Goal: Task Accomplishment & Management: Manage account settings

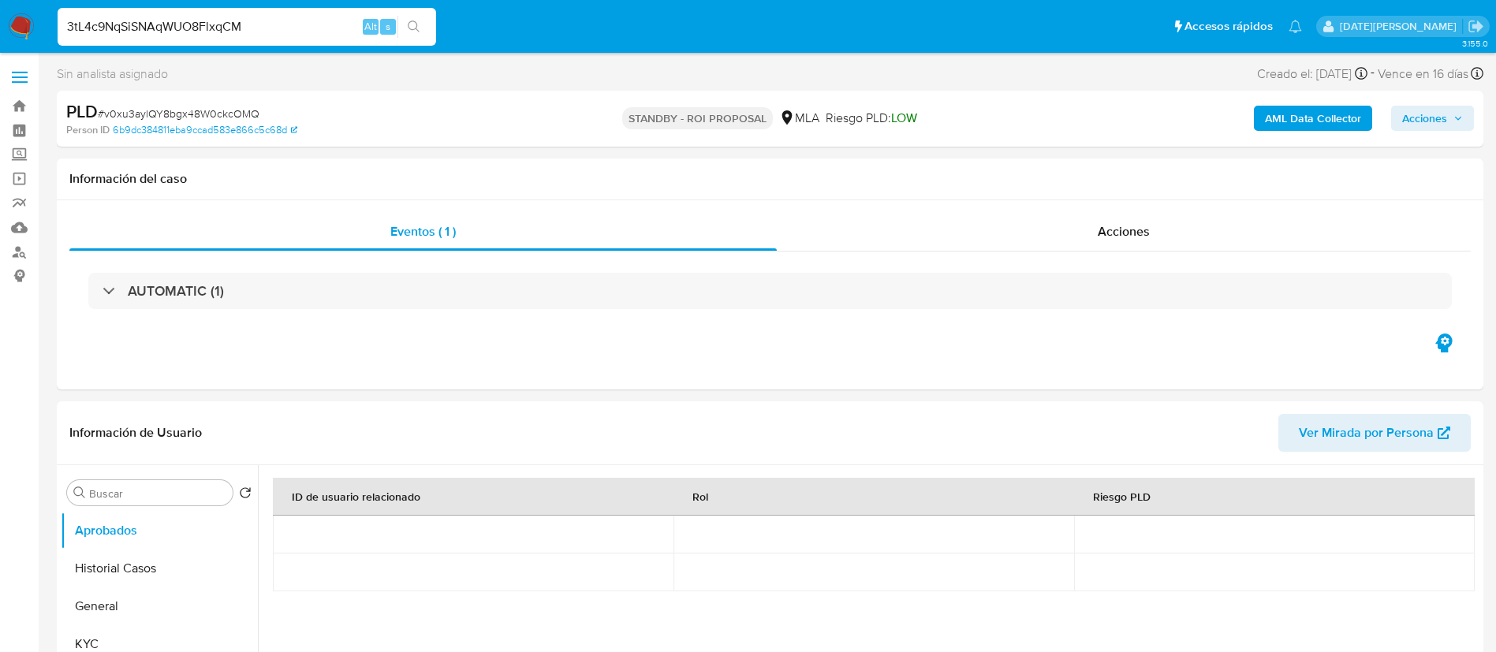
select select "10"
type input "3tL4c9NqSiSNAqWUO8FlxqCM"
click at [413, 24] on icon "search-icon" at bounding box center [414, 27] width 13 height 13
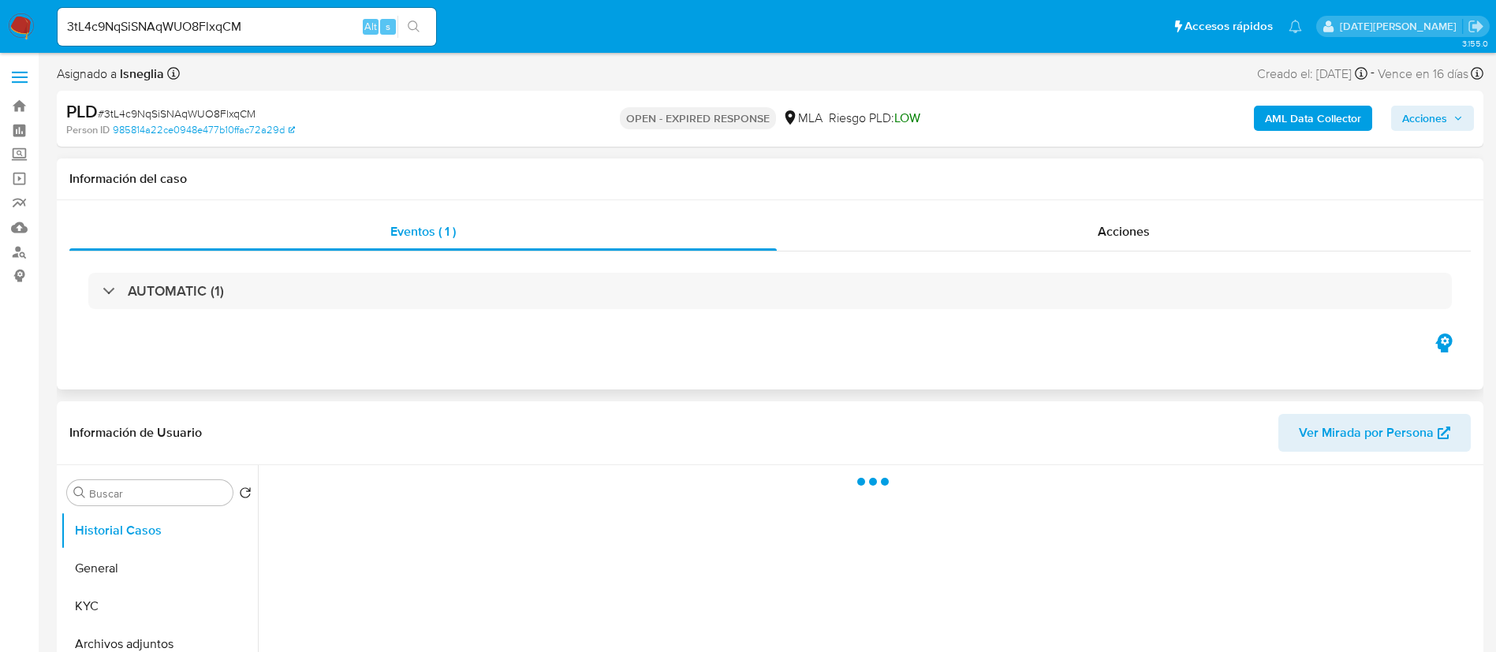
select select "10"
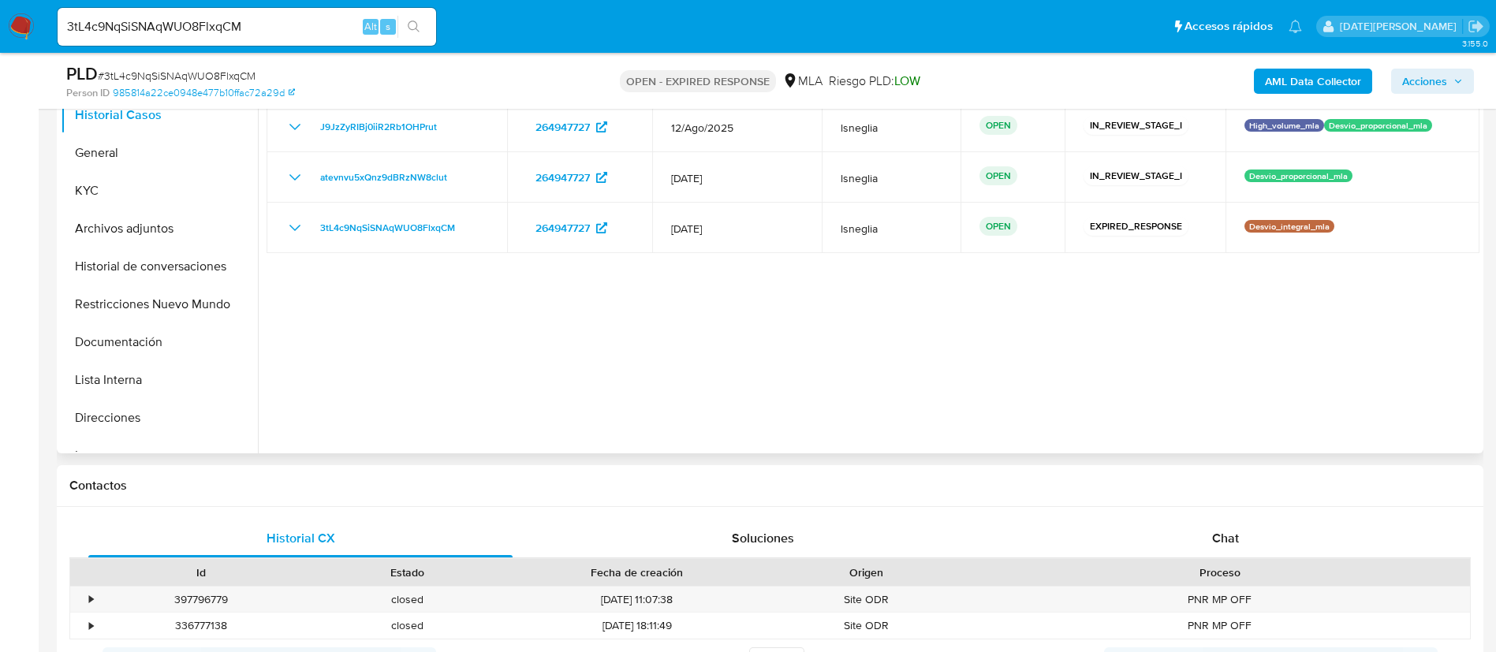
scroll to position [355, 0]
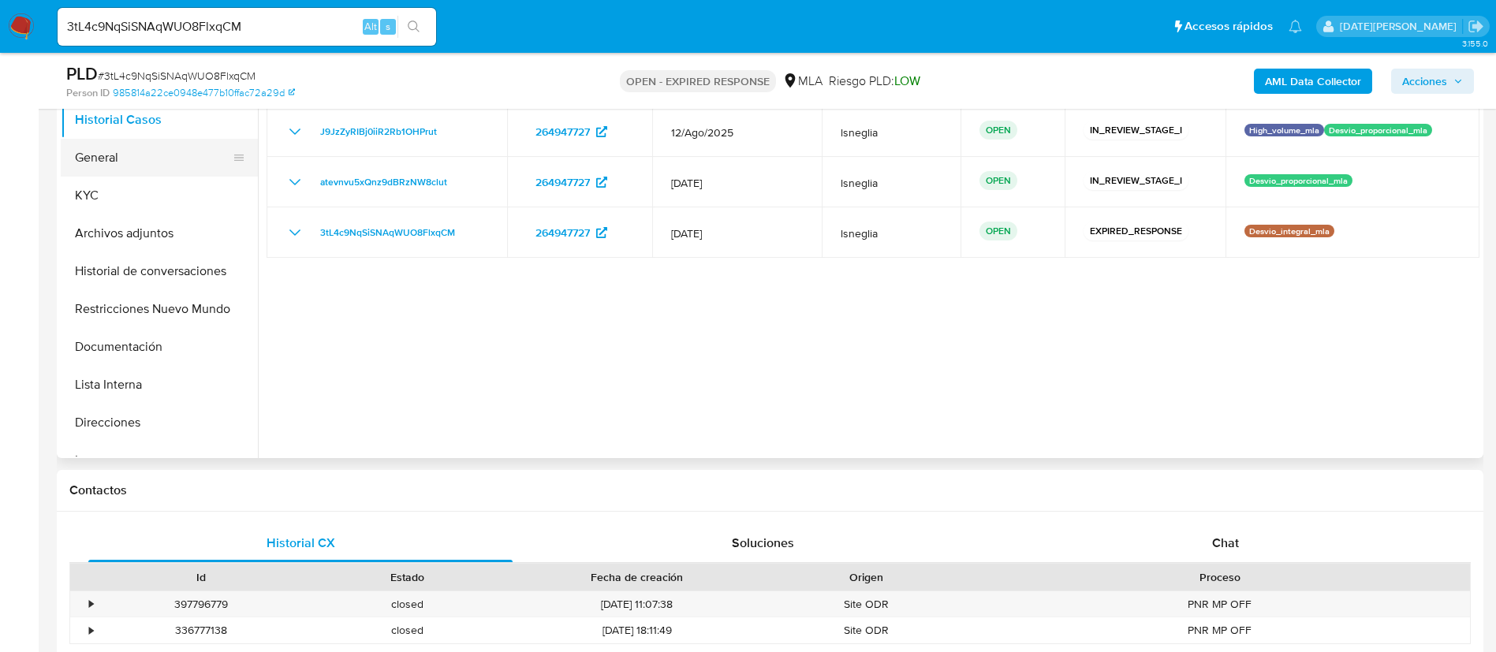
click at [103, 170] on button "General" at bounding box center [153, 158] width 185 height 38
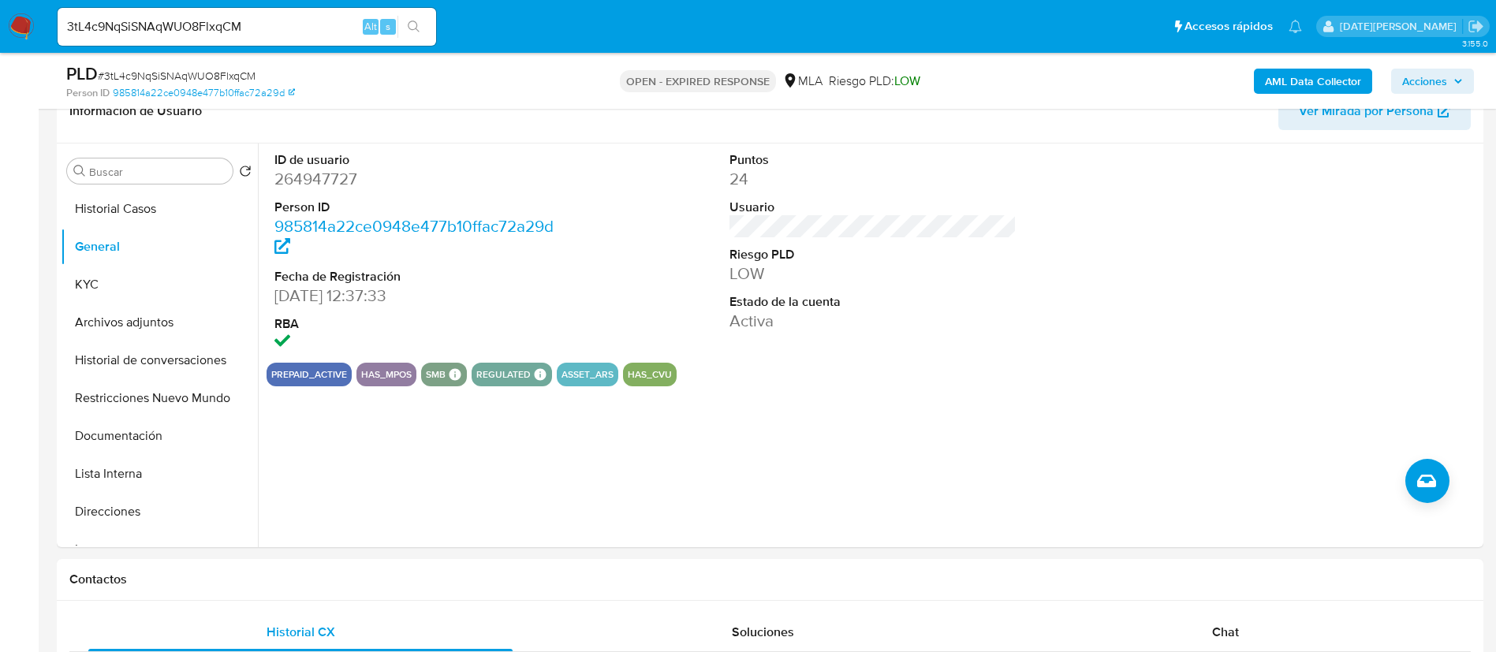
scroll to position [241, 0]
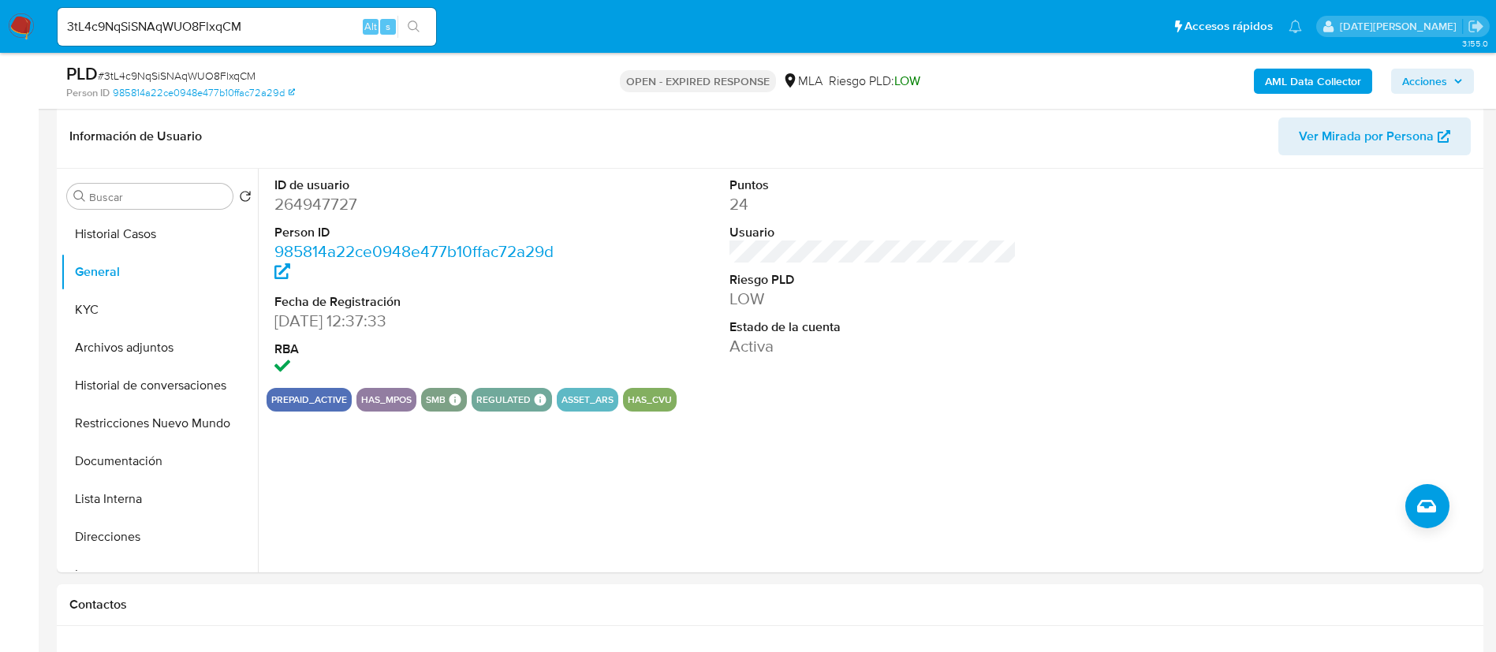
click at [185, 69] on span "# 3tL4c9NqSiSNAqWUO8FlxqCM" at bounding box center [177, 76] width 158 height 16
copy span "3tL4c9NqSiSNAqWUO8FlxqCM"
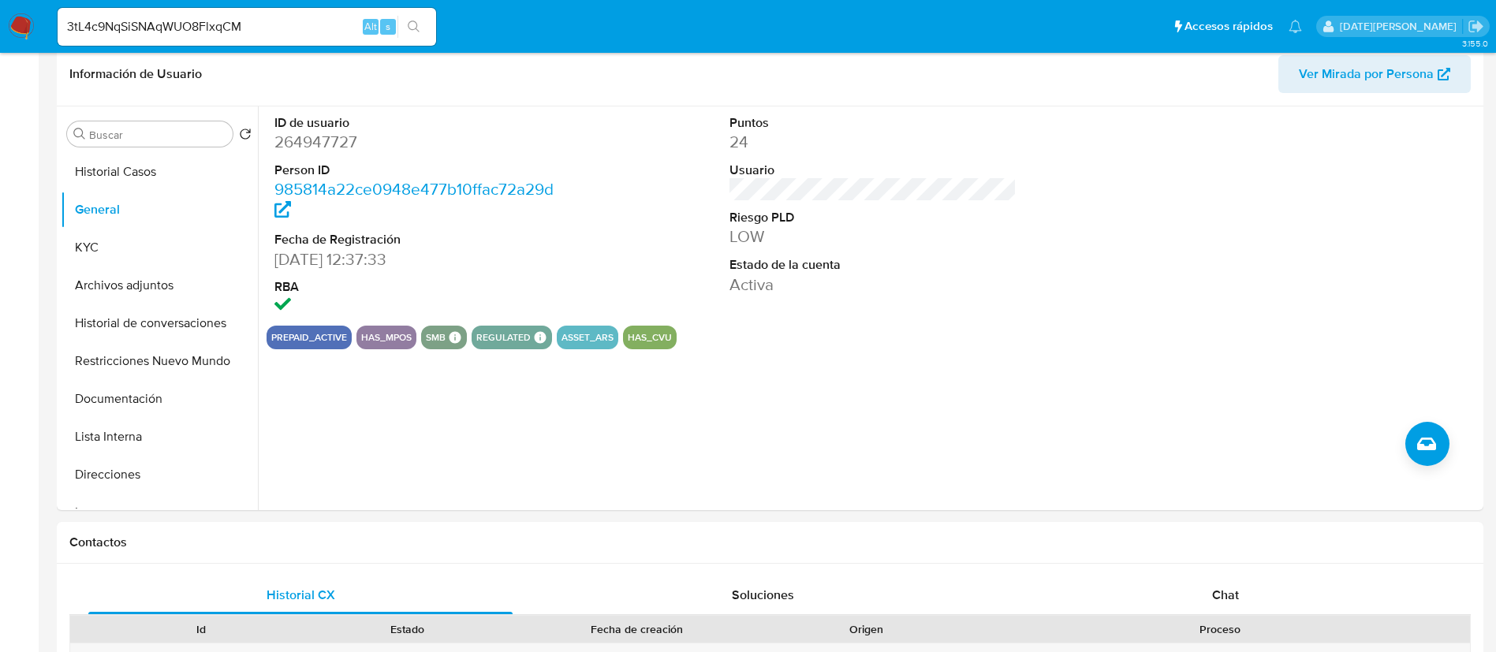
scroll to position [0, 0]
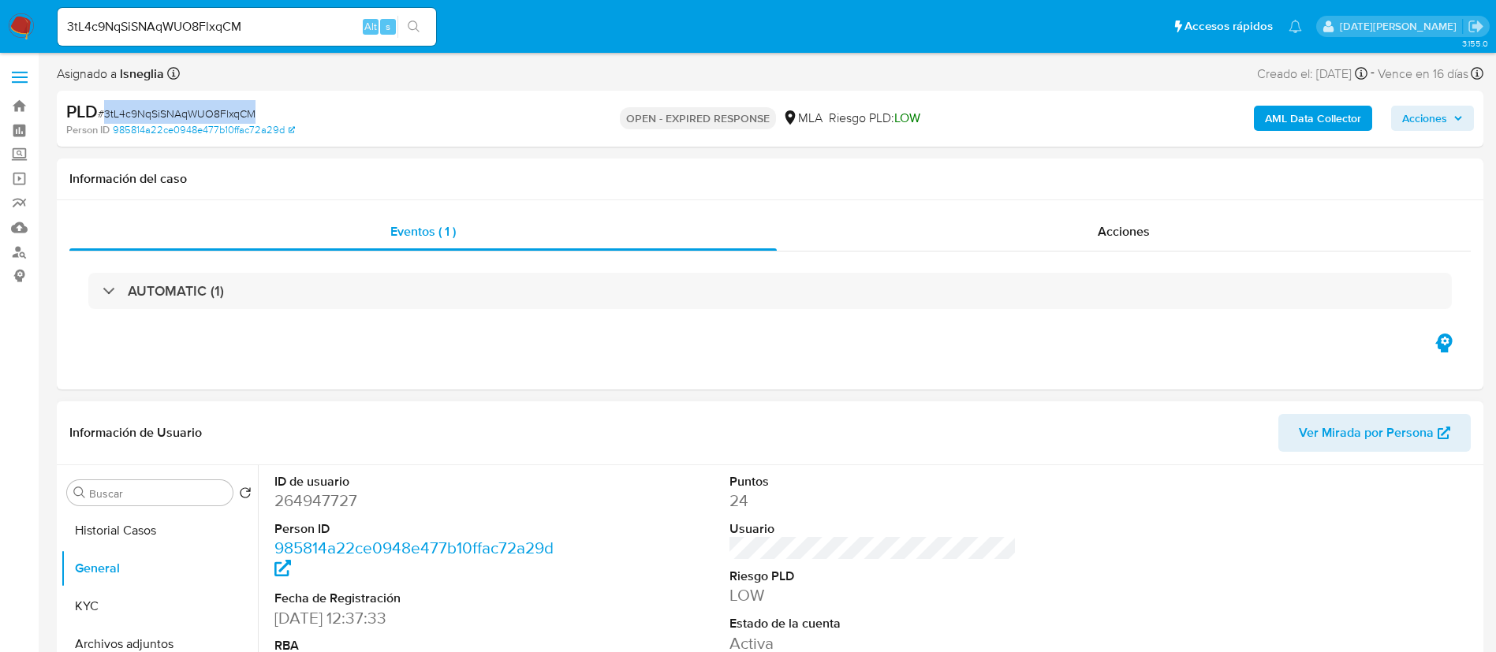
click at [129, 532] on button "Historial Casos" at bounding box center [159, 531] width 197 height 38
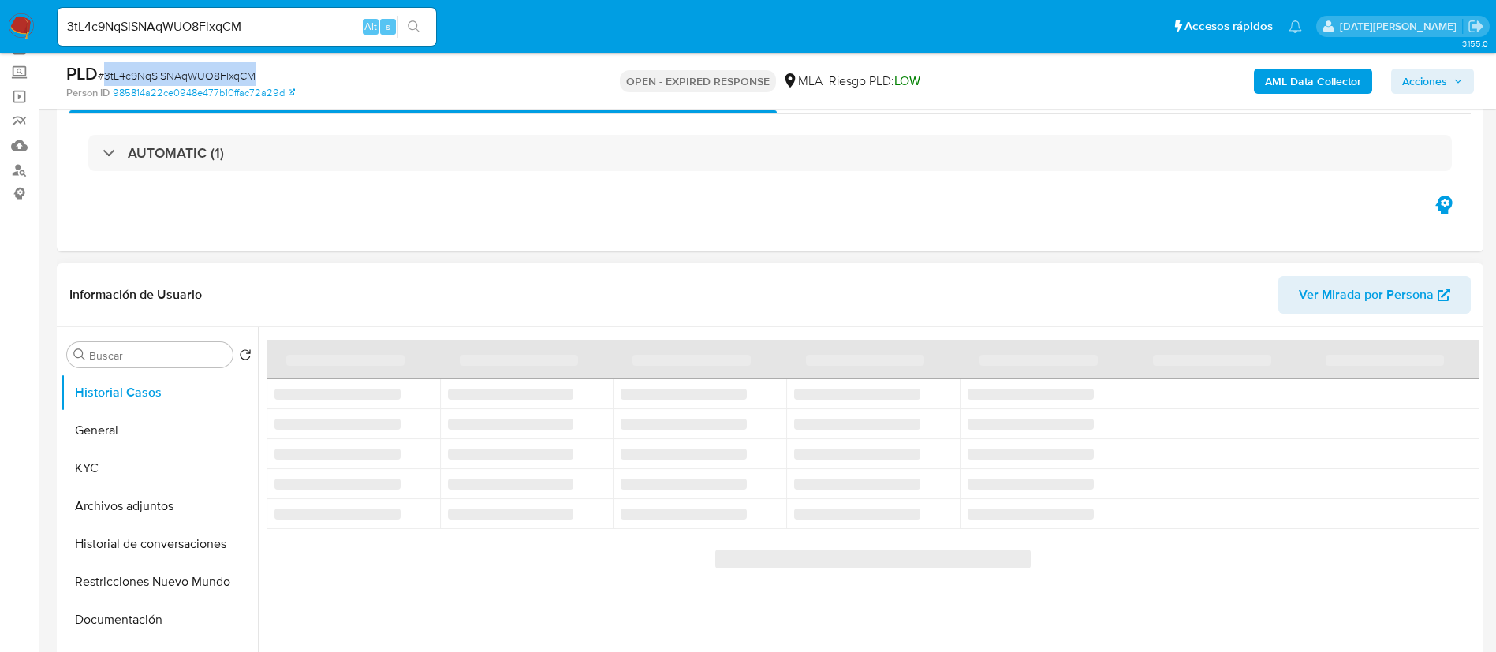
scroll to position [118, 0]
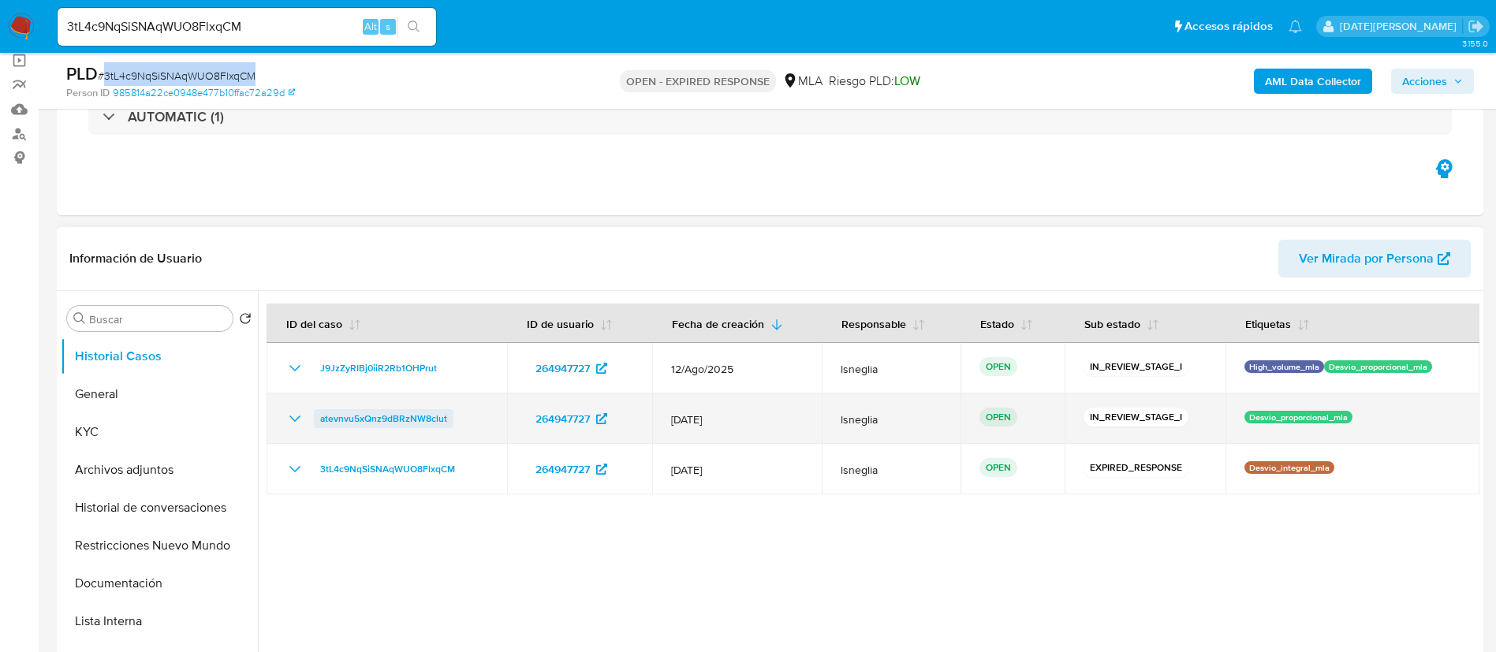
click at [354, 420] on span "atevnvu5xQnz9dBRzNW8clut" at bounding box center [383, 418] width 127 height 19
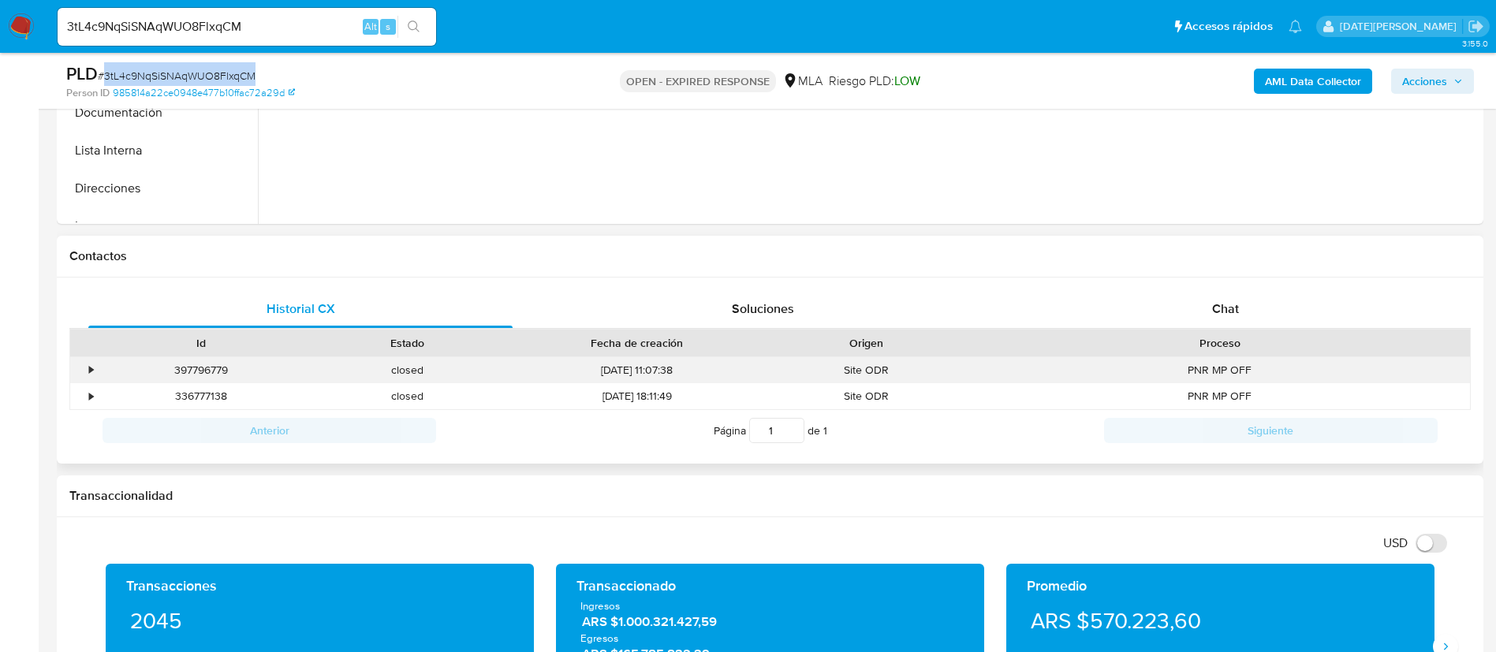
scroll to position [592, 0]
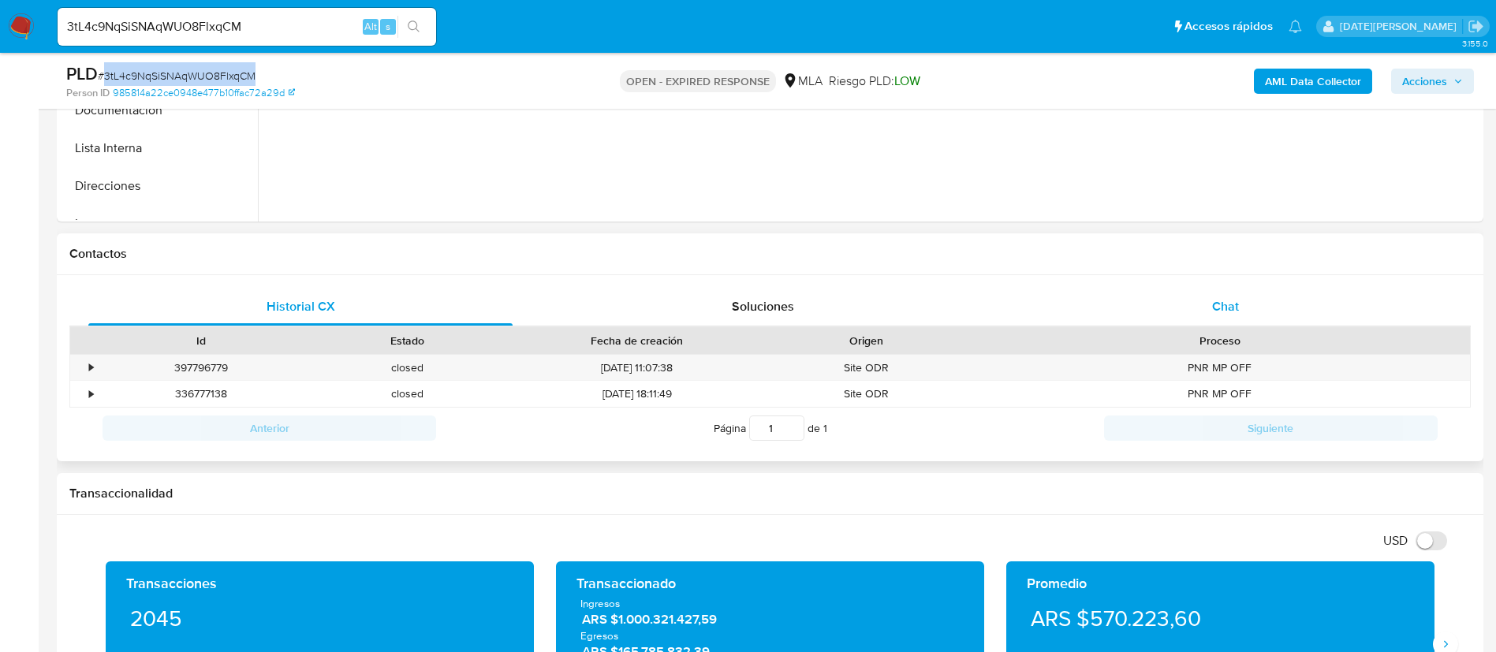
click at [1220, 296] on div "Chat" at bounding box center [1226, 307] width 424 height 38
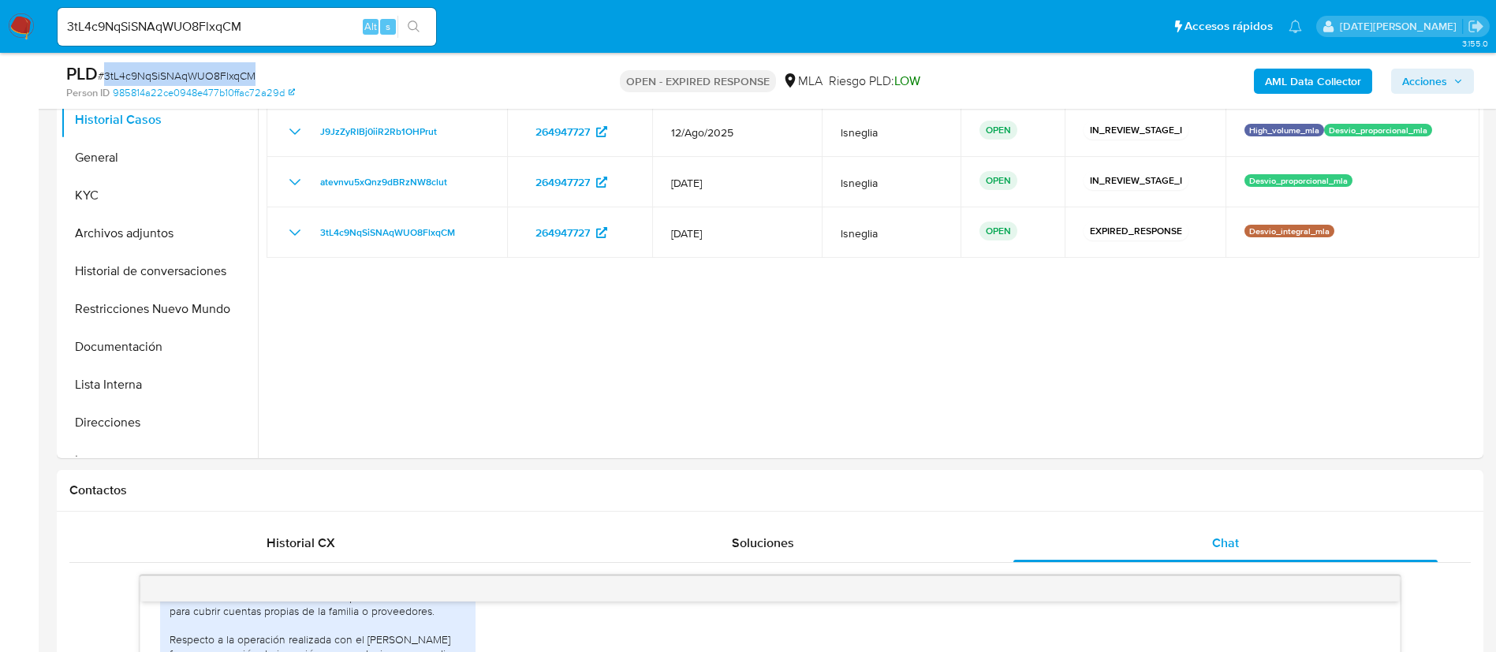
scroll to position [0, 0]
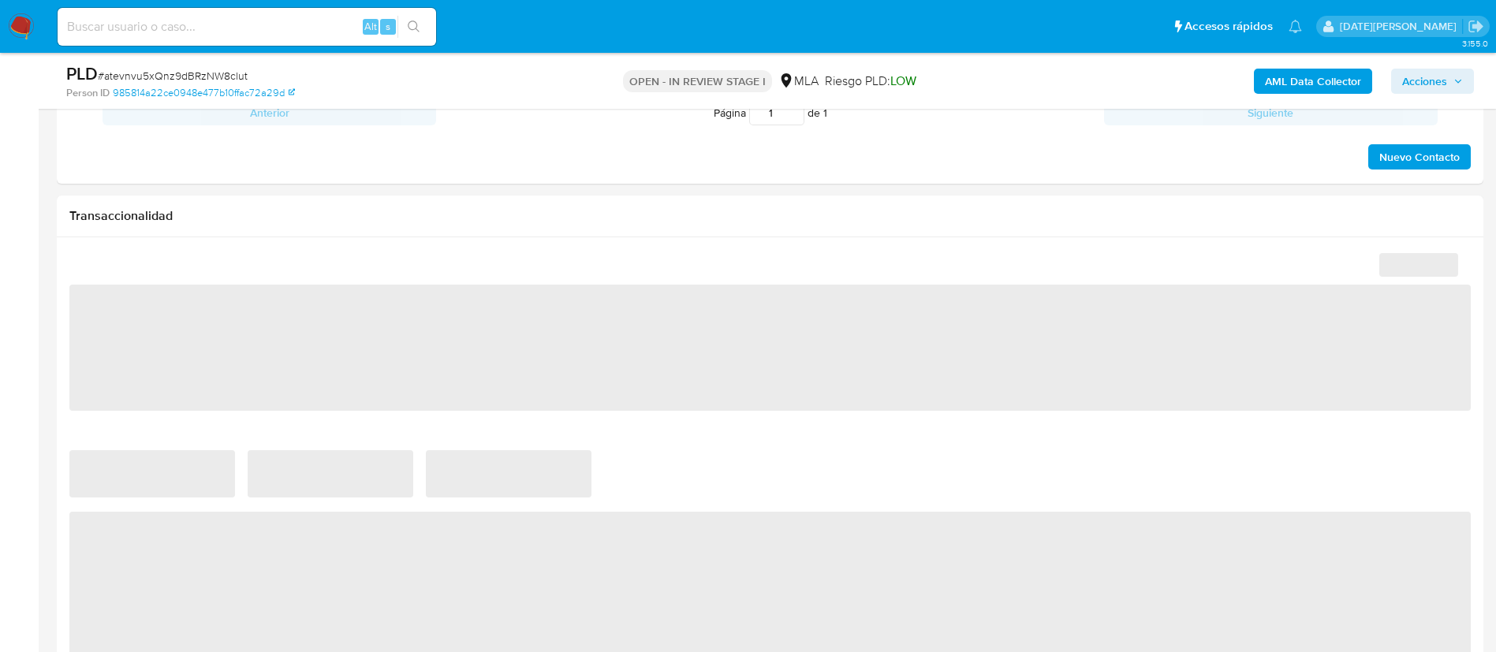
scroll to position [1949, 0]
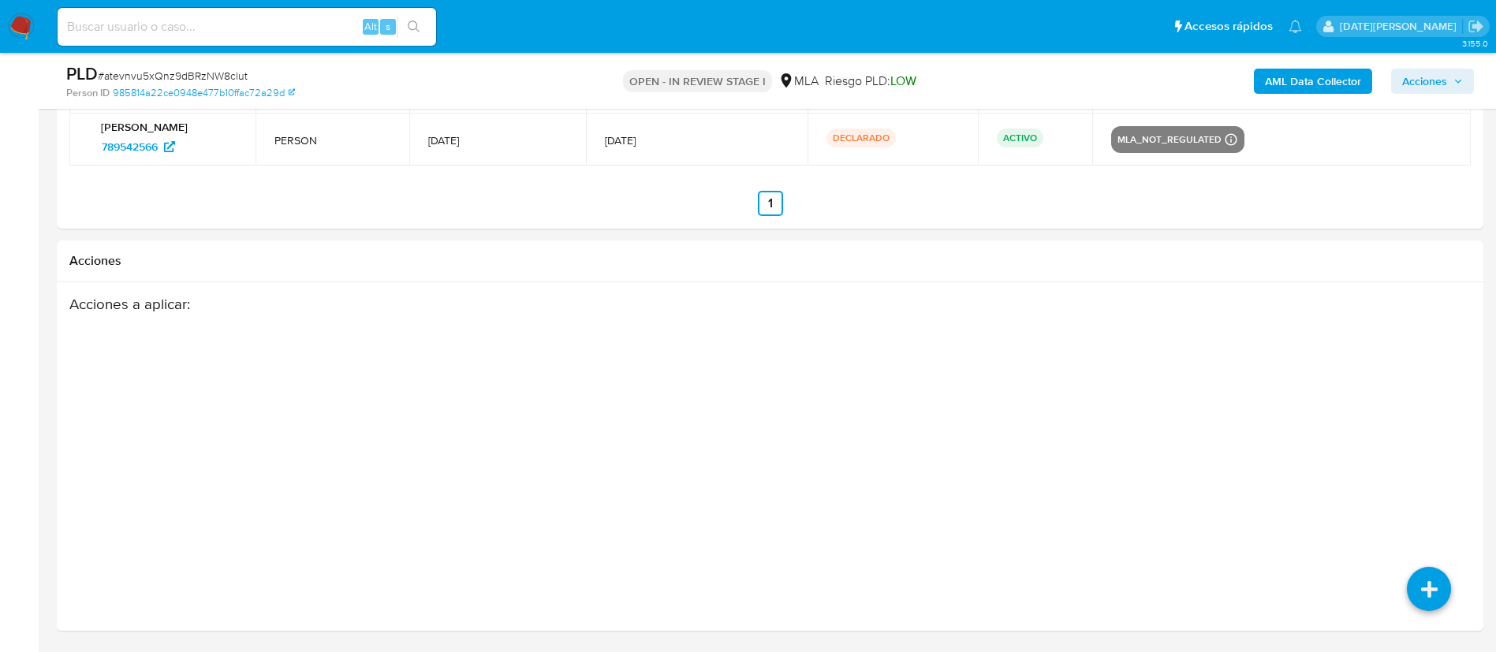
click at [1428, 547] on div "Acciones a aplicar :" at bounding box center [770, 421] width 1402 height 252
select select "10"
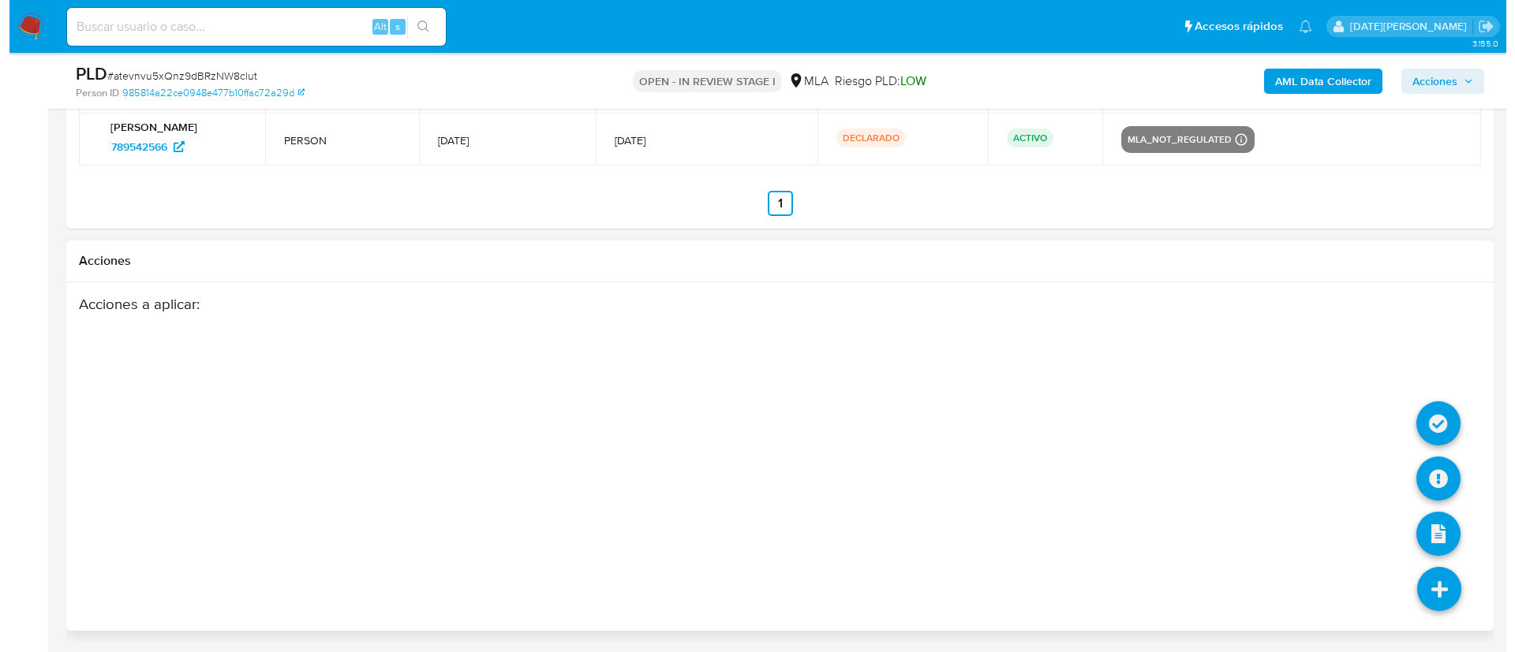
scroll to position [2456, 0]
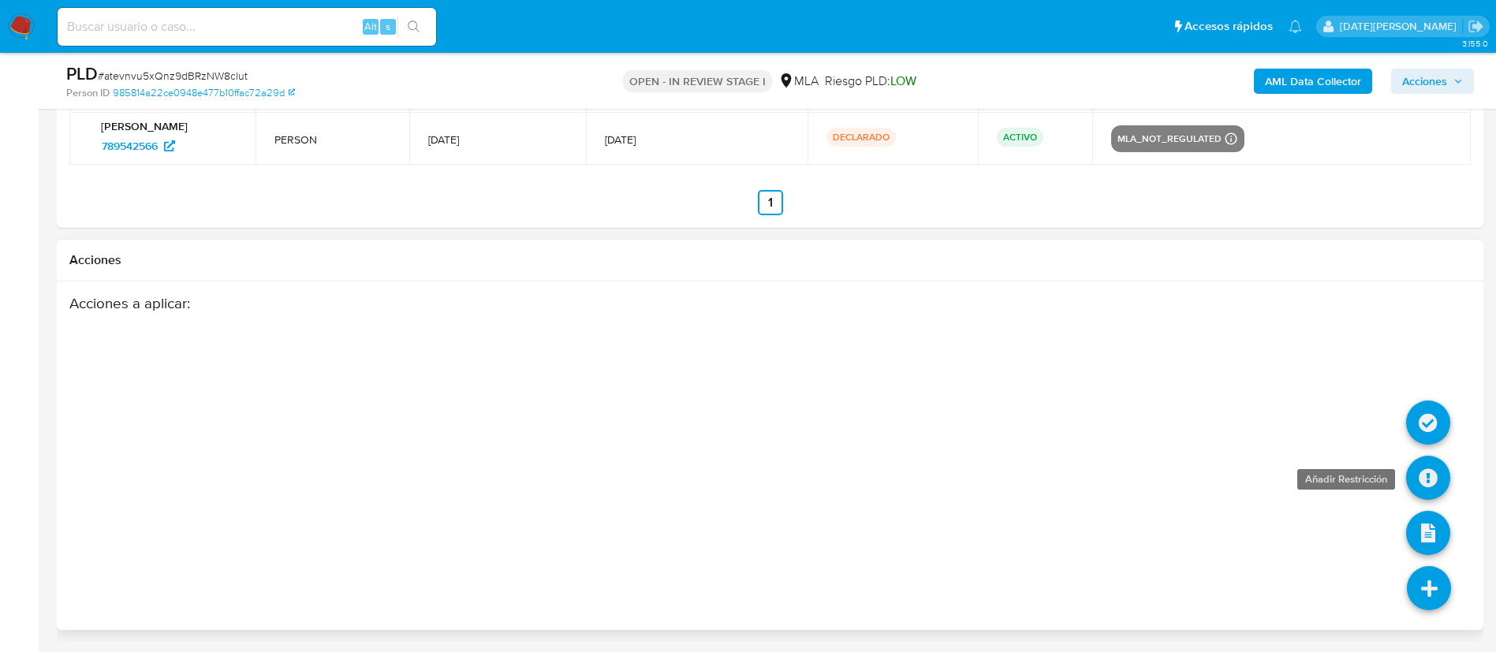
click at [1429, 469] on icon at bounding box center [1429, 478] width 44 height 44
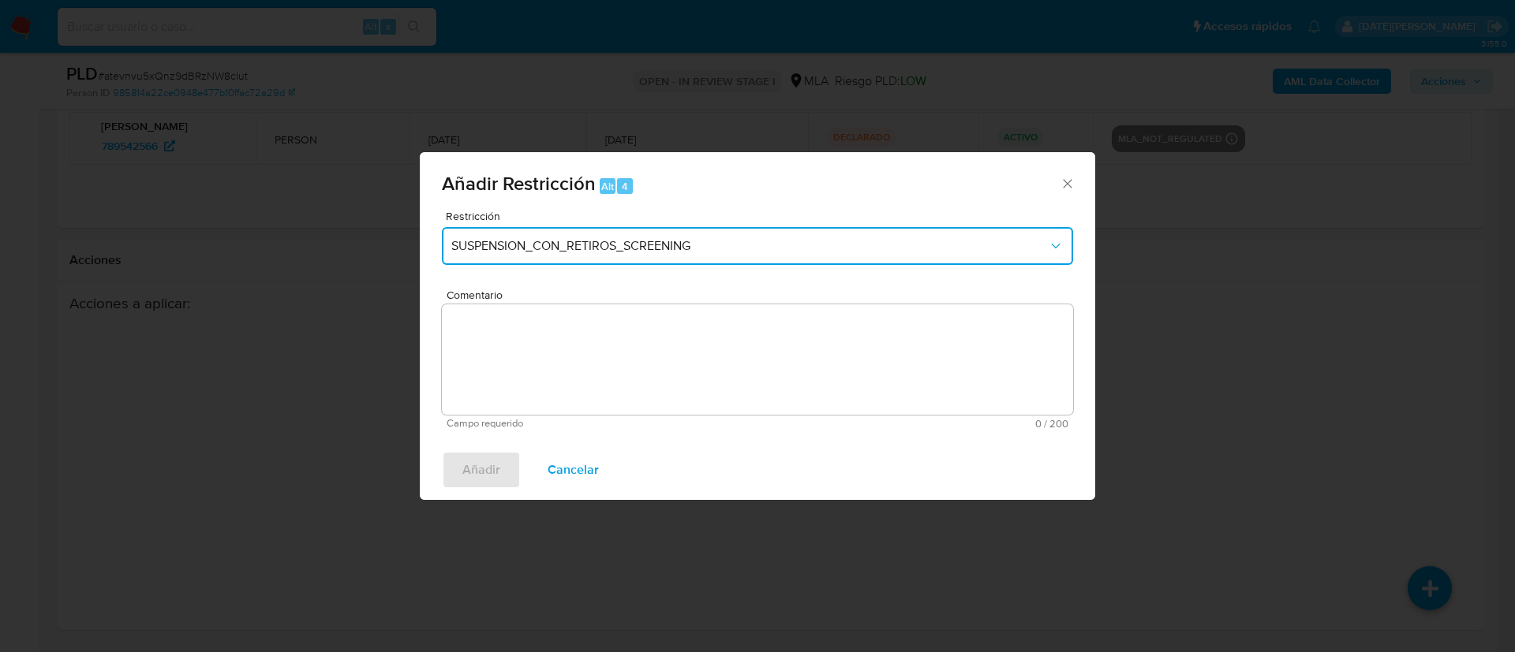
click at [549, 252] on span "SUSPENSION_CON_RETIROS_SCREENING" at bounding box center [749, 246] width 596 height 16
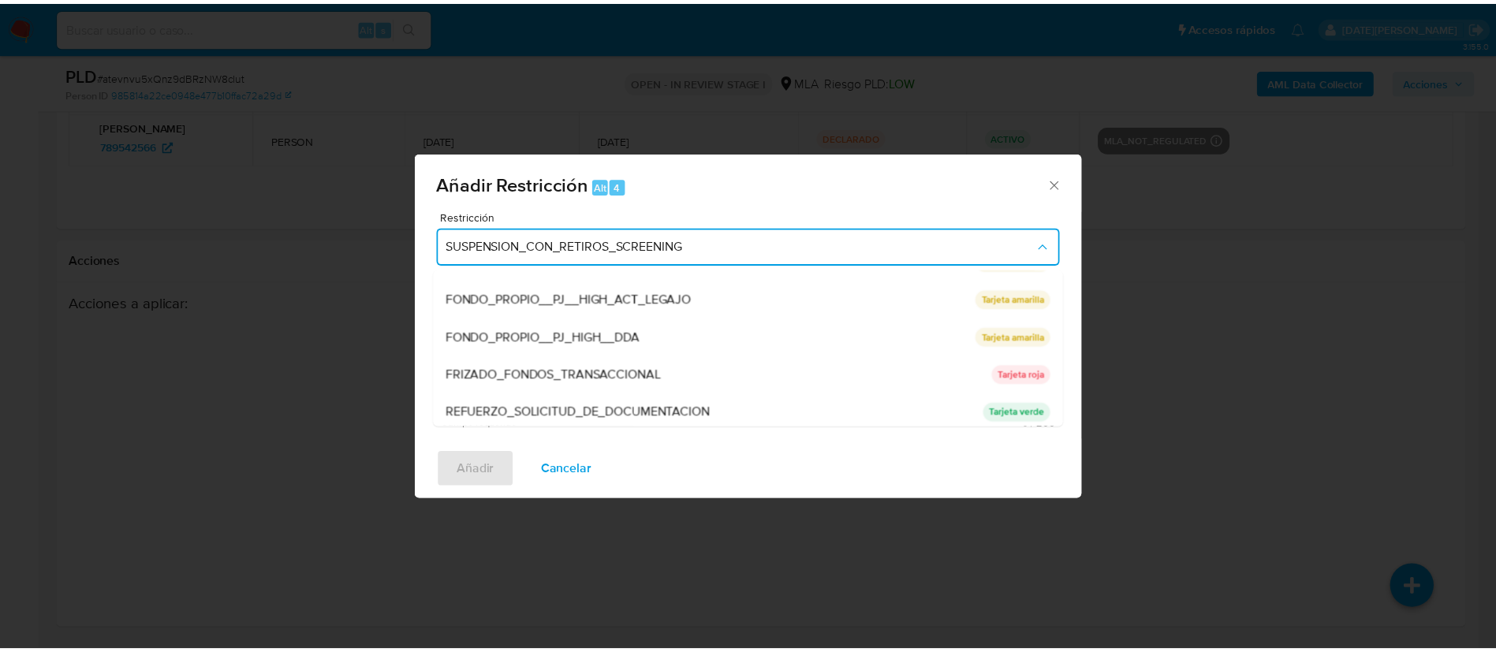
scroll to position [334, 0]
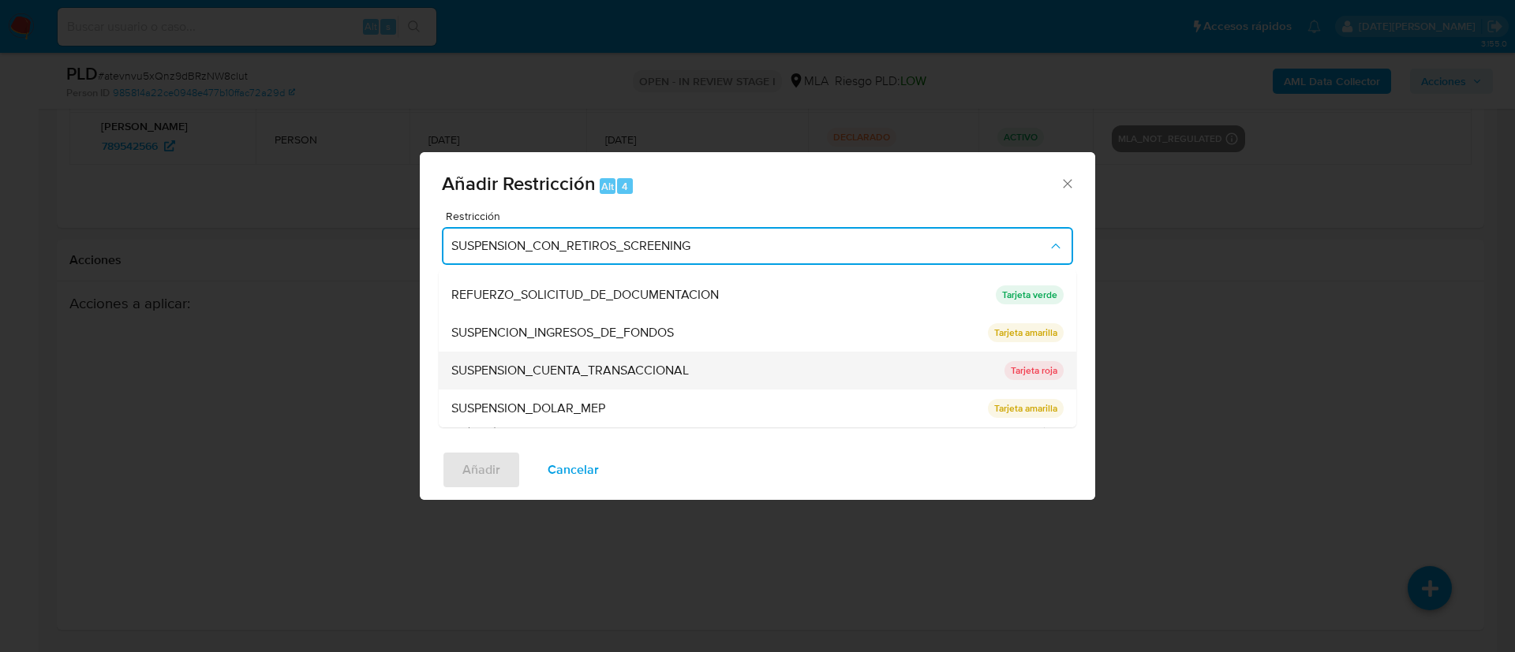
click at [640, 363] on span "SUSPENSION_CUENTA_TRANSACCIONAL" at bounding box center [569, 371] width 237 height 16
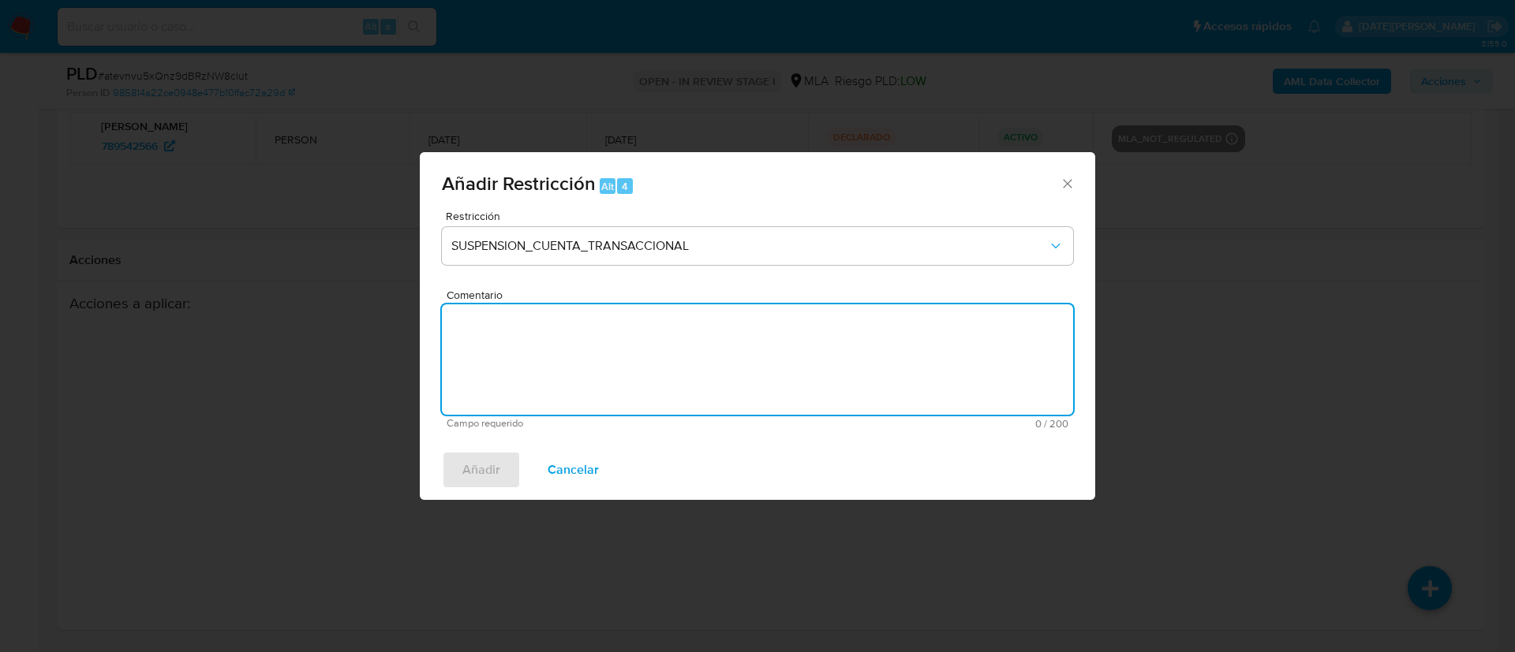
click at [627, 405] on textarea "Comentario" at bounding box center [757, 359] width 631 height 110
type textarea "aml"
click at [488, 469] on span "Añadir" at bounding box center [481, 470] width 38 height 35
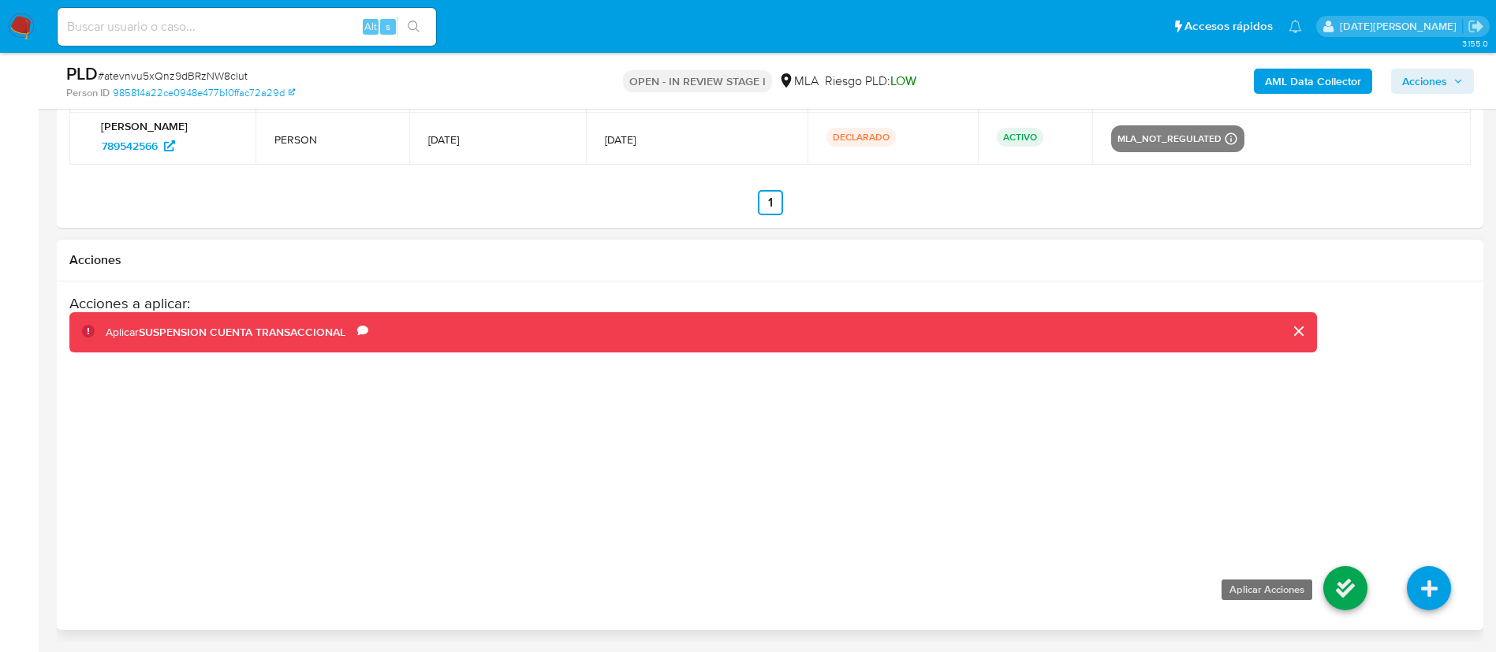
click at [1341, 589] on icon at bounding box center [1346, 588] width 44 height 44
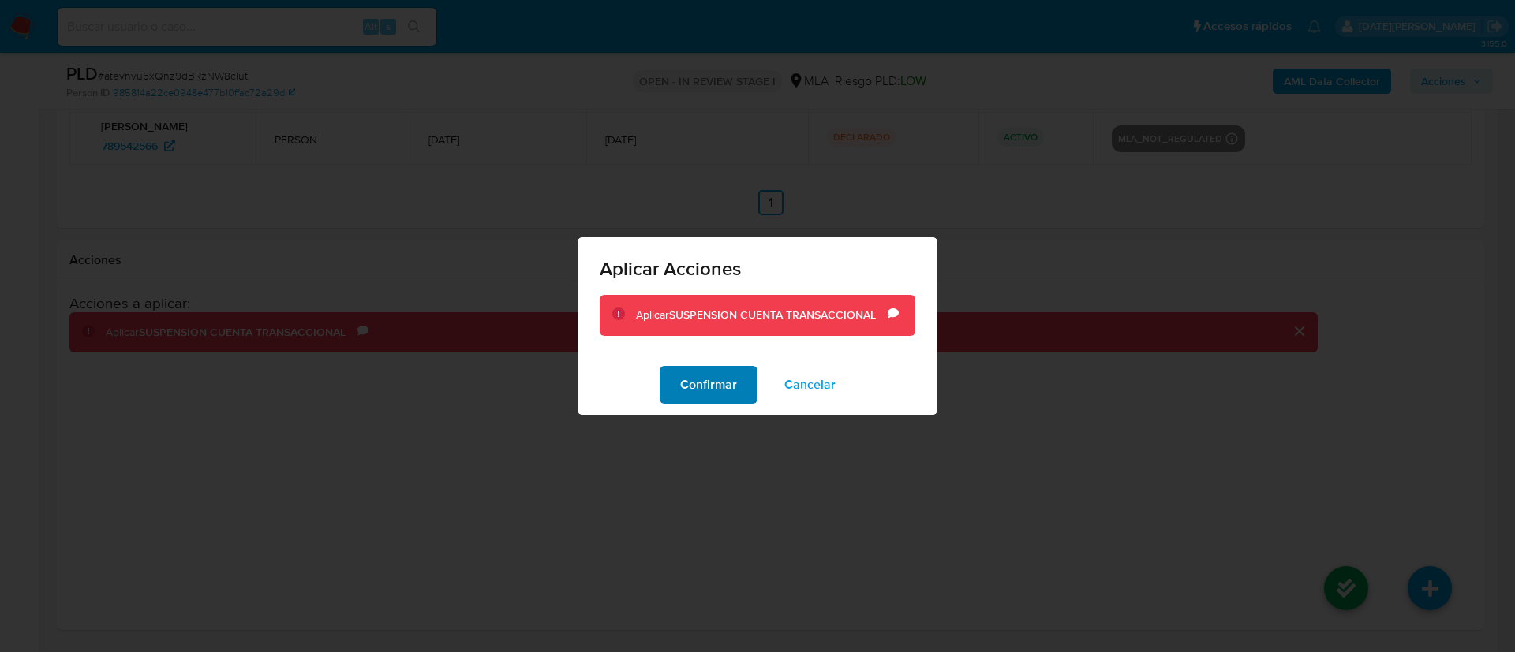
click at [713, 385] on span "Confirmar" at bounding box center [708, 385] width 57 height 35
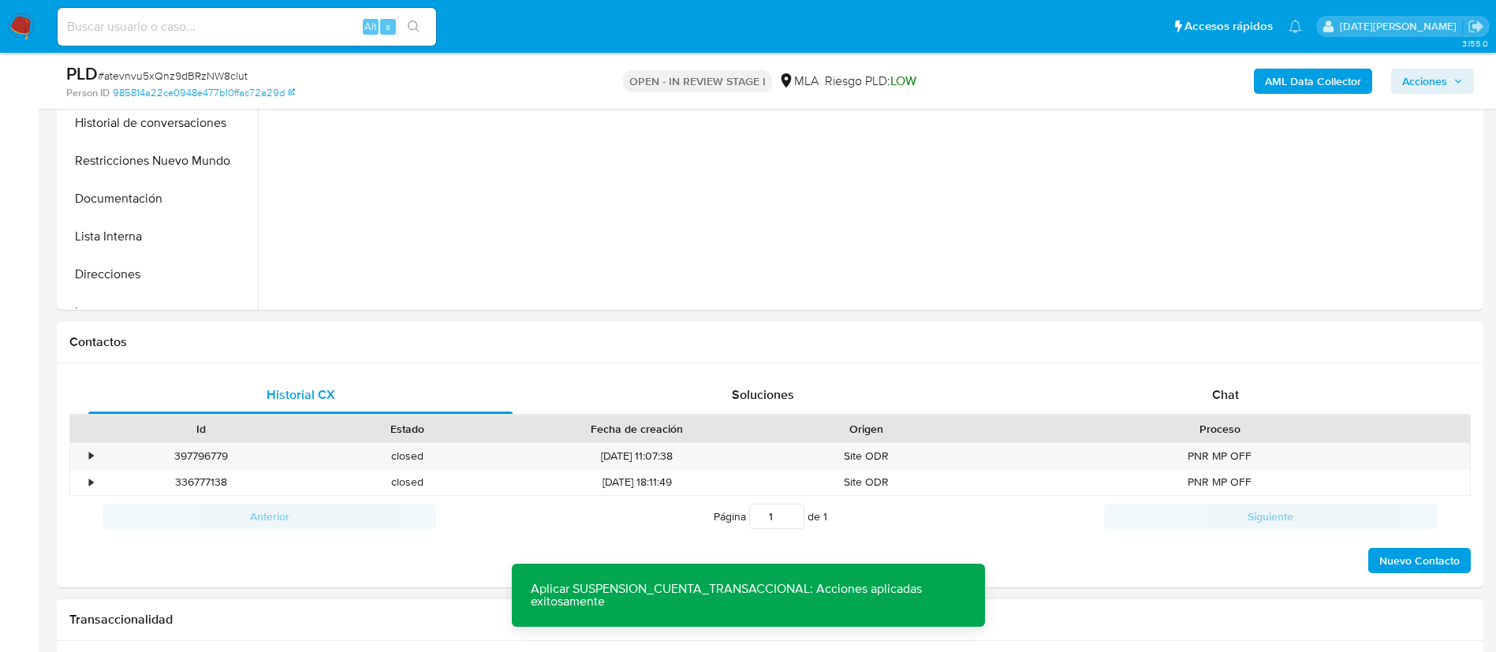
scroll to position [0, 0]
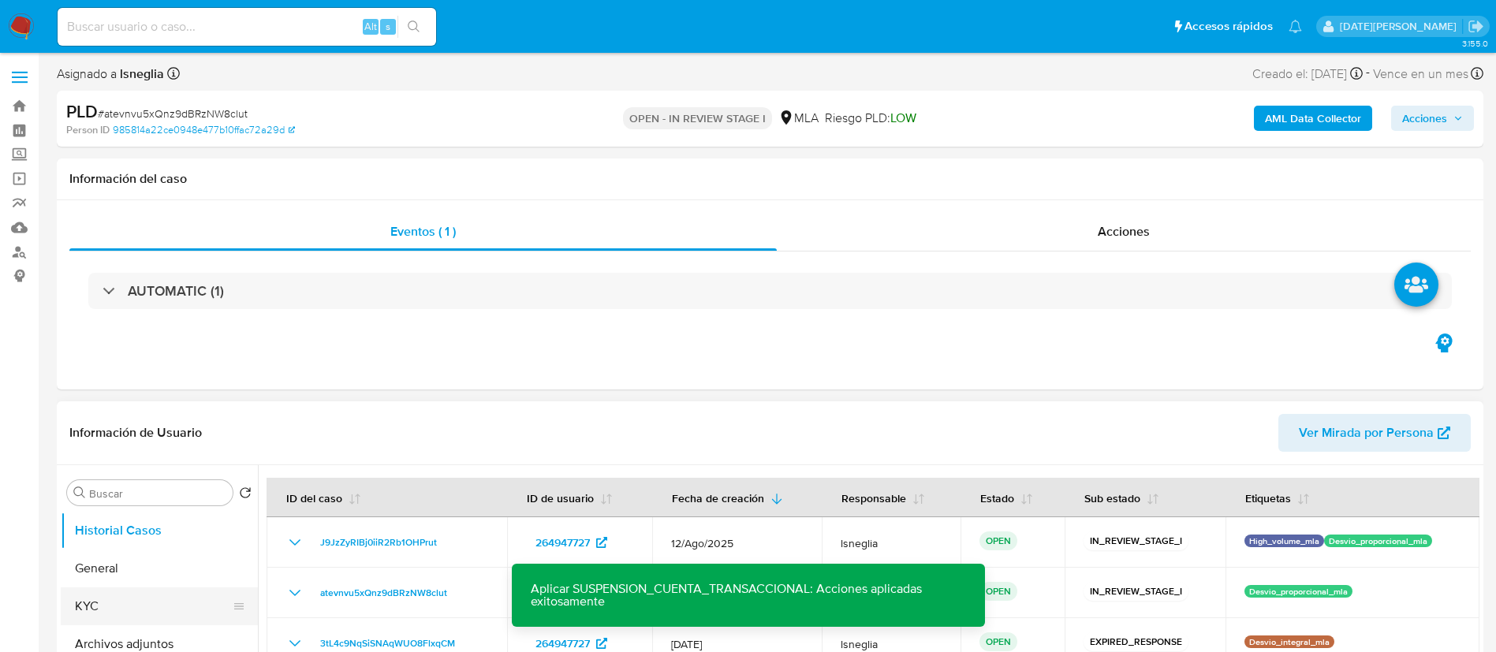
click at [99, 601] on button "KYC" at bounding box center [153, 607] width 185 height 38
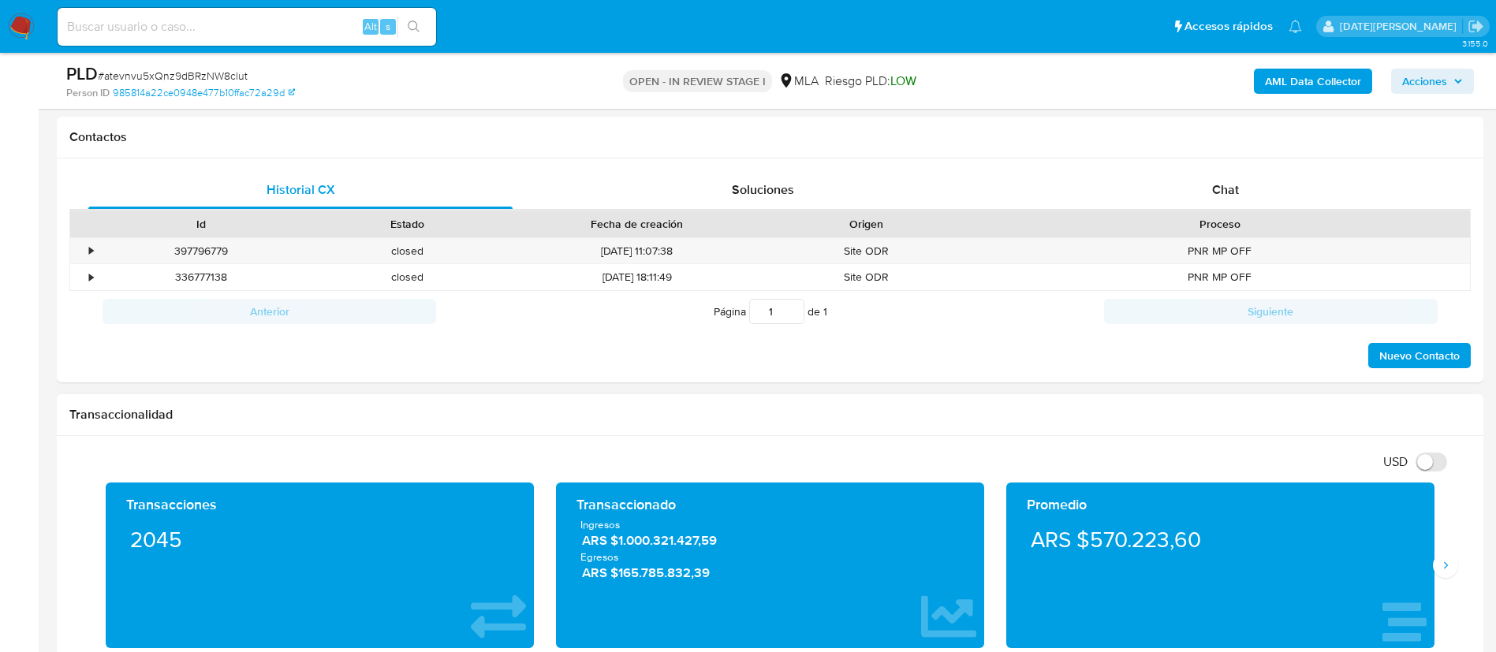
scroll to position [710, 0]
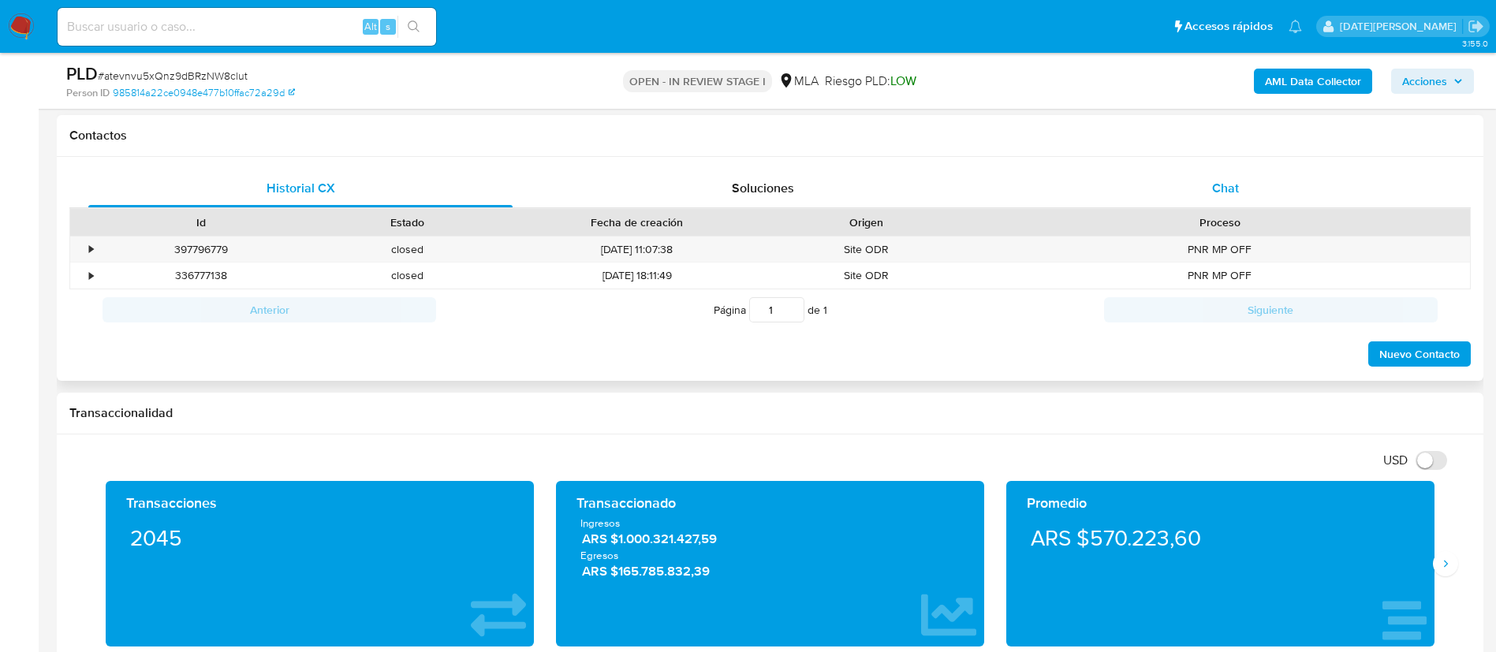
click at [1220, 177] on div "Chat" at bounding box center [1226, 189] width 424 height 38
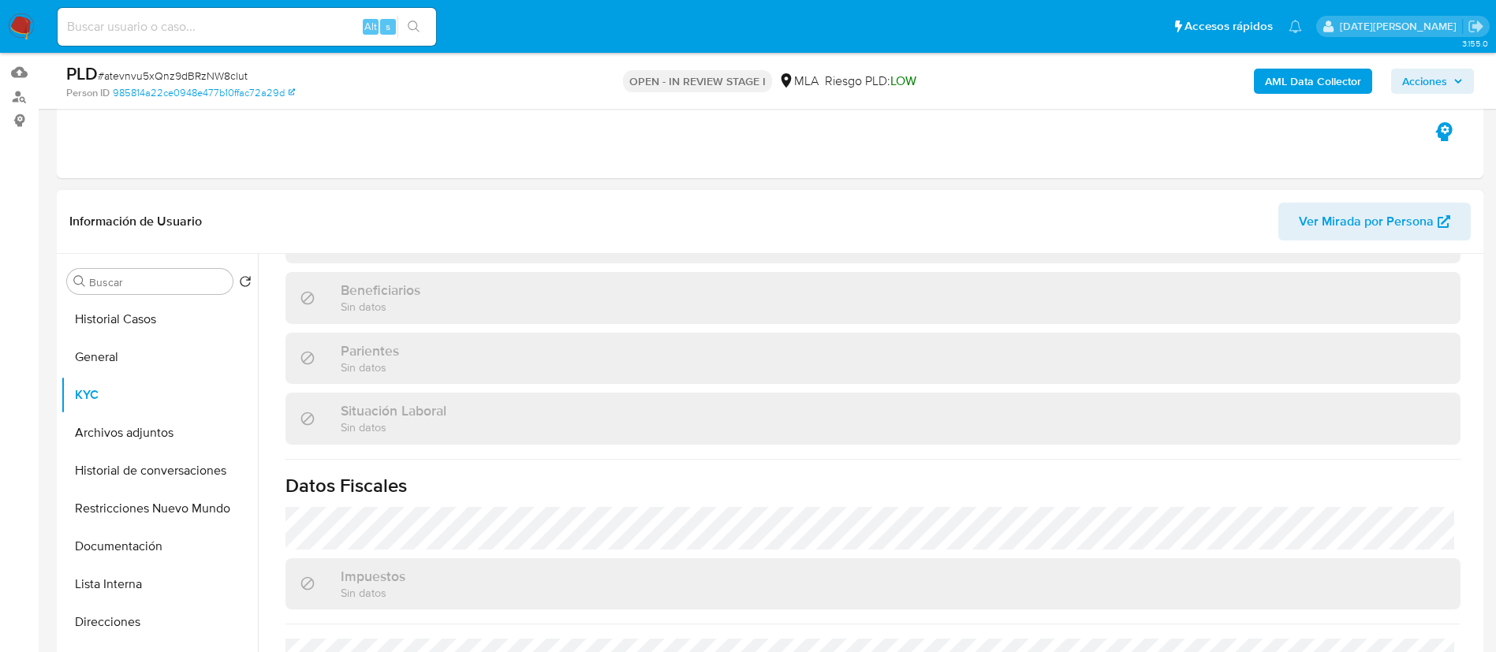
scroll to position [118, 0]
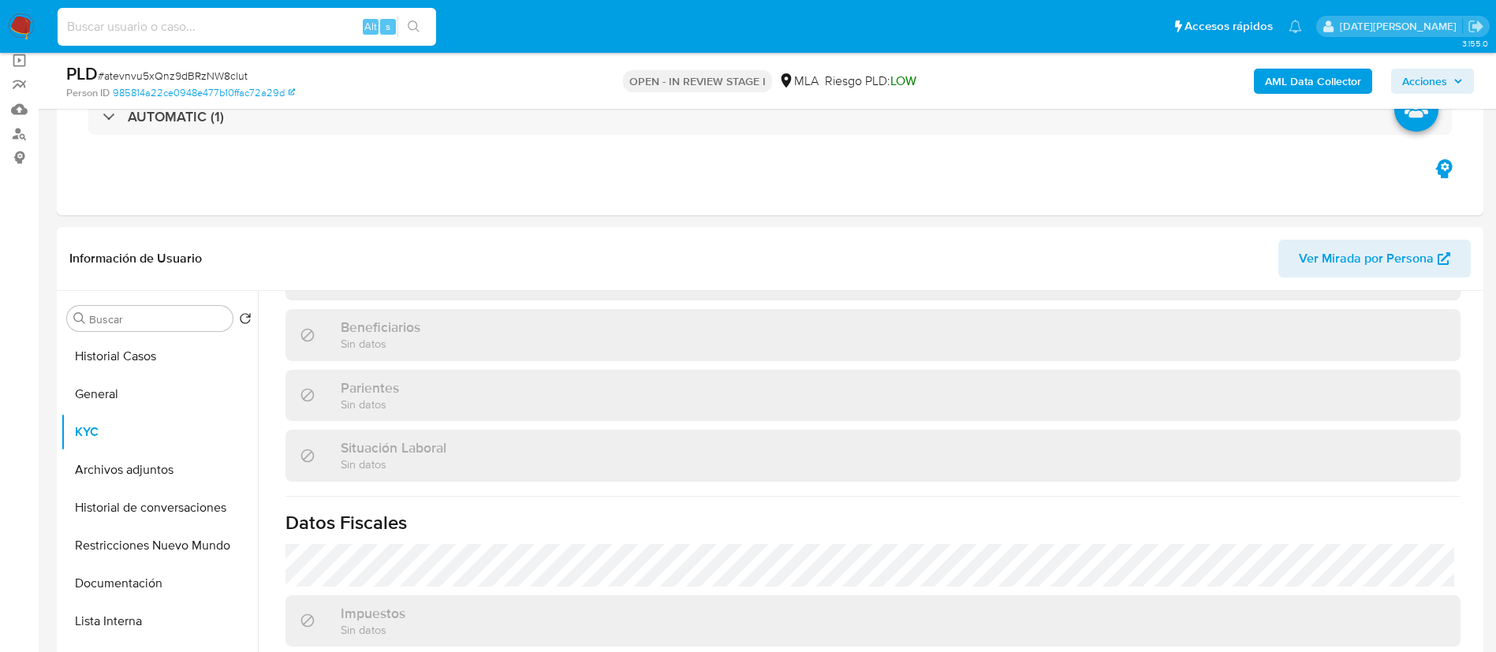
click at [208, 30] on input at bounding box center [247, 27] width 379 height 21
paste input "dLOiKLcTOPfueFRUQBxPu6ne"
type input "dLOiKLcTOPfueFRUQBxPu6ne"
click at [420, 29] on icon "search-icon" at bounding box center [414, 27] width 13 height 13
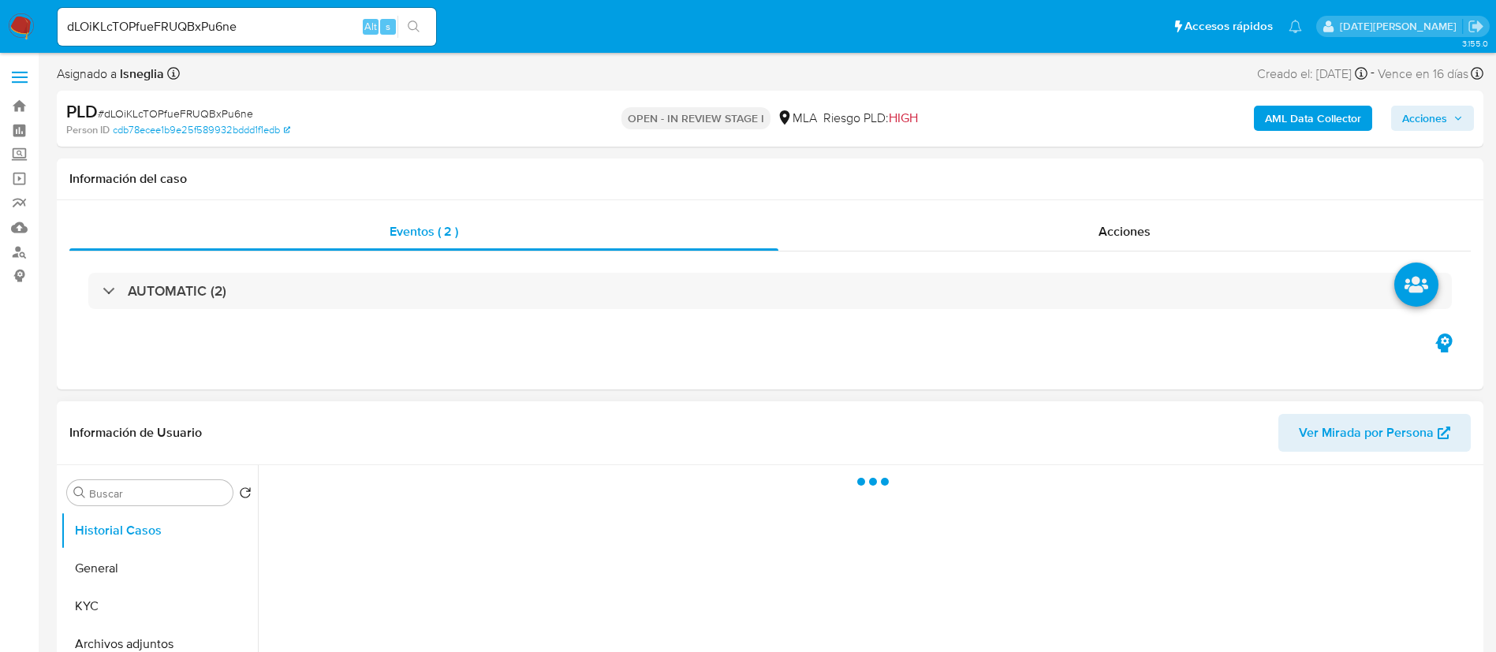
select select "10"
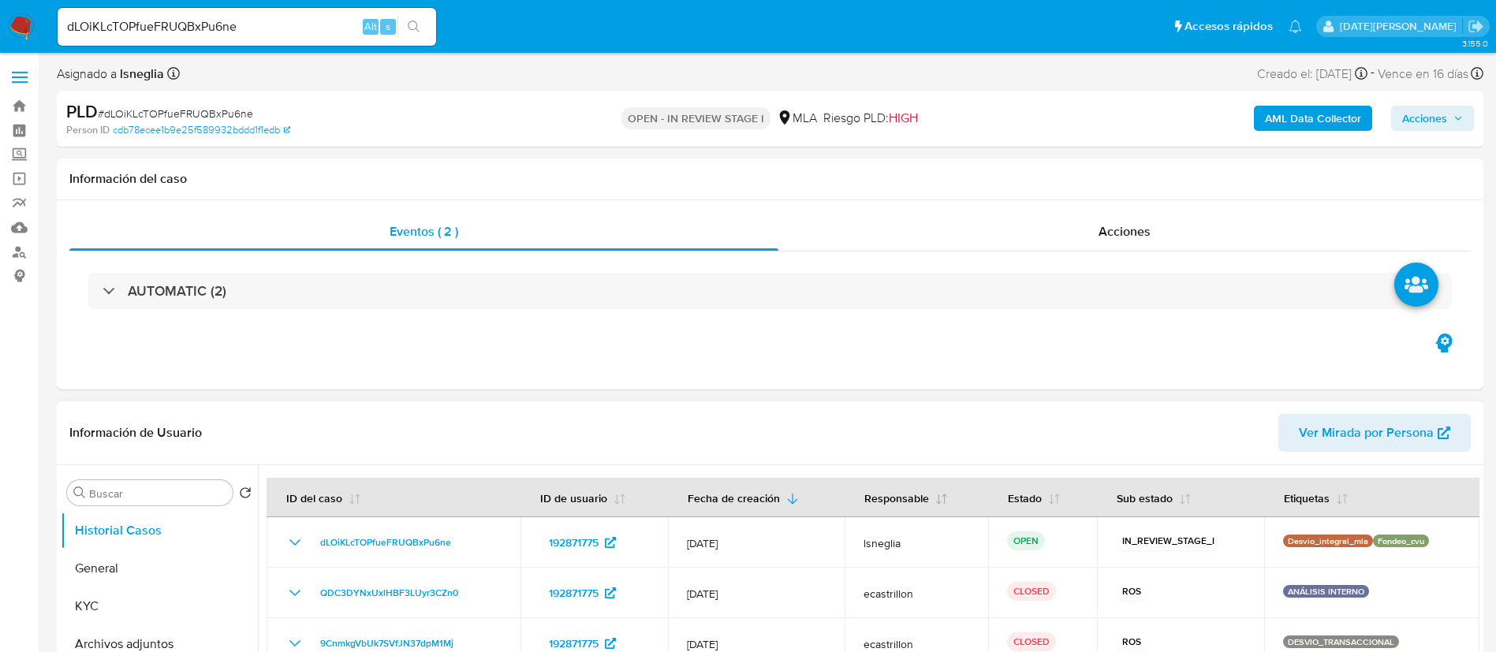
scroll to position [473, 0]
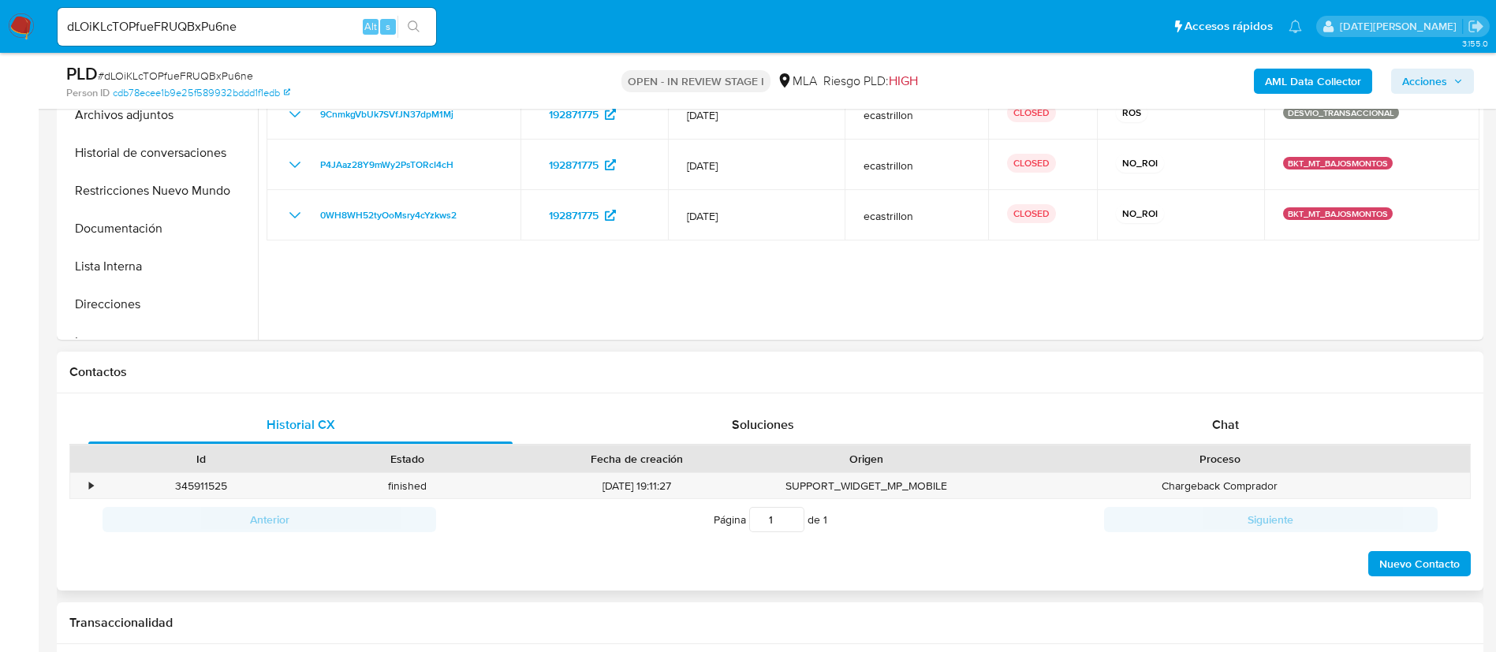
click at [1238, 420] on div "Chat" at bounding box center [1226, 425] width 424 height 38
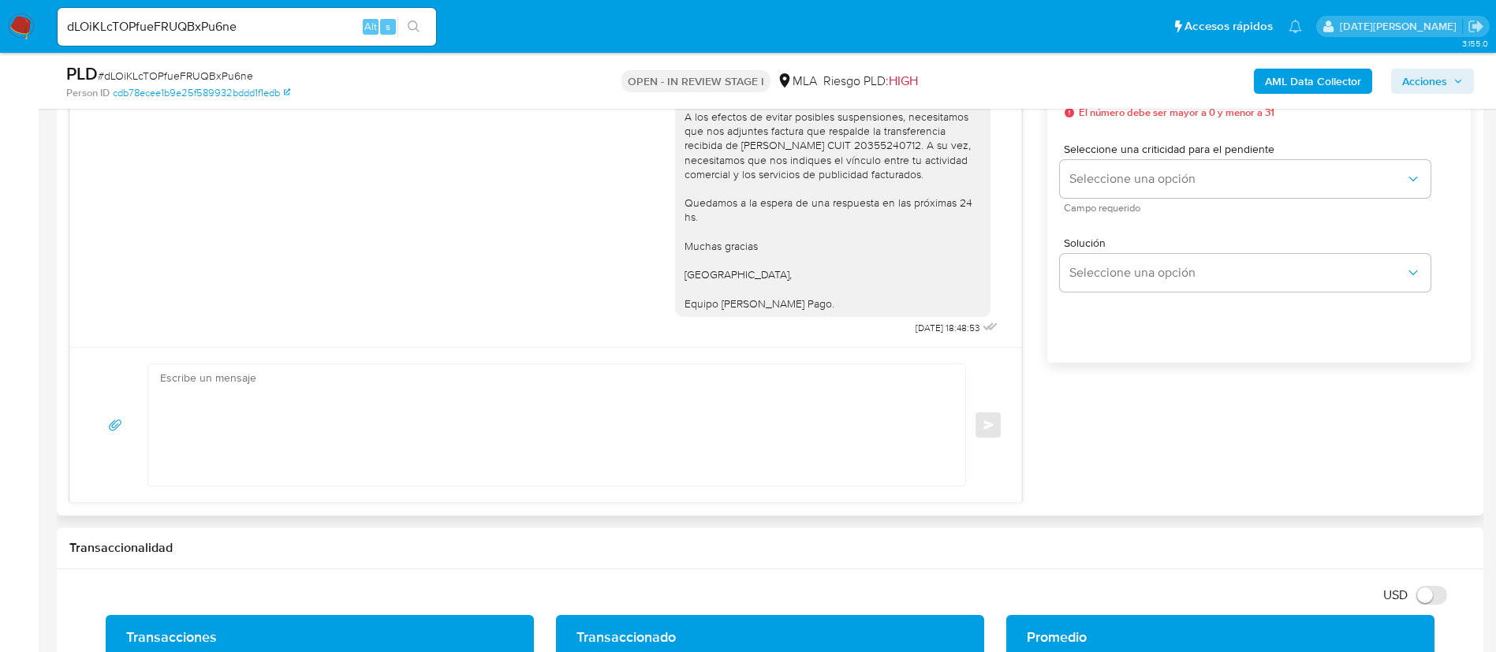
scroll to position [2595, 0]
click at [903, 260] on div "Hola, Franco Ricardo Lombardo. A los efectos de evitar posibles suspensiones, n…" at bounding box center [833, 200] width 297 height 230
copy div "20355240712"
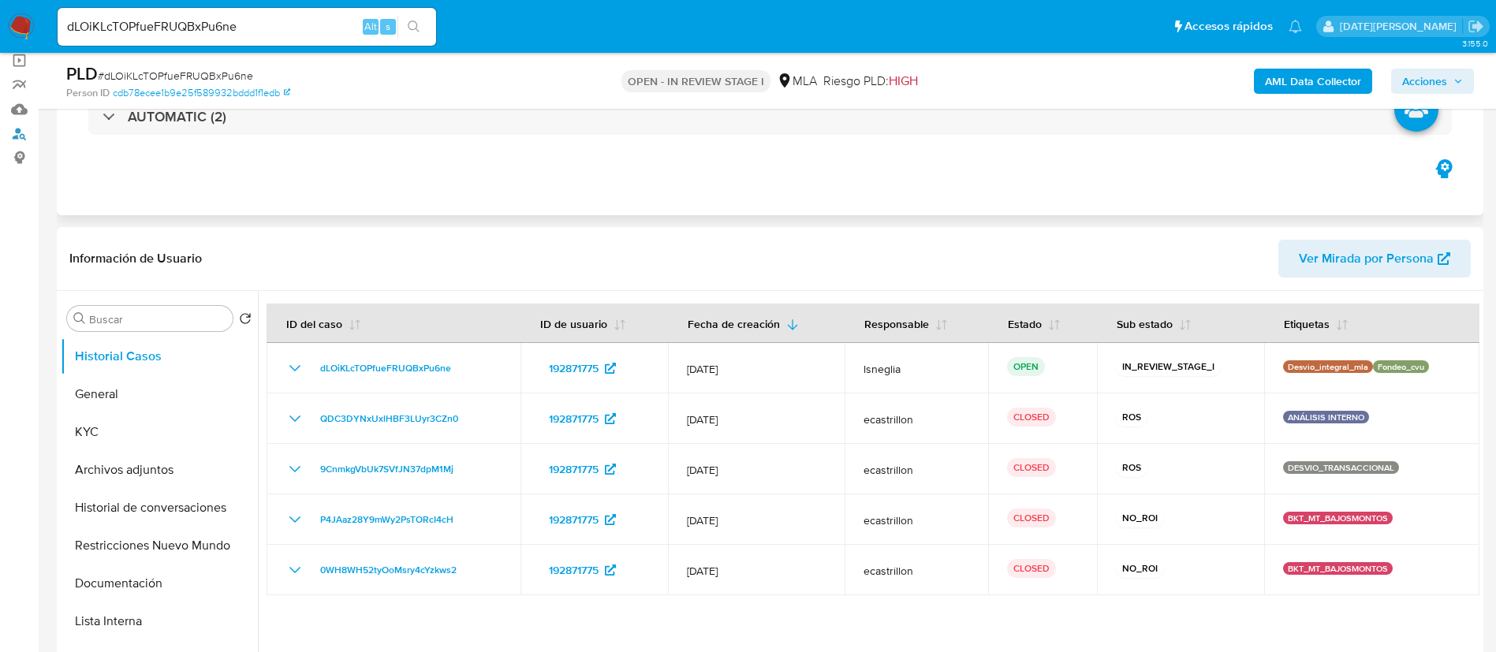
scroll to position [0, 0]
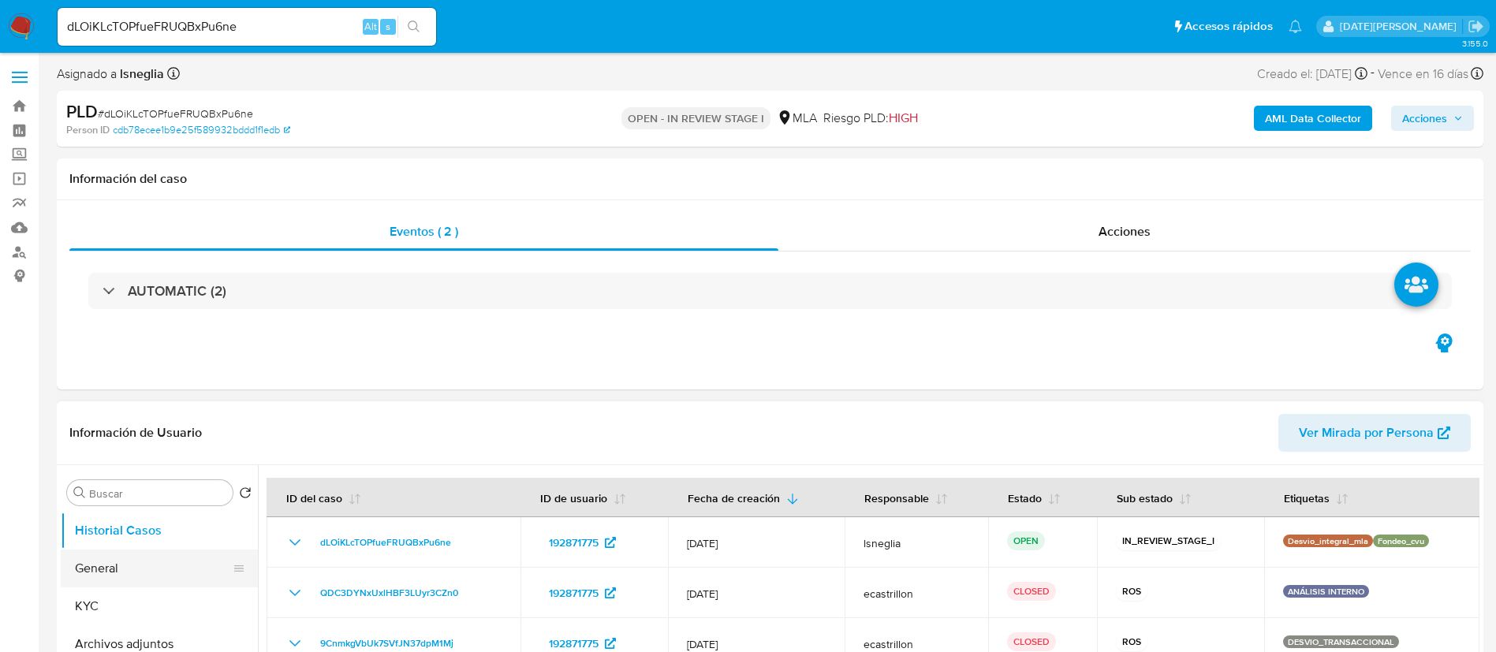
click at [100, 581] on button "General" at bounding box center [153, 569] width 185 height 38
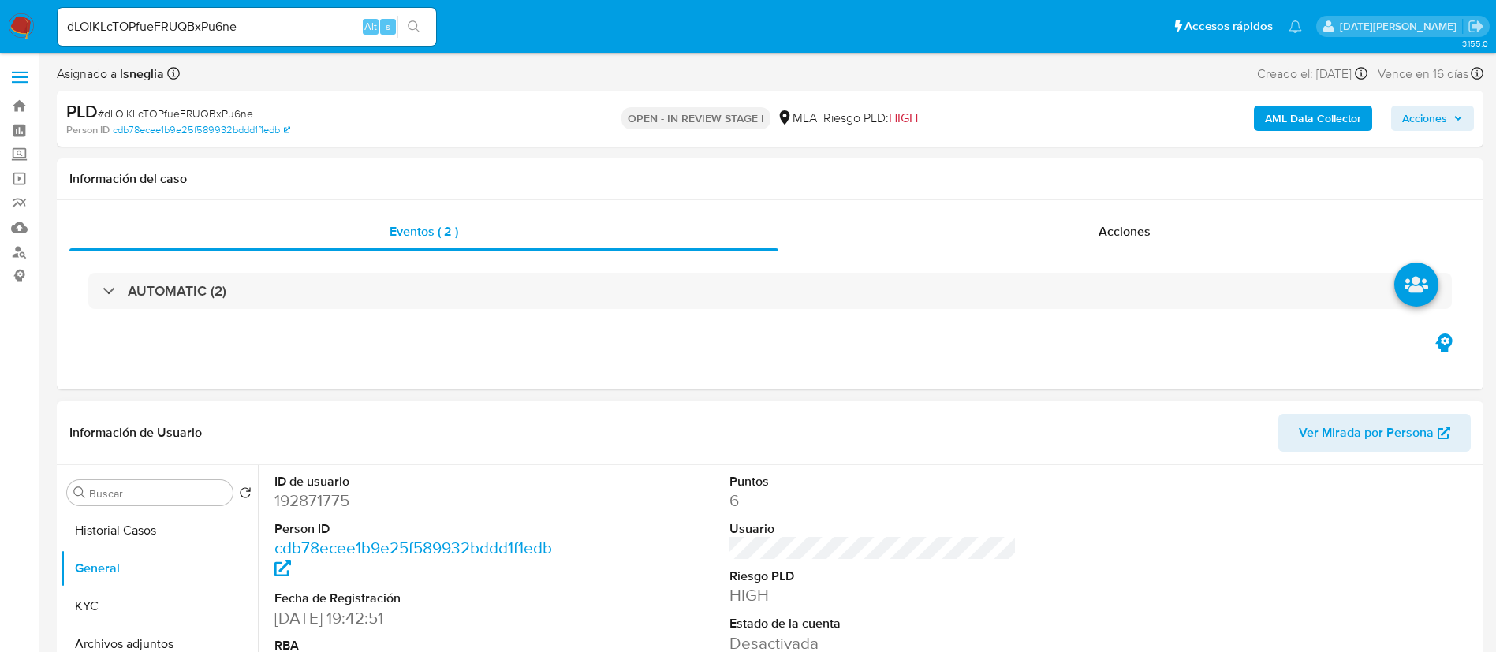
click at [342, 495] on dd "192871775" at bounding box center [419, 501] width 288 height 22
click at [341, 495] on dd "192871775" at bounding box center [419, 501] width 288 height 22
copy dd "192871775"
click at [102, 610] on button "KYC" at bounding box center [153, 607] width 185 height 38
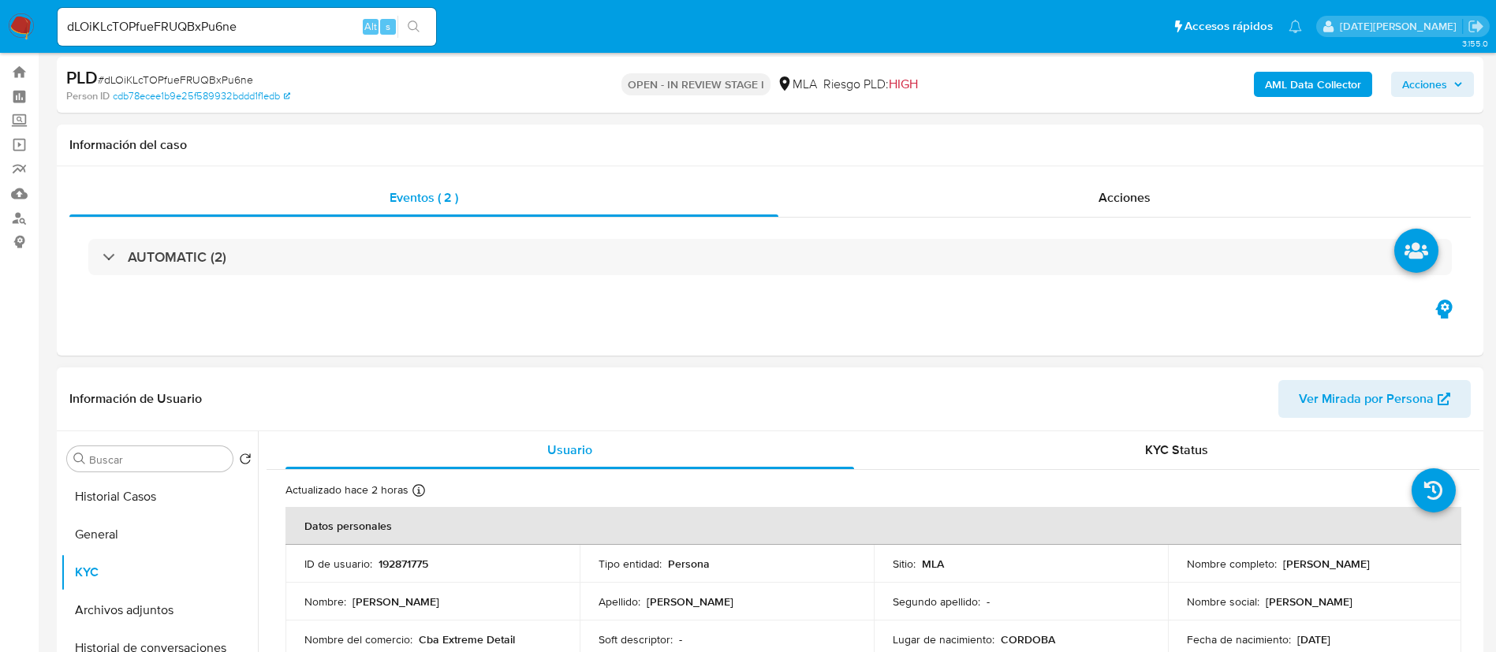
scroll to position [118, 0]
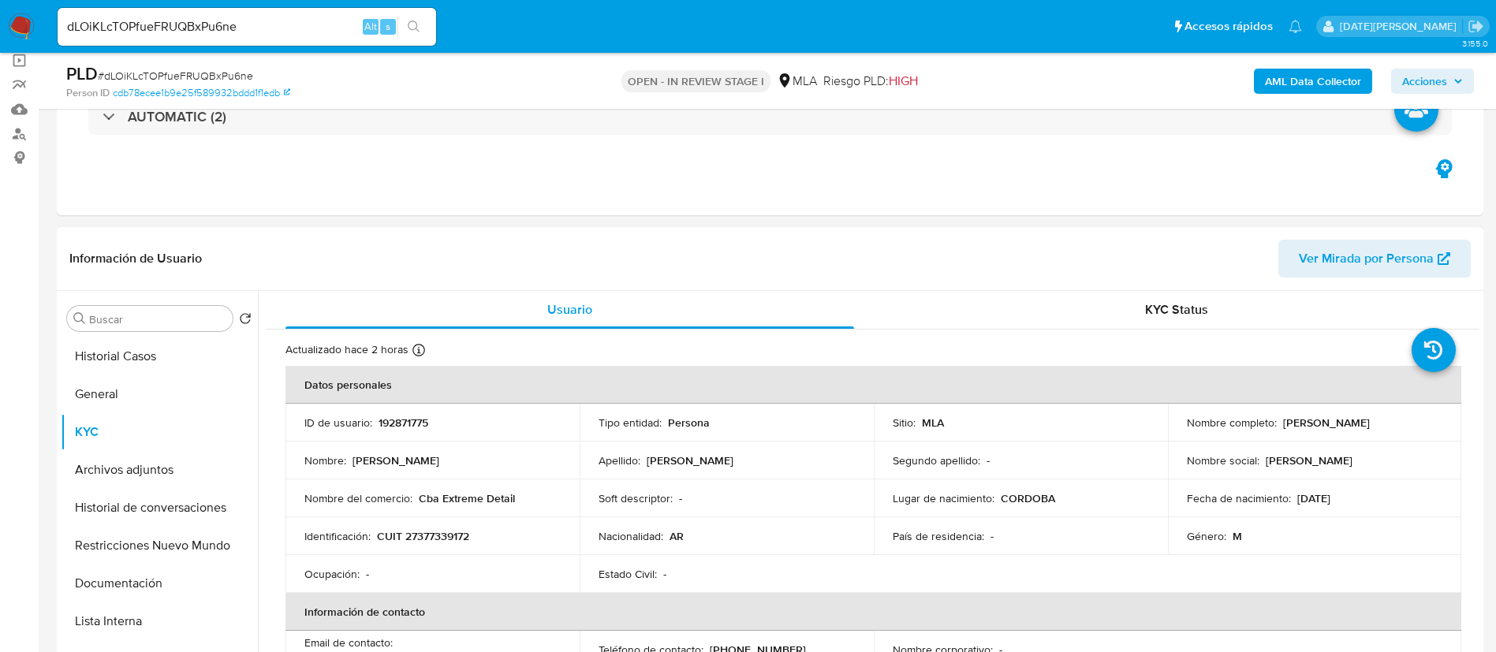
drag, startPoint x: 1273, startPoint y: 424, endPoint x: 1409, endPoint y: 419, distance: 135.8
click at [1409, 419] on div "Nombre completo : Franco Ricardo Lombardo" at bounding box center [1315, 423] width 256 height 14
drag, startPoint x: 1383, startPoint y: 419, endPoint x: 1418, endPoint y: 427, distance: 36.4
click at [1418, 427] on div "Nombre completo : Franco Ricardo Lombardo" at bounding box center [1315, 423] width 256 height 14
drag, startPoint x: 1277, startPoint y: 424, endPoint x: 1407, endPoint y: 423, distance: 129.4
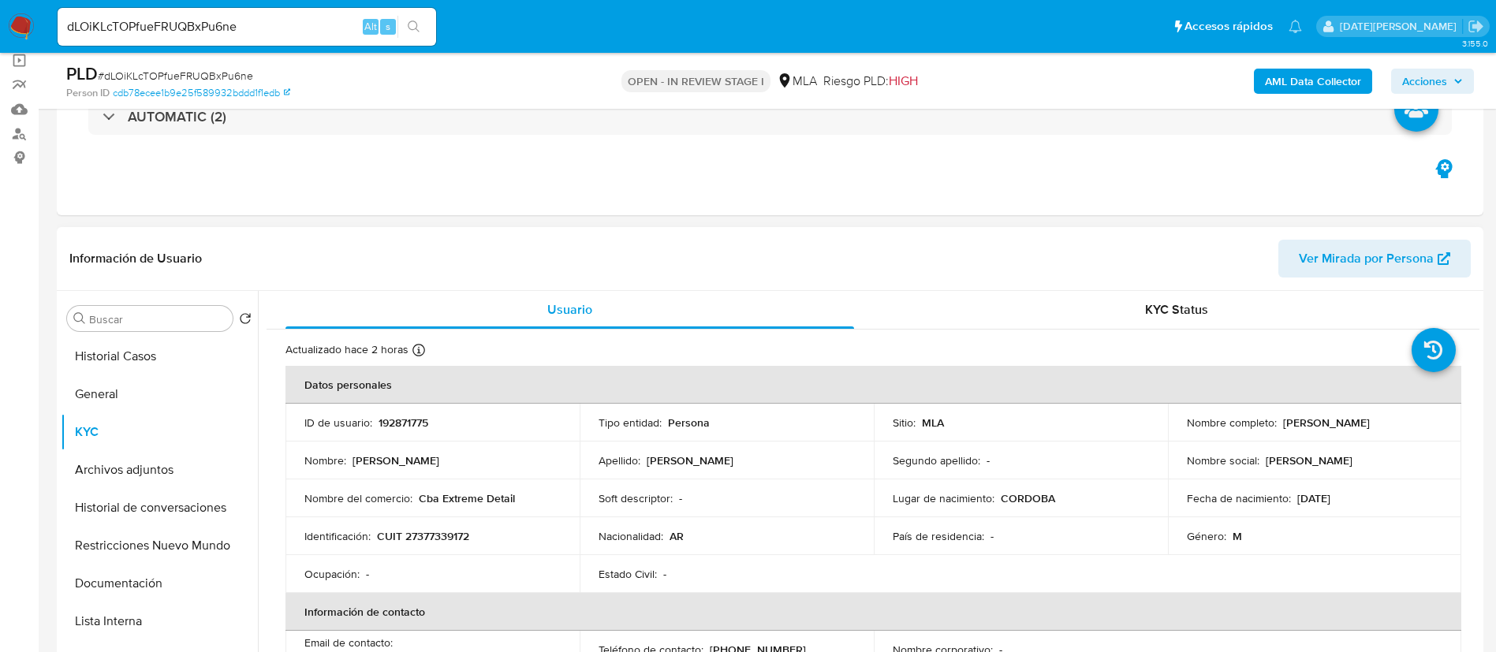
click at [1407, 423] on div "Nombre completo : Franco Ricardo Lombardo" at bounding box center [1315, 423] width 256 height 14
copy p "Franco Ricardo Lombardo"
click at [226, 17] on input "dLOiKLcTOPfueFRUQBxPu6ne" at bounding box center [247, 27] width 379 height 21
click at [228, 24] on input "dLOiKLcTOPfueFRUQBxPu6ne" at bounding box center [247, 27] width 379 height 21
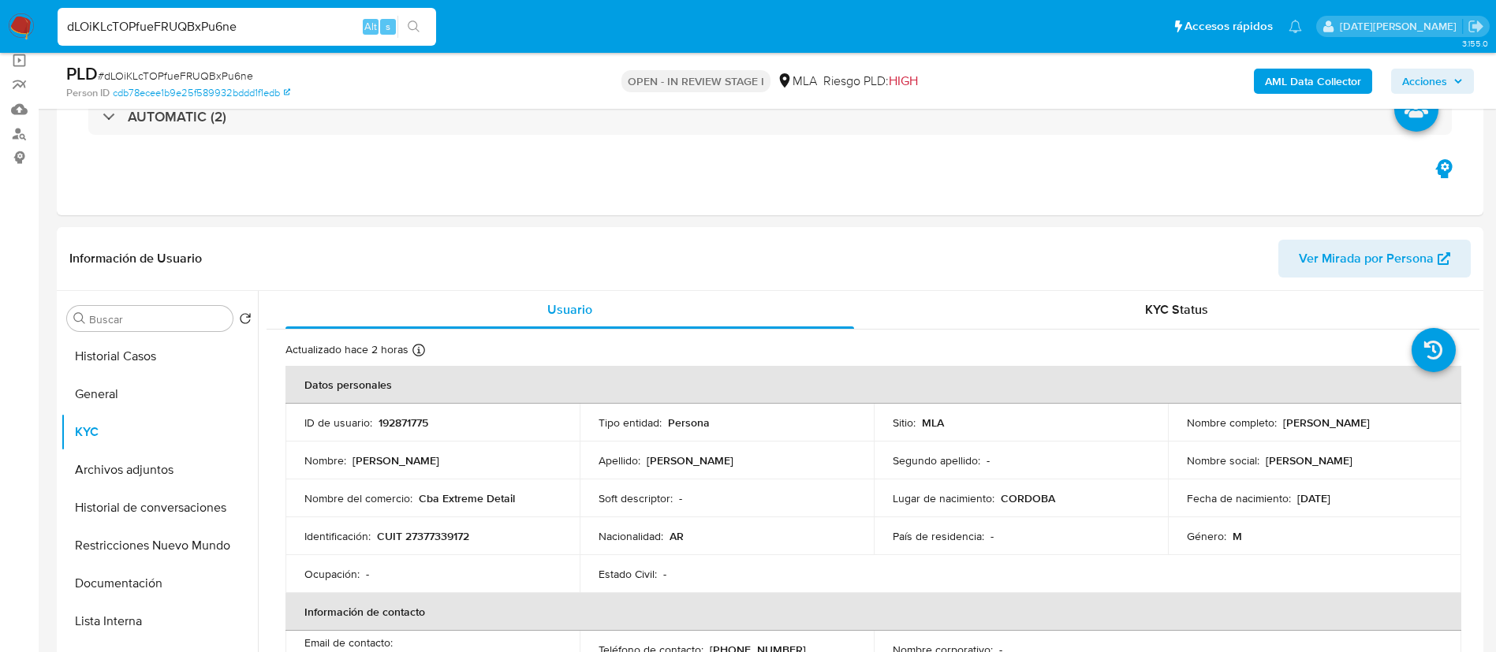
paste input "3ANV4OI358gOJZviIKrjdRaq"
type input "3ANV4OI358gOJZviIKrjdRaq"
click at [420, 21] on icon "search-icon" at bounding box center [414, 27] width 13 height 13
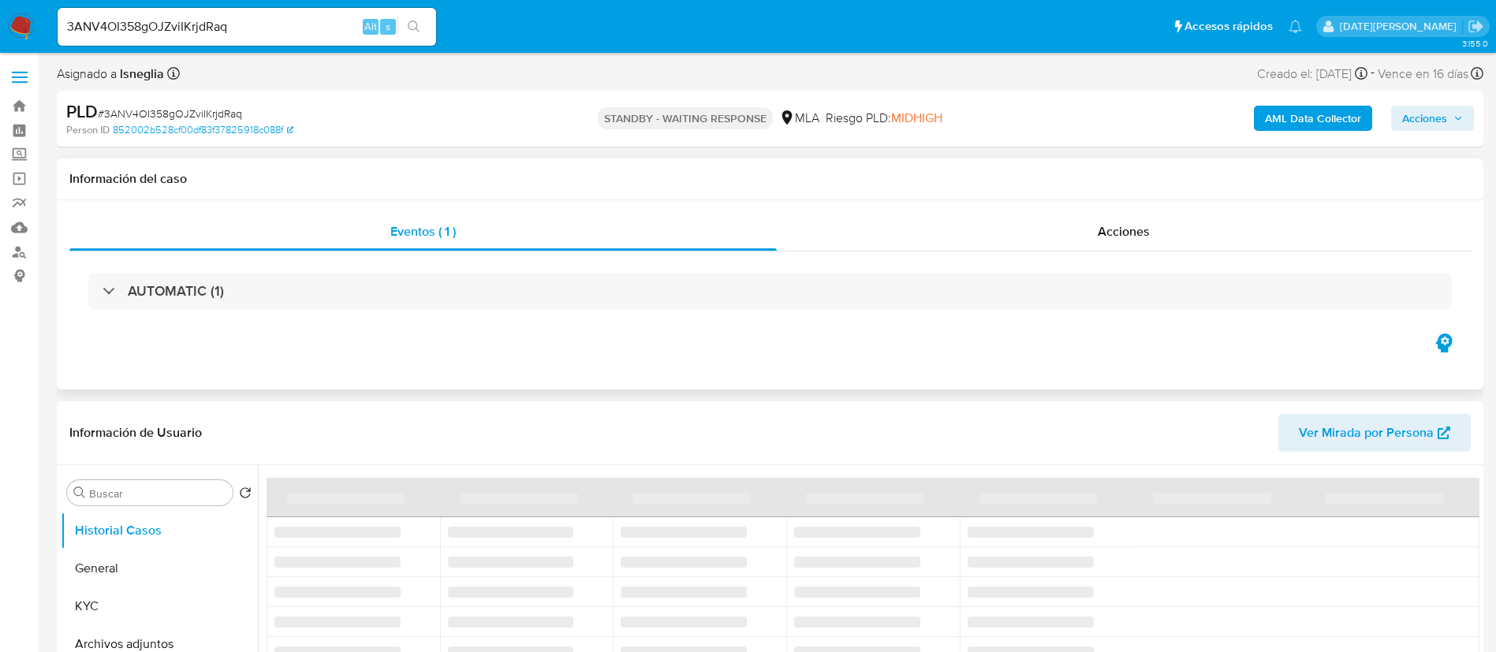
select select "10"
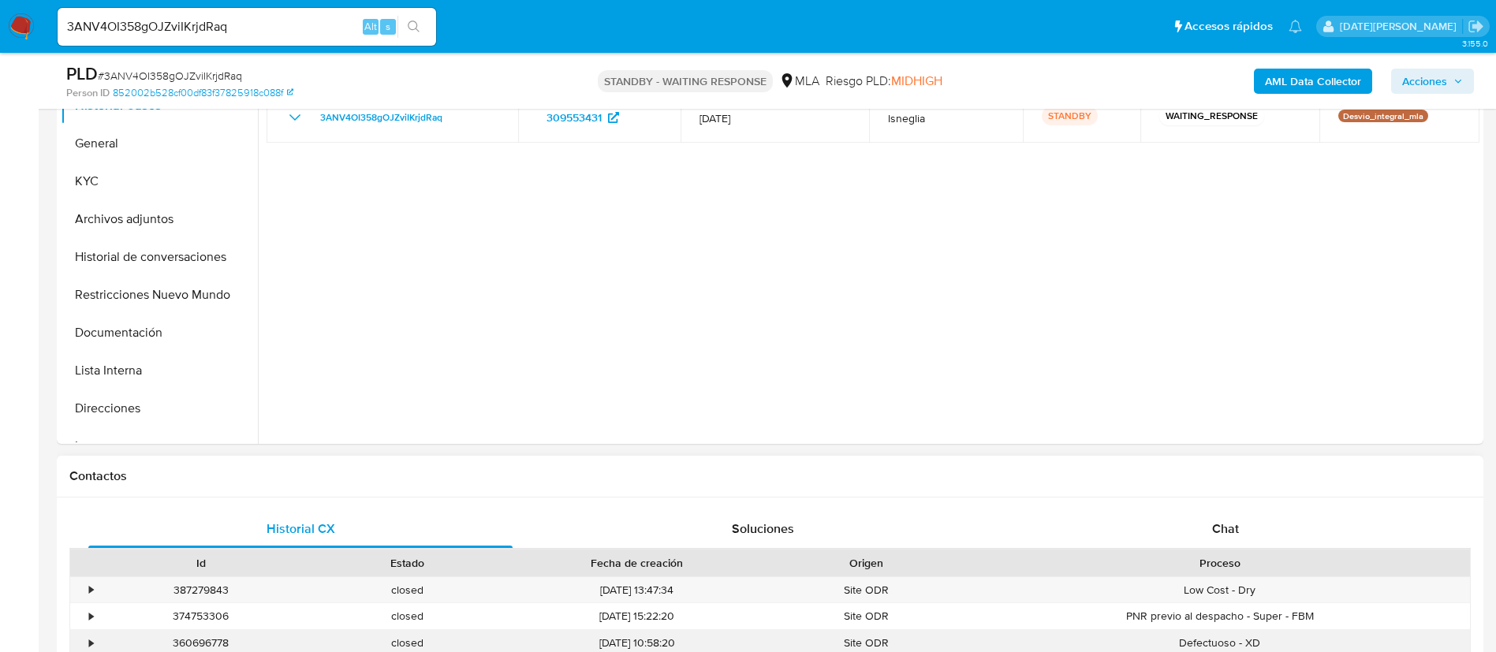
scroll to position [592, 0]
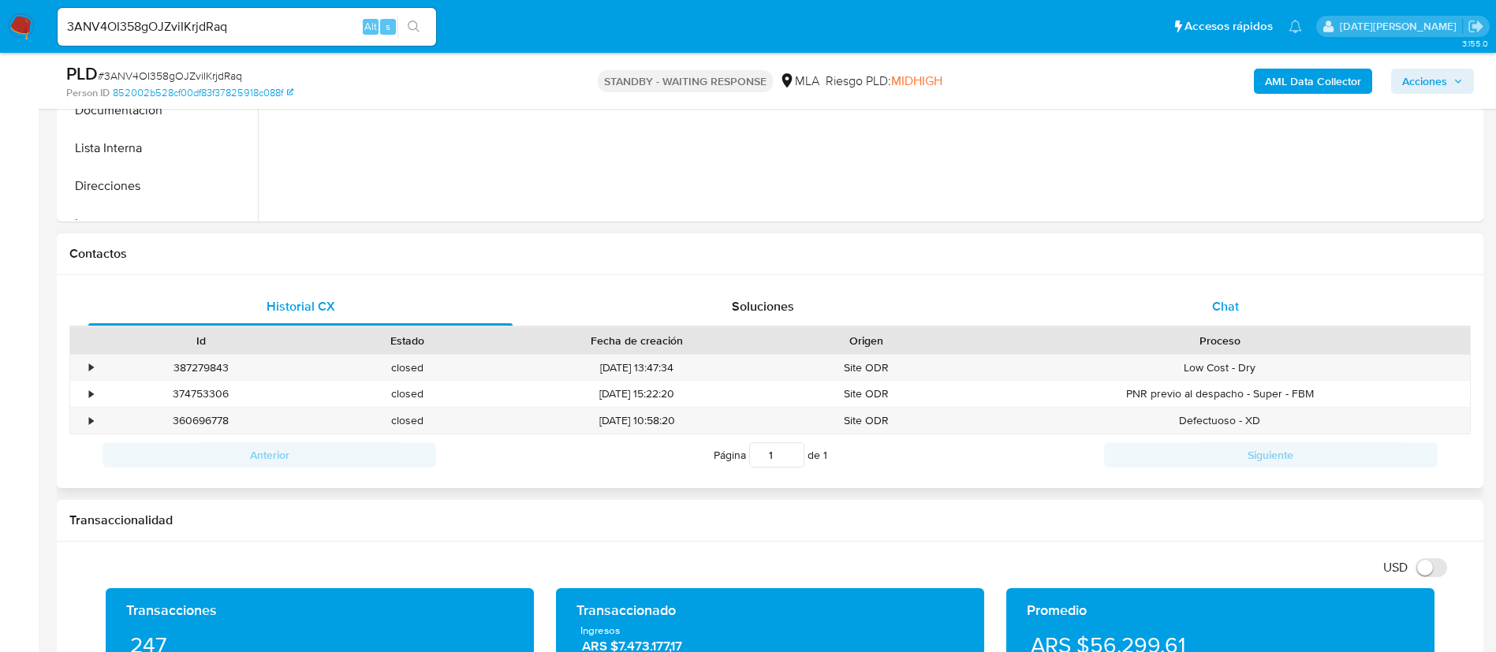
click at [1251, 312] on div "Chat" at bounding box center [1226, 307] width 424 height 38
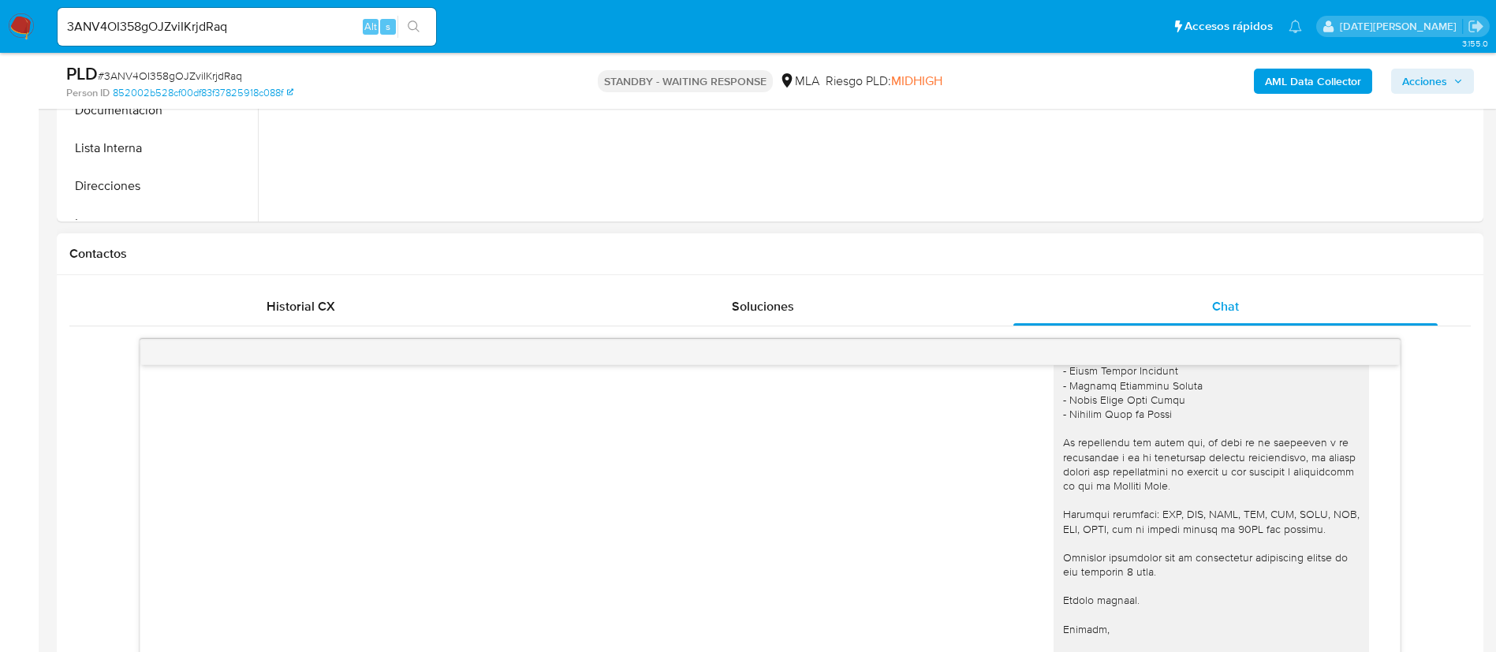
scroll to position [710, 0]
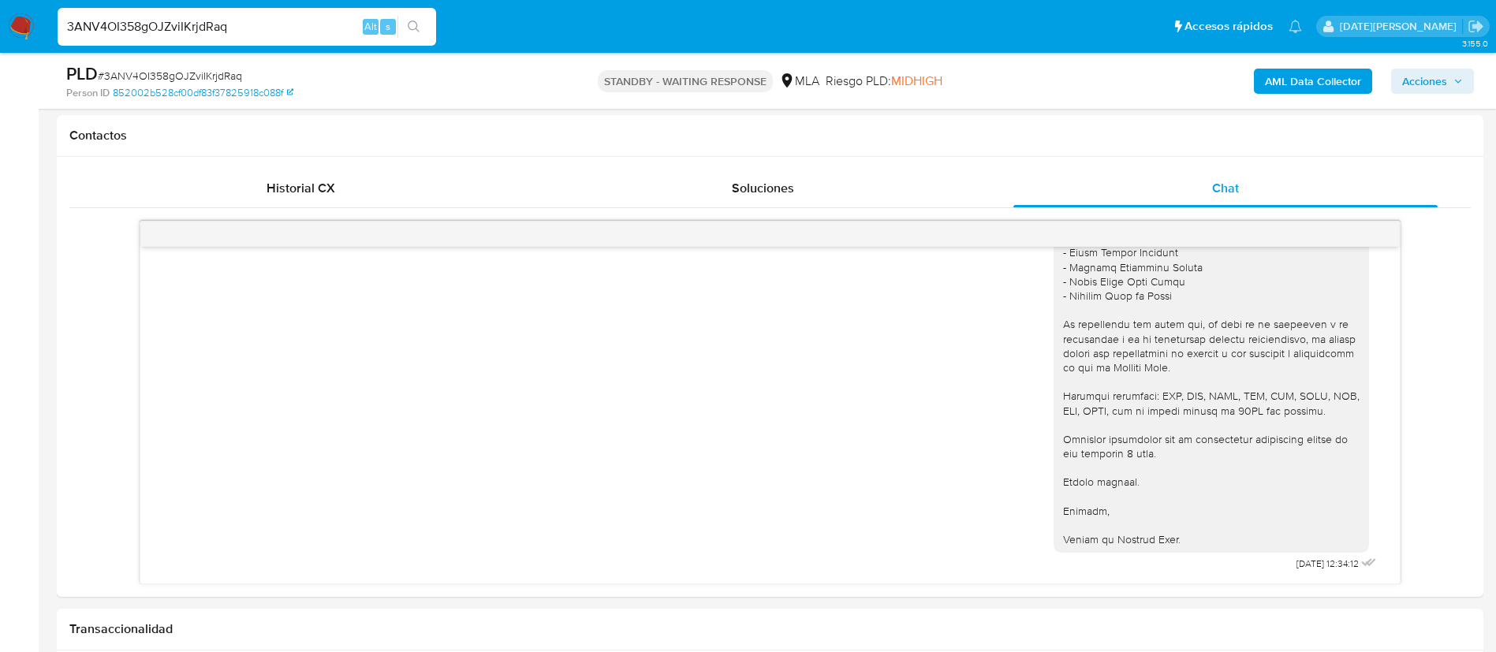
click at [169, 25] on input "3ANV4OI358gOJZviIKrjdRaq" at bounding box center [247, 27] width 379 height 21
paste input "HkBqZc23qHRPpEkE87pL8PsI"
type input "HkBqZc23qHRPpEkE87pL8PsI"
click at [422, 21] on button "search-icon" at bounding box center [414, 27] width 32 height 22
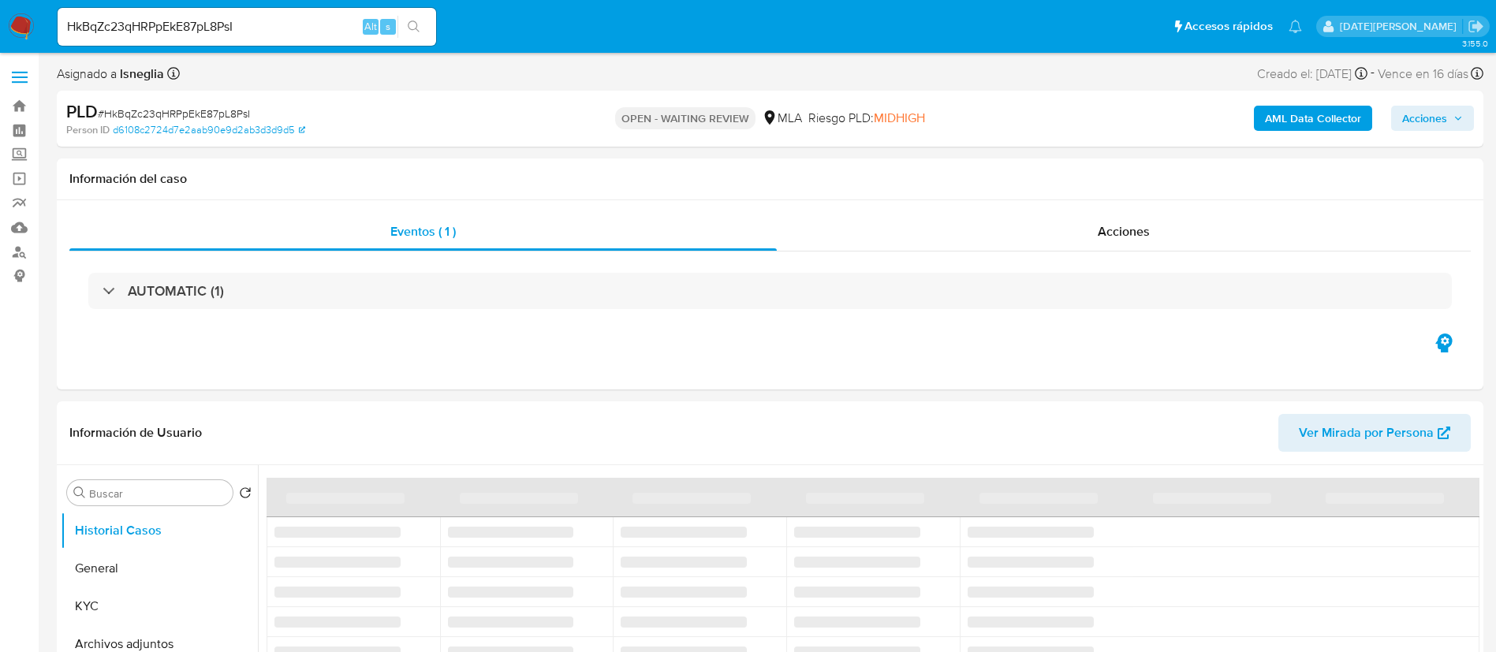
select select "10"
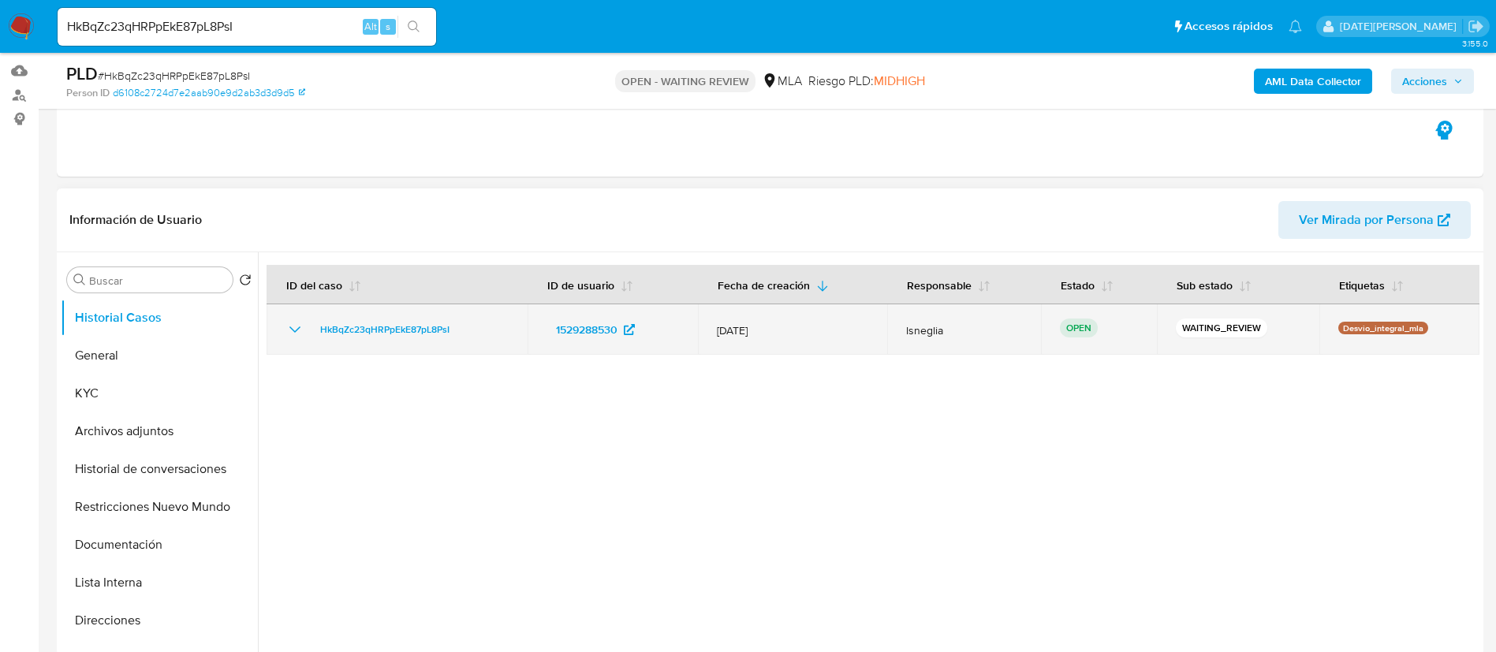
scroll to position [118, 0]
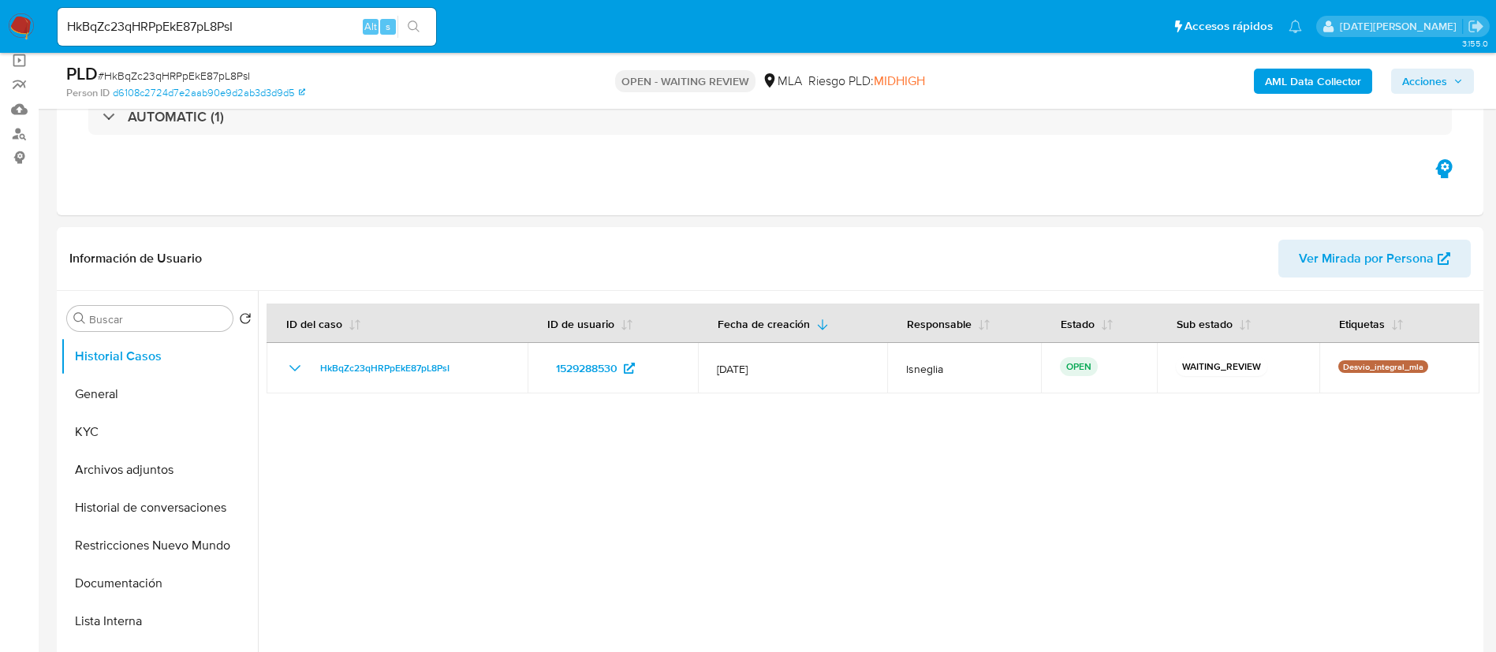
click at [183, 72] on span "# HkBqZc23qHRPpEkE87pL8PsI" at bounding box center [174, 76] width 152 height 16
copy span "HkBqZc23qHRPpEkE87pL8PsI"
click at [15, 29] on img at bounding box center [21, 26] width 27 height 27
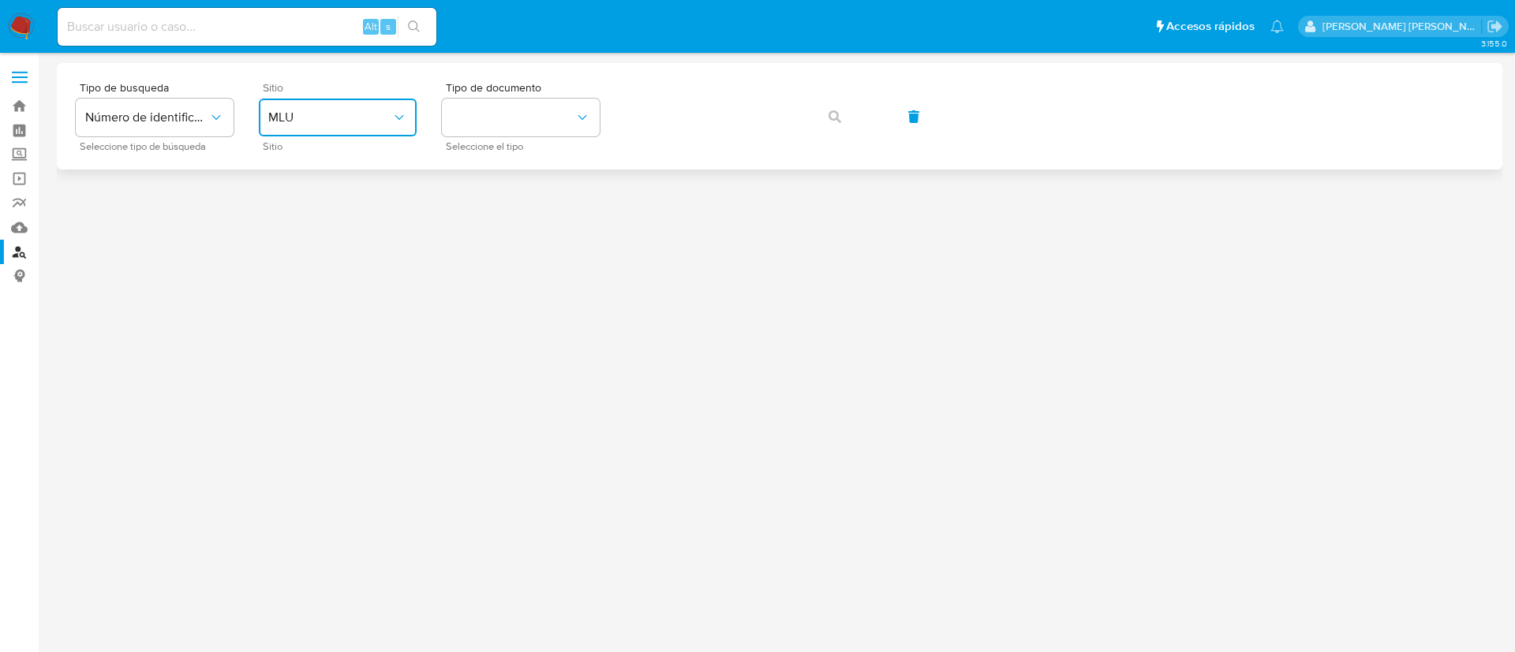
click at [357, 114] on span "MLU" at bounding box center [329, 118] width 123 height 16
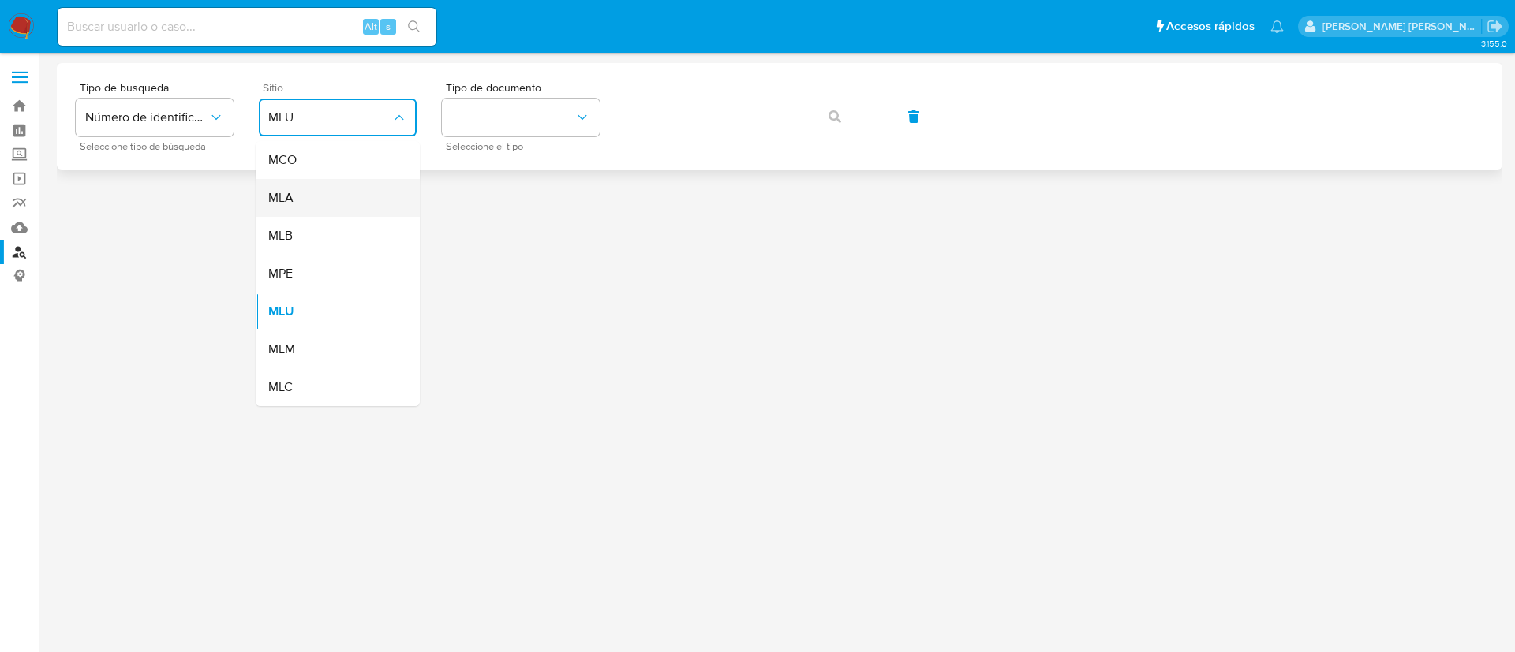
click at [344, 202] on div "MLA" at bounding box center [332, 198] width 129 height 38
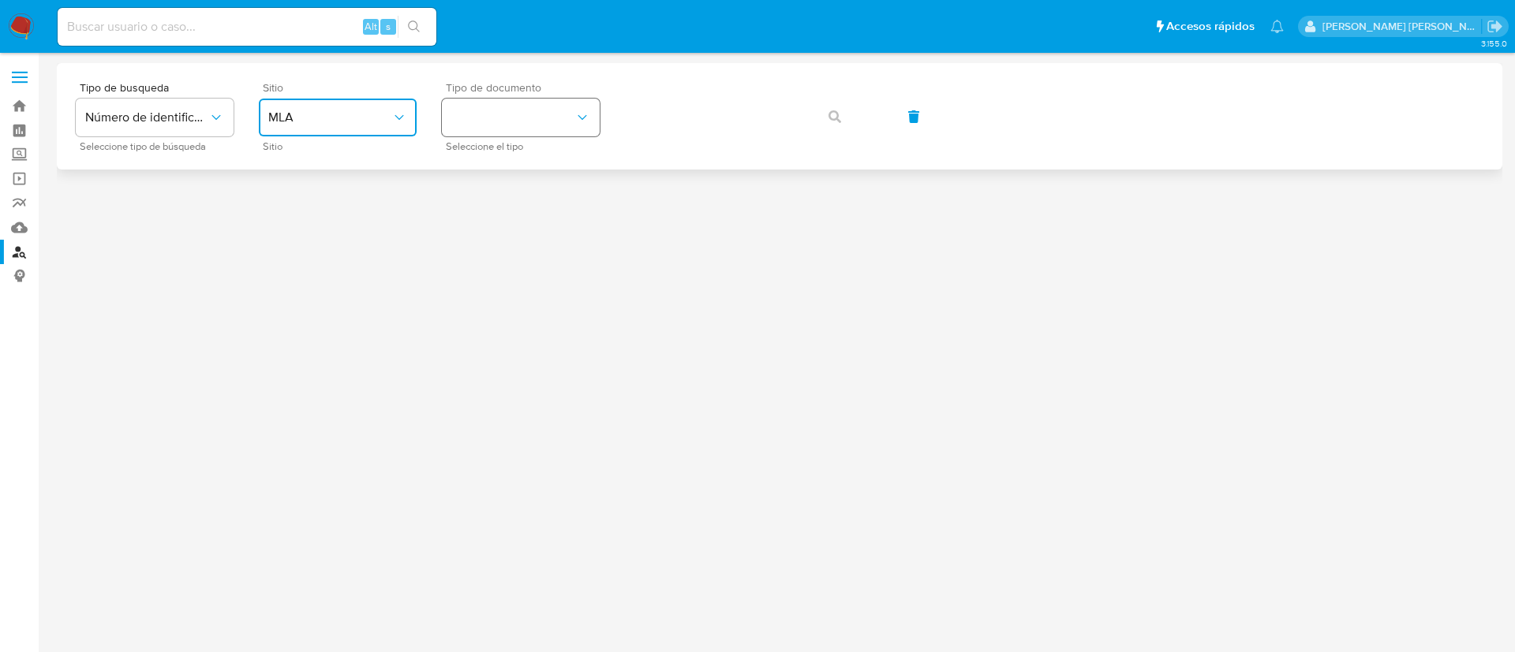
click at [506, 134] on button "identificationType" at bounding box center [521, 118] width 158 height 38
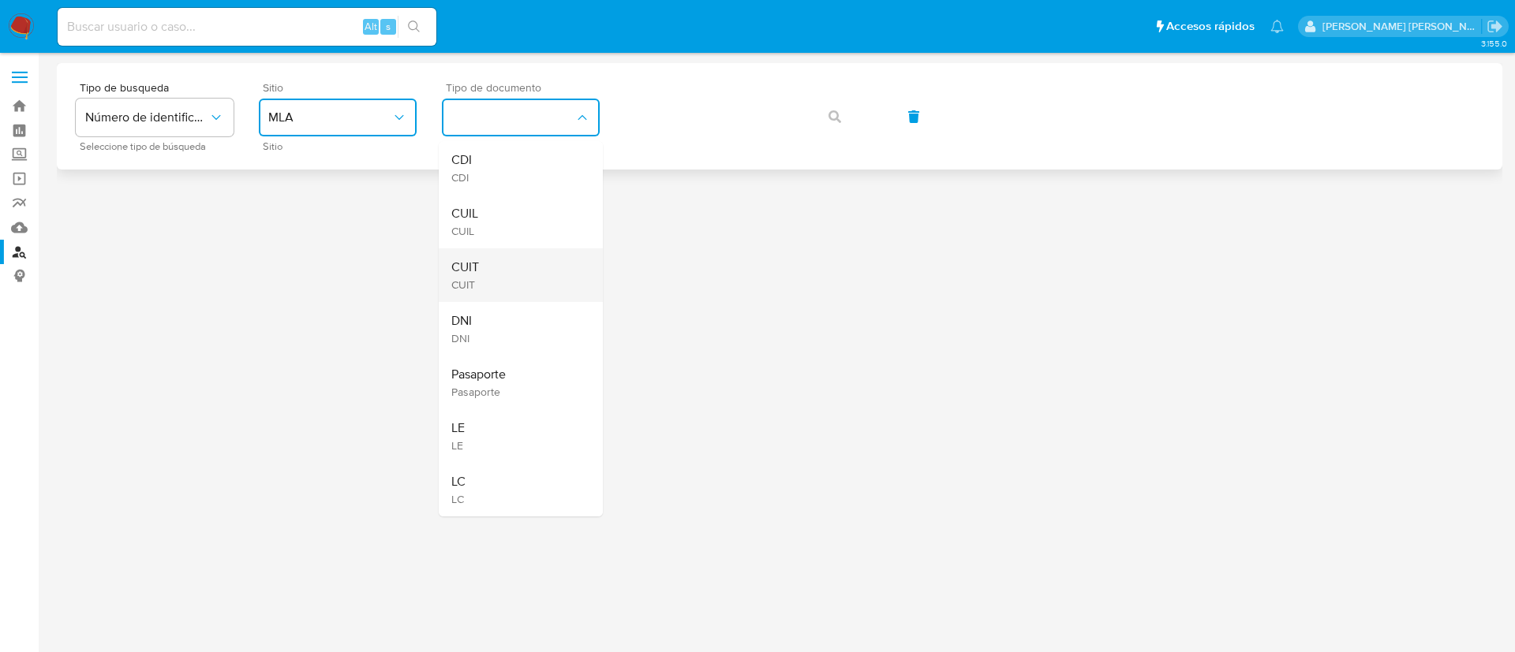
click at [501, 266] on div "CUIT CUIT" at bounding box center [515, 275] width 129 height 54
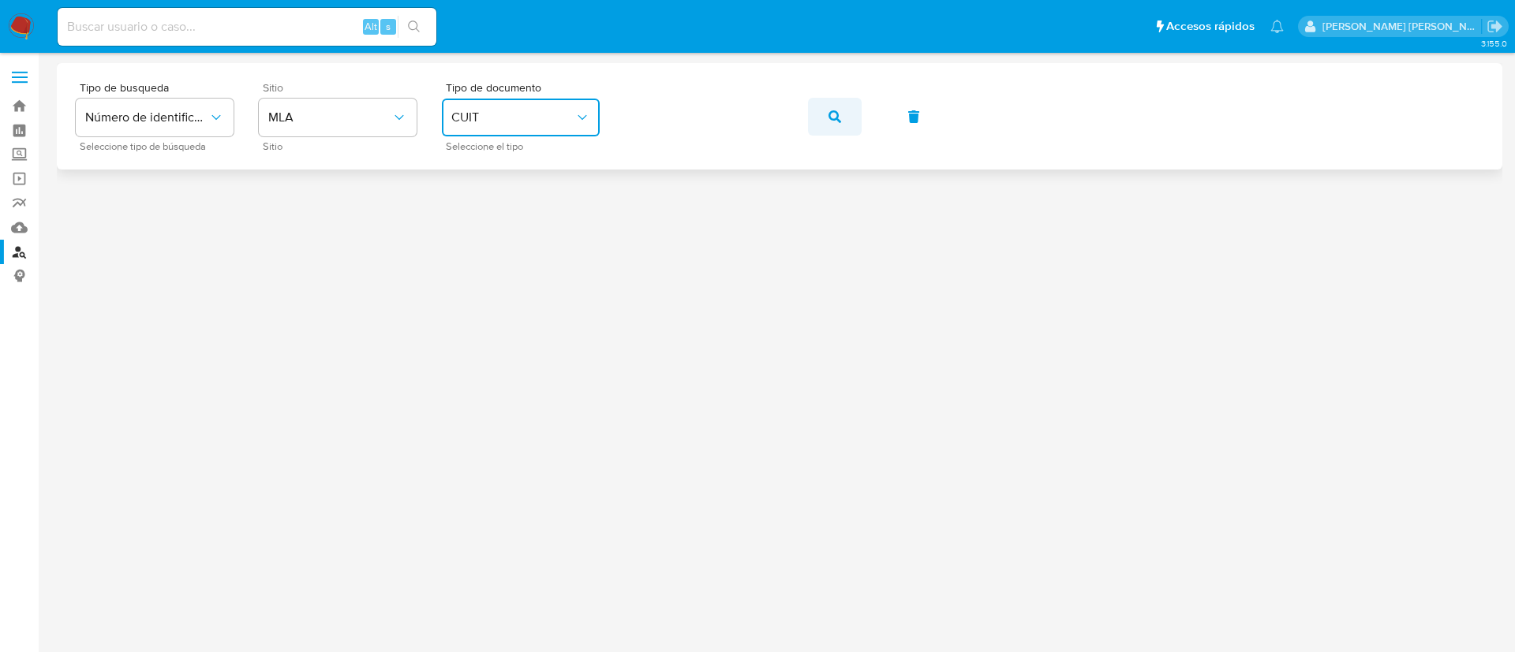
click at [841, 111] on button "button" at bounding box center [835, 117] width 54 height 38
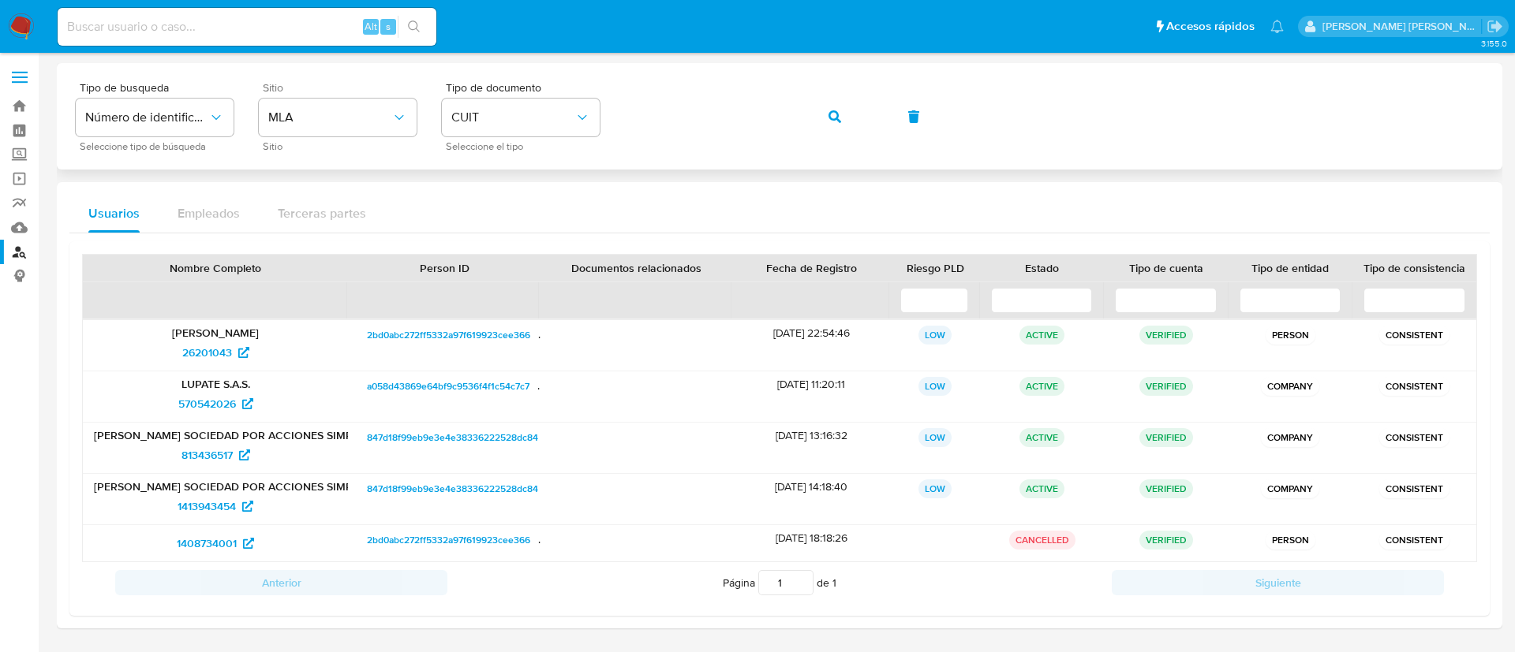
click at [842, 110] on button "button" at bounding box center [835, 117] width 54 height 38
click at [199, 353] on span "26201043" at bounding box center [207, 352] width 50 height 25
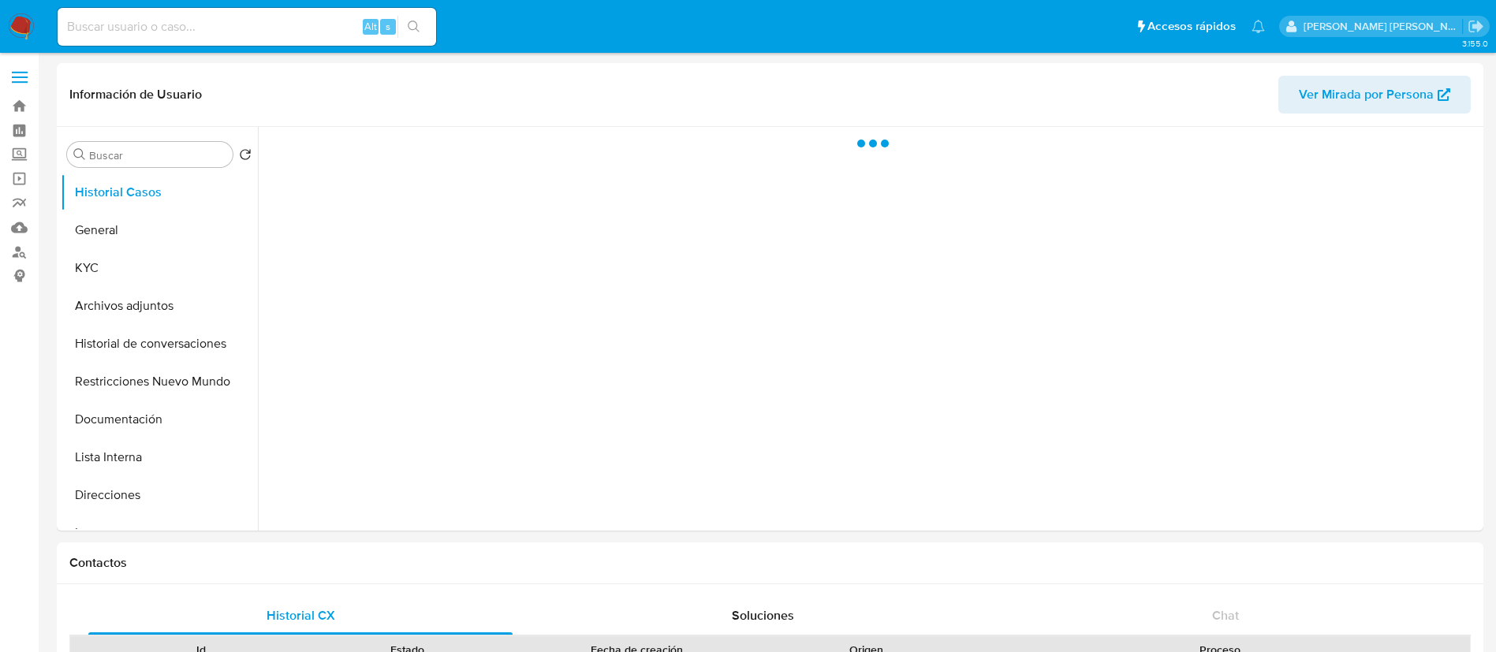
select select "10"
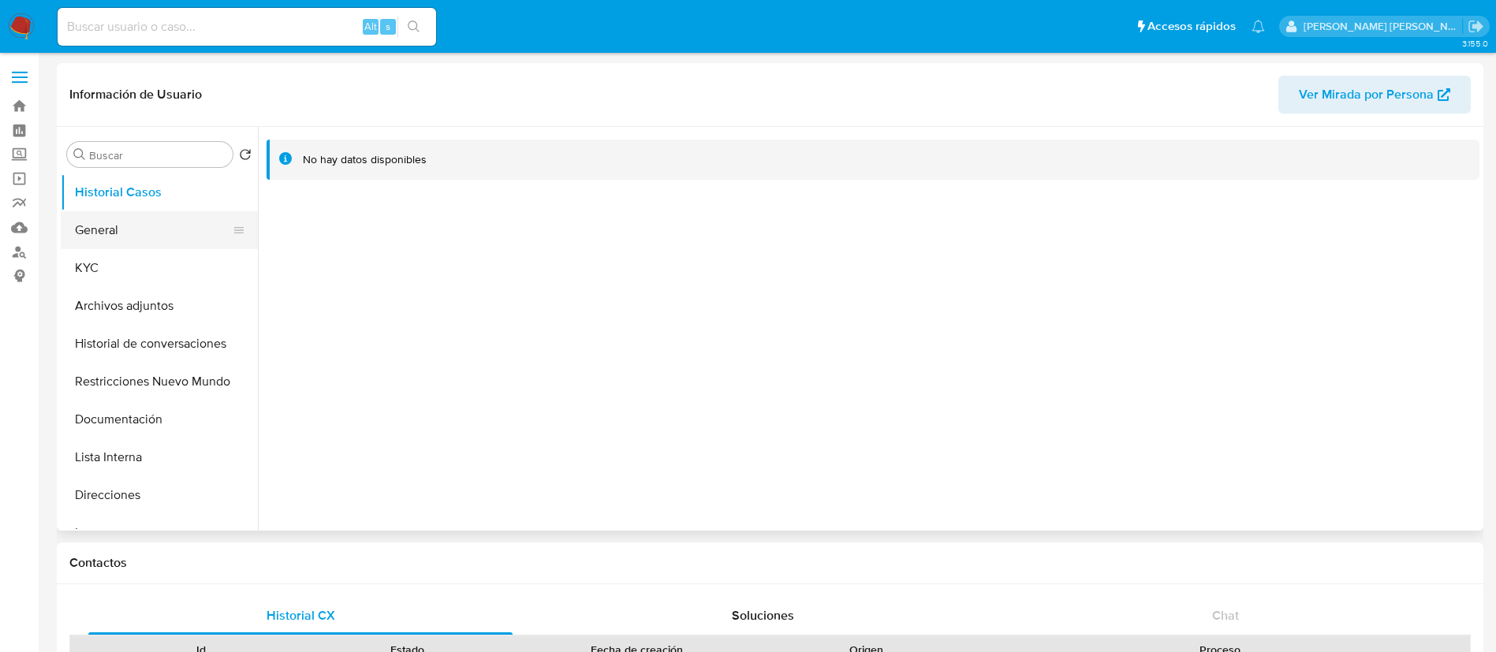
click at [114, 233] on button "General" at bounding box center [153, 230] width 185 height 38
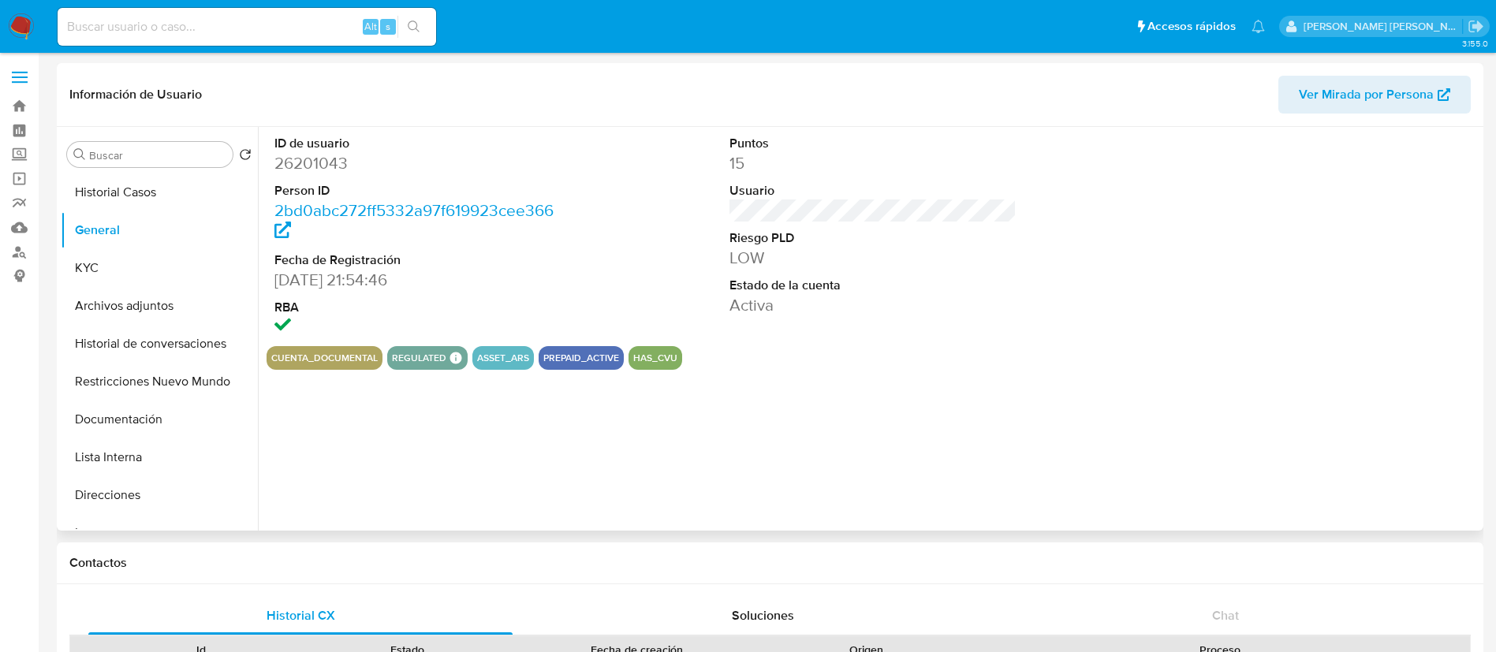
click at [318, 158] on dd "26201043" at bounding box center [419, 163] width 288 height 22
copy dd "26201043"
click at [92, 261] on button "KYC" at bounding box center [153, 268] width 185 height 38
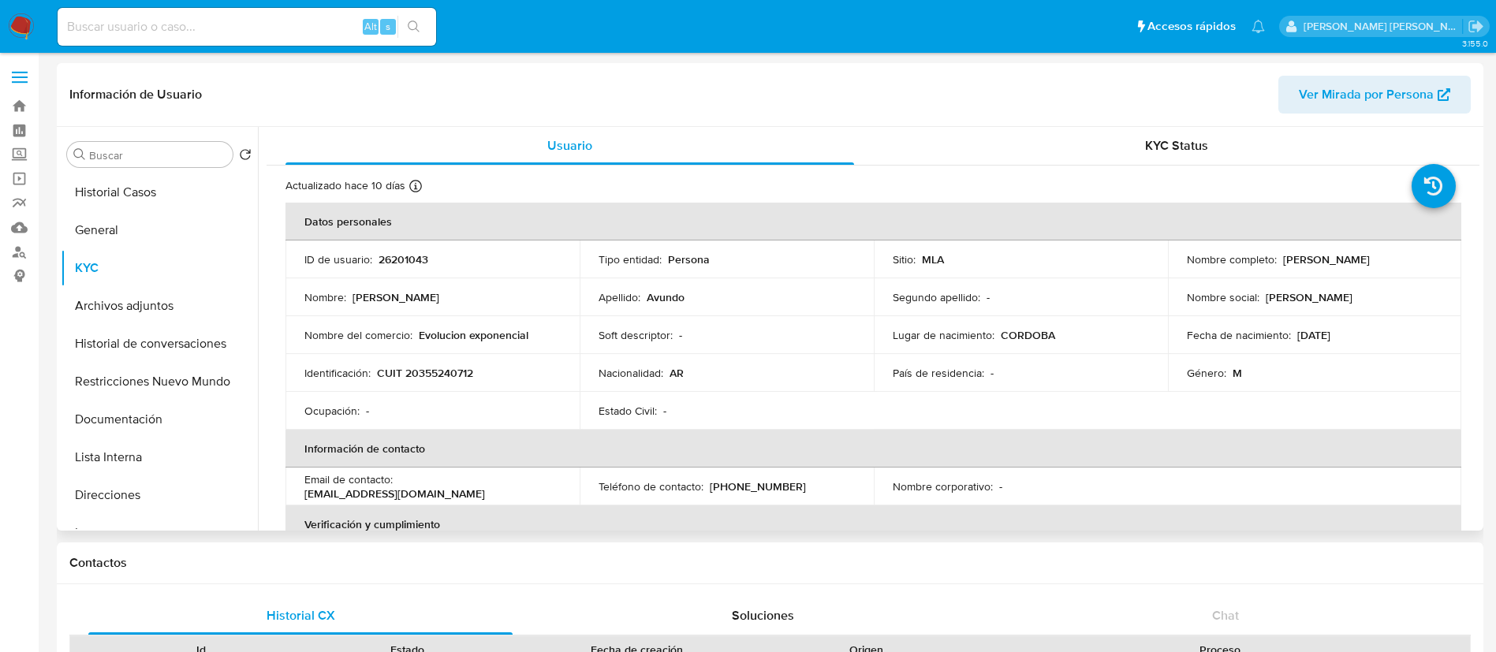
drag, startPoint x: 1281, startPoint y: 262, endPoint x: 1403, endPoint y: 272, distance: 122.7
click at [1403, 272] on td "Nombre completo : Luciano Marcelo Avundo" at bounding box center [1315, 260] width 294 height 38
click at [1328, 253] on p "Luciano Marcelo Avundo" at bounding box center [1326, 259] width 87 height 14
click at [1276, 262] on div "Nombre completo : Luciano Marcelo Avundo" at bounding box center [1315, 259] width 256 height 14
drag, startPoint x: 1280, startPoint y: 261, endPoint x: 1384, endPoint y: 267, distance: 104.3
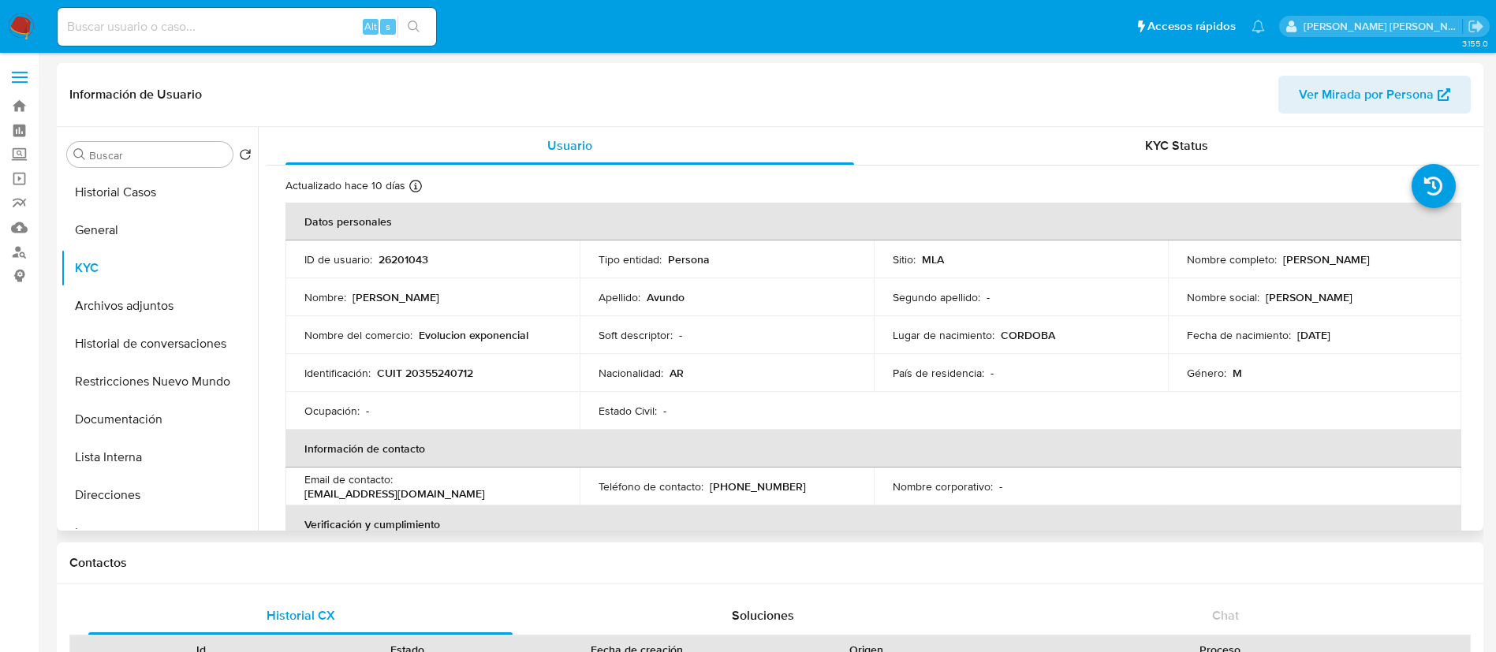
click at [1412, 268] on td "Nombre completo : Luciano Marcelo Avundo" at bounding box center [1315, 260] width 294 height 38
copy p "Luciano Marcelo Avundo"
click at [101, 220] on button "General" at bounding box center [153, 230] width 185 height 38
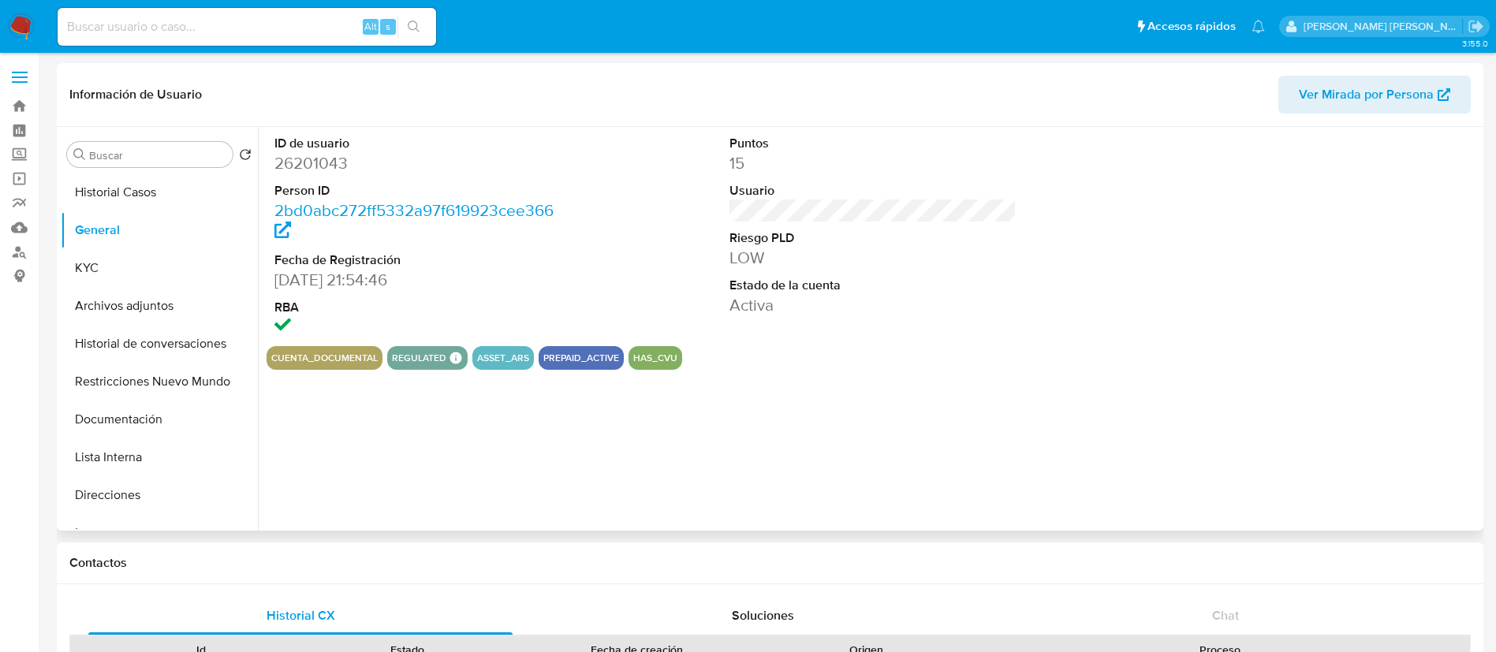
click at [305, 159] on dd "26201043" at bounding box center [419, 163] width 288 height 22
copy dd "26201043"
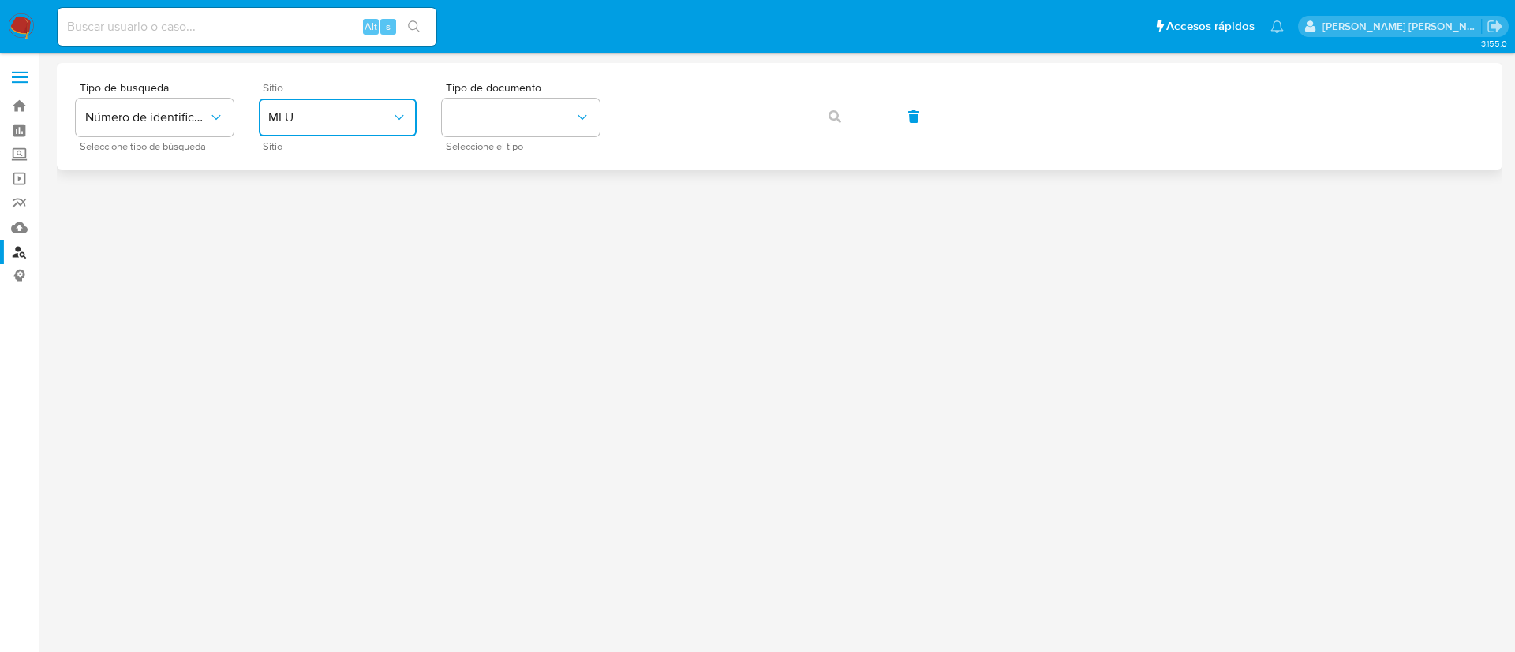
click at [356, 121] on span "MLU" at bounding box center [329, 118] width 123 height 16
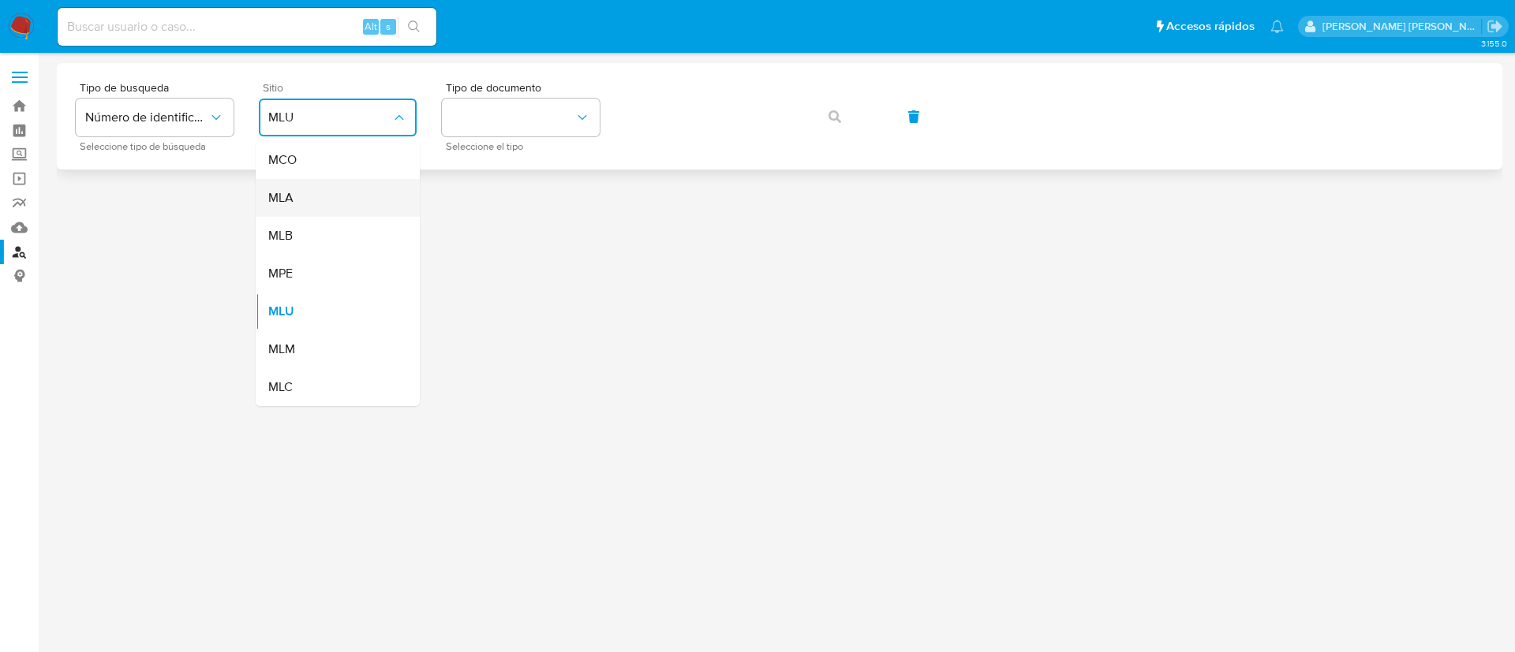
click at [316, 201] on div "MLA" at bounding box center [332, 198] width 129 height 38
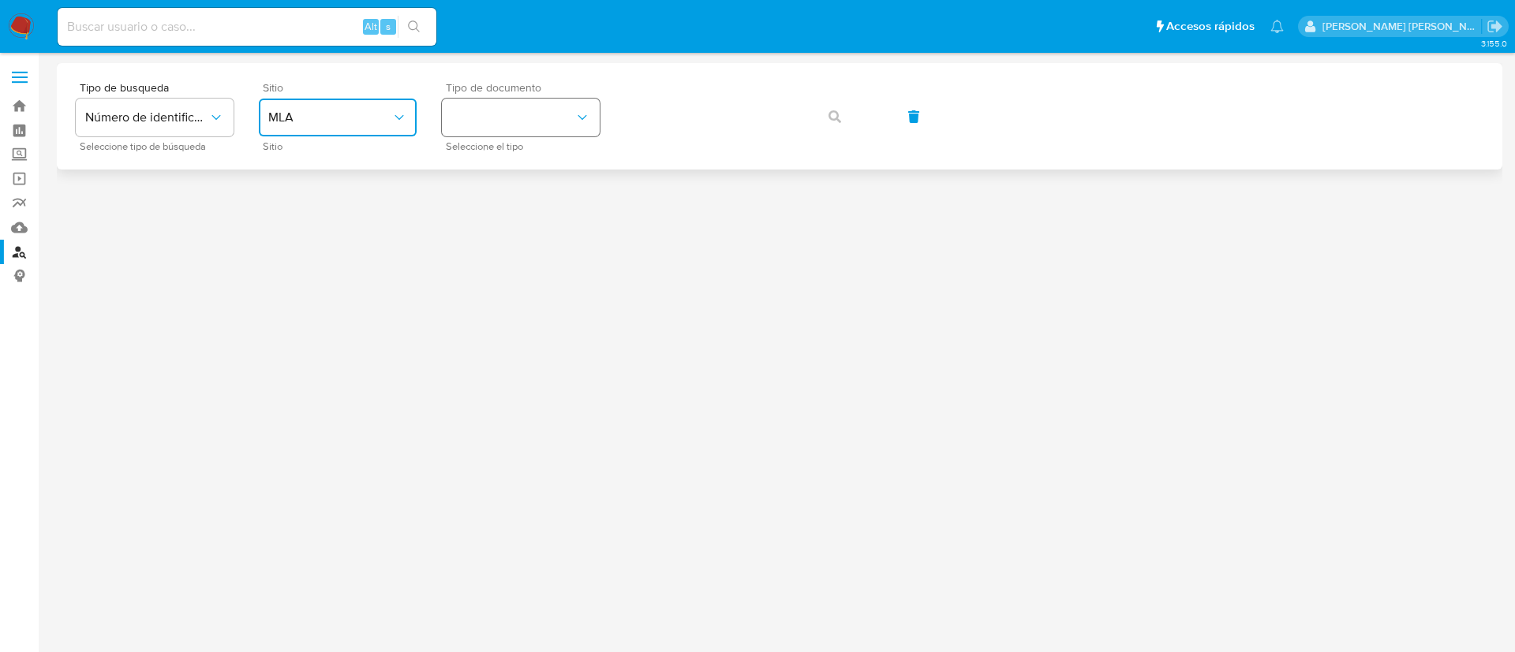
click at [561, 113] on button "identificationType" at bounding box center [521, 118] width 158 height 38
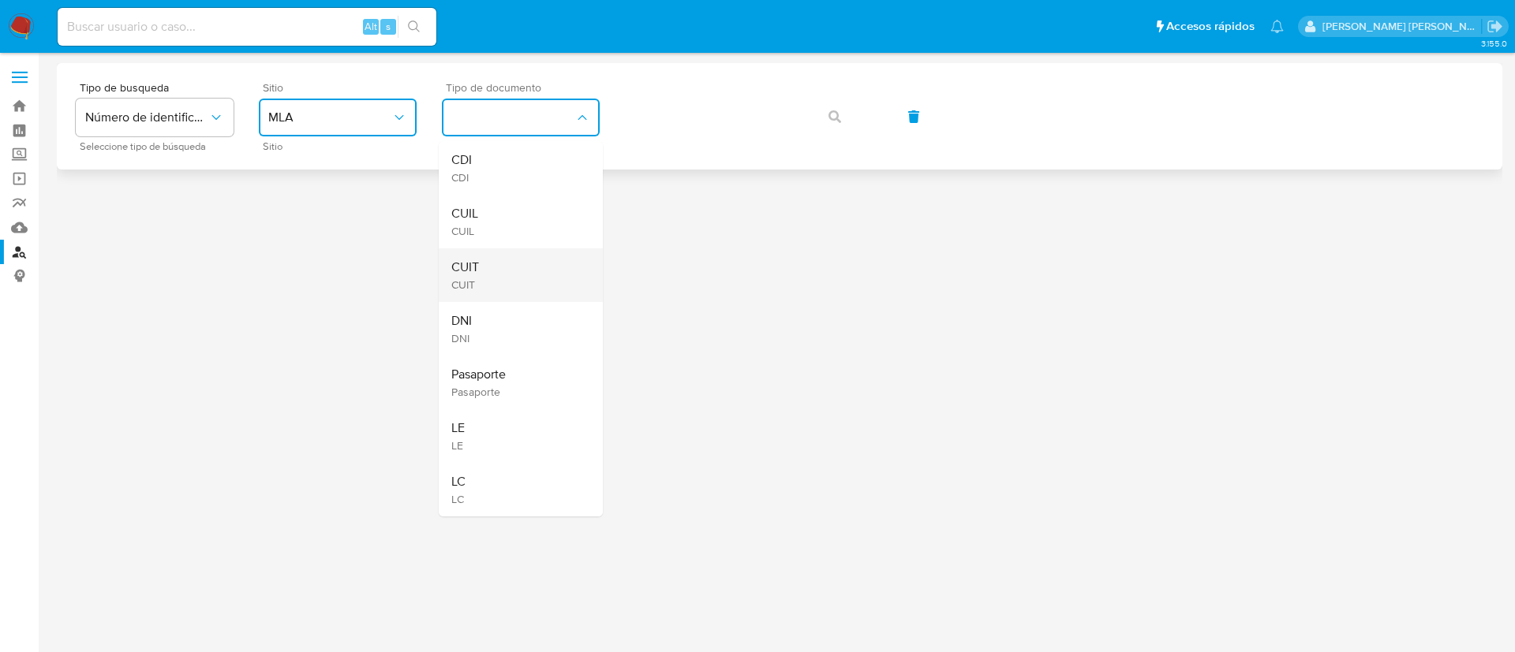
click at [517, 272] on div "CUIT CUIT" at bounding box center [515, 275] width 129 height 54
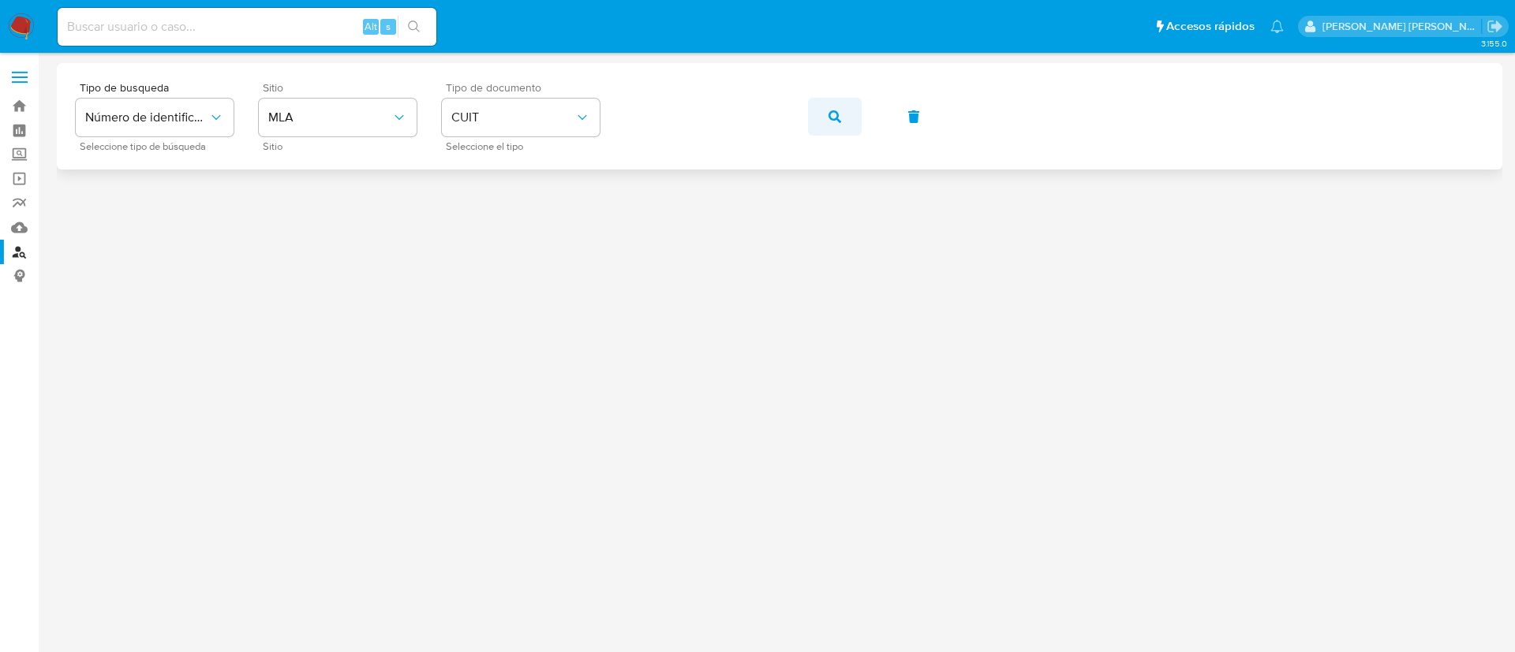
click at [828, 117] on icon "button" at bounding box center [834, 116] width 13 height 13
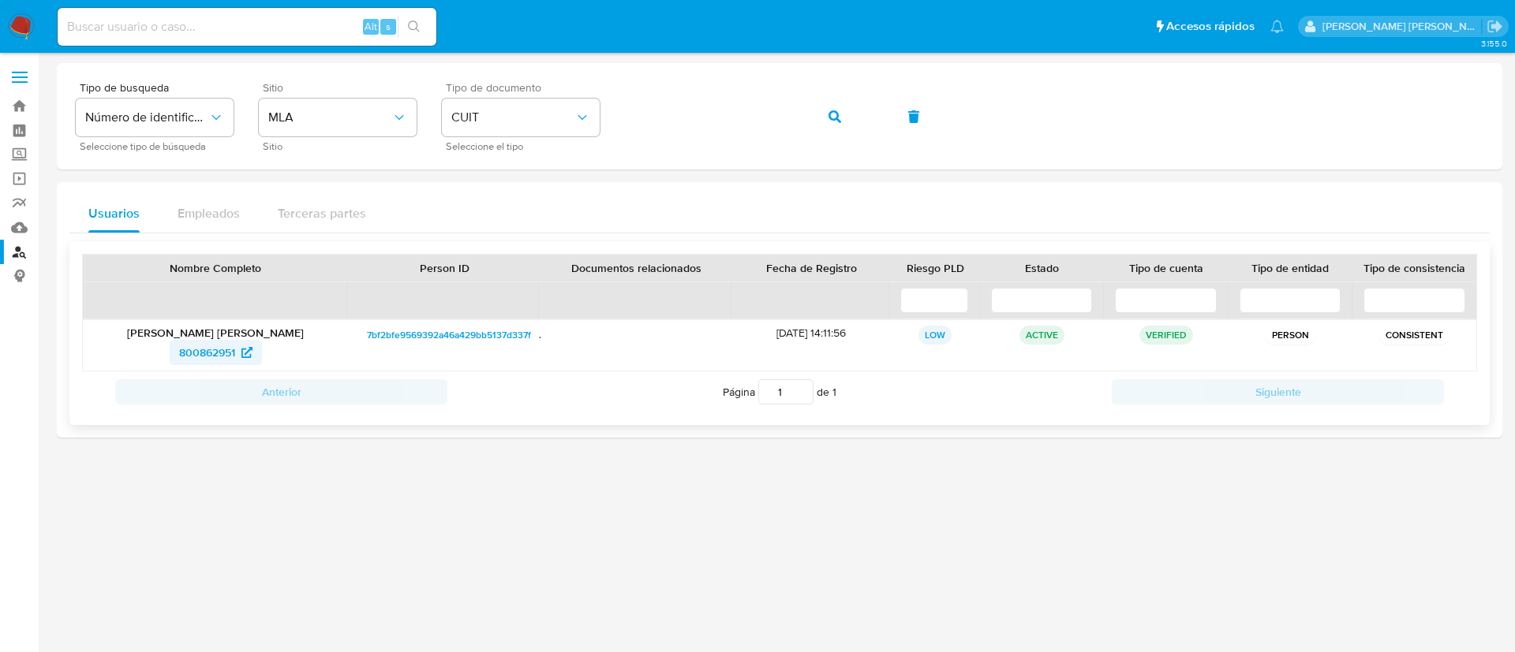
click at [200, 350] on span "800862951" at bounding box center [207, 352] width 56 height 25
click at [850, 108] on button "button" at bounding box center [835, 117] width 54 height 38
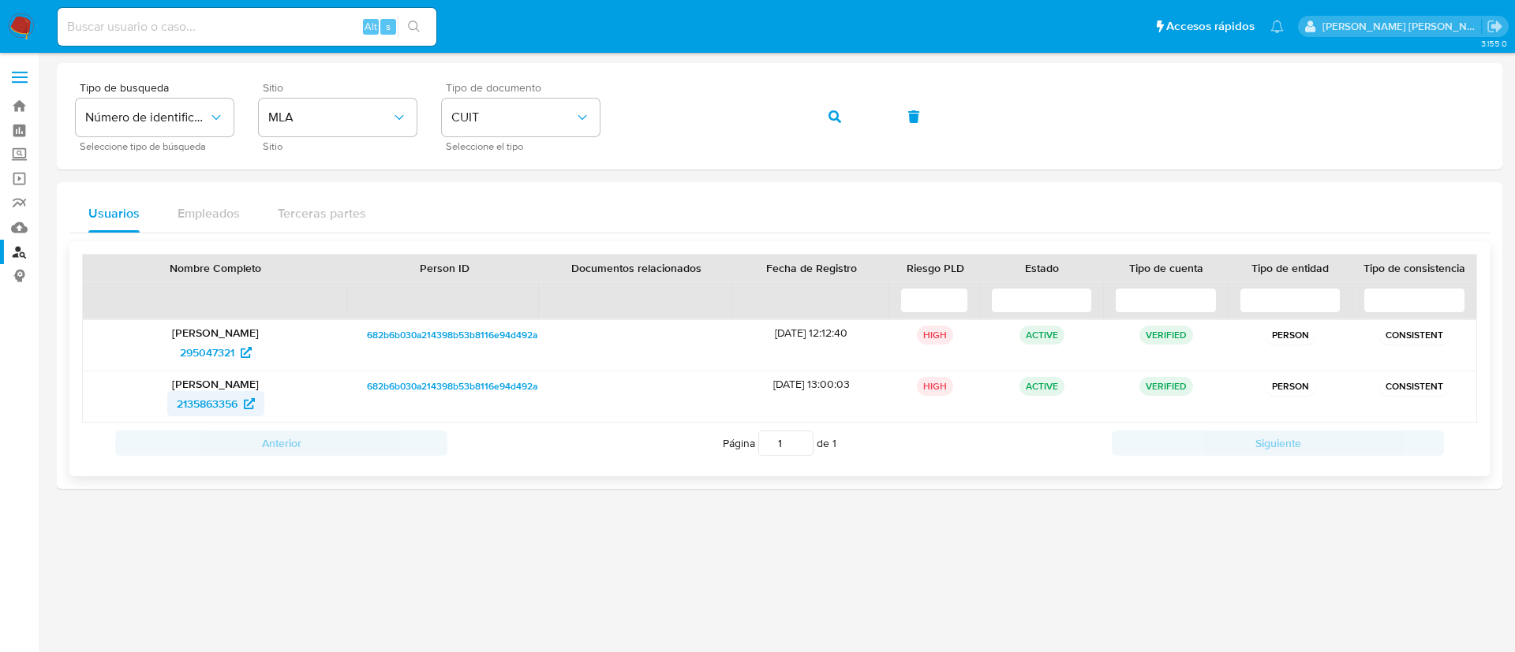
click at [213, 395] on span "2135863356" at bounding box center [207, 403] width 61 height 25
click at [838, 106] on span "button" at bounding box center [834, 116] width 13 height 35
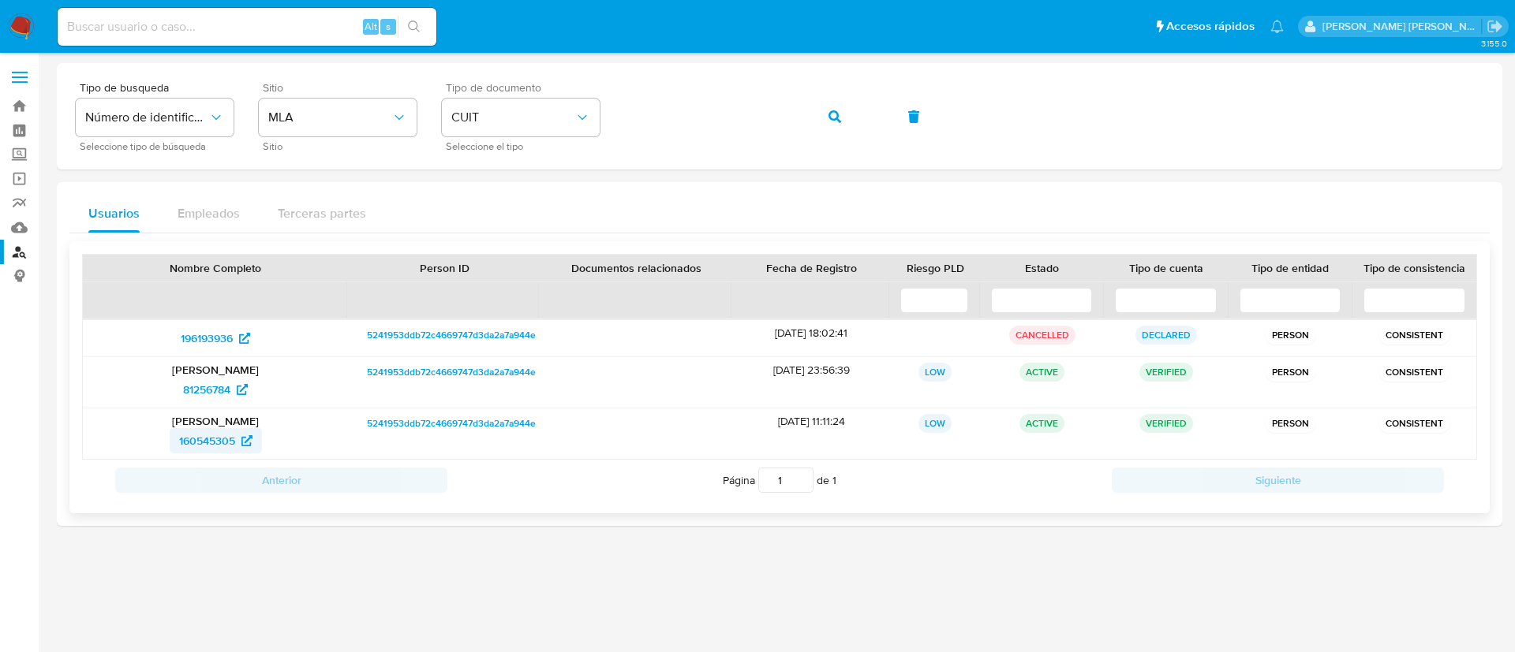
click at [220, 435] on span "160545305" at bounding box center [207, 440] width 56 height 25
click at [820, 120] on button "button" at bounding box center [835, 117] width 54 height 38
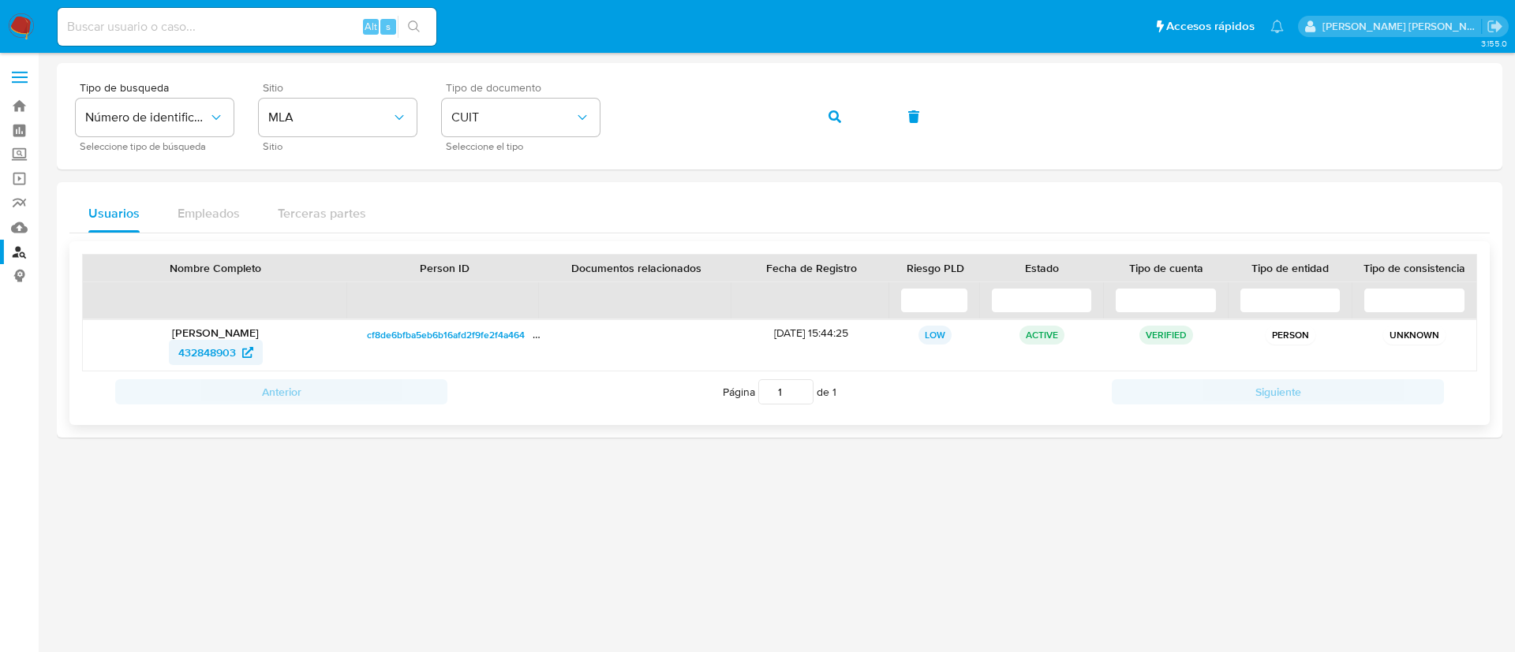
click at [191, 352] on span "432848903" at bounding box center [207, 352] width 58 height 25
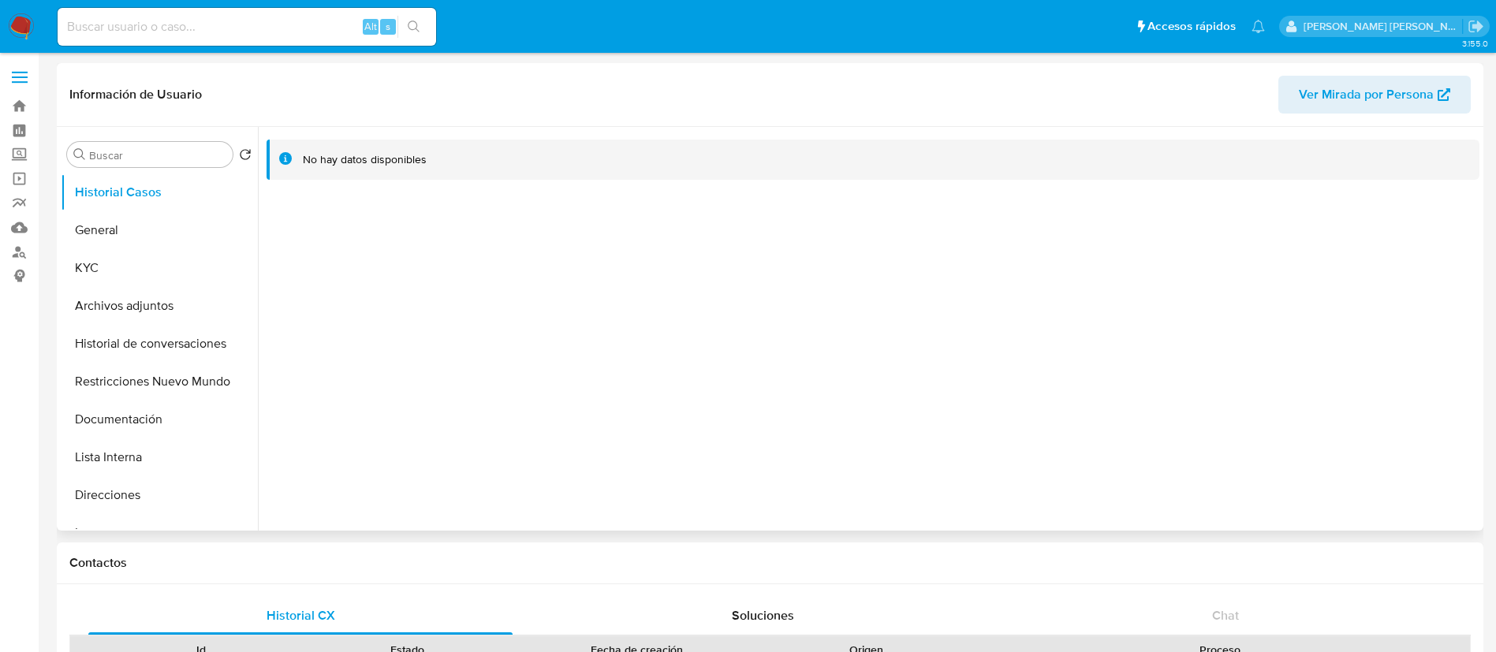
select select "10"
click at [144, 271] on button "KYC" at bounding box center [153, 268] width 185 height 38
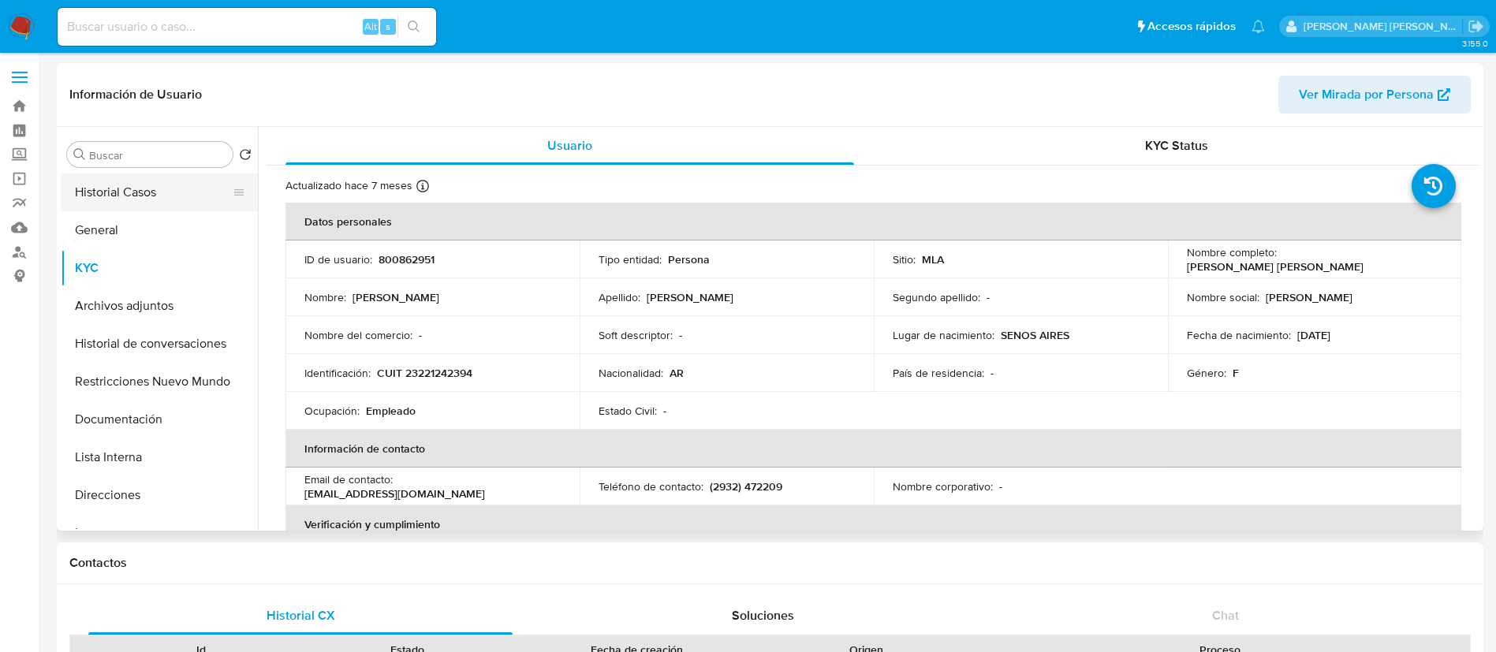
click at [140, 199] on button "Historial Casos" at bounding box center [153, 193] width 185 height 38
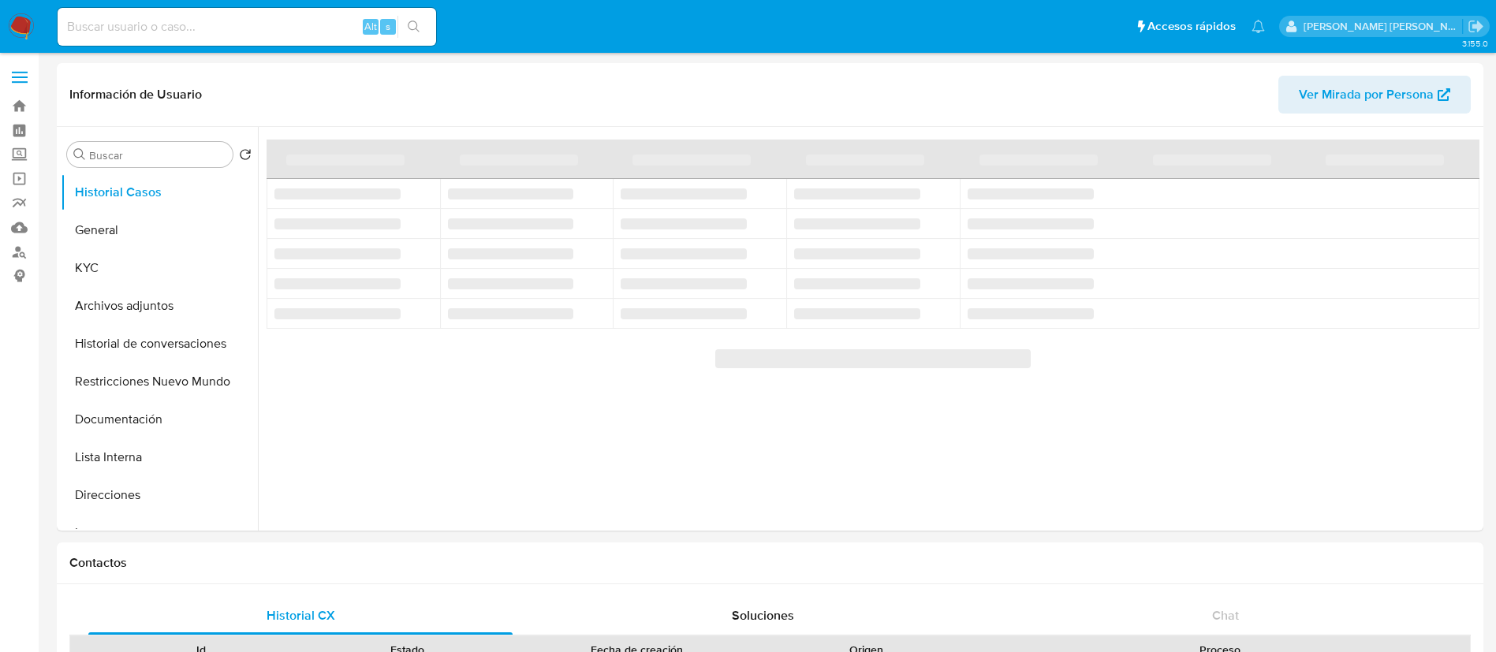
select select "10"
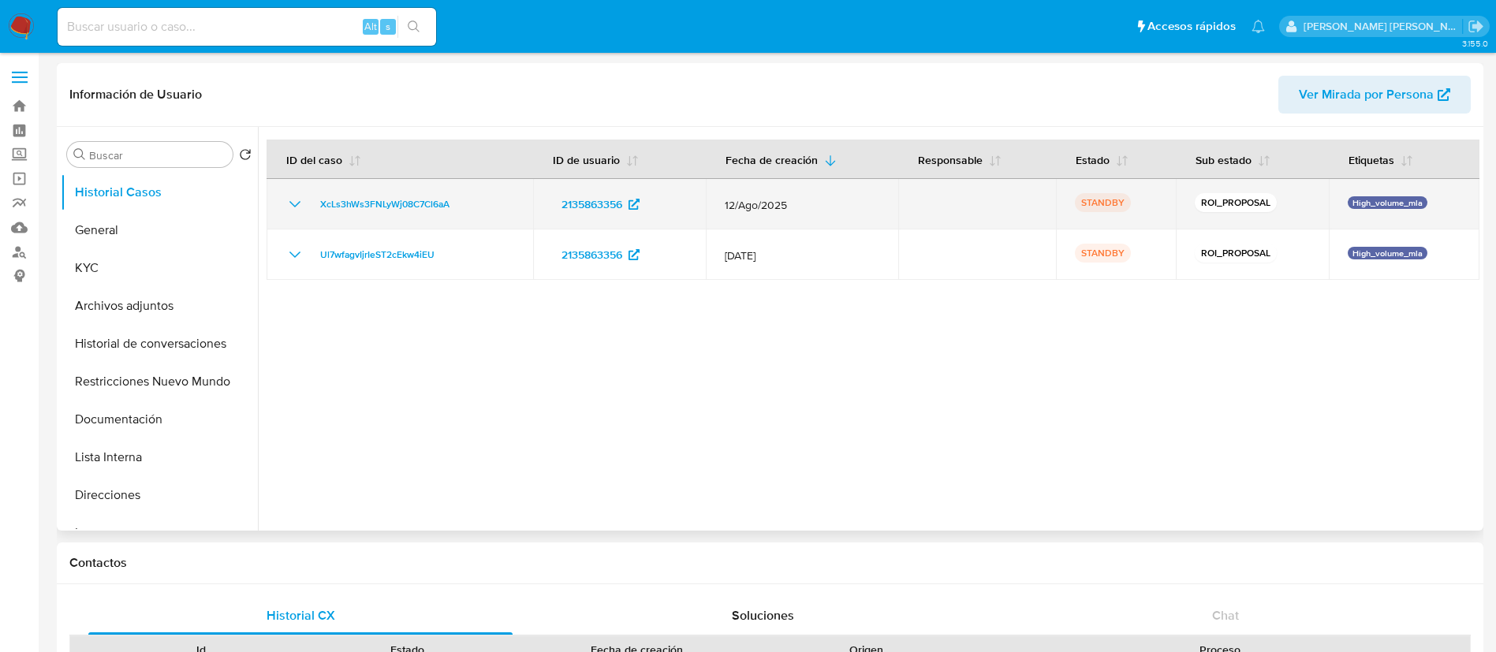
click at [294, 199] on icon "Mostrar/Ocultar" at bounding box center [295, 204] width 19 height 19
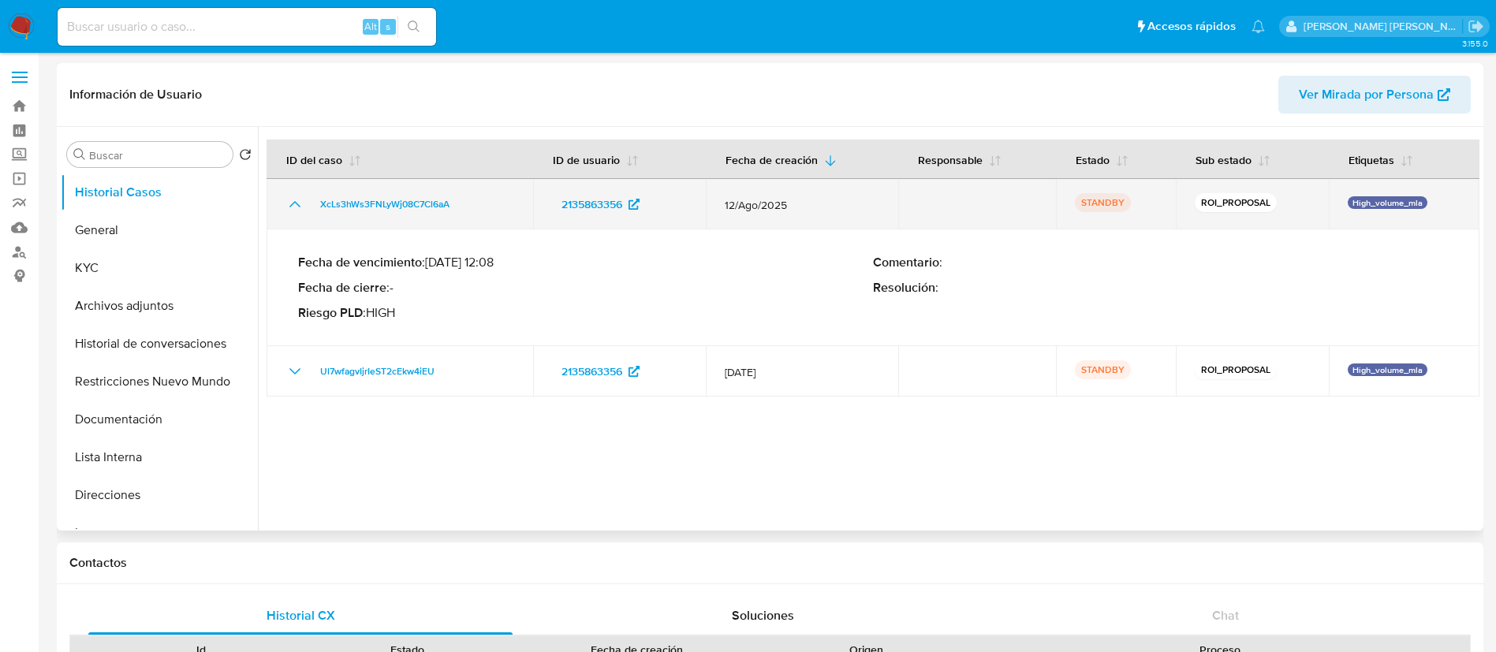
drag, startPoint x: 311, startPoint y: 200, endPoint x: 467, endPoint y: 209, distance: 156.5
click at [467, 209] on div "XcLs3hWs3FNLyWj08C7Cl6aA" at bounding box center [400, 204] width 229 height 19
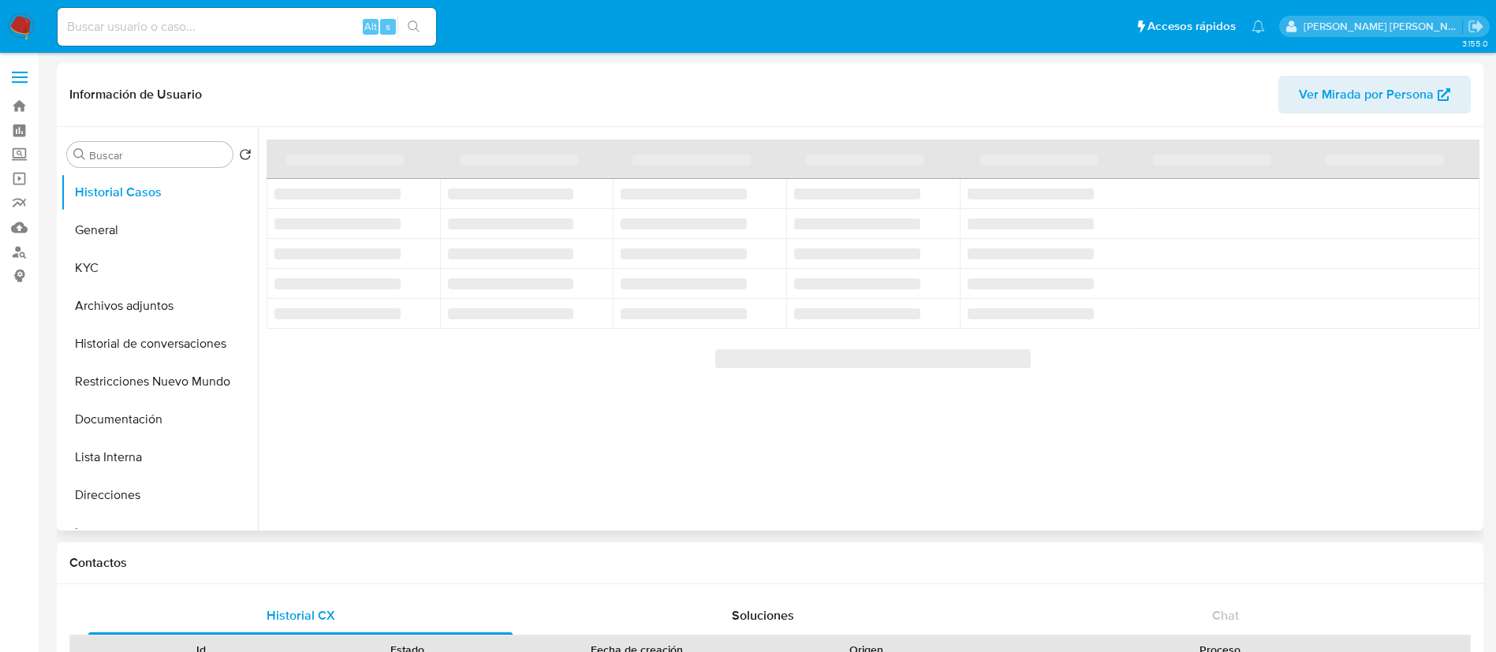
select select "10"
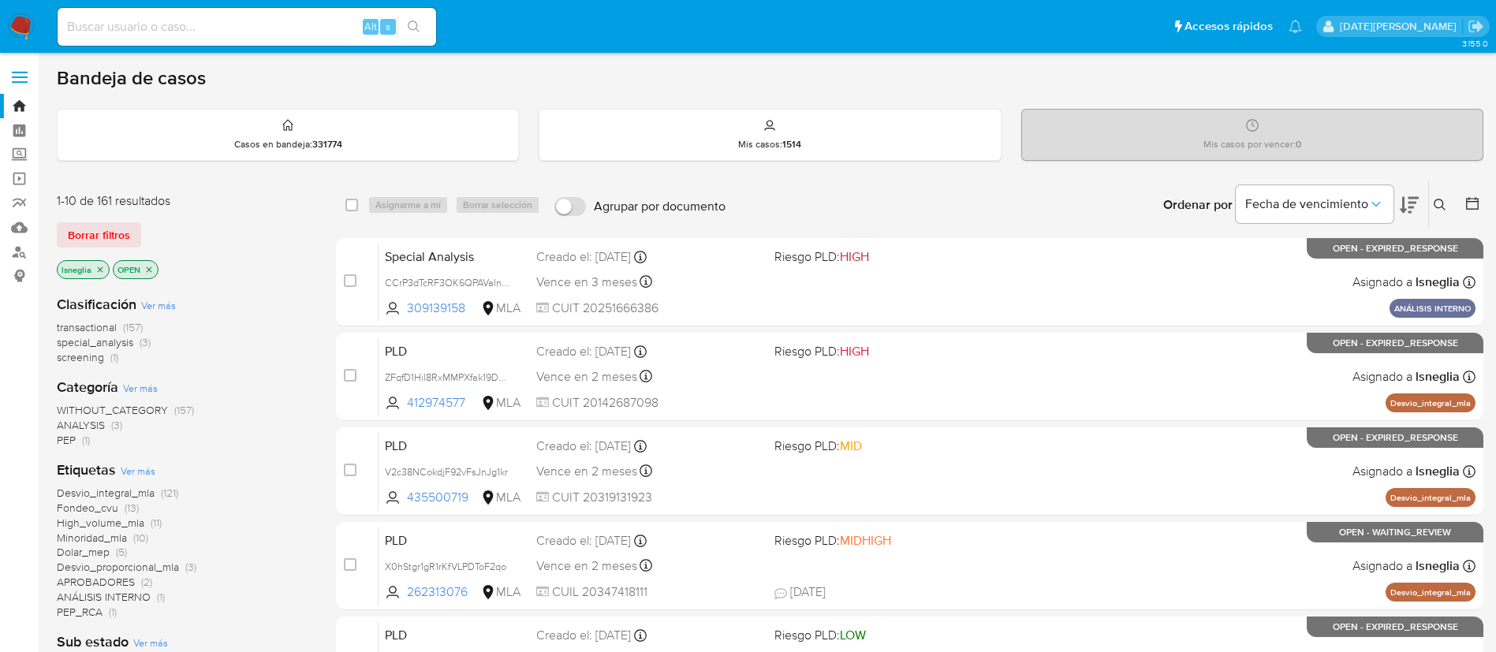
click at [1442, 202] on icon at bounding box center [1440, 205] width 13 height 13
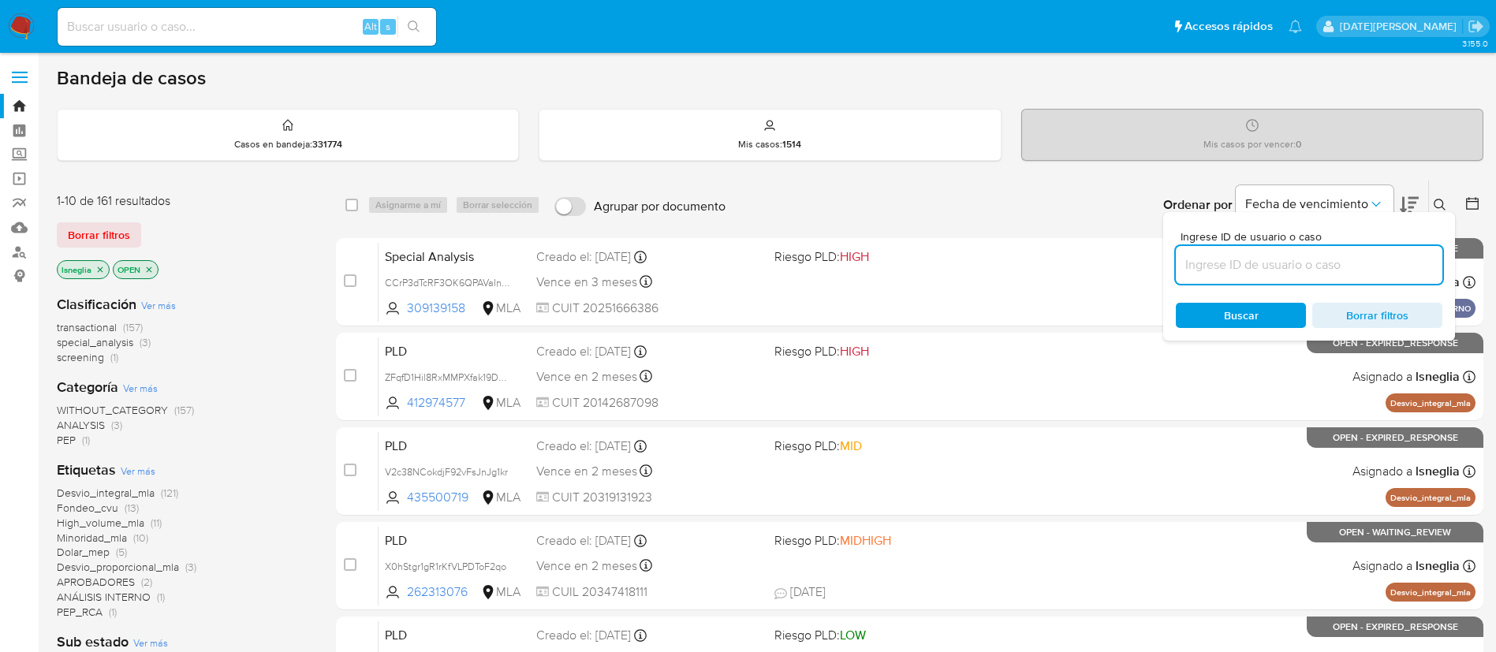
click at [1243, 269] on input at bounding box center [1309, 265] width 267 height 21
type input "HkBqZc23qHRPpEkE87pL8PsI"
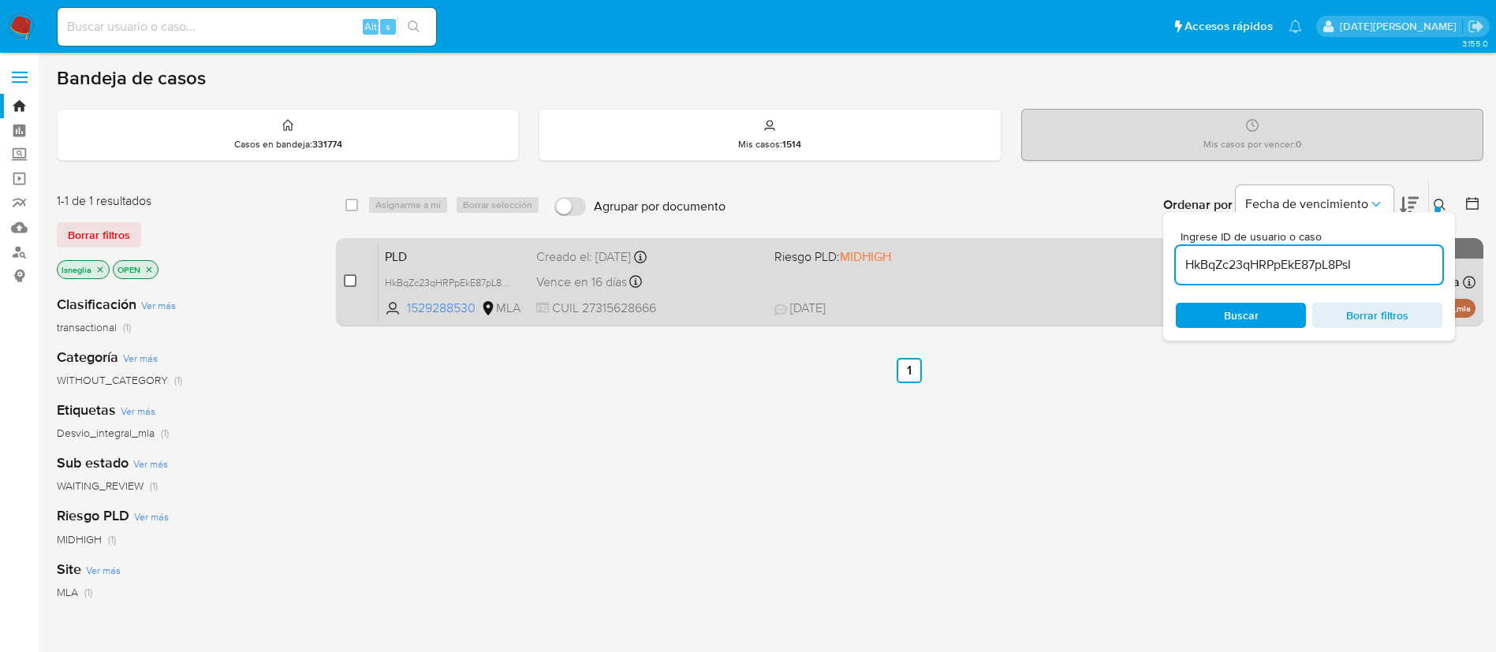
click at [354, 284] on input "checkbox" at bounding box center [350, 281] width 13 height 13
checkbox input "true"
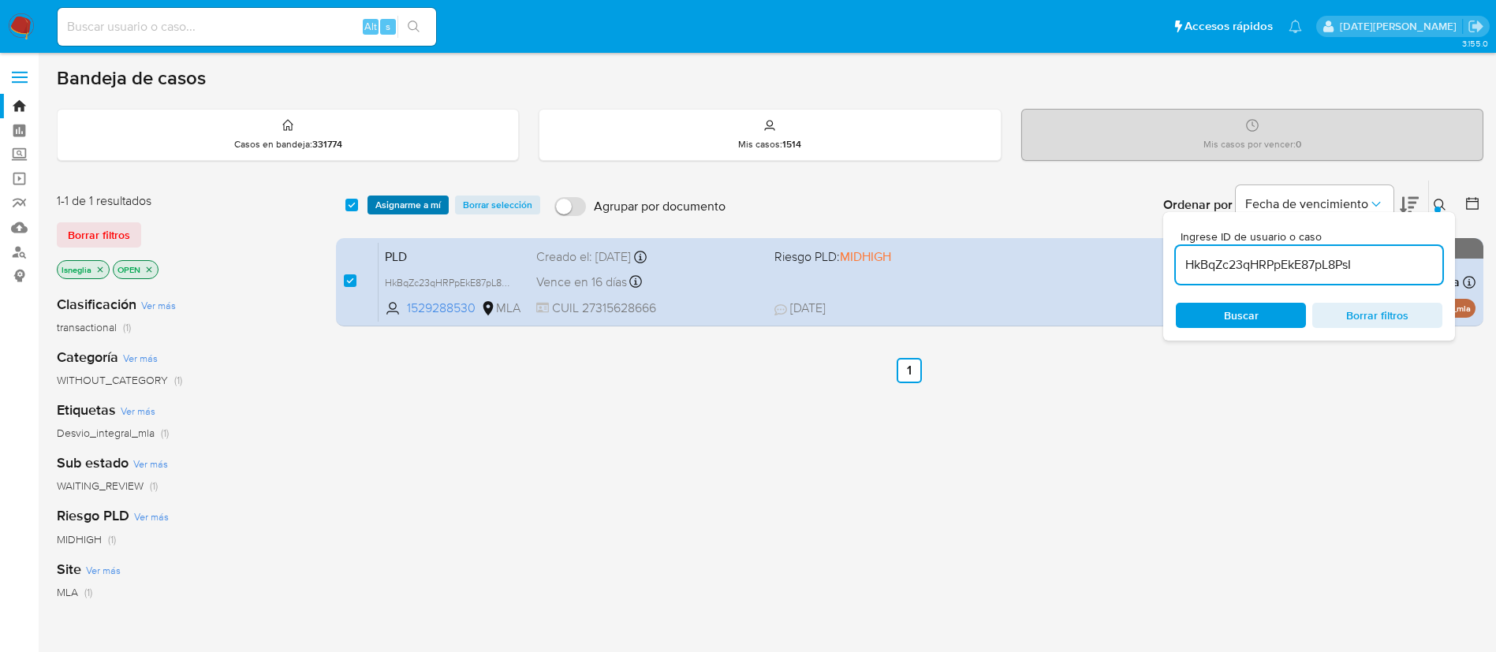
click at [416, 207] on span "Asignarme a mí" at bounding box center [407, 205] width 65 height 16
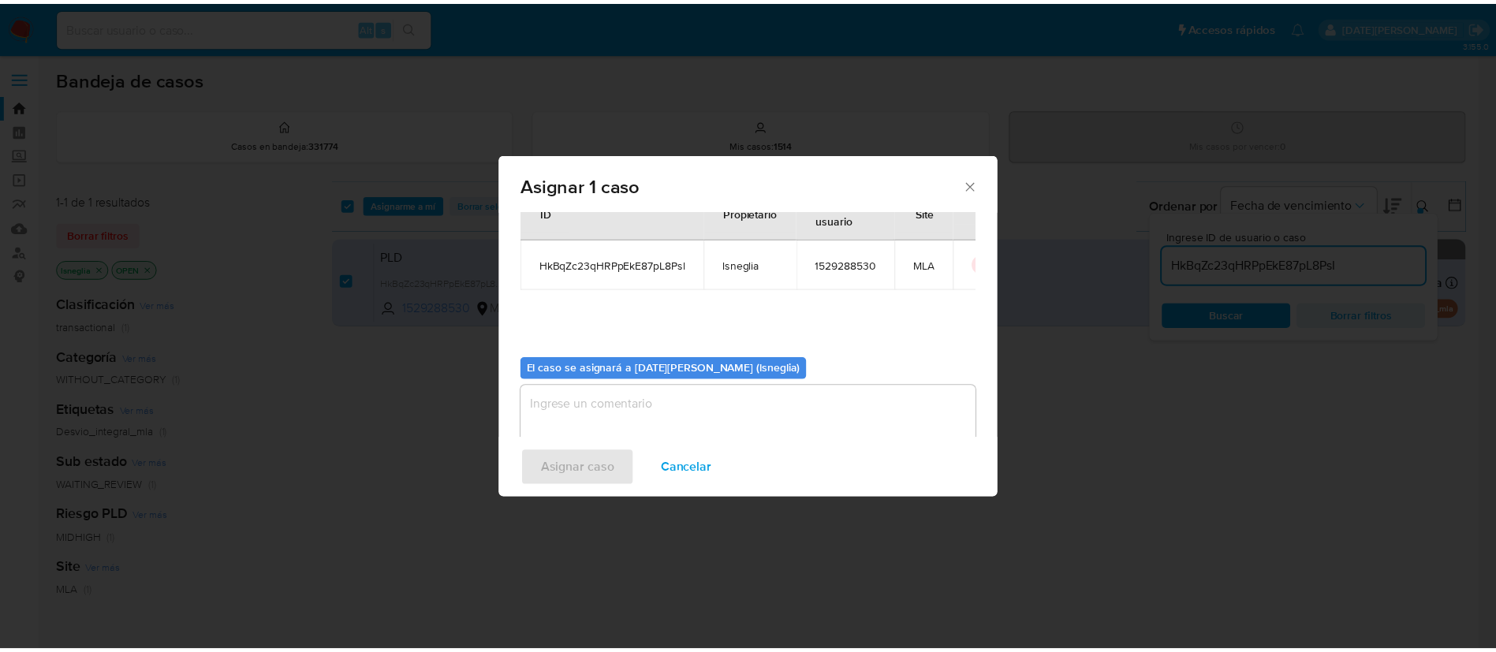
scroll to position [82, 0]
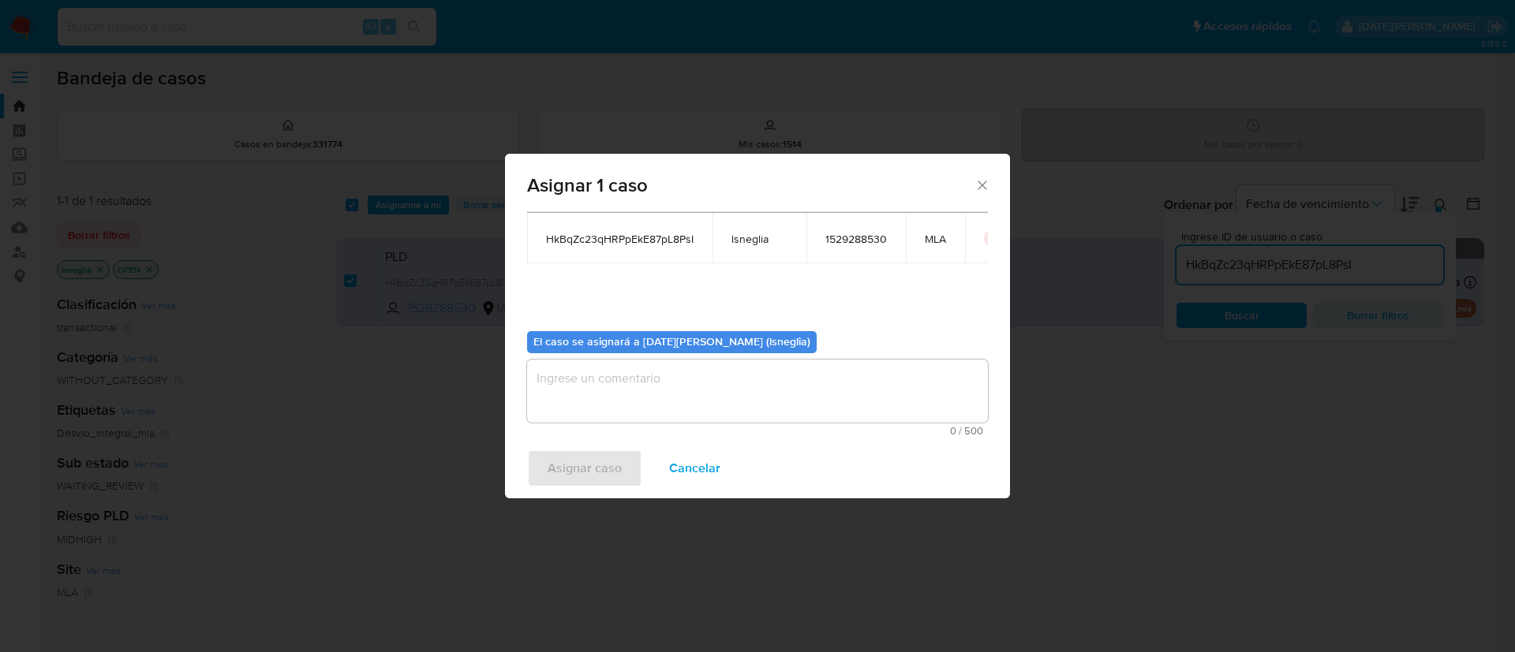
click at [627, 384] on textarea "assign-modal" at bounding box center [757, 391] width 461 height 63
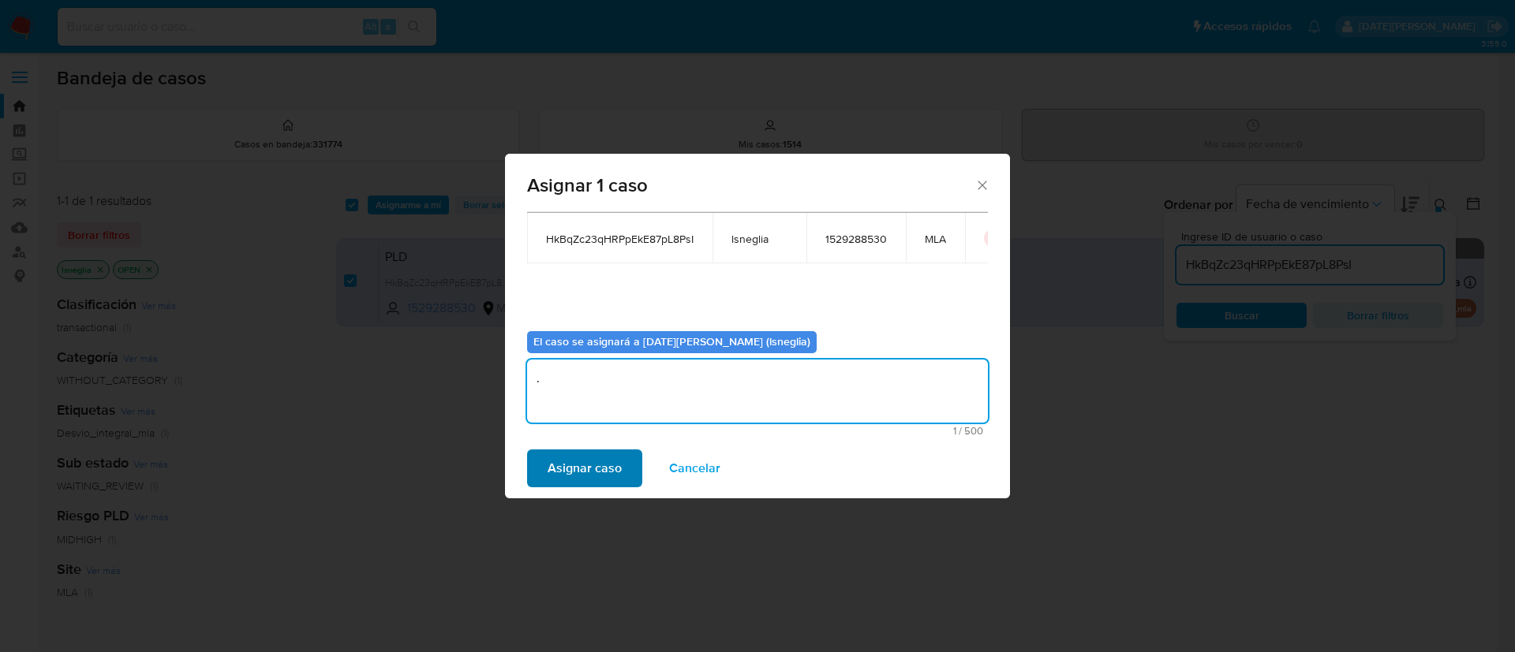
type textarea "."
click at [591, 480] on span "Asignar caso" at bounding box center [584, 468] width 74 height 35
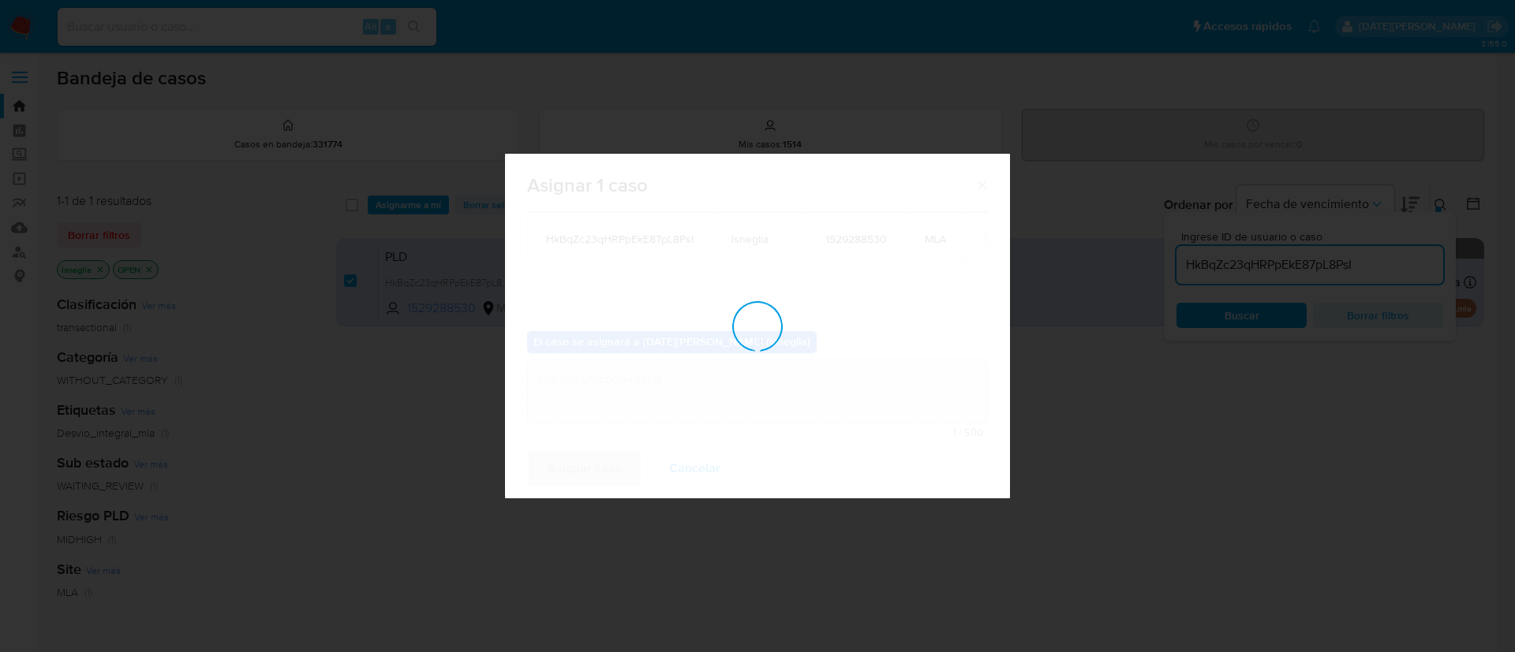
checkbox input "false"
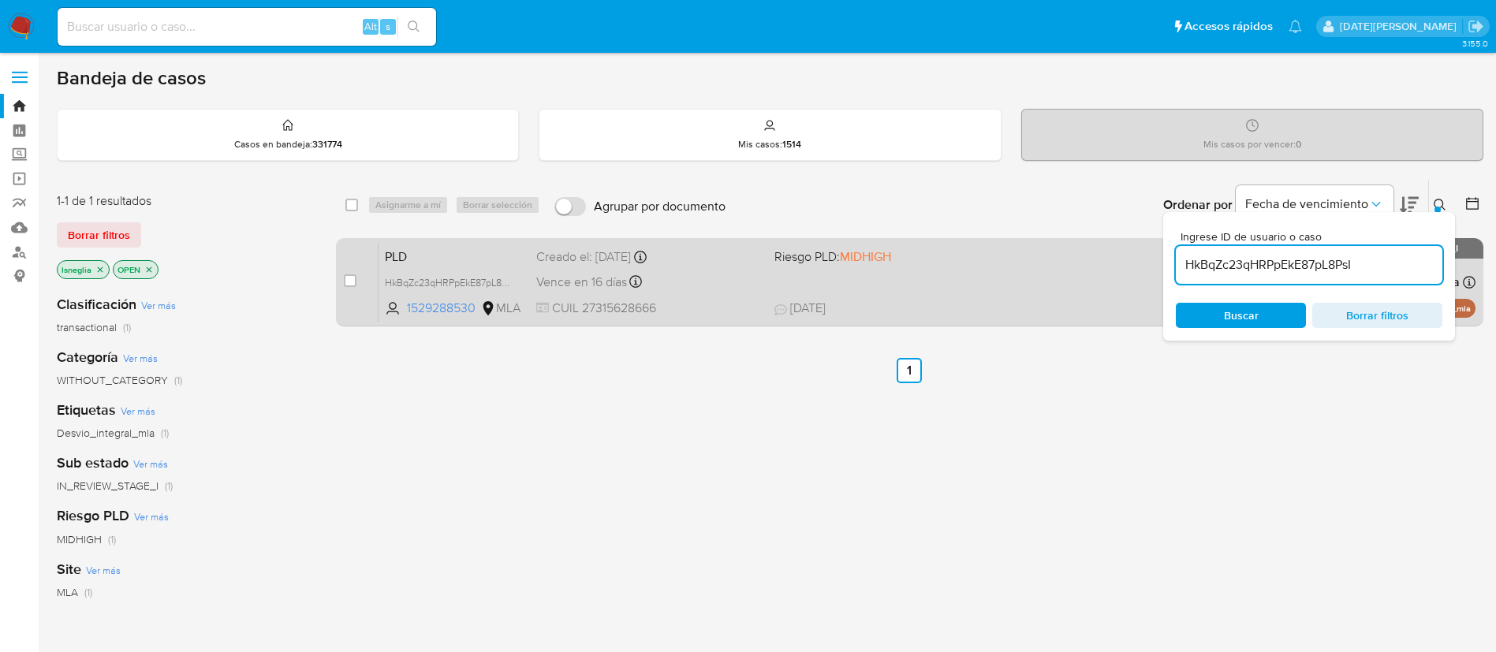
click at [490, 256] on span "PLD" at bounding box center [454, 255] width 139 height 21
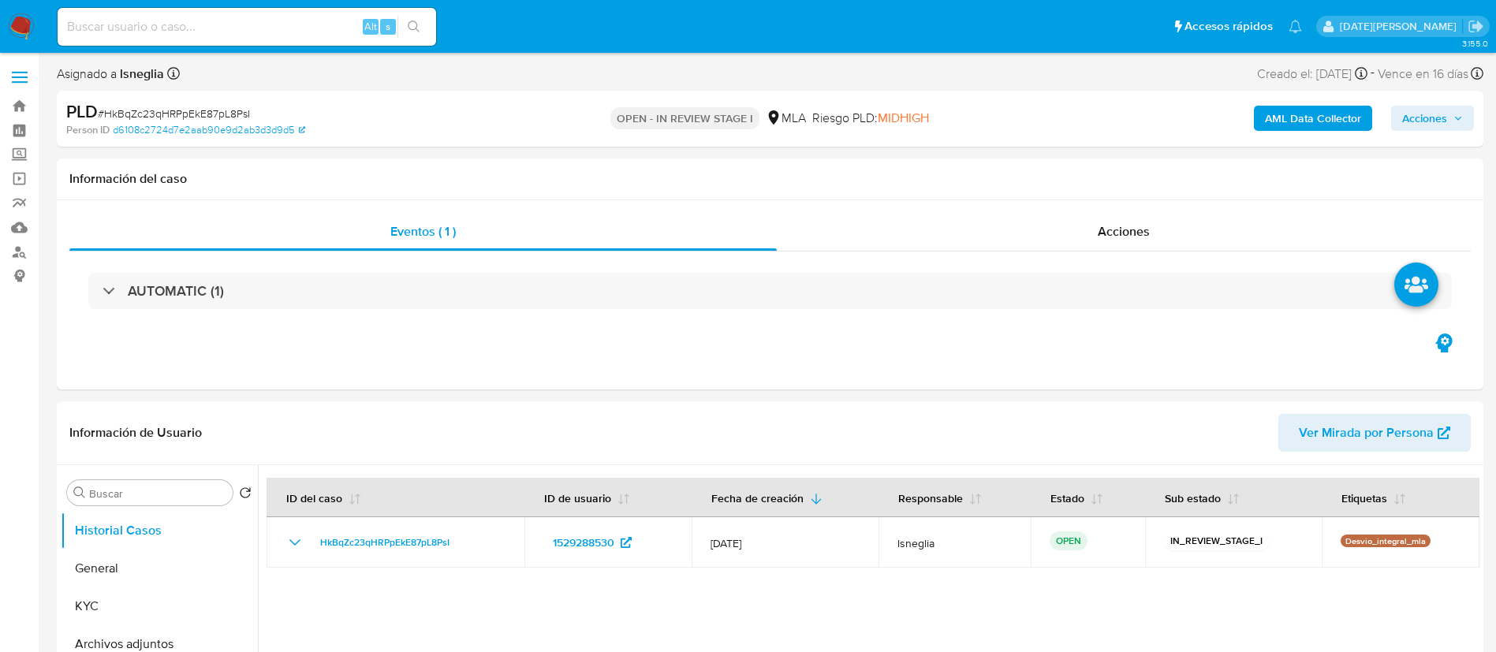
select select "10"
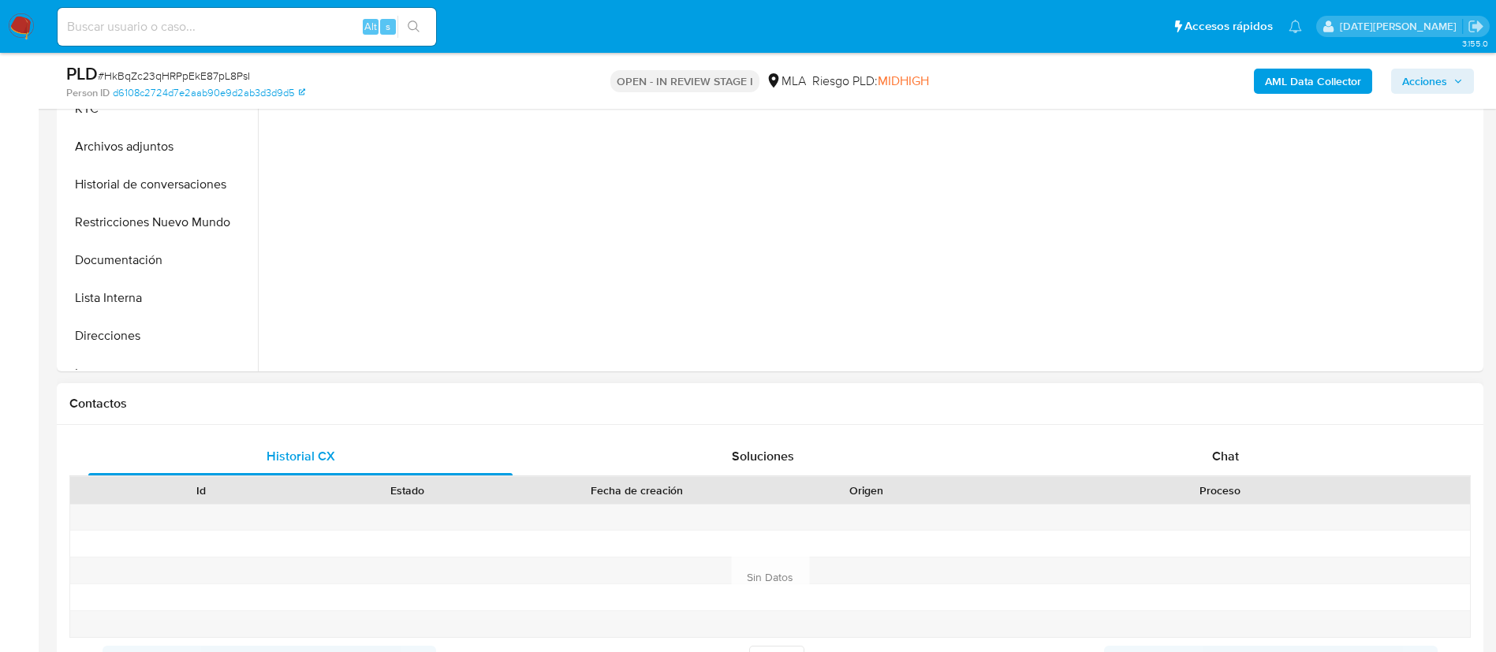
scroll to position [473, 0]
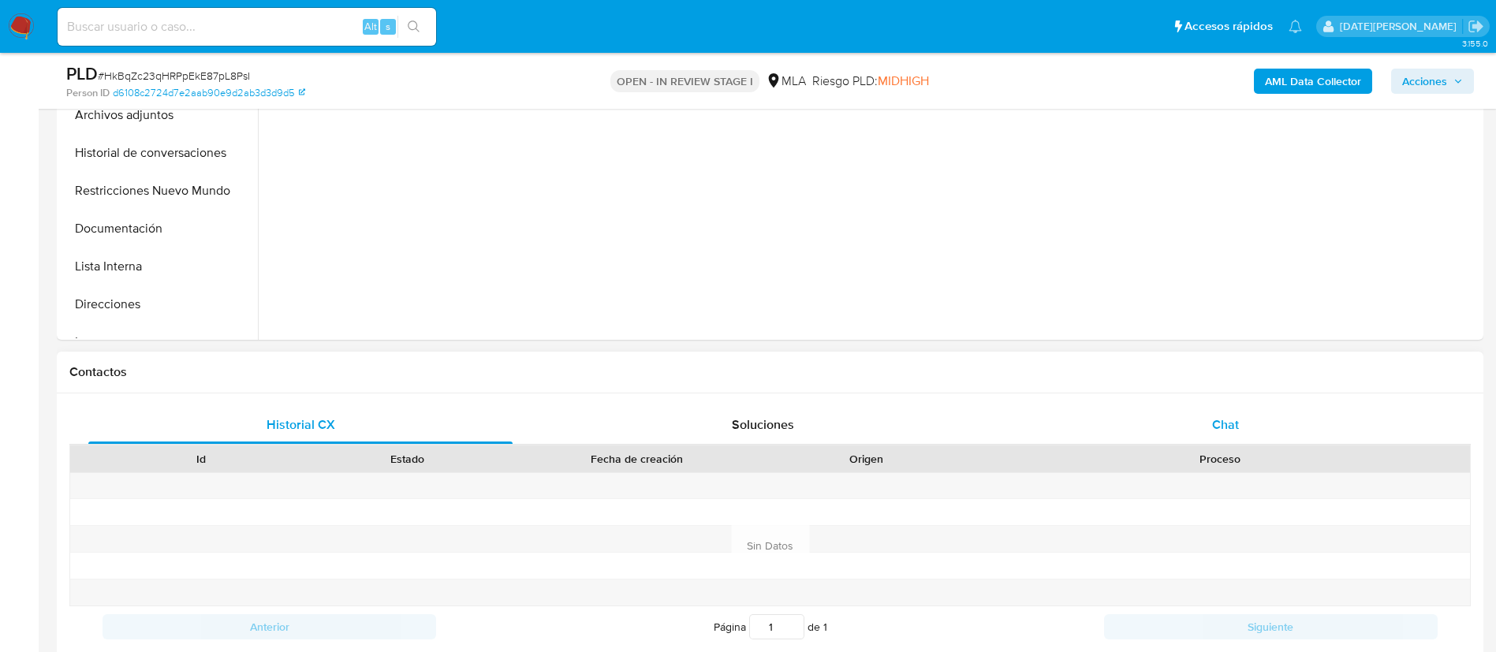
click at [1205, 445] on div "Id Estado Fecha de creación Origen Proceso" at bounding box center [770, 459] width 1402 height 28
click at [1205, 421] on div "Chat" at bounding box center [1226, 425] width 424 height 38
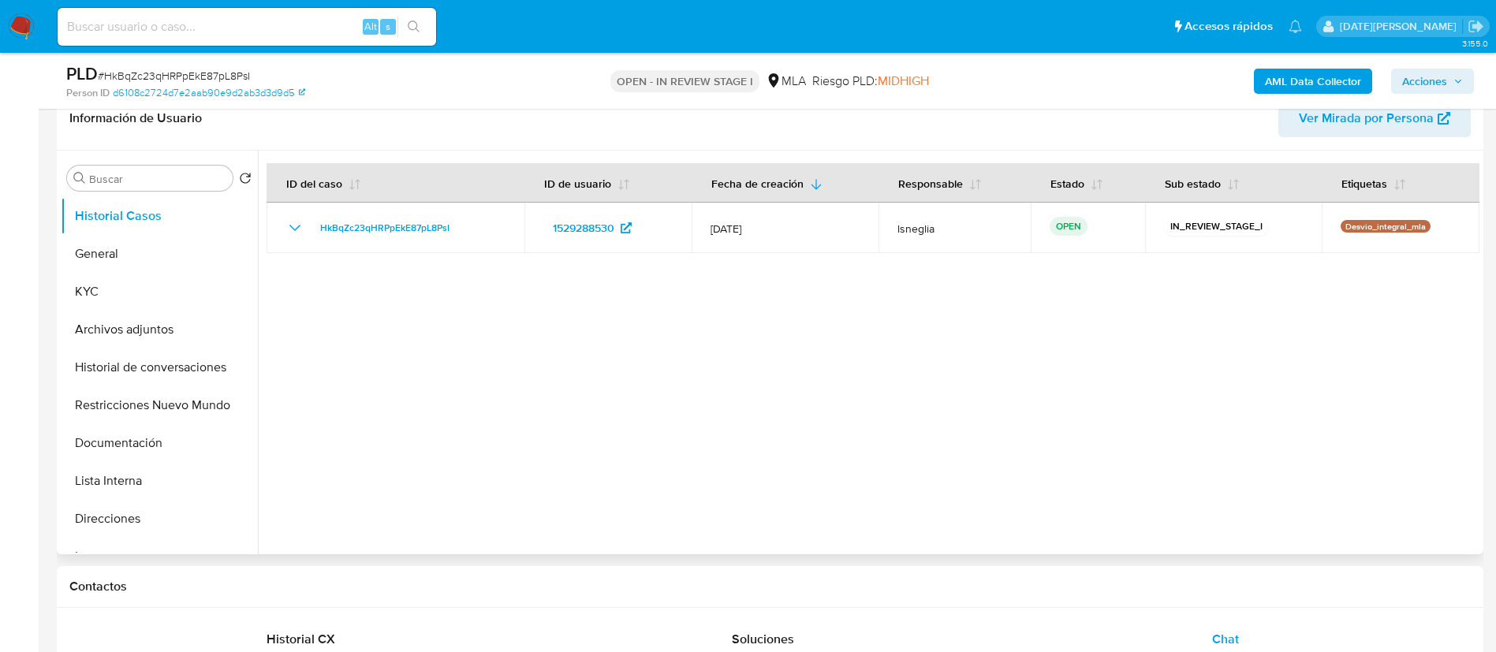
scroll to position [237, 0]
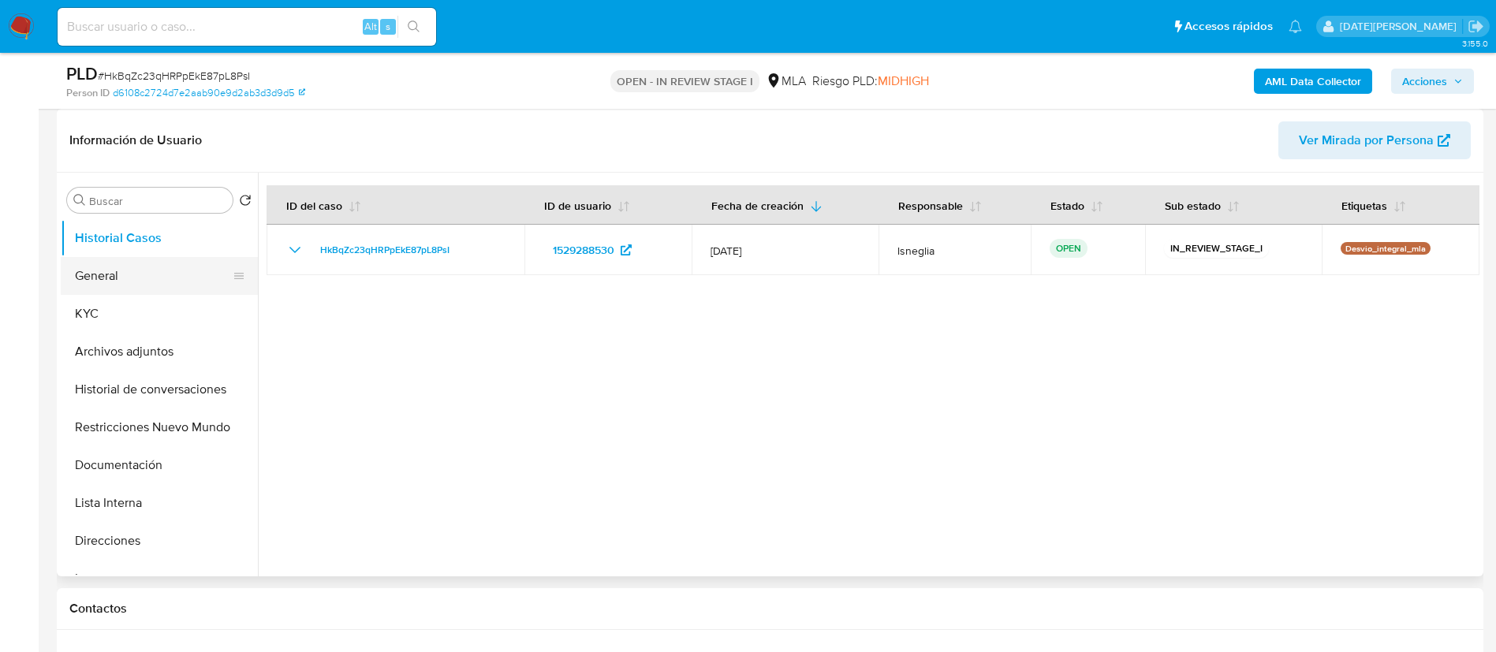
click at [97, 282] on button "General" at bounding box center [153, 276] width 185 height 38
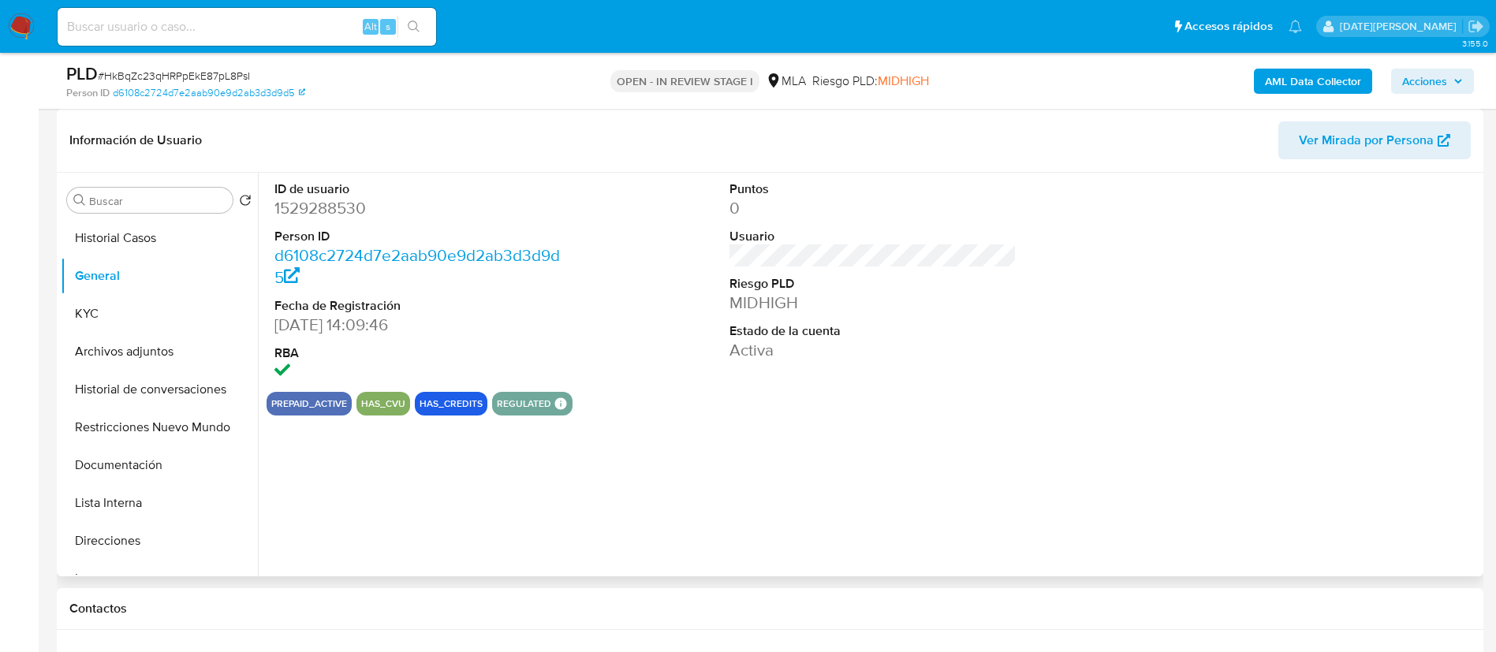
click at [334, 204] on dd "1529288530" at bounding box center [419, 208] width 288 height 22
copy dd "1529288530"
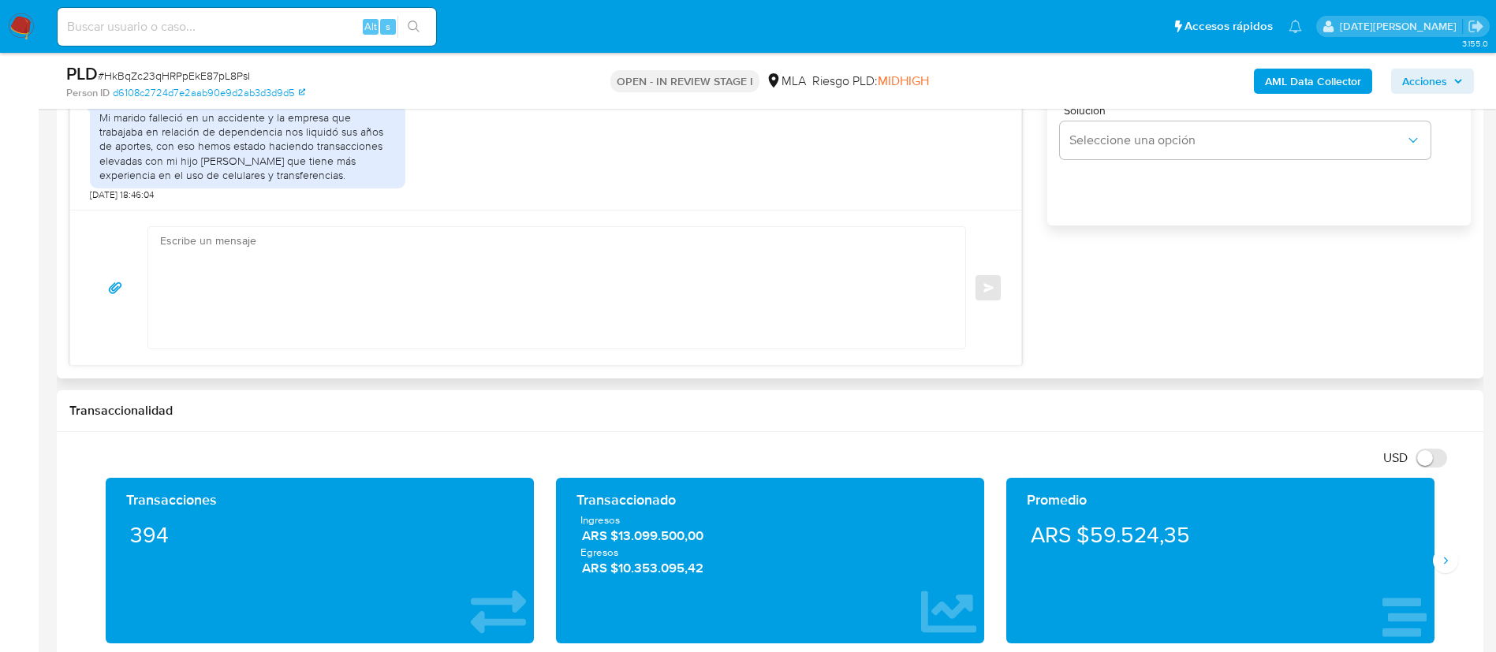
scroll to position [947, 0]
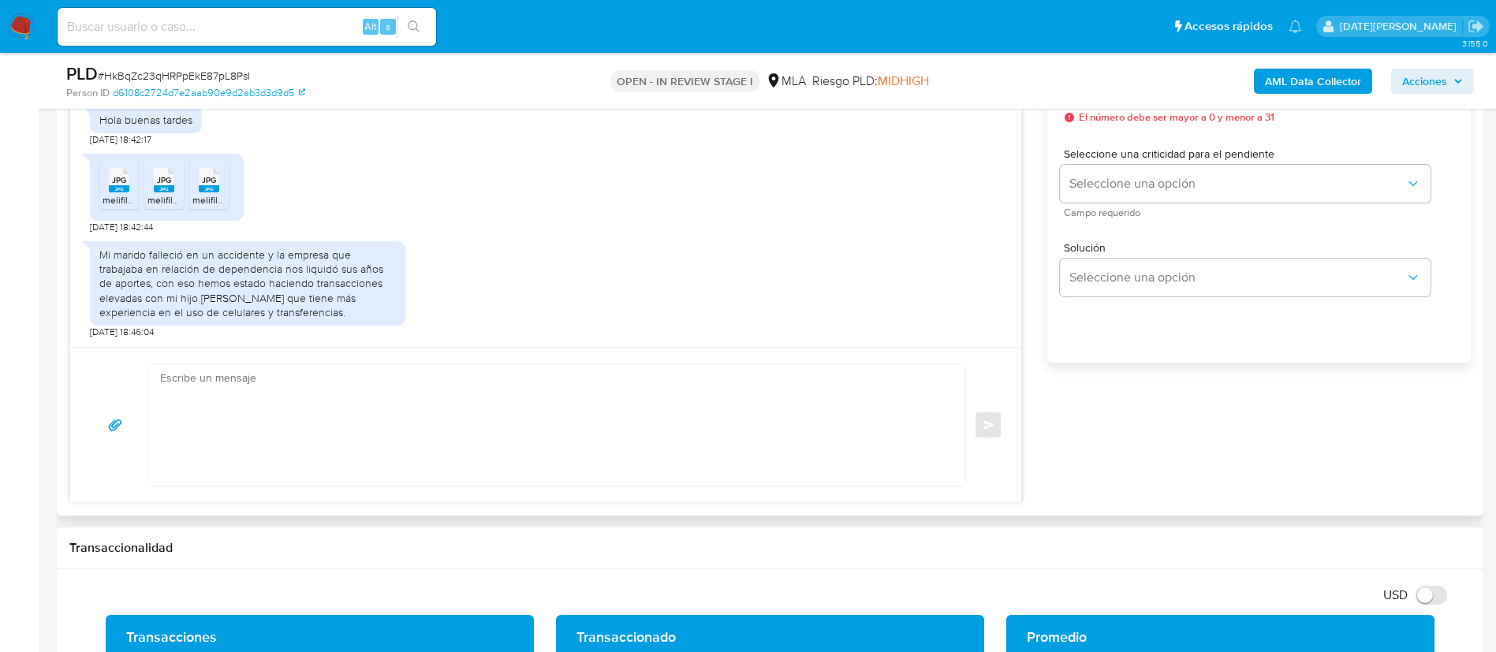
drag, startPoint x: 124, startPoint y: 187, endPoint x: 174, endPoint y: 186, distance: 50.5
click at [123, 186] on div "JPG JPG" at bounding box center [119, 178] width 33 height 31
click at [174, 186] on div "JPG JPG" at bounding box center [164, 178] width 33 height 31
click at [217, 185] on icon at bounding box center [209, 180] width 21 height 24
click at [273, 285] on div "Mi marido falleció en un accidente y la empresa que trabajaba en relación de de…" at bounding box center [247, 284] width 297 height 72
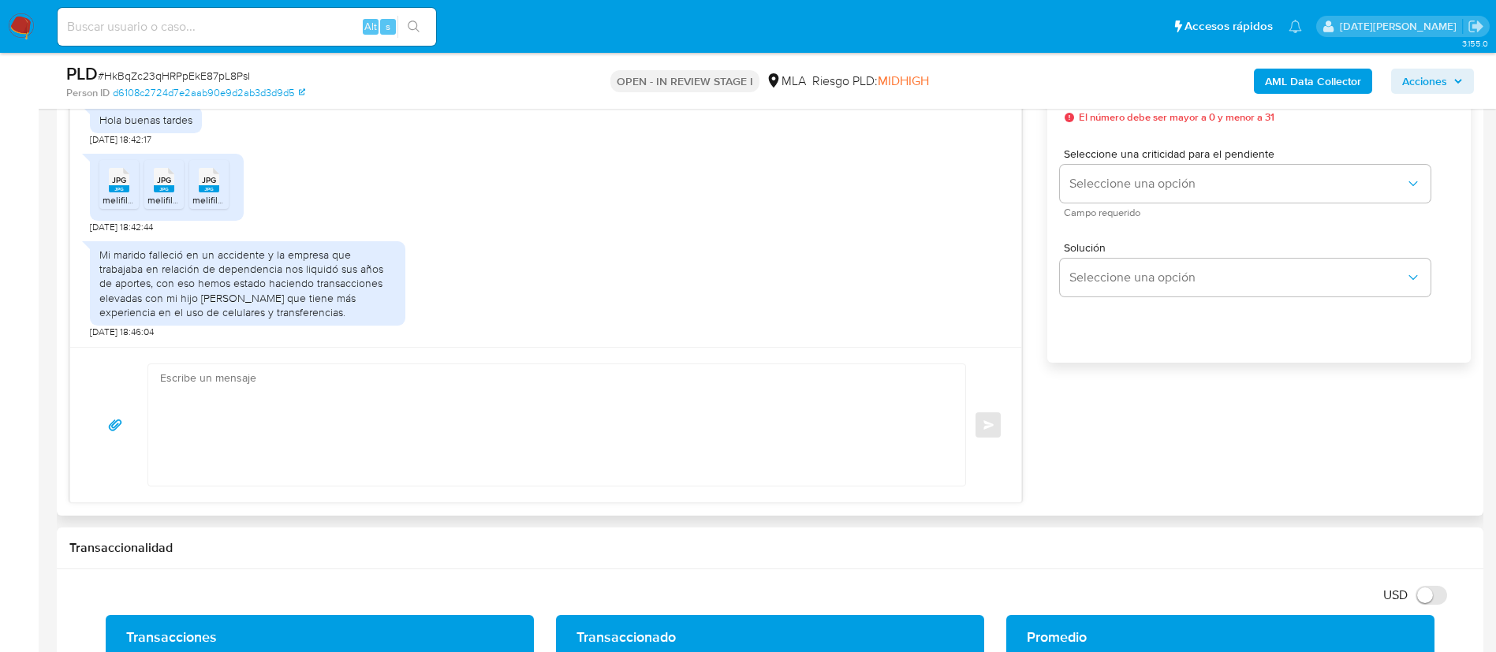
click at [273, 285] on div "Mi marido falleció en un accidente y la empresa que trabajaba en relación de de…" at bounding box center [247, 284] width 297 height 72
click at [272, 270] on div "Mi marido falleció en un accidente y la empresa que trabajaba en relación de de…" at bounding box center [247, 284] width 297 height 72
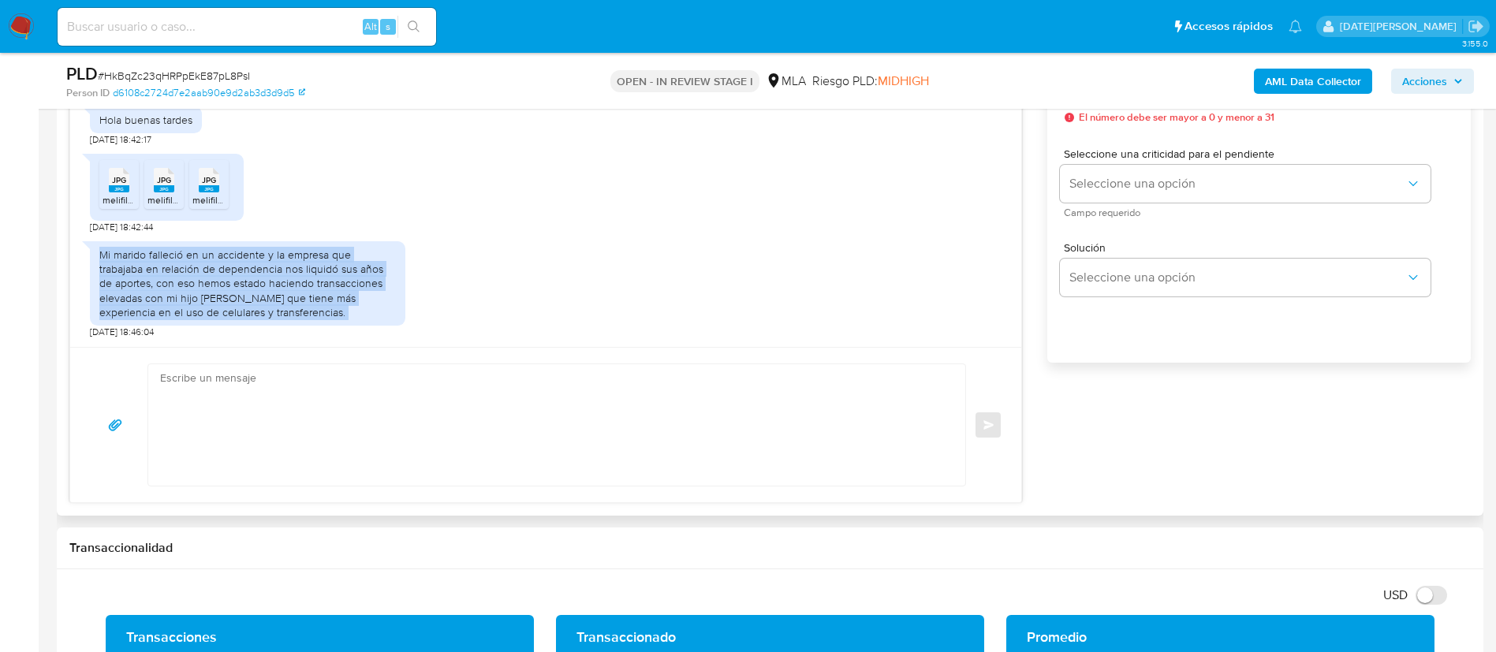
copy div "Mi marido falleció en un accidente y la empresa que trabajaba en relación de de…"
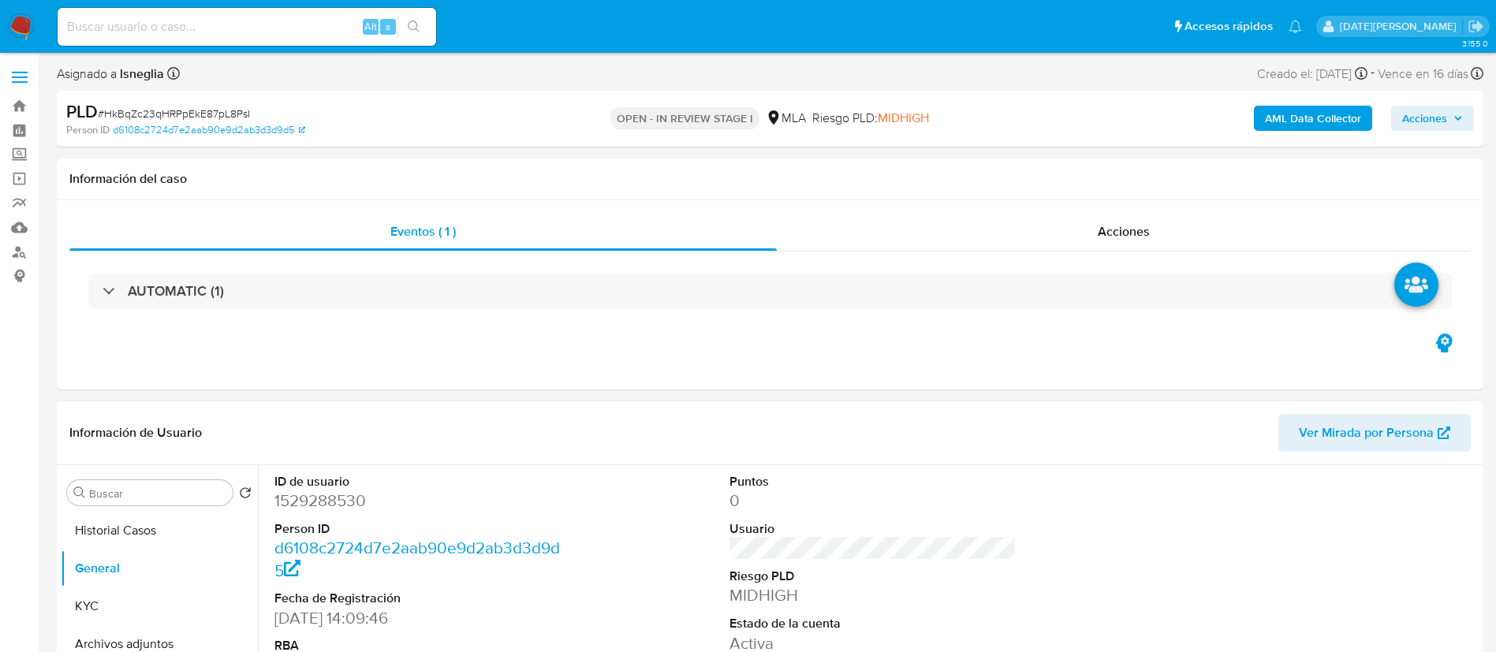
scroll to position [237, 0]
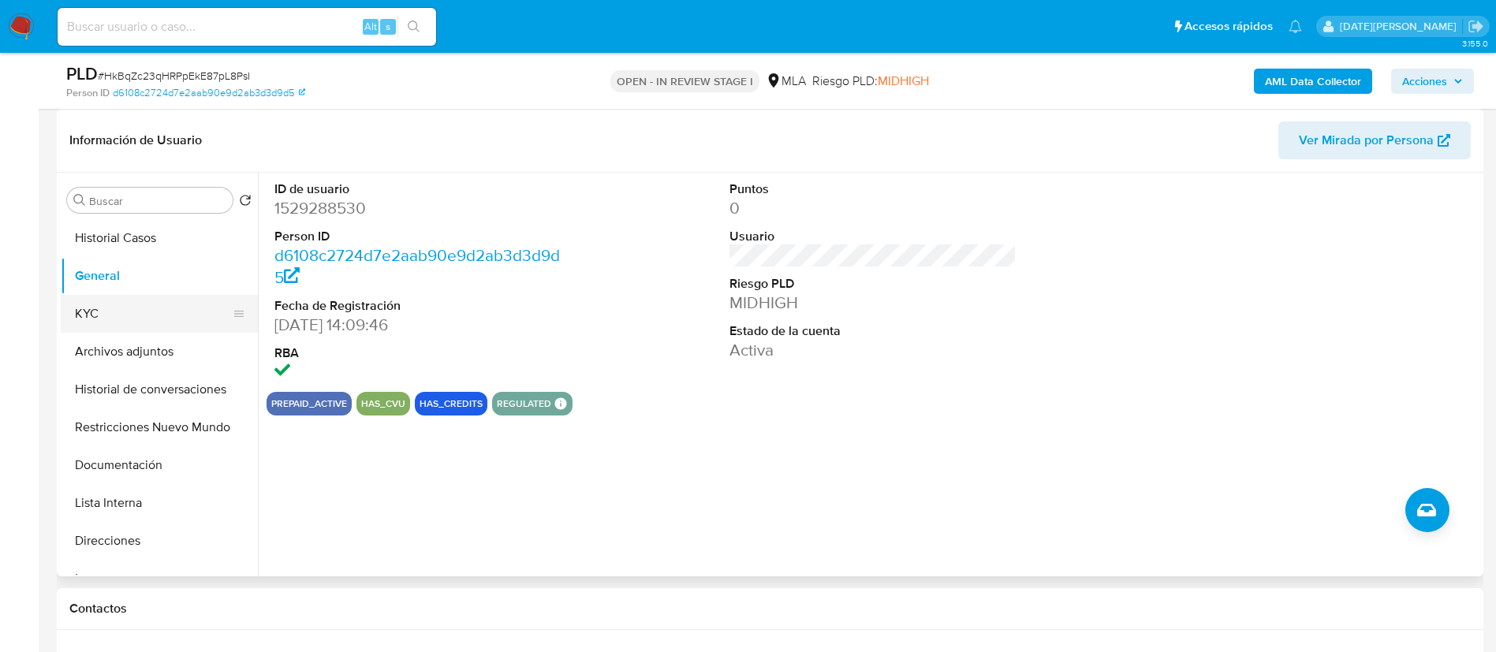
click at [137, 309] on button "KYC" at bounding box center [153, 314] width 185 height 38
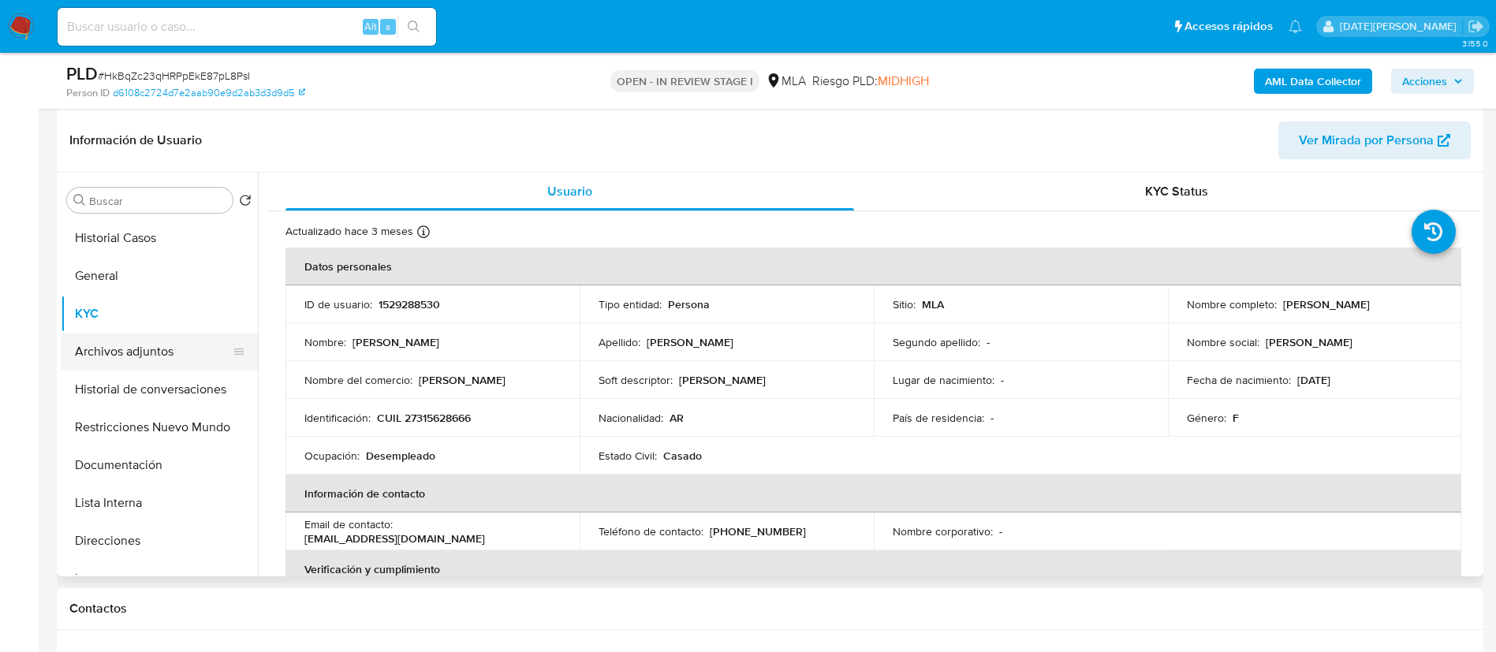
click at [150, 361] on button "Archivos adjuntos" at bounding box center [153, 352] width 185 height 38
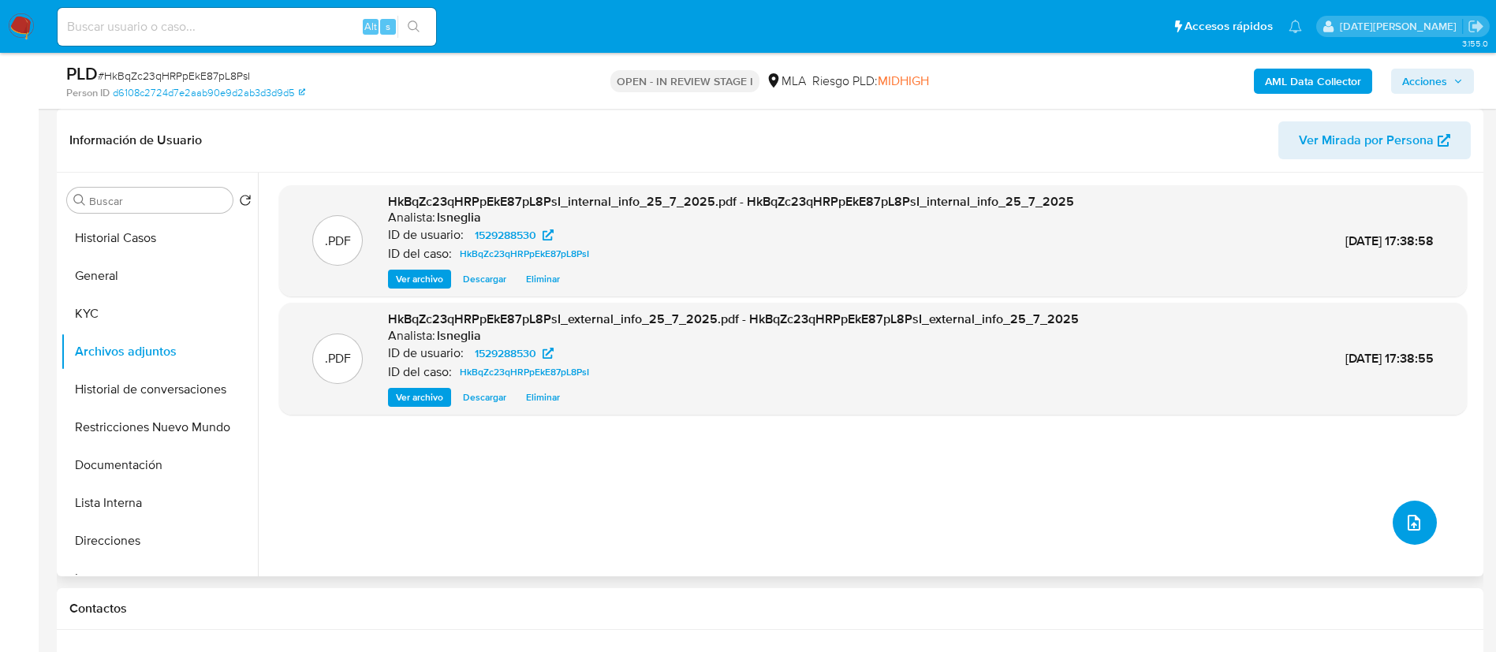
click at [1417, 530] on span "upload-file" at bounding box center [1414, 523] width 19 height 19
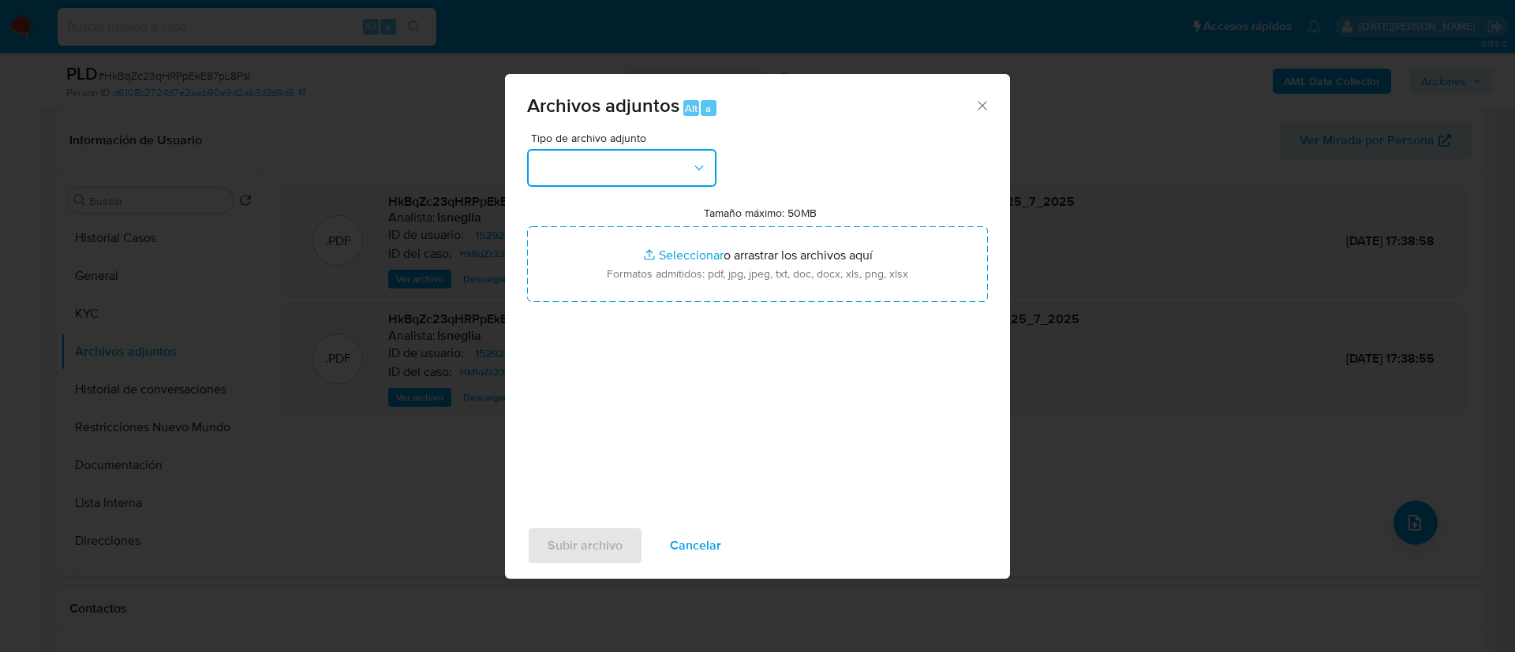
click at [691, 167] on icon "button" at bounding box center [699, 168] width 16 height 16
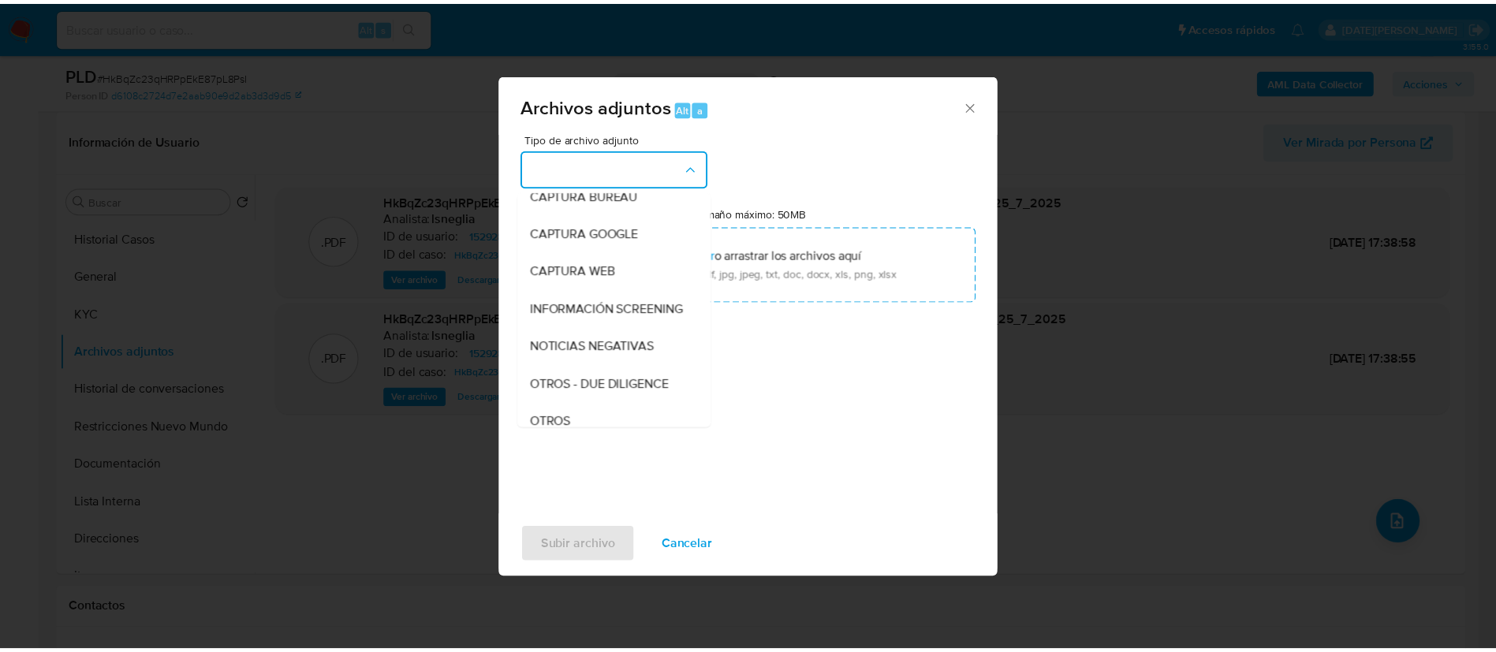
scroll to position [121, 0]
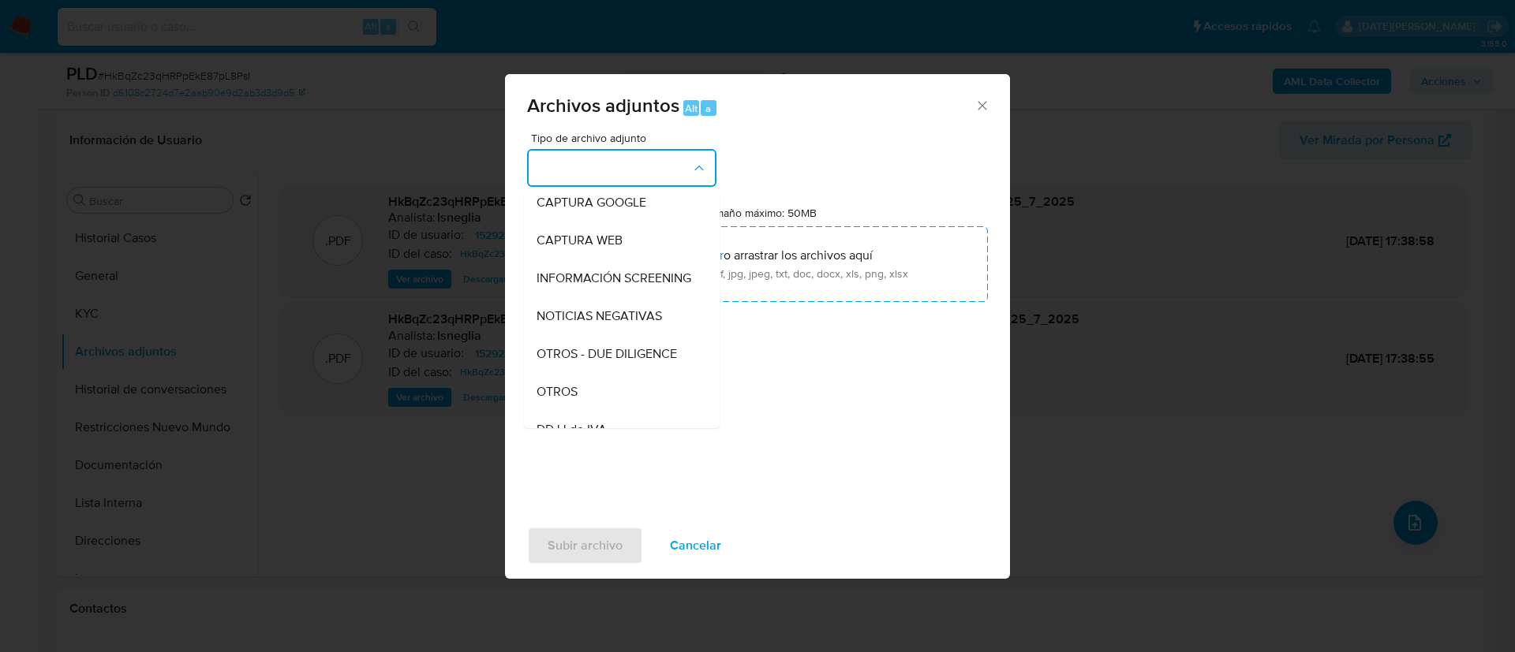
click at [562, 400] on span "OTROS" at bounding box center [556, 392] width 41 height 16
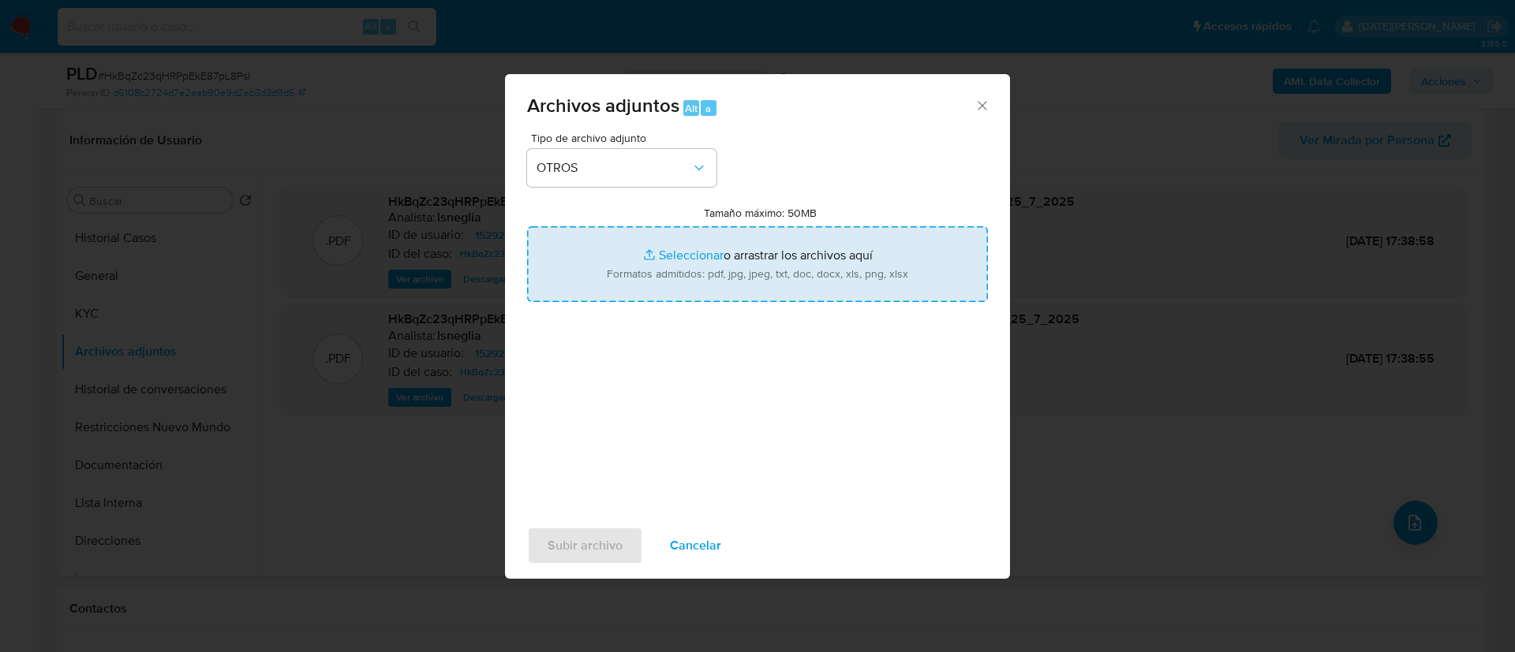
type input "C:\fakepath\1529288530 Movimientos.xlsx"
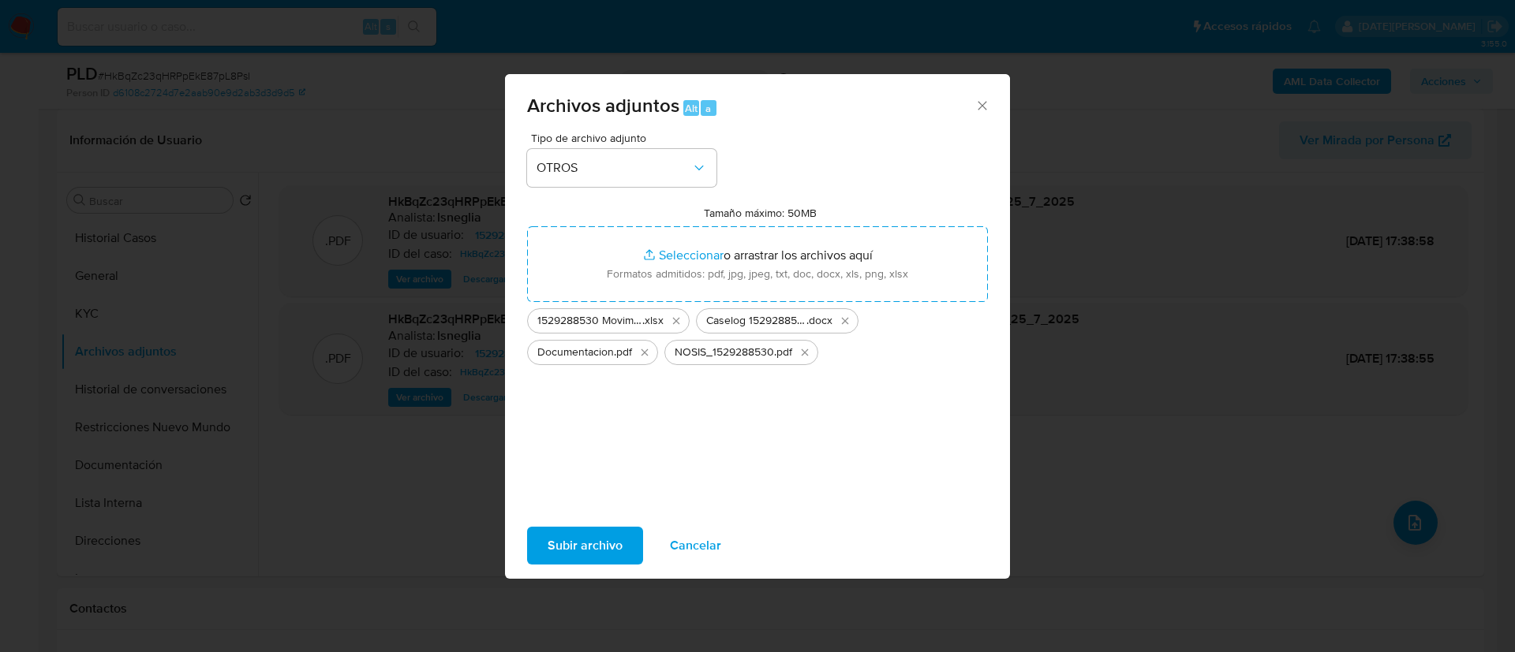
click at [568, 546] on span "Subir archivo" at bounding box center [584, 546] width 75 height 35
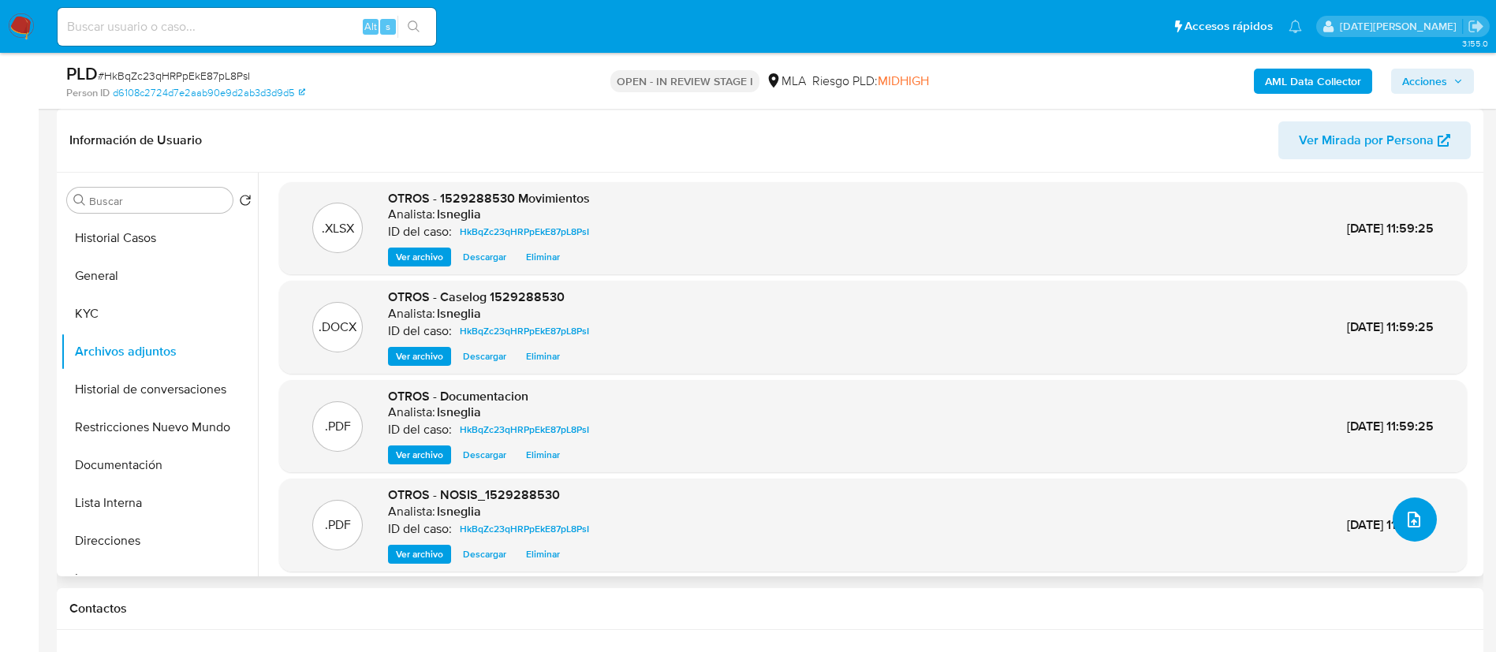
scroll to position [0, 0]
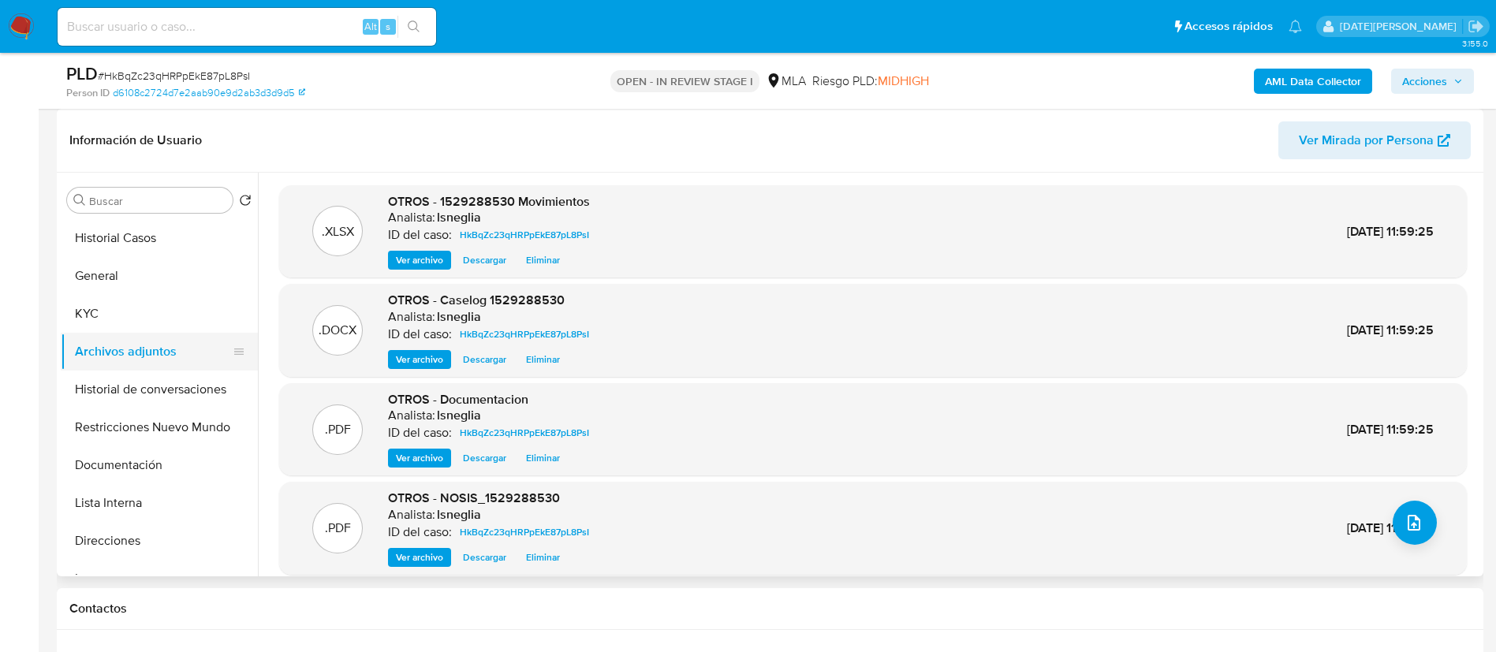
click at [112, 383] on button "Historial de conversaciones" at bounding box center [159, 390] width 197 height 38
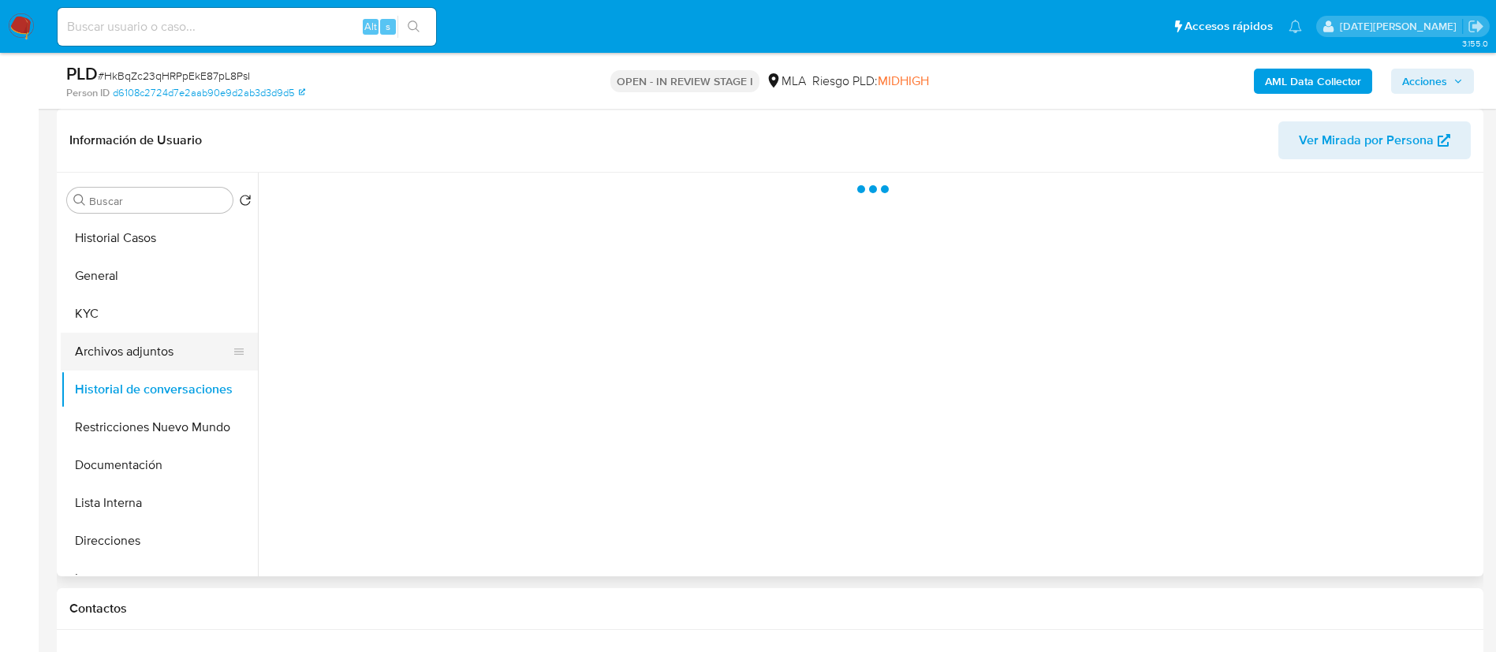
click at [123, 349] on button "Archivos adjuntos" at bounding box center [153, 352] width 185 height 38
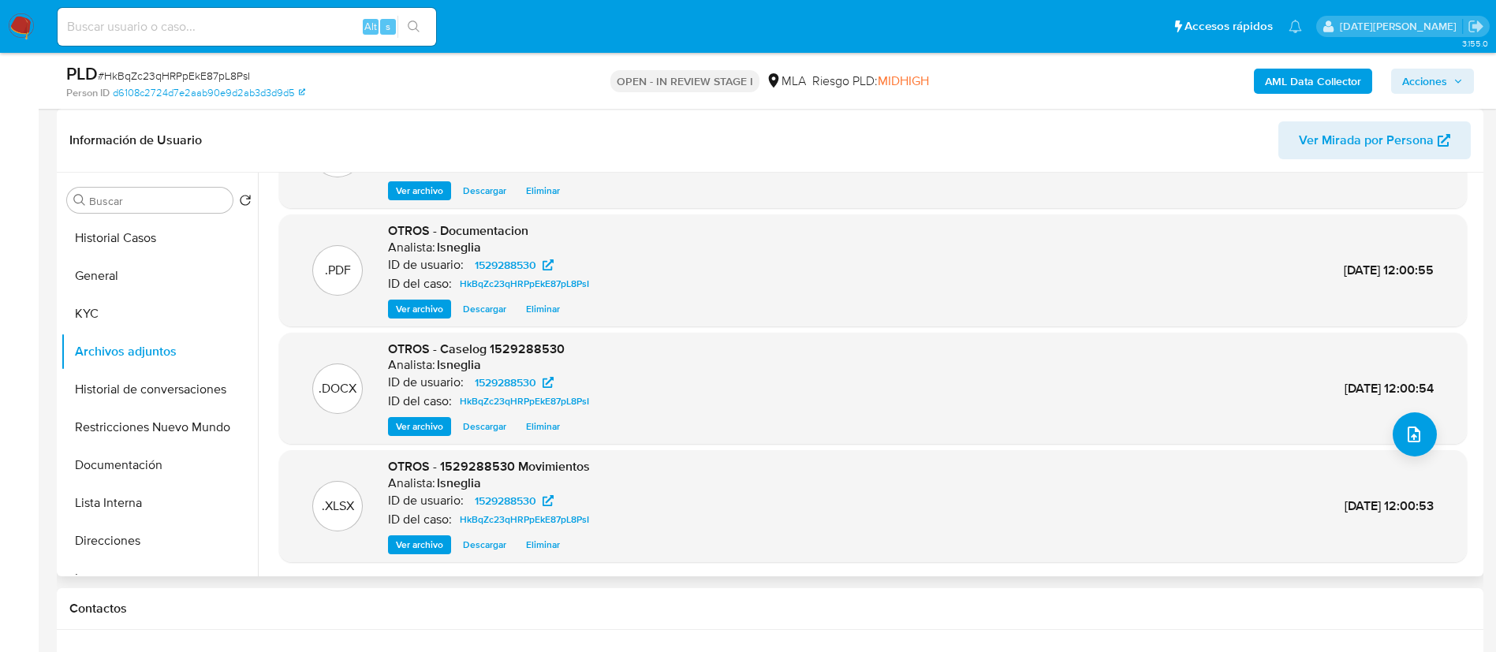
scroll to position [133, 0]
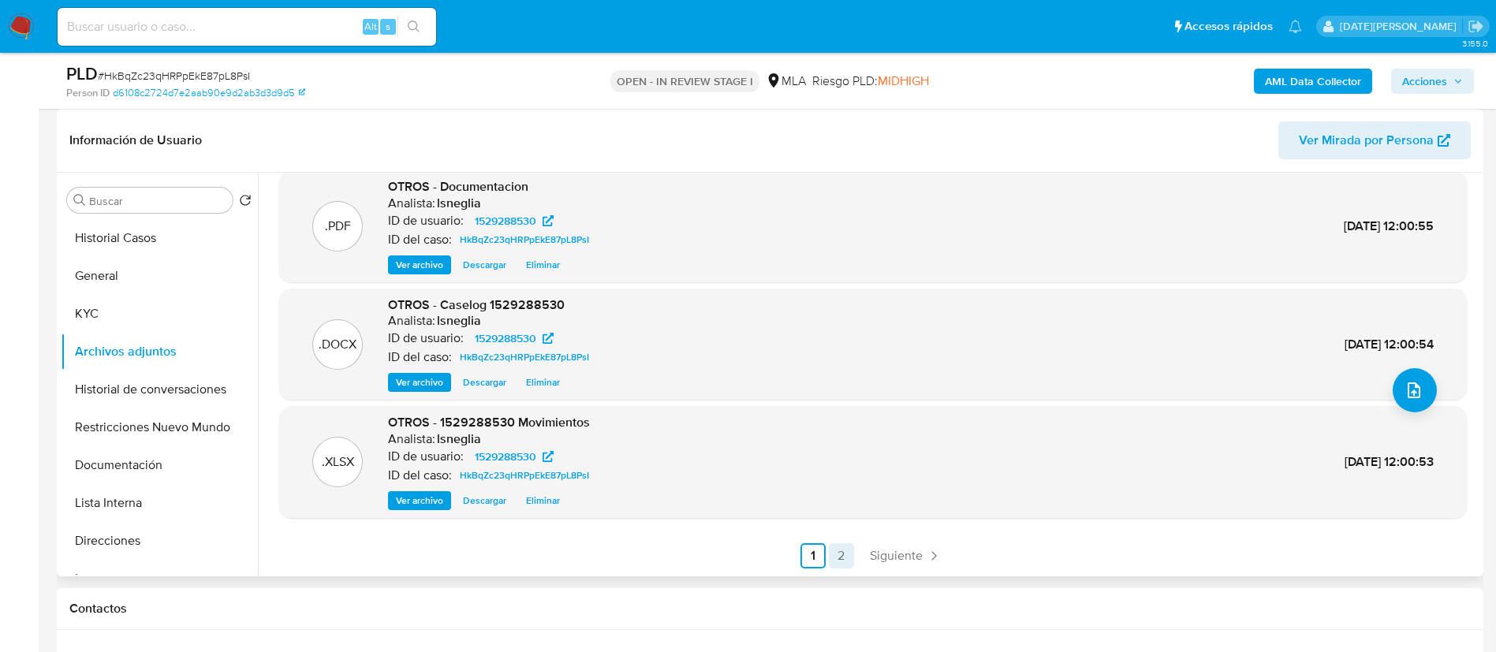
click at [842, 557] on link "2" at bounding box center [841, 556] width 25 height 25
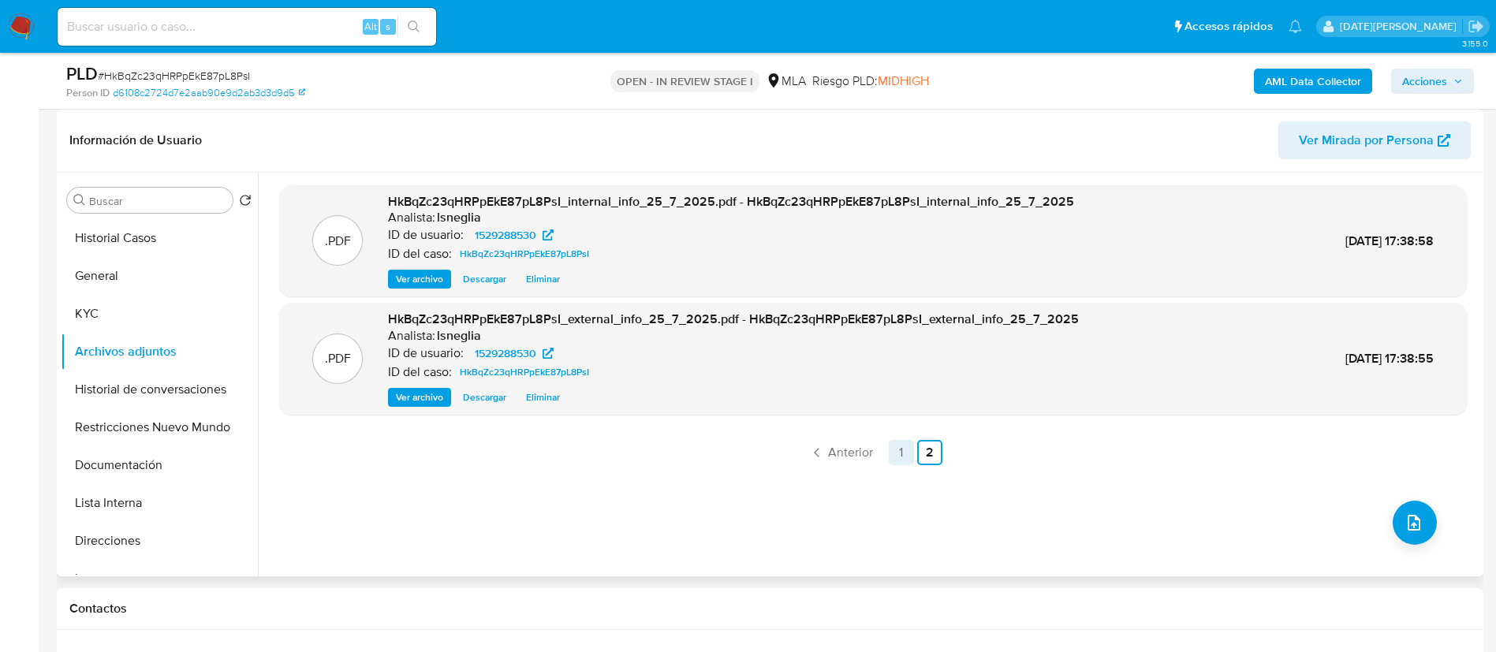
click at [893, 458] on link "1" at bounding box center [901, 452] width 25 height 25
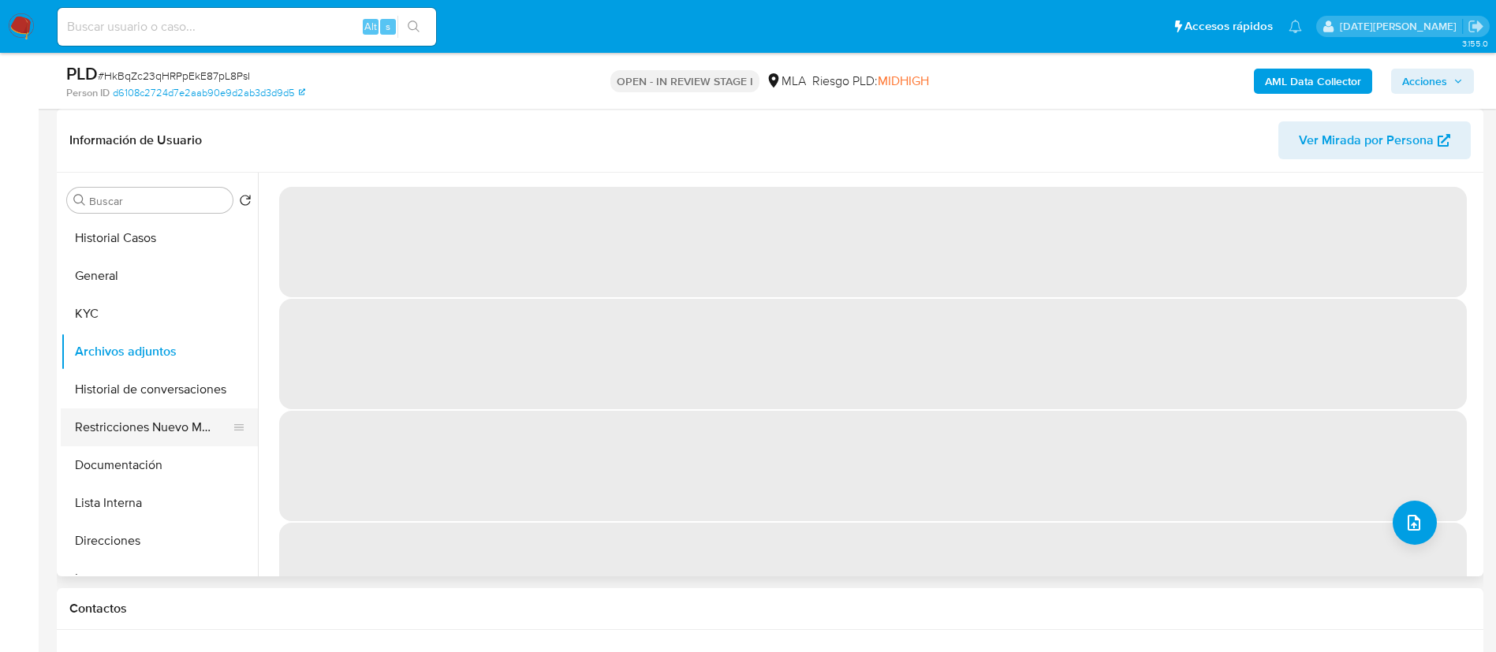
drag, startPoint x: 190, startPoint y: 385, endPoint x: 179, endPoint y: 408, distance: 25.4
click at [190, 385] on button "Historial de conversaciones" at bounding box center [159, 390] width 197 height 38
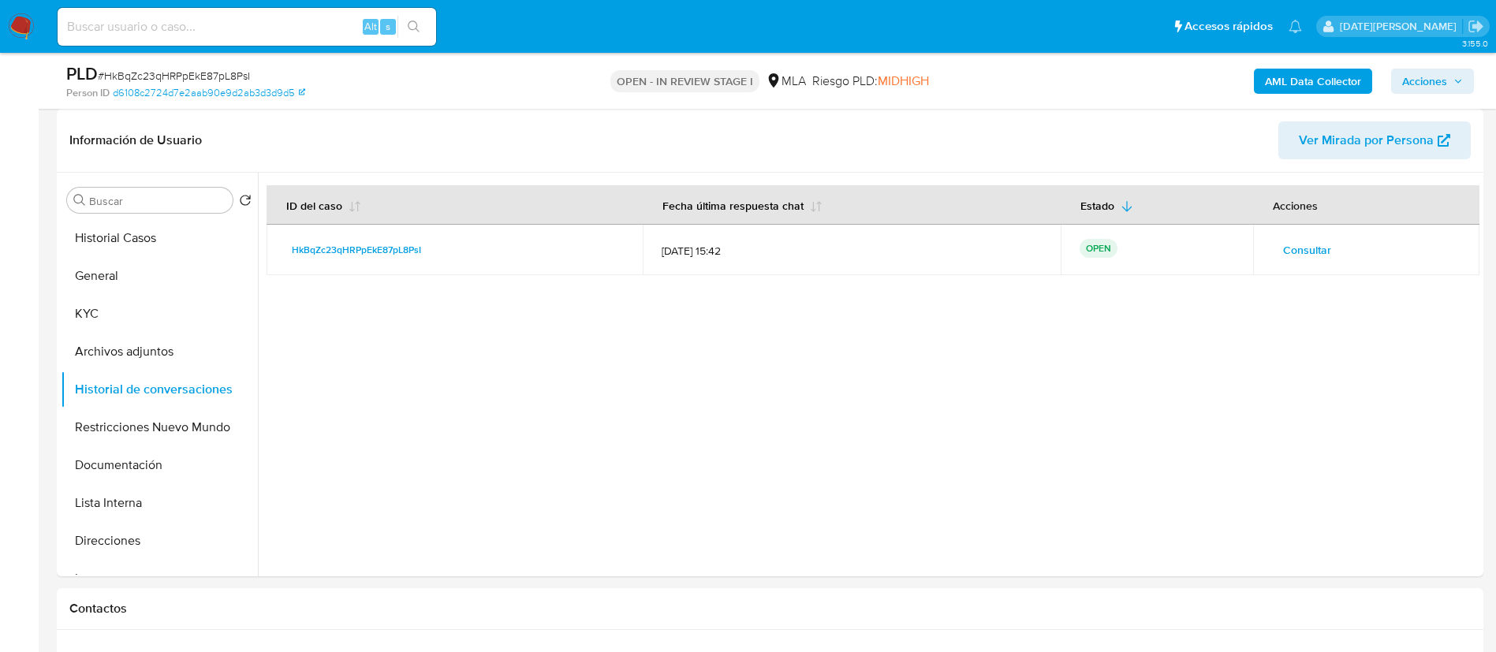
scroll to position [592, 0]
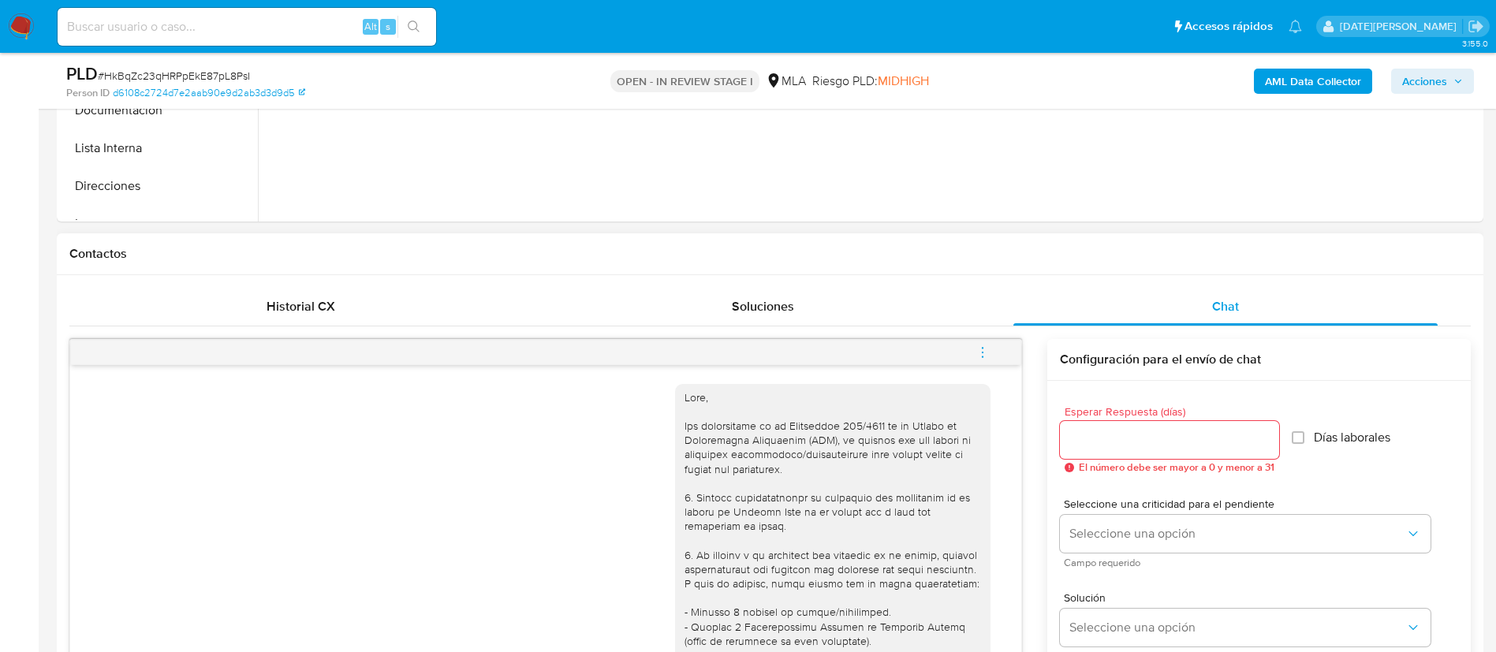
click at [980, 346] on icon "menu-action" at bounding box center [983, 353] width 14 height 14
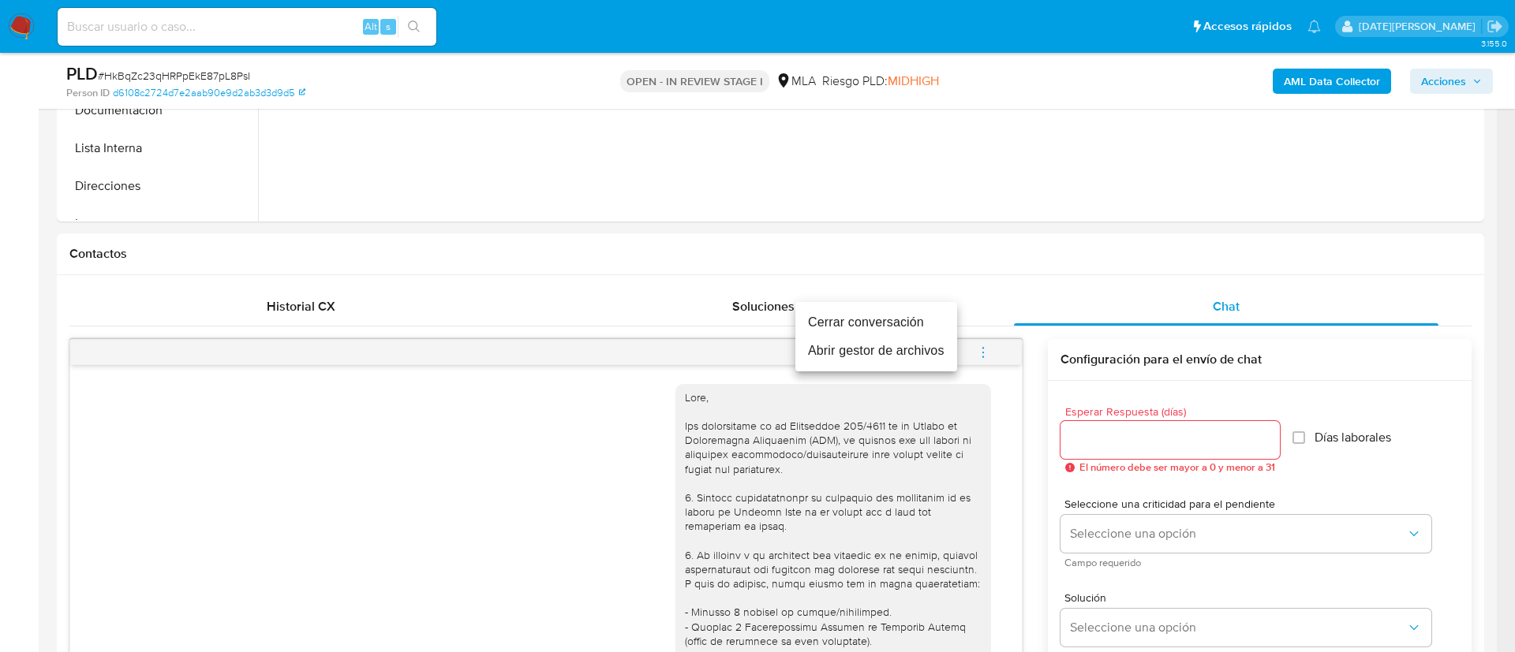
click at [836, 322] on li "Cerrar conversación" at bounding box center [876, 322] width 162 height 28
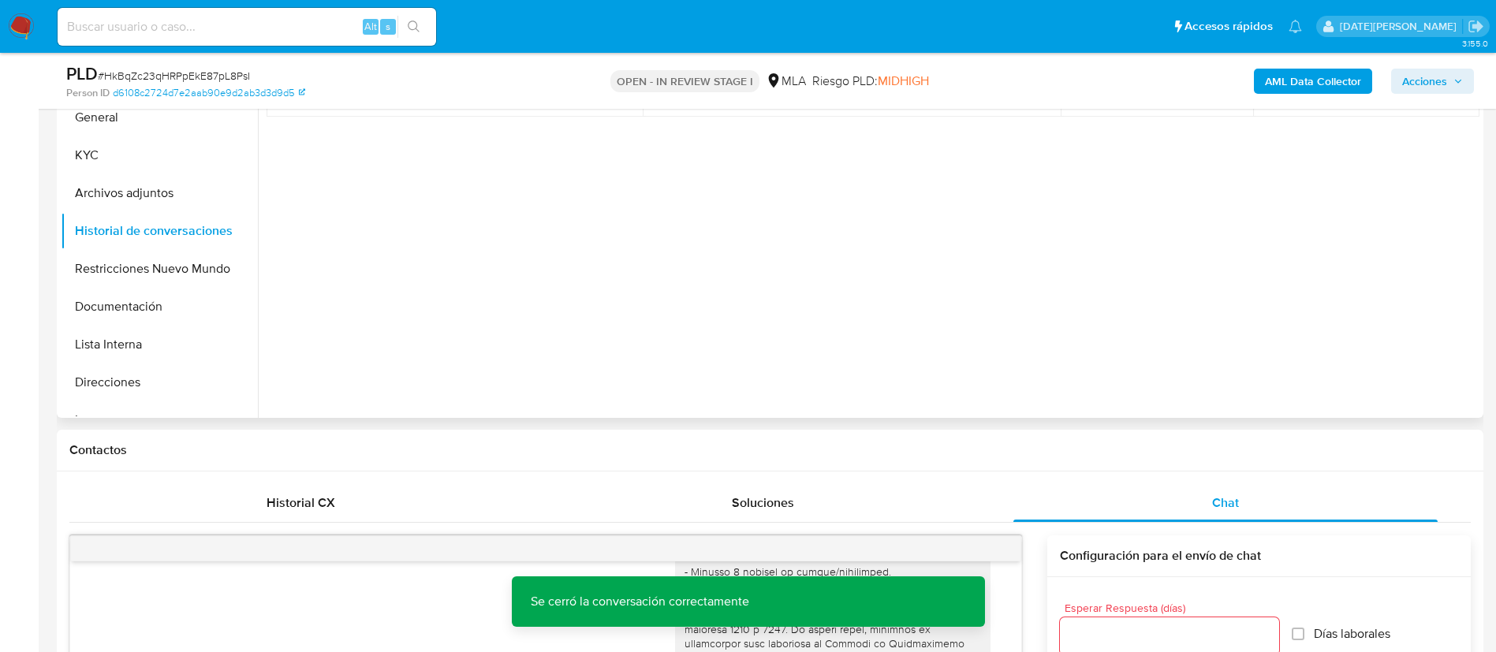
scroll to position [256, 0]
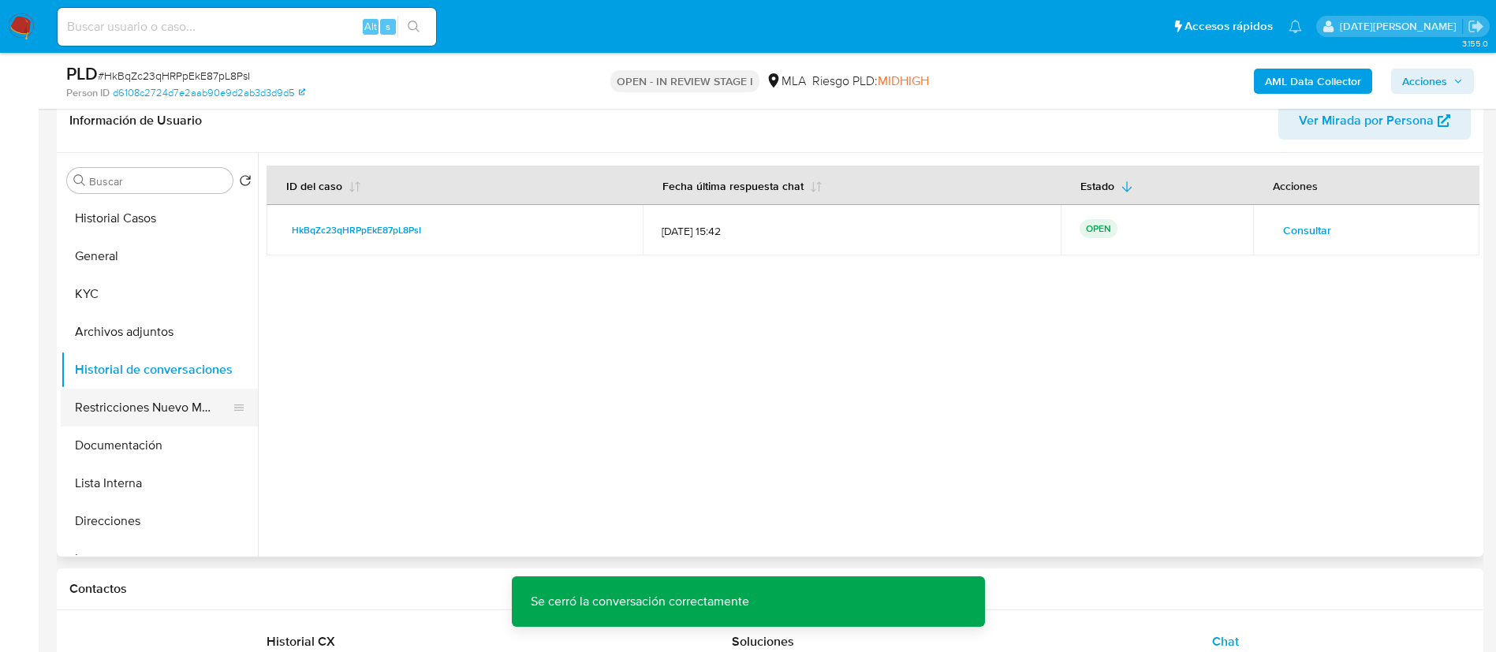
click at [173, 412] on button "Restricciones Nuevo Mundo" at bounding box center [153, 408] width 185 height 38
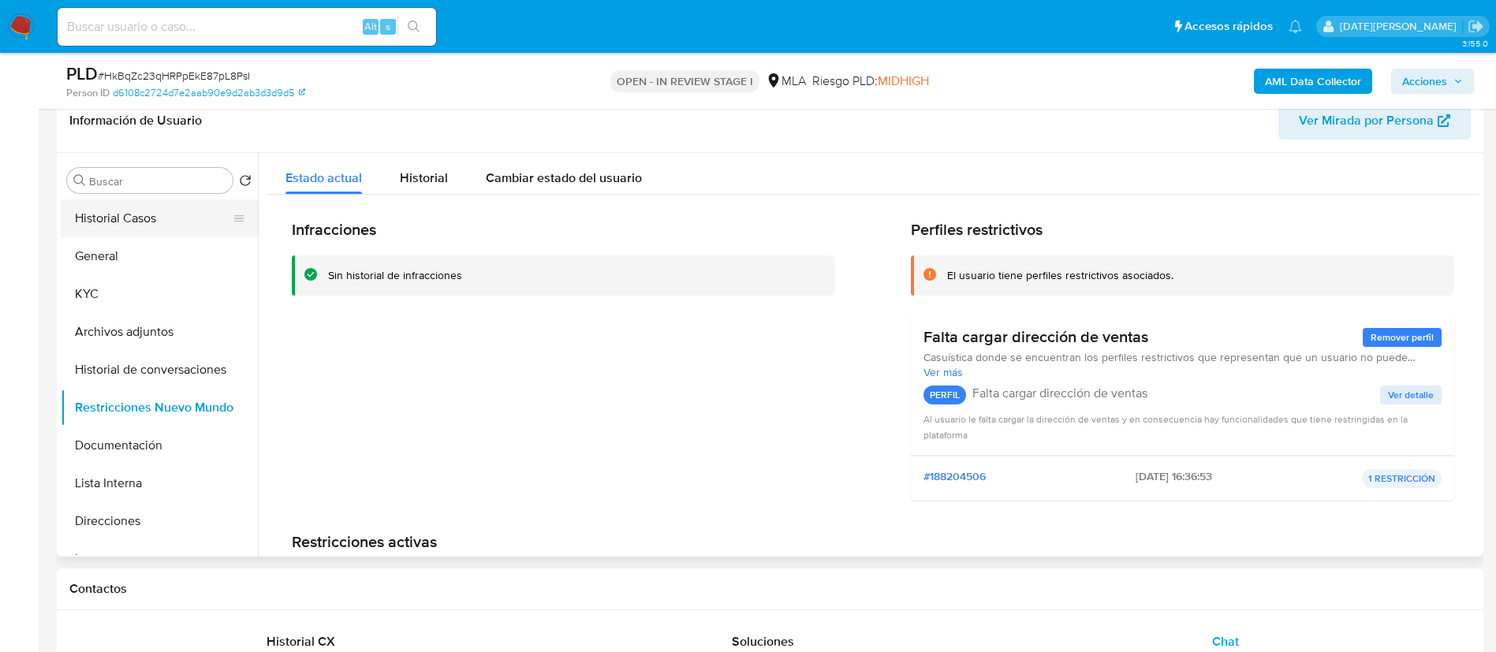
click at [93, 212] on button "Historial Casos" at bounding box center [153, 219] width 185 height 38
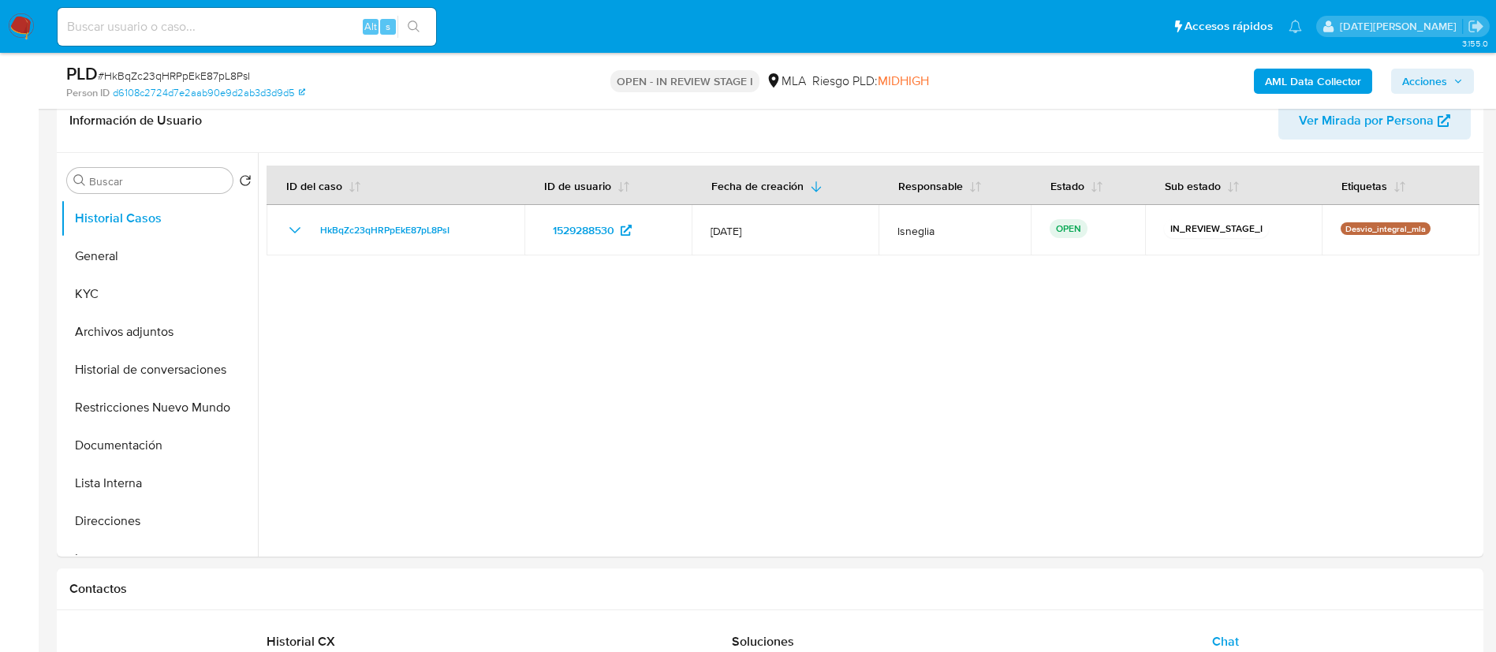
click at [1427, 88] on span "Acciones" at bounding box center [1425, 81] width 45 height 25
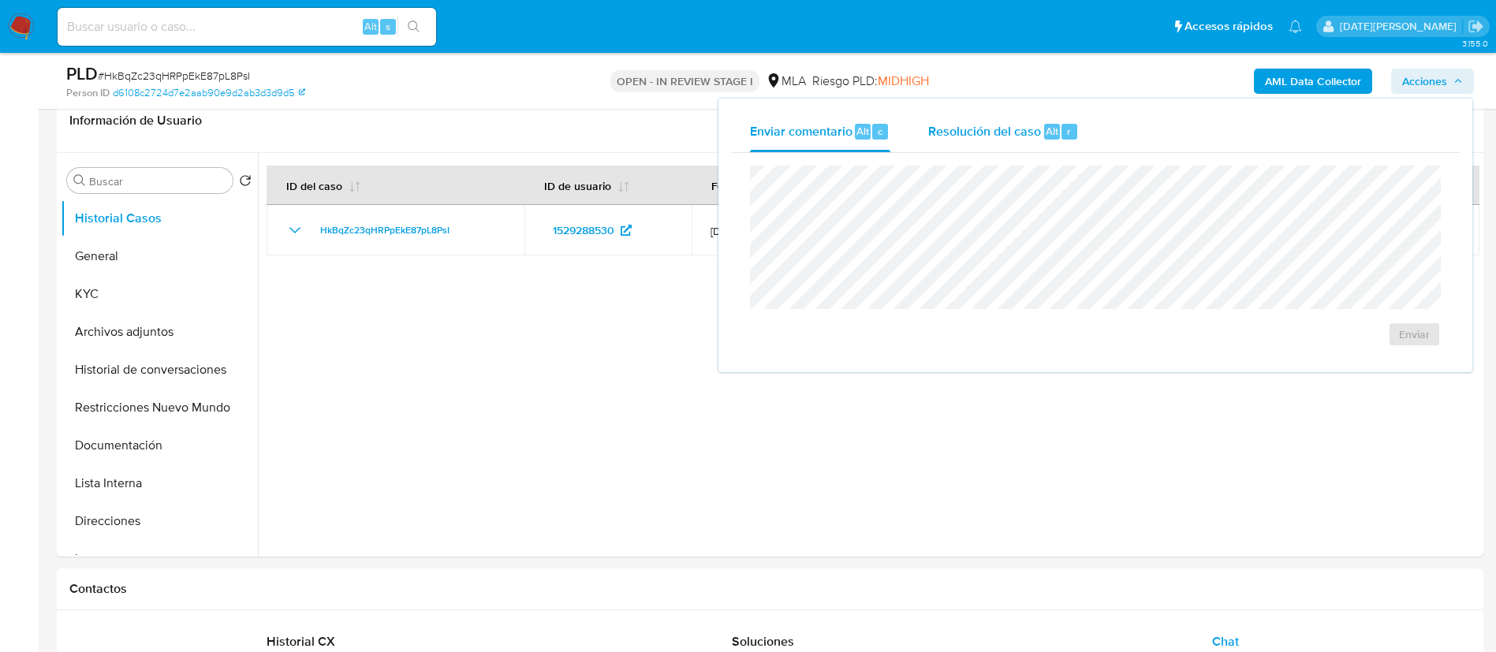
click at [1022, 134] on span "Resolución del caso" at bounding box center [984, 130] width 113 height 18
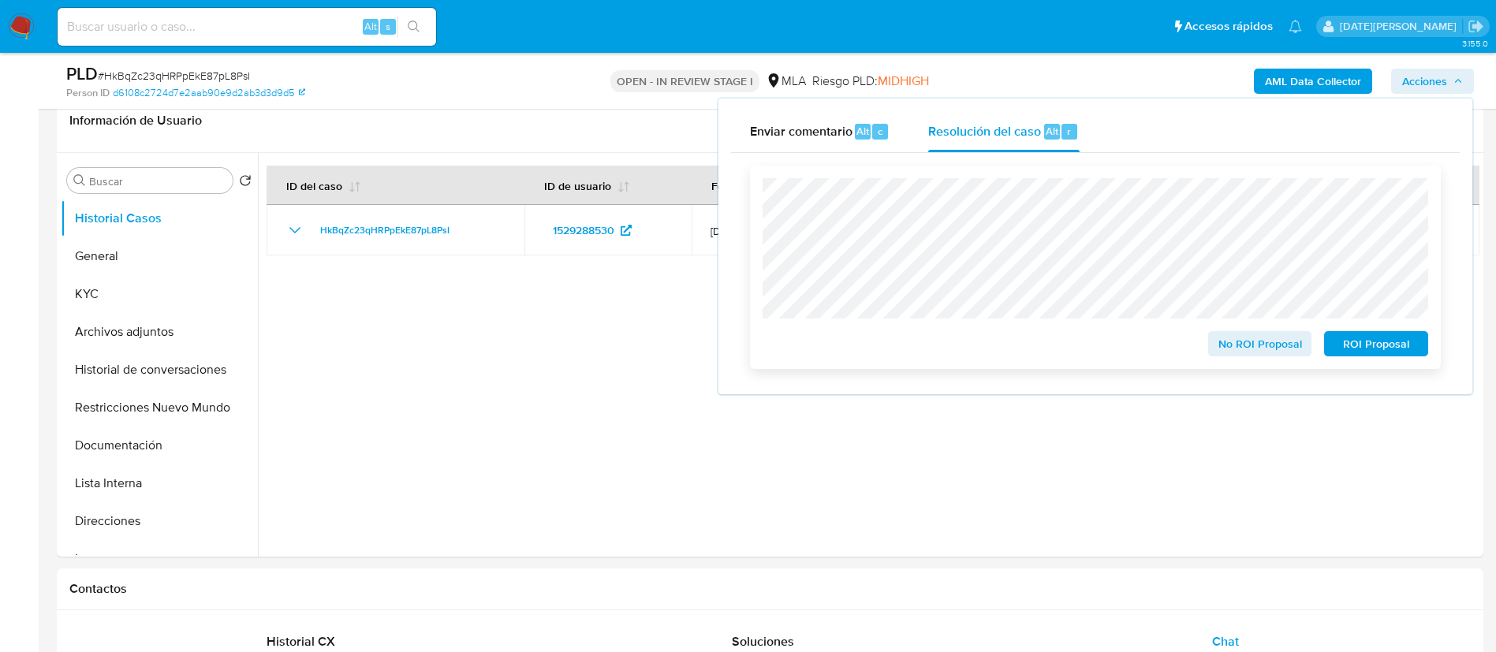
click at [1275, 340] on span "No ROI Proposal" at bounding box center [1261, 344] width 82 height 22
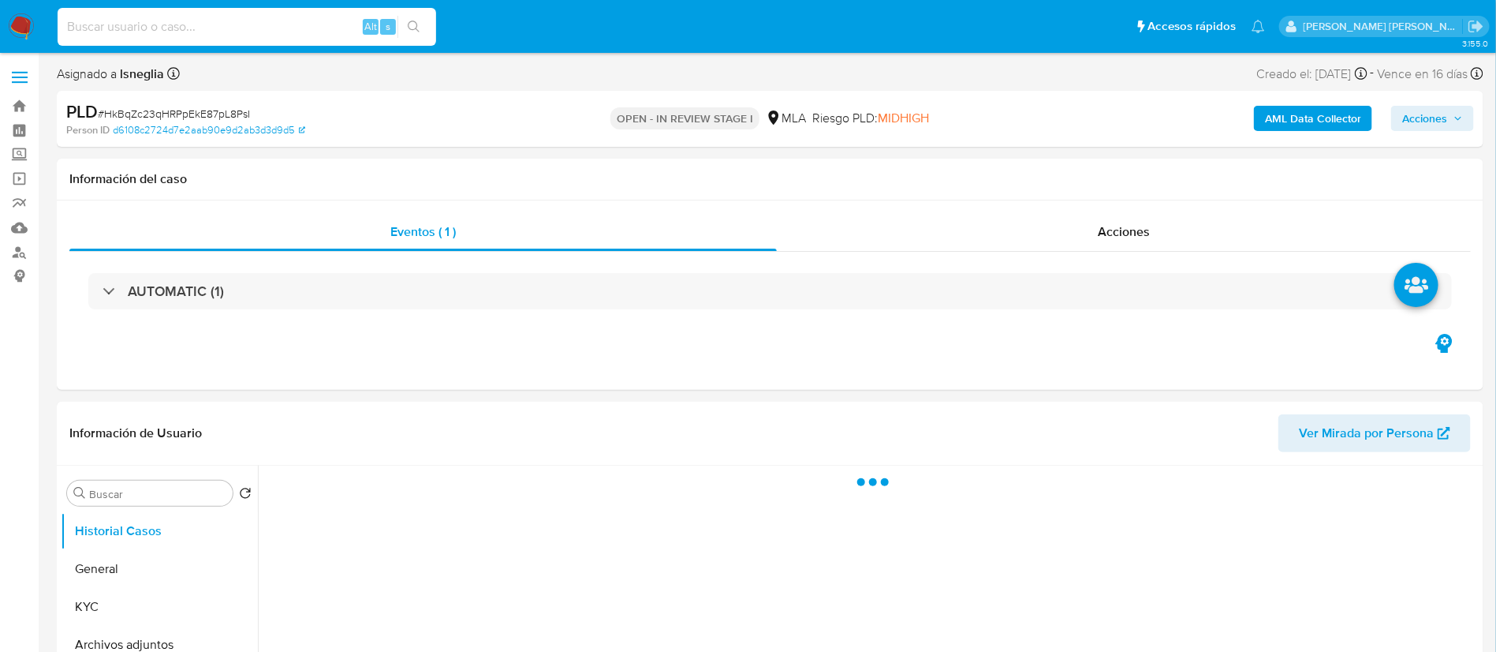
click at [278, 33] on input at bounding box center [247, 27] width 379 height 21
paste input "dLOiKLcTOPfueFRUQBxPu6ne"
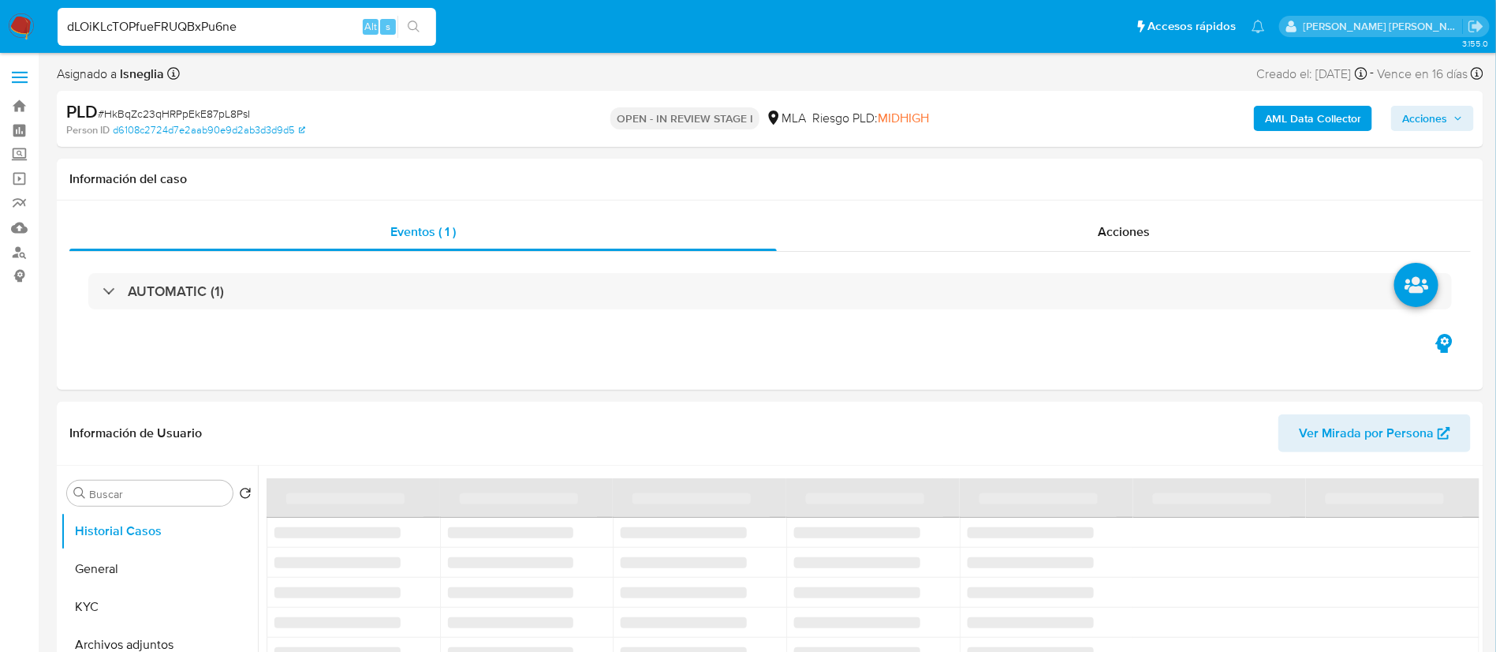
type input "dLOiKLcTOPfueFRUQBxPu6ne"
click at [414, 26] on icon "search-icon" at bounding box center [414, 27] width 13 height 13
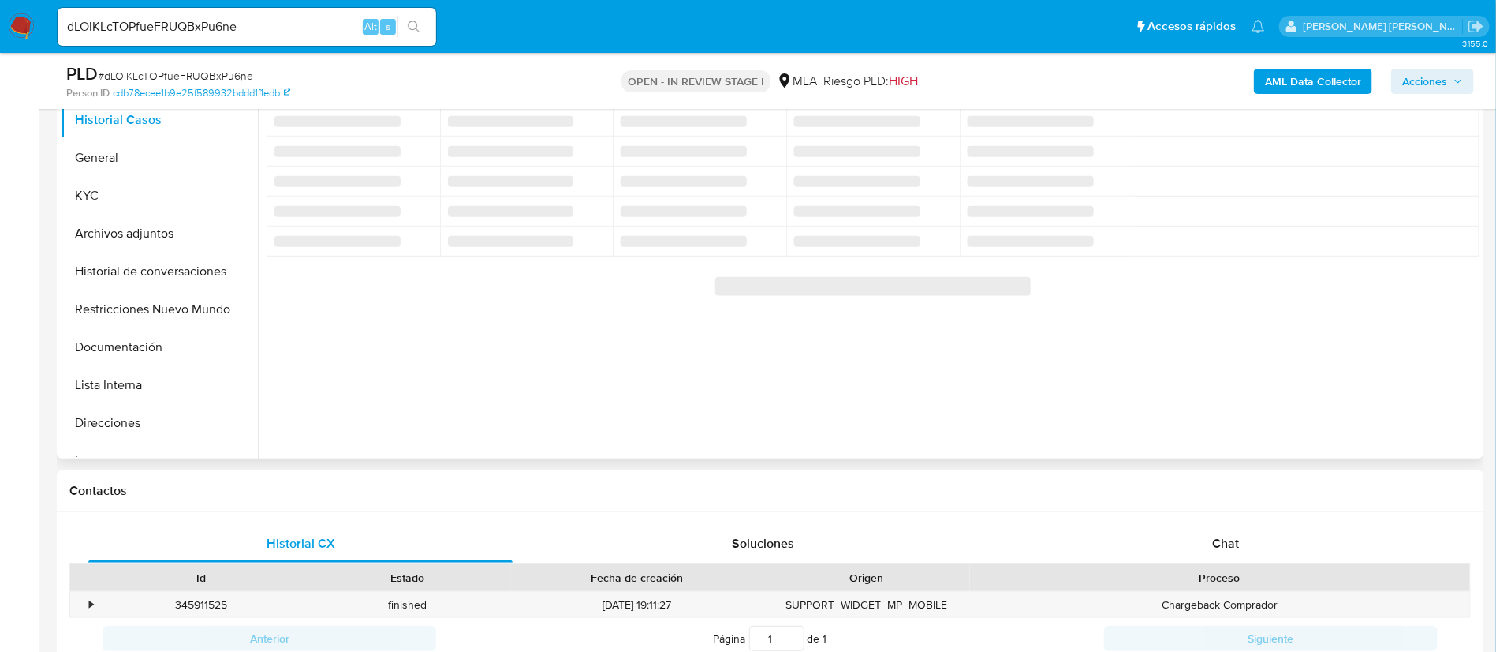
select select "10"
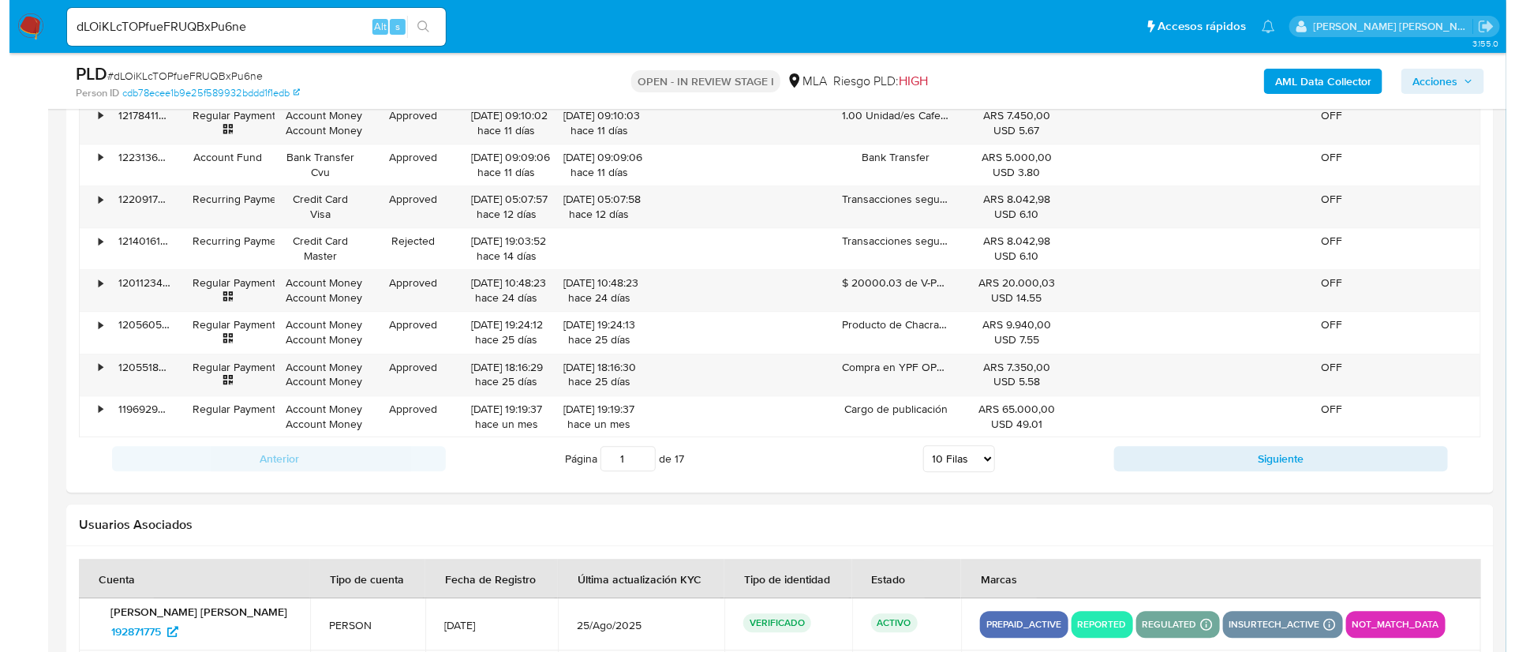
scroll to position [2539, 0]
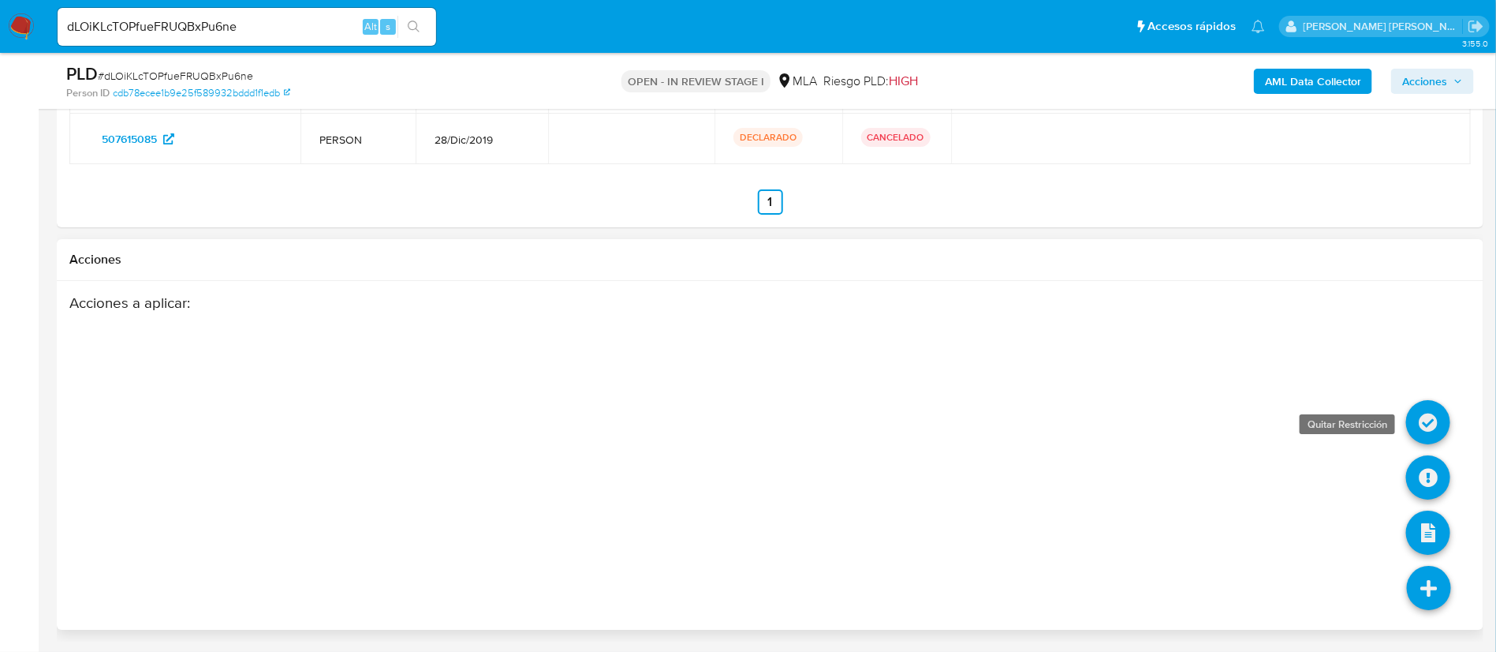
click at [974, 361] on icon at bounding box center [1429, 422] width 44 height 44
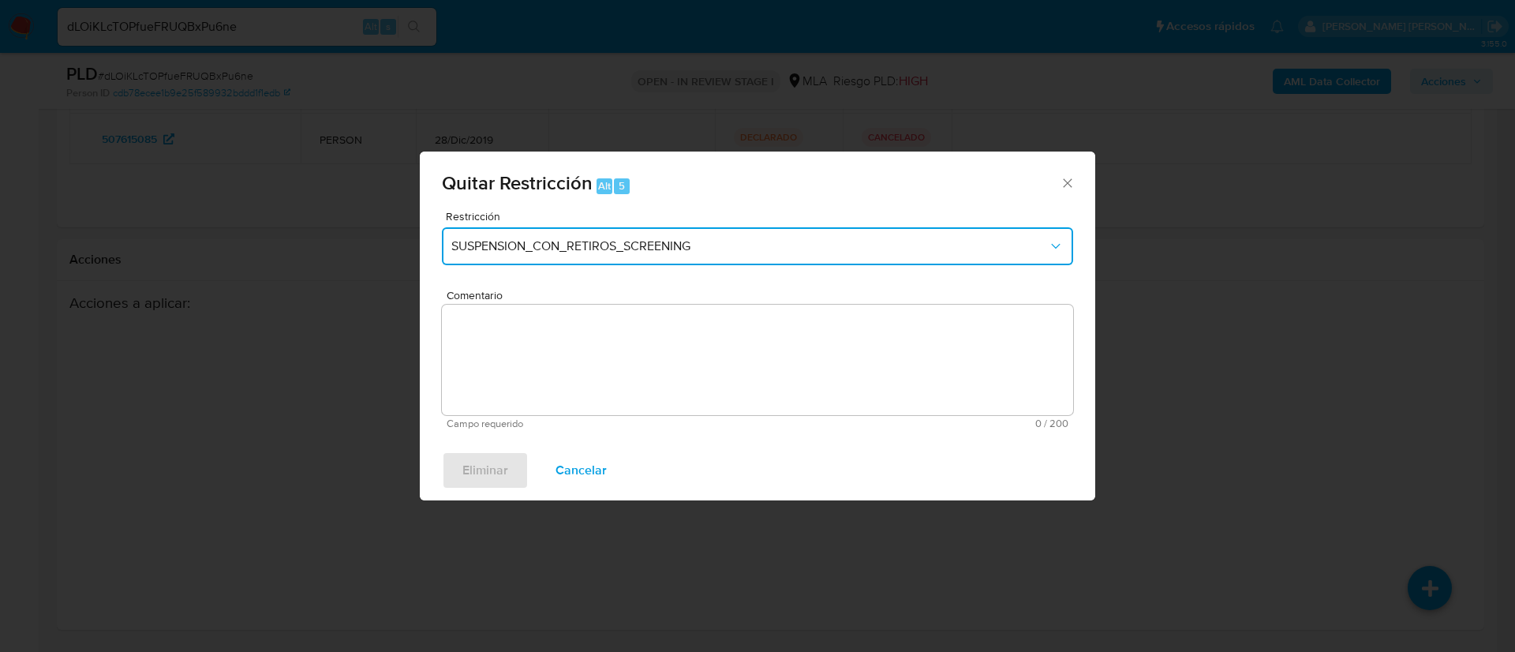
click at [595, 249] on span "SUSPENSION_CON_RETIROS_SCREENING" at bounding box center [749, 246] width 596 height 16
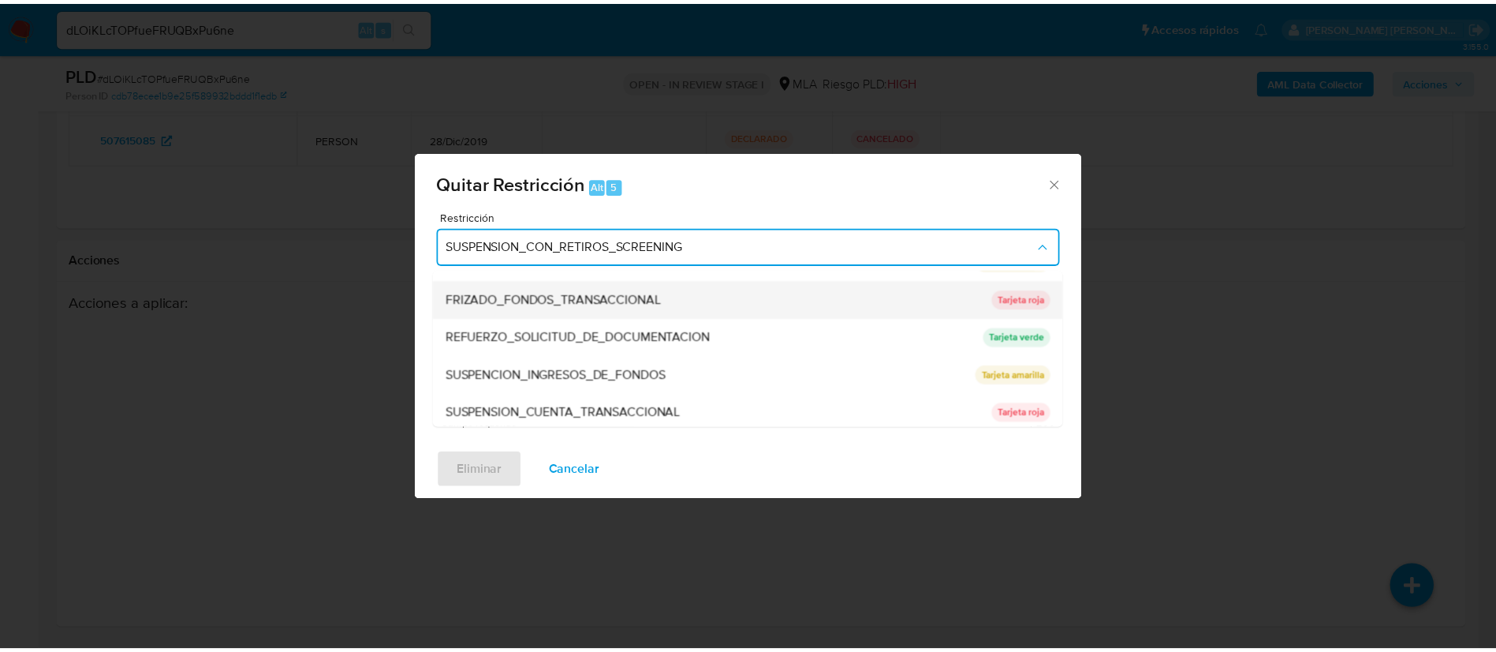
scroll to position [334, 0]
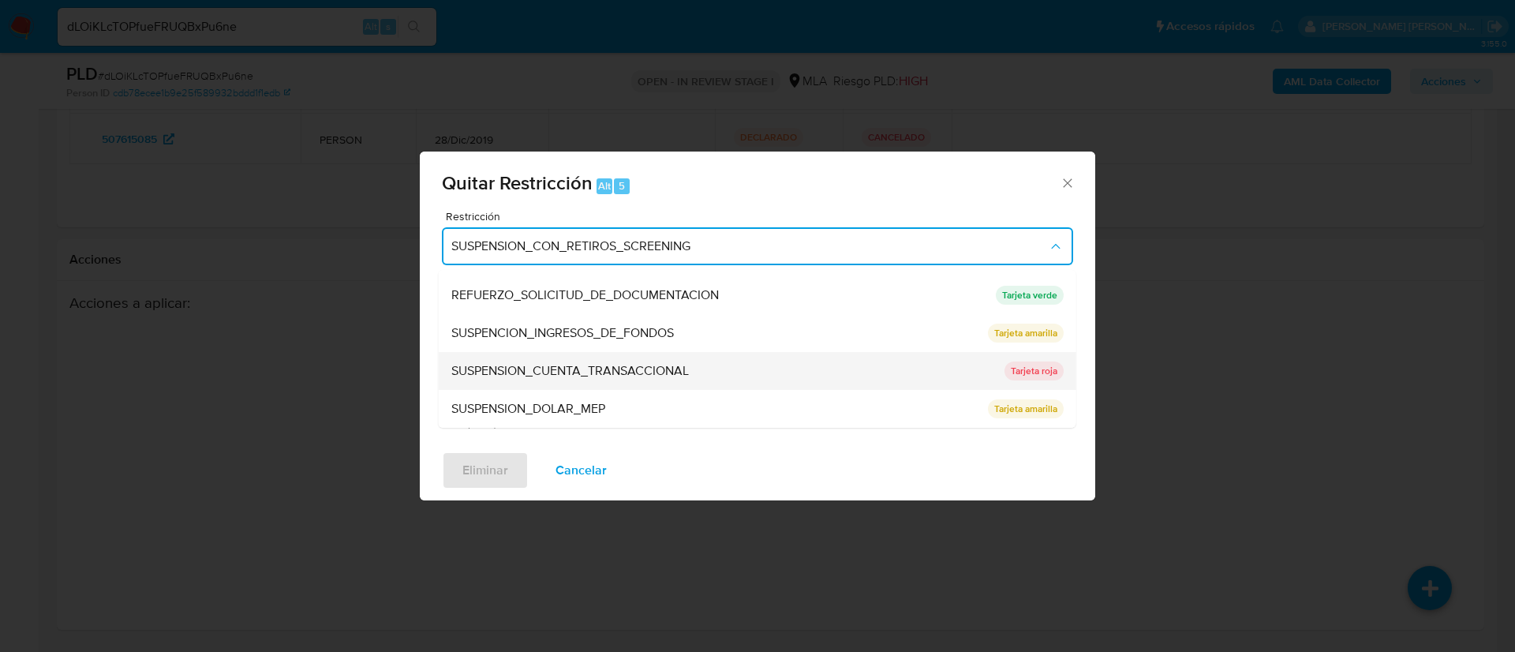
click at [637, 361] on span "SUSPENSION_CUENTA_TRANSACCIONAL" at bounding box center [569, 371] width 237 height 16
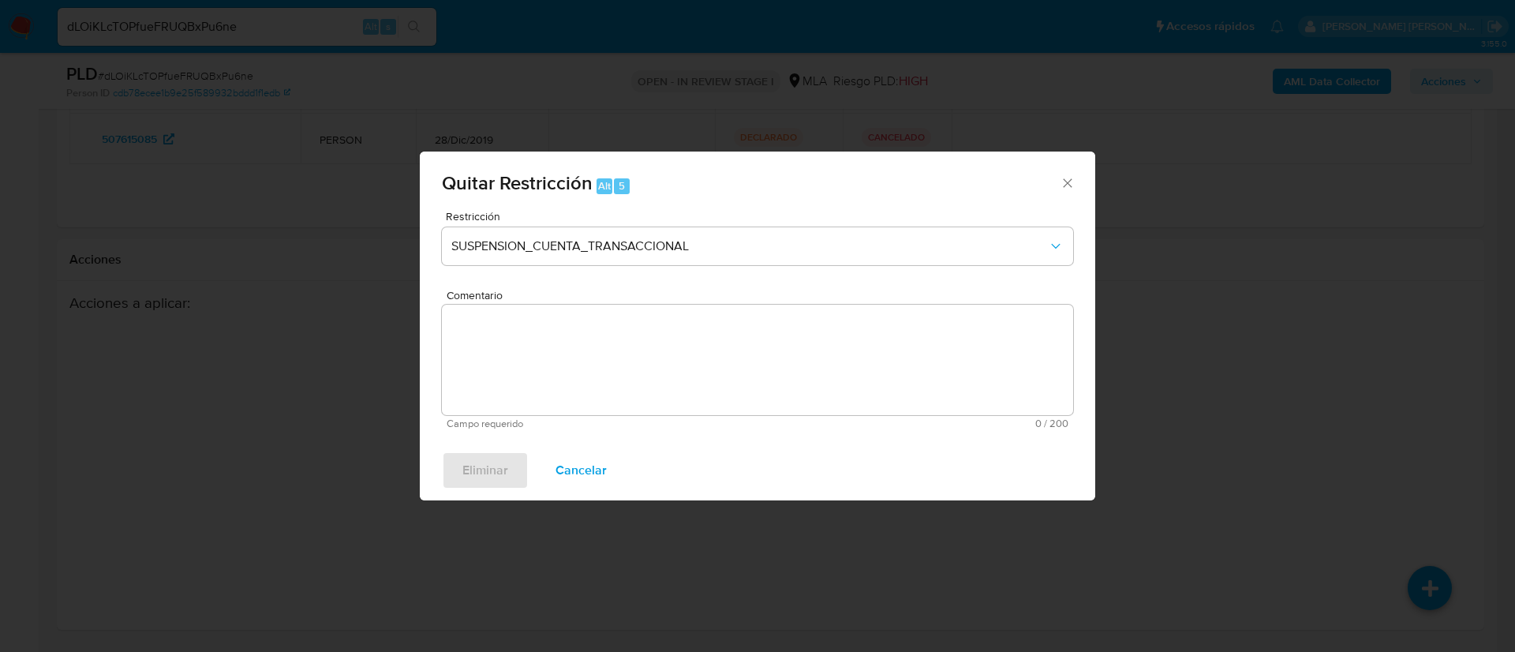
click at [634, 350] on textarea "Comentario" at bounding box center [757, 359] width 631 height 110
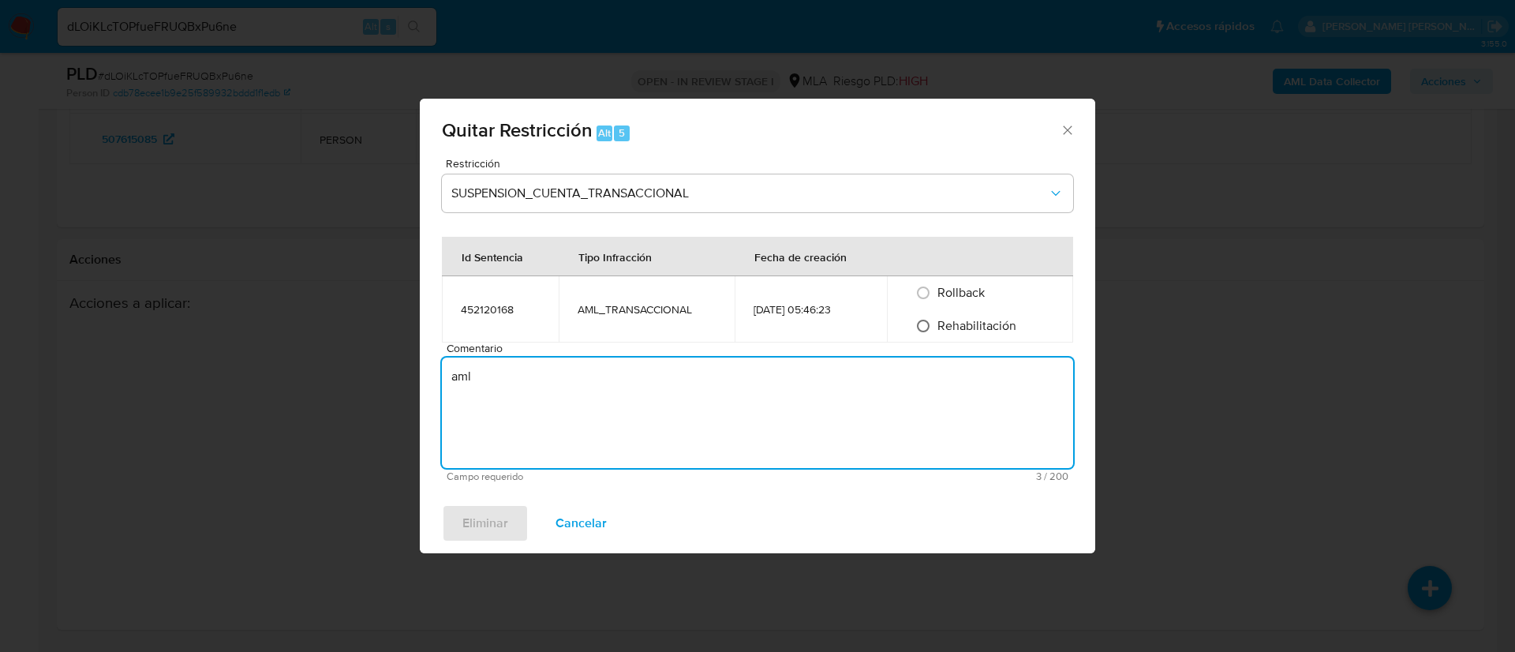
type textarea "aml"
click at [926, 319] on input "Rehabilitación" at bounding box center [922, 325] width 25 height 25
radio input "true"
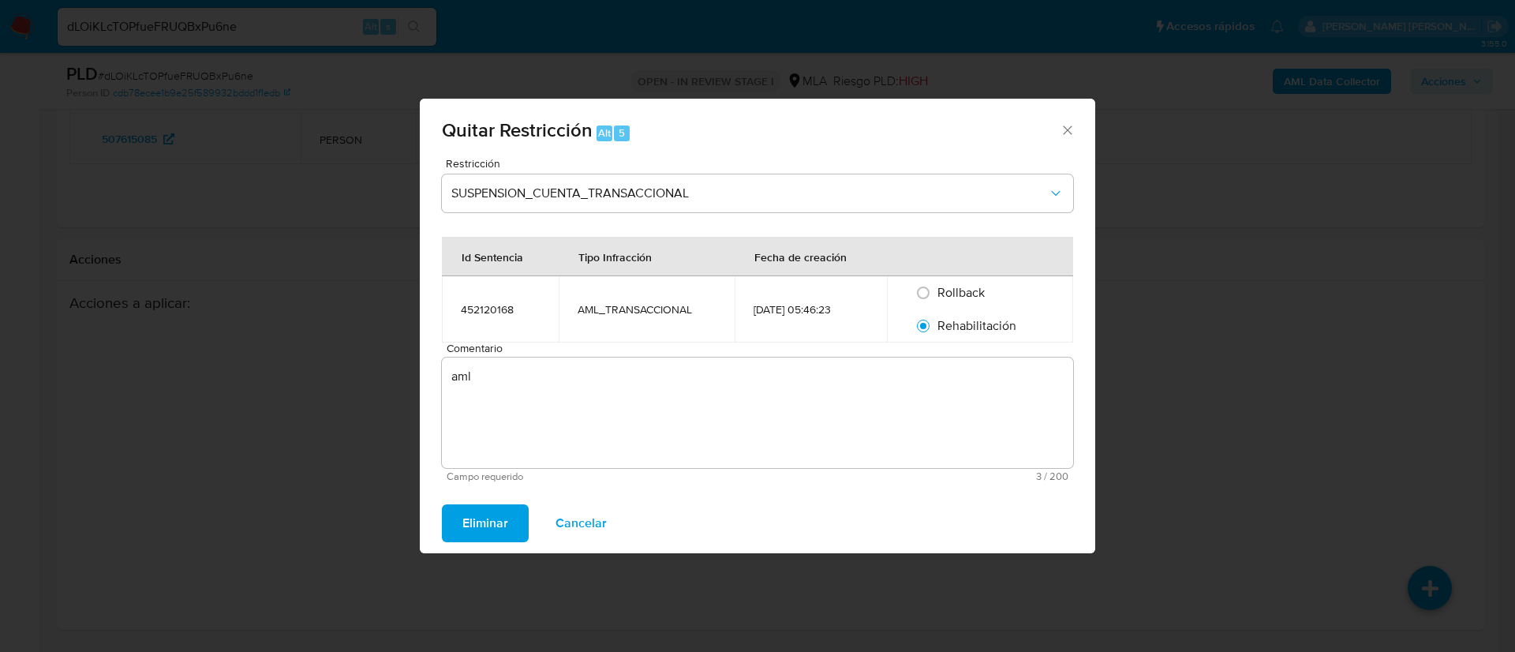
click at [484, 361] on span "Eliminar" at bounding box center [485, 523] width 46 height 35
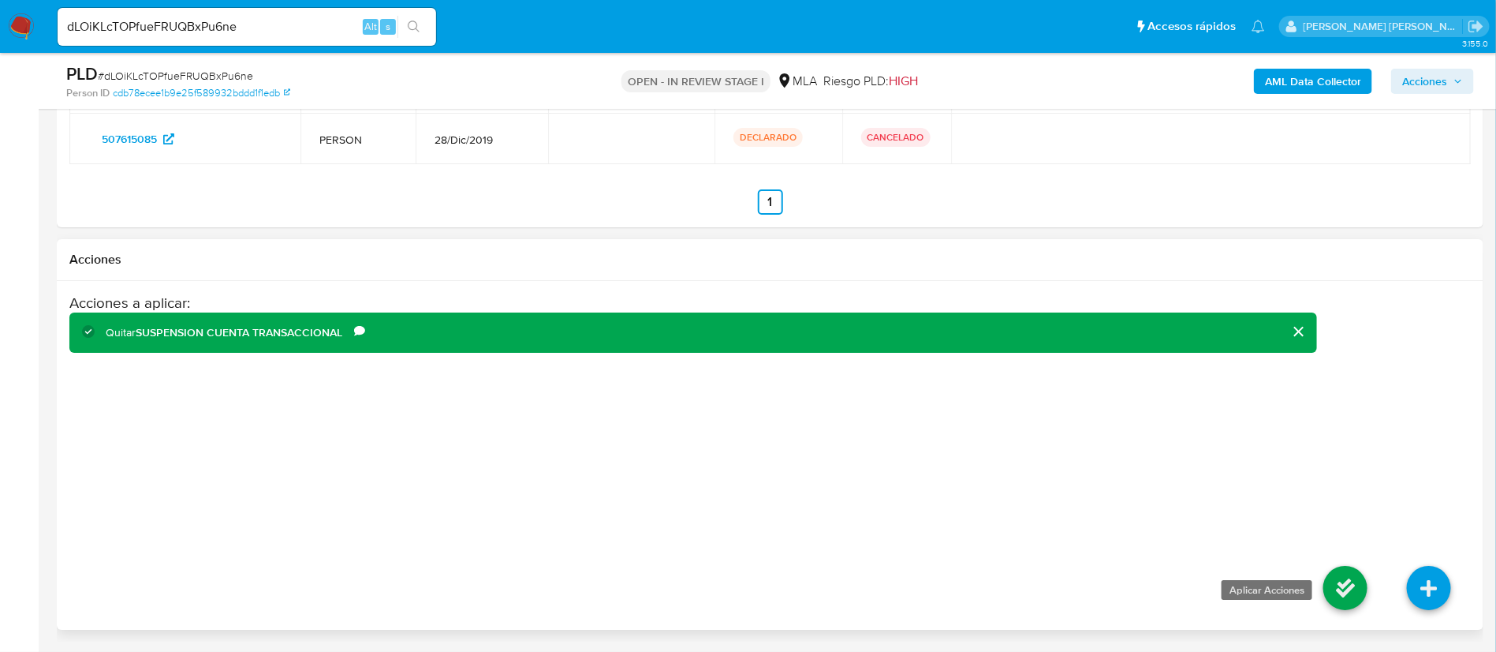
click at [974, 361] on icon at bounding box center [1346, 588] width 44 height 44
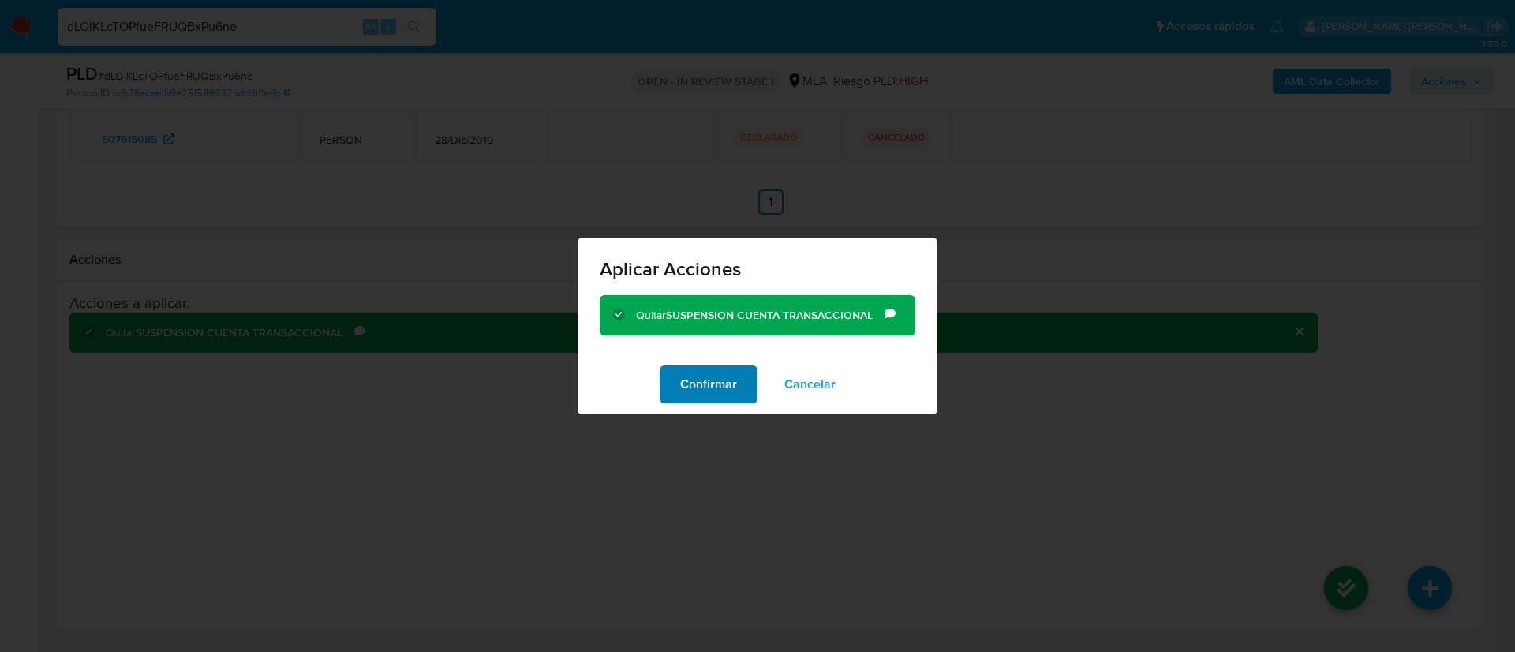
click at [699, 361] on span "Confirmar" at bounding box center [708, 384] width 57 height 35
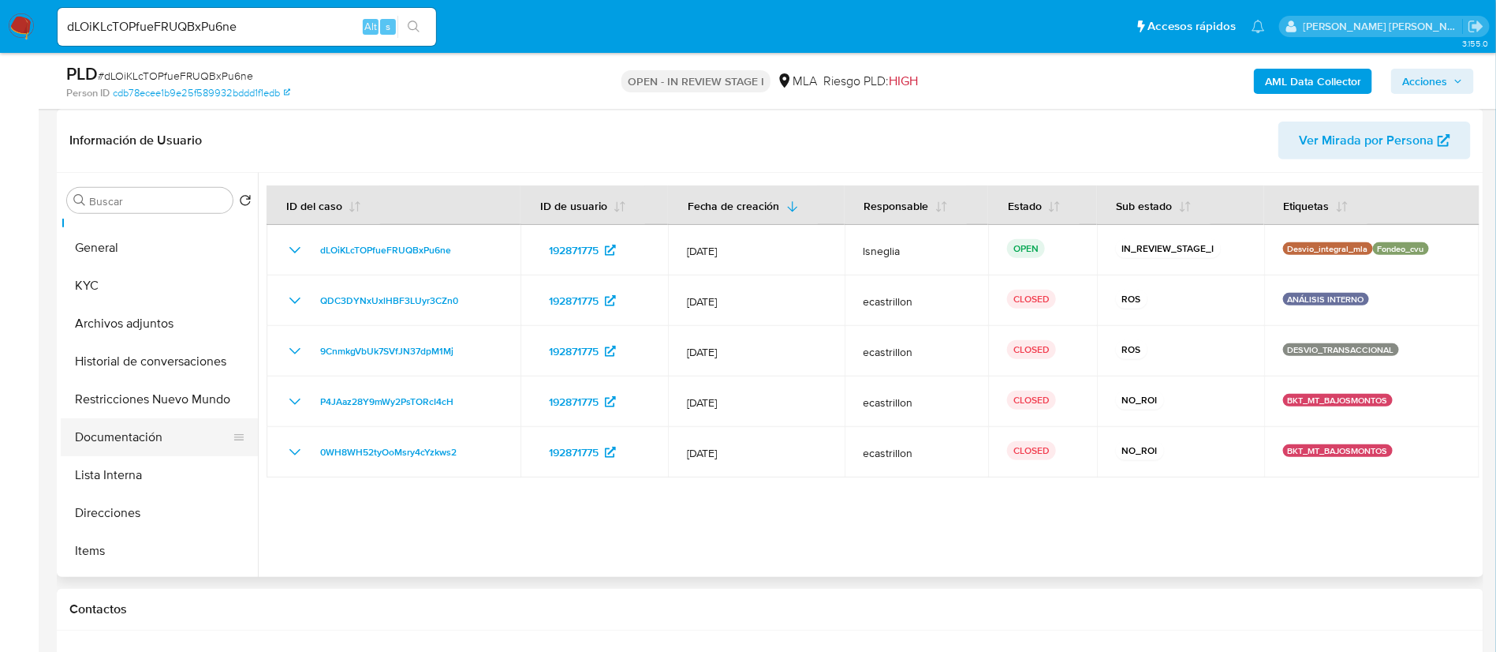
scroll to position [0, 0]
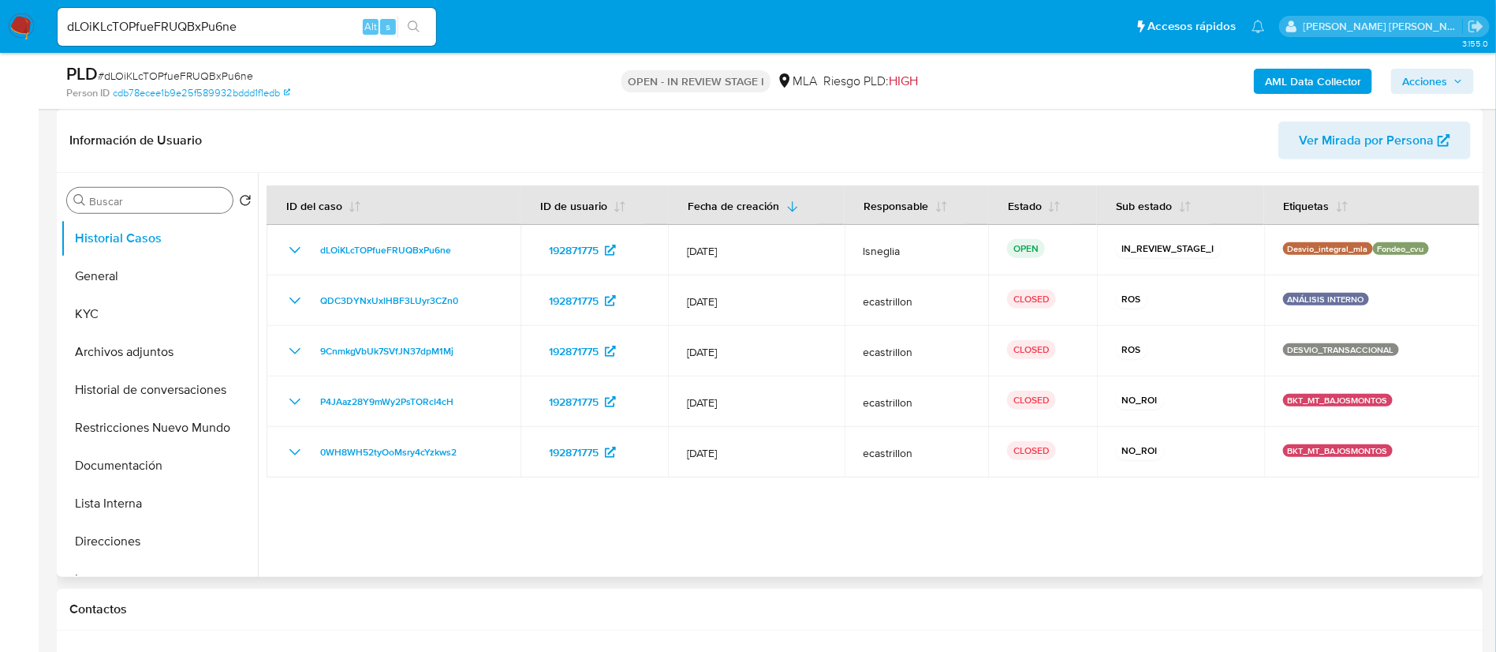
click at [143, 196] on input "Buscar" at bounding box center [157, 201] width 137 height 14
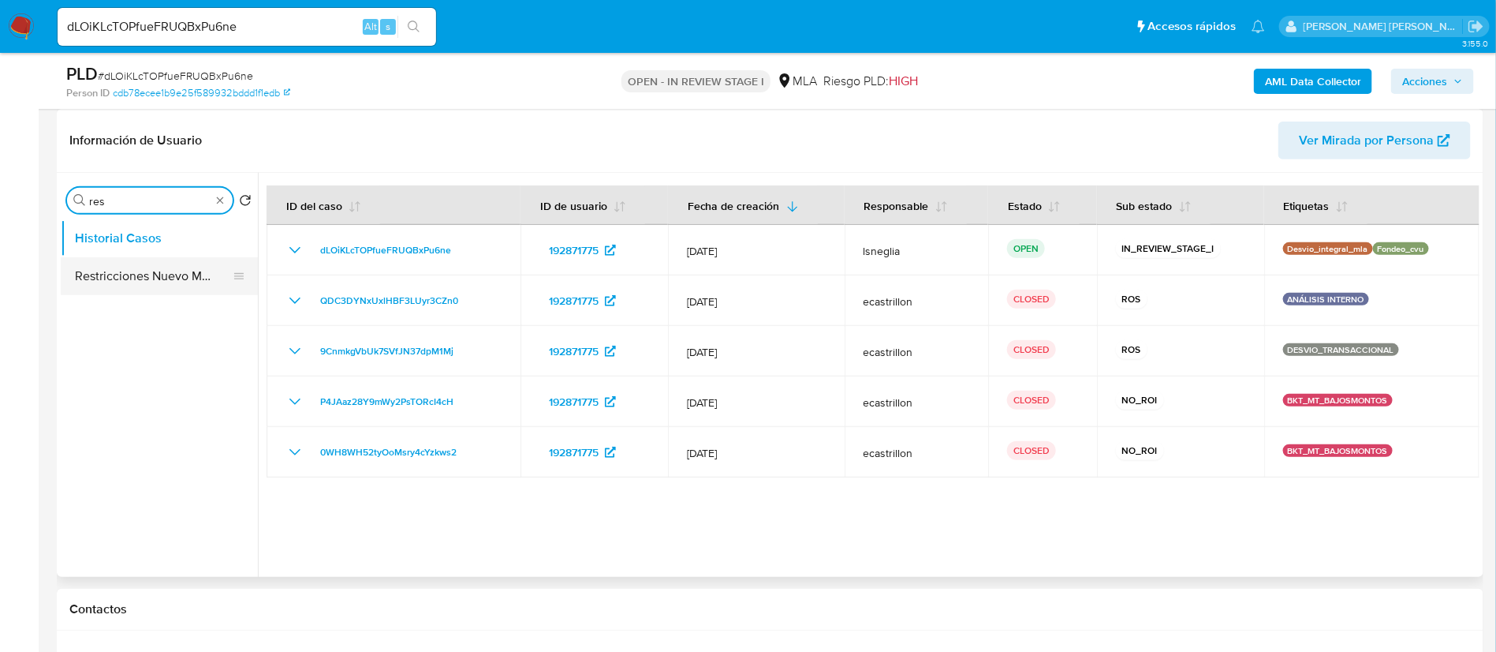
type input "res"
click at [138, 291] on button "Restricciones Nuevo Mundo" at bounding box center [153, 276] width 185 height 38
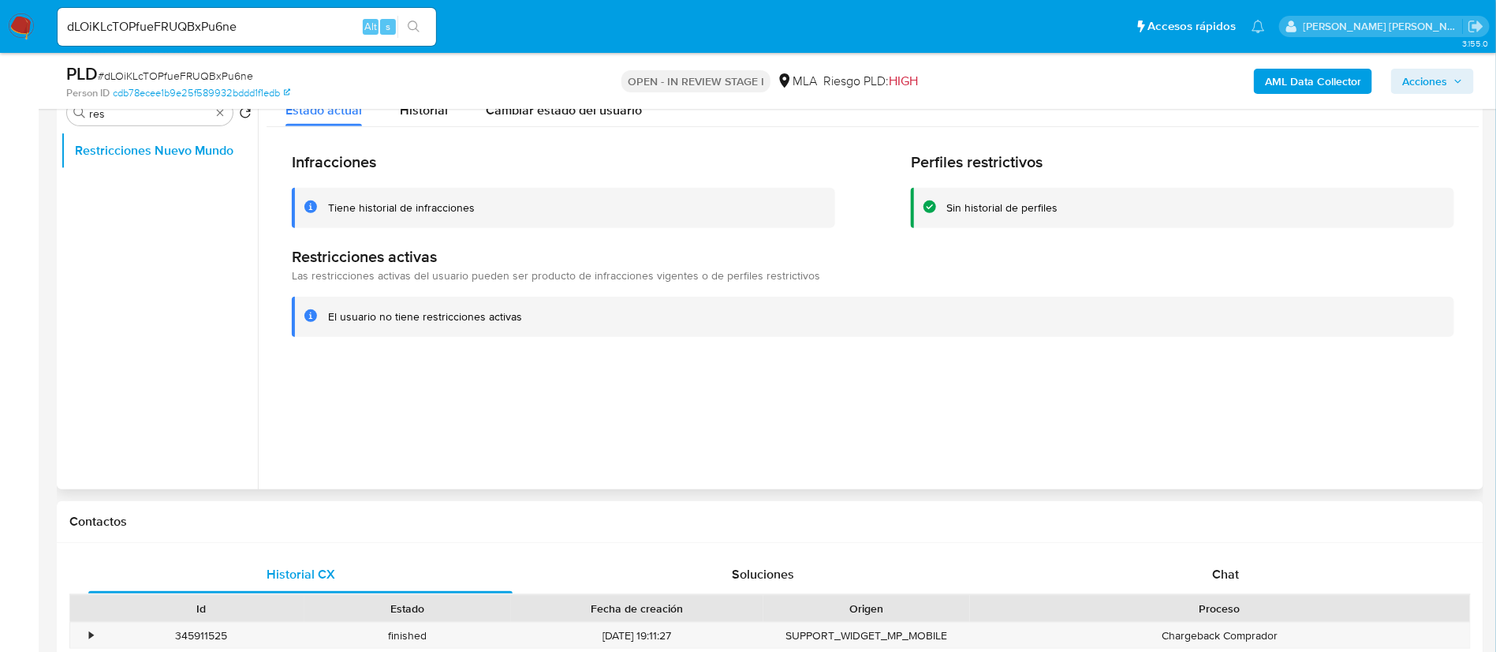
scroll to position [237, 0]
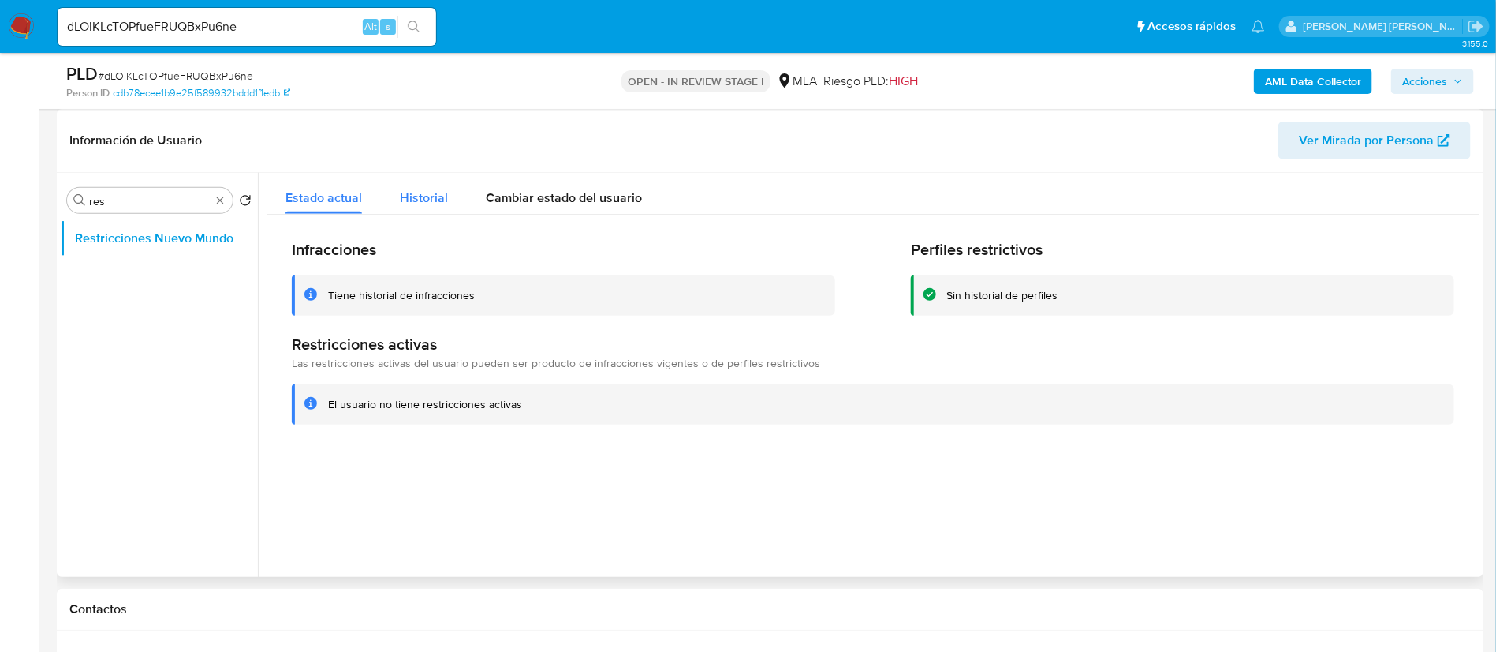
click at [439, 200] on span "Historial" at bounding box center [424, 198] width 48 height 18
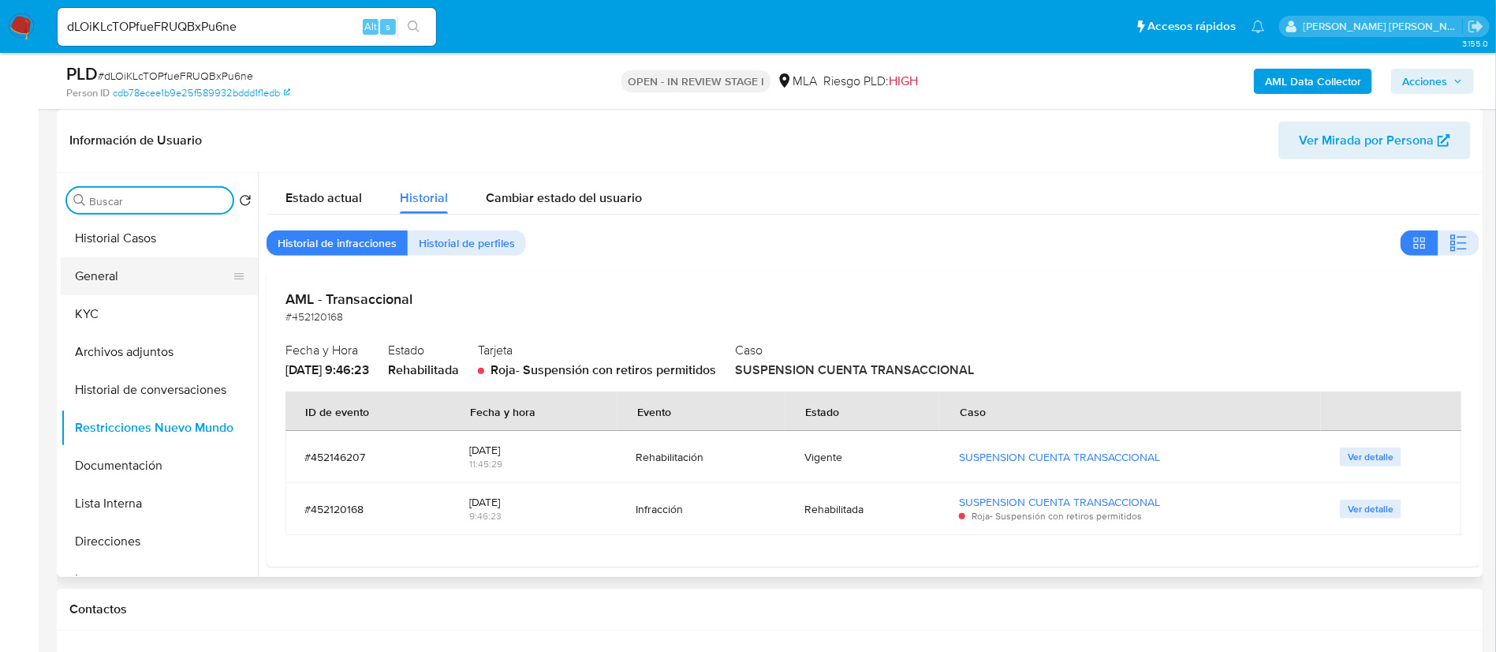
click at [137, 284] on button "General" at bounding box center [153, 276] width 185 height 38
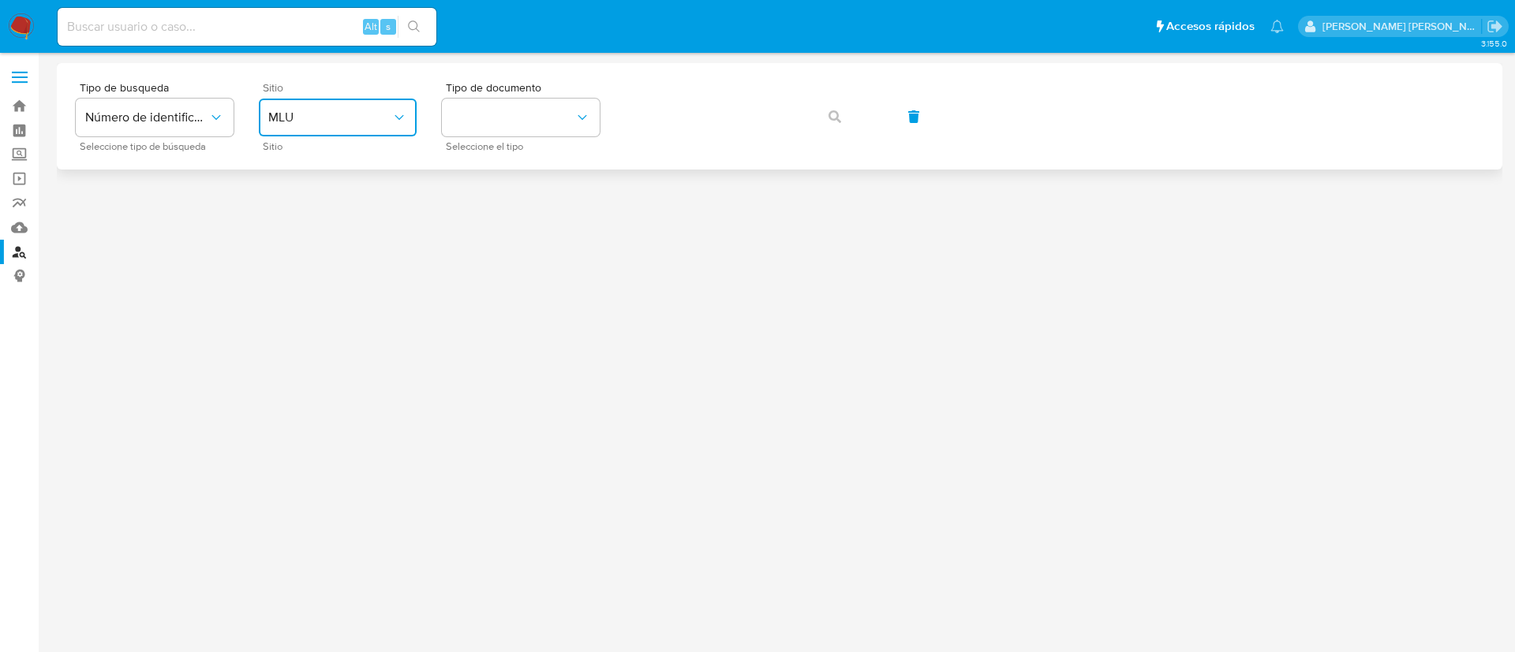
click at [311, 103] on button "MLU" at bounding box center [338, 118] width 158 height 38
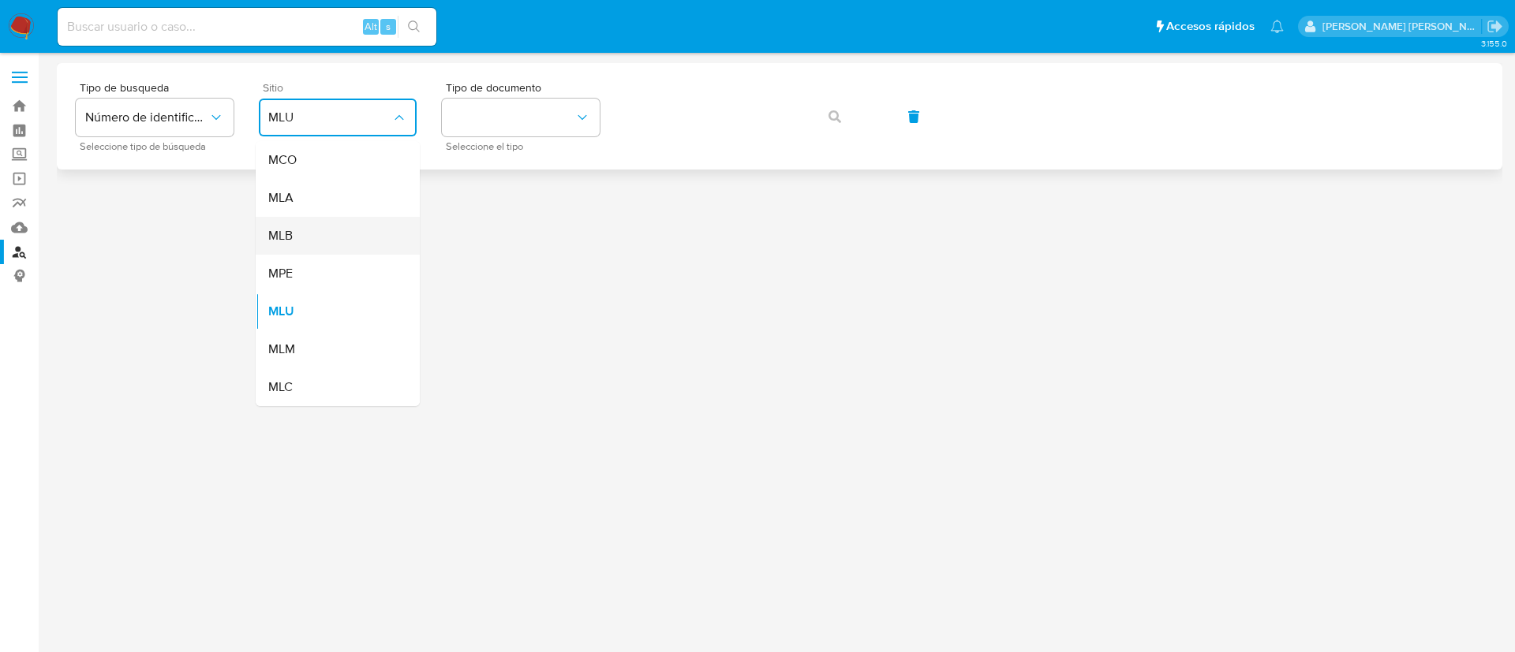
click at [311, 222] on div "MLB" at bounding box center [332, 236] width 129 height 38
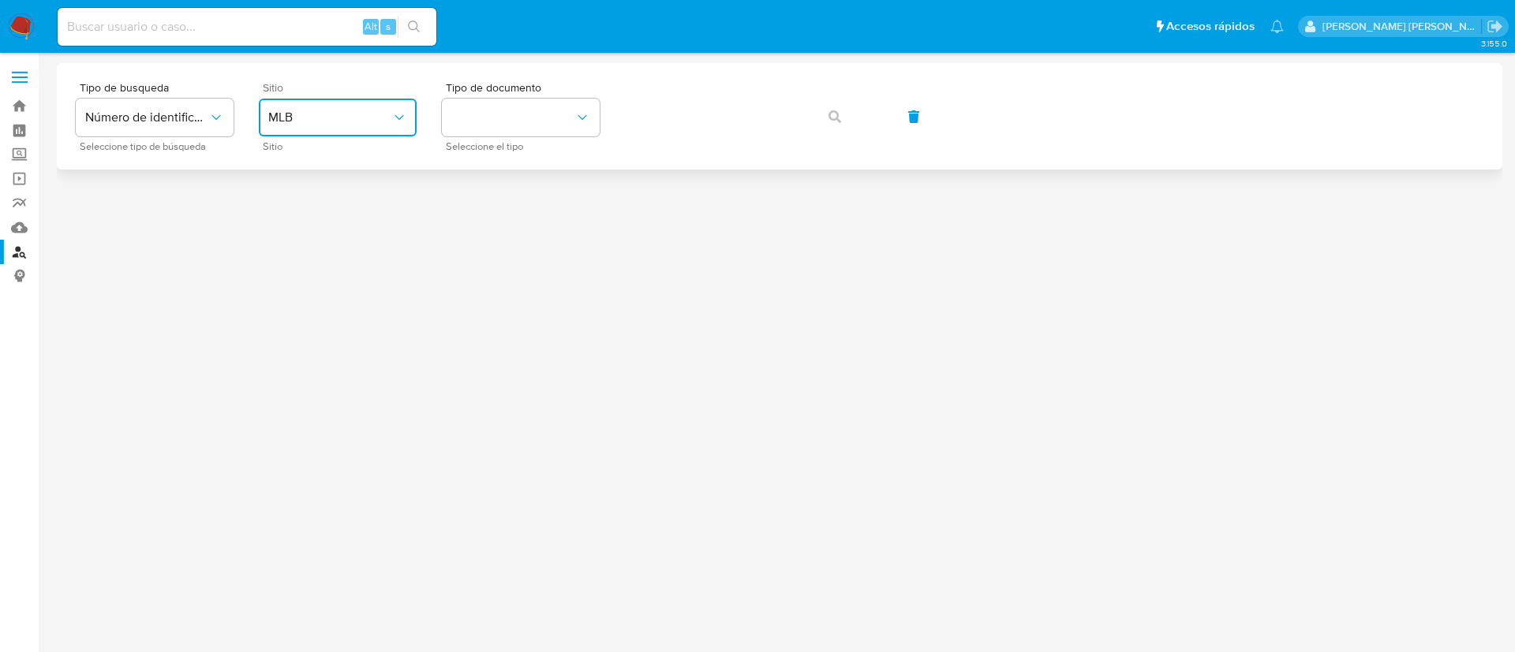
click at [350, 116] on span "MLB" at bounding box center [329, 118] width 123 height 16
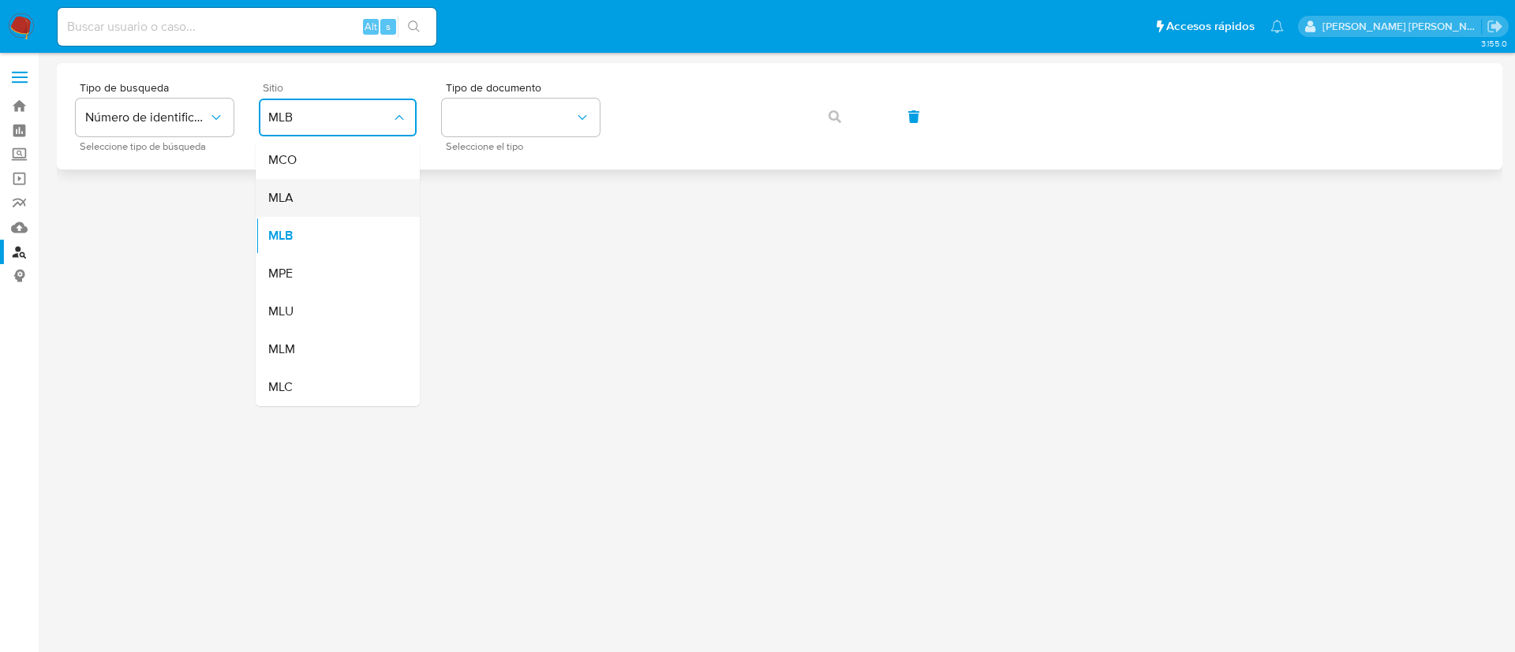
click at [328, 194] on div "MLA" at bounding box center [332, 198] width 129 height 38
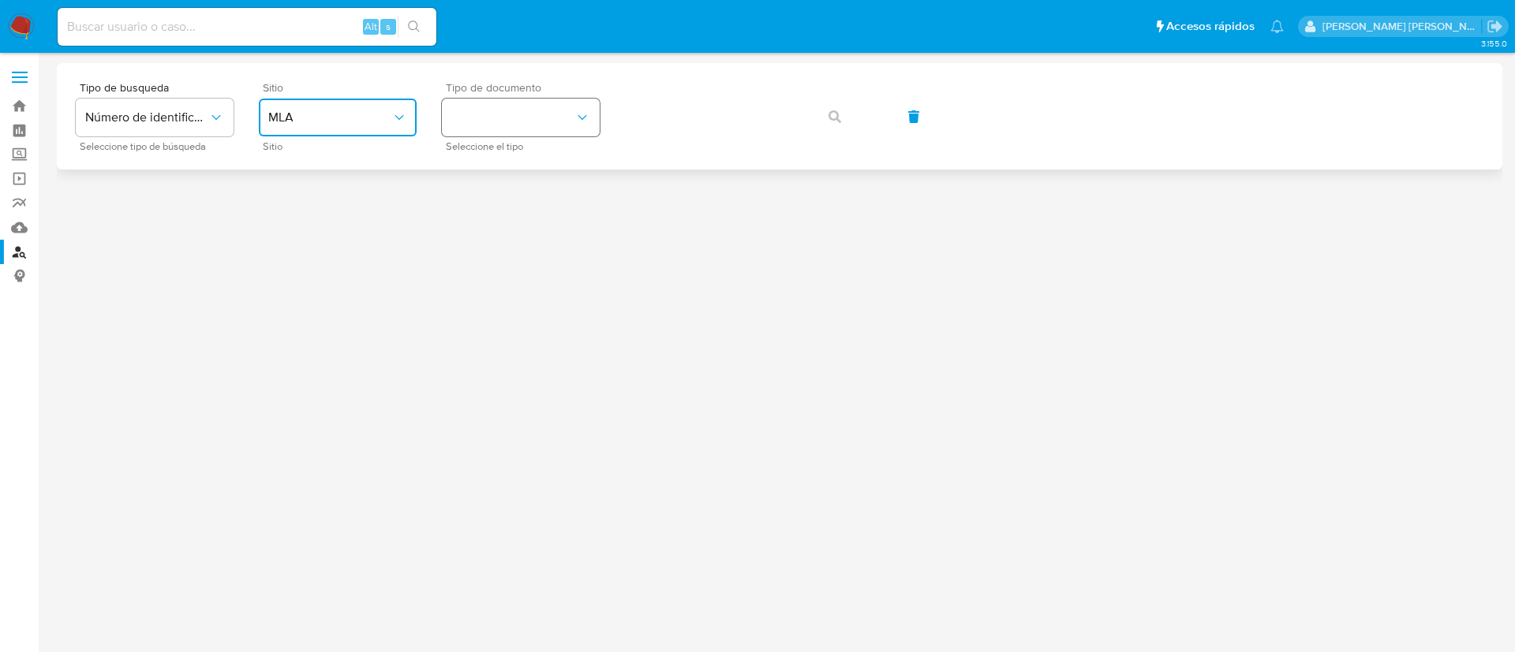
click at [556, 116] on button "identificationType" at bounding box center [521, 118] width 158 height 38
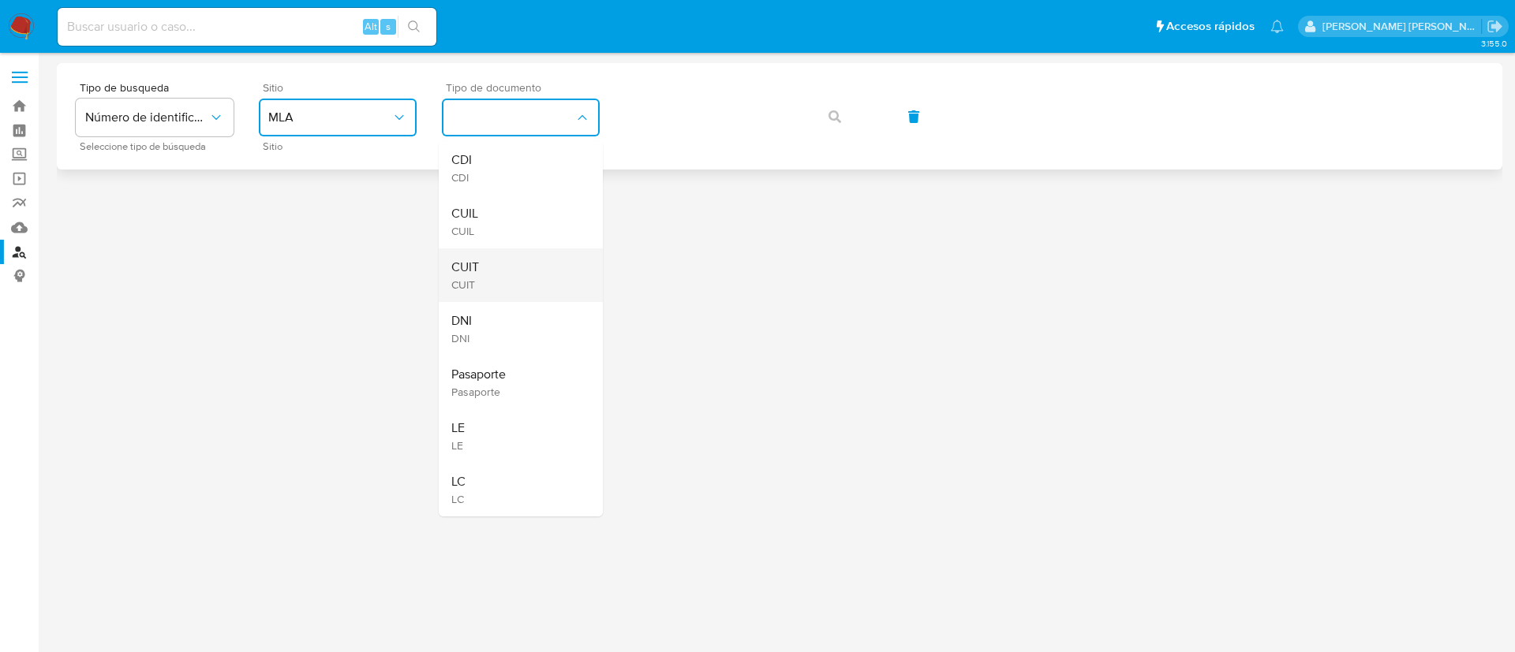
click at [539, 272] on div "CUIT CUIT" at bounding box center [515, 275] width 129 height 54
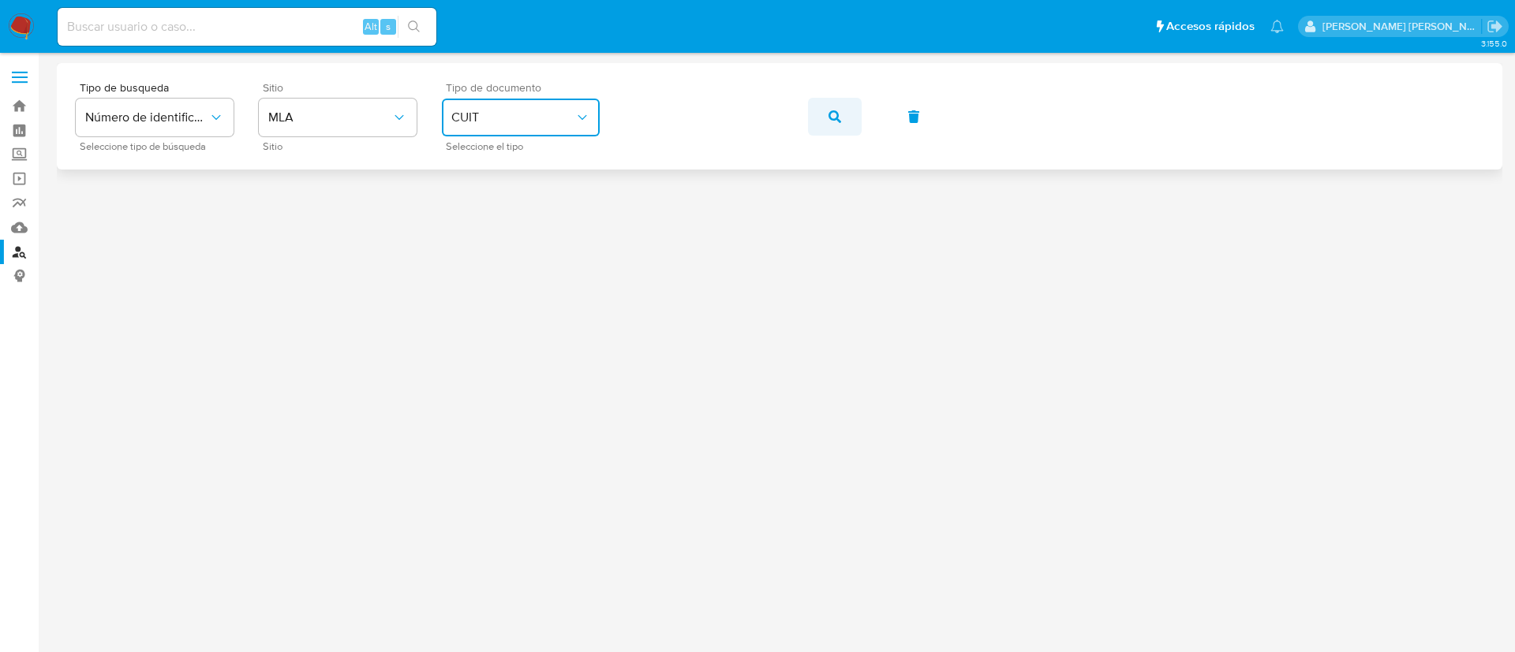
click at [835, 117] on icon "button" at bounding box center [834, 116] width 13 height 13
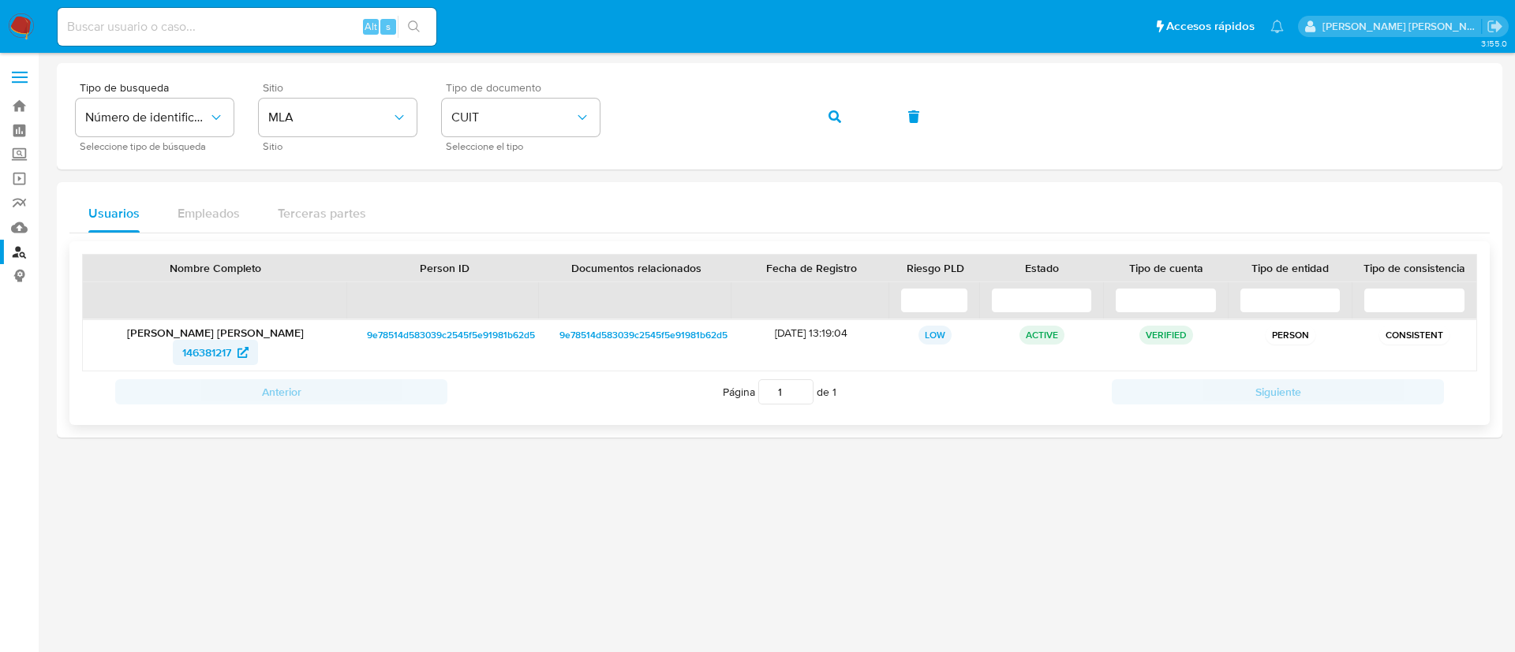
click at [216, 344] on span "146381217" at bounding box center [206, 352] width 49 height 25
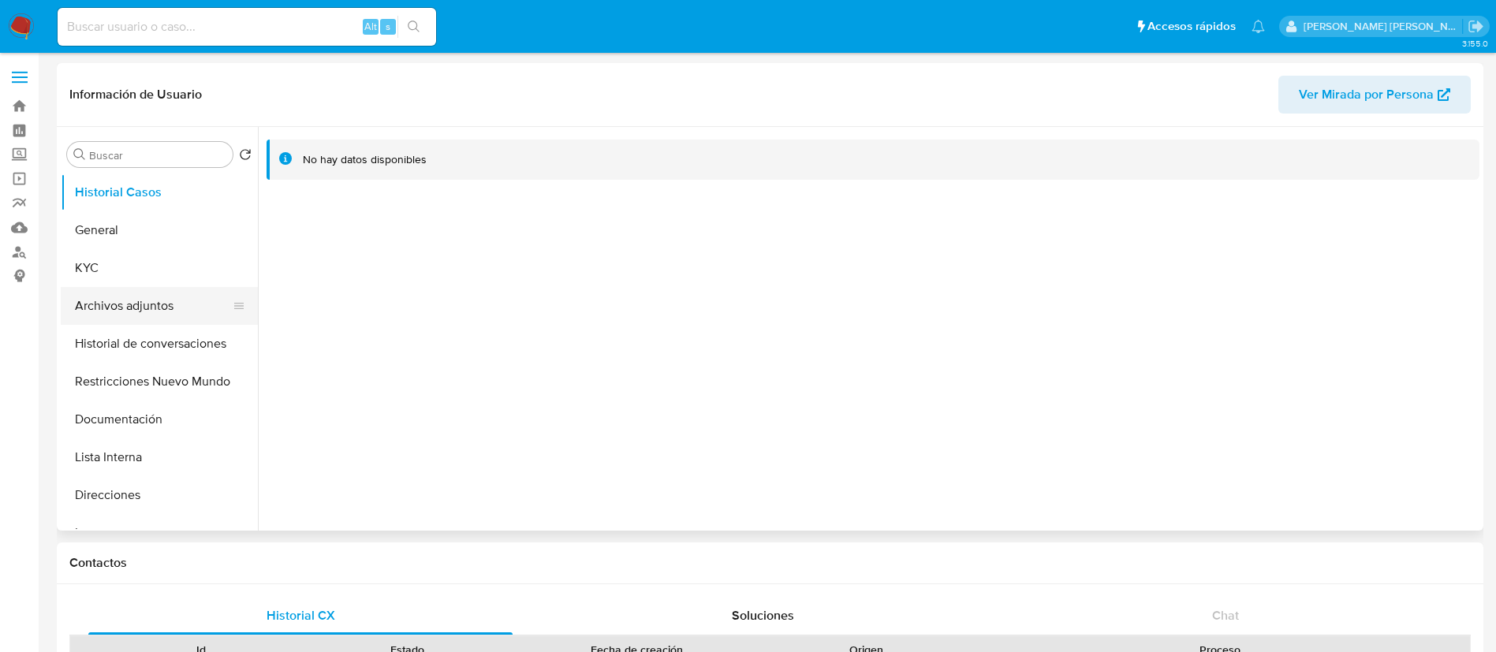
select select "10"
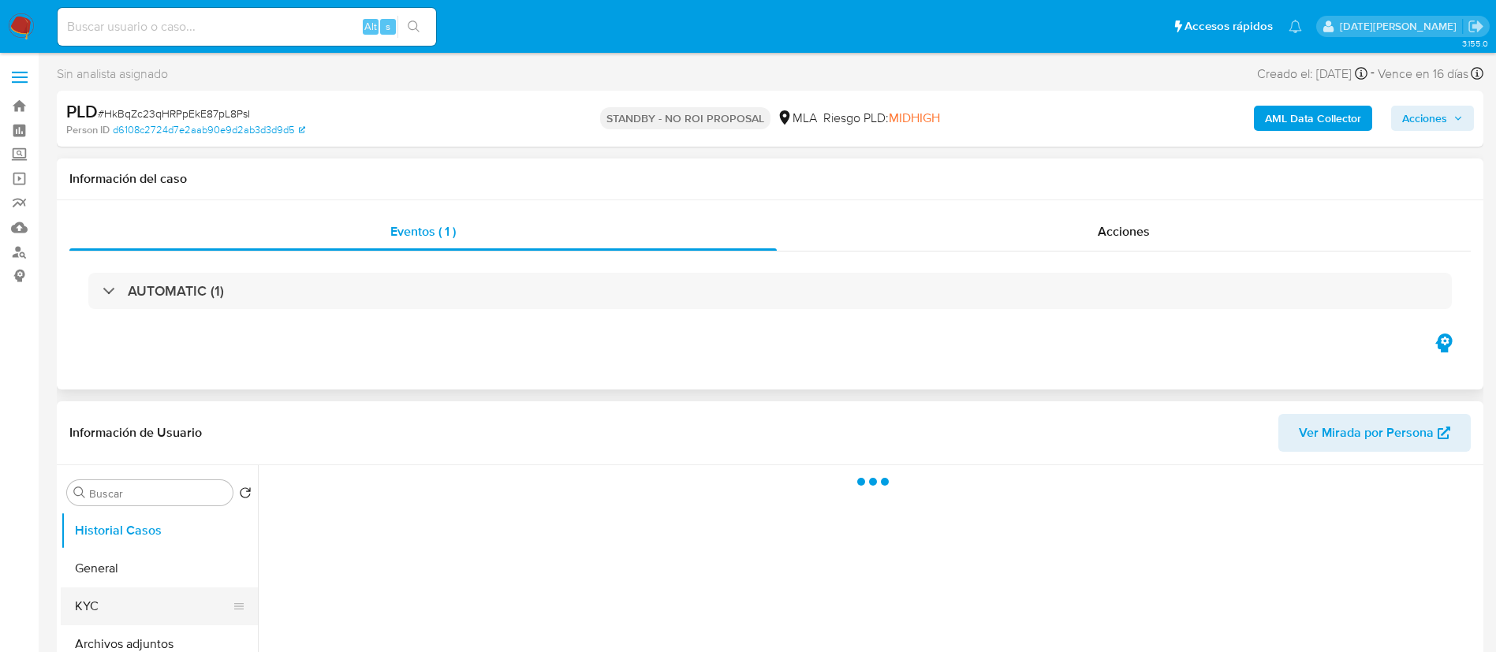
click at [114, 616] on button "KYC" at bounding box center [153, 607] width 185 height 38
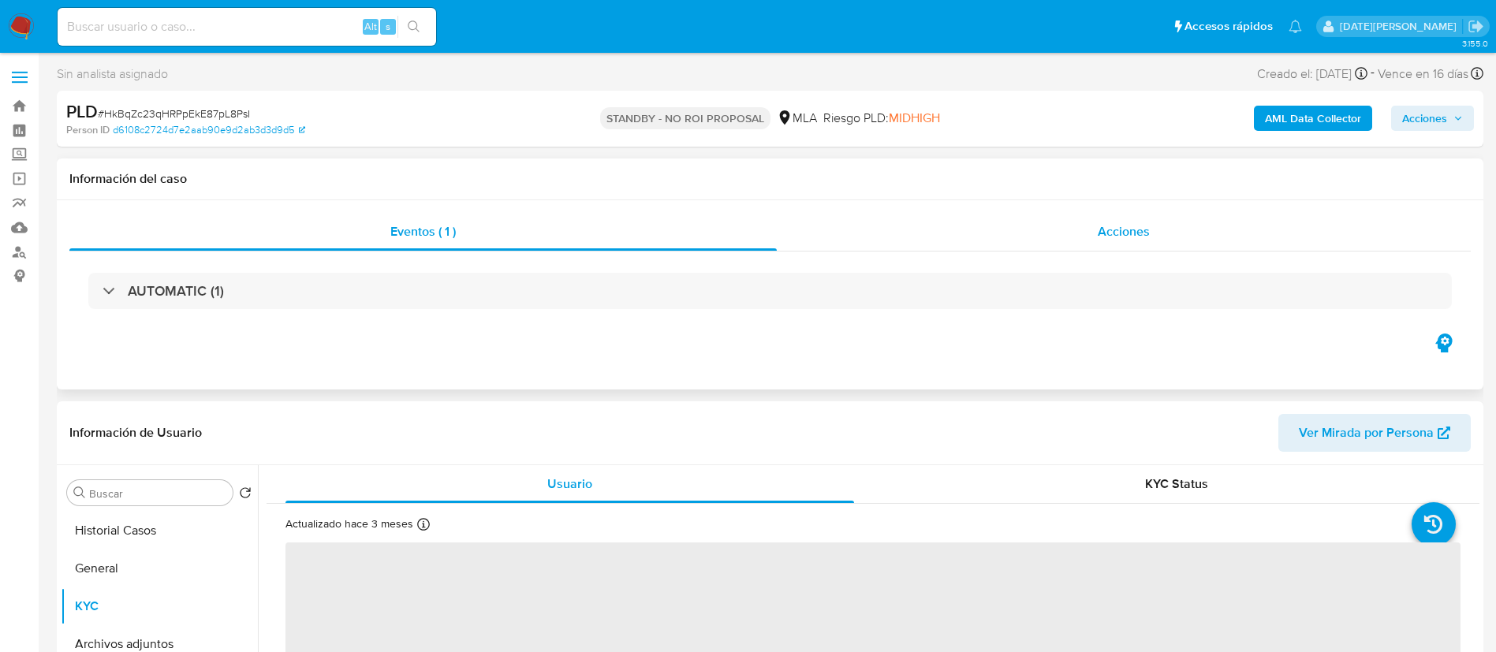
select select "10"
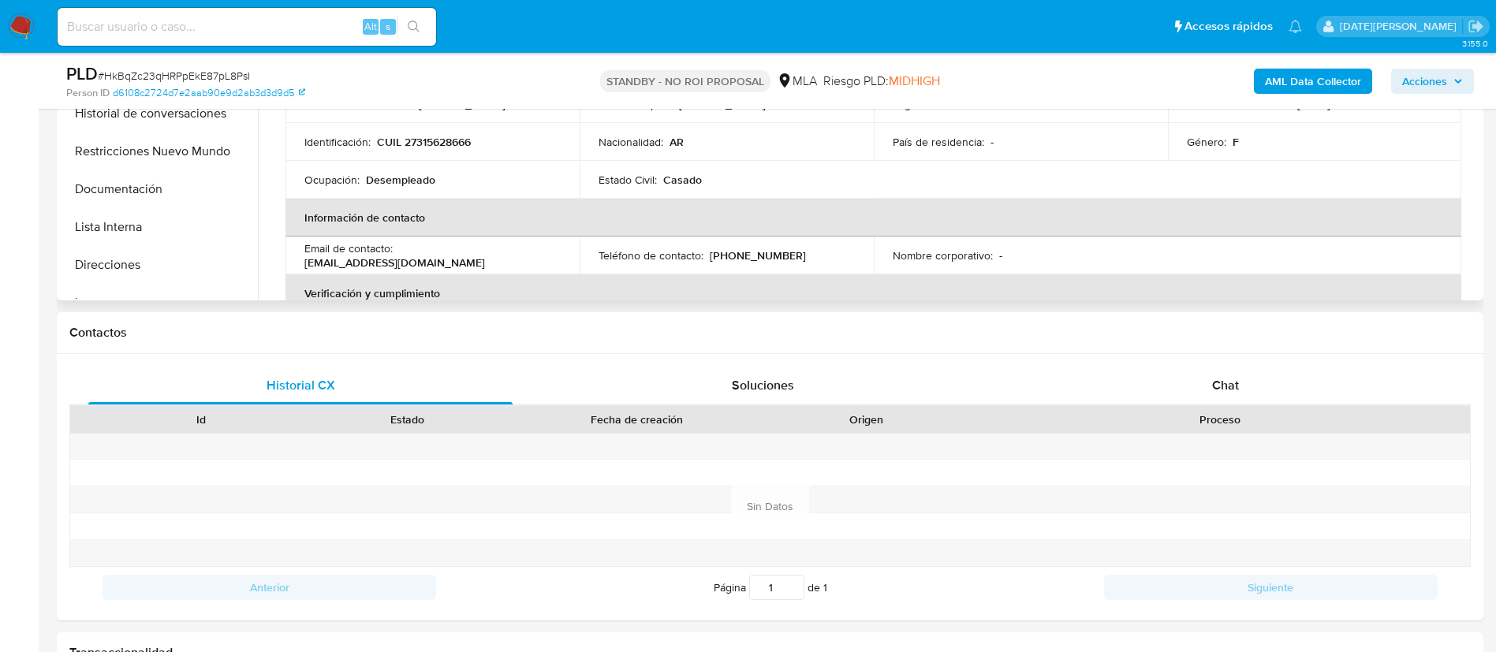
scroll to position [355, 0]
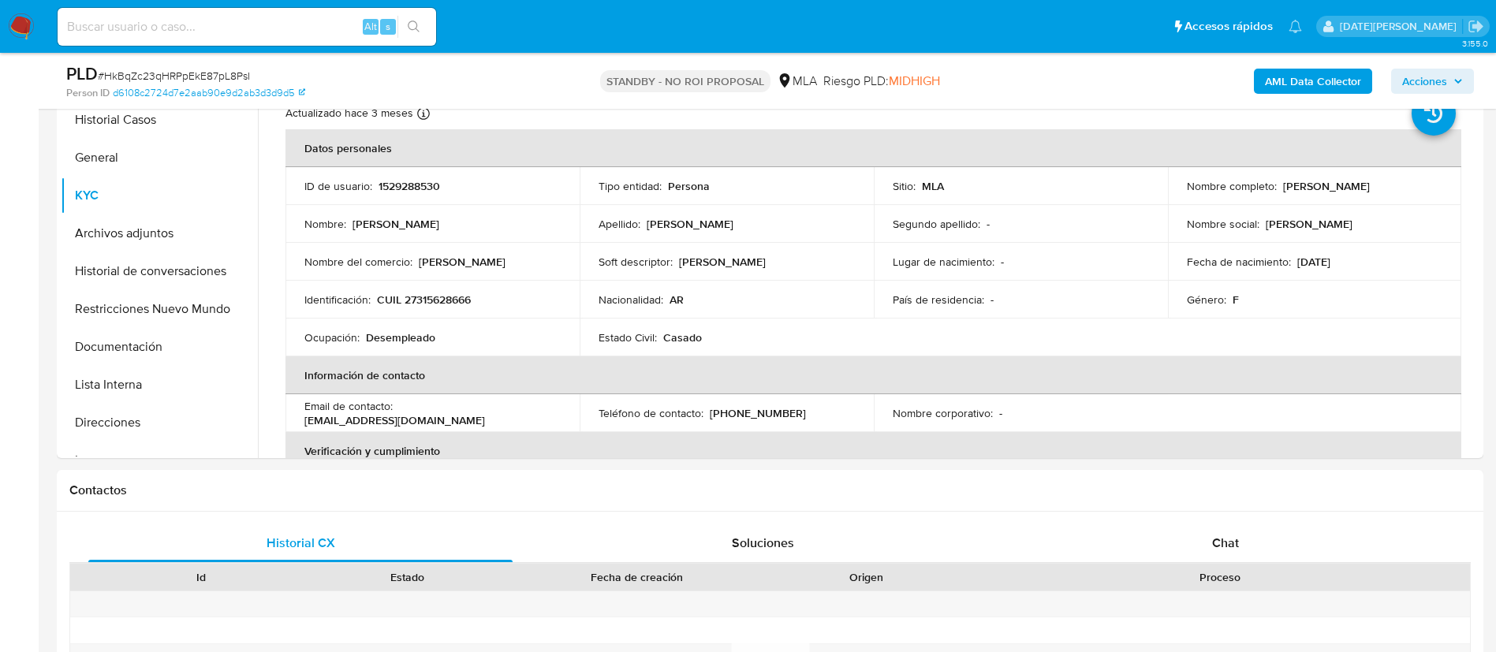
click at [170, 75] on span "# HkBqZc23qHRPpEkE87pL8PsI" at bounding box center [174, 76] width 152 height 16
copy span "HkBqZc23qHRPpEkE87pL8PsI"
click at [163, 26] on input at bounding box center [247, 27] width 379 height 21
paste input "MF4amnkj75rweFurYGYqbae2"
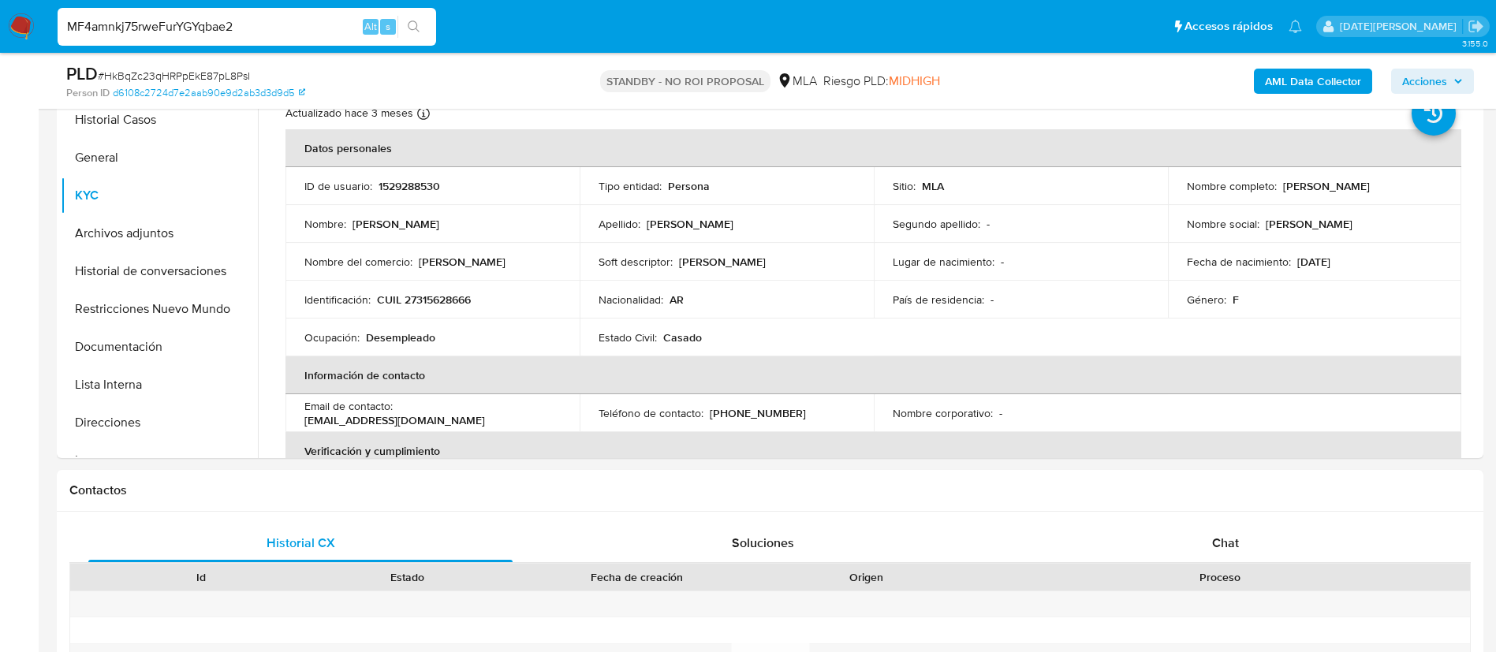
type input "MF4amnkj75rweFurYGYqbae2"
click at [426, 21] on button "search-icon" at bounding box center [414, 27] width 32 height 22
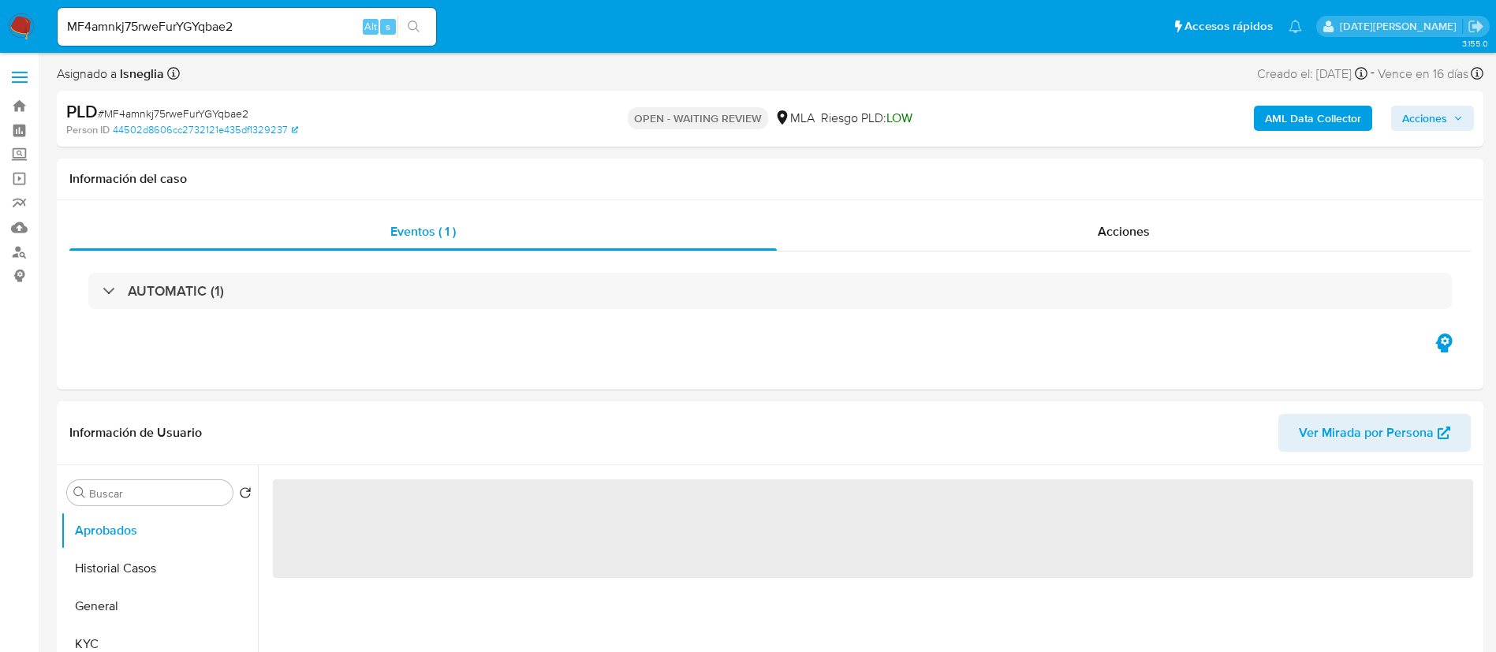
select select "10"
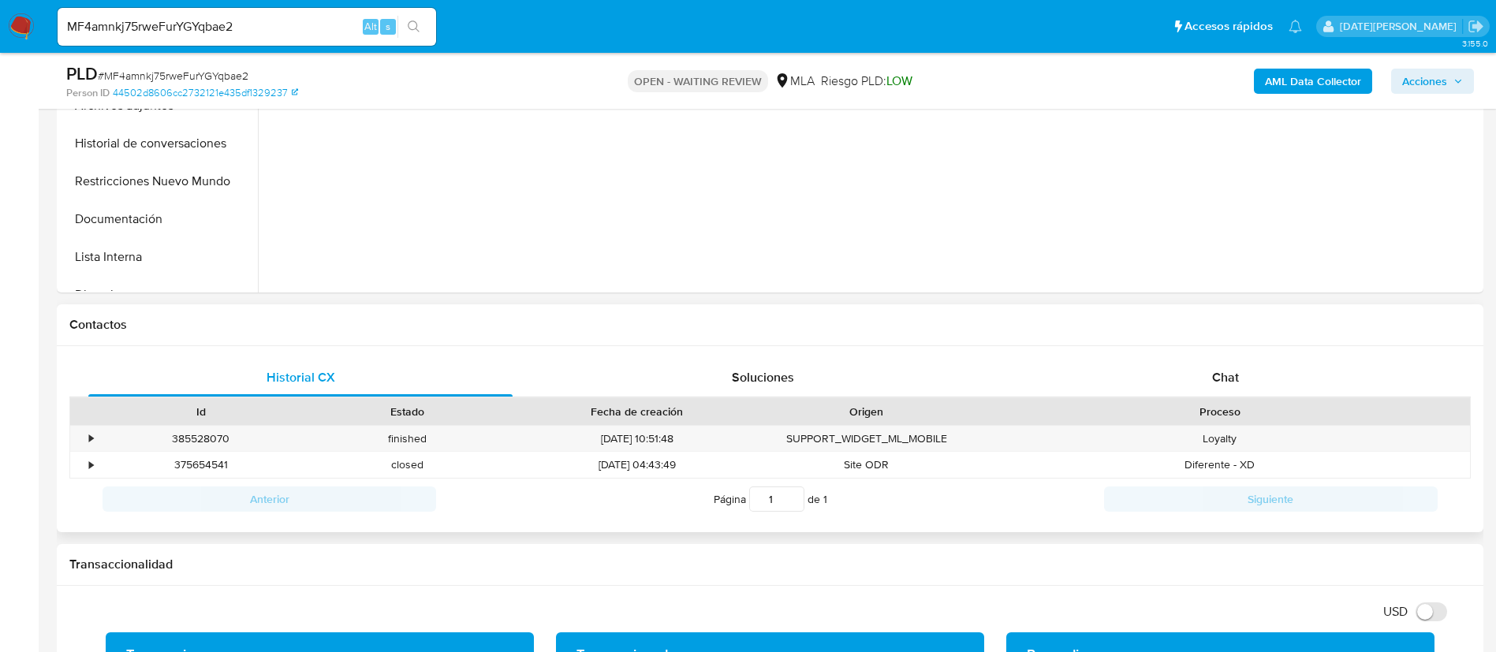
scroll to position [592, 0]
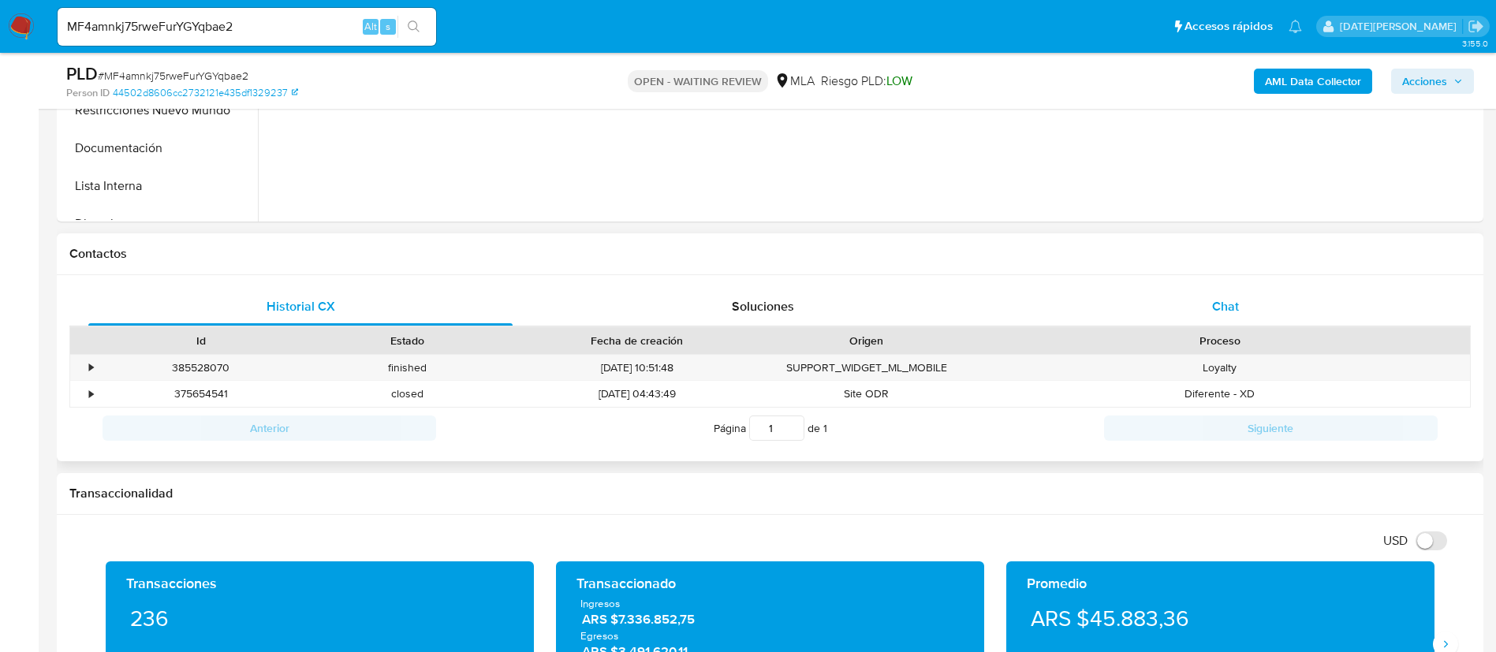
click at [1234, 306] on span "Chat" at bounding box center [1225, 306] width 27 height 18
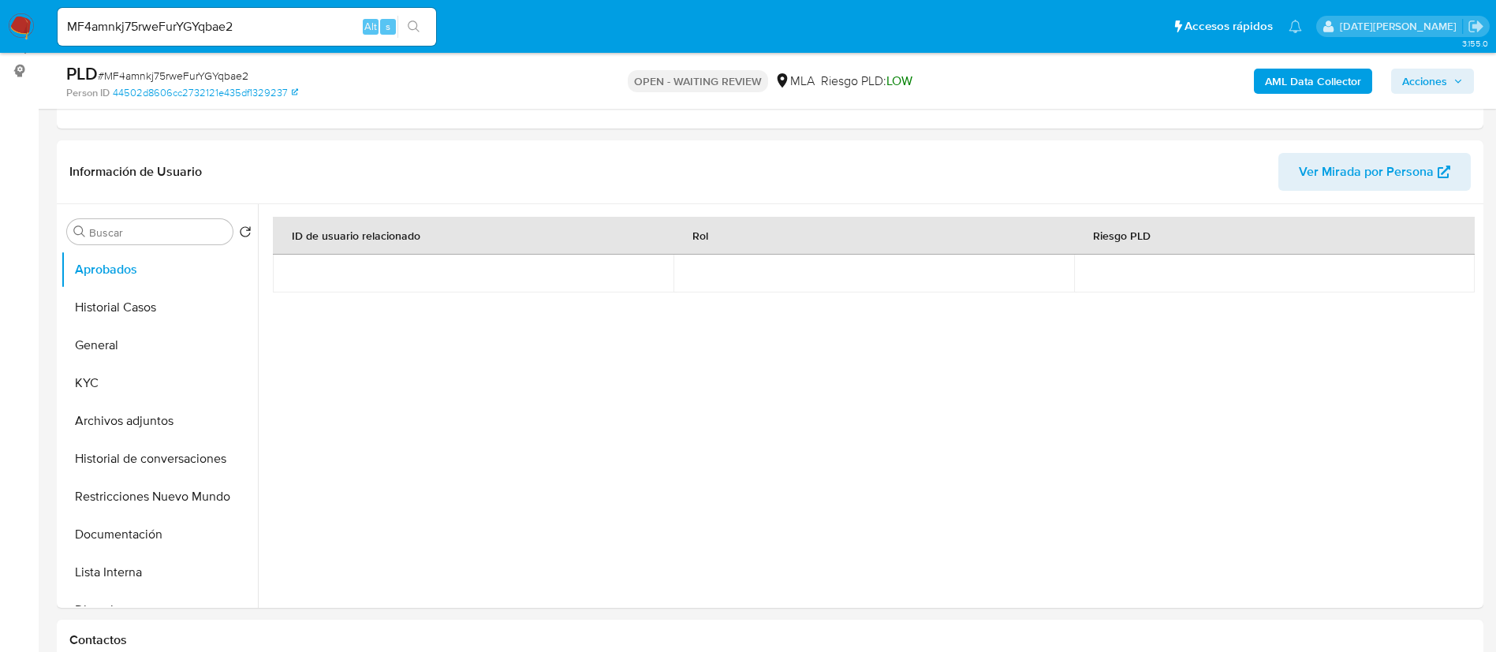
scroll to position [118, 0]
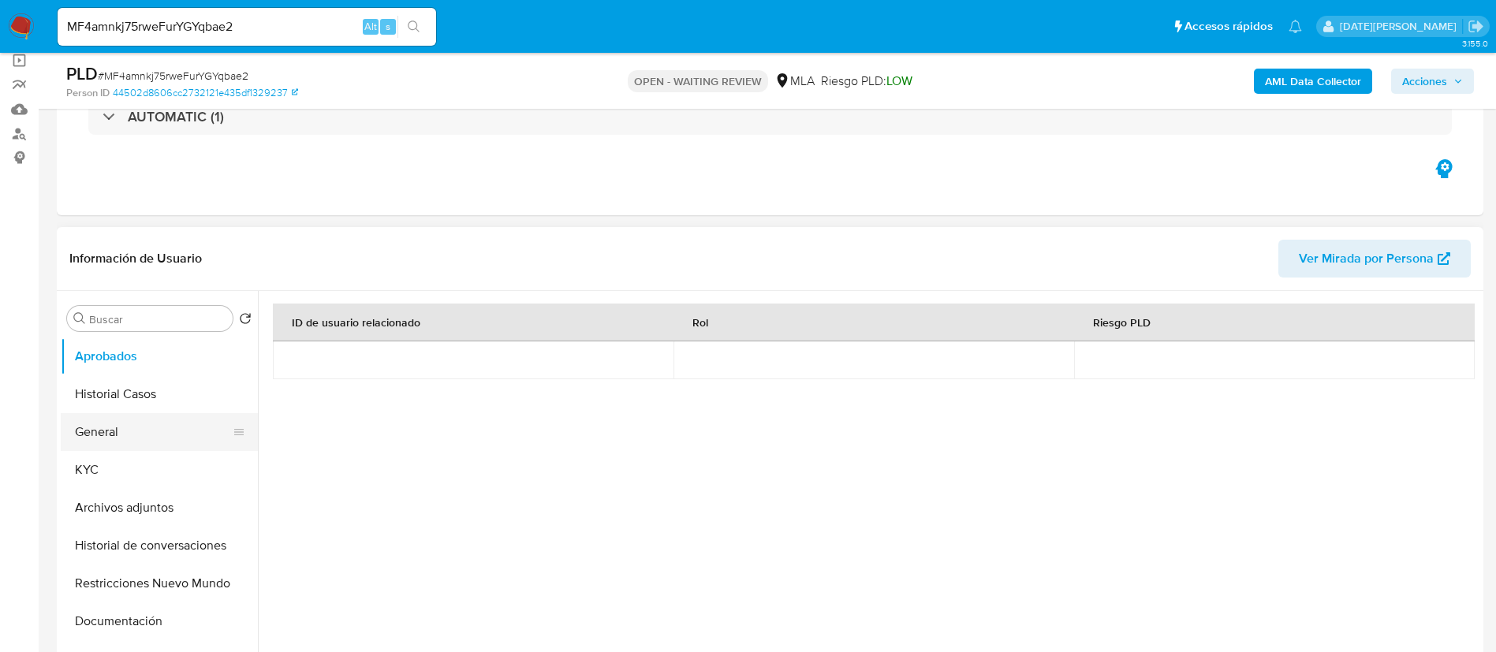
click at [136, 431] on button "General" at bounding box center [153, 432] width 185 height 38
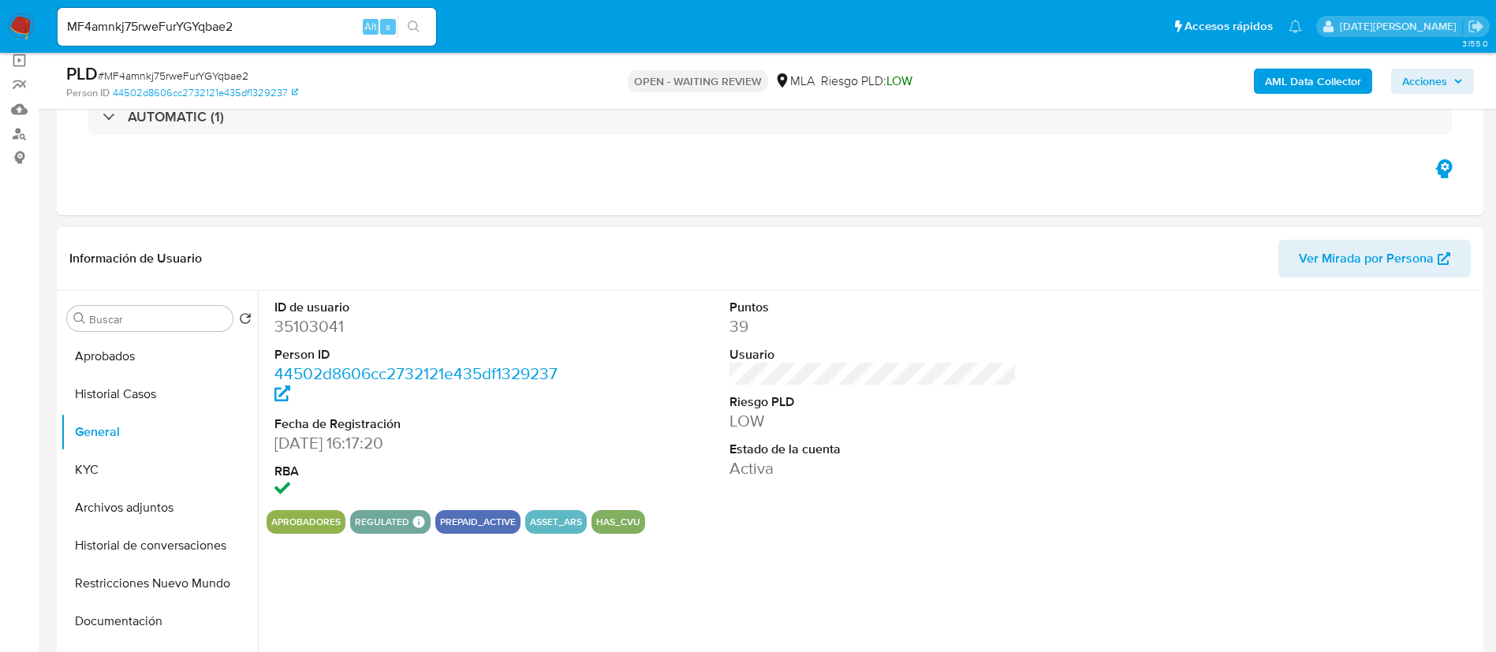
click at [321, 316] on dd "35103041" at bounding box center [419, 327] width 288 height 22
copy dd "35103041"
click at [288, 334] on dd "35103041" at bounding box center [419, 327] width 288 height 22
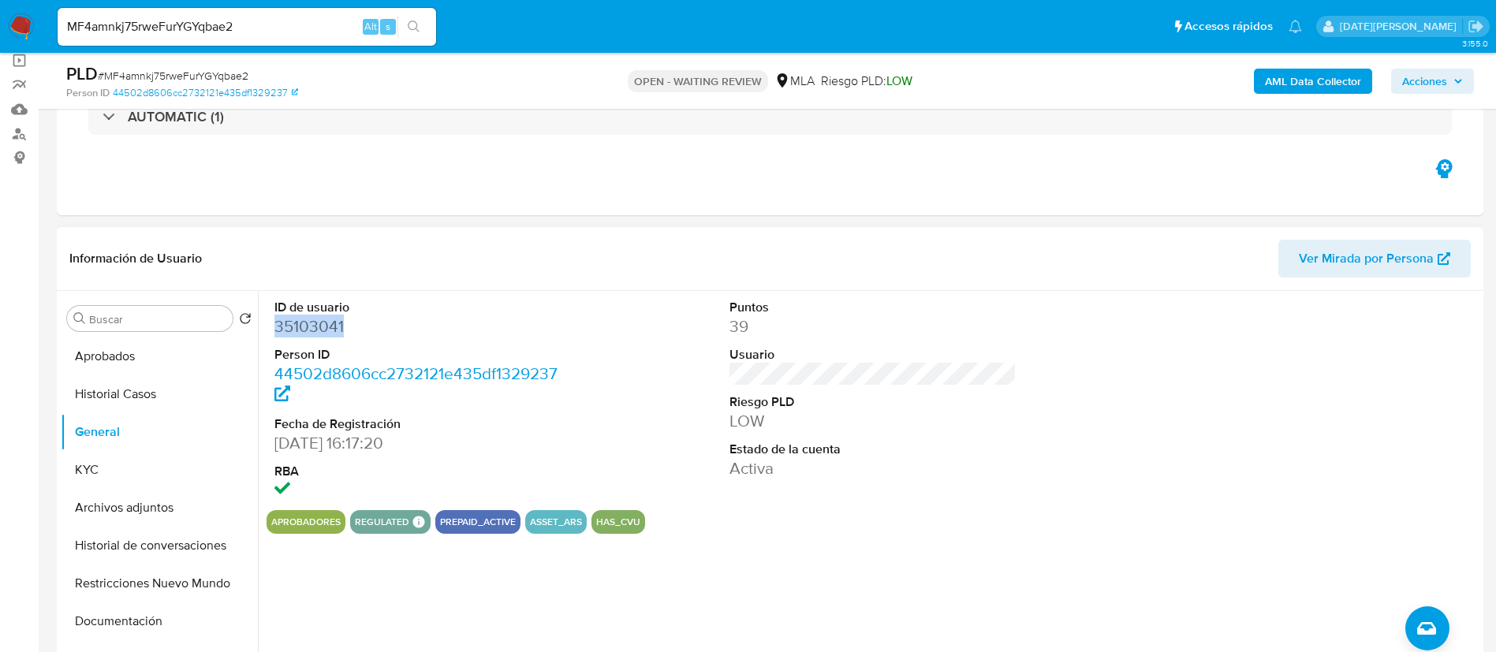
copy dd "35103041"
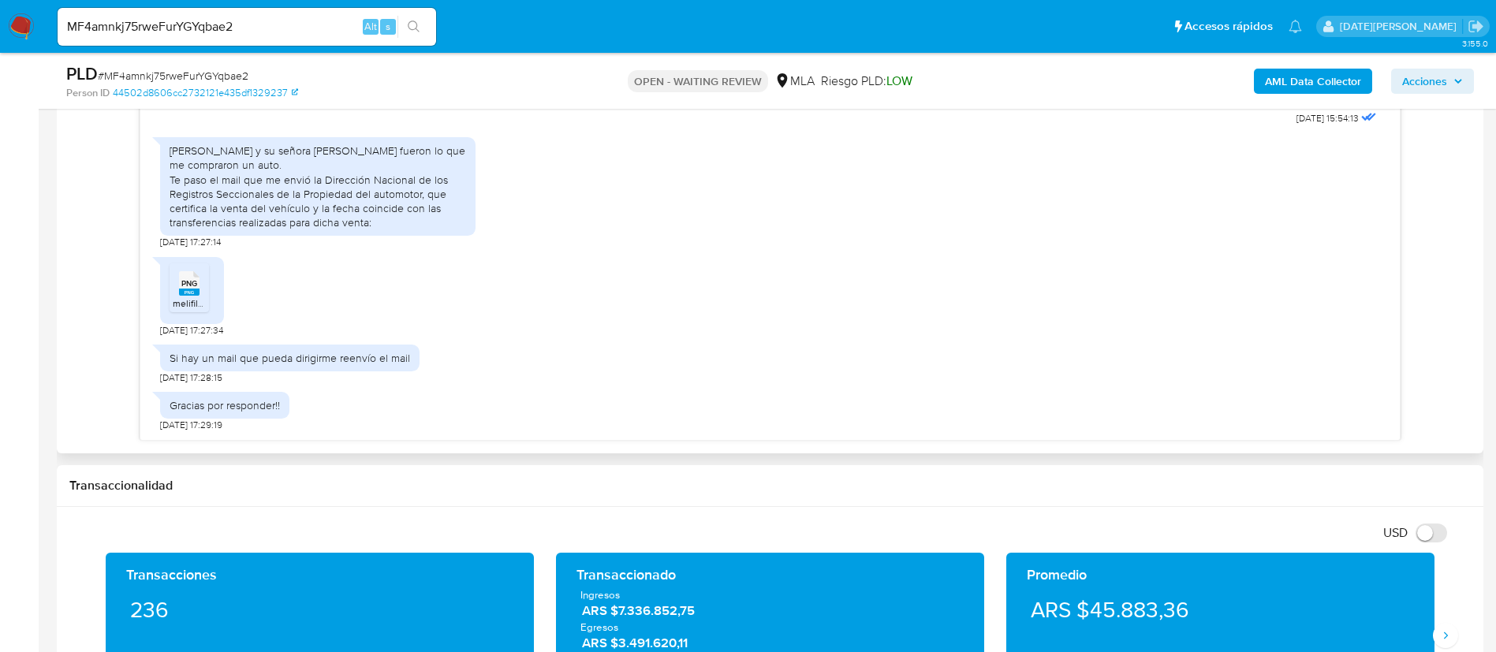
scroll to position [828, 0]
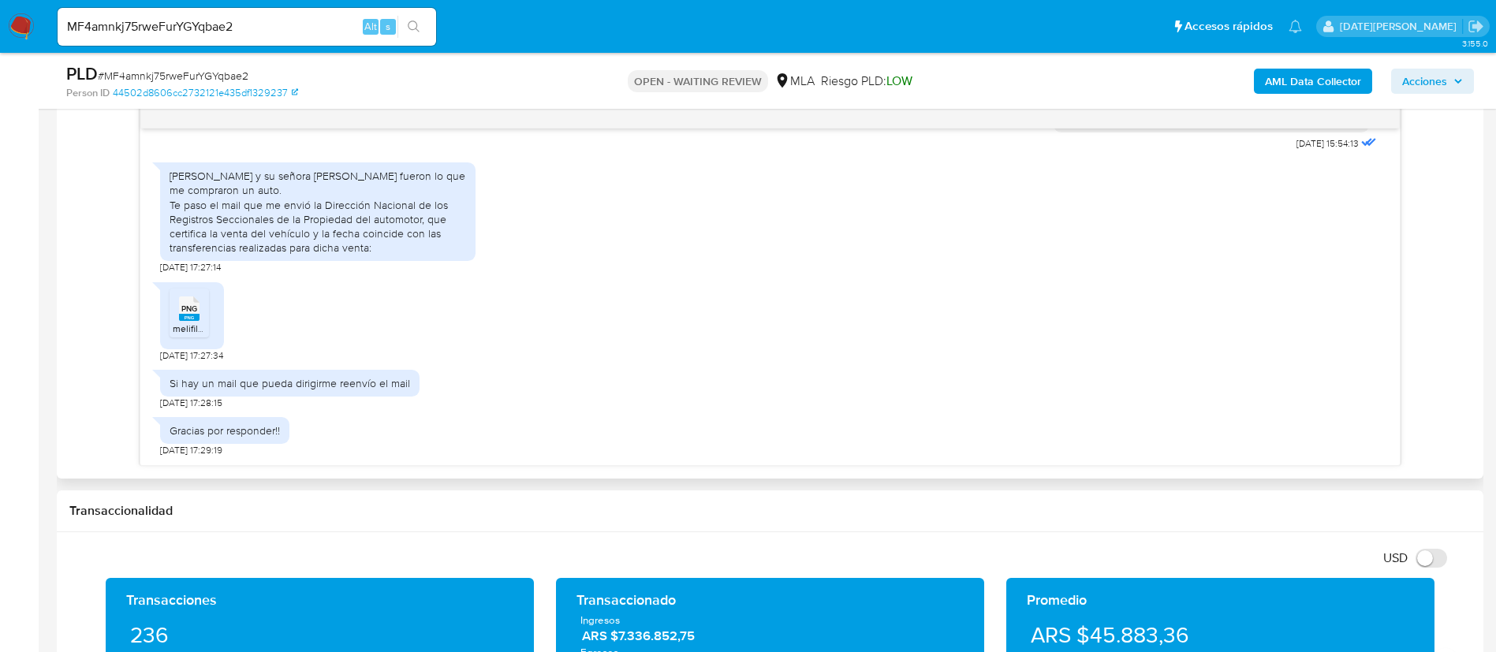
click at [183, 323] on span "melifile7961764652272358256.png" at bounding box center [248, 328] width 150 height 13
click at [281, 188] on div "[PERSON_NAME] y su señora [PERSON_NAME] fueron lo que me compraron un auto. Te …" at bounding box center [318, 212] width 297 height 86
click at [307, 216] on div "[PERSON_NAME] y su señora [PERSON_NAME] fueron lo que me compraron un auto. Te …" at bounding box center [318, 212] width 297 height 86
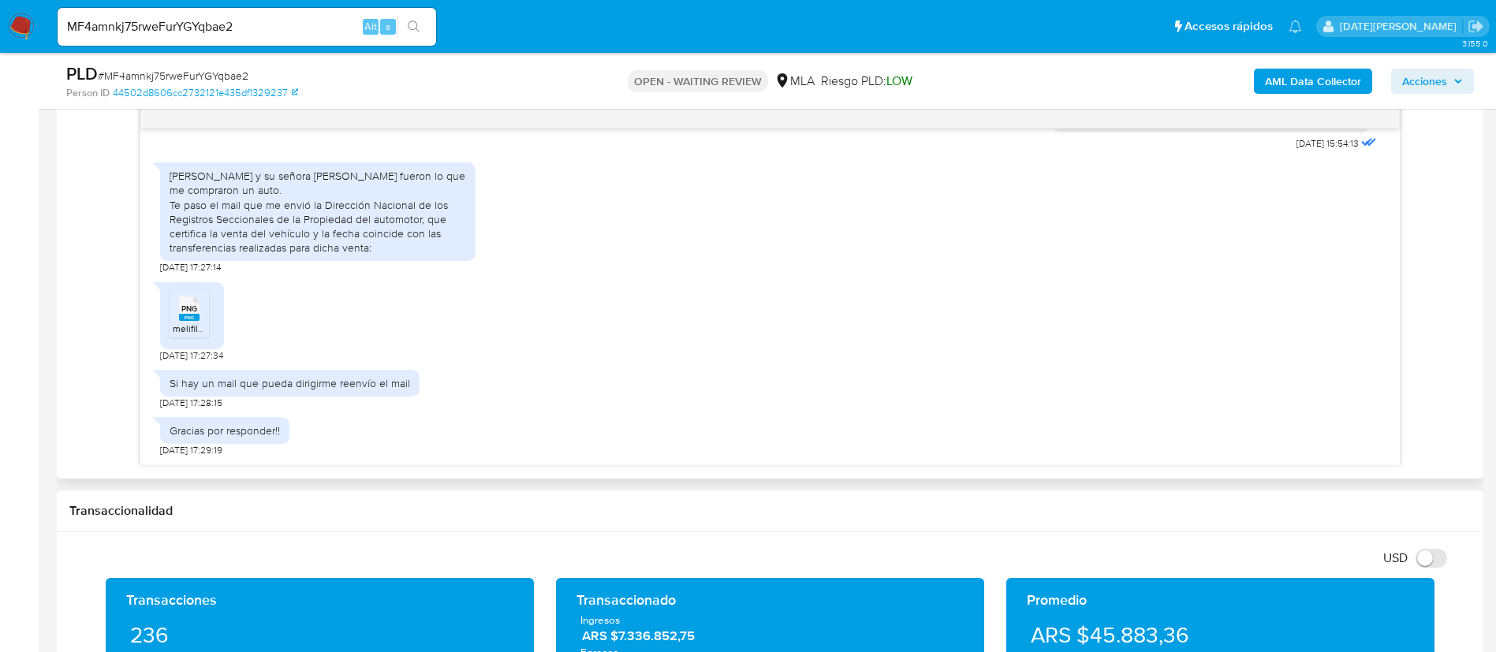
drag, startPoint x: 171, startPoint y: 178, endPoint x: 423, endPoint y: 248, distance: 261.0
click at [423, 248] on div "[PERSON_NAME] y su señora [PERSON_NAME] fueron lo que me compraron un auto. Te …" at bounding box center [318, 212] width 297 height 86
copy div "[PERSON_NAME] y su señora [PERSON_NAME] fueron lo que me compraron un auto. Te …"
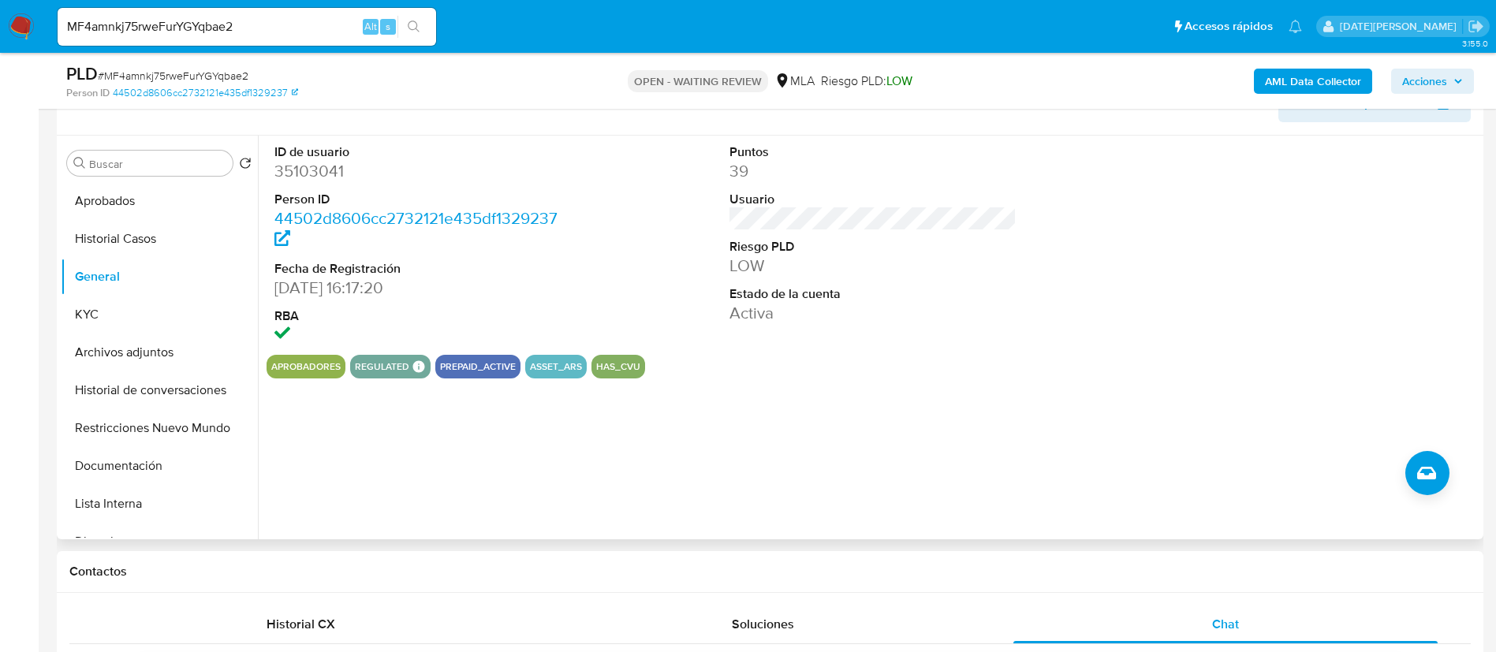
scroll to position [118, 0]
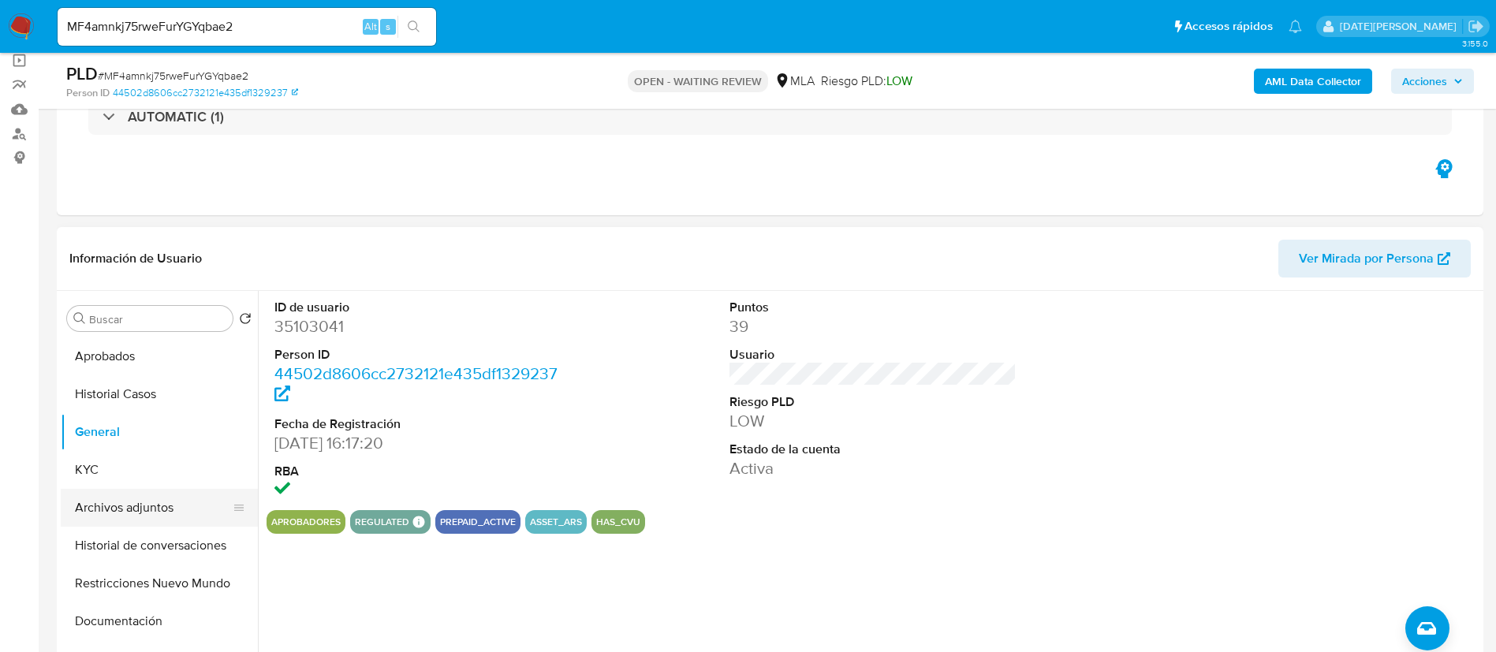
click at [143, 510] on button "Archivos adjuntos" at bounding box center [153, 508] width 185 height 38
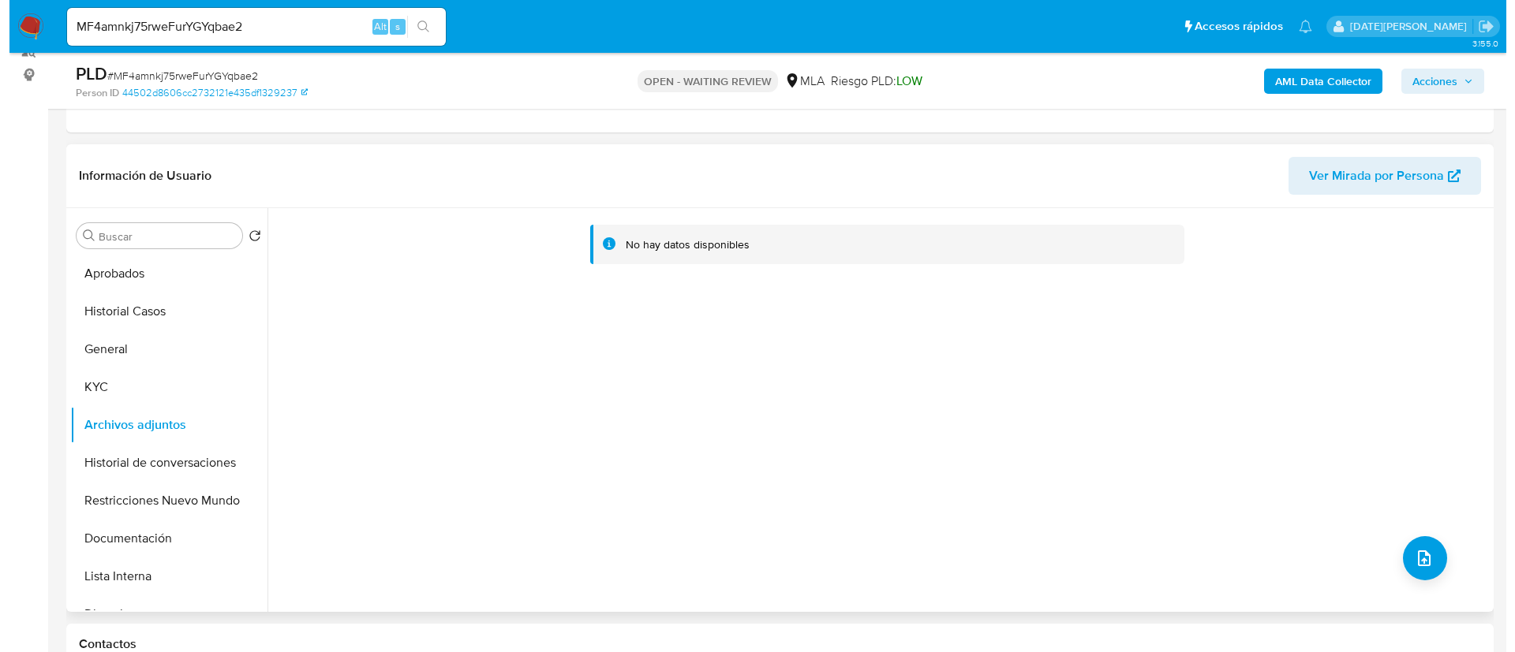
scroll to position [237, 0]
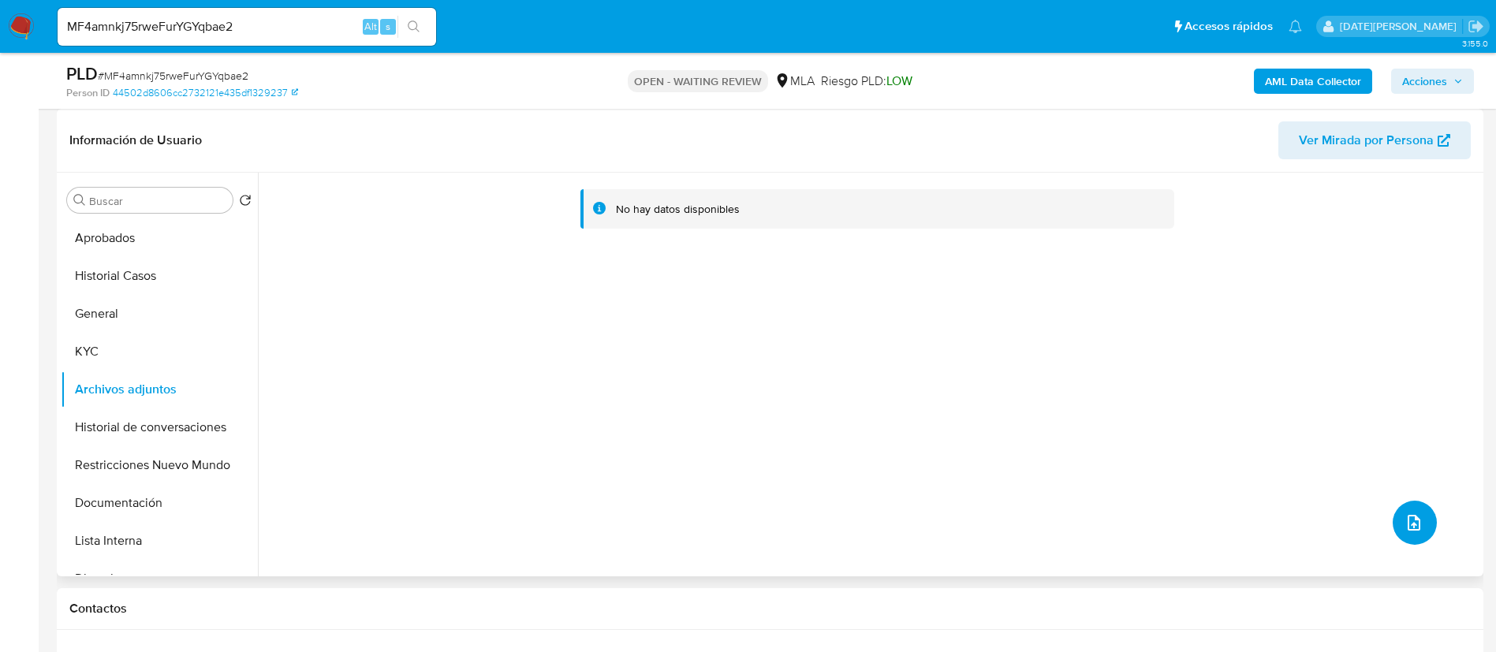
click at [1407, 523] on icon "upload-file" at bounding box center [1414, 523] width 19 height 19
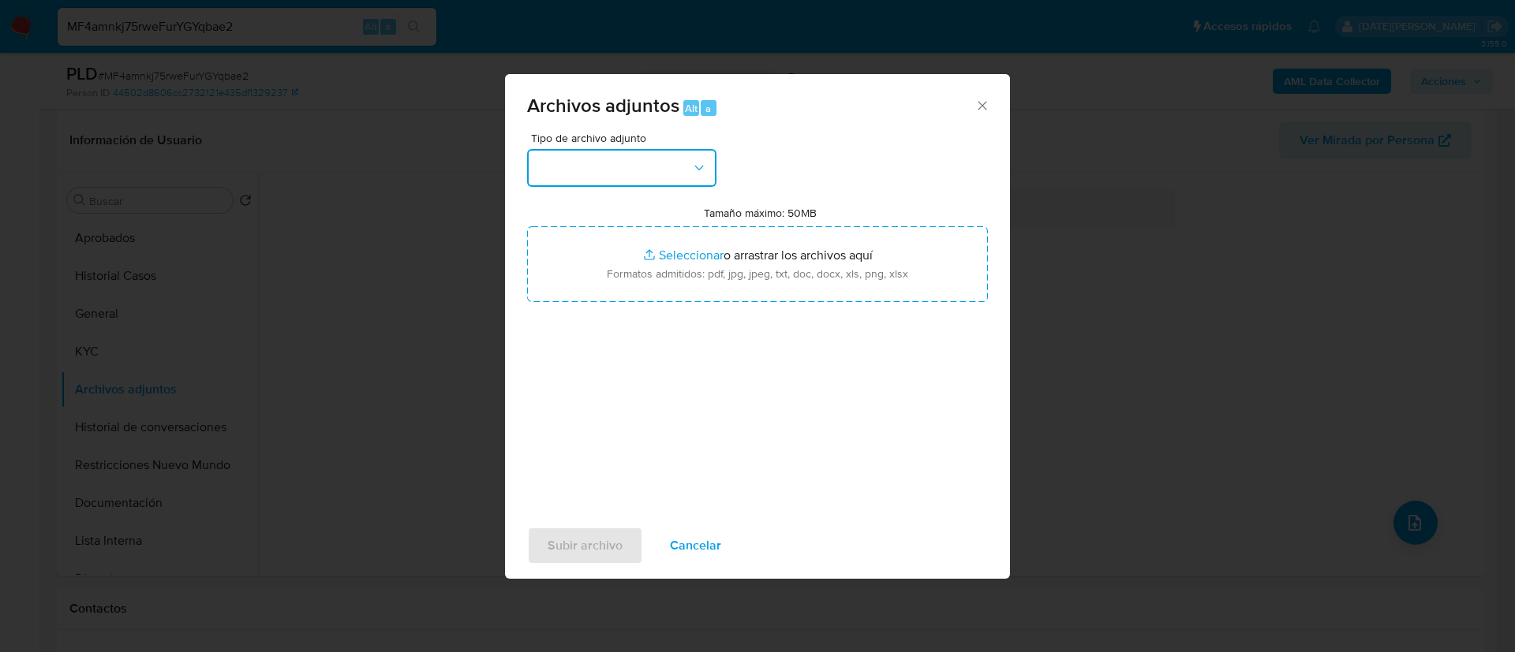
click at [663, 171] on button "button" at bounding box center [621, 168] width 189 height 38
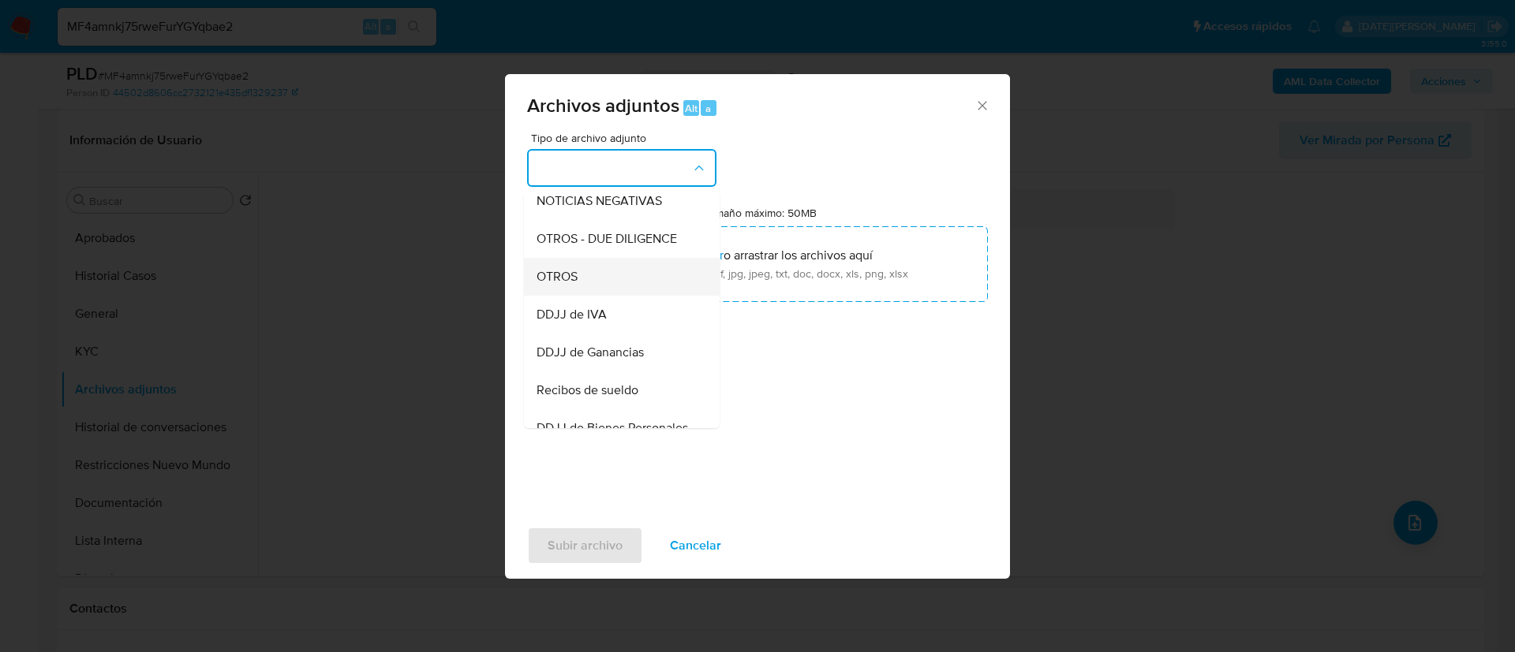
click at [596, 296] on div "OTROS" at bounding box center [616, 277] width 161 height 38
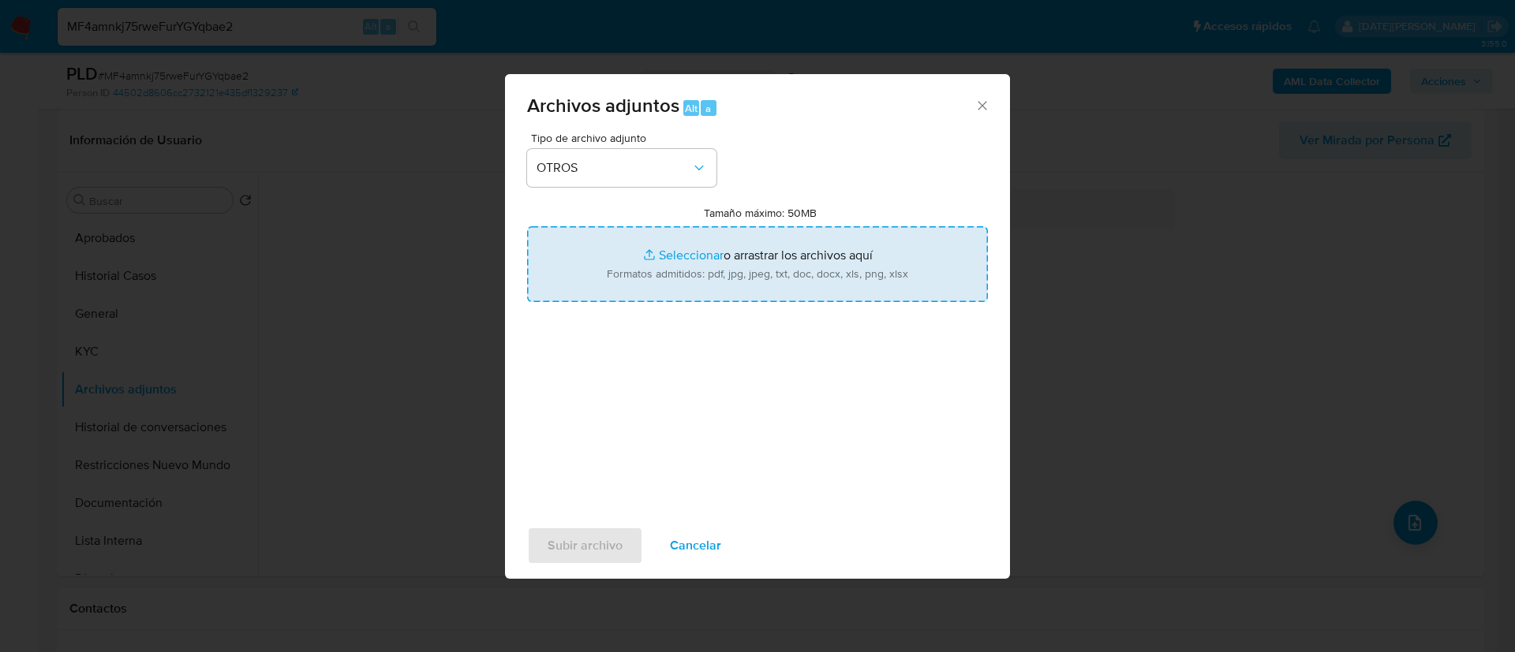
type input "C:\fakepath\Caselog 35103041.docx"
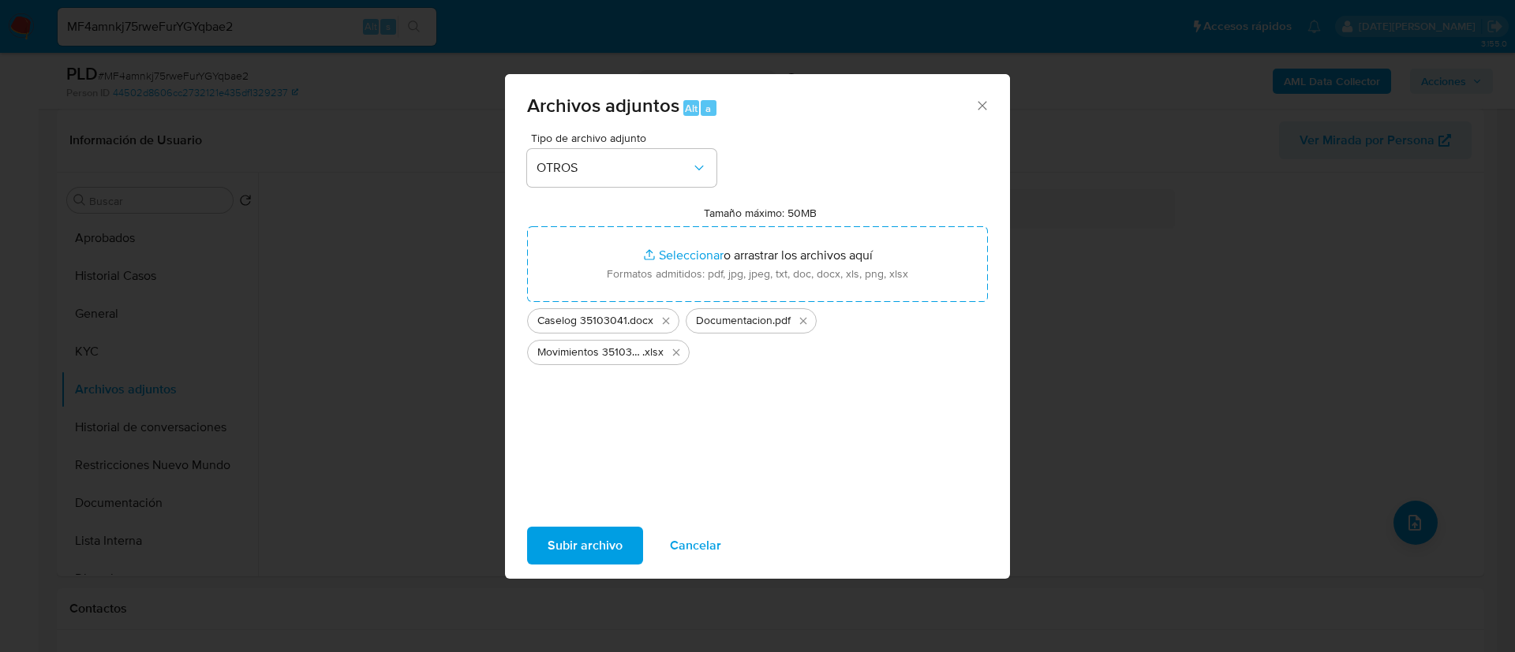
click at [584, 546] on span "Subir archivo" at bounding box center [584, 546] width 75 height 35
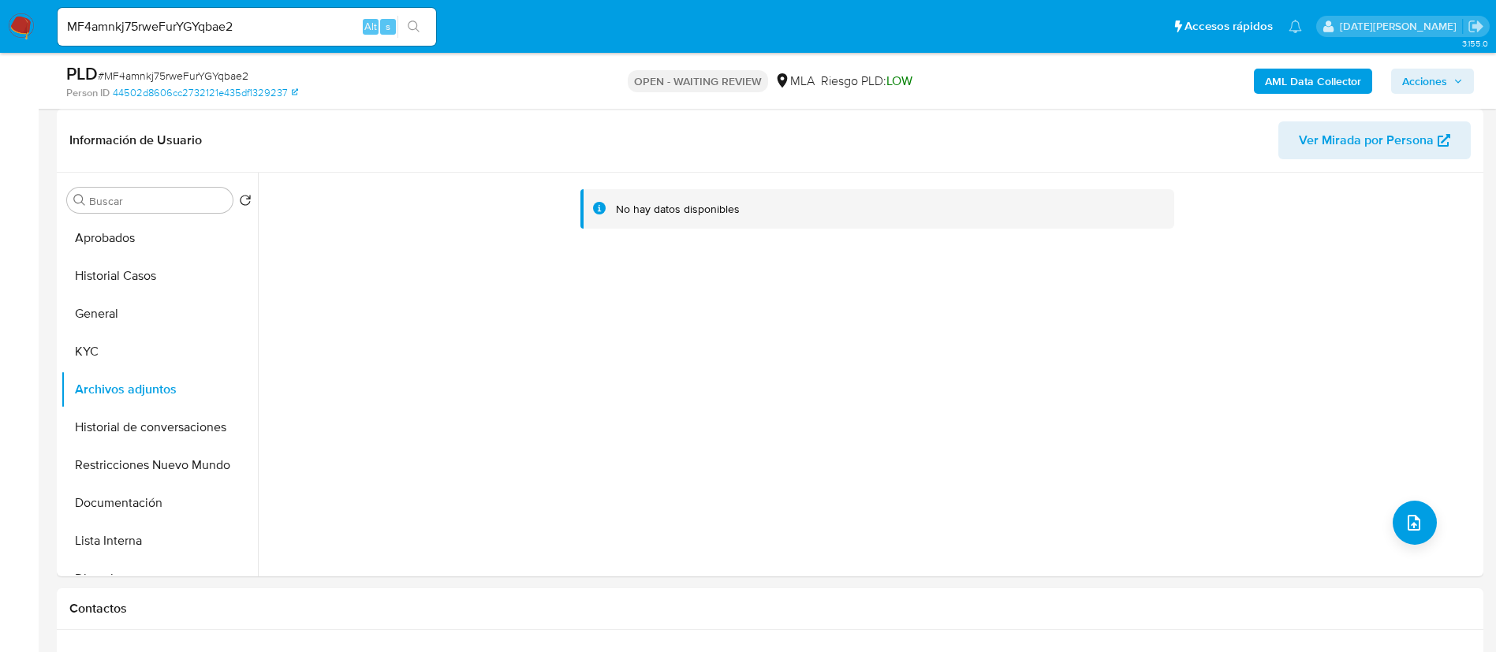
click at [178, 72] on span "# MF4amnkj75rweFurYGYqbae2" at bounding box center [173, 76] width 151 height 16
copy span "MF4amnkj75rweFurYGYqbae2"
click at [13, 28] on img at bounding box center [21, 26] width 27 height 27
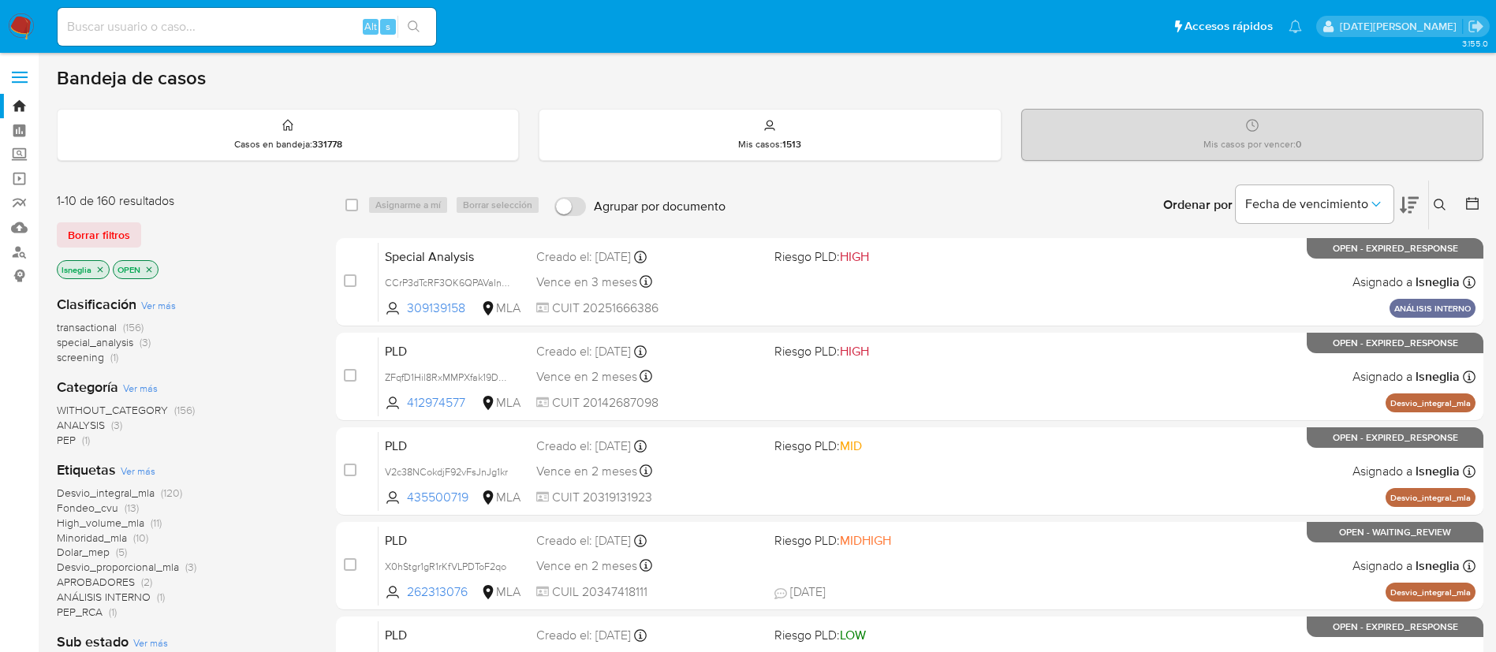
click at [1440, 206] on icon at bounding box center [1440, 205] width 13 height 13
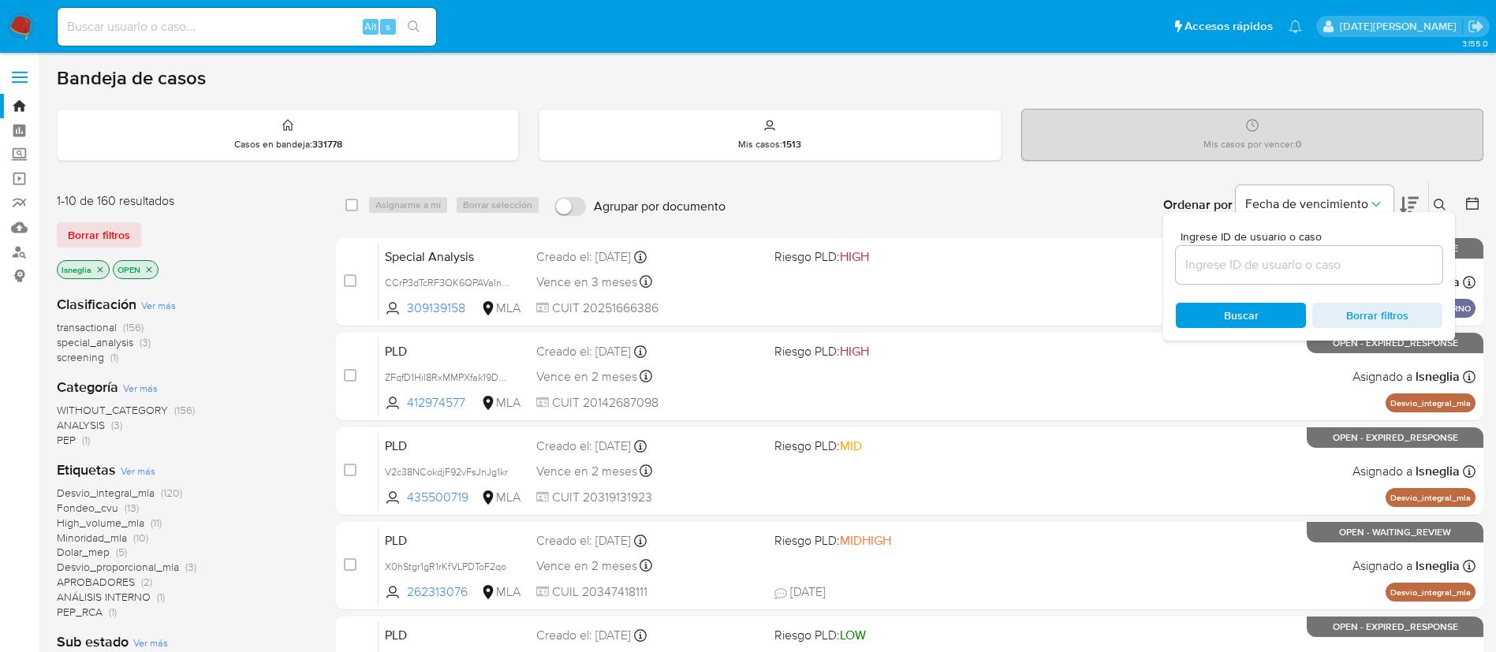
click at [1311, 274] on input at bounding box center [1309, 265] width 267 height 21
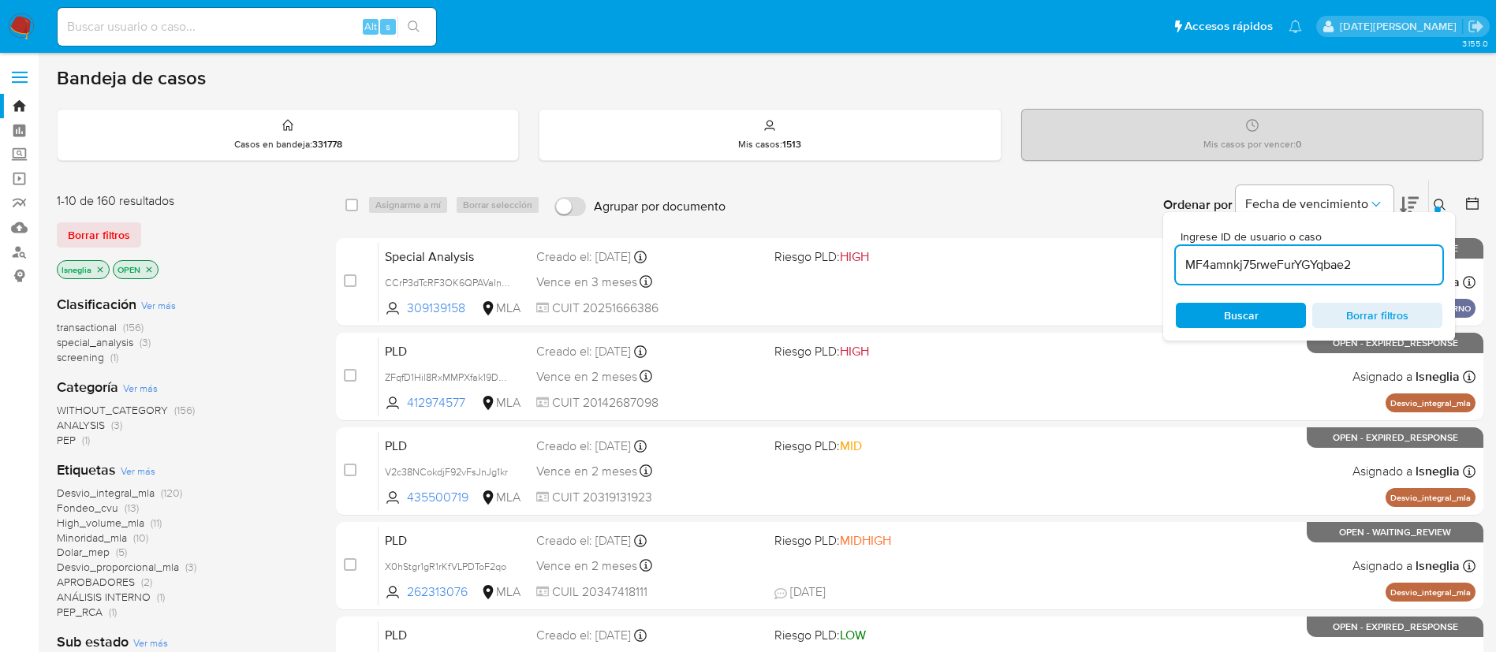
type input "MF4amnkj75rweFurYGYqbae2"
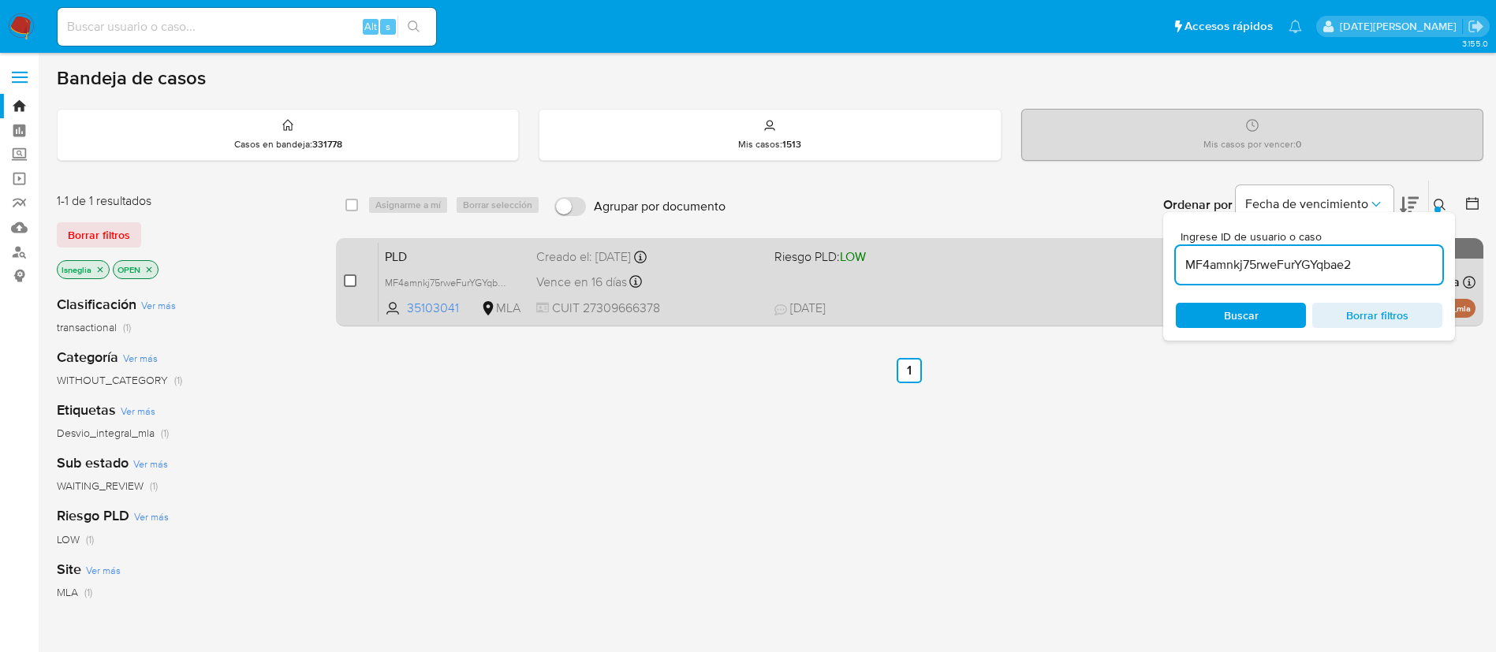
click at [354, 276] on input "checkbox" at bounding box center [350, 281] width 13 height 13
checkbox input "true"
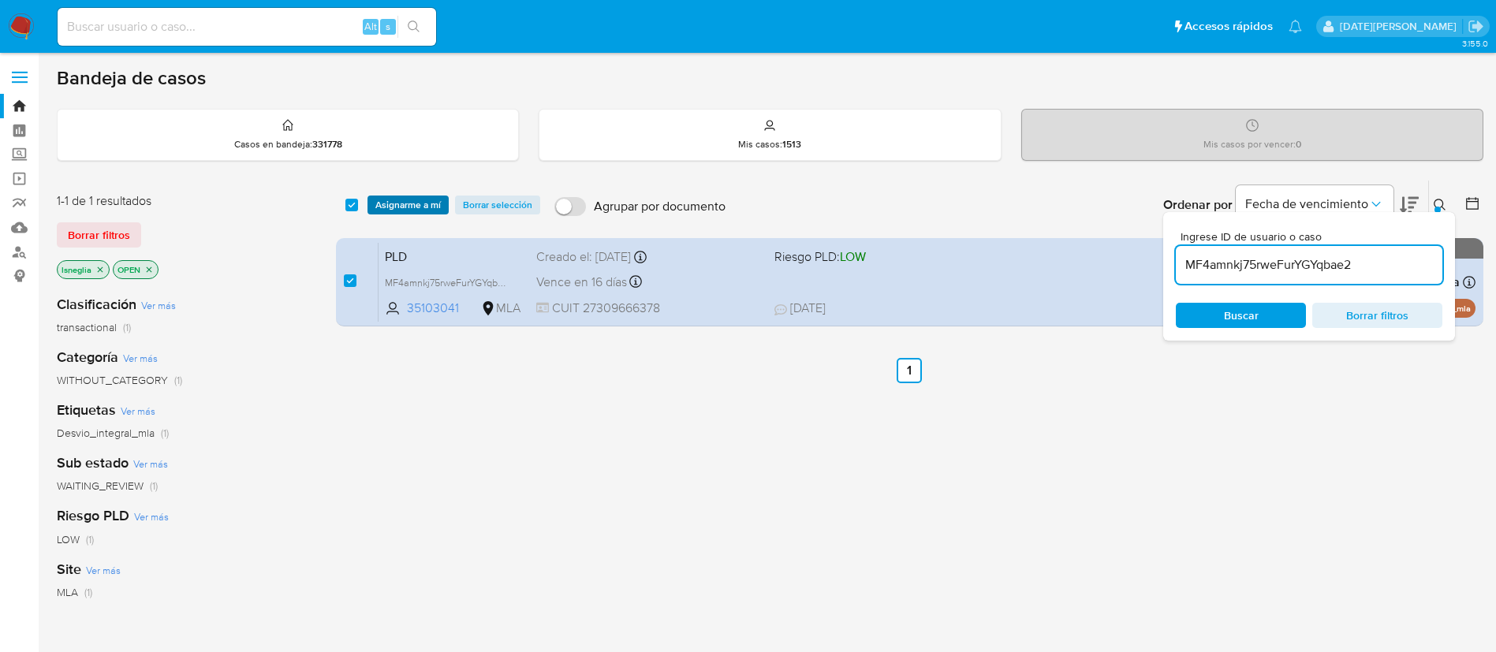
click at [433, 203] on span "Asignarme a mí" at bounding box center [407, 205] width 65 height 16
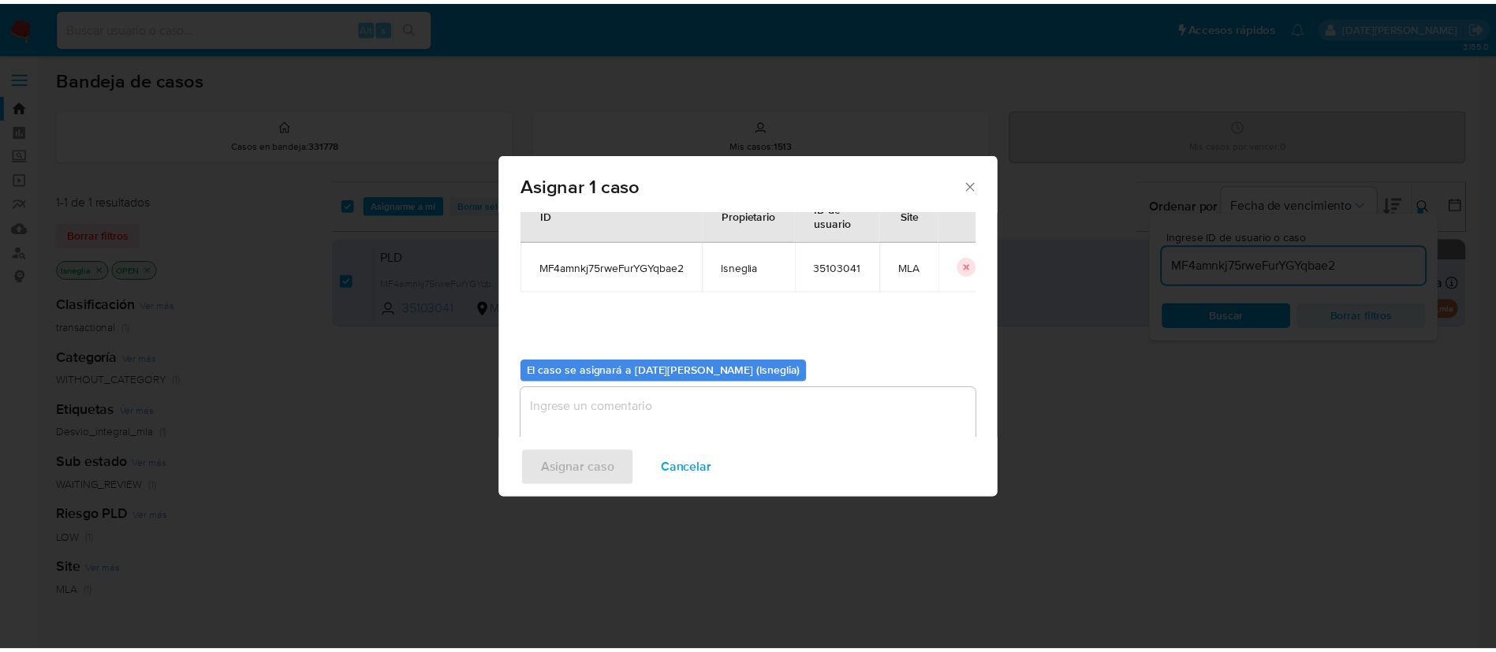
scroll to position [82, 0]
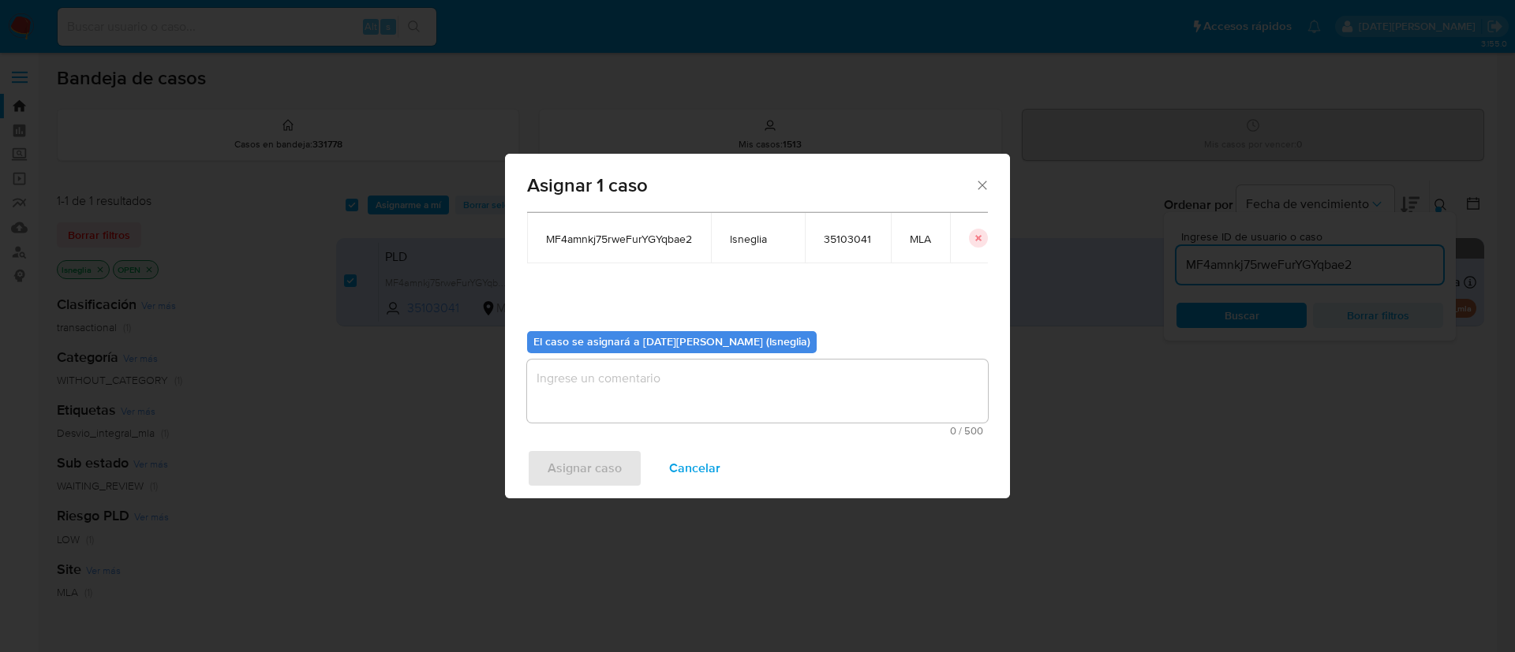
click at [656, 399] on textarea "assign-modal" at bounding box center [757, 391] width 461 height 63
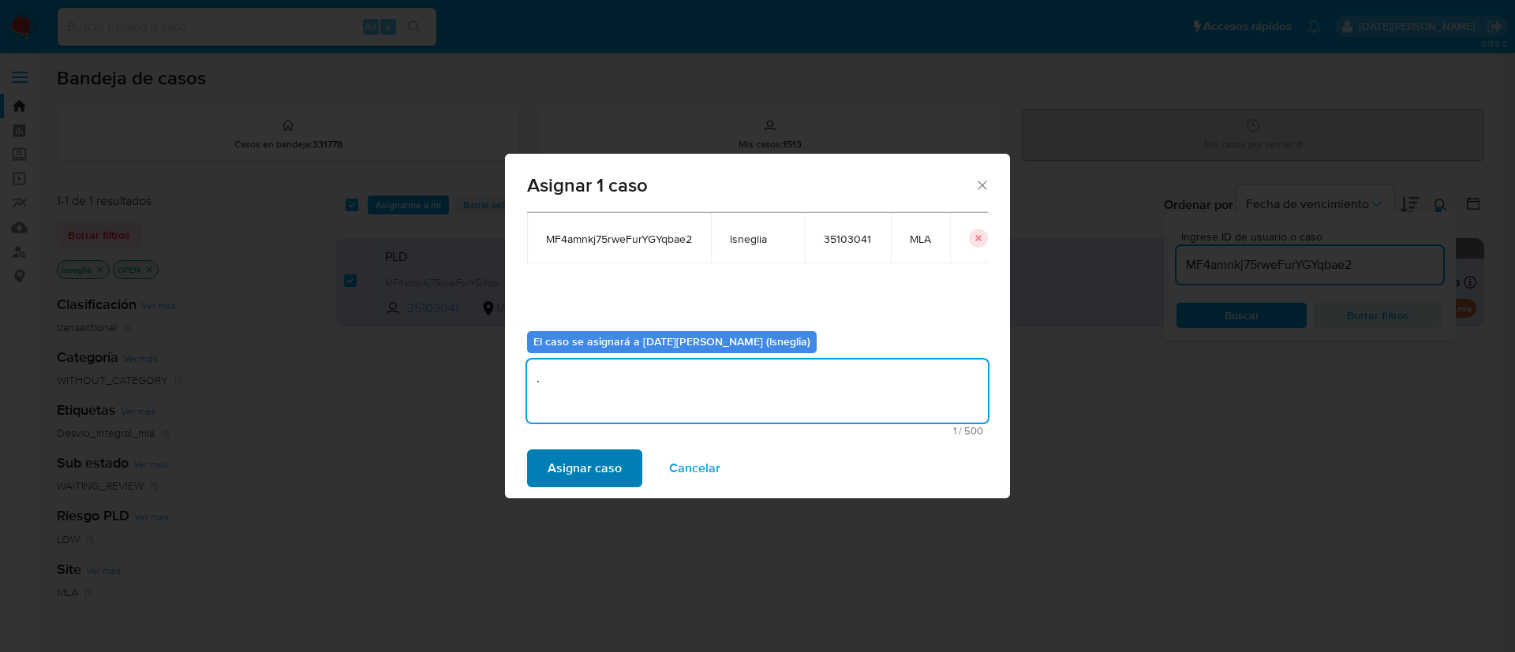
type textarea "."
click at [587, 477] on span "Asignar caso" at bounding box center [584, 468] width 74 height 35
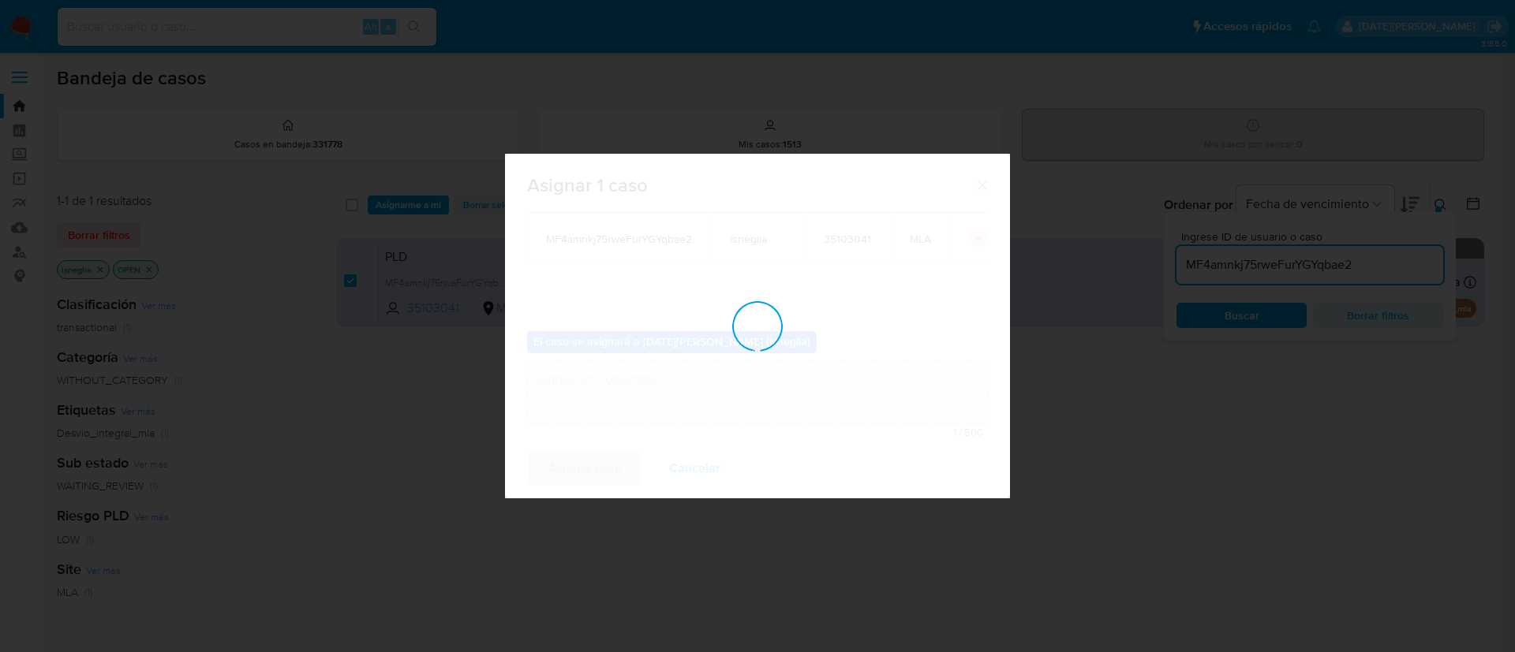
checkbox input "false"
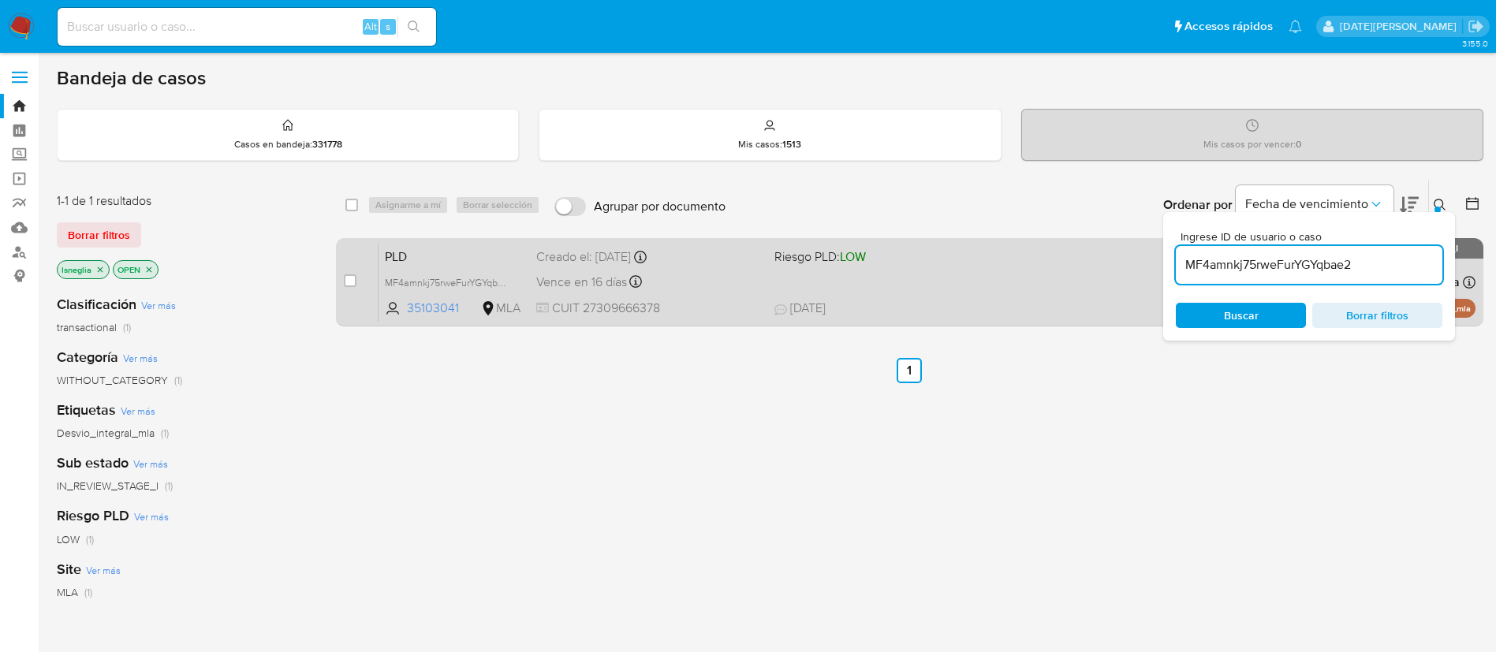
click at [468, 246] on span "PLD" at bounding box center [454, 255] width 139 height 21
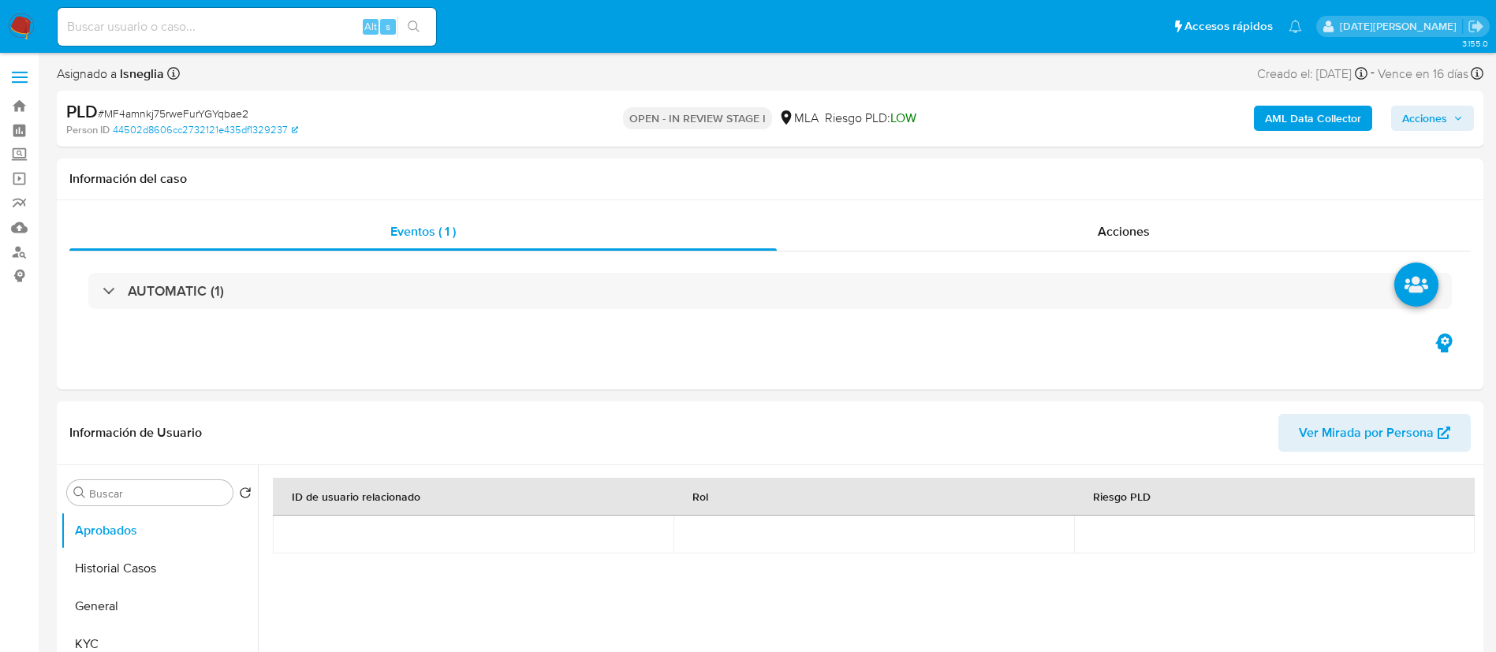
select select "10"
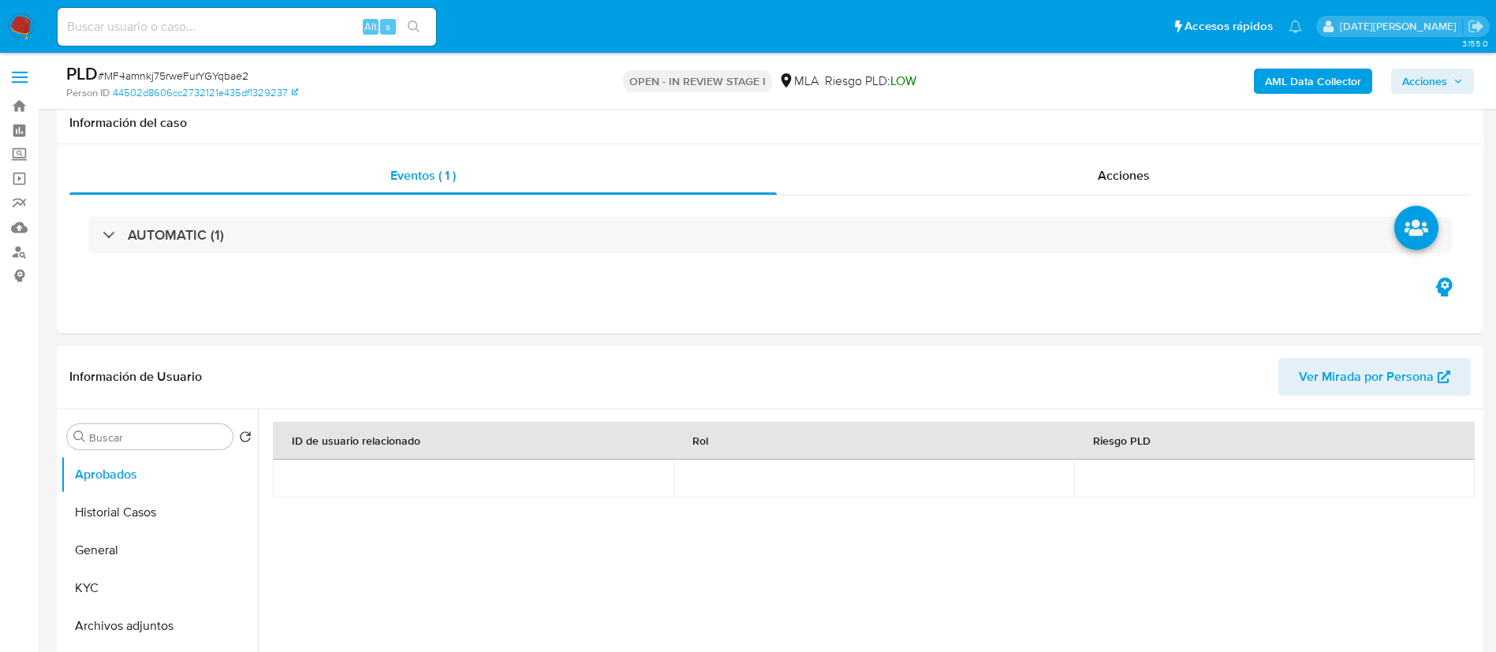
scroll to position [473, 0]
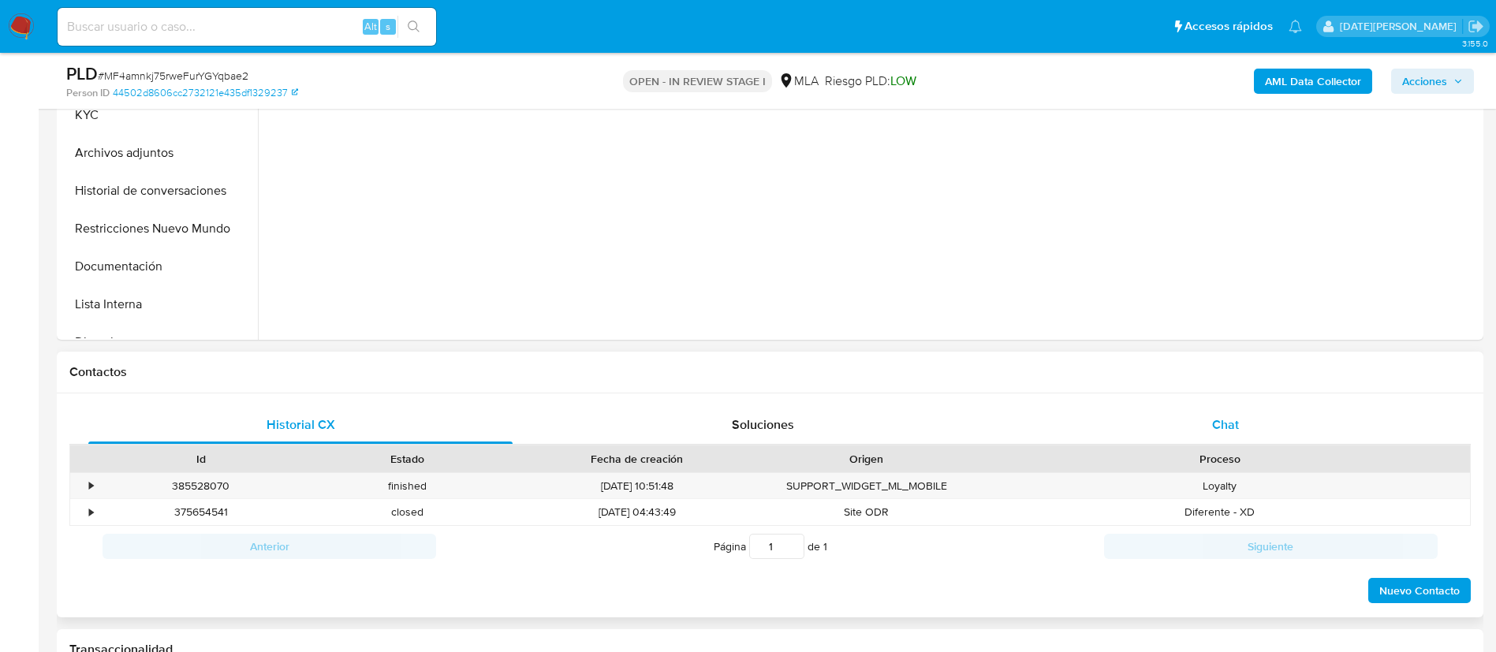
click at [1238, 421] on span "Chat" at bounding box center [1225, 425] width 27 height 18
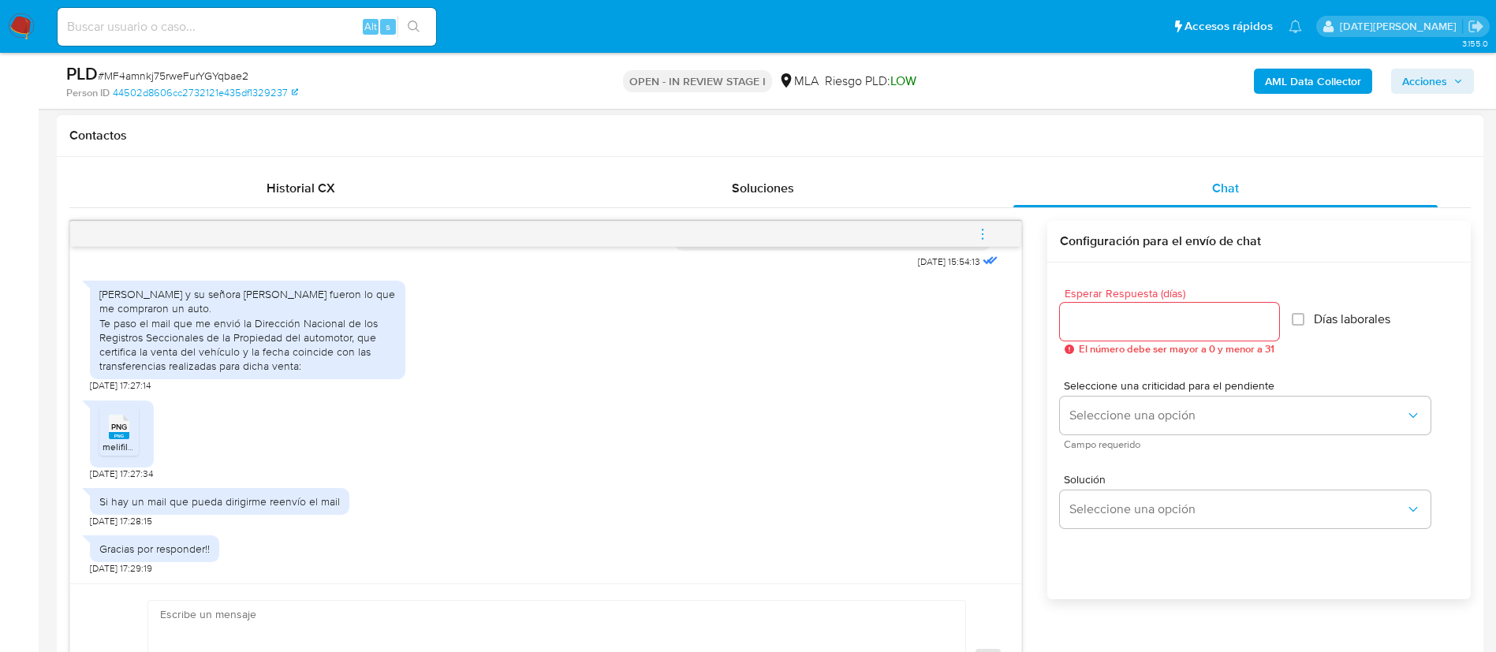
scroll to position [1340, 0]
click at [983, 236] on icon "menu-action" at bounding box center [983, 234] width 14 height 14
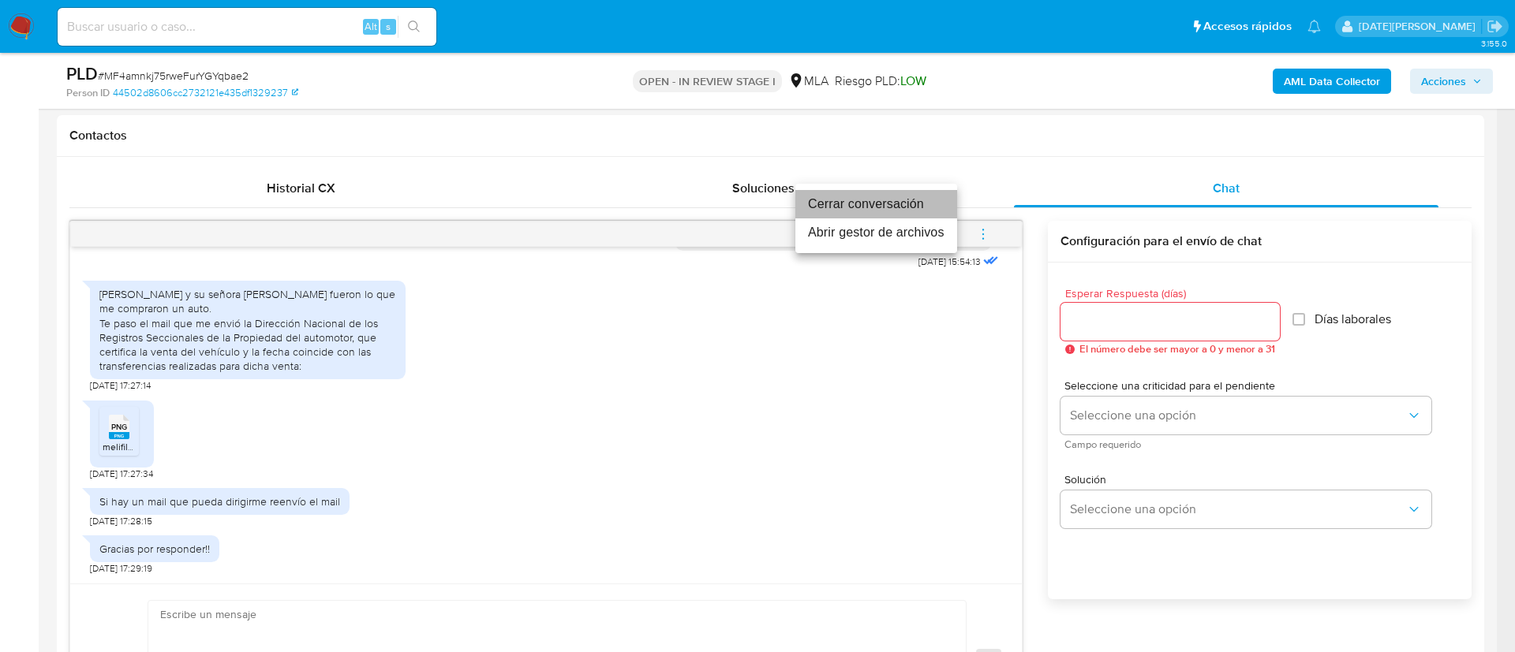
click at [881, 210] on li "Cerrar conversación" at bounding box center [876, 204] width 162 height 28
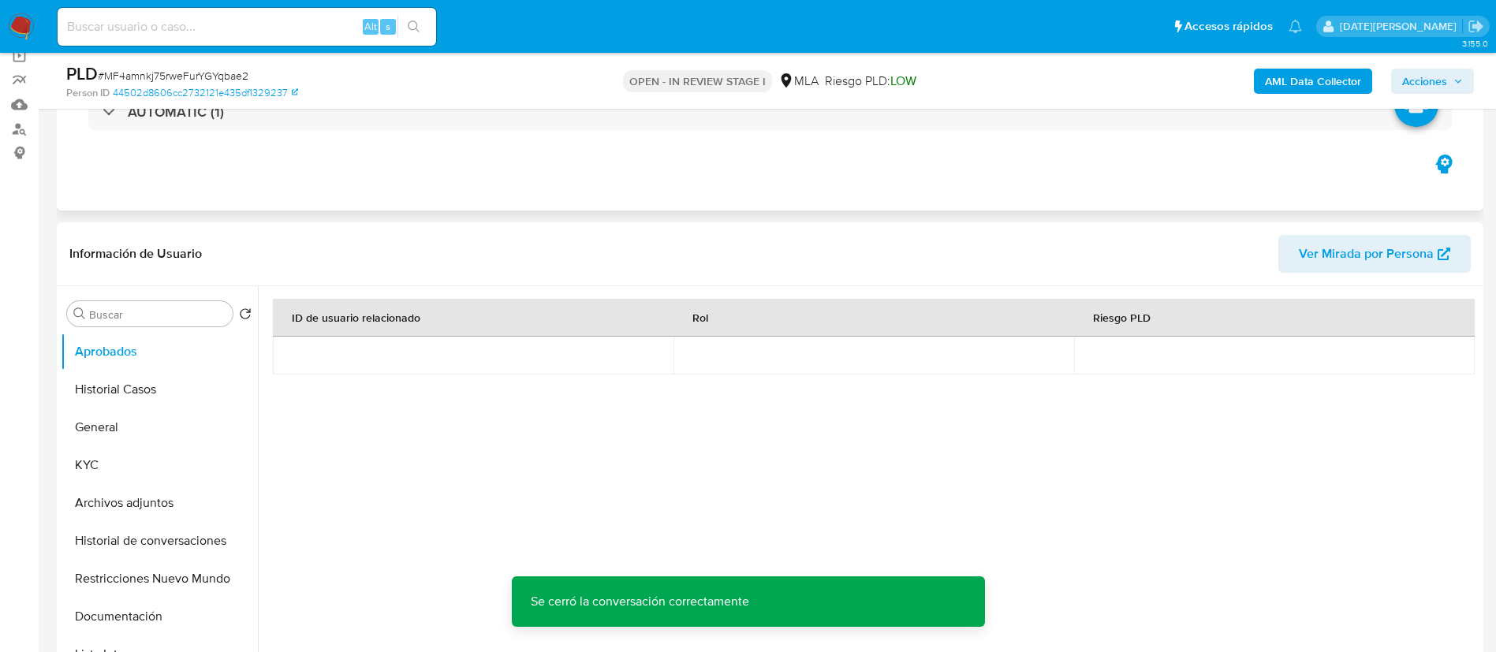
scroll to position [118, 0]
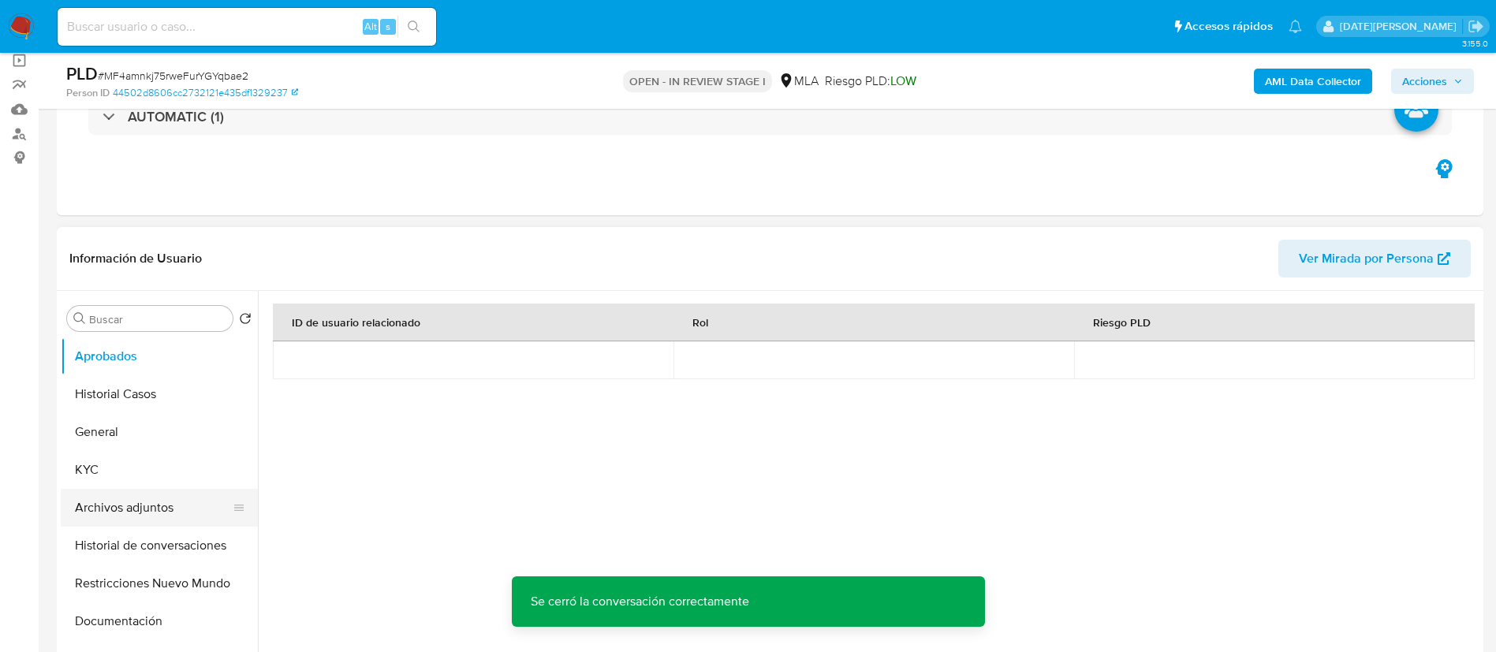
click at [147, 502] on button "Archivos adjuntos" at bounding box center [153, 508] width 185 height 38
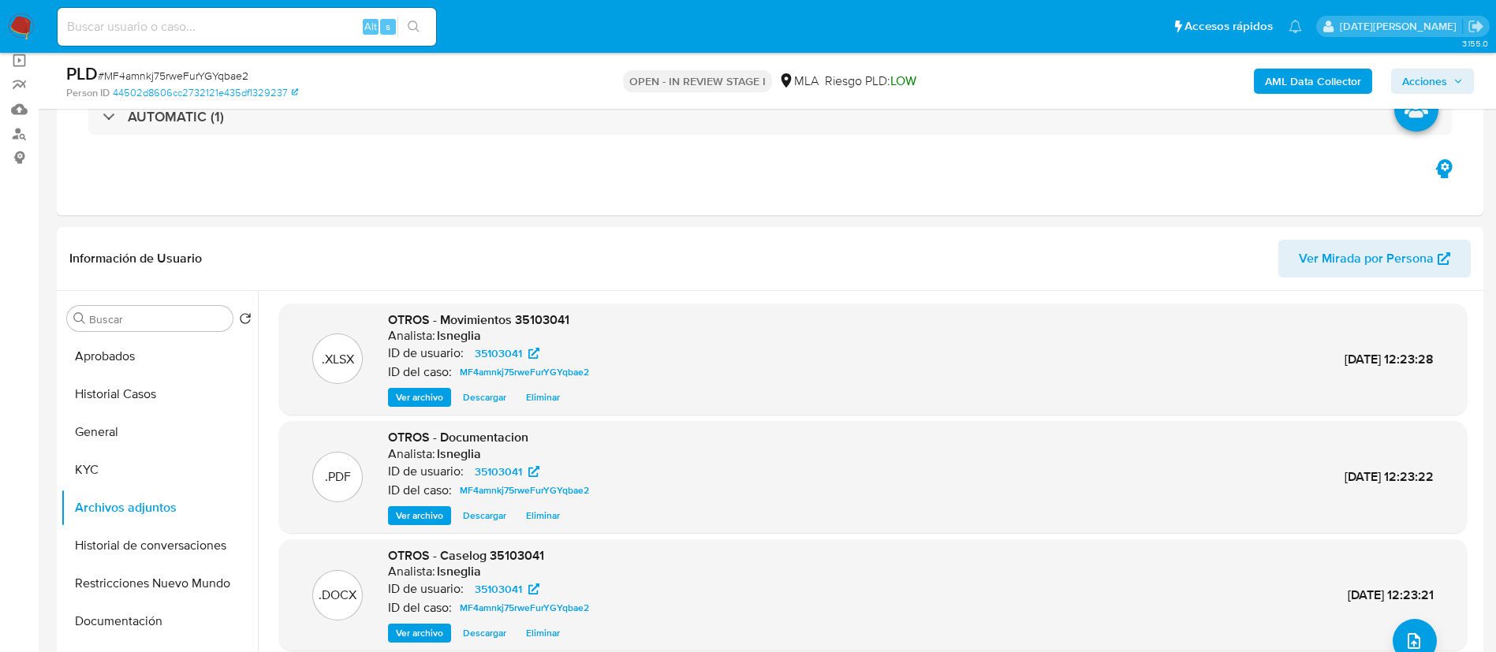
click at [1319, 80] on b "AML Data Collector" at bounding box center [1313, 81] width 96 height 25
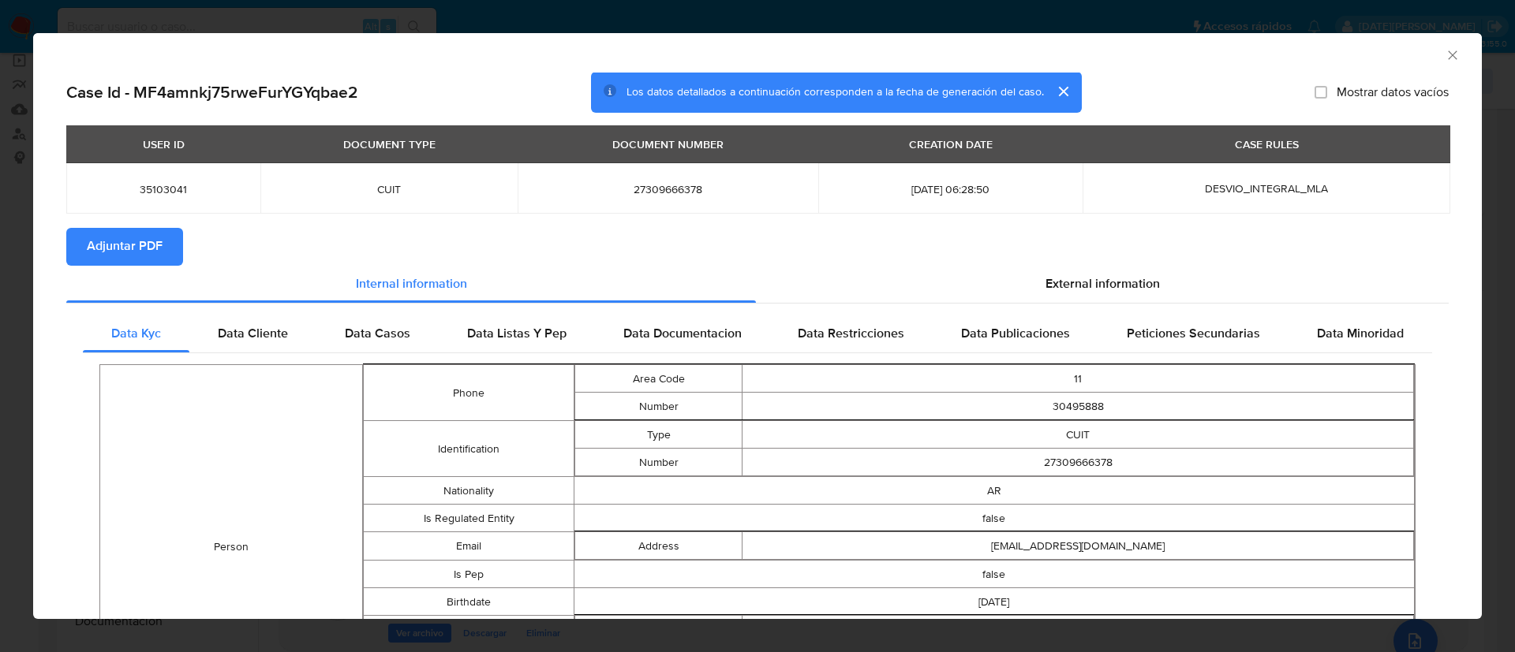
click at [112, 257] on span "Adjuntar PDF" at bounding box center [125, 247] width 76 height 35
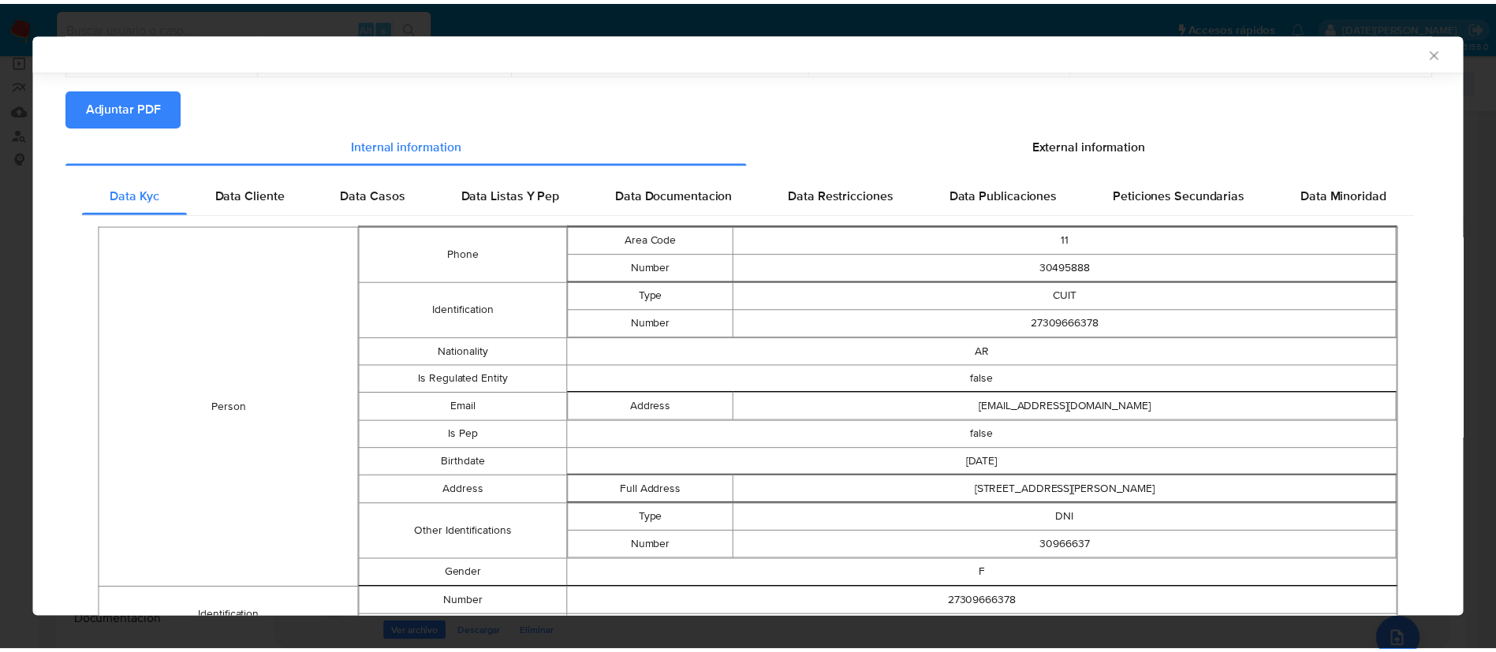
scroll to position [115, 0]
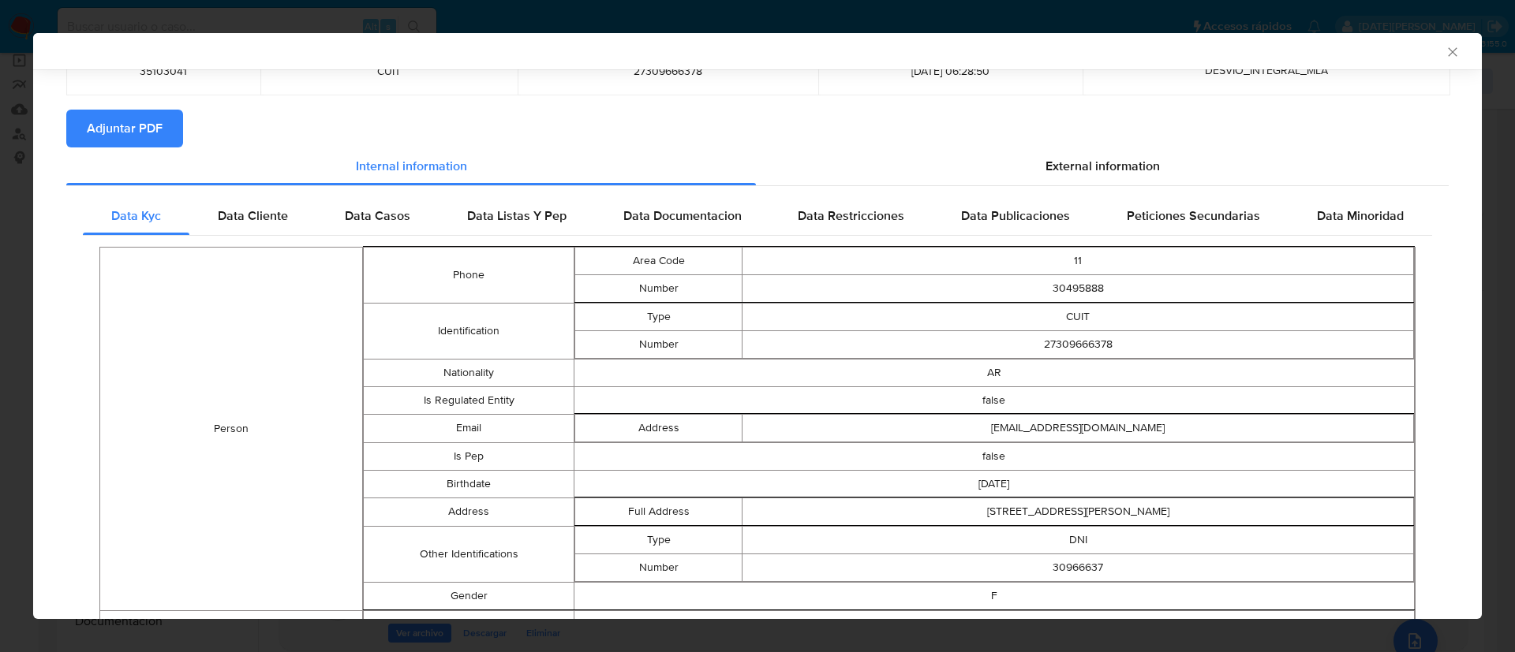
click at [1444, 57] on icon "Cerrar ventana" at bounding box center [1452, 52] width 16 height 16
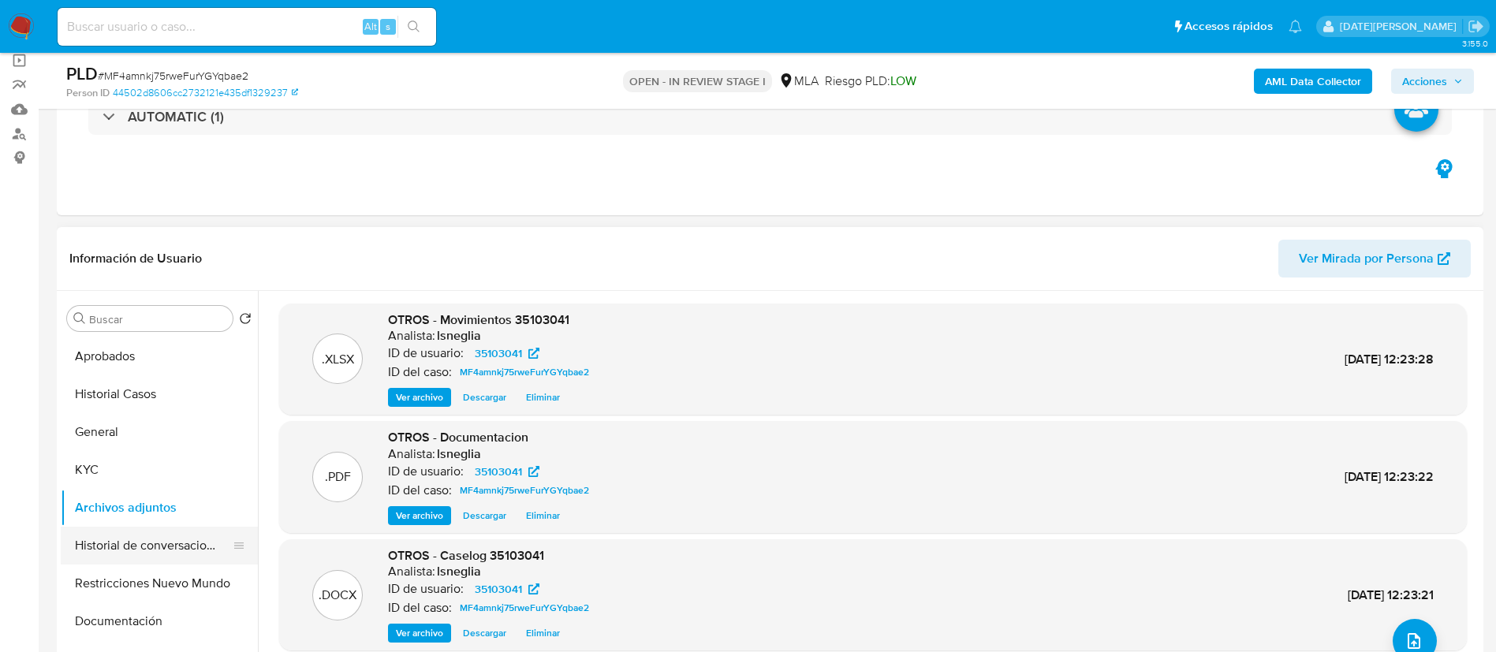
click at [130, 558] on button "Historial de conversaciones" at bounding box center [153, 546] width 185 height 38
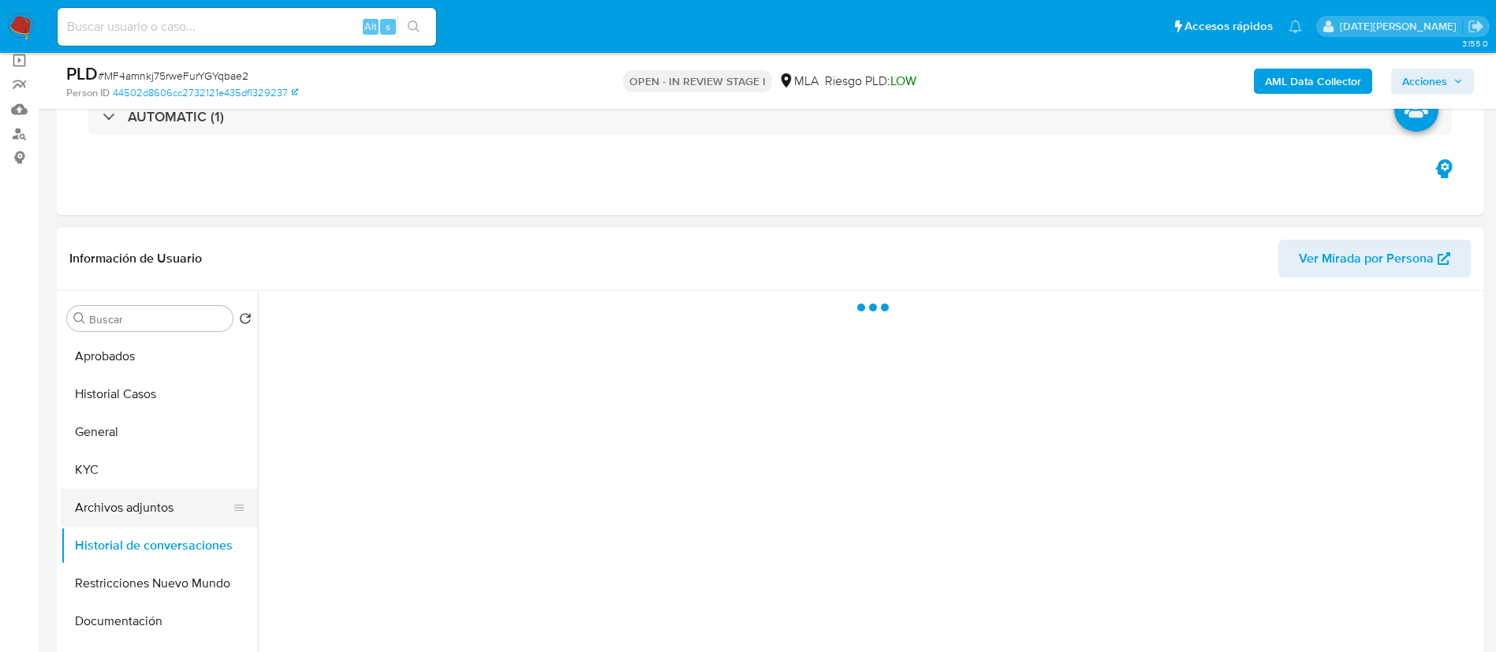
click at [150, 494] on button "Archivos adjuntos" at bounding box center [153, 508] width 185 height 38
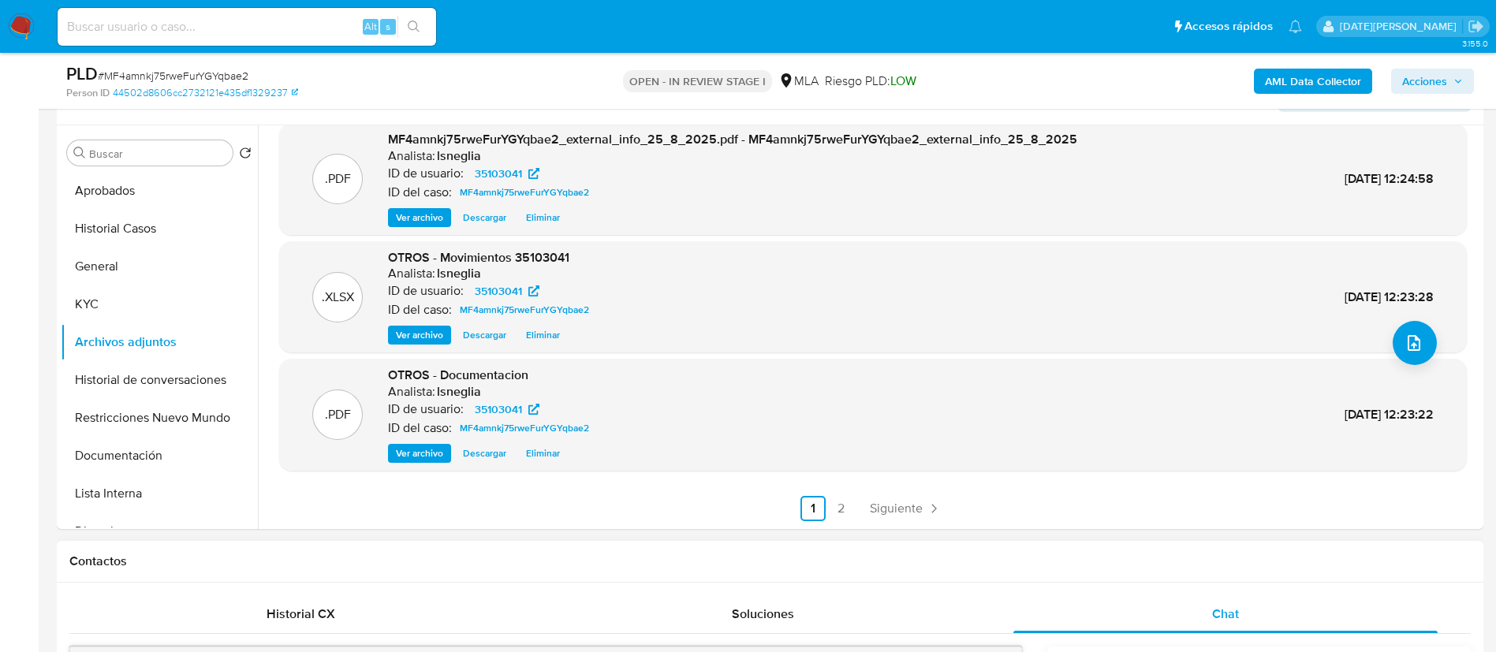
scroll to position [355, 0]
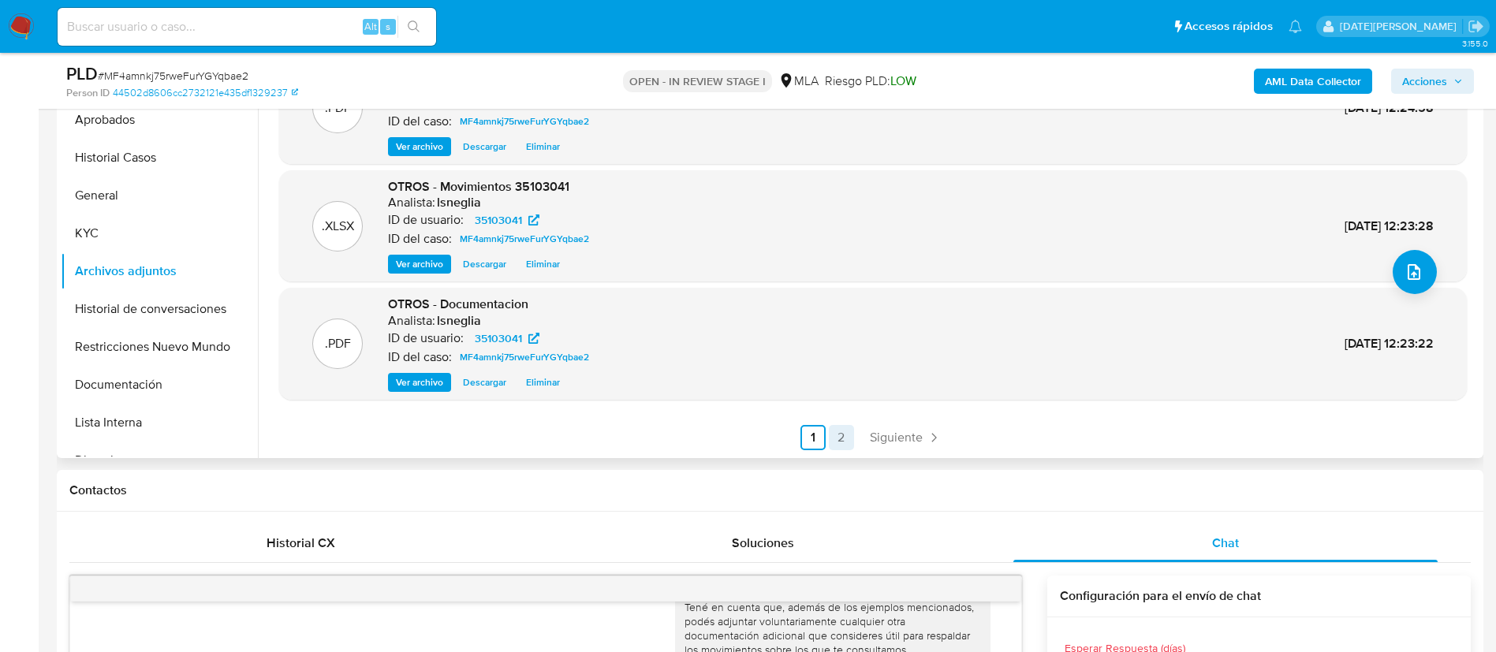
click at [840, 428] on link "2" at bounding box center [841, 437] width 25 height 25
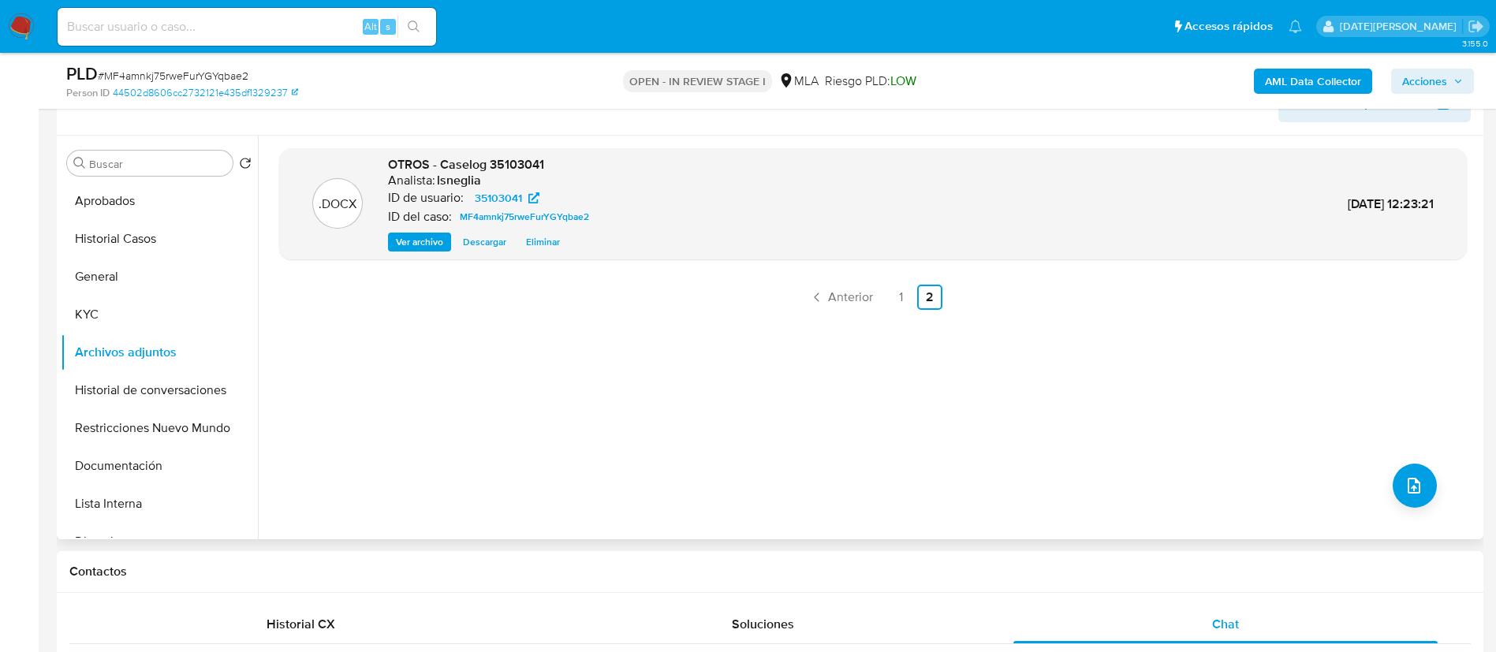
scroll to position [237, 0]
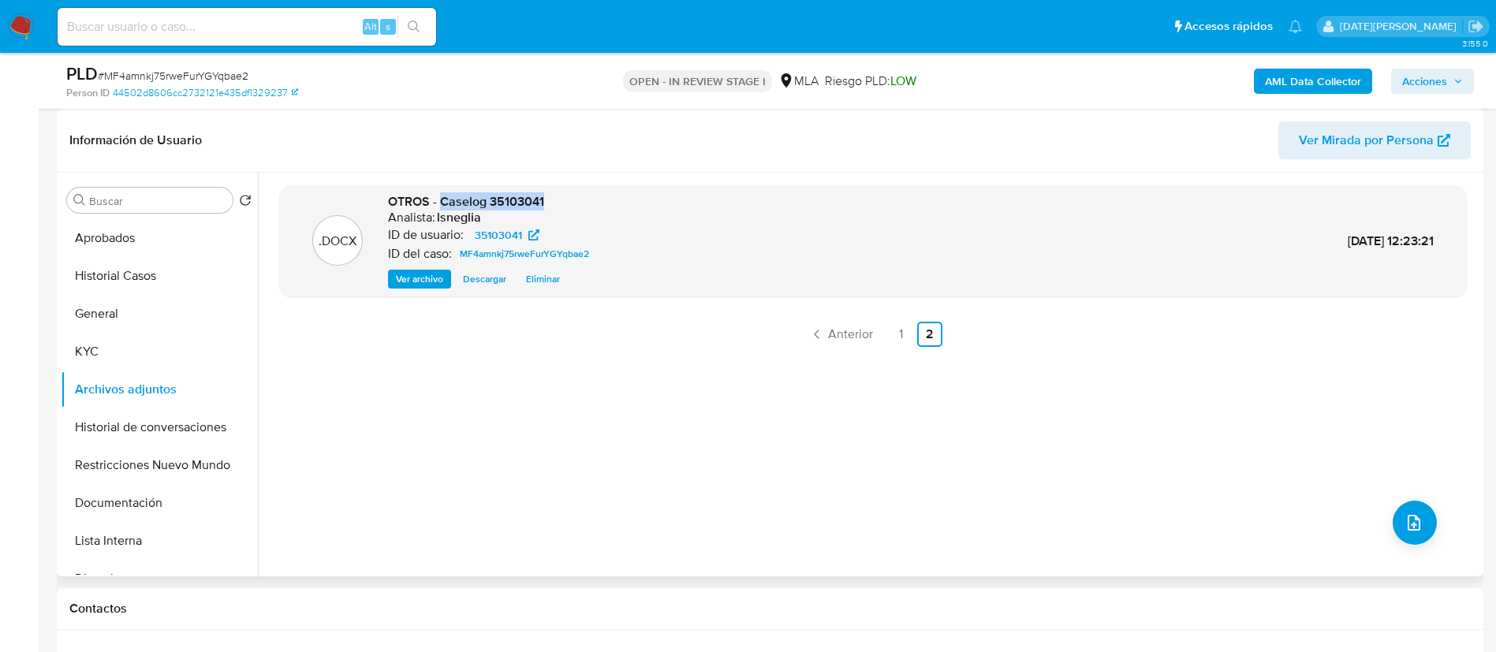
drag, startPoint x: 440, startPoint y: 202, endPoint x: 592, endPoint y: 202, distance: 152.2
click at [592, 202] on div "OTROS - Caselog 35103041 Analista: lsneglia ID de usuario: 35103041 ID del caso…" at bounding box center [491, 241] width 207 height 96
copy span "Caselog 35103041"
click at [163, 426] on button "Historial de conversaciones" at bounding box center [153, 428] width 185 height 38
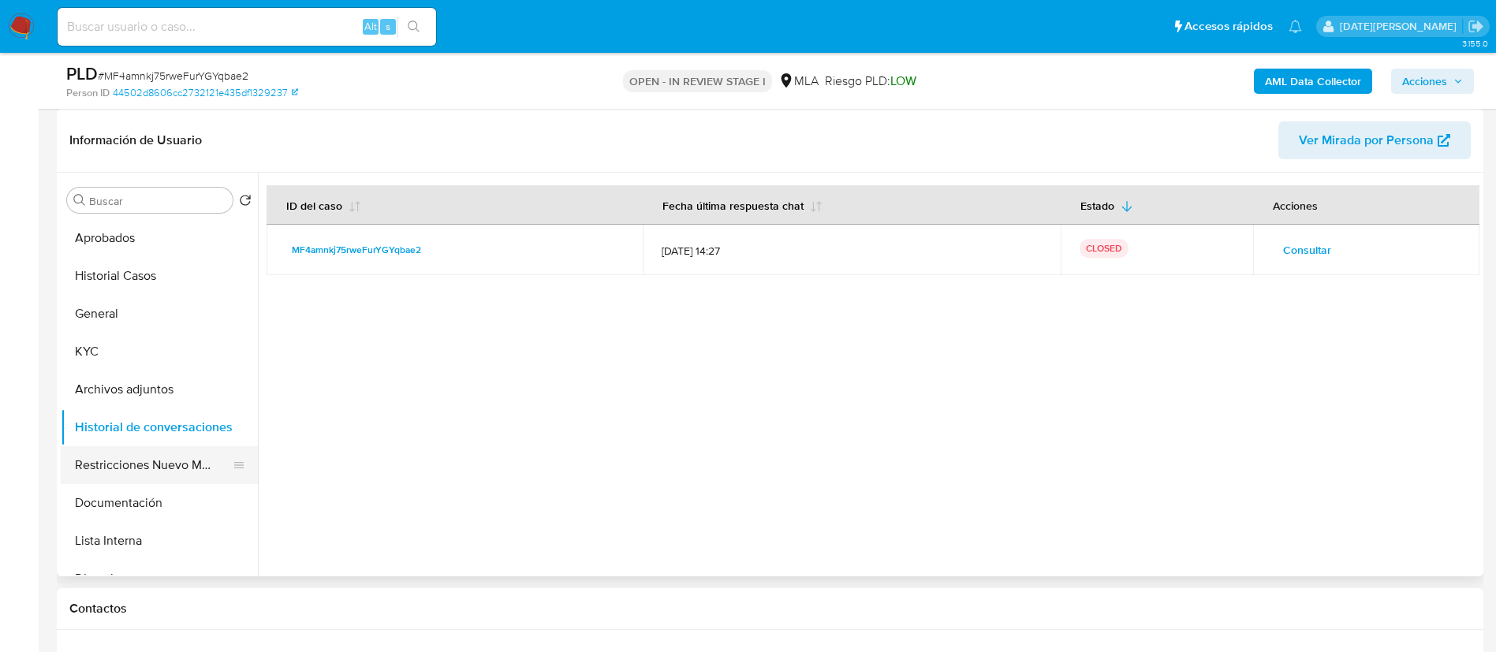
click at [184, 446] on button "Restricciones Nuevo Mundo" at bounding box center [153, 465] width 185 height 38
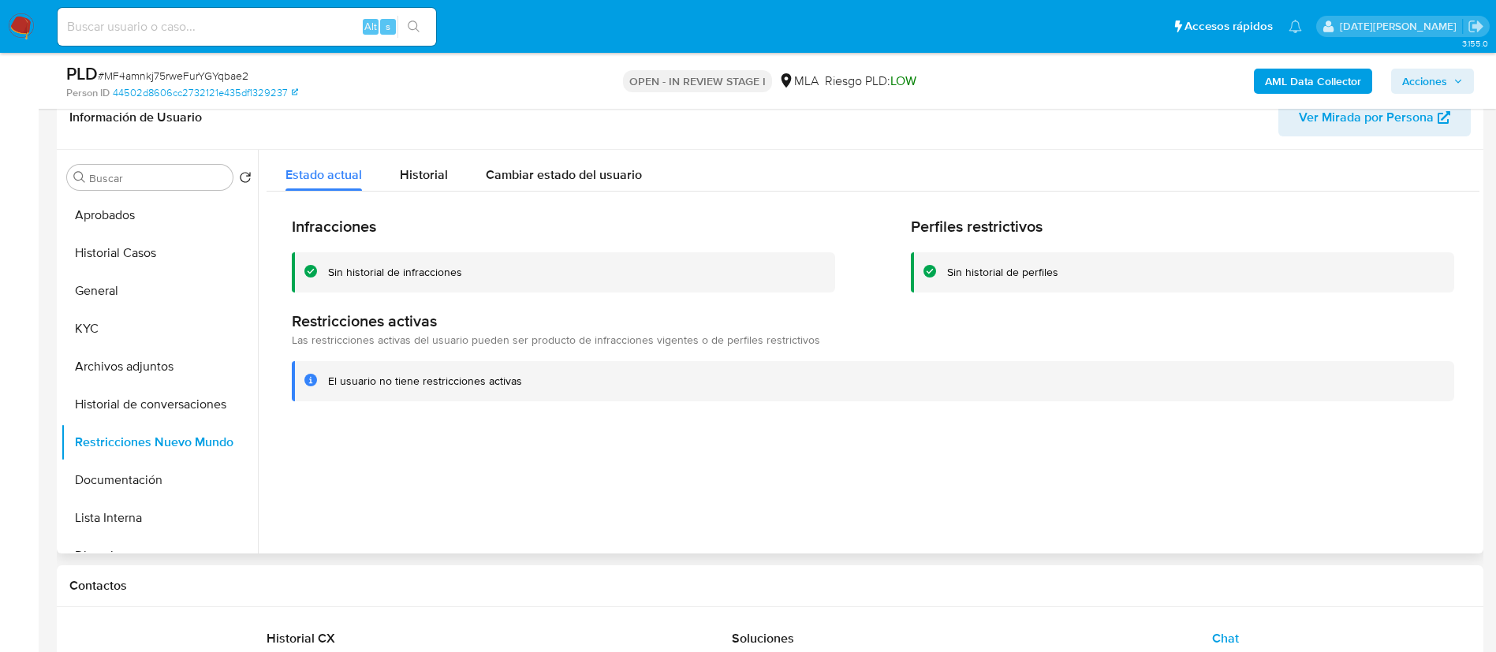
scroll to position [105, 0]
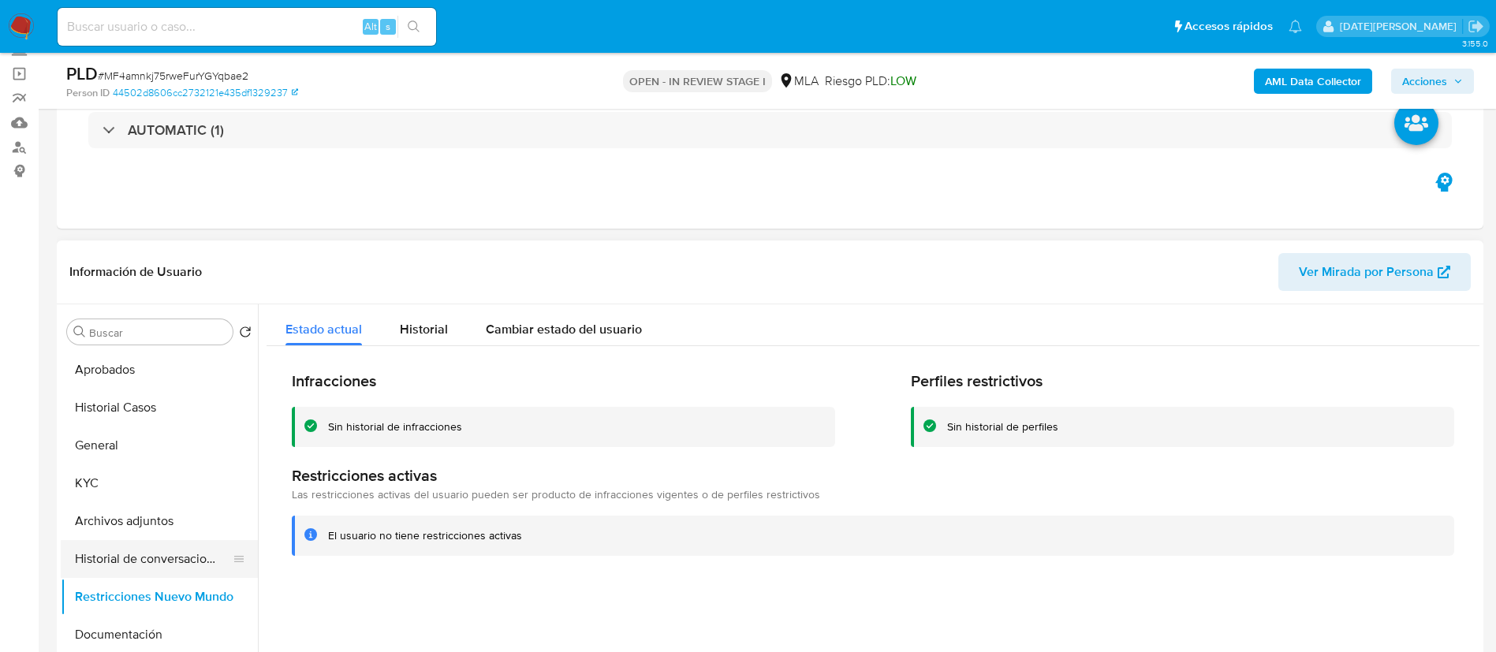
click at [165, 563] on button "Historial de conversaciones" at bounding box center [153, 559] width 185 height 38
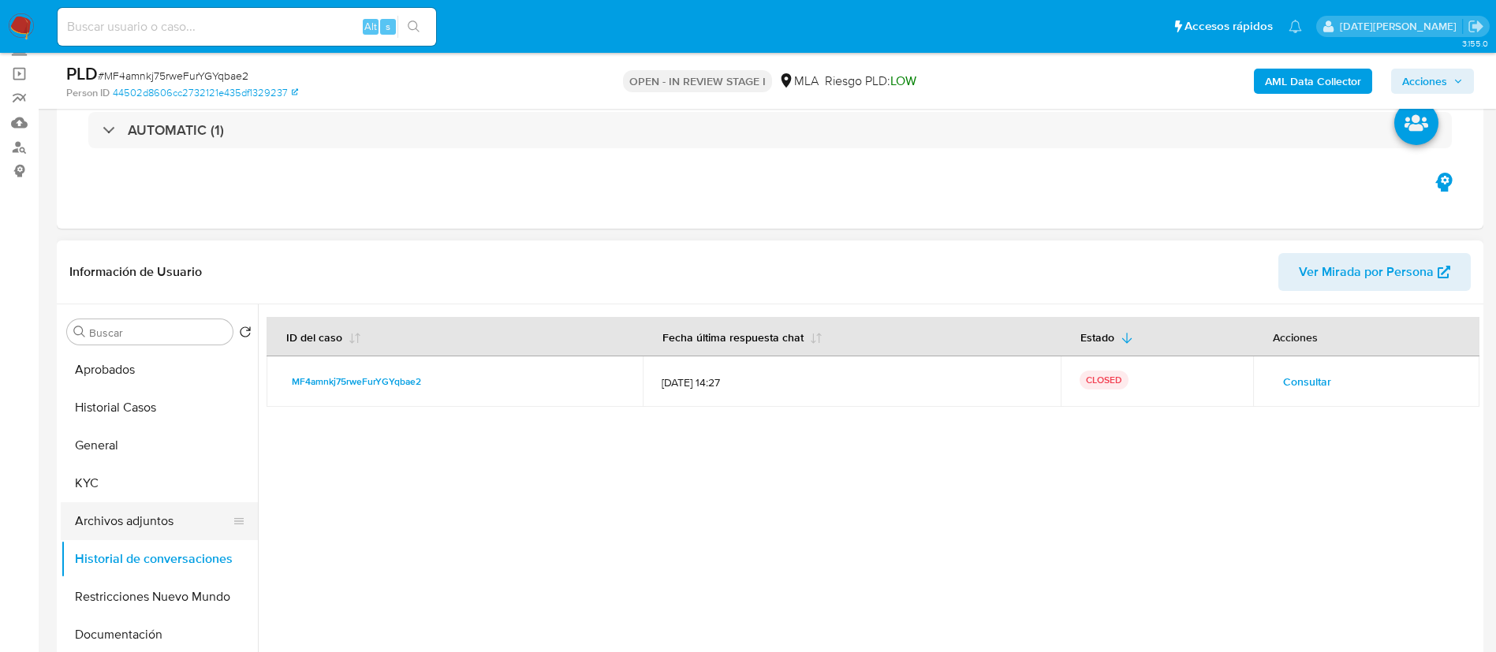
click at [175, 521] on button "Archivos adjuntos" at bounding box center [153, 521] width 185 height 38
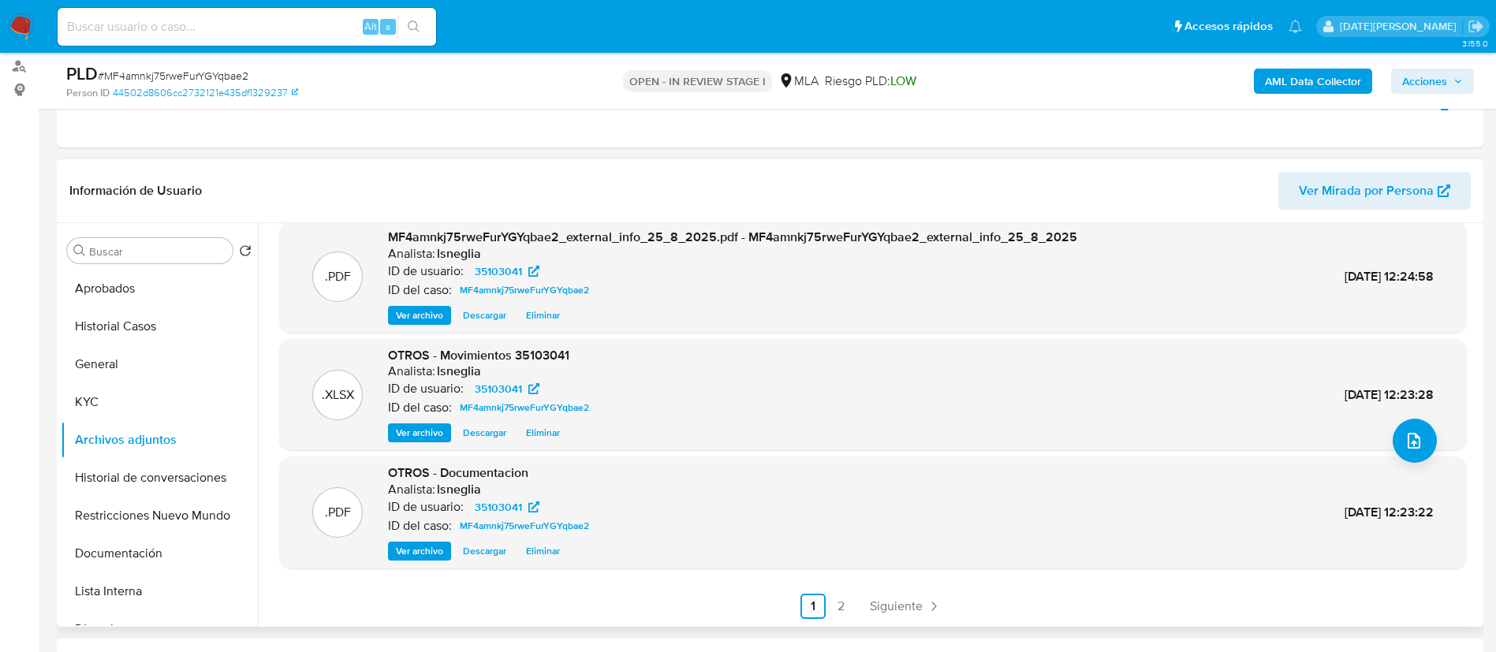
scroll to position [223, 0]
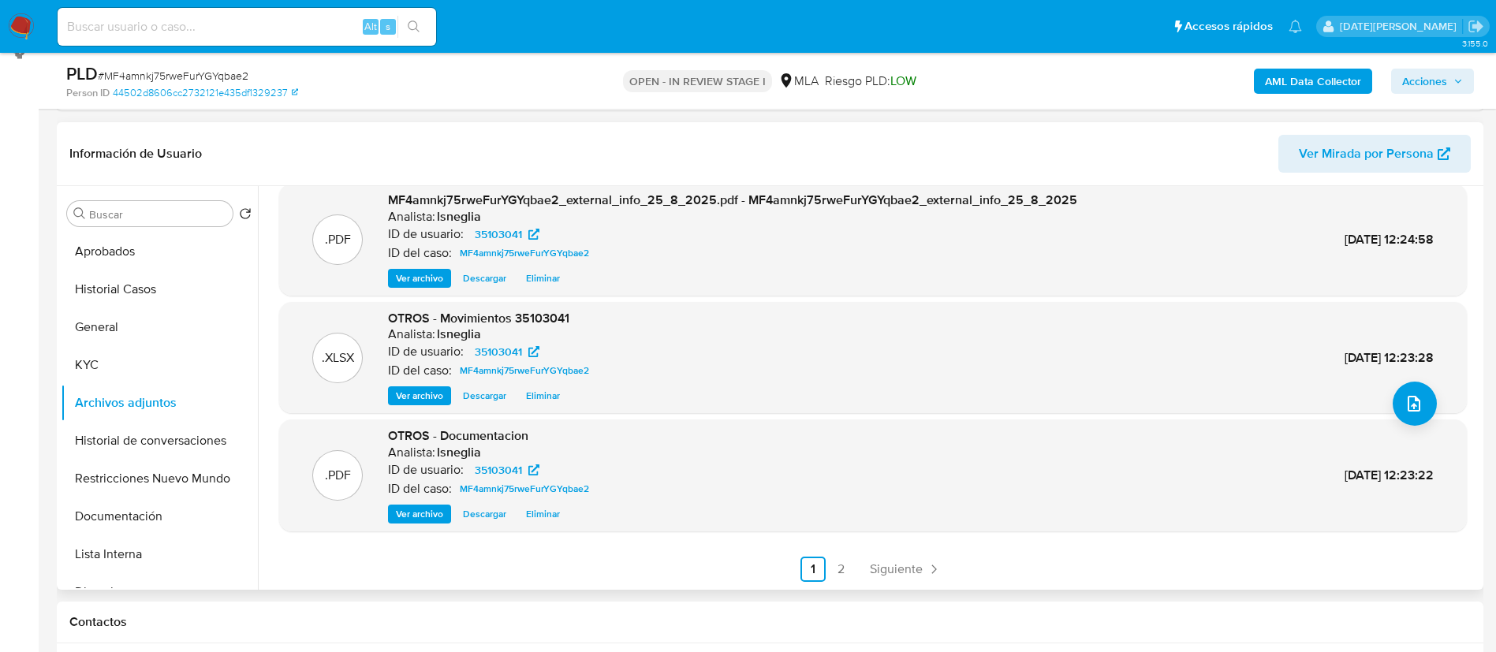
click at [829, 567] on link "2" at bounding box center [841, 569] width 25 height 25
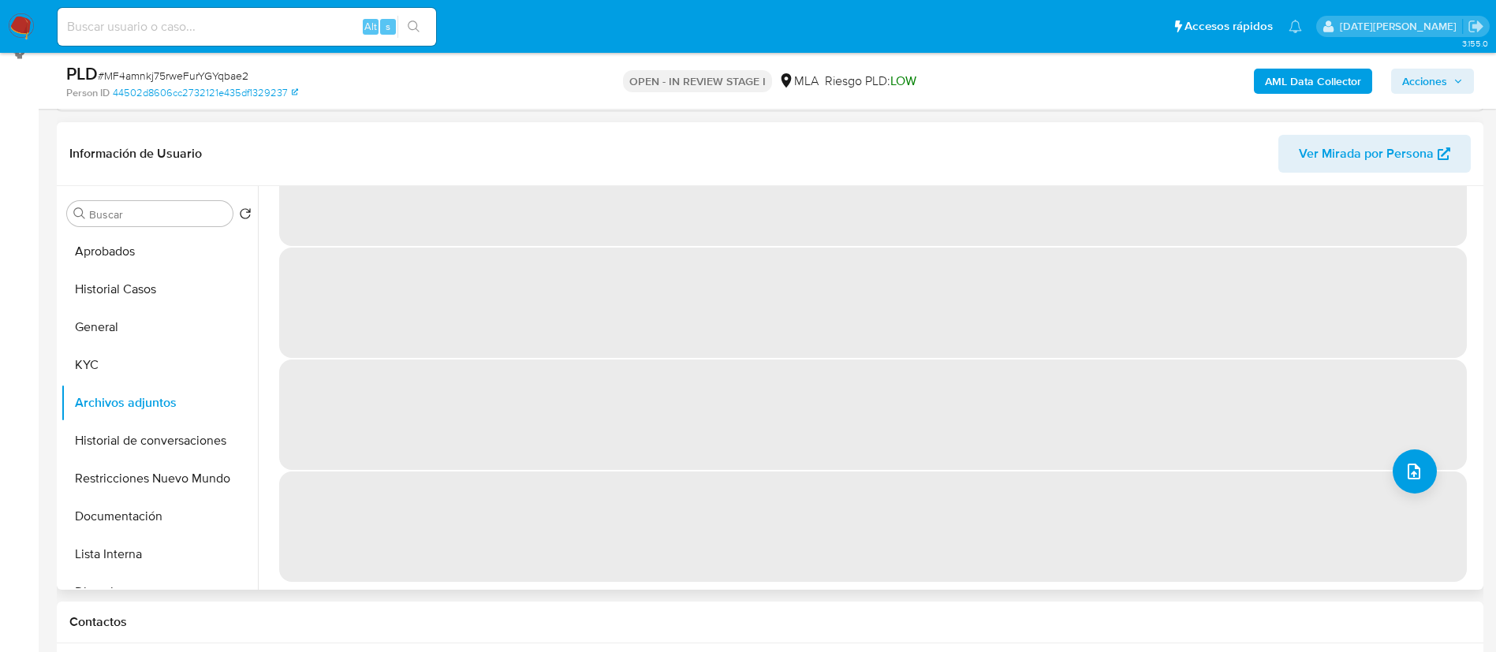
scroll to position [0, 0]
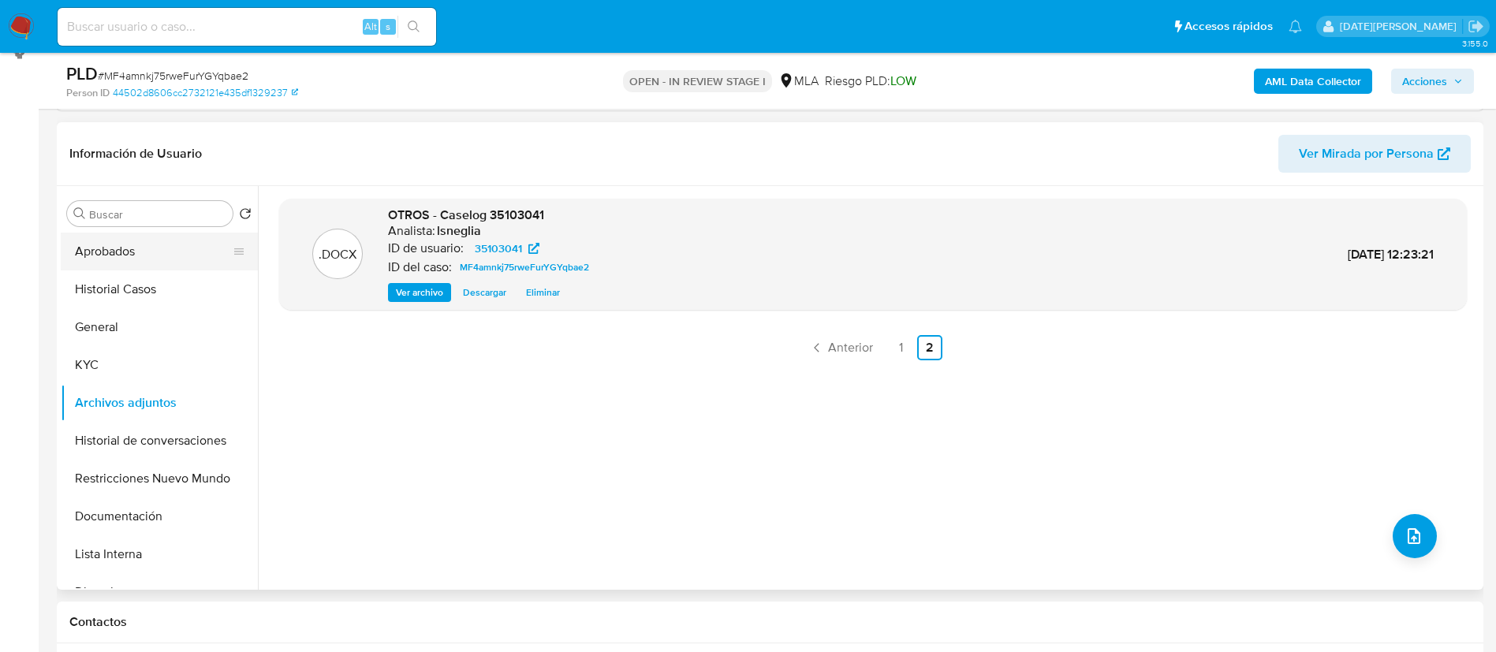
click at [137, 258] on button "Aprobados" at bounding box center [153, 252] width 185 height 38
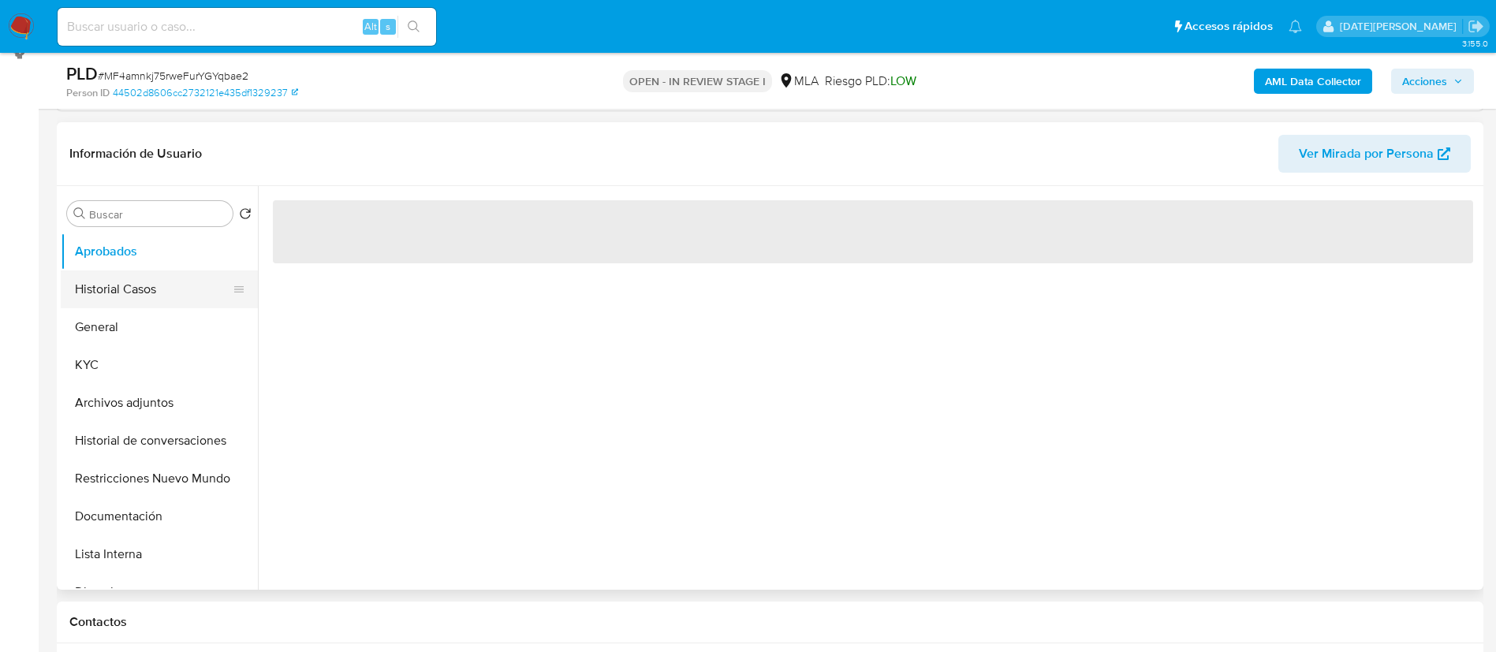
click at [141, 291] on button "Historial Casos" at bounding box center [153, 290] width 185 height 38
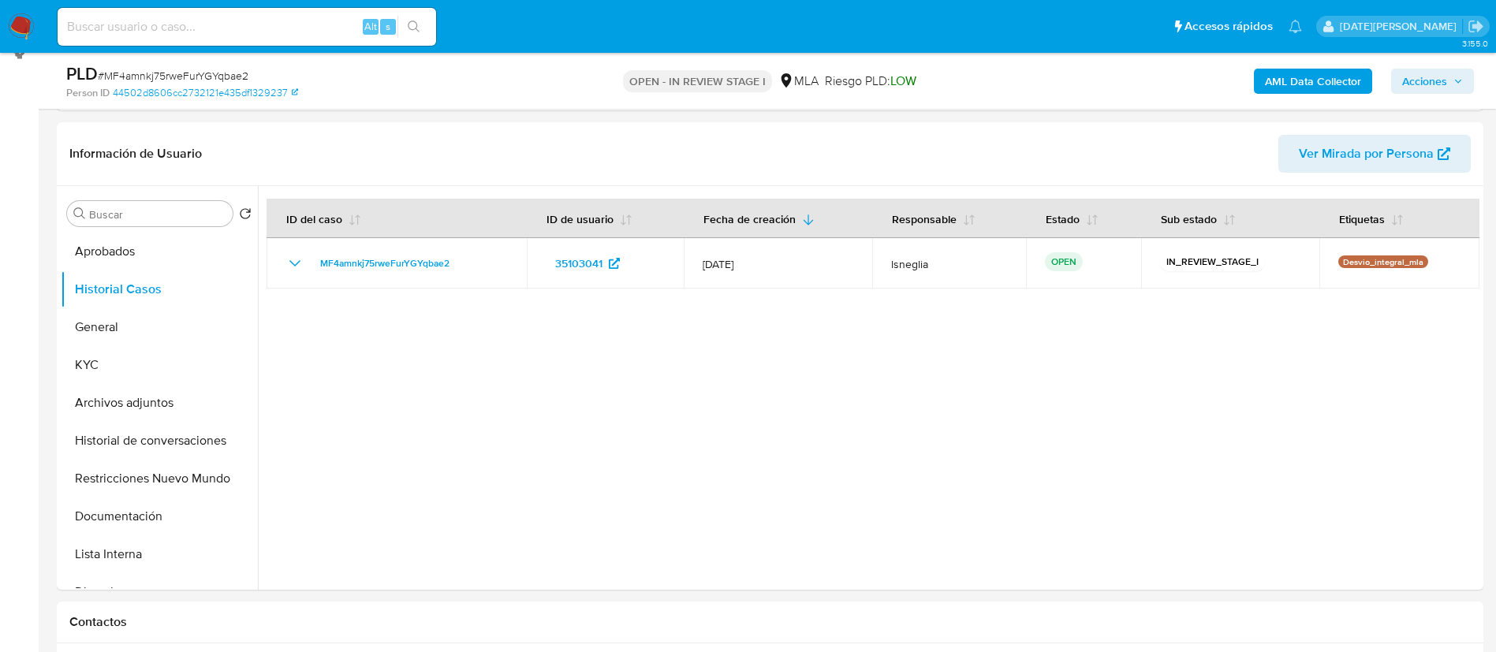
click at [1448, 74] on span "Acciones" at bounding box center [1433, 81] width 61 height 22
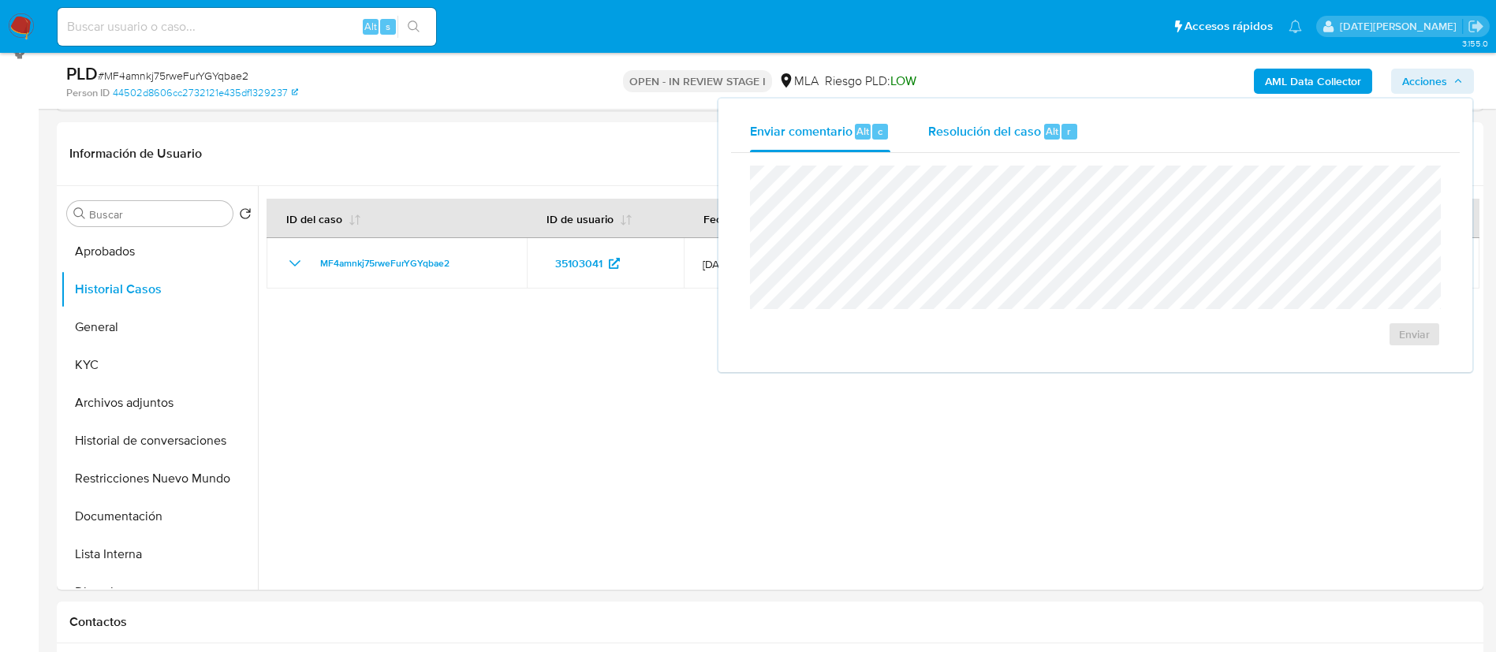
click at [1008, 120] on div "Resolución del caso Alt r" at bounding box center [1003, 131] width 151 height 41
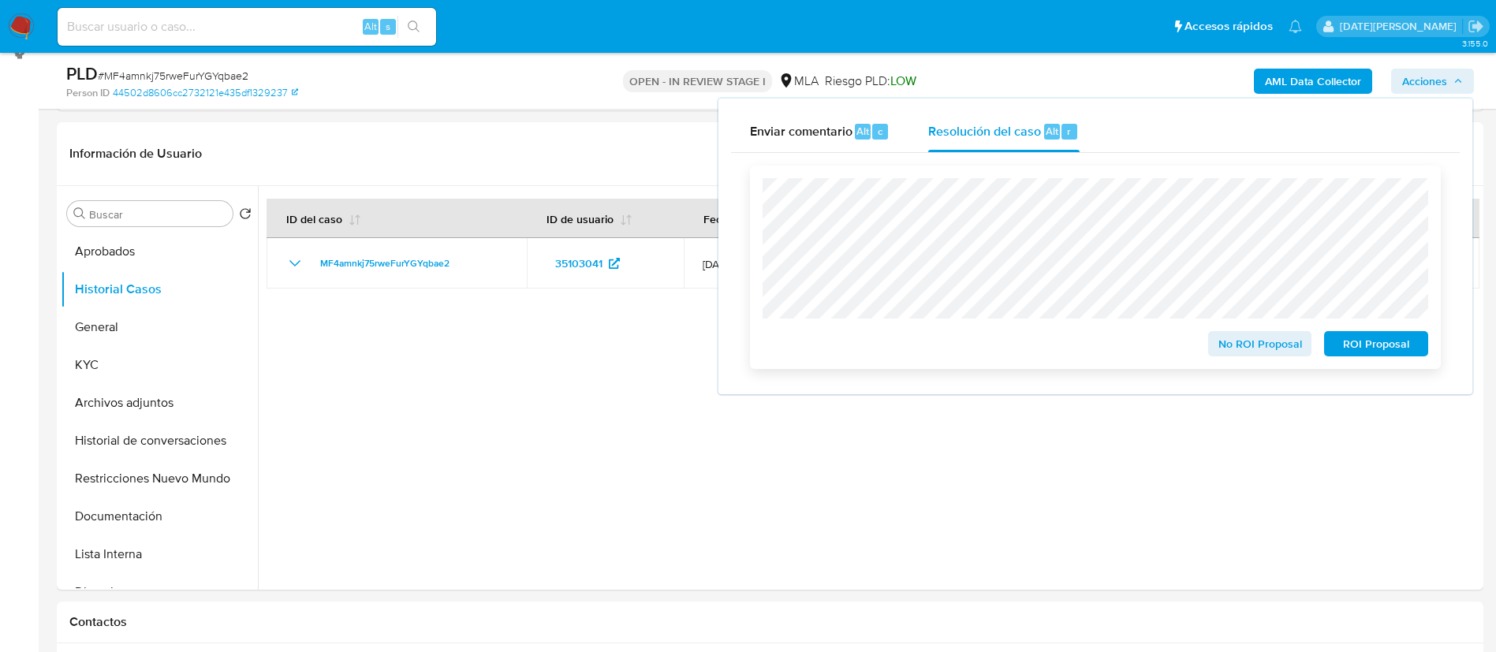
click at [1291, 349] on span "No ROI Proposal" at bounding box center [1261, 344] width 82 height 22
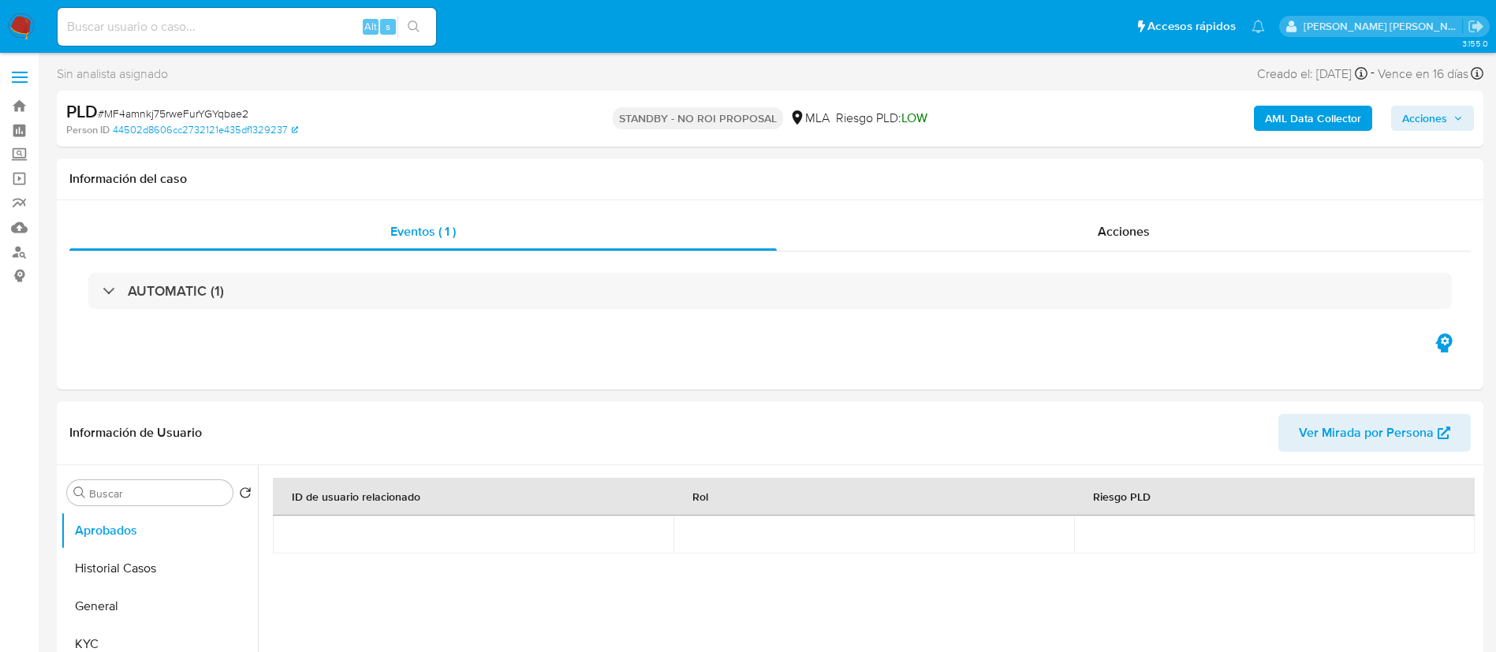
select select "10"
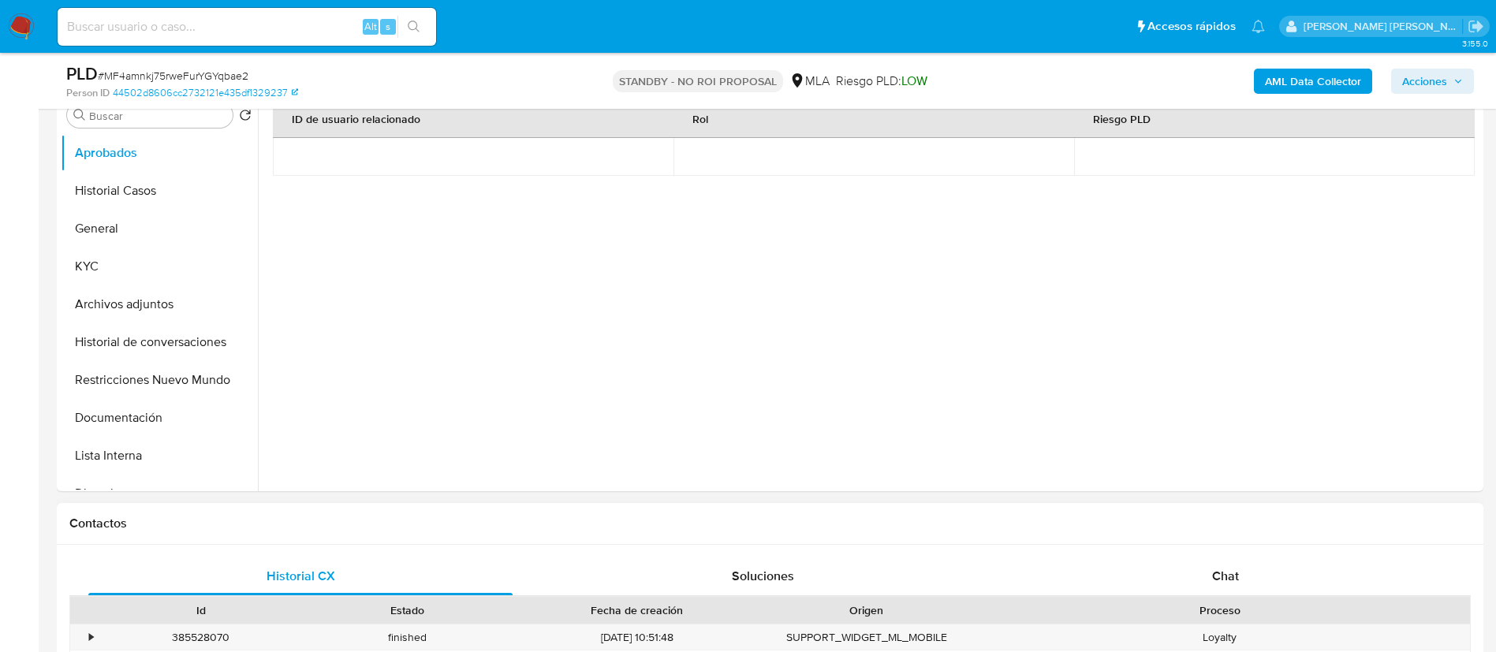
scroll to position [592, 0]
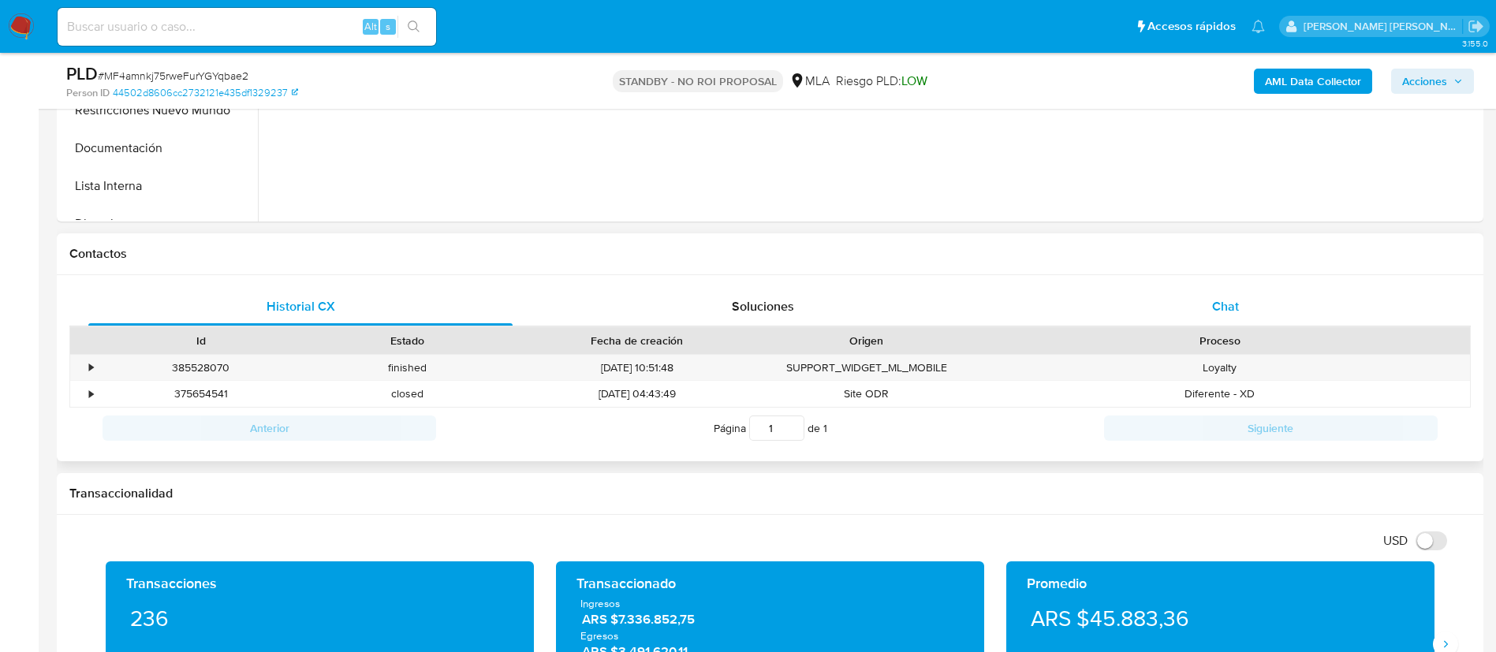
click at [1212, 311] on div "Chat" at bounding box center [1226, 307] width 424 height 38
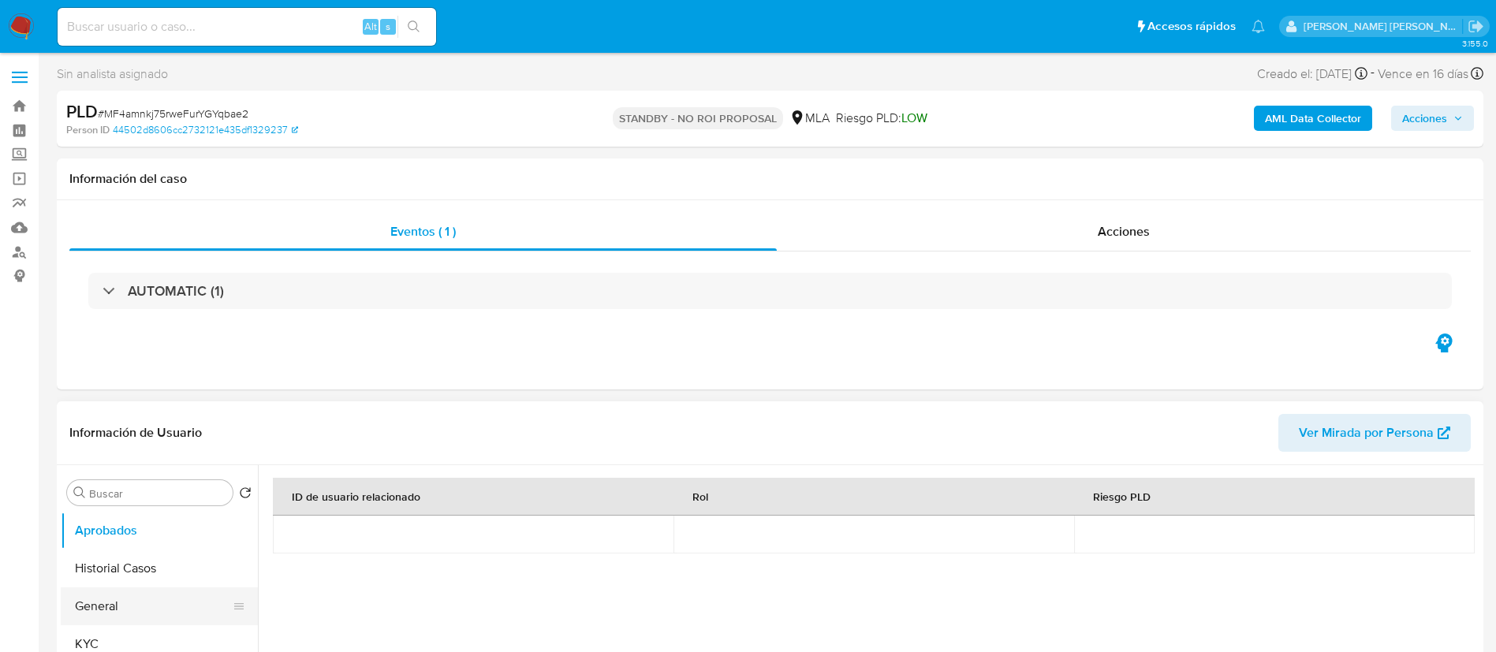
scroll to position [118, 0]
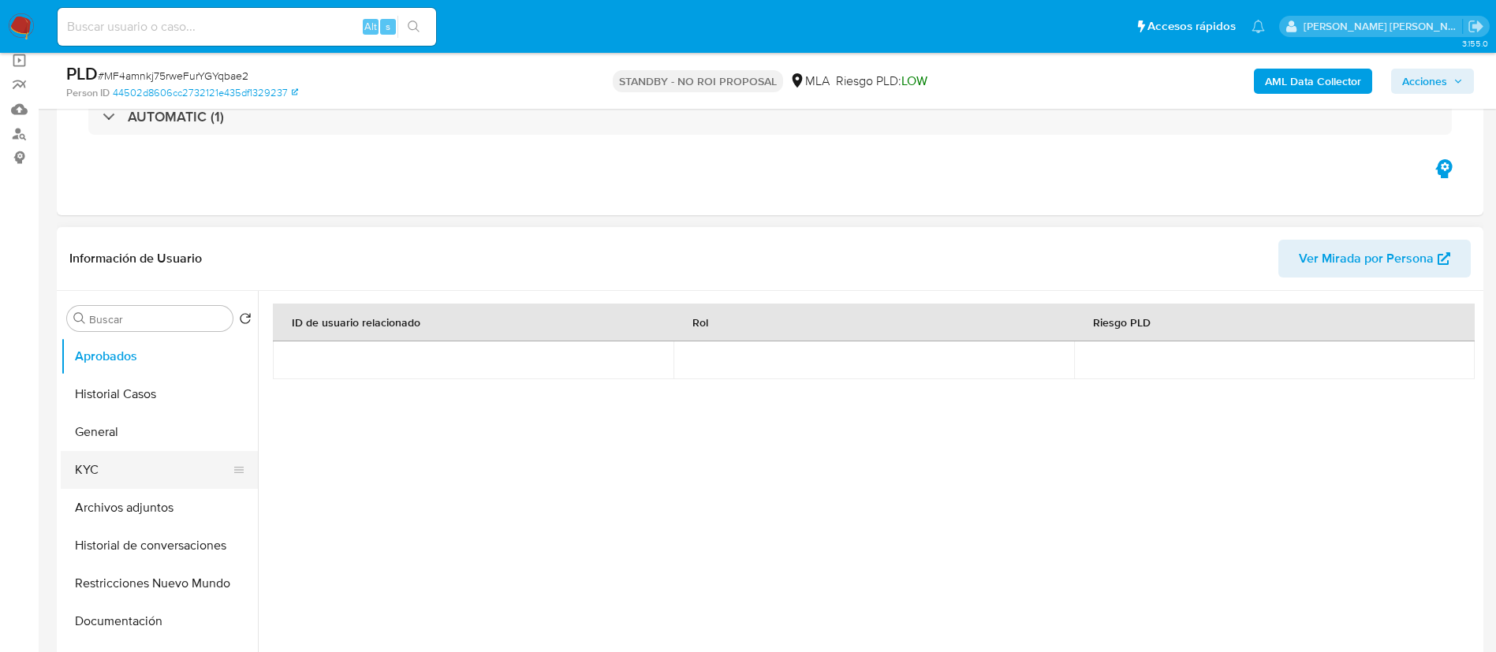
click at [119, 455] on button "KYC" at bounding box center [153, 470] width 185 height 38
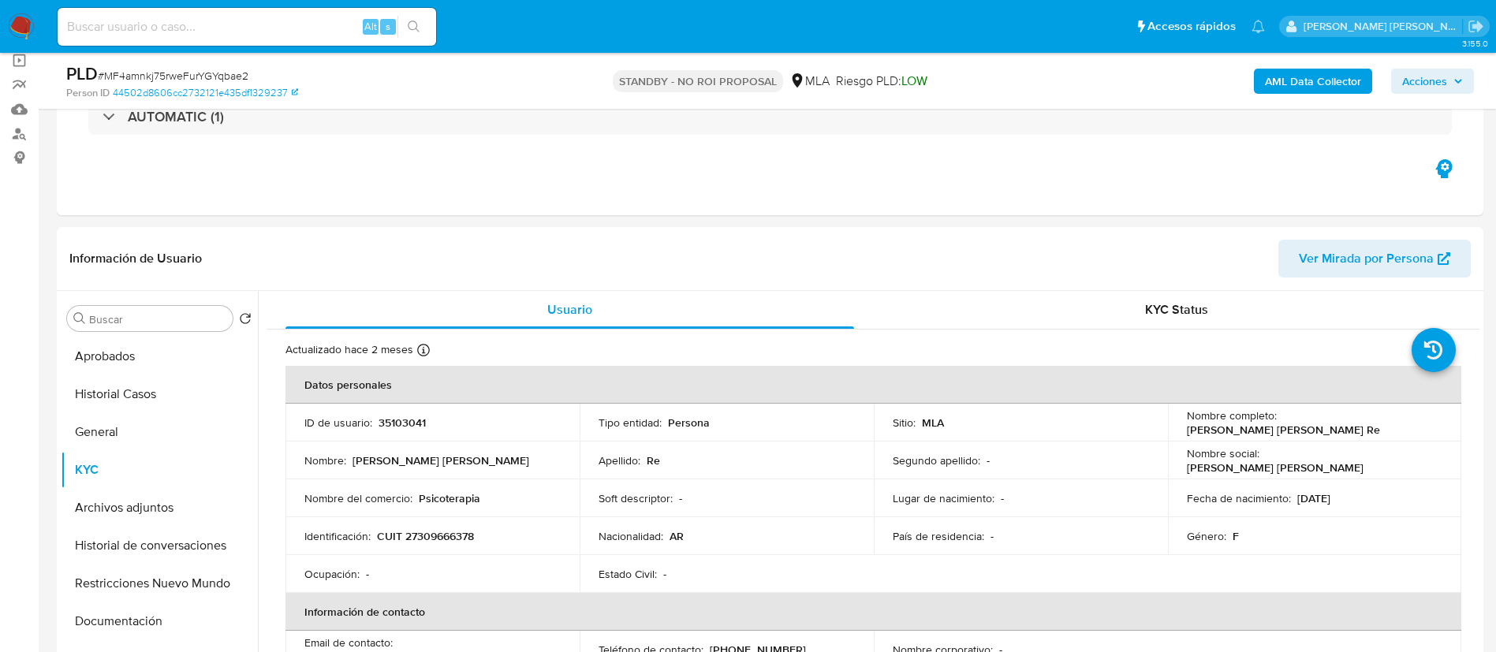
click at [147, 26] on input at bounding box center [247, 27] width 379 height 21
paste input "v0xu3aylQY8bgx48W0ckcOMQ"
type input "v0xu3aylQY8bgx48W0ckcOMQ"
click at [413, 29] on icon "search-icon" at bounding box center [414, 27] width 12 height 12
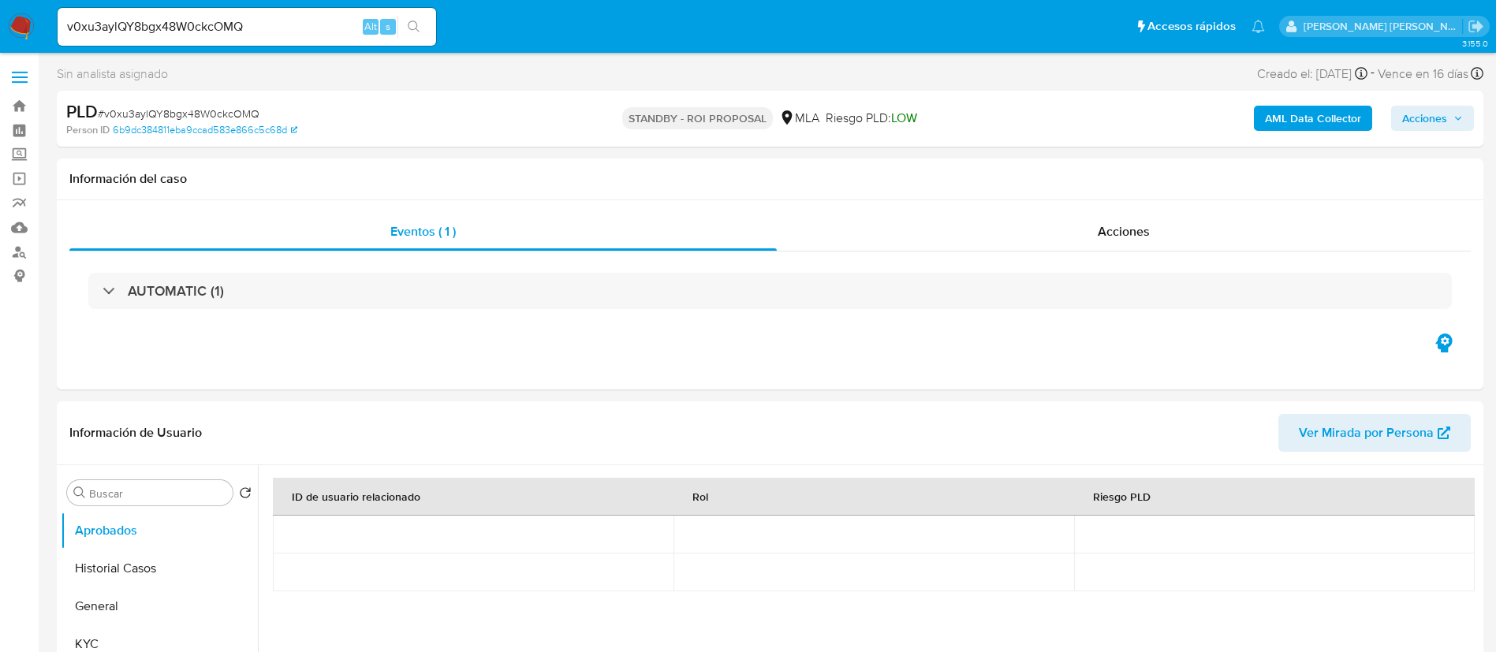
select select "10"
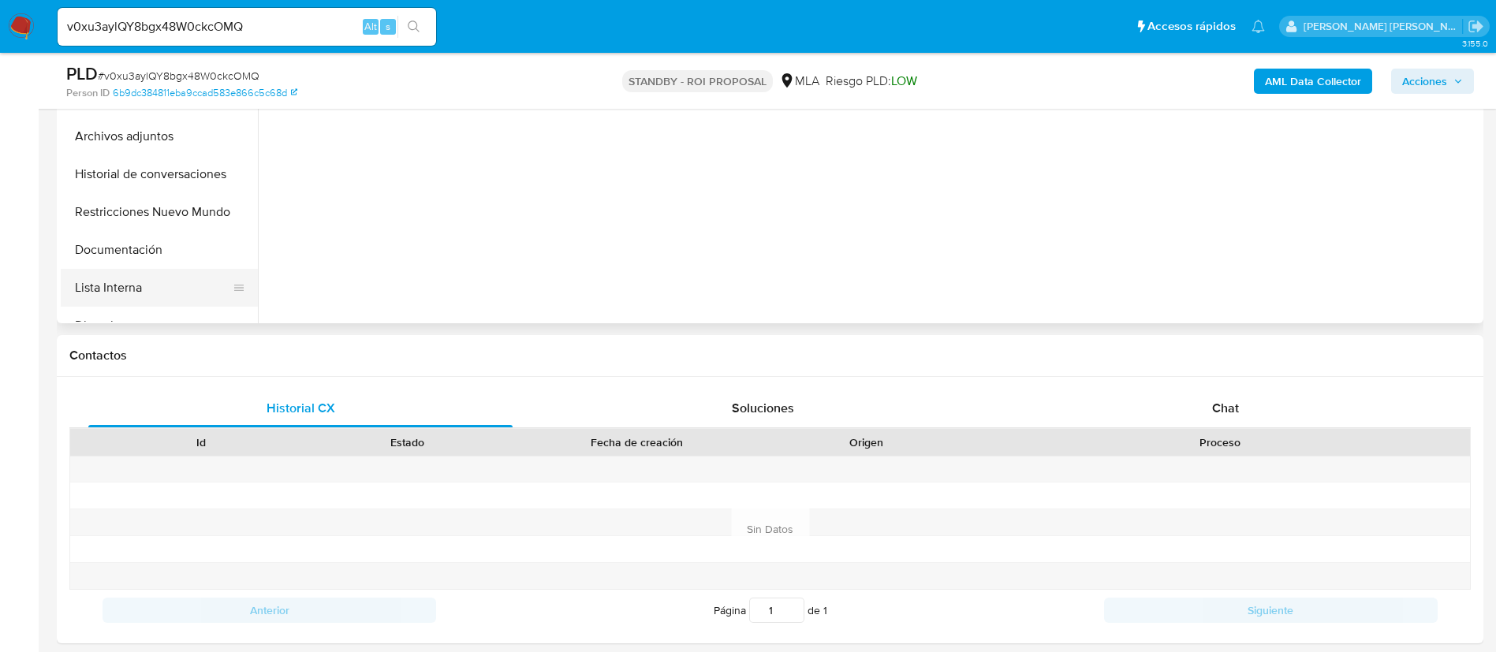
scroll to position [402, 0]
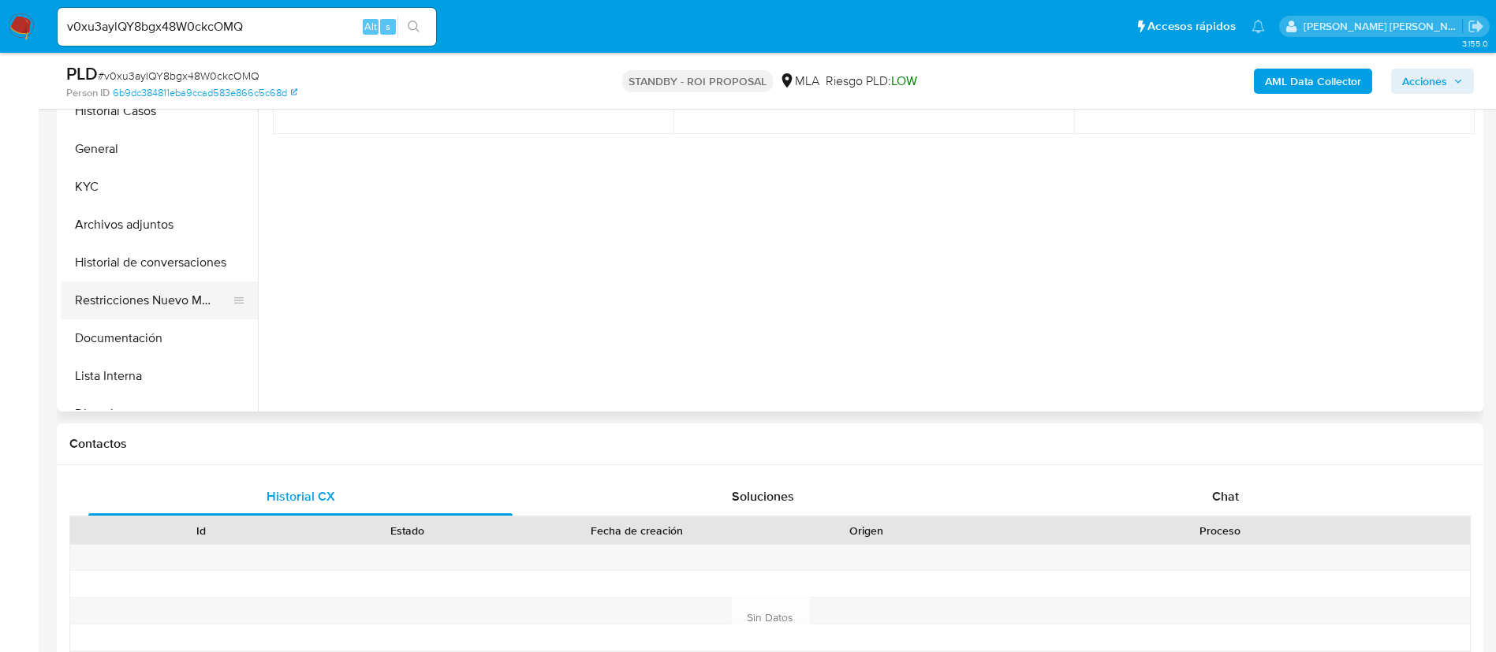
click at [111, 303] on button "Restricciones Nuevo Mundo" at bounding box center [153, 301] width 185 height 38
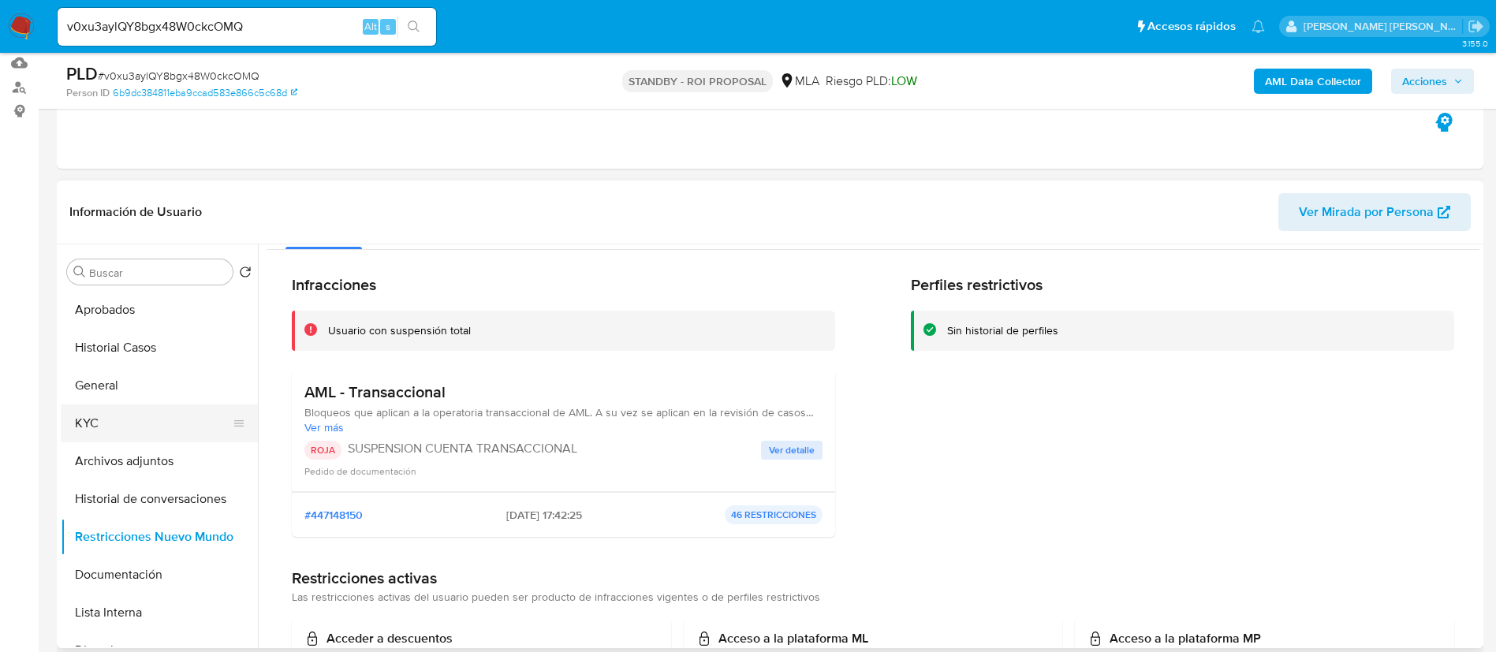
scroll to position [0, 0]
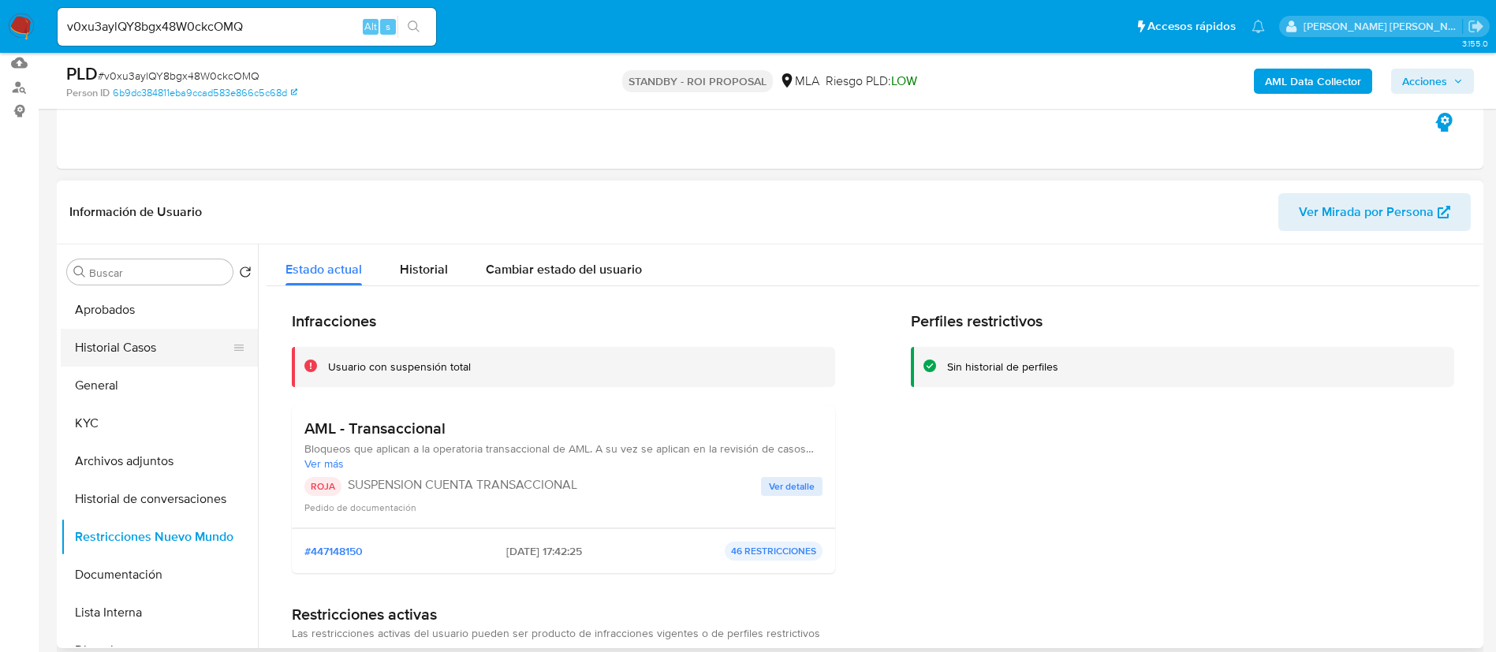
click at [77, 341] on button "Historial Casos" at bounding box center [153, 348] width 185 height 38
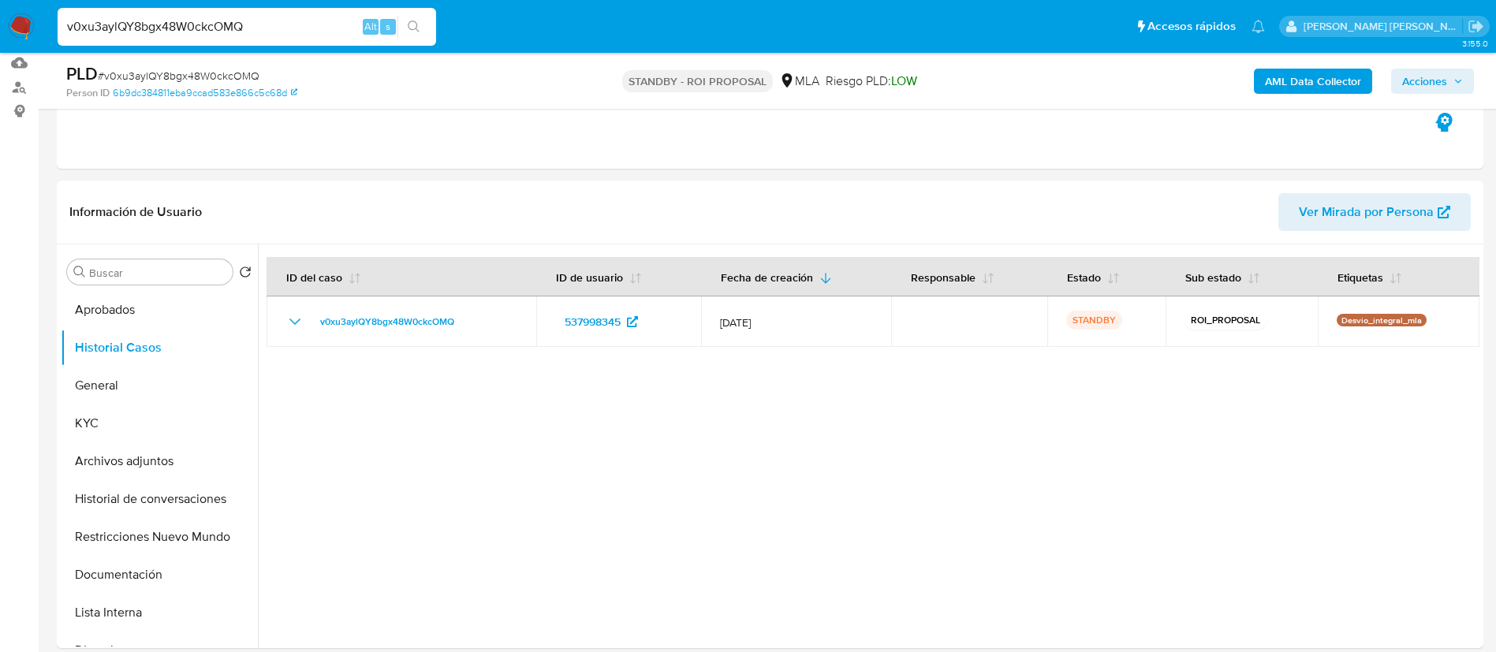
click at [136, 27] on input "v0xu3aylQY8bgx48W0ckcOMQ" at bounding box center [247, 27] width 379 height 21
click at [134, 27] on input "v0xu3aylQY8bgx48W0ckcOMQ" at bounding box center [247, 27] width 379 height 21
paste input "CqOQPXw0niQ69XeRFHrMMCza"
type input "CqOQPXw0niQ69XeRFHrMMCza"
click at [416, 31] on icon "search-icon" at bounding box center [414, 27] width 13 height 13
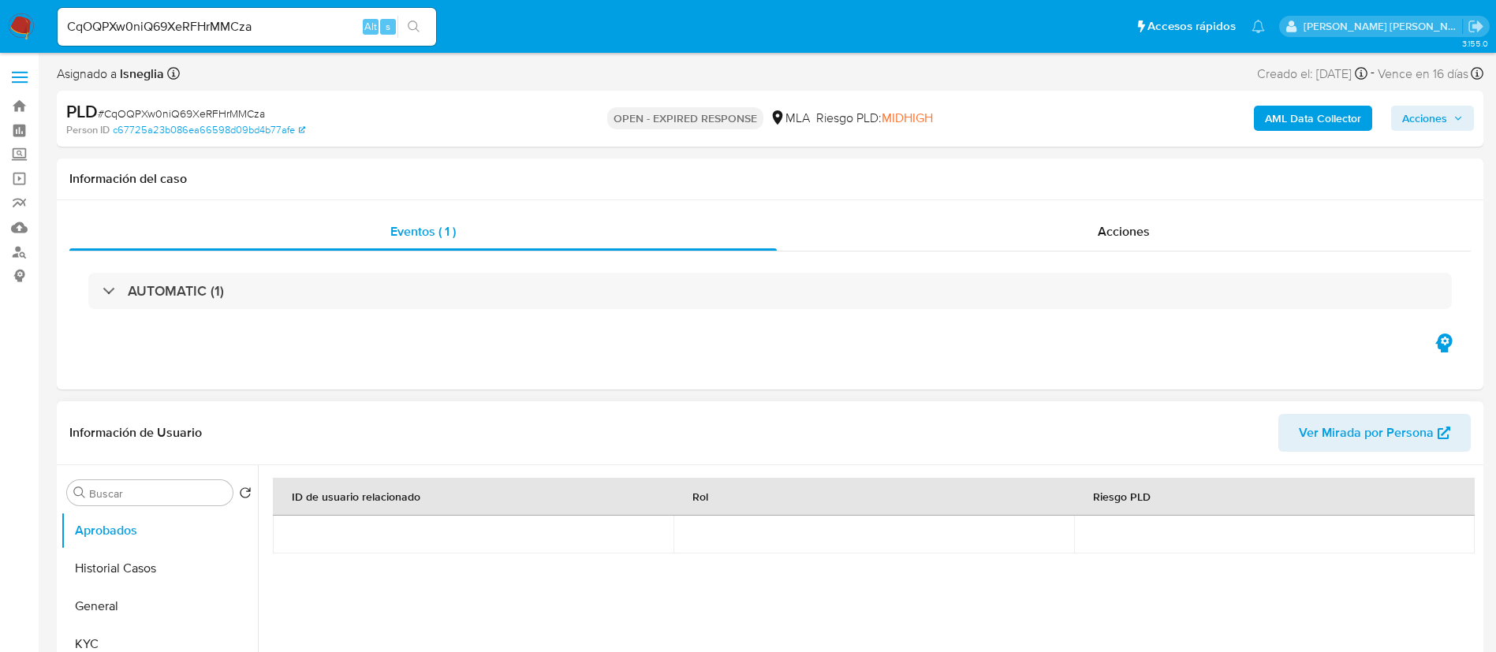
select select "10"
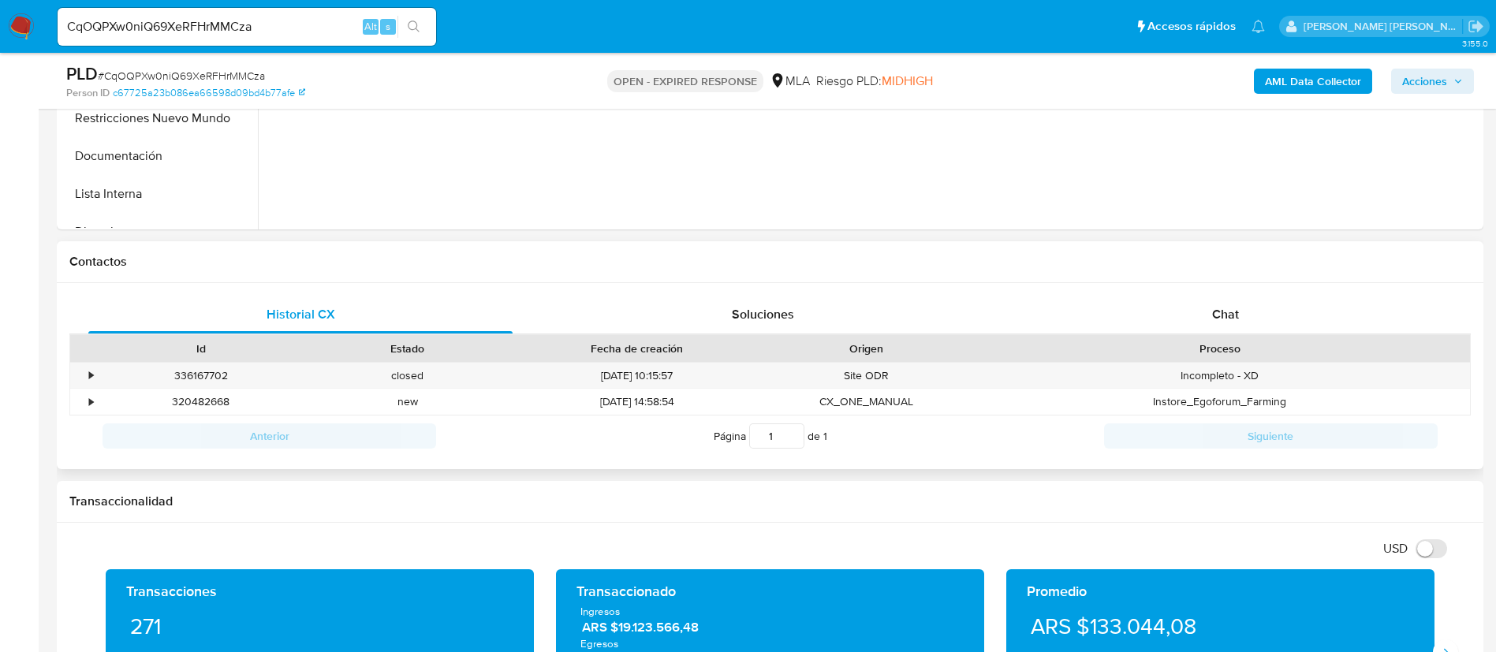
scroll to position [592, 0]
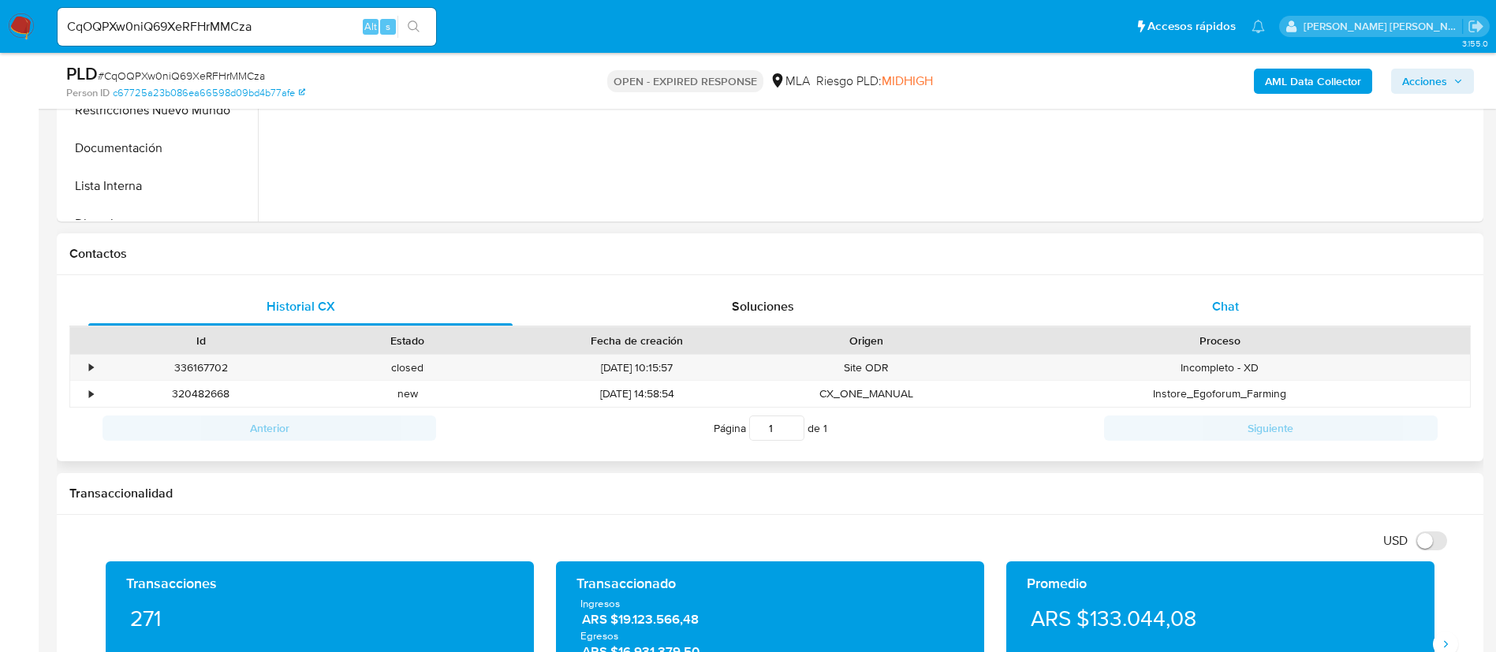
click at [1242, 322] on div "Chat" at bounding box center [1226, 307] width 424 height 38
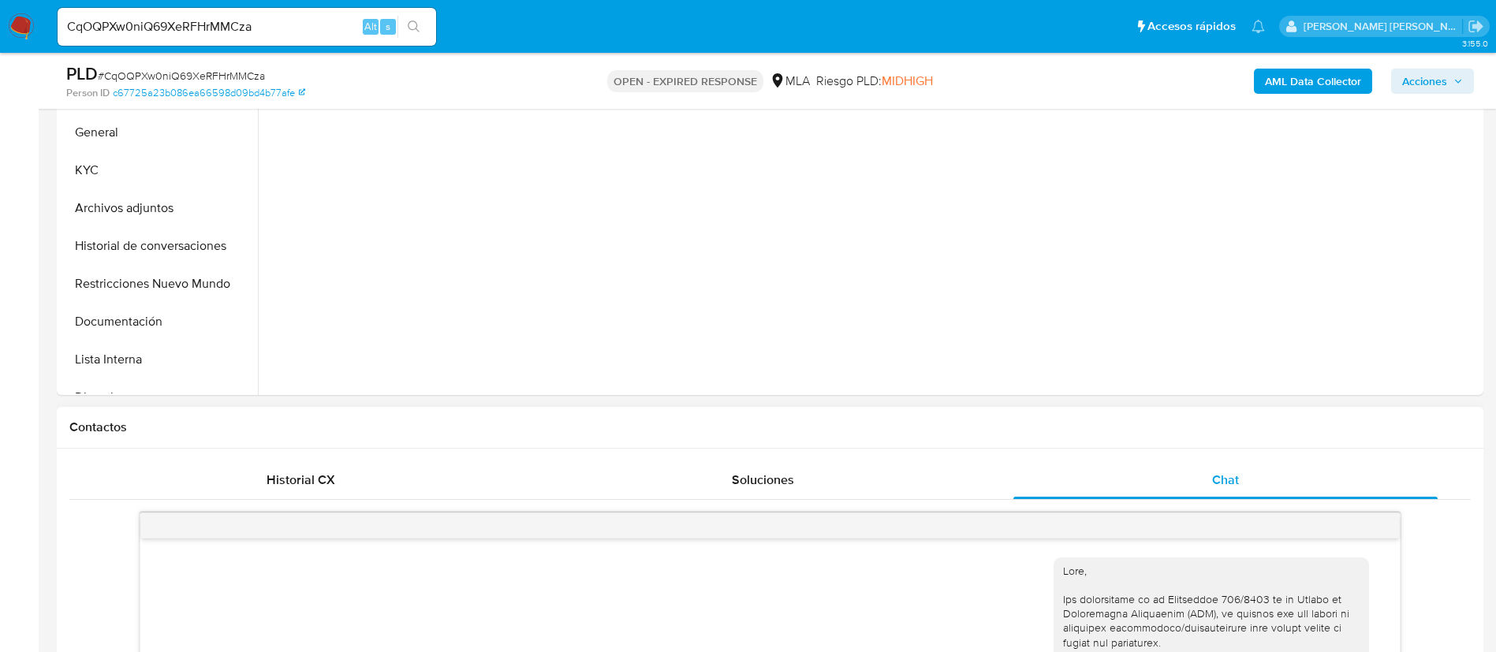
scroll to position [237, 0]
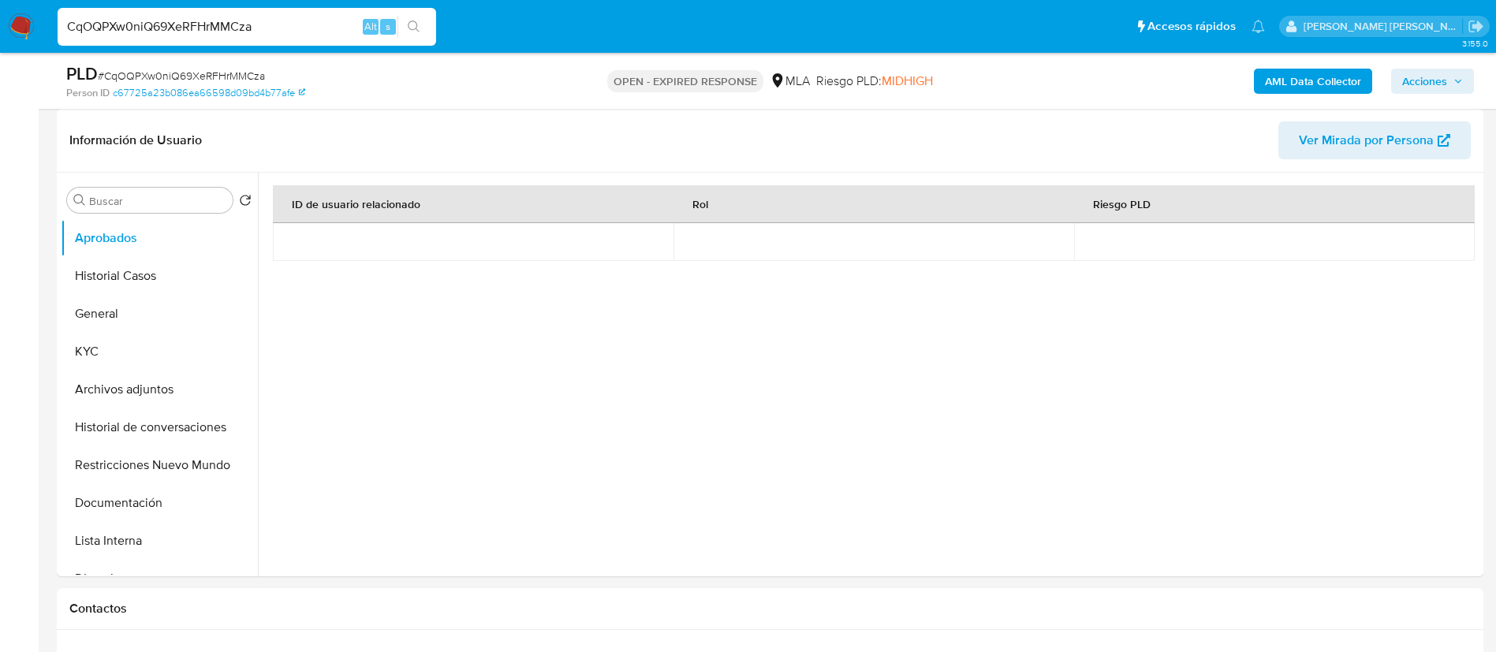
click at [170, 21] on input "CqOQPXw0niQ69XeRFHrMMCza" at bounding box center [247, 27] width 379 height 21
paste input "0wIUir6qr4je5p9iBz3Kpdi6"
type input "0wIUir6qr4je5p9iBz3Kpdi6"
click at [416, 21] on icon "search-icon" at bounding box center [414, 27] width 12 height 12
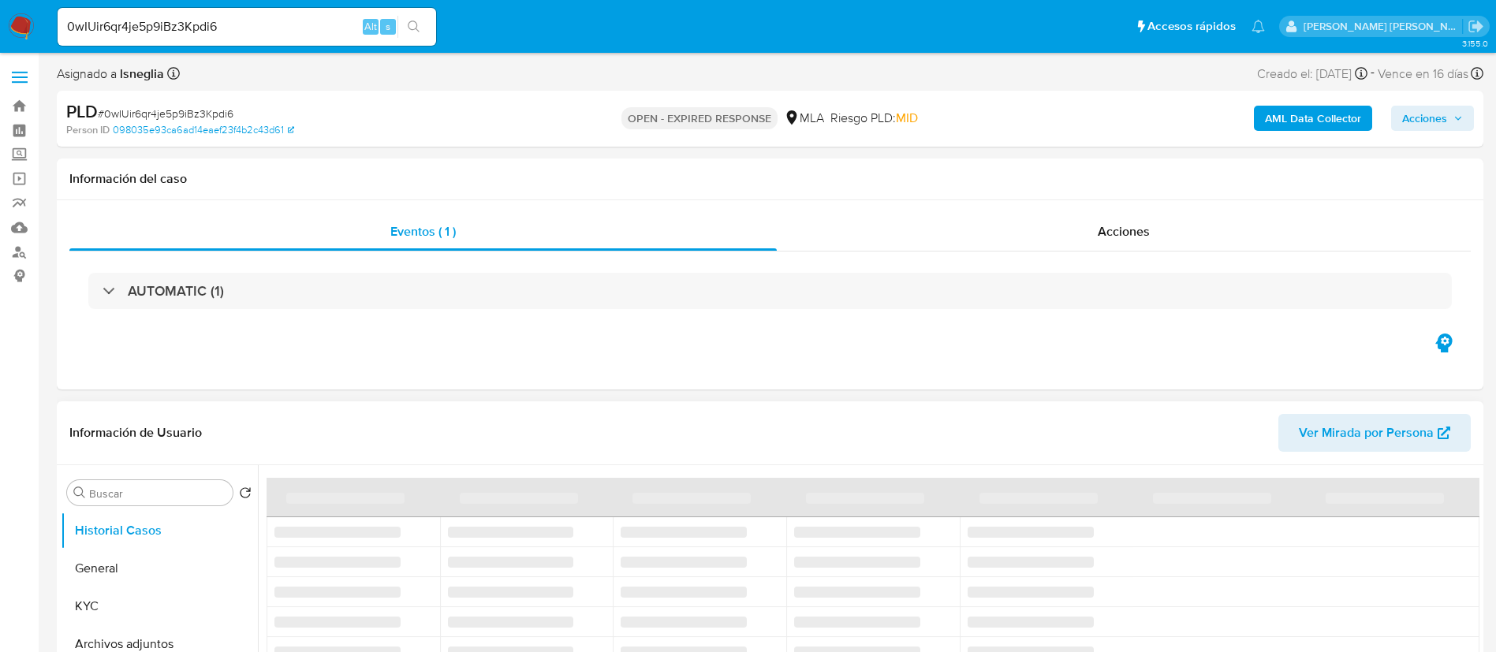
select select "10"
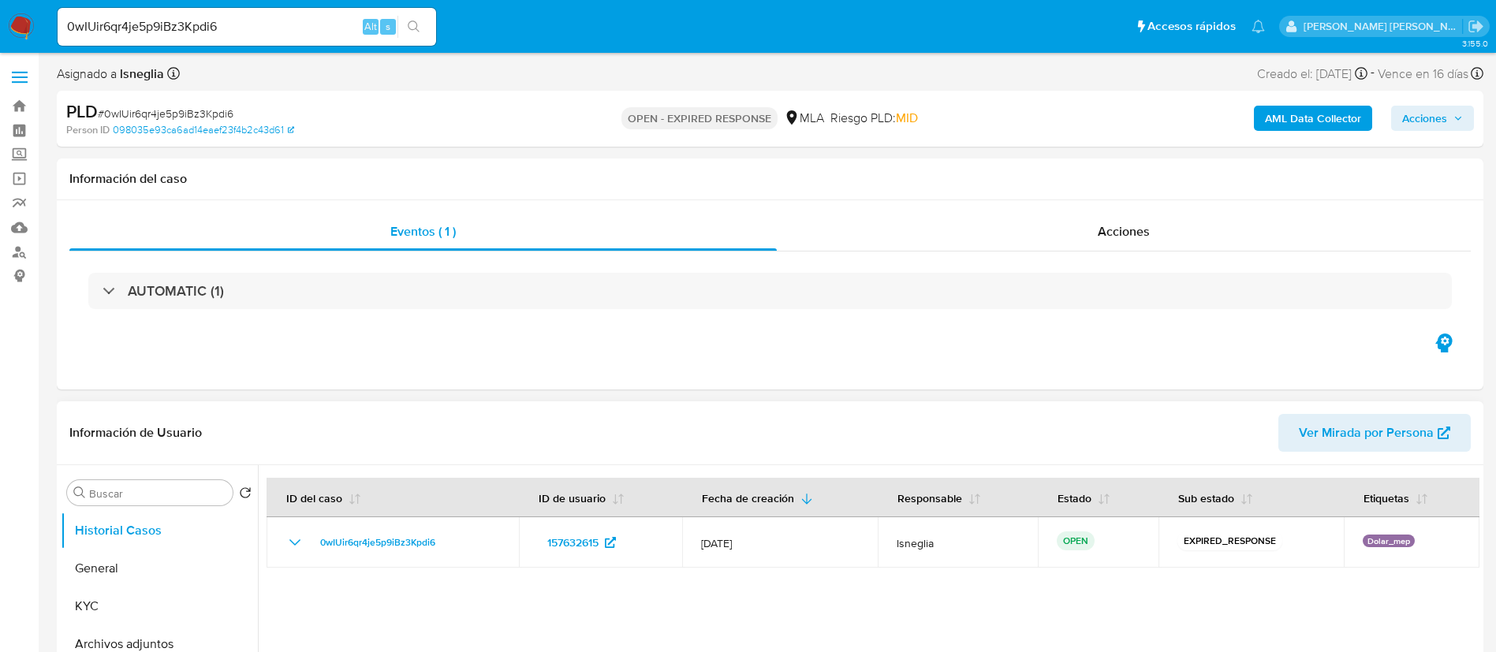
click at [155, 113] on span "# 0wIUir6qr4je5p9iBz3Kpdi6" at bounding box center [166, 114] width 136 height 16
copy span "0wIUir6qr4je5p9iBz3Kpdi6"
click at [16, 21] on img at bounding box center [21, 26] width 27 height 27
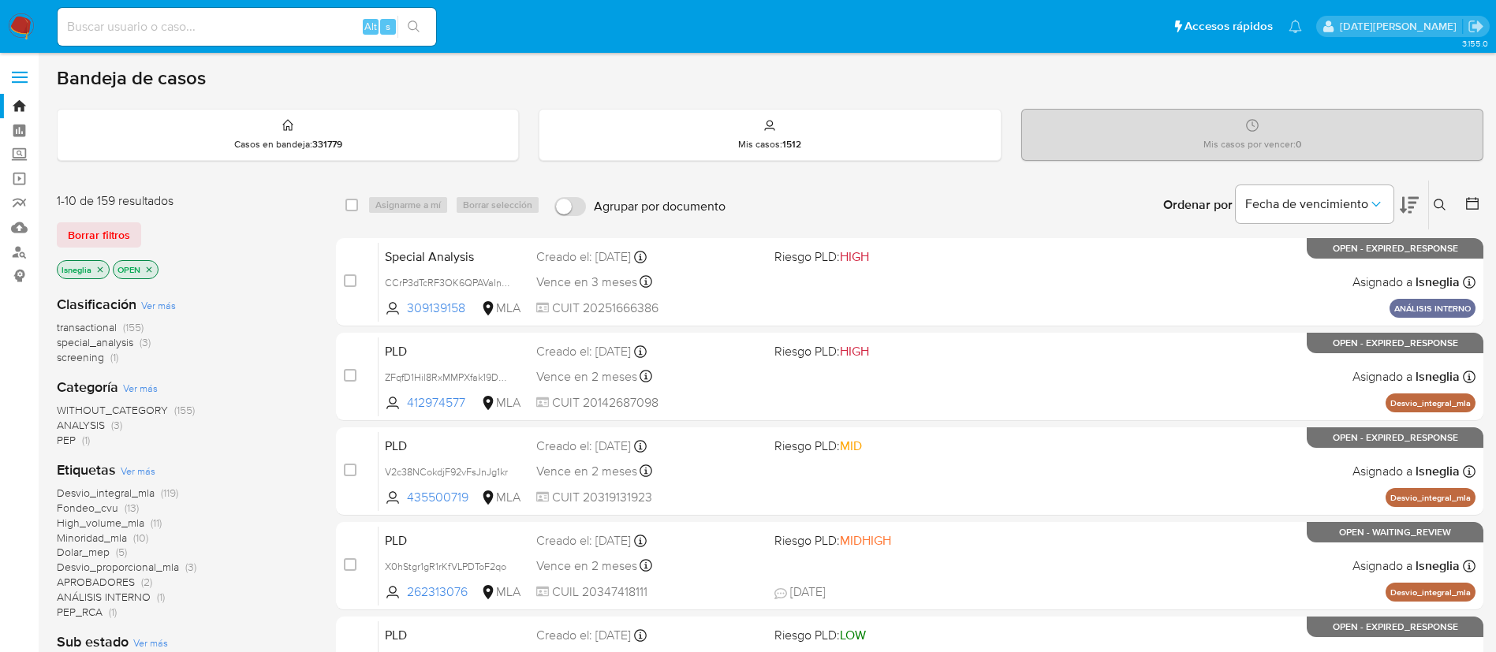
click at [1437, 209] on icon at bounding box center [1440, 205] width 13 height 13
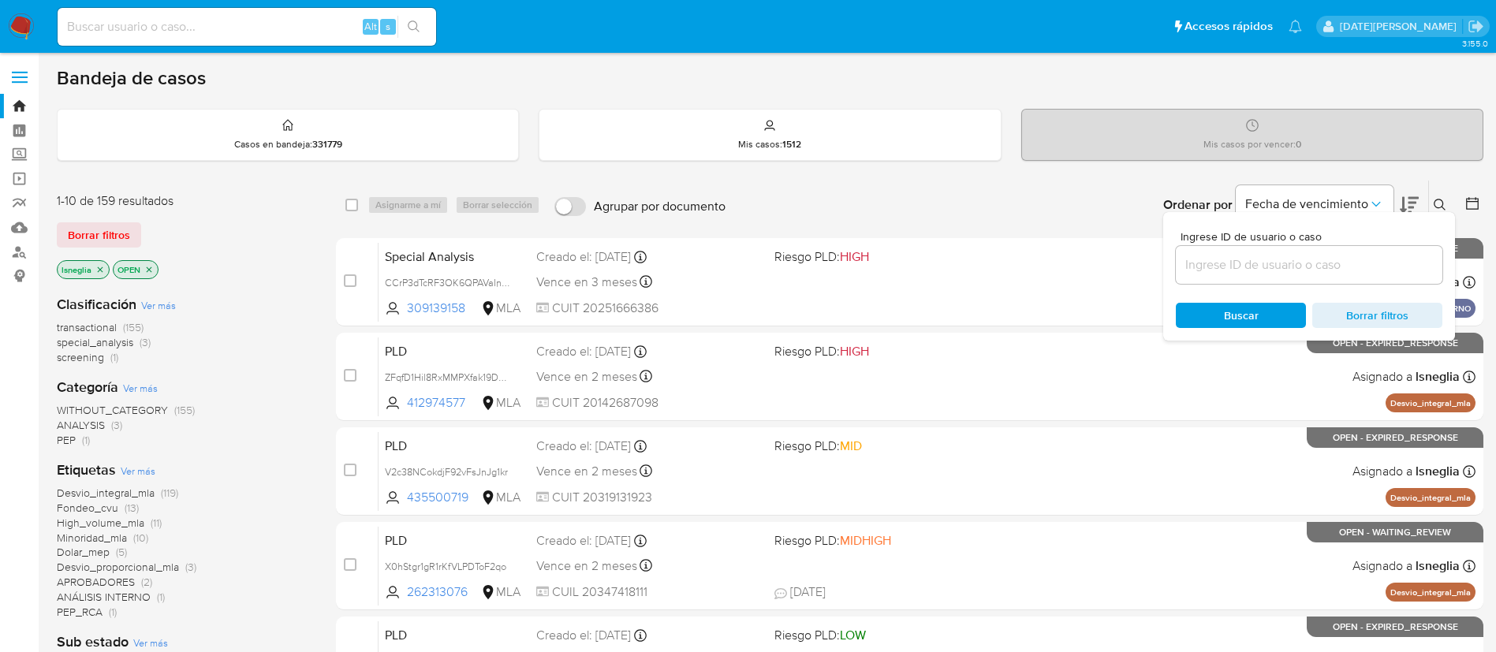
click at [1272, 258] on input at bounding box center [1309, 265] width 267 height 21
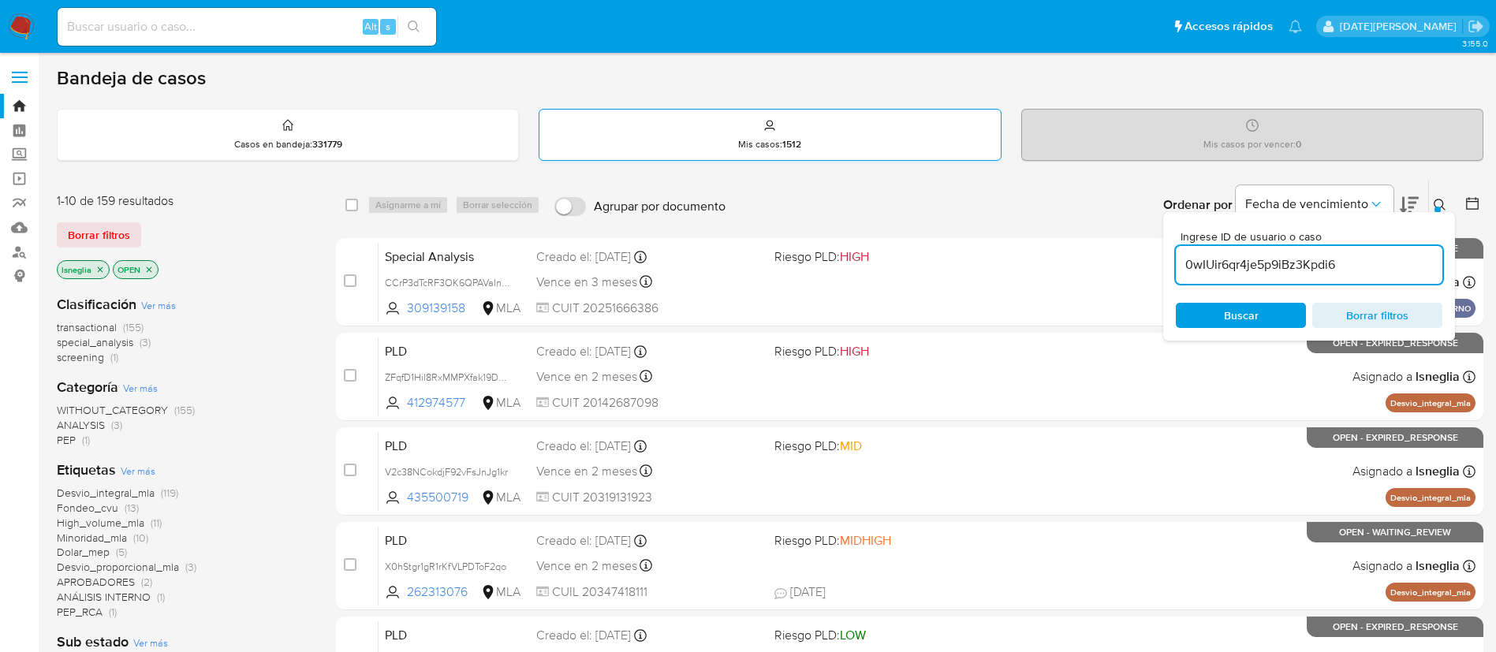
type input "0wIUir6qr4je5p9iBz3Kpdi6"
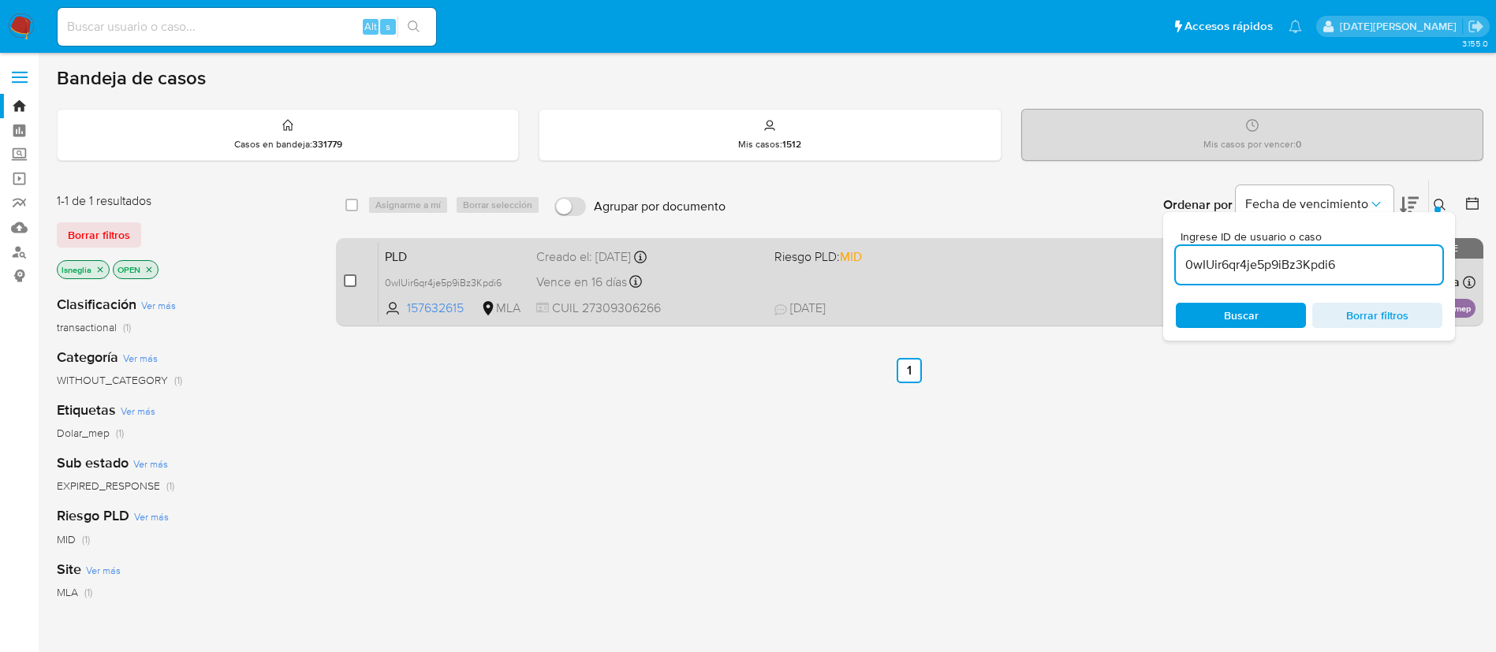
click at [349, 282] on input "checkbox" at bounding box center [350, 281] width 13 height 13
checkbox input "true"
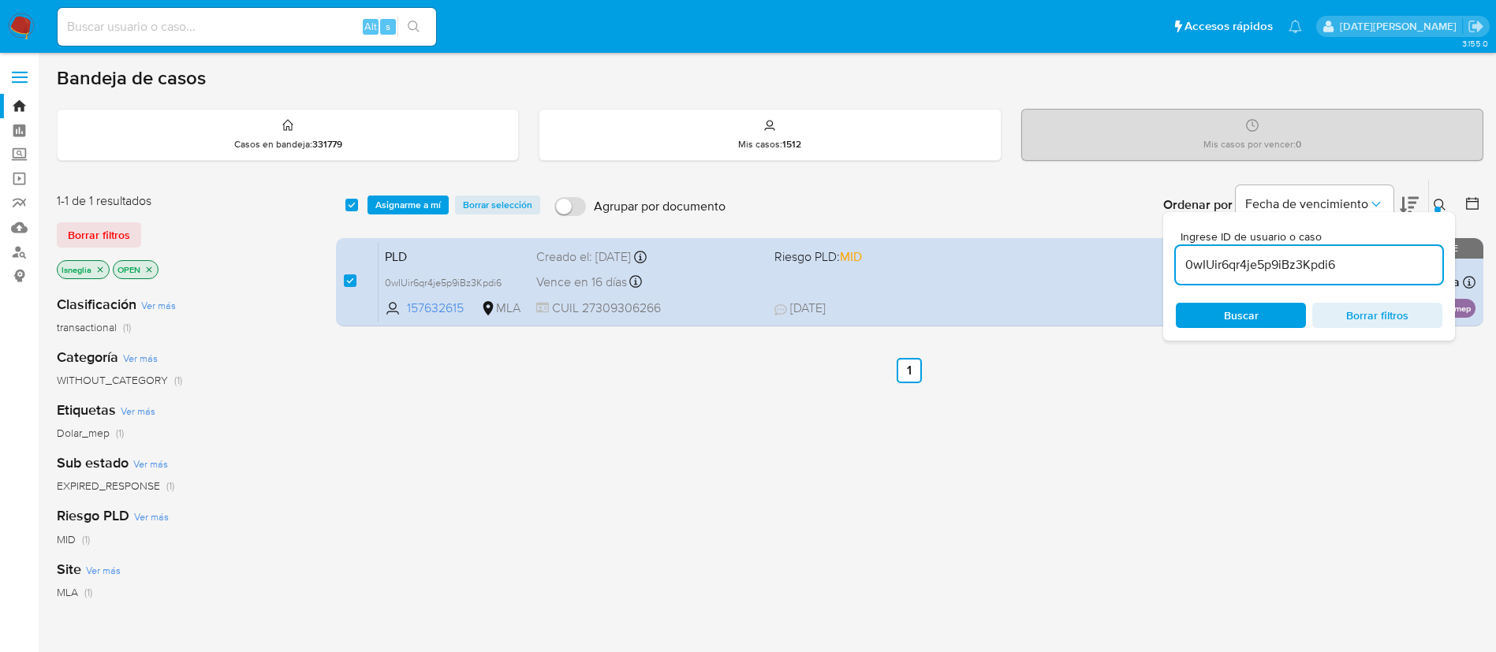
click at [443, 193] on div "select-all-cases-checkbox Asignarme a mí Borrar selección Agrupar por documento…" at bounding box center [910, 205] width 1148 height 49
click at [430, 201] on span "Asignarme a mí" at bounding box center [407, 205] width 65 height 16
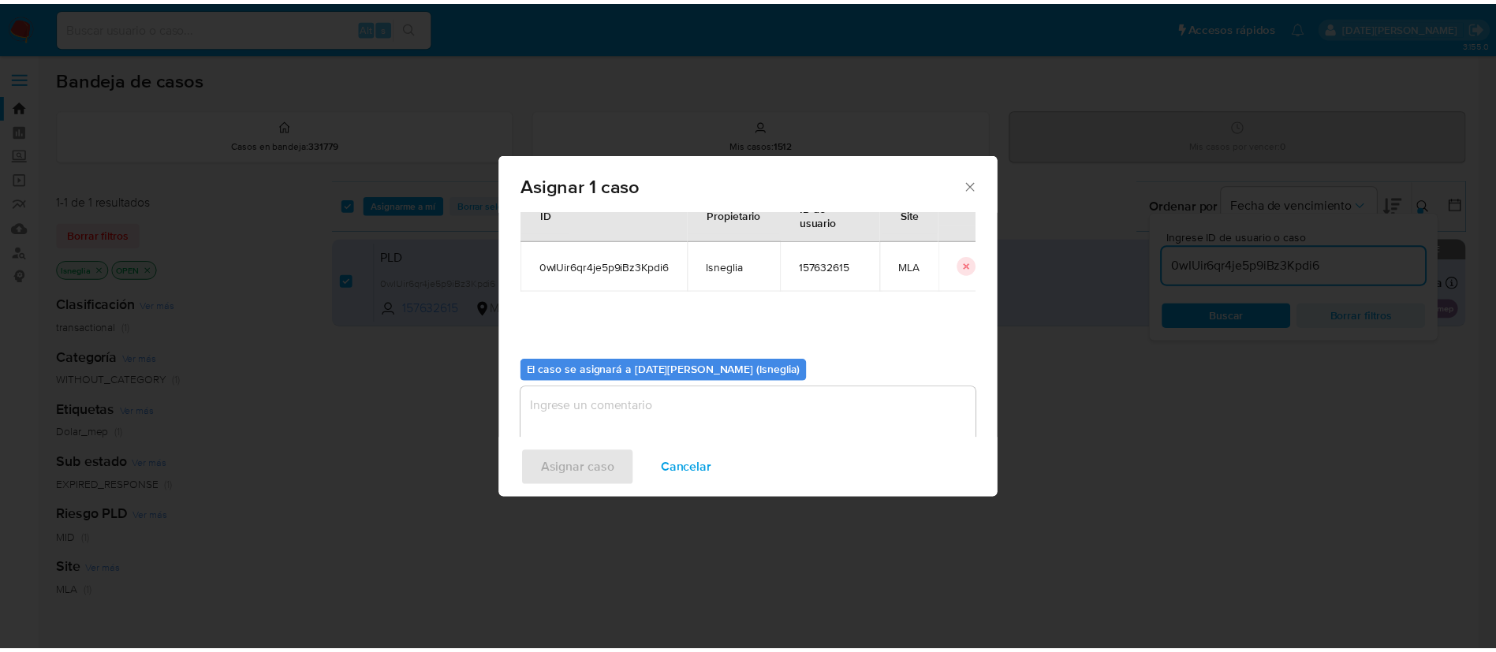
scroll to position [82, 0]
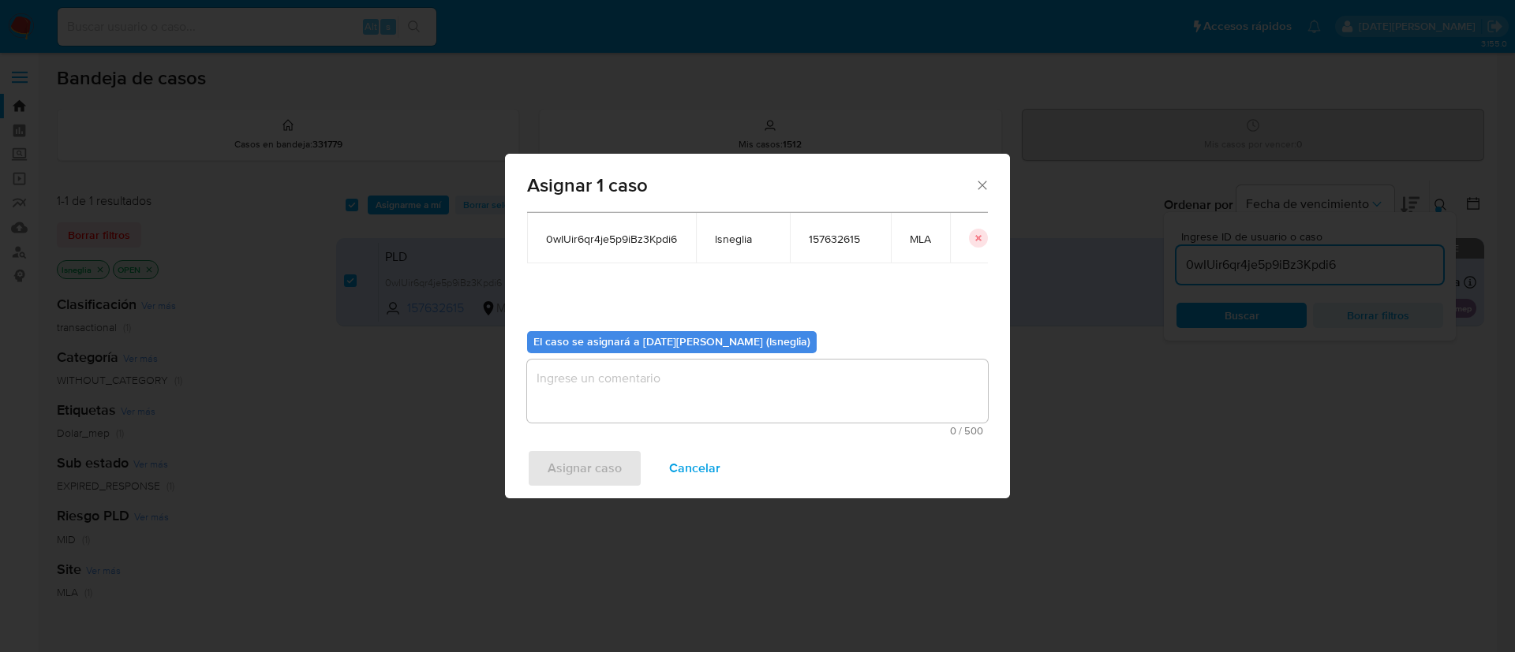
click at [676, 413] on textarea "assign-modal" at bounding box center [757, 391] width 461 height 63
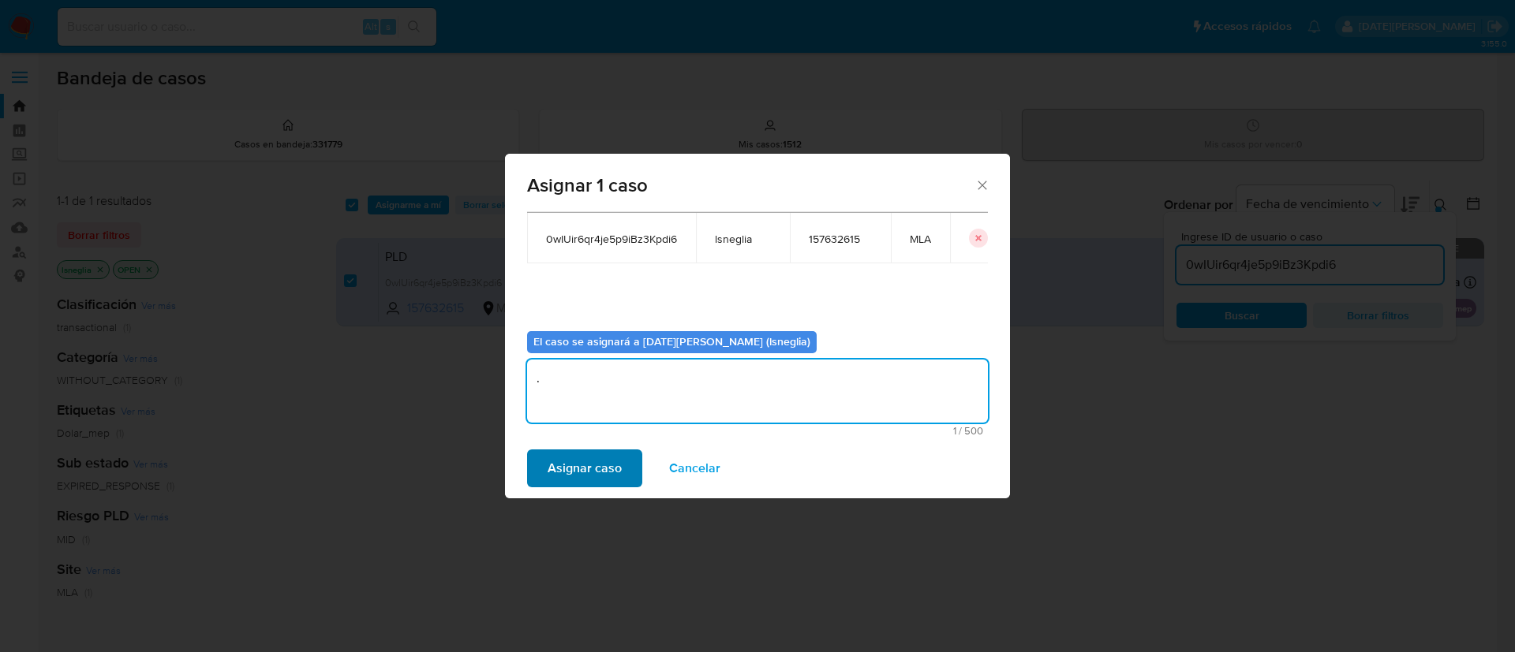
type textarea "."
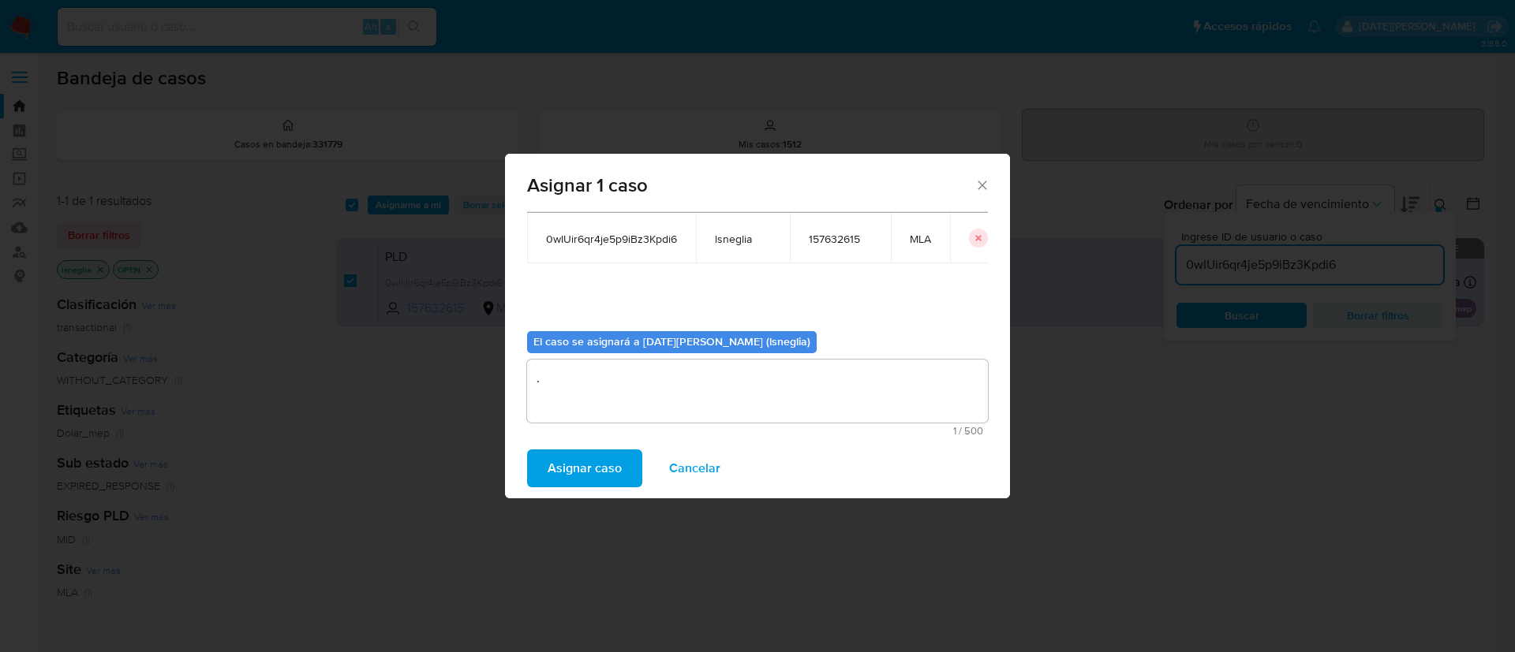
click at [611, 460] on span "Asignar caso" at bounding box center [584, 468] width 74 height 35
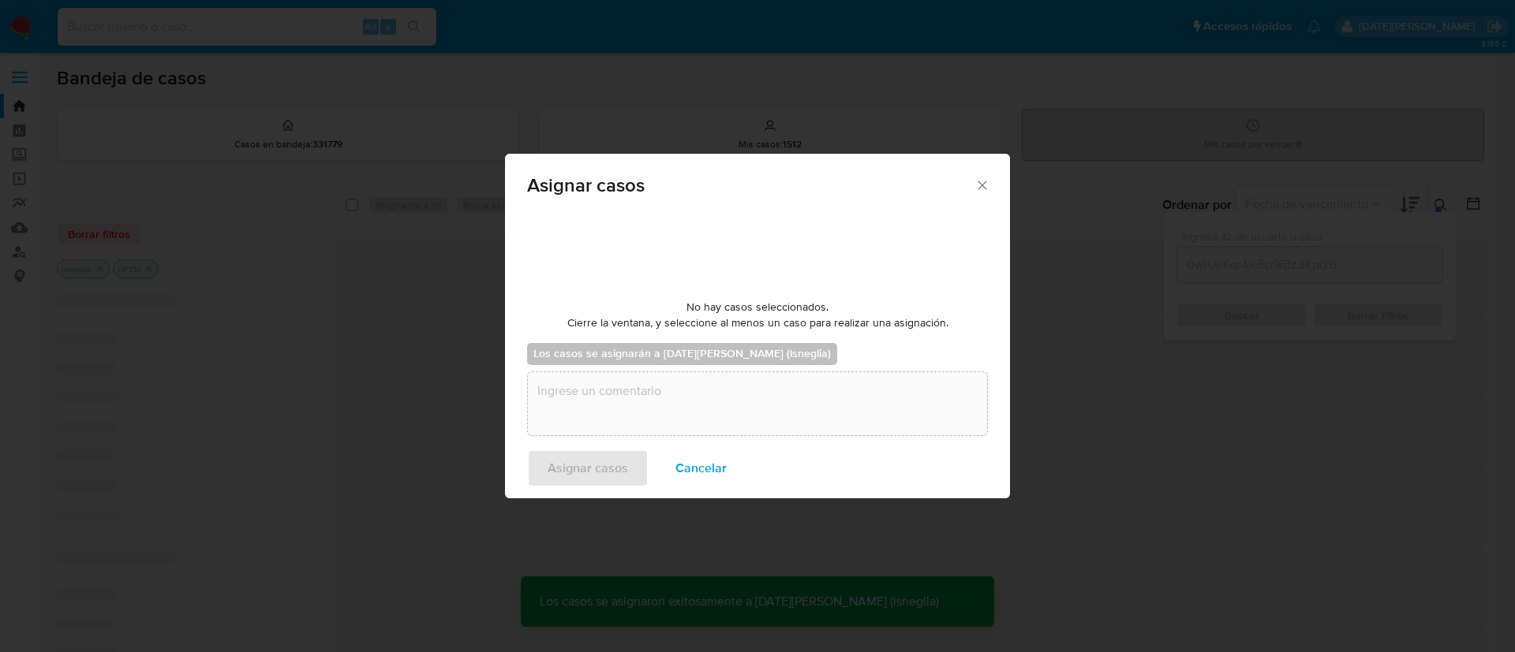
checkbox input "false"
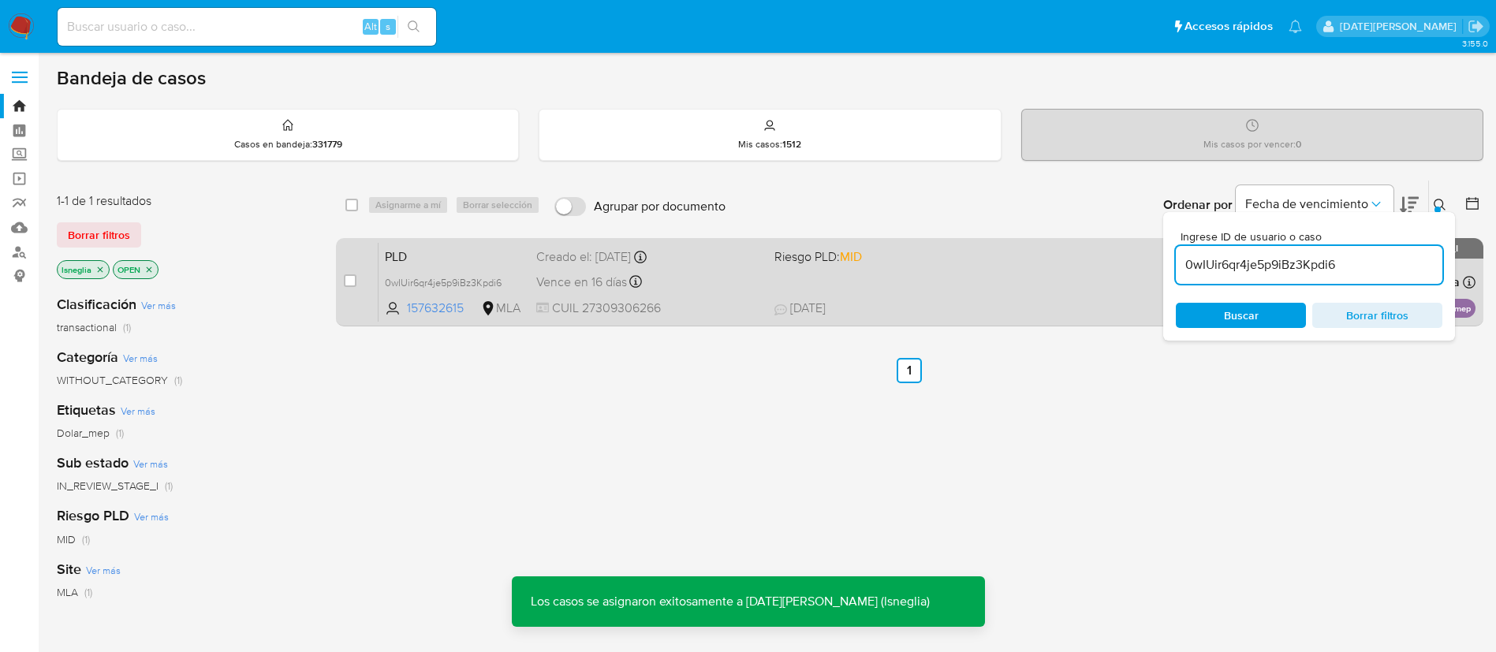
click at [424, 254] on span "PLD" at bounding box center [454, 255] width 139 height 21
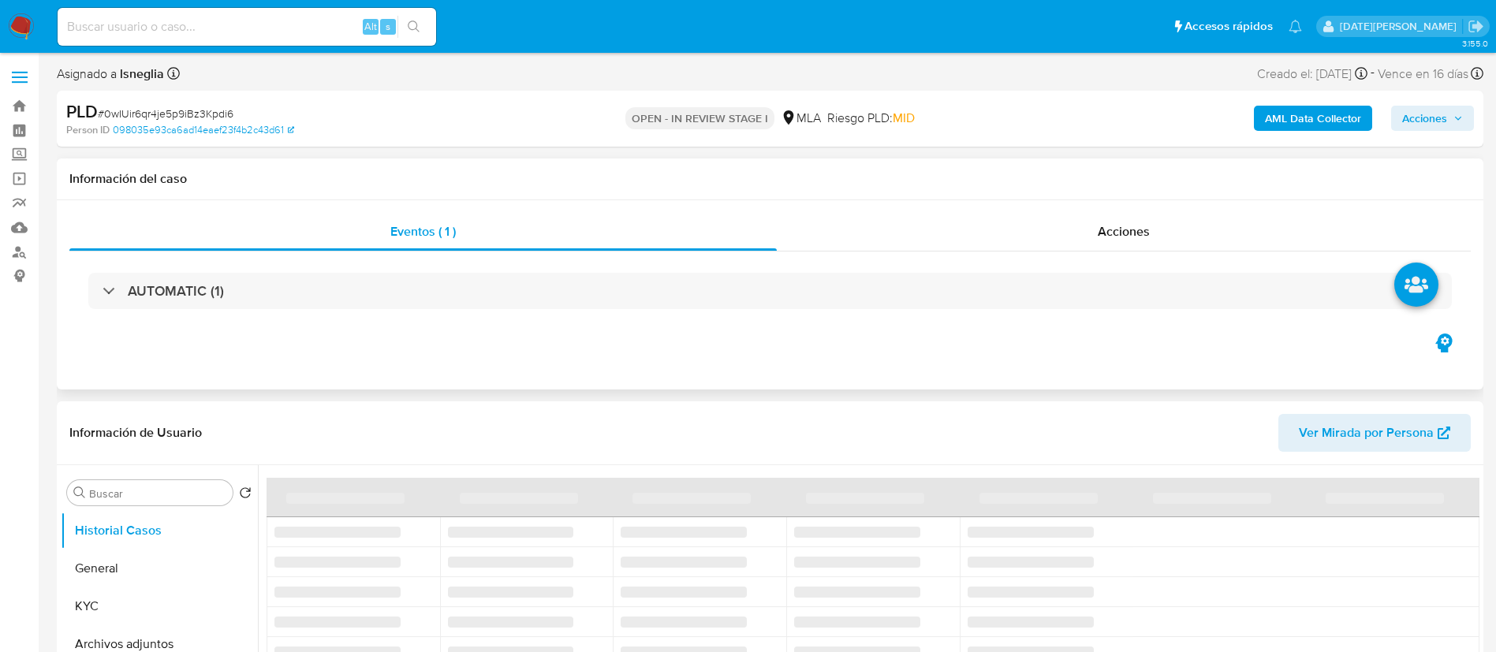
select select "10"
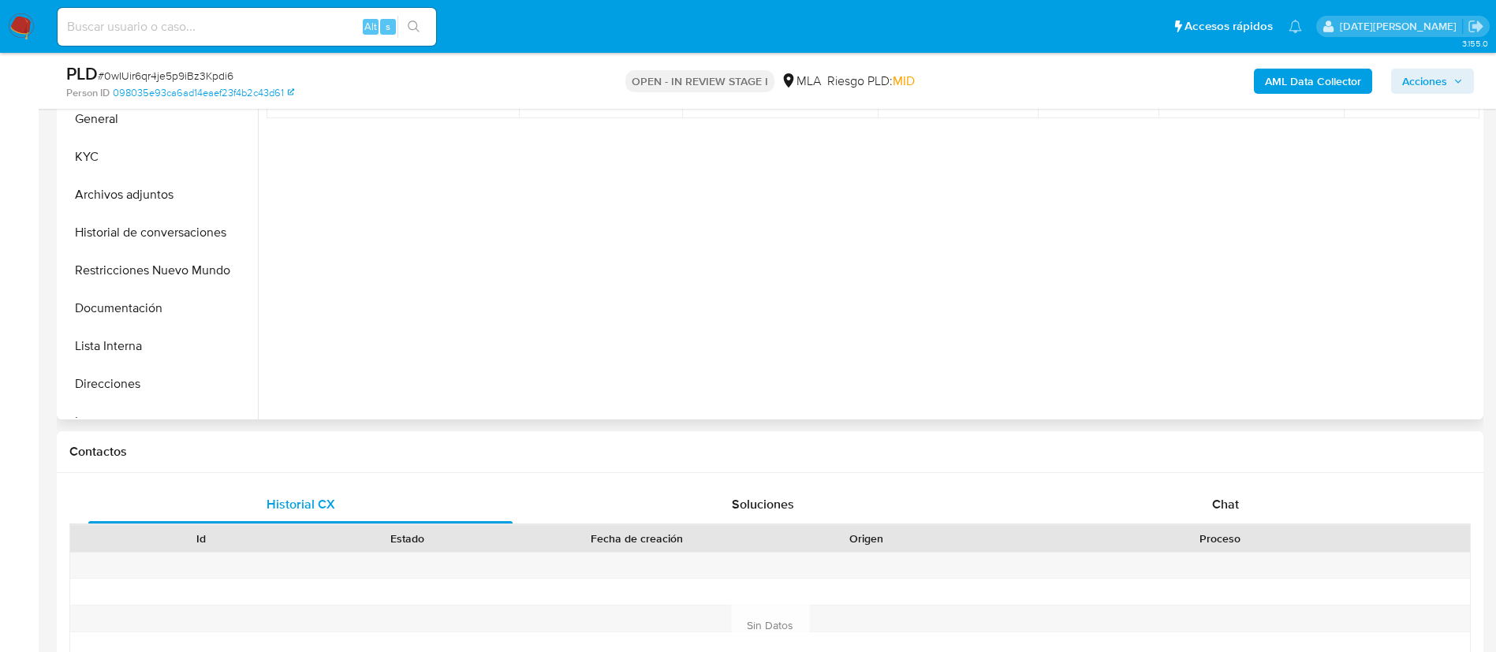
scroll to position [473, 0]
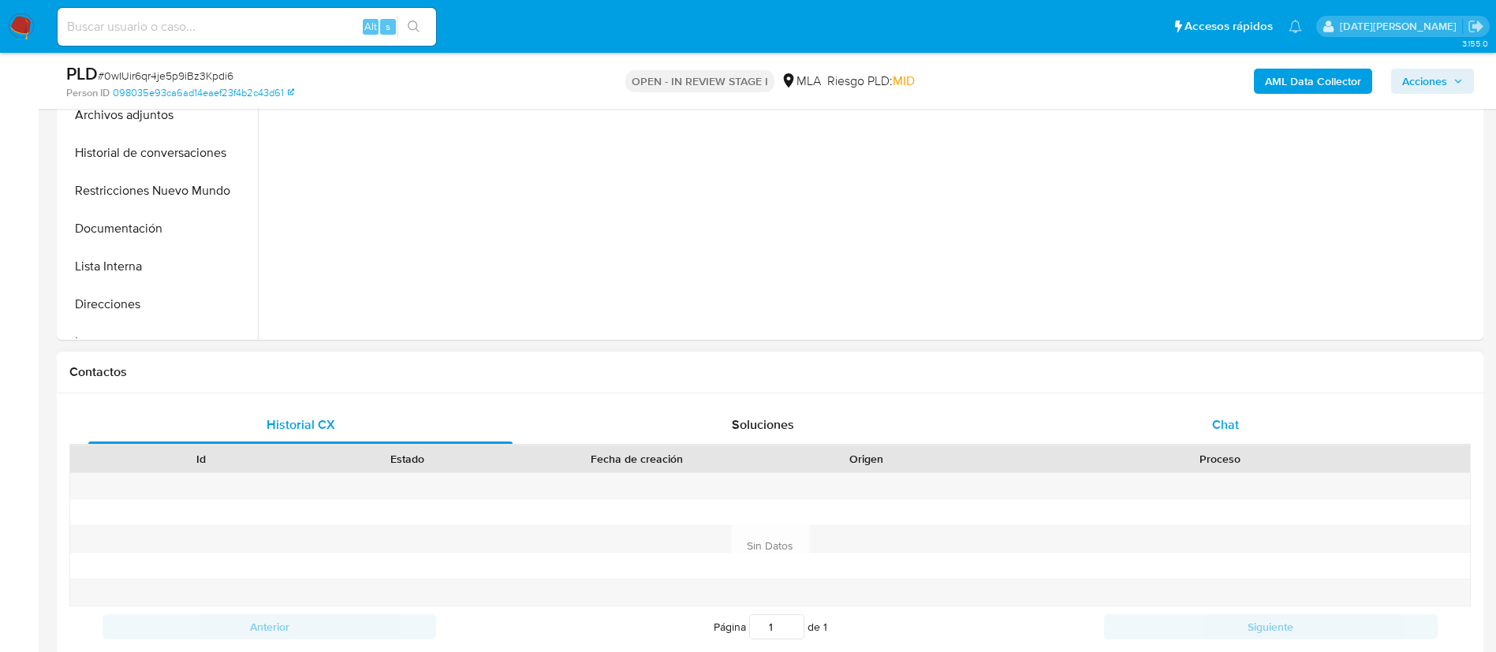
click at [1220, 417] on span "Chat" at bounding box center [1225, 425] width 27 height 18
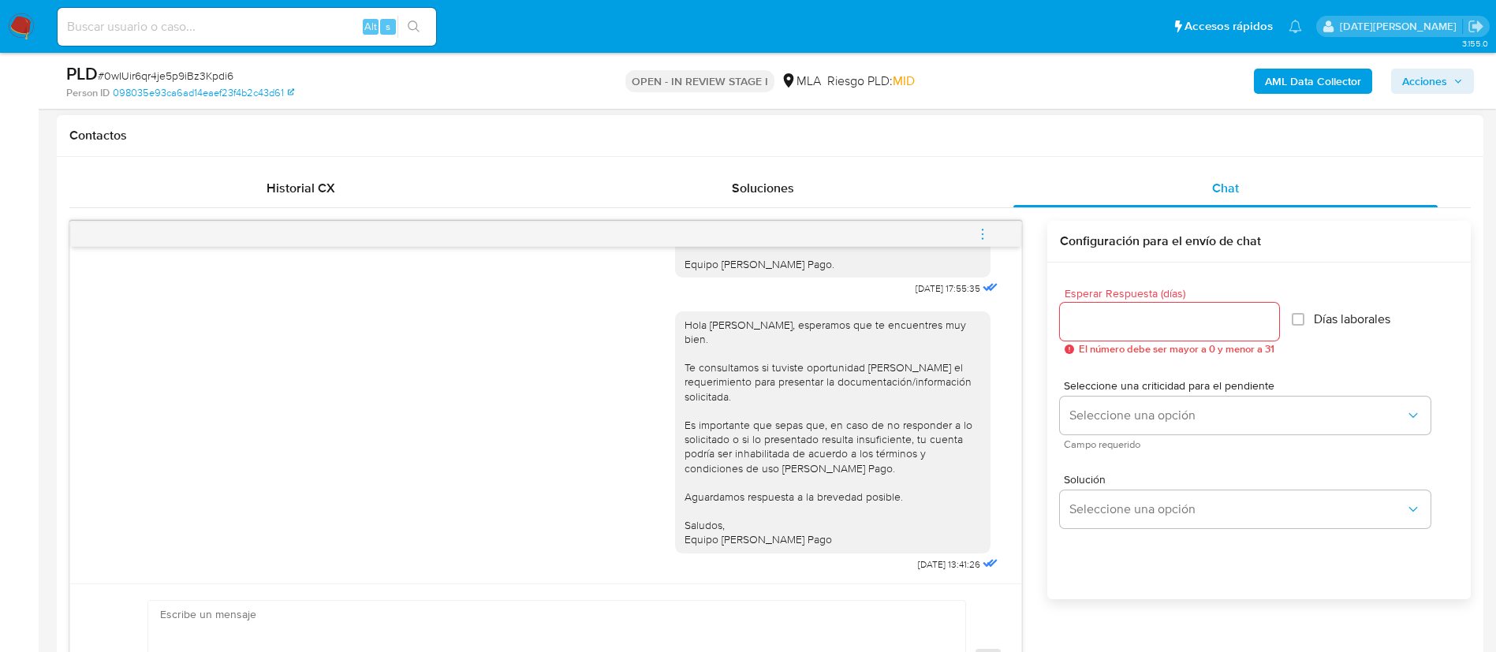
scroll to position [2653, 0]
click at [996, 571] on div "[DATE] 18:56:43 Hola, Esperamos que te encuentres muy bien. Te consultamos si t…" at bounding box center [545, 415] width 951 height 337
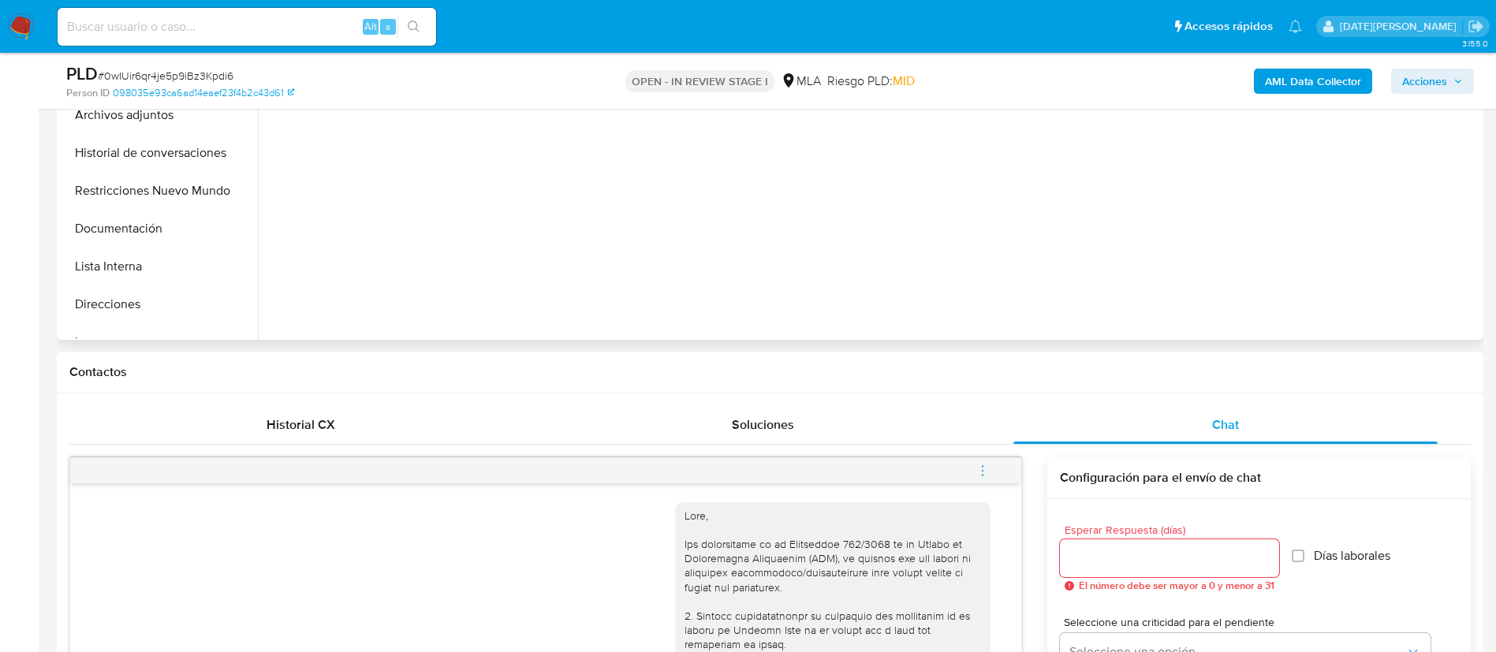
scroll to position [828, 0]
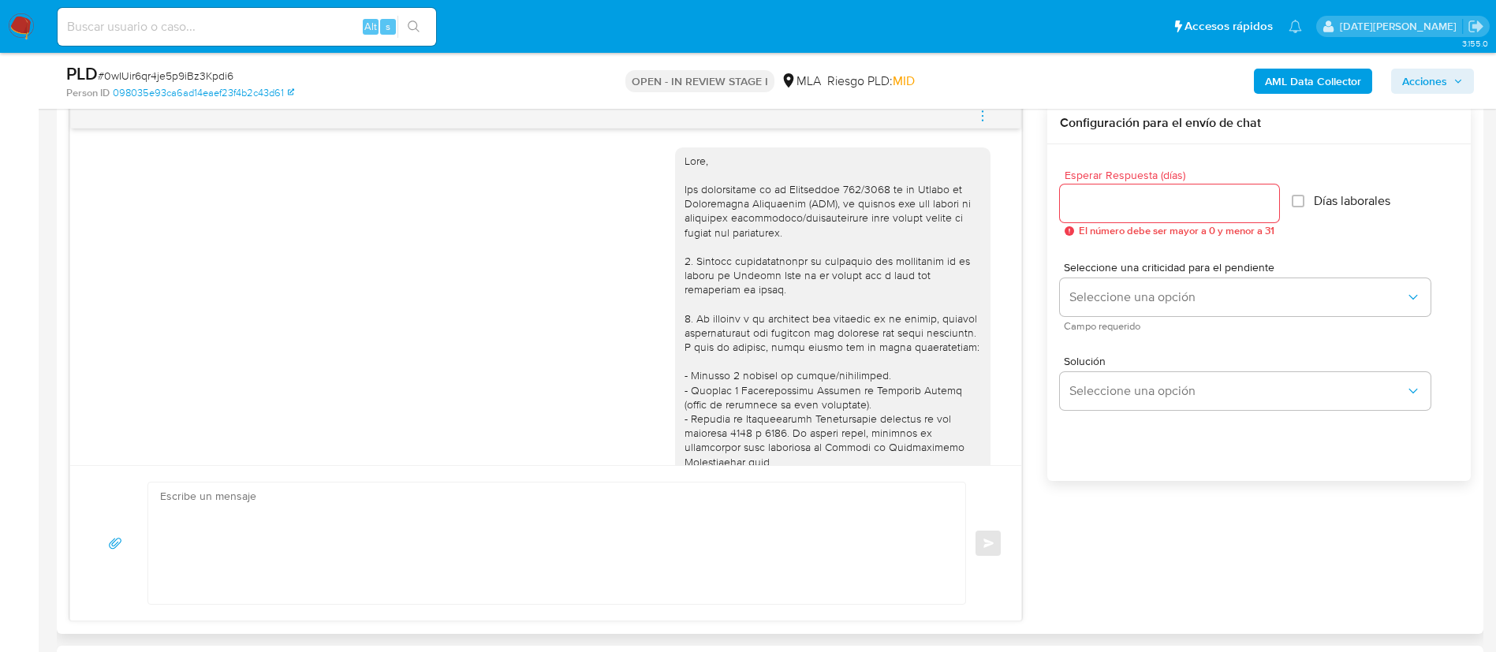
click at [977, 121] on icon "menu-action" at bounding box center [983, 116] width 14 height 14
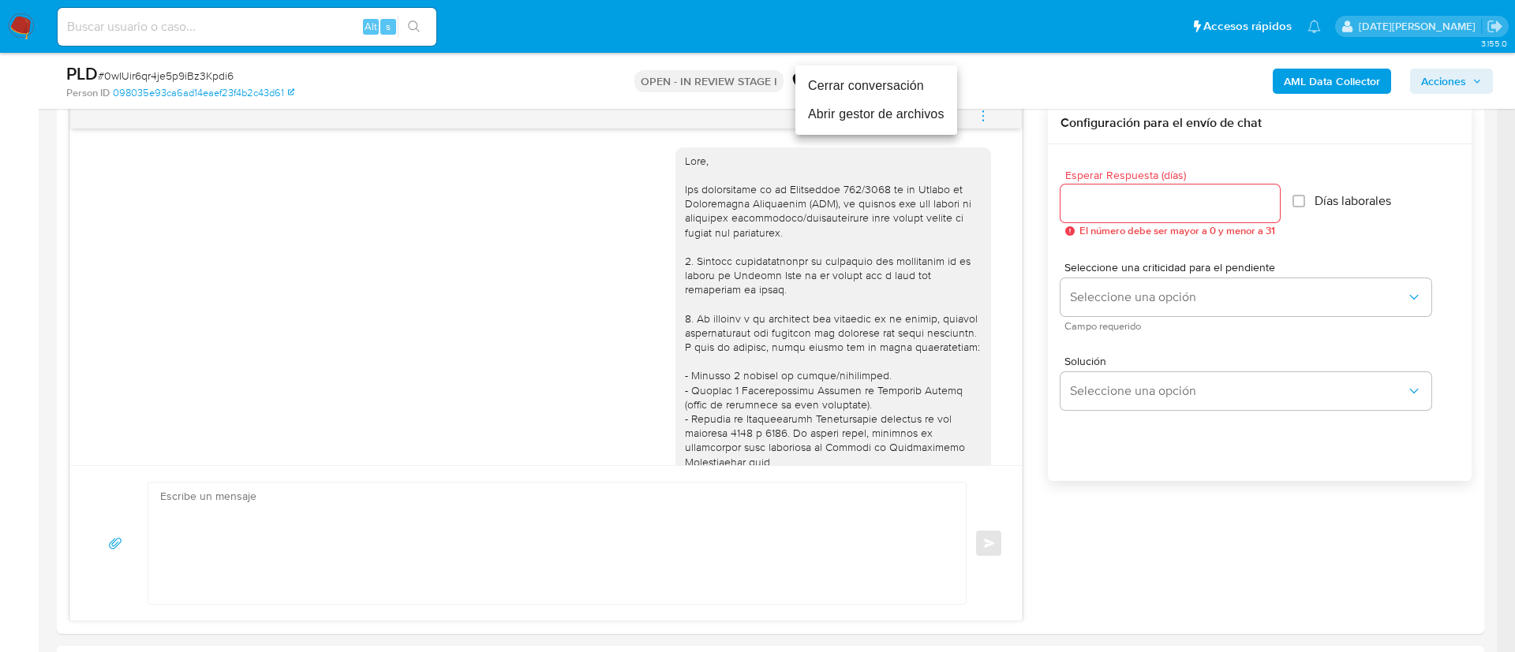
click at [905, 80] on li "Cerrar conversación" at bounding box center [876, 86] width 162 height 28
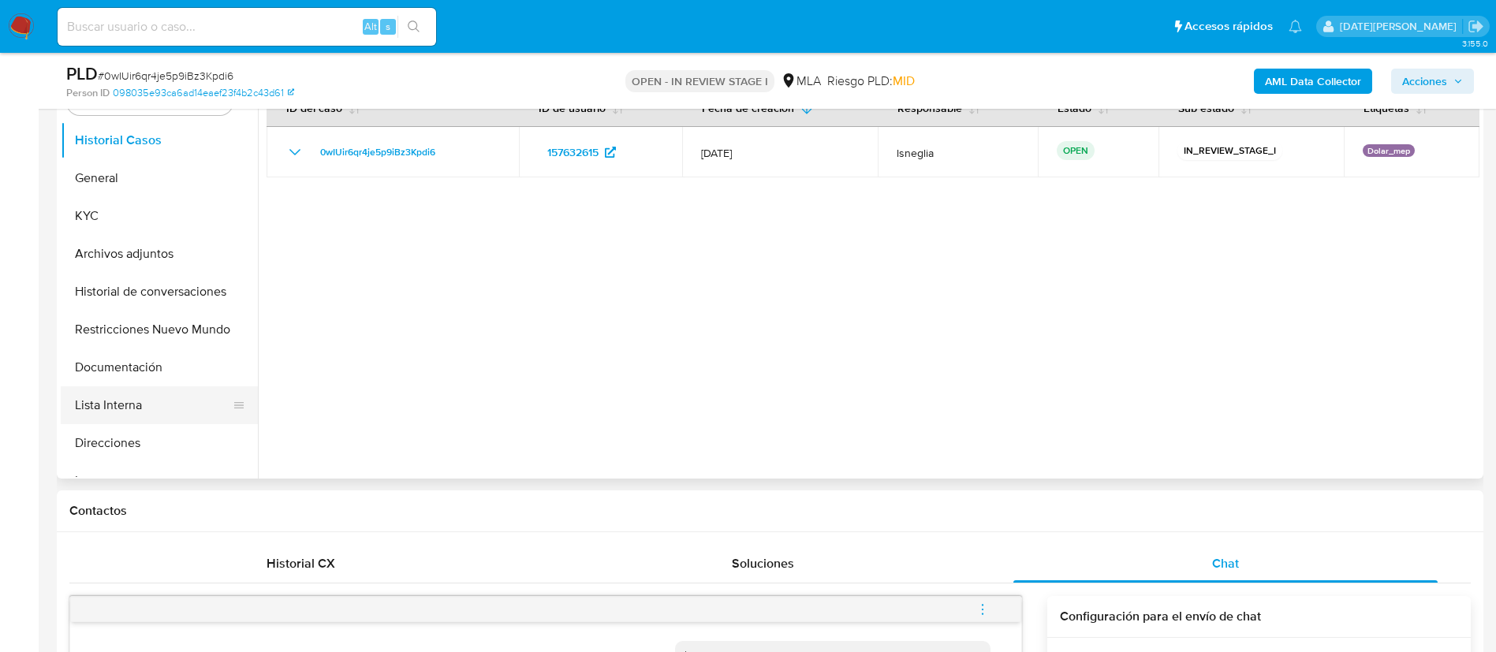
scroll to position [355, 0]
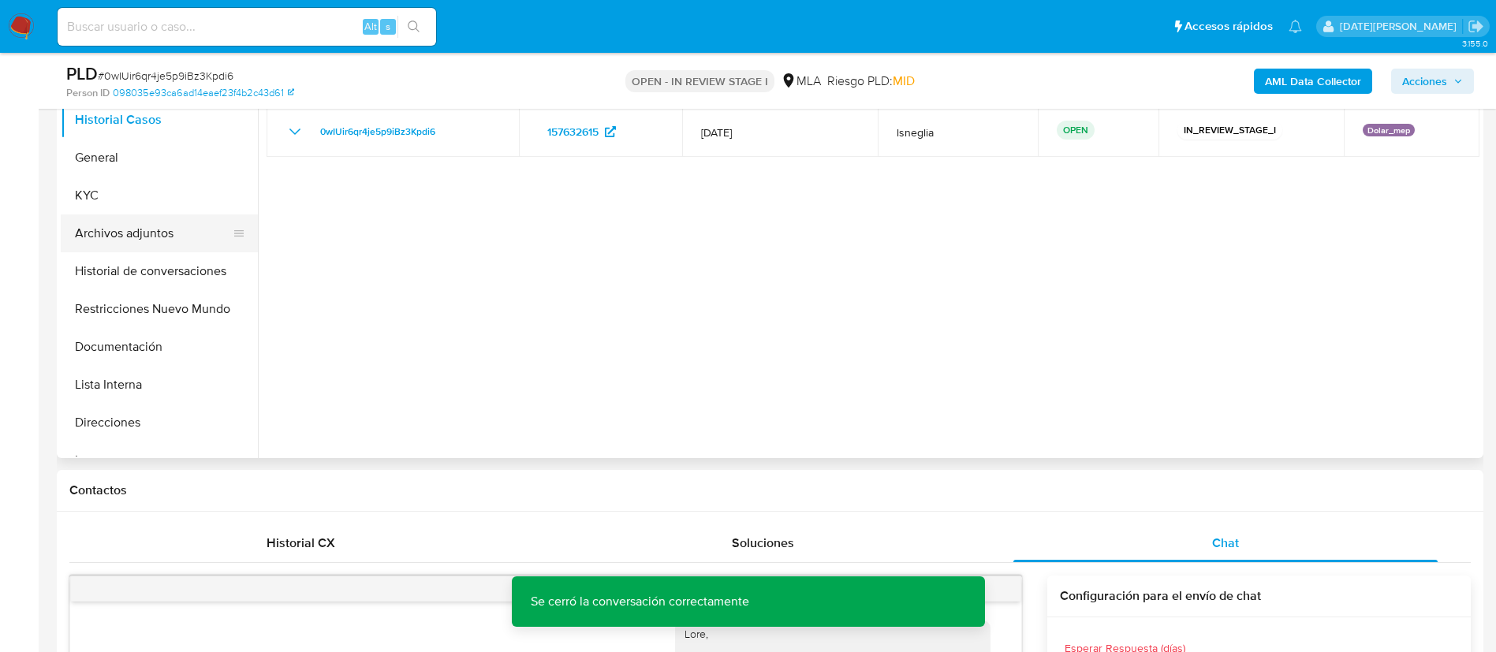
click at [138, 215] on button "Archivos adjuntos" at bounding box center [153, 234] width 185 height 38
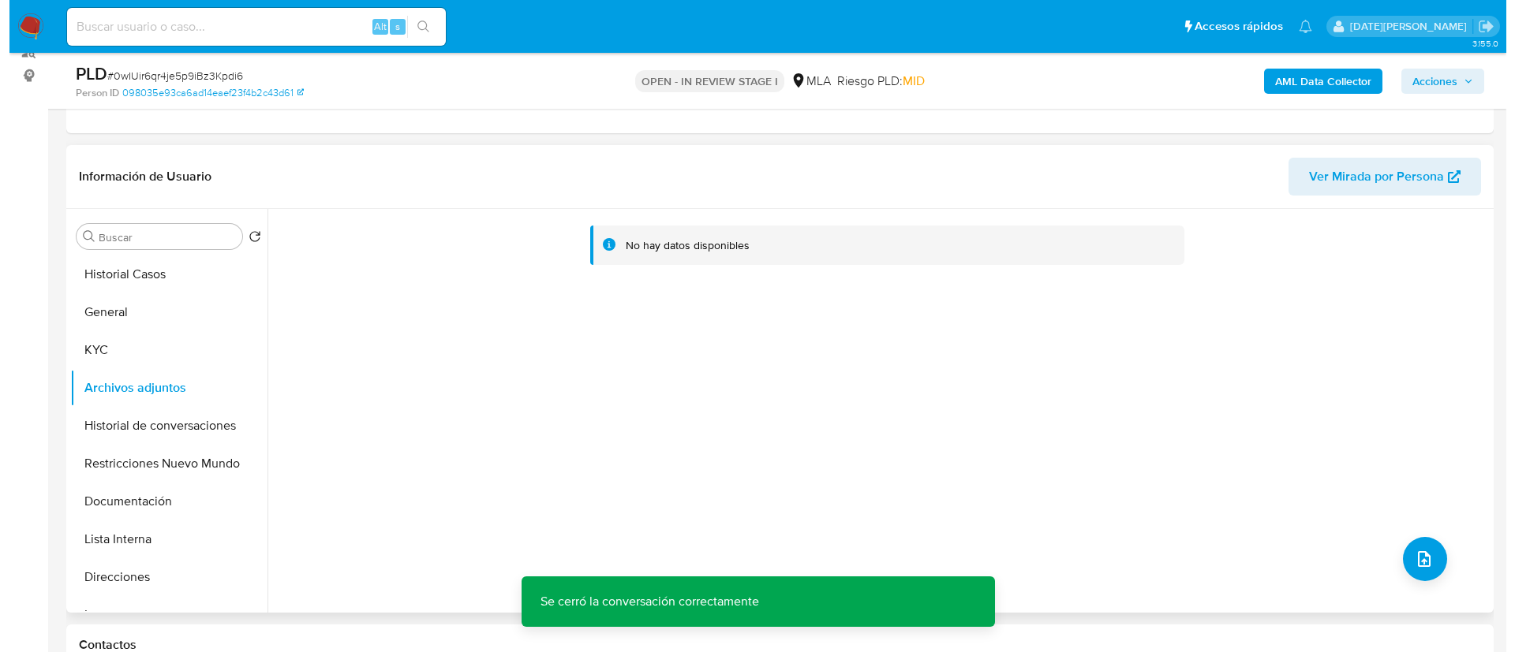
scroll to position [237, 0]
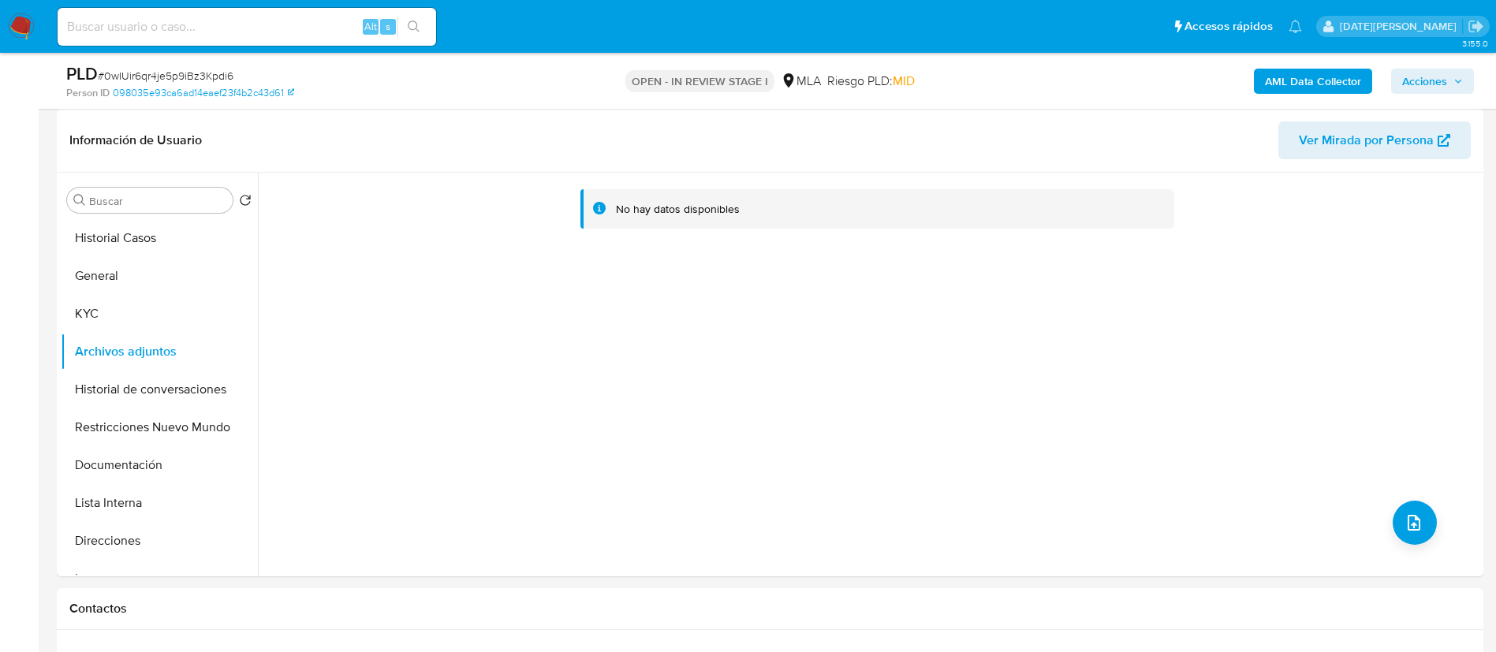
click at [1300, 76] on b "AML Data Collector" at bounding box center [1313, 81] width 96 height 25
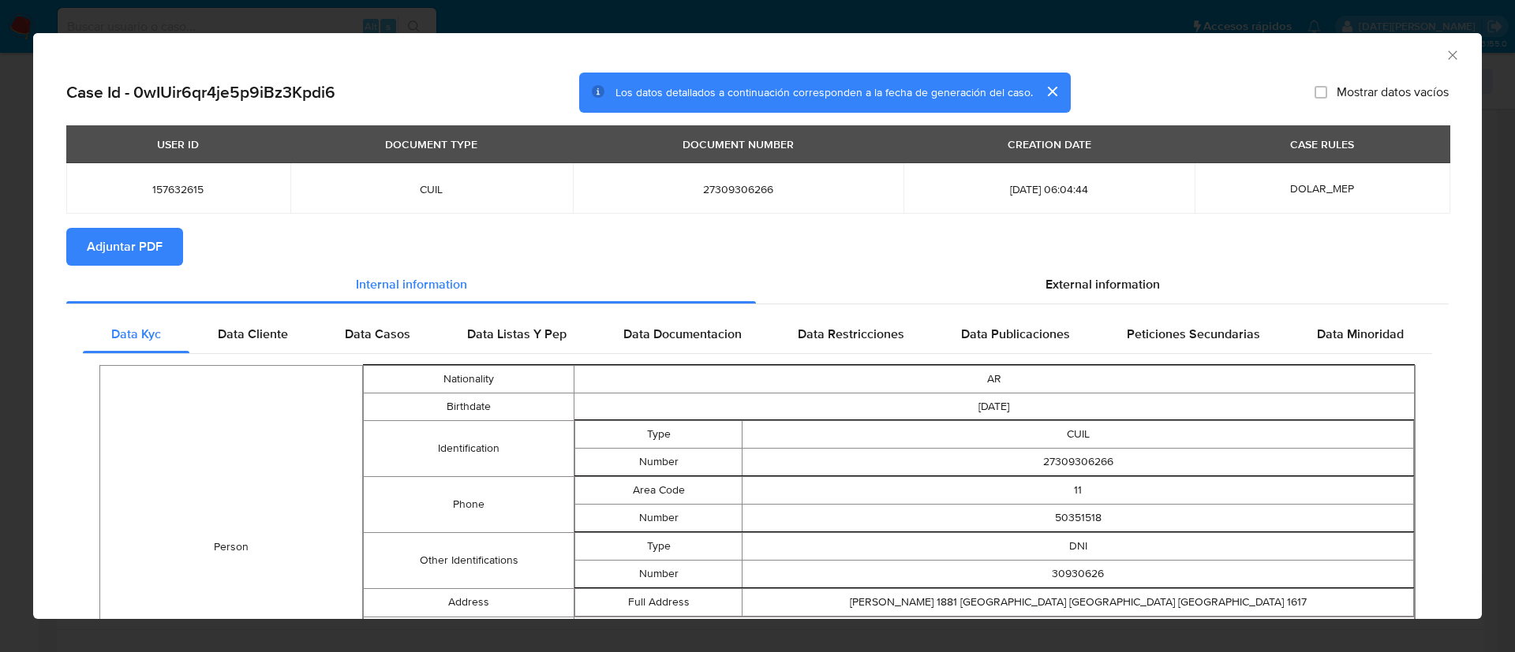
click at [154, 244] on span "Adjuntar PDF" at bounding box center [125, 247] width 76 height 35
click at [1114, 272] on div "External information" at bounding box center [1102, 287] width 693 height 38
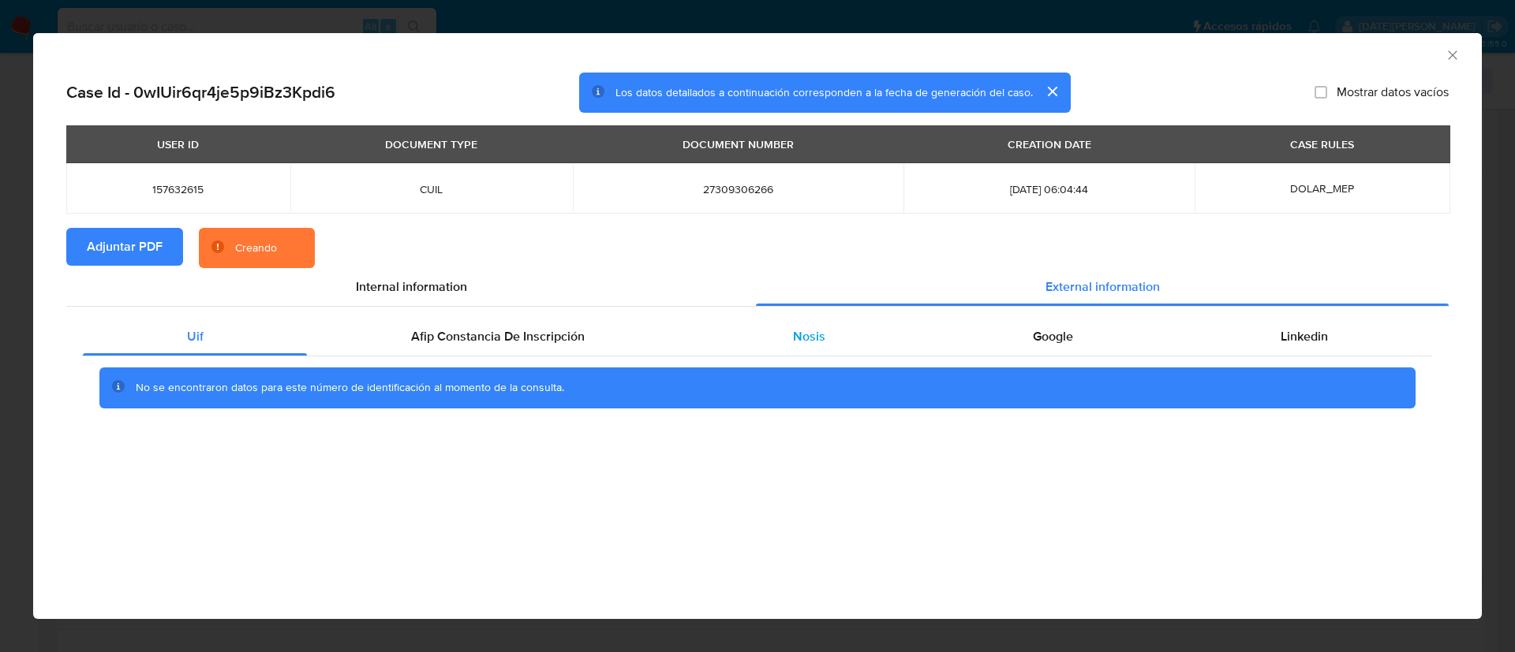
click at [795, 337] on span "Nosis" at bounding box center [809, 336] width 32 height 18
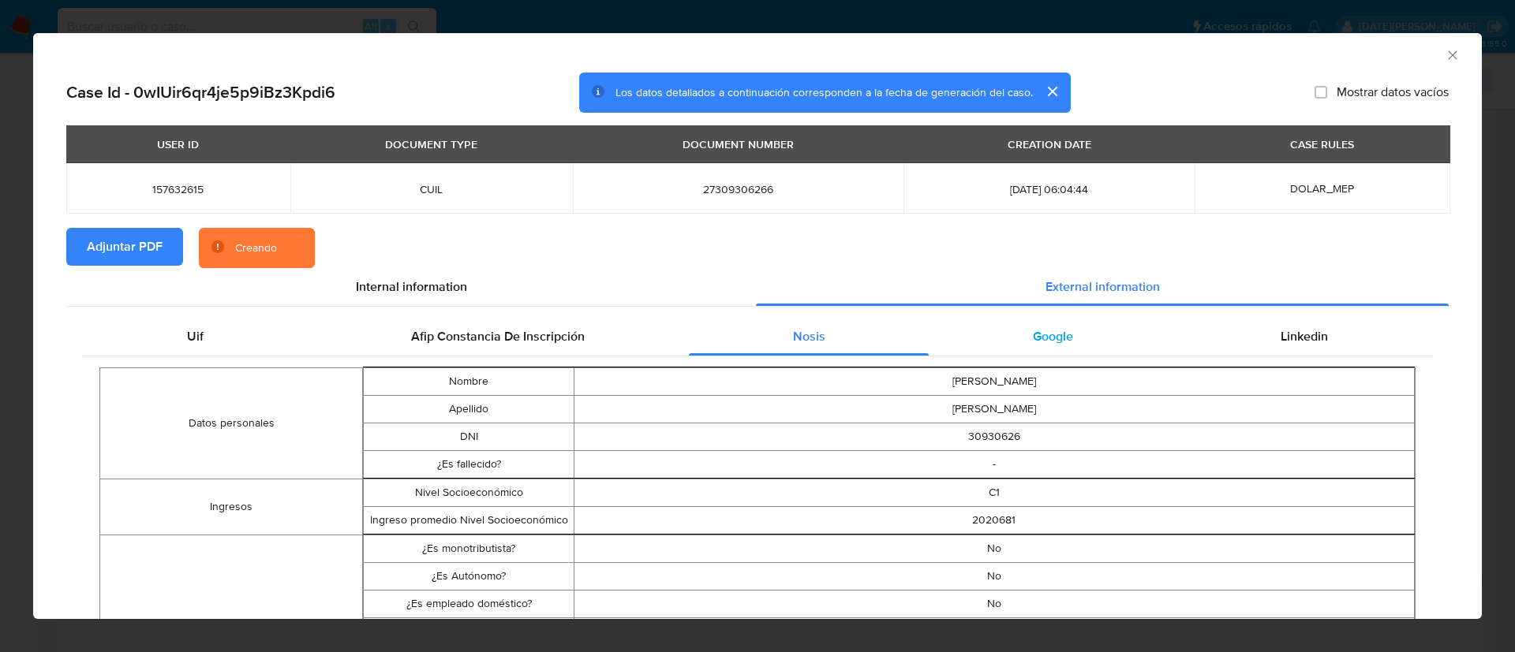
click at [1034, 322] on div "Google" at bounding box center [1052, 337] width 248 height 38
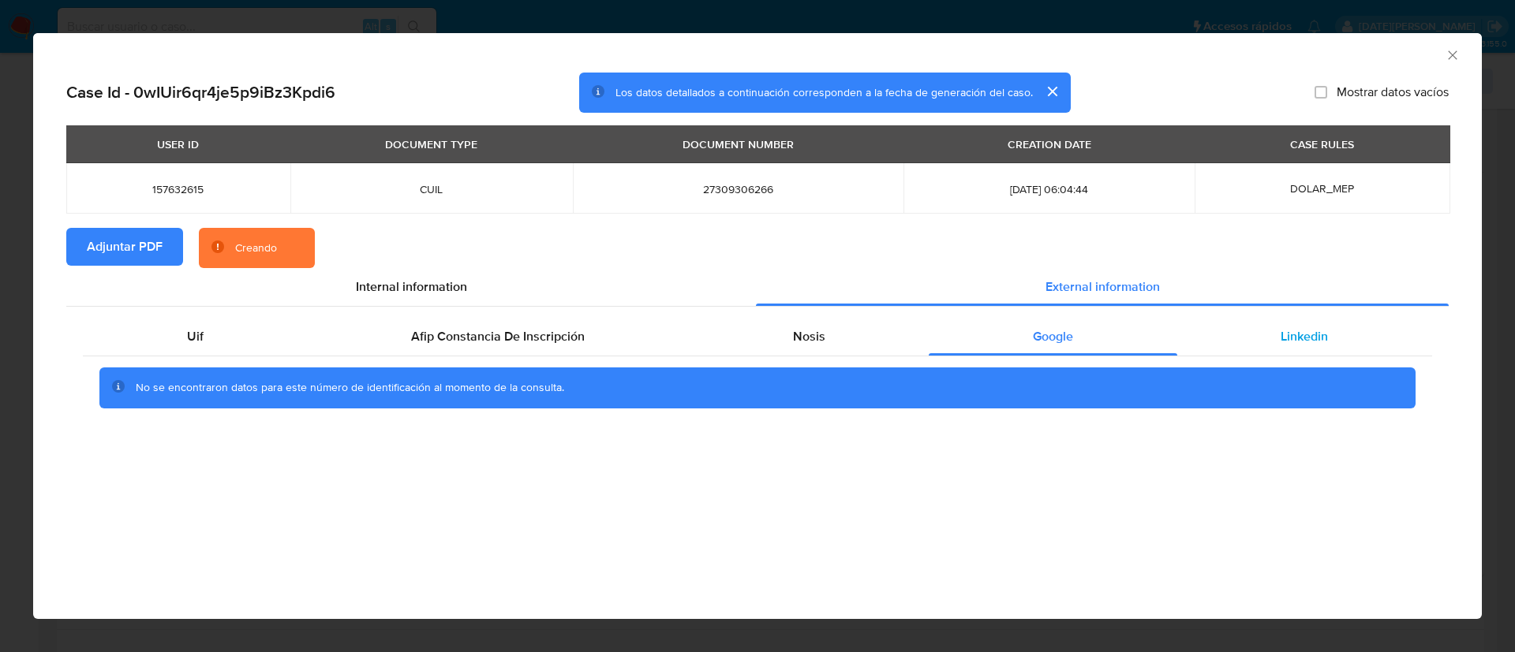
click at [1294, 319] on div "Linkedin" at bounding box center [1304, 337] width 255 height 38
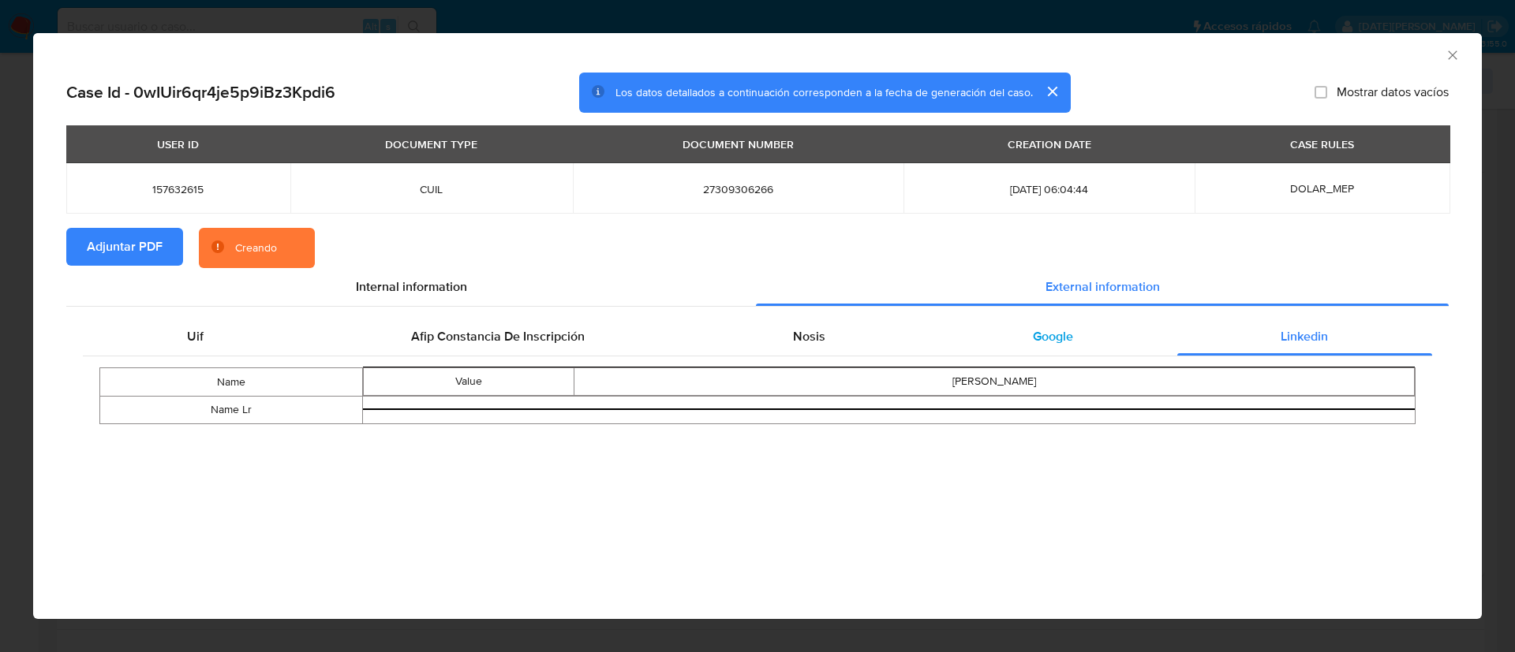
click at [1049, 342] on span "Google" at bounding box center [1053, 336] width 40 height 18
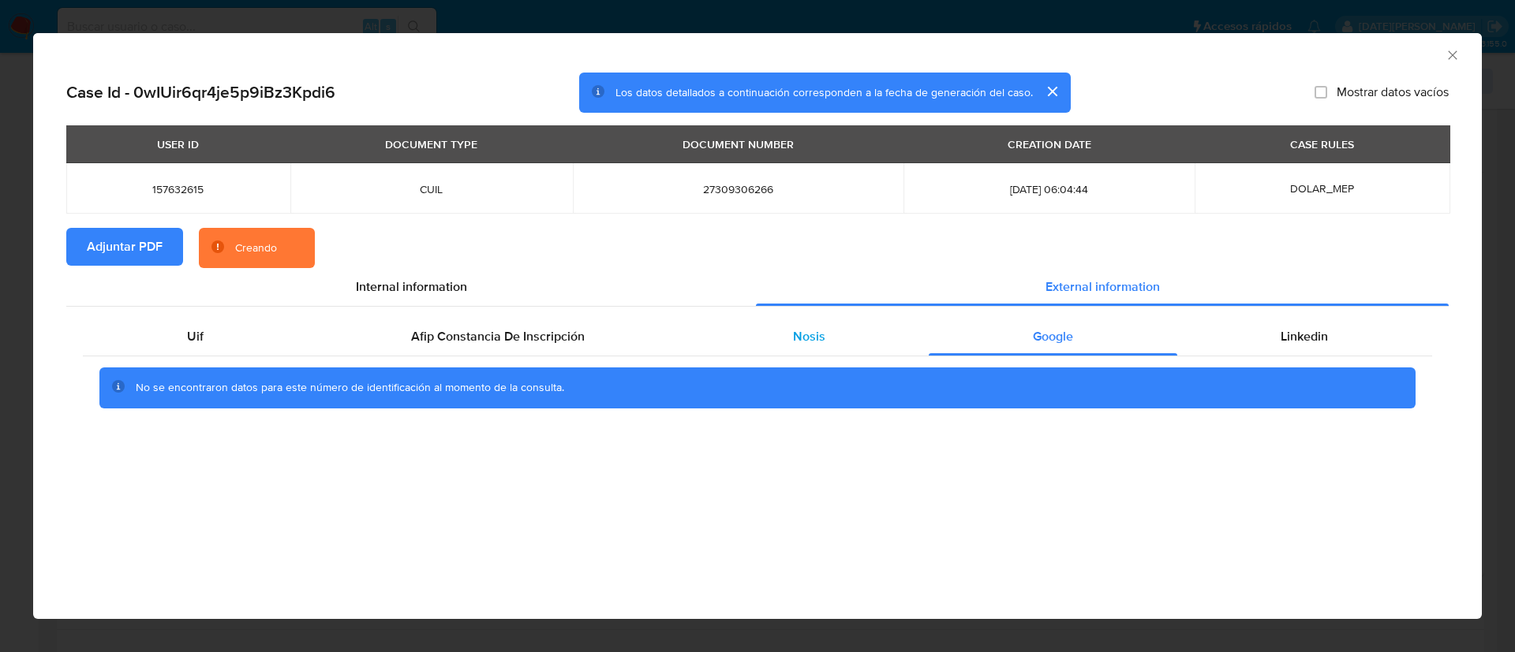
click at [736, 352] on div "Nosis" at bounding box center [809, 337] width 240 height 38
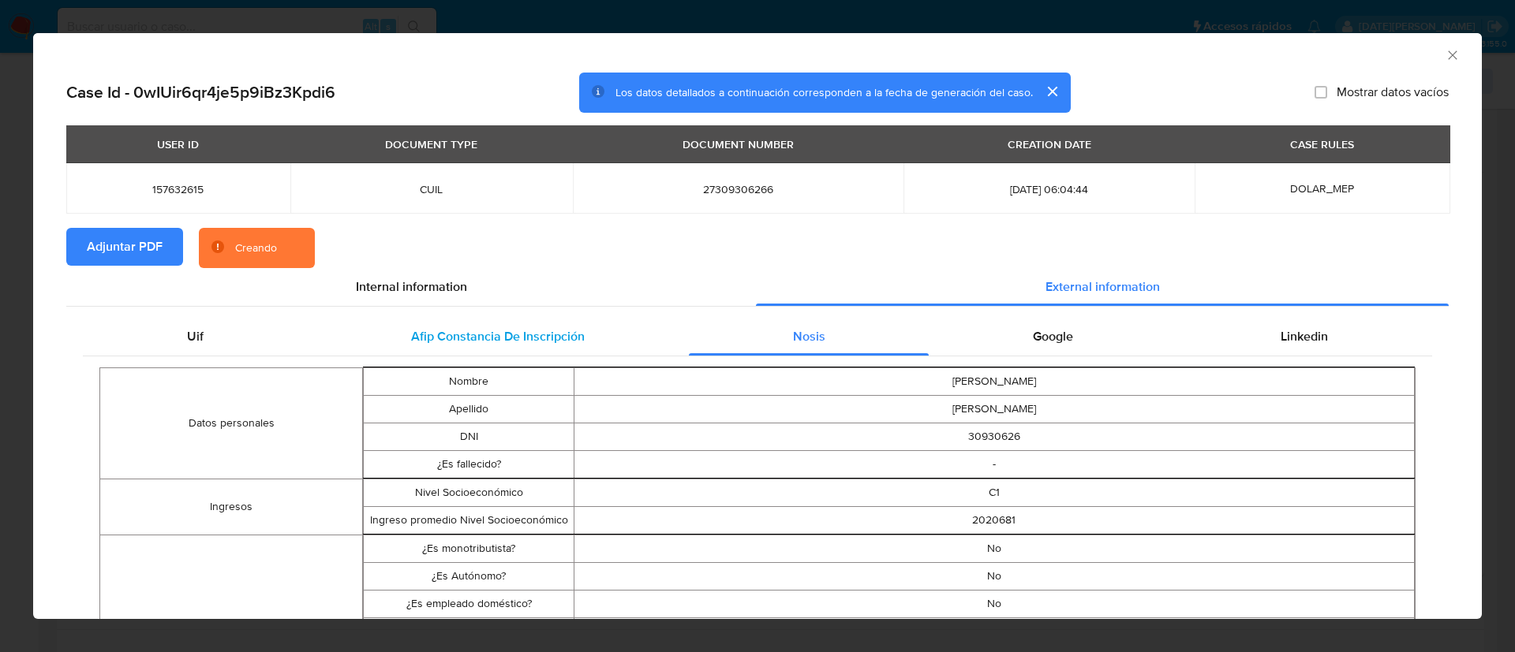
click at [521, 323] on div "Afip Constancia De Inscripción" at bounding box center [497, 337] width 381 height 38
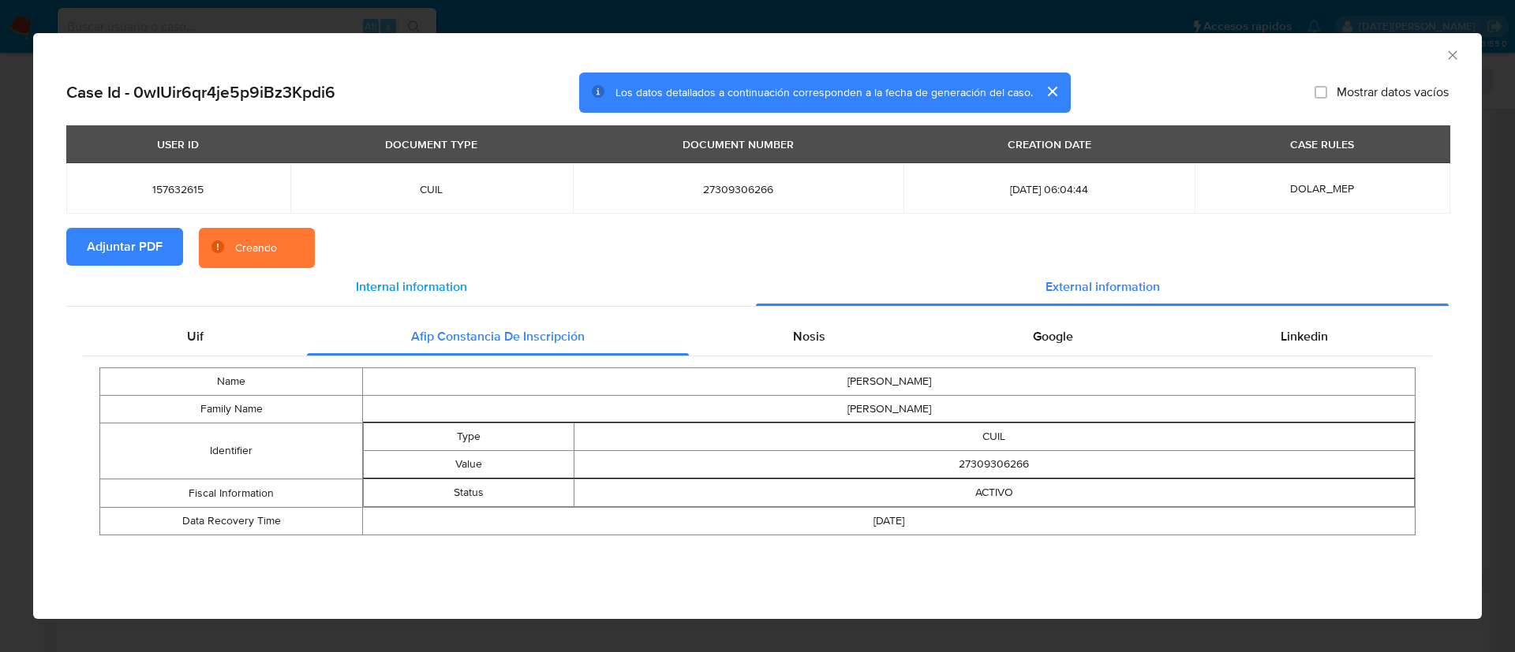
click at [383, 275] on div "Internal information" at bounding box center [410, 287] width 689 height 38
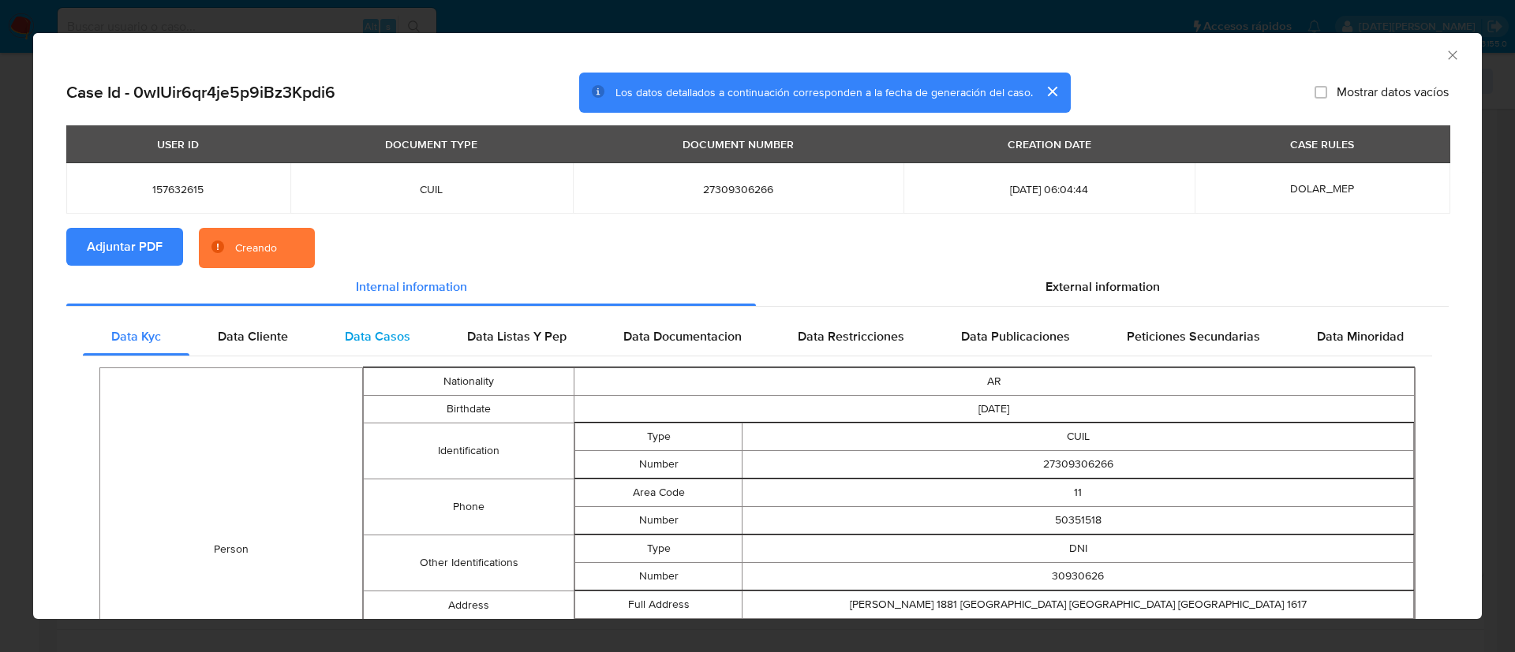
click at [332, 342] on div "Data Casos" at bounding box center [377, 337] width 122 height 38
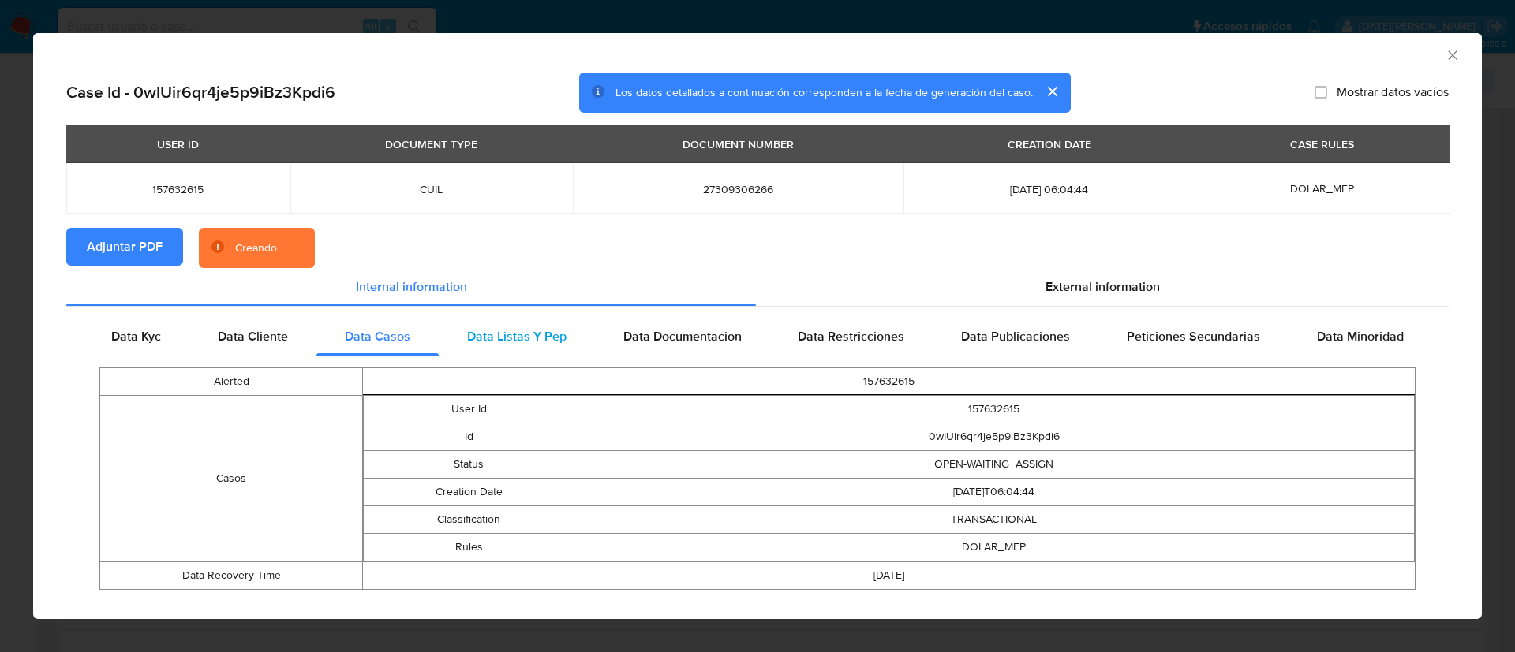
click at [449, 319] on div "Data Listas Y Pep" at bounding box center [517, 337] width 156 height 38
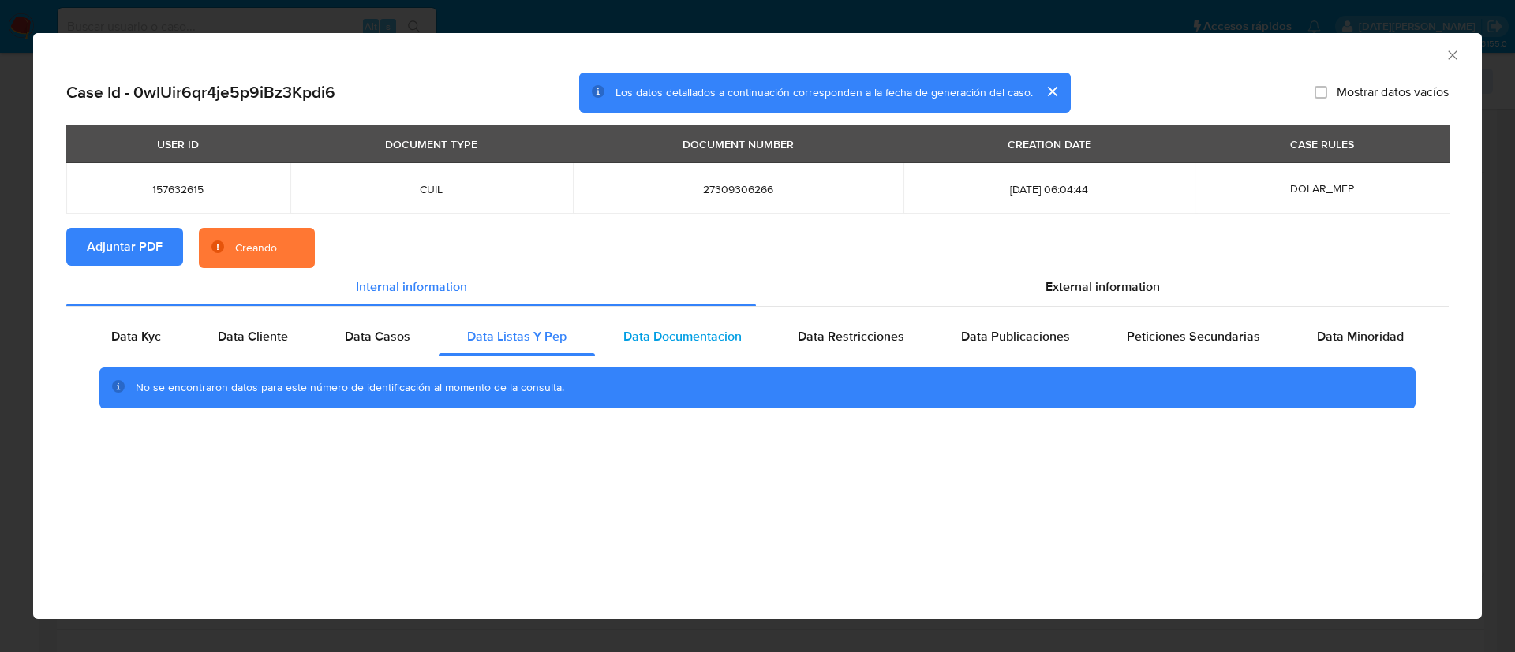
click at [644, 330] on span "Data Documentacion" at bounding box center [682, 336] width 118 height 18
click at [855, 340] on span "Data Restricciones" at bounding box center [851, 336] width 106 height 18
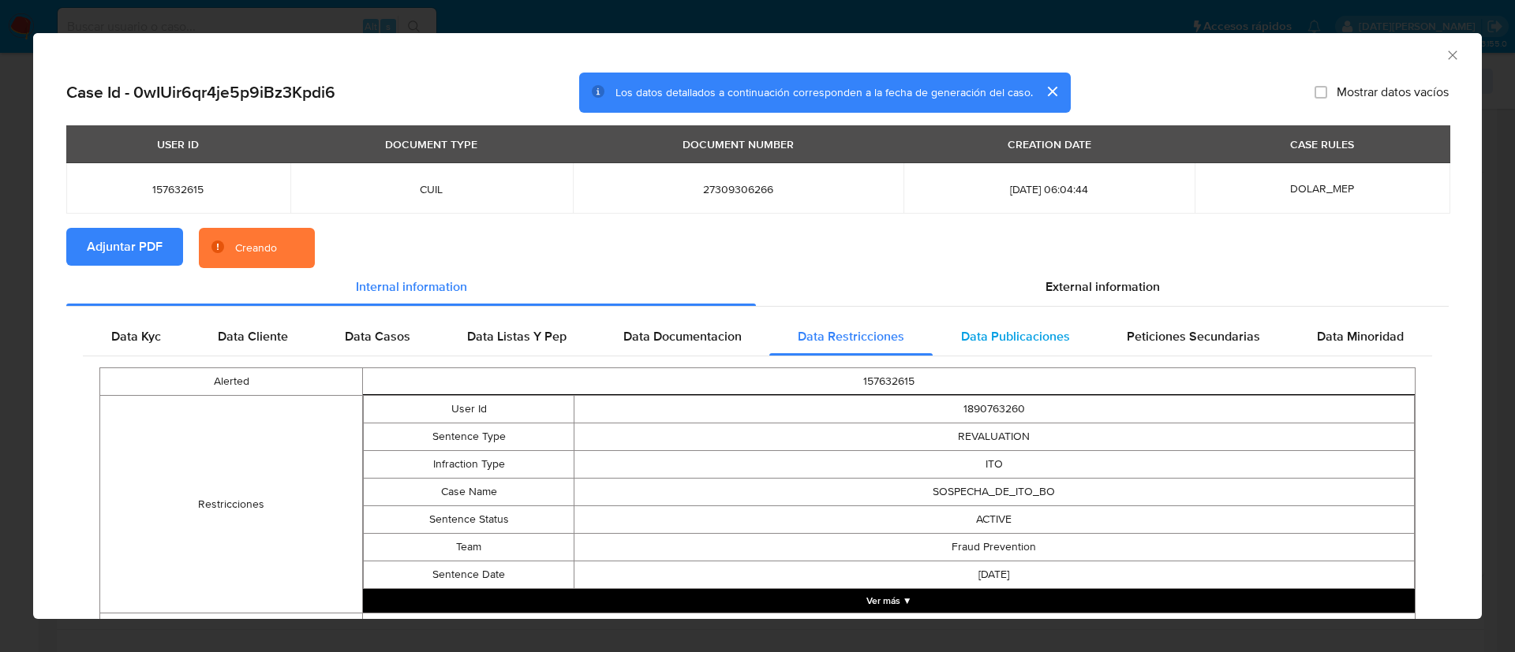
click at [988, 338] on span "Data Publicaciones" at bounding box center [1015, 336] width 109 height 18
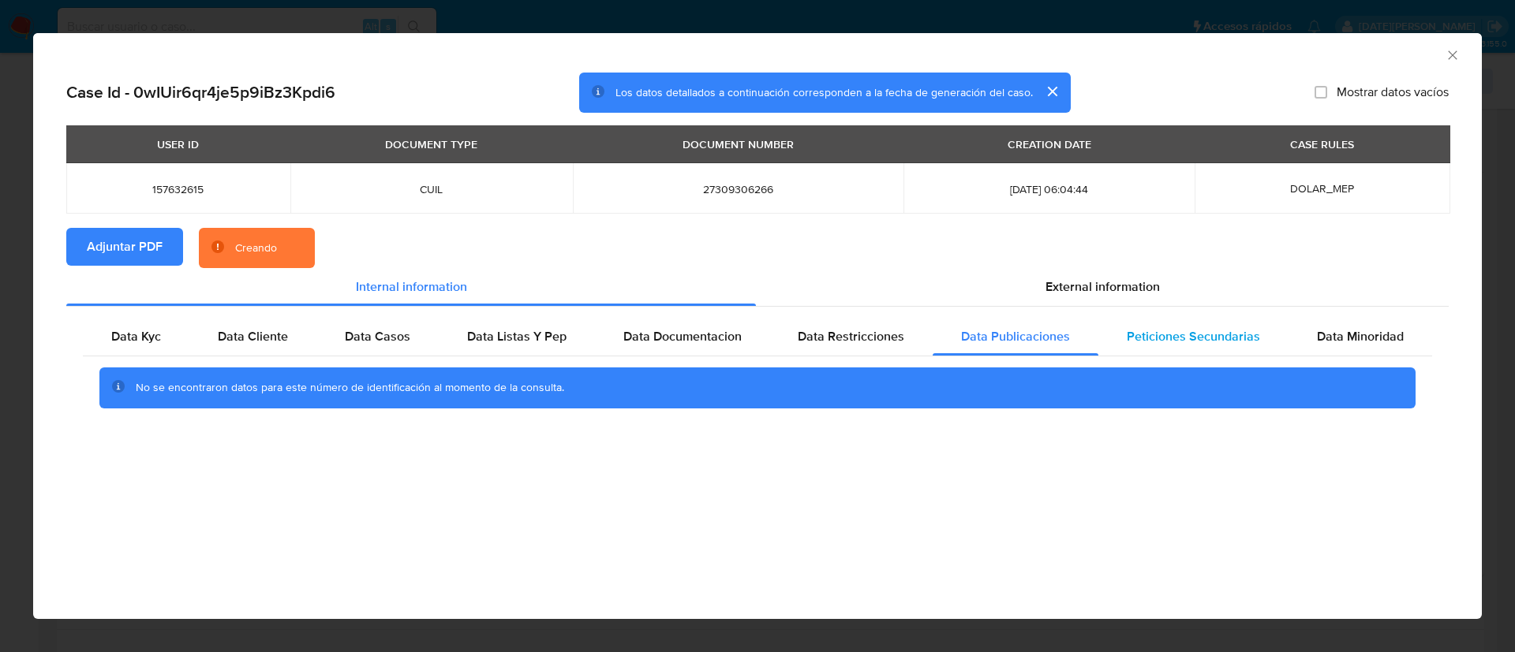
click at [1144, 345] on span "Peticiones Secundarias" at bounding box center [1192, 336] width 133 height 18
click at [1334, 344] on span "Data Minoridad" at bounding box center [1360, 336] width 87 height 18
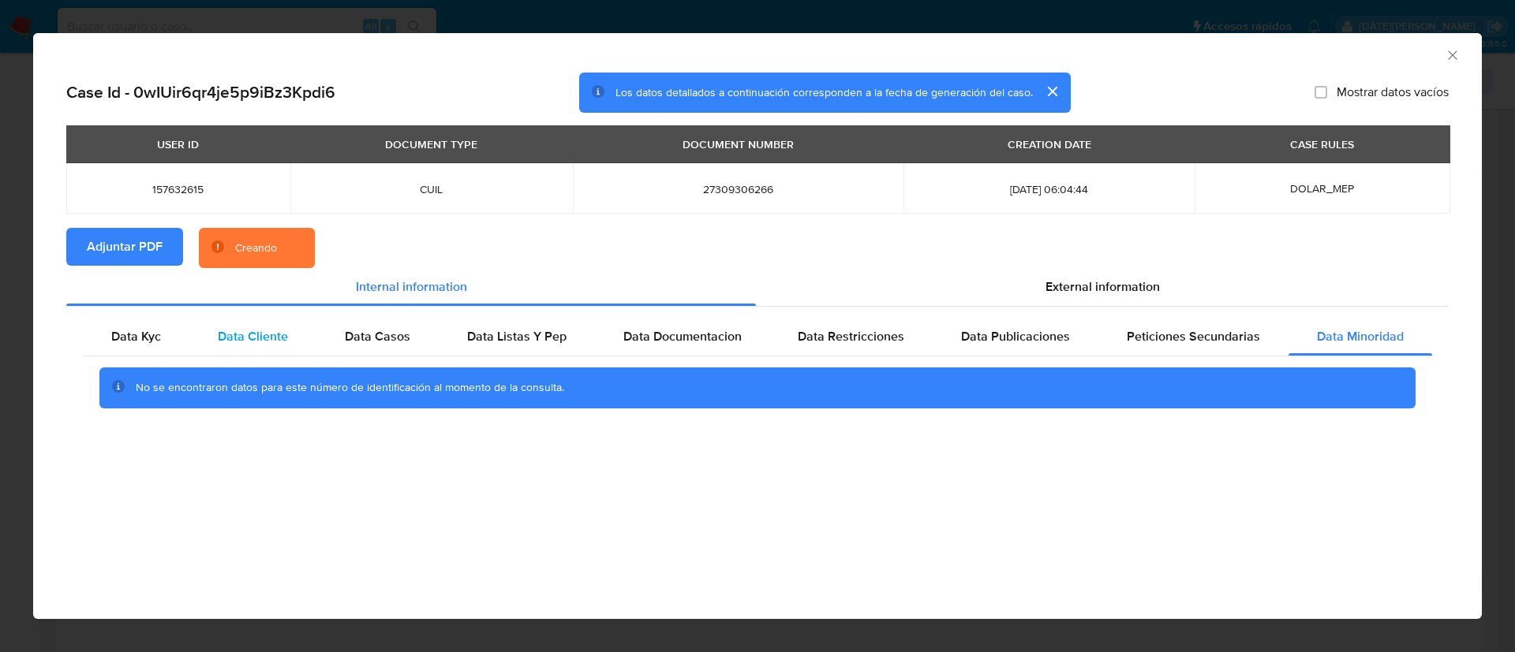
click at [256, 346] on div "Data Cliente" at bounding box center [252, 337] width 127 height 38
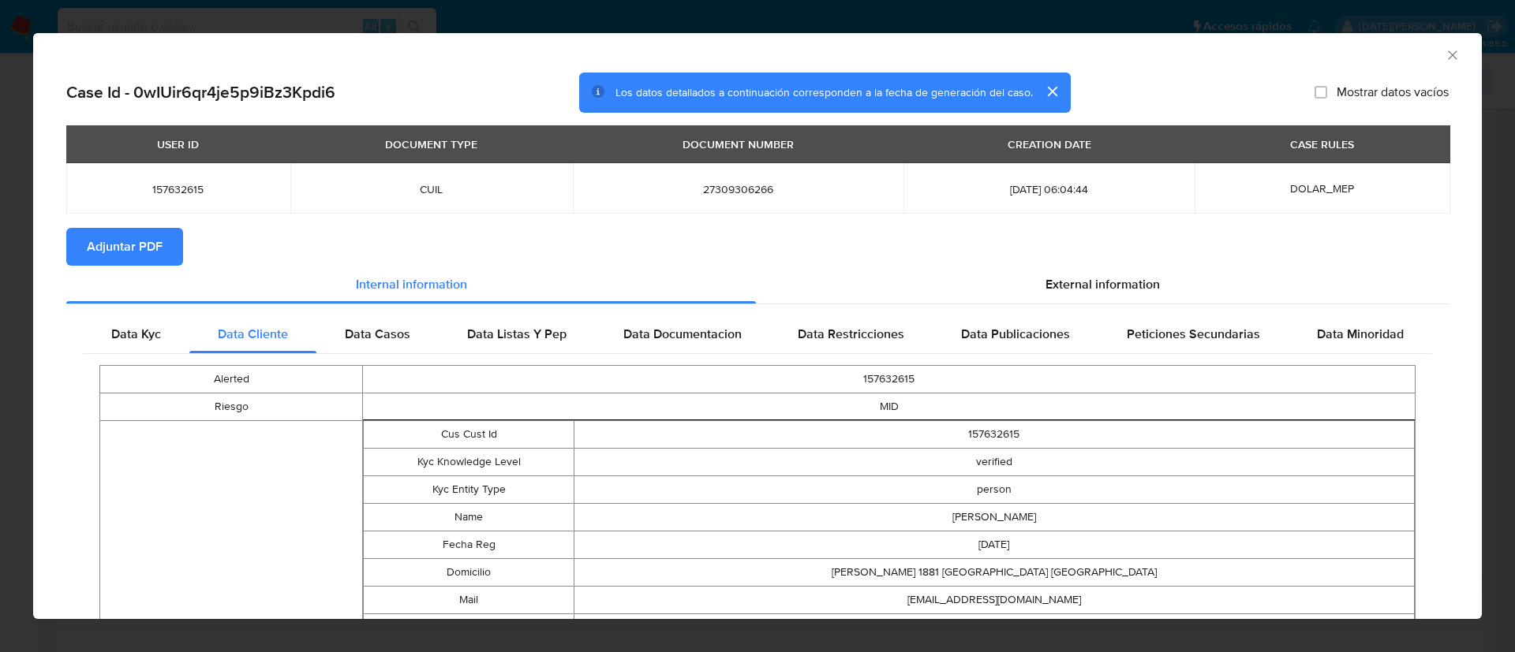
click at [1444, 54] on icon "Cerrar ventana" at bounding box center [1452, 55] width 16 height 16
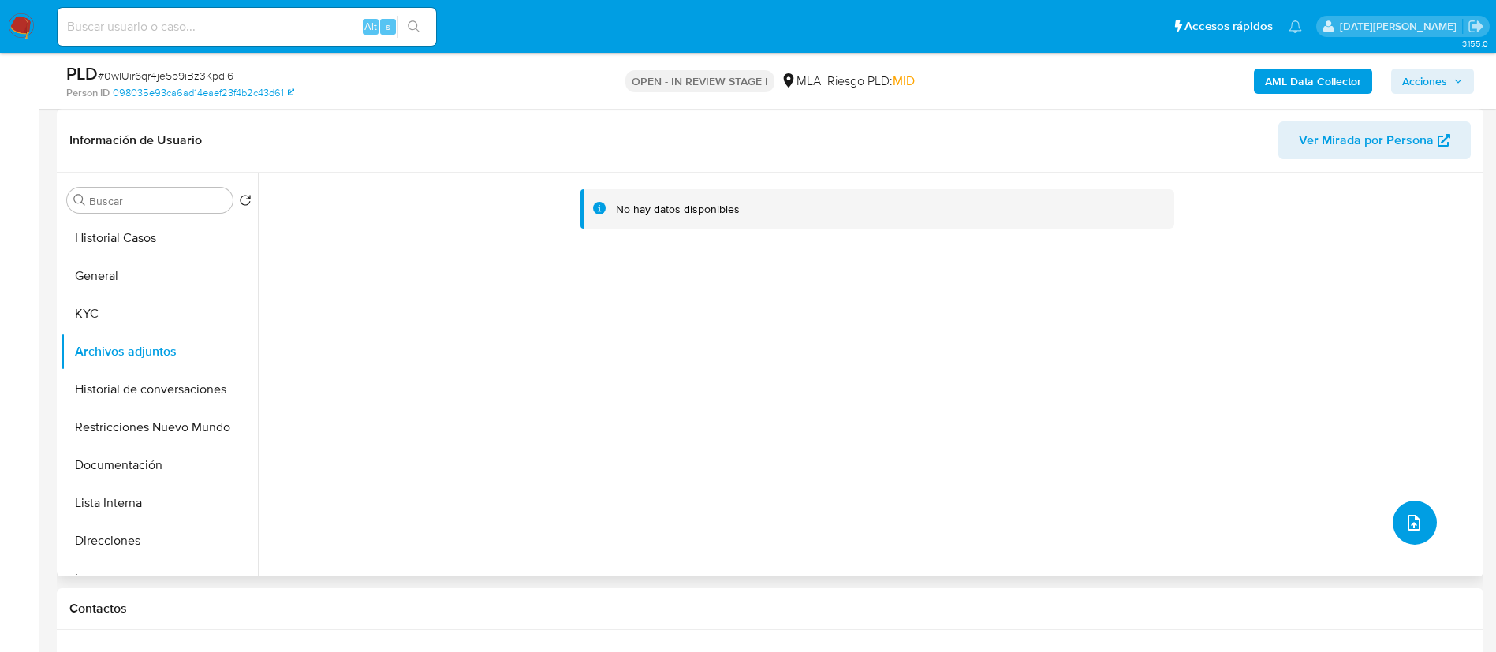
click at [1405, 521] on icon "upload-file" at bounding box center [1414, 523] width 19 height 19
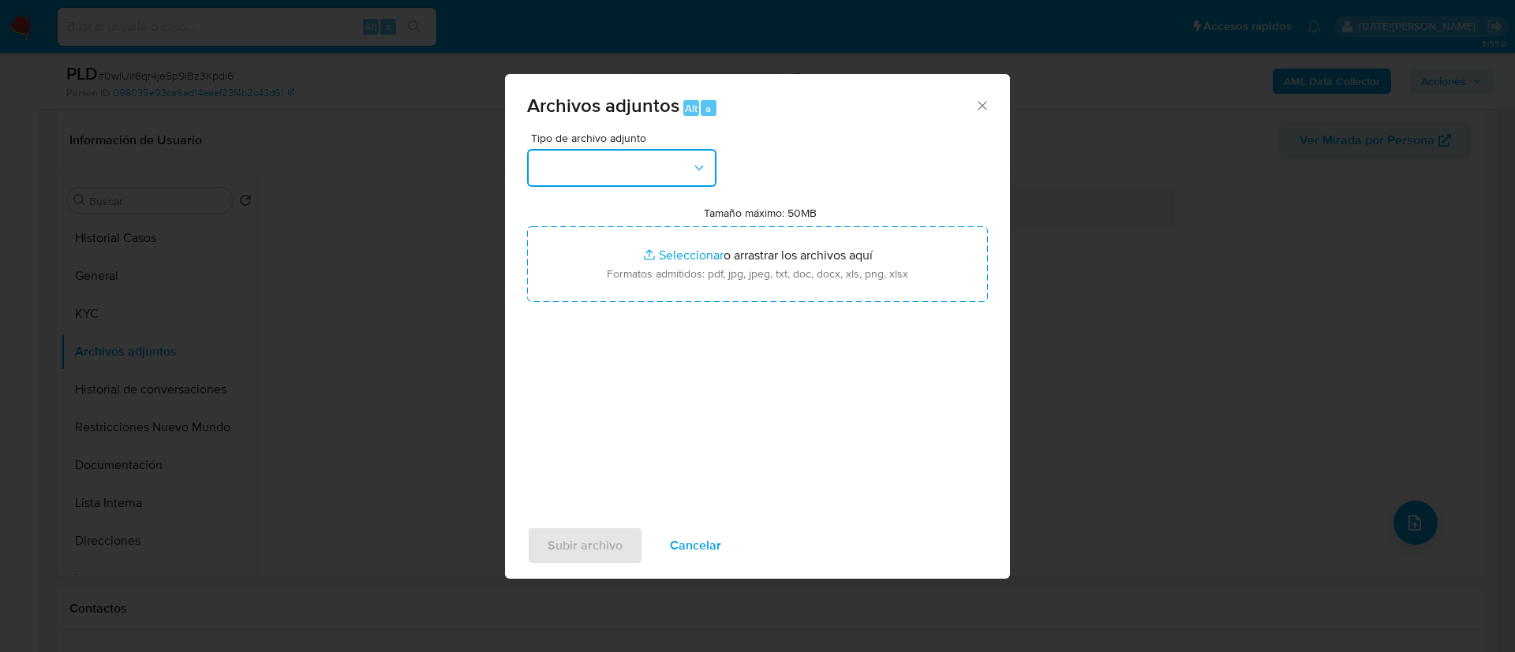
click at [627, 166] on button "button" at bounding box center [621, 168] width 189 height 38
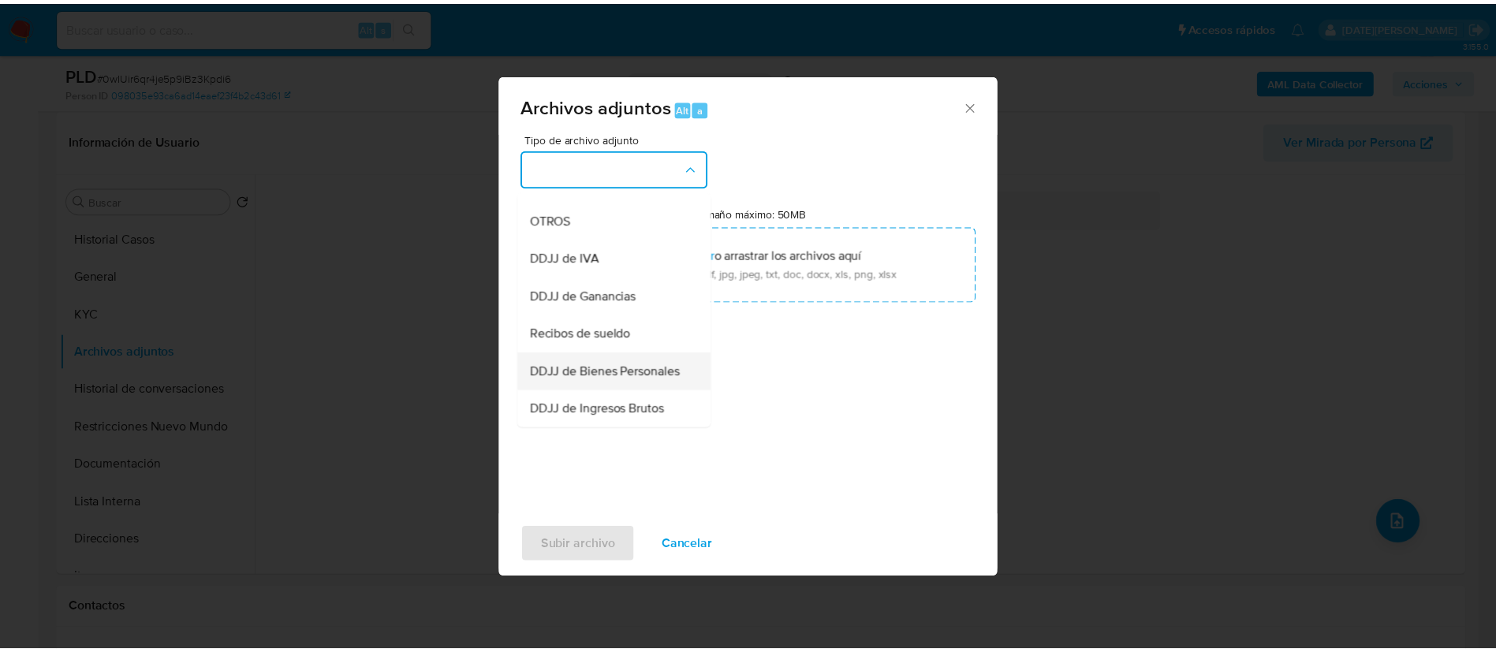
scroll to position [121, 0]
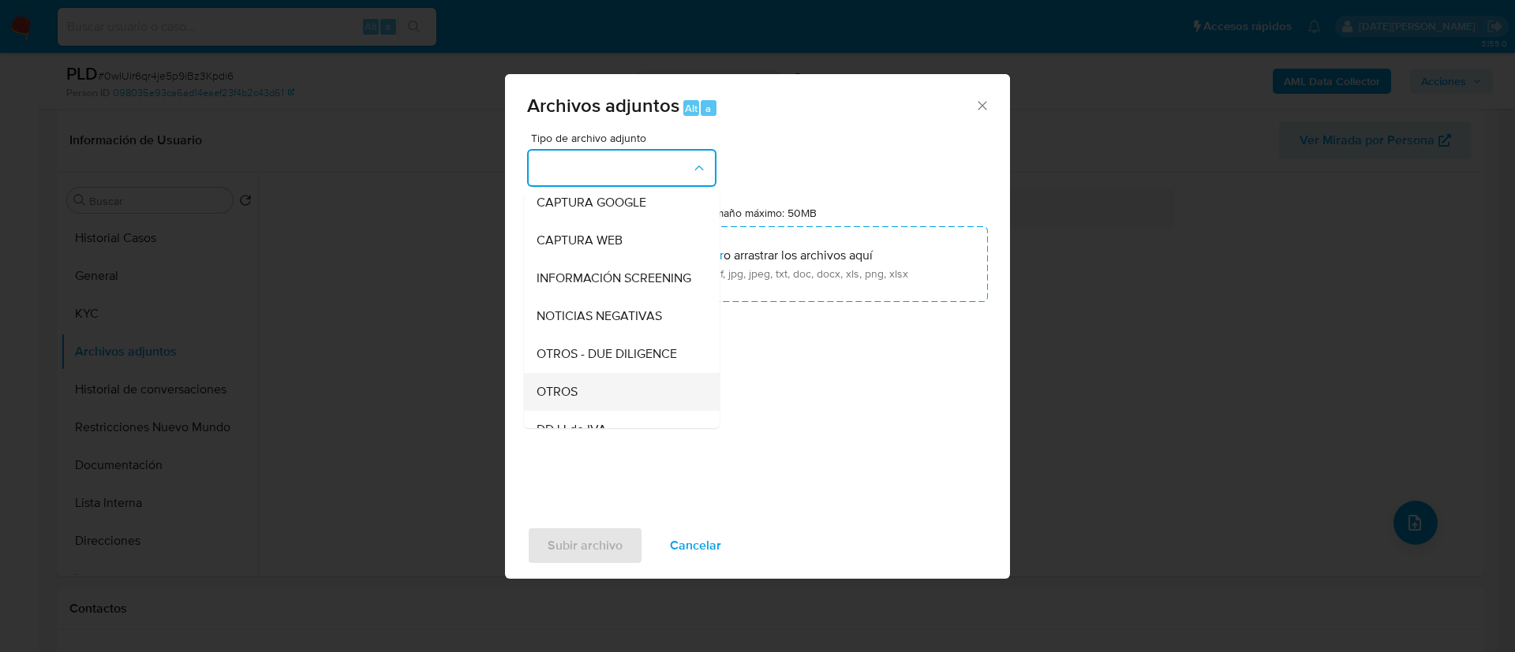
click at [571, 393] on div "OTROS" at bounding box center [616, 392] width 161 height 38
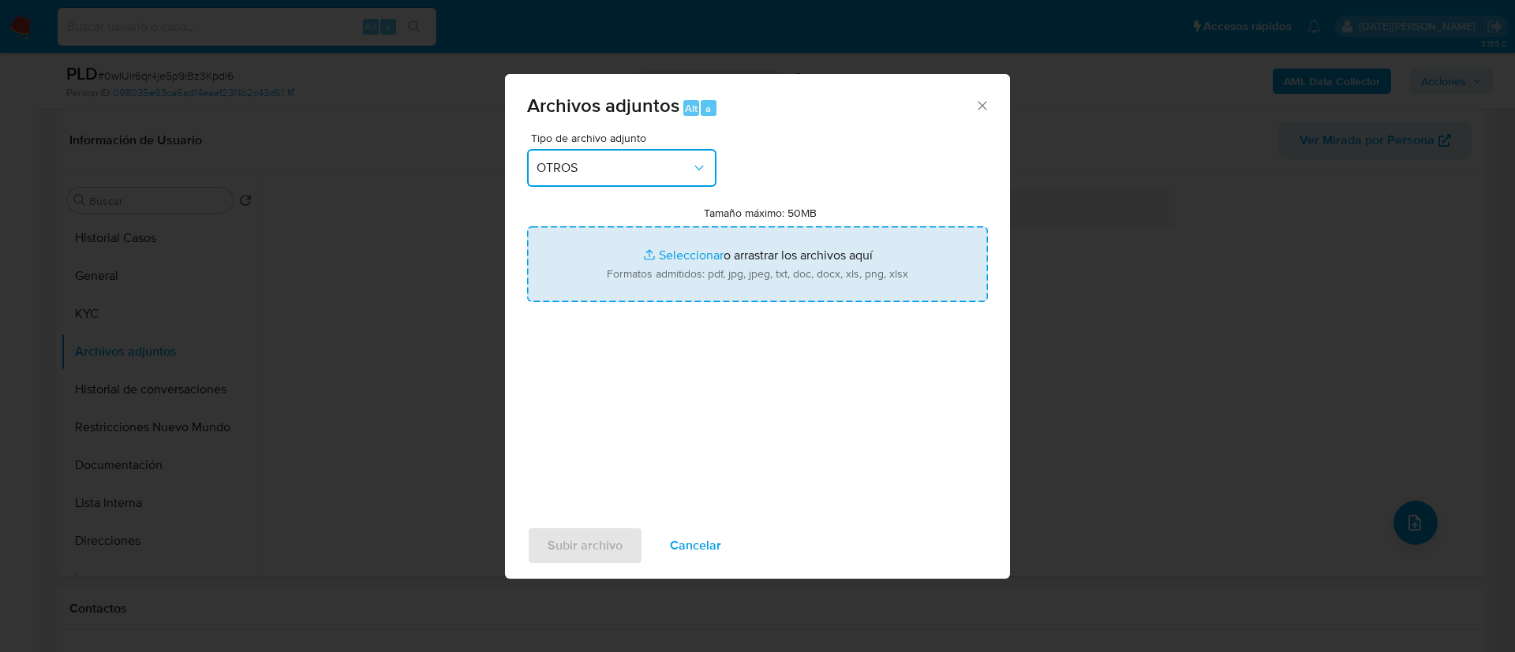
type input "C:\fakepath\157632615 Movimientos.xlsx"
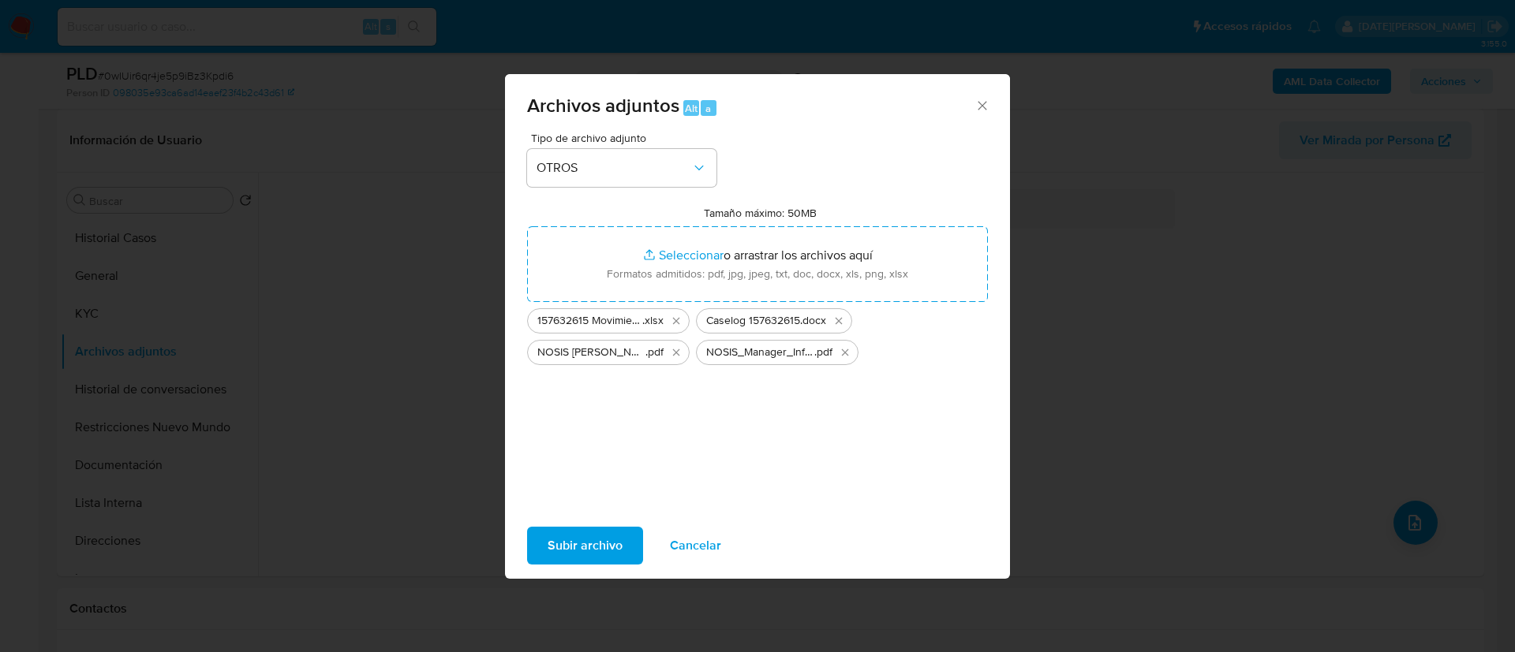
click at [578, 541] on span "Subir archivo" at bounding box center [584, 546] width 75 height 35
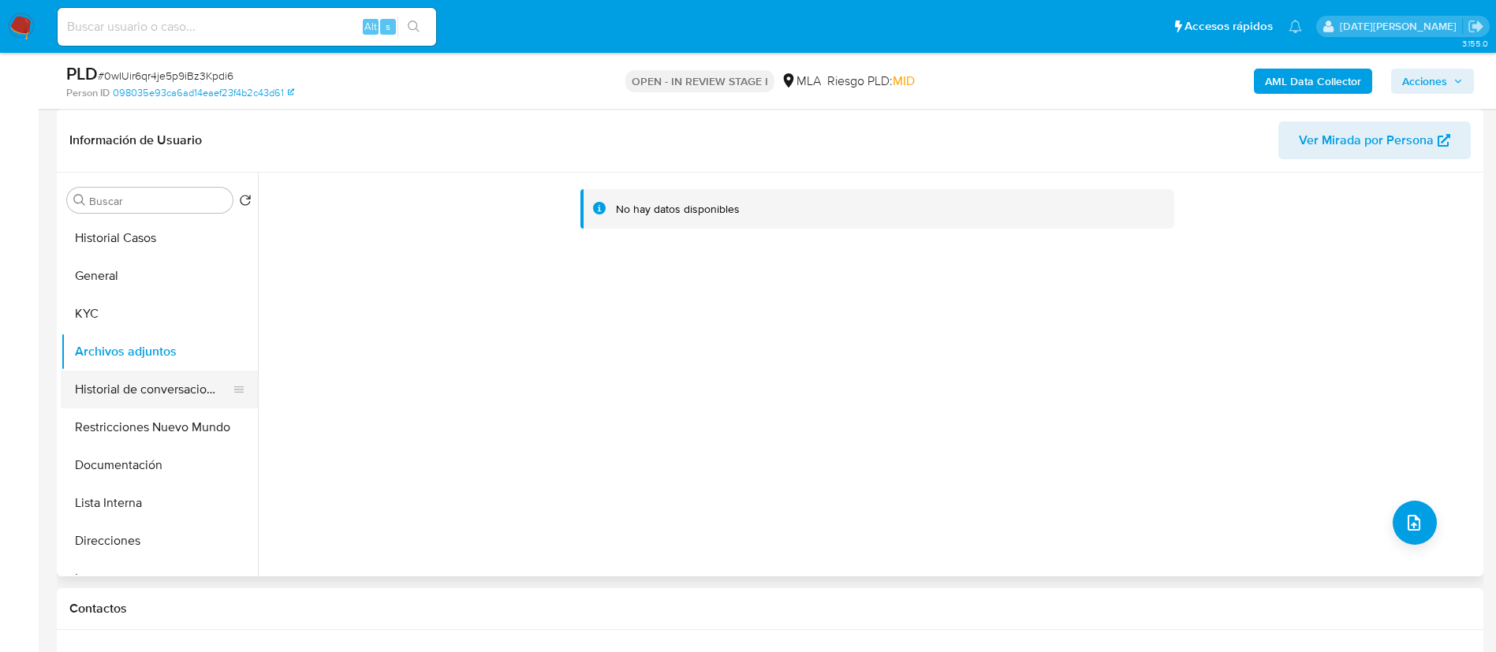
click at [110, 391] on button "Historial de conversaciones" at bounding box center [153, 390] width 185 height 38
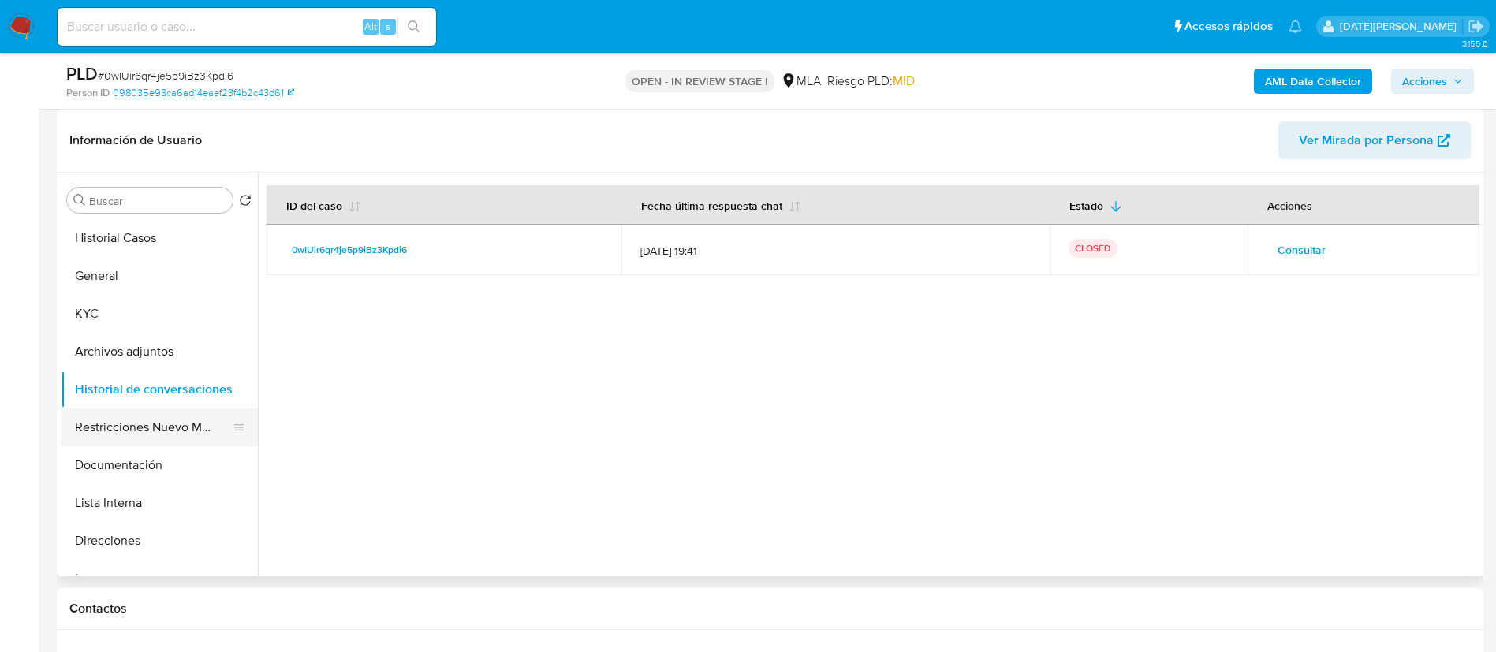
click at [181, 431] on button "Restricciones Nuevo Mundo" at bounding box center [153, 428] width 185 height 38
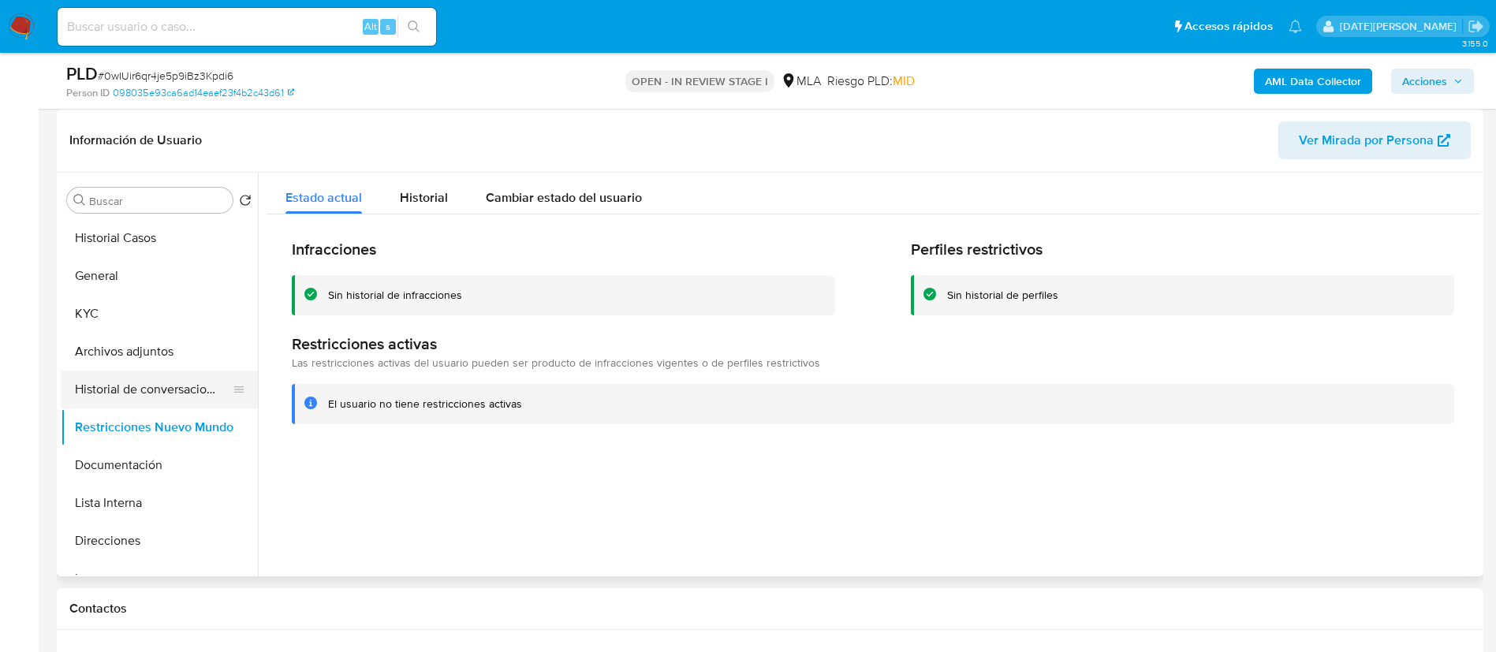
click at [174, 386] on button "Historial de conversaciones" at bounding box center [153, 390] width 185 height 38
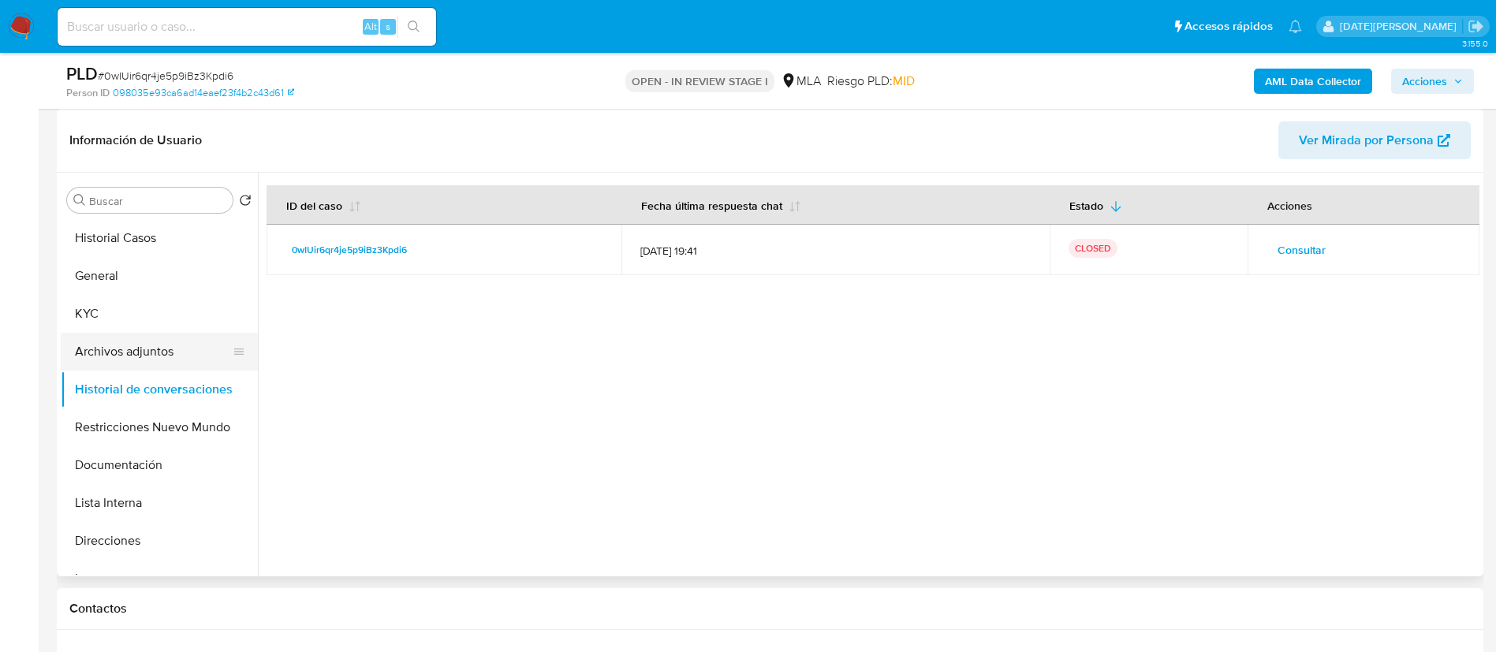
click at [213, 363] on button "Archivos adjuntos" at bounding box center [153, 352] width 185 height 38
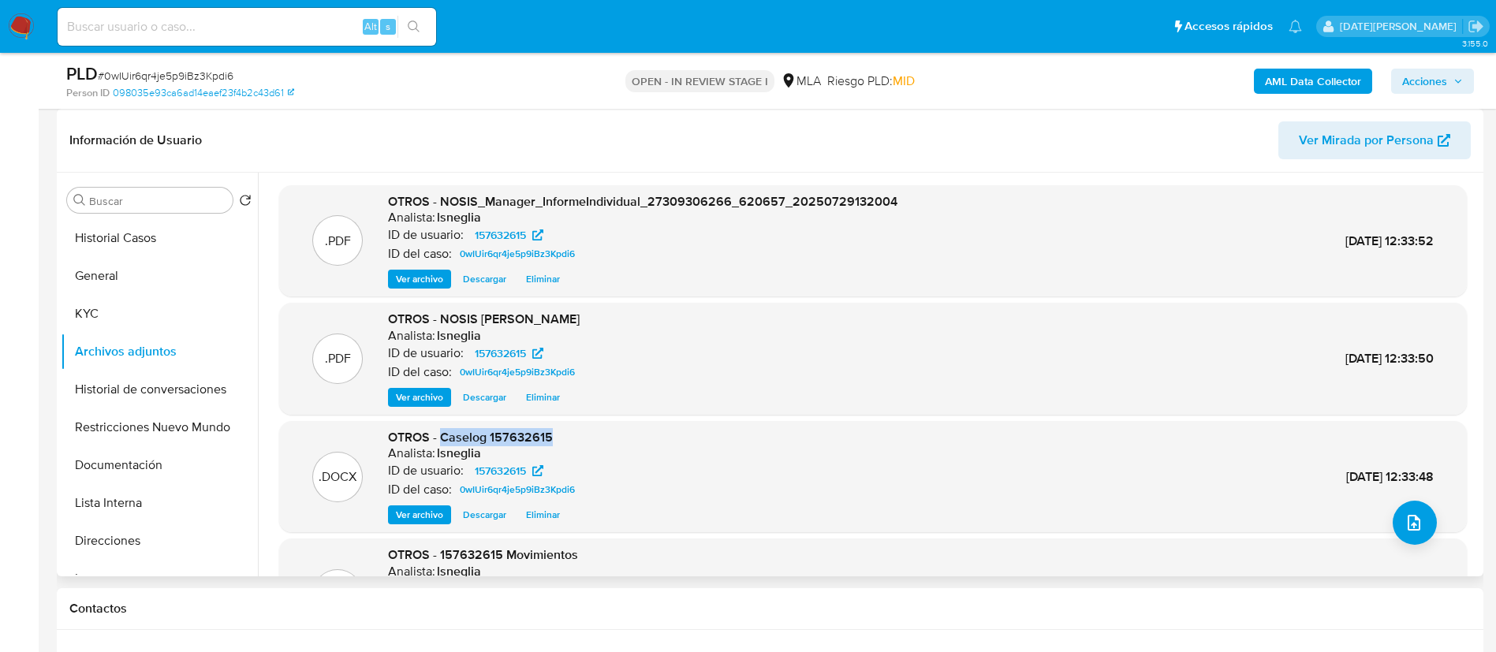
drag, startPoint x: 439, startPoint y: 438, endPoint x: 574, endPoint y: 432, distance: 135.0
click at [577, 432] on div "OTROS - Caselog 157632615 Analista: lsneglia ID de usuario: 157632615 ID del ca…" at bounding box center [484, 477] width 193 height 96
copy span "Caselog 157632615"
click at [121, 424] on button "Restricciones Nuevo Mundo" at bounding box center [153, 428] width 185 height 38
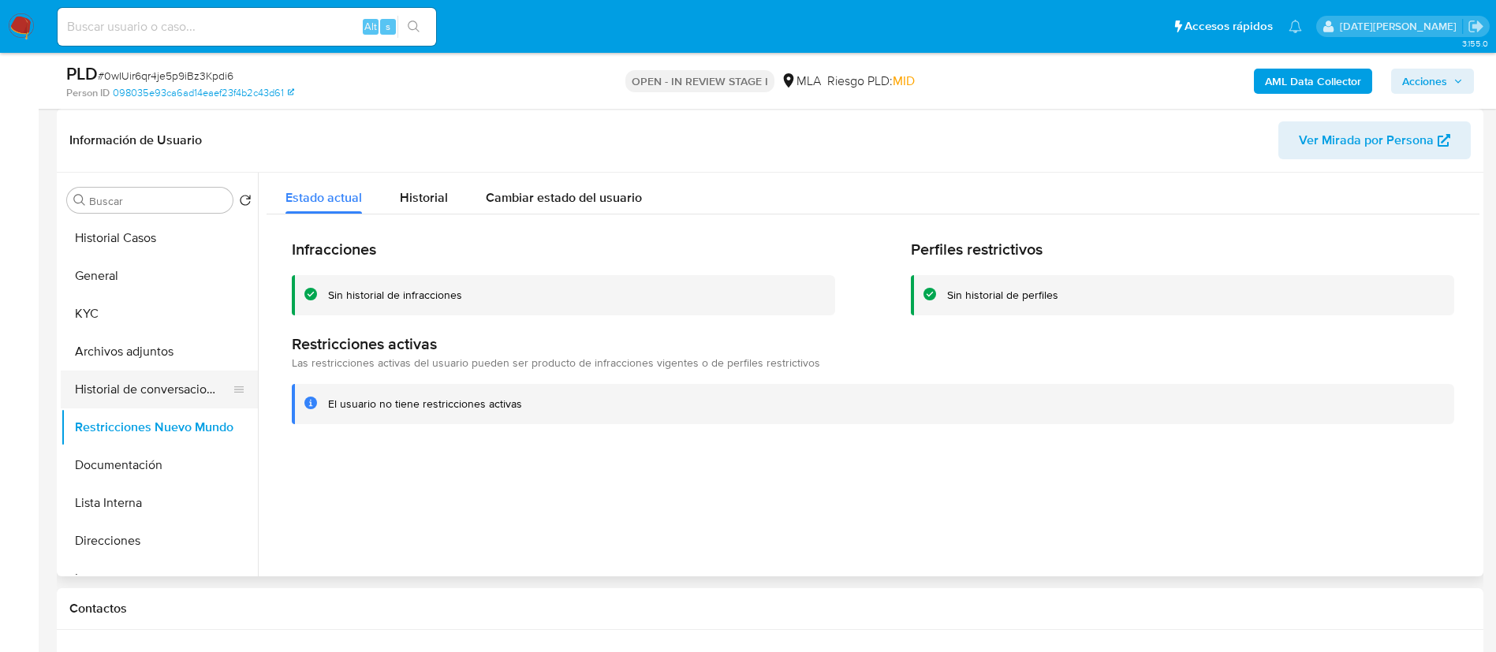
click at [193, 379] on button "Historial de conversaciones" at bounding box center [153, 390] width 185 height 38
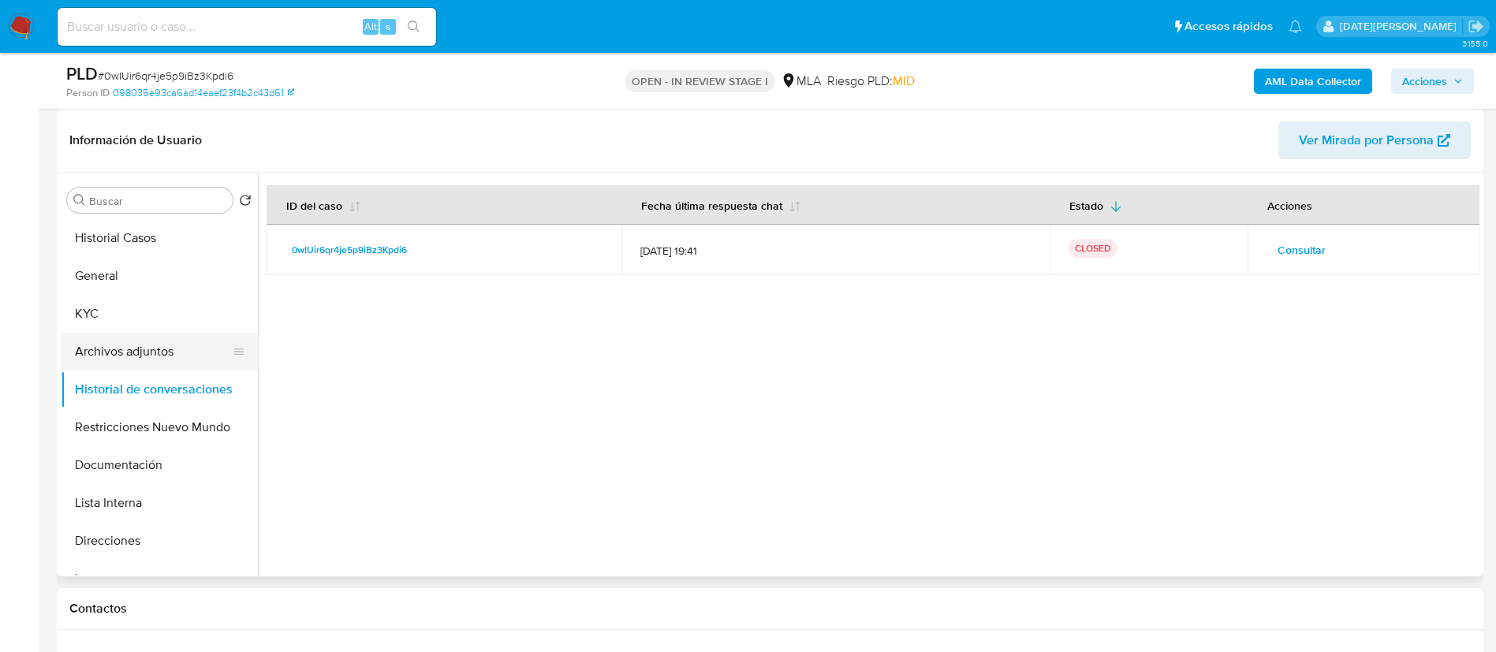
click at [179, 355] on button "Archivos adjuntos" at bounding box center [153, 352] width 185 height 38
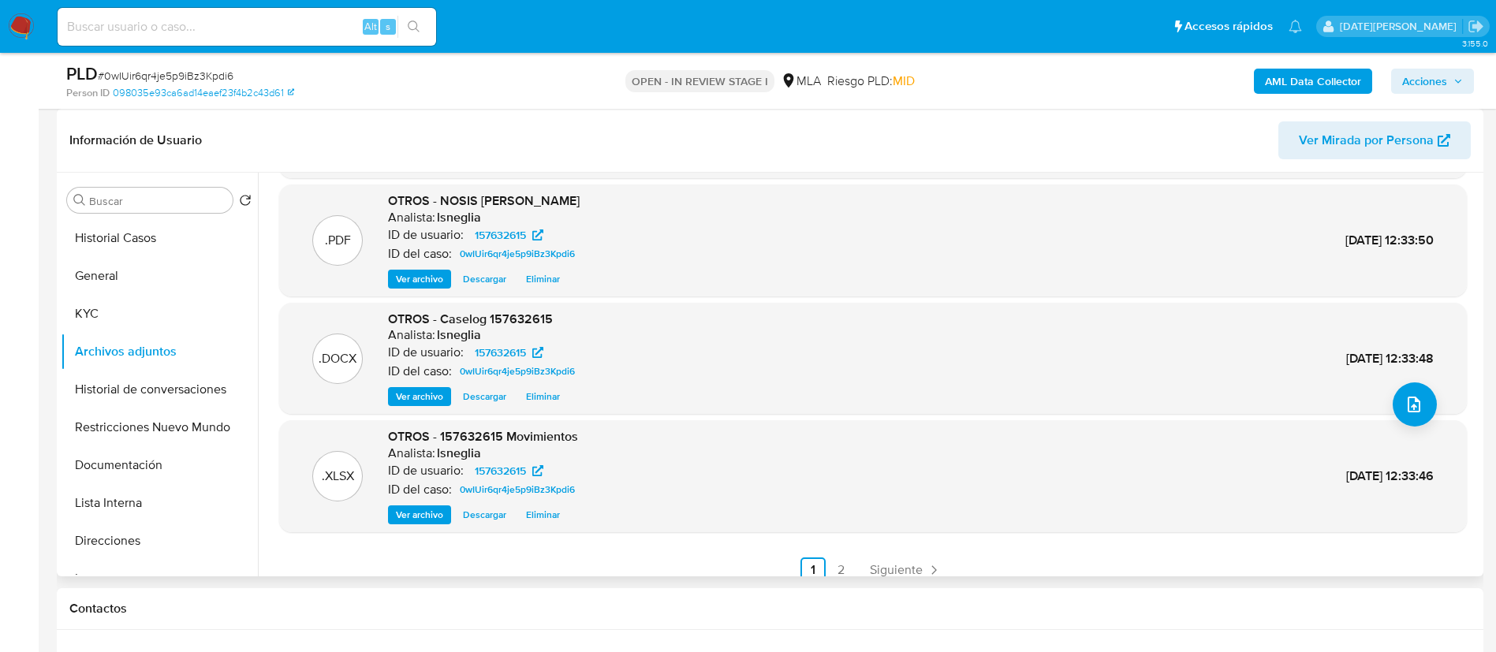
scroll to position [133, 0]
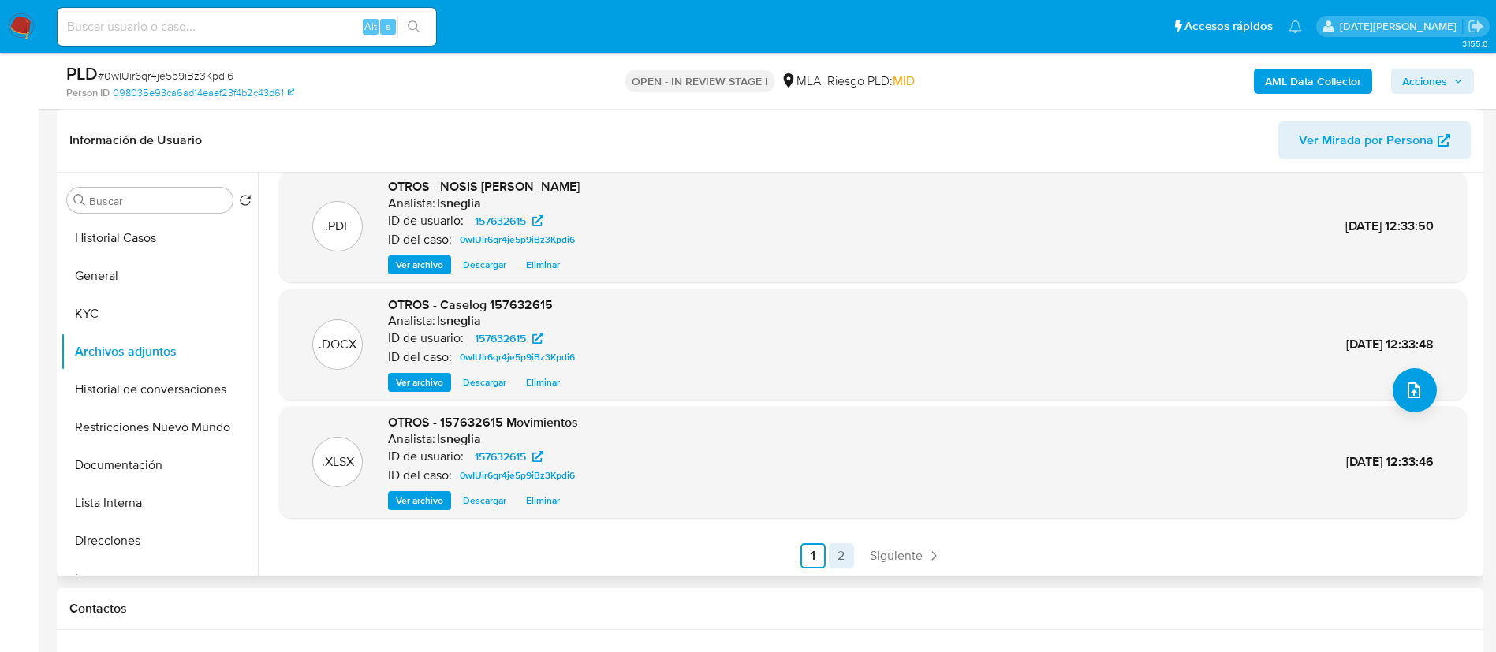
click at [839, 556] on link "2" at bounding box center [841, 556] width 25 height 25
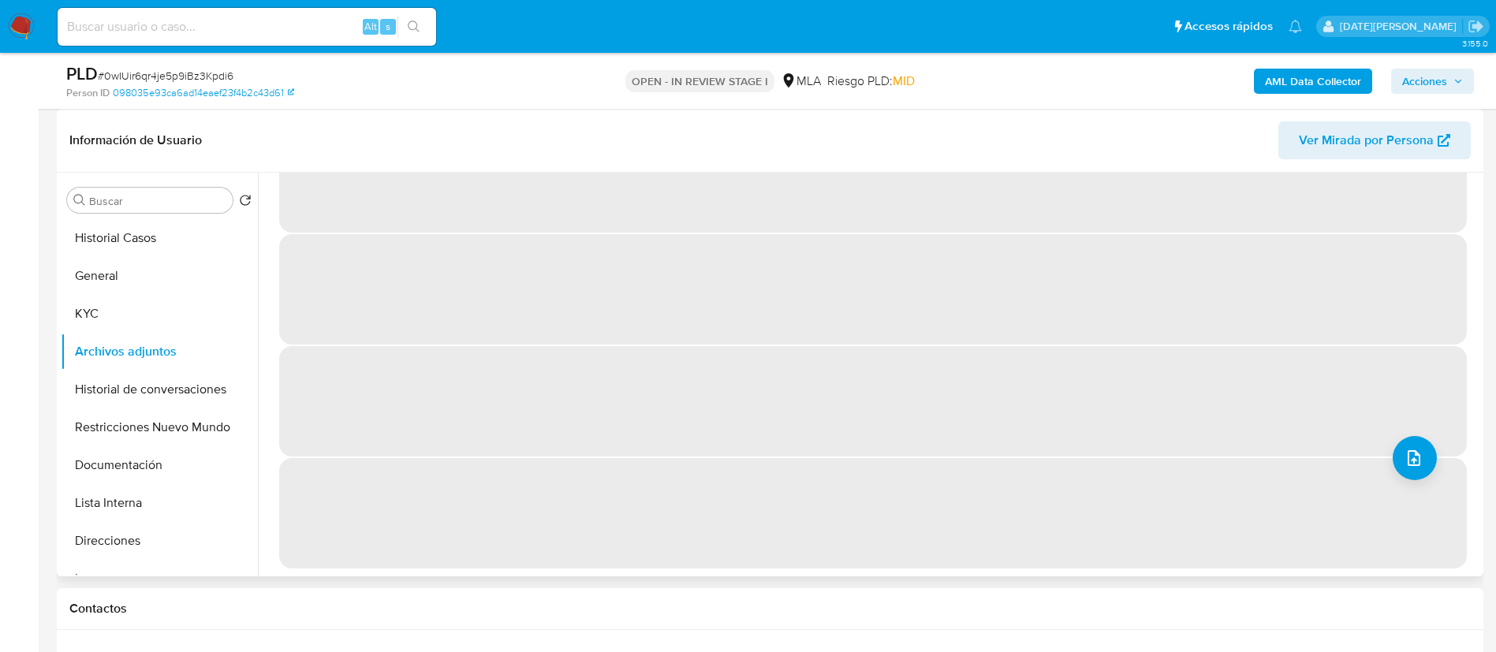
scroll to position [0, 0]
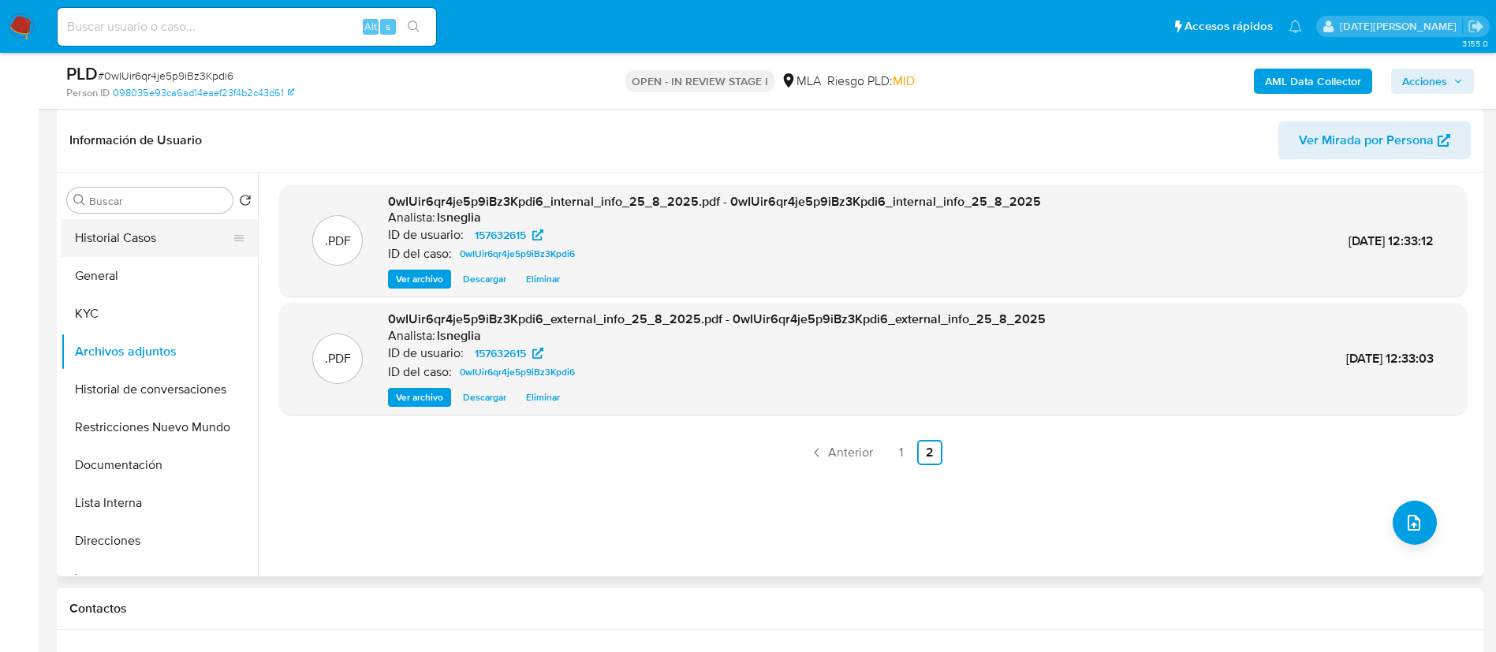
click at [107, 226] on button "Historial Casos" at bounding box center [153, 238] width 185 height 38
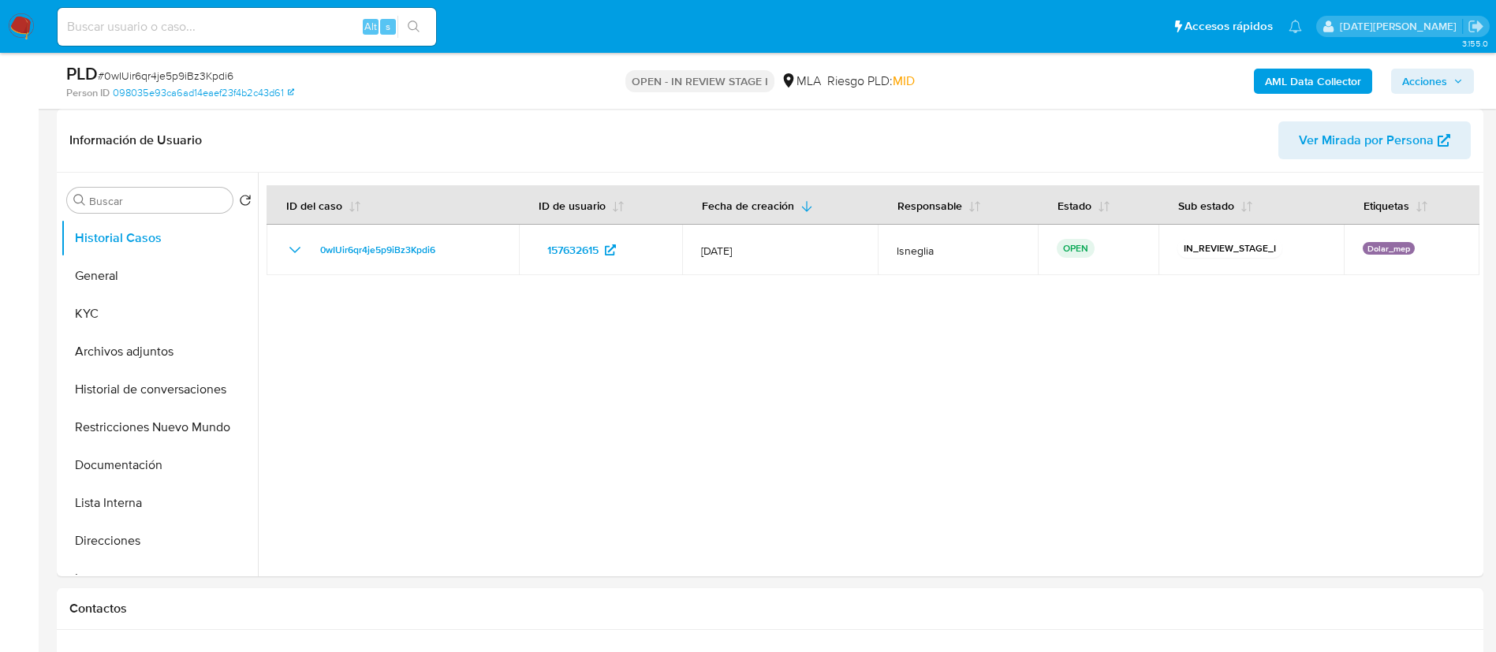
click at [1433, 87] on span "Acciones" at bounding box center [1425, 81] width 45 height 25
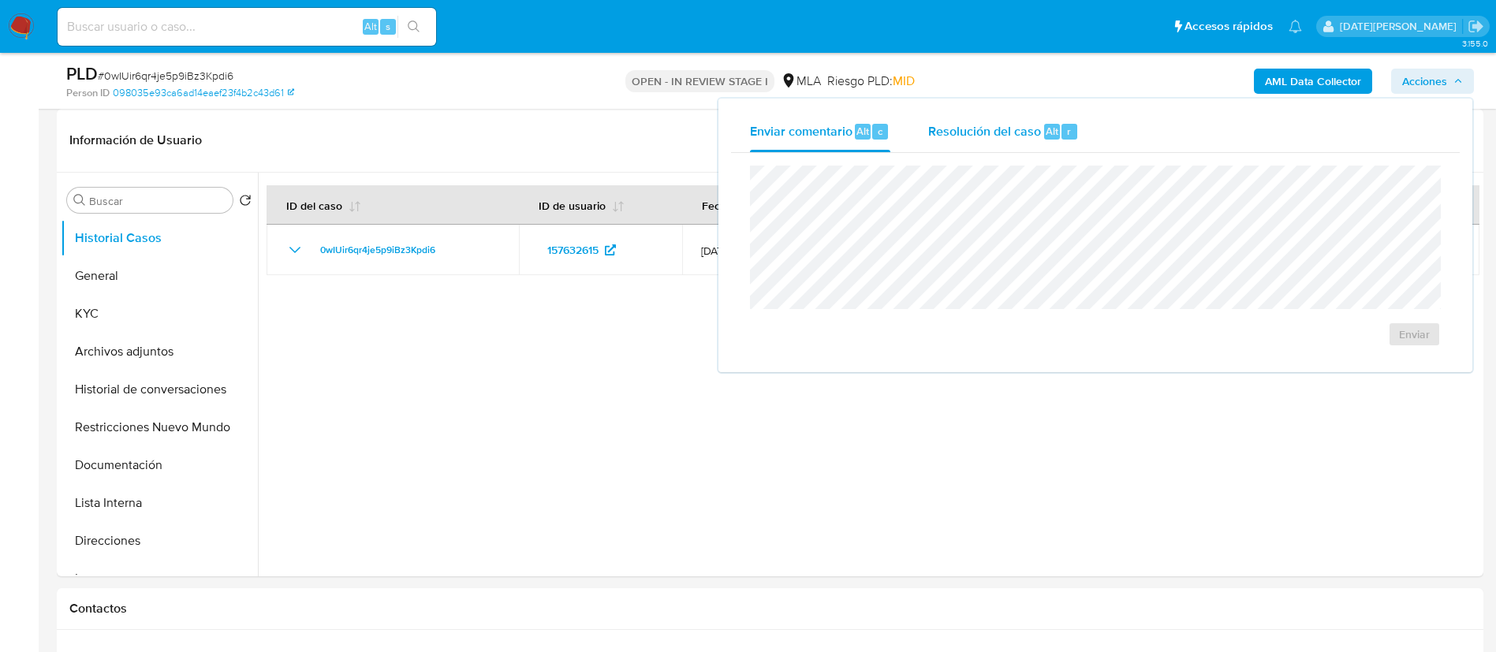
click at [974, 126] on span "Resolución del caso" at bounding box center [984, 130] width 113 height 18
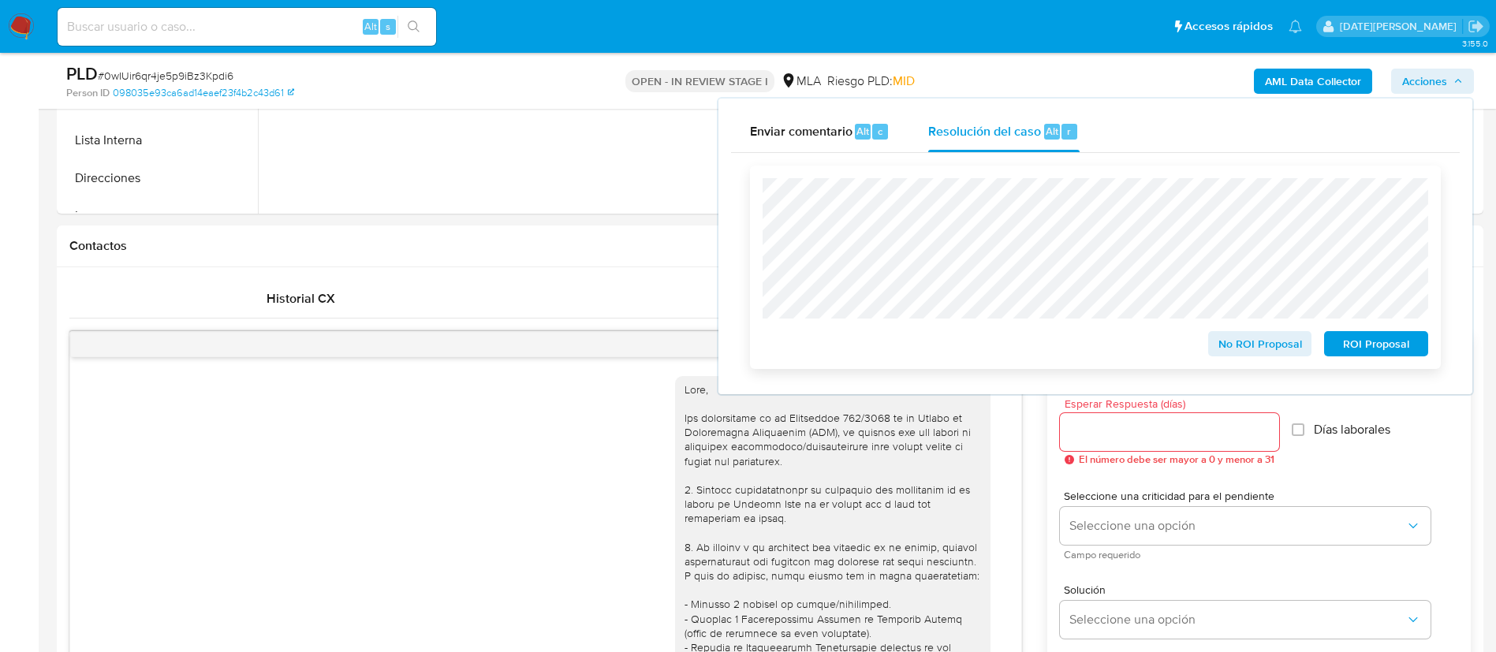
scroll to position [710, 0]
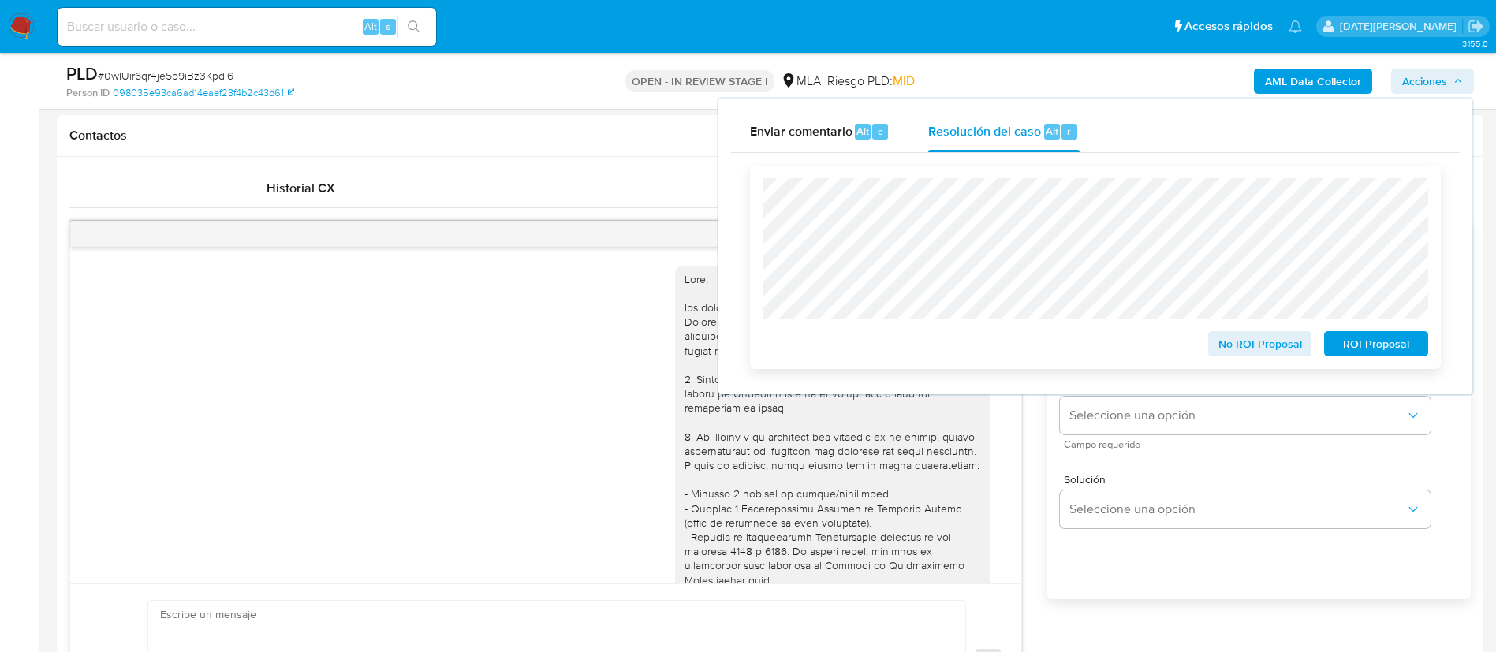
click at [1270, 350] on span "No ROI Proposal" at bounding box center [1261, 344] width 82 height 22
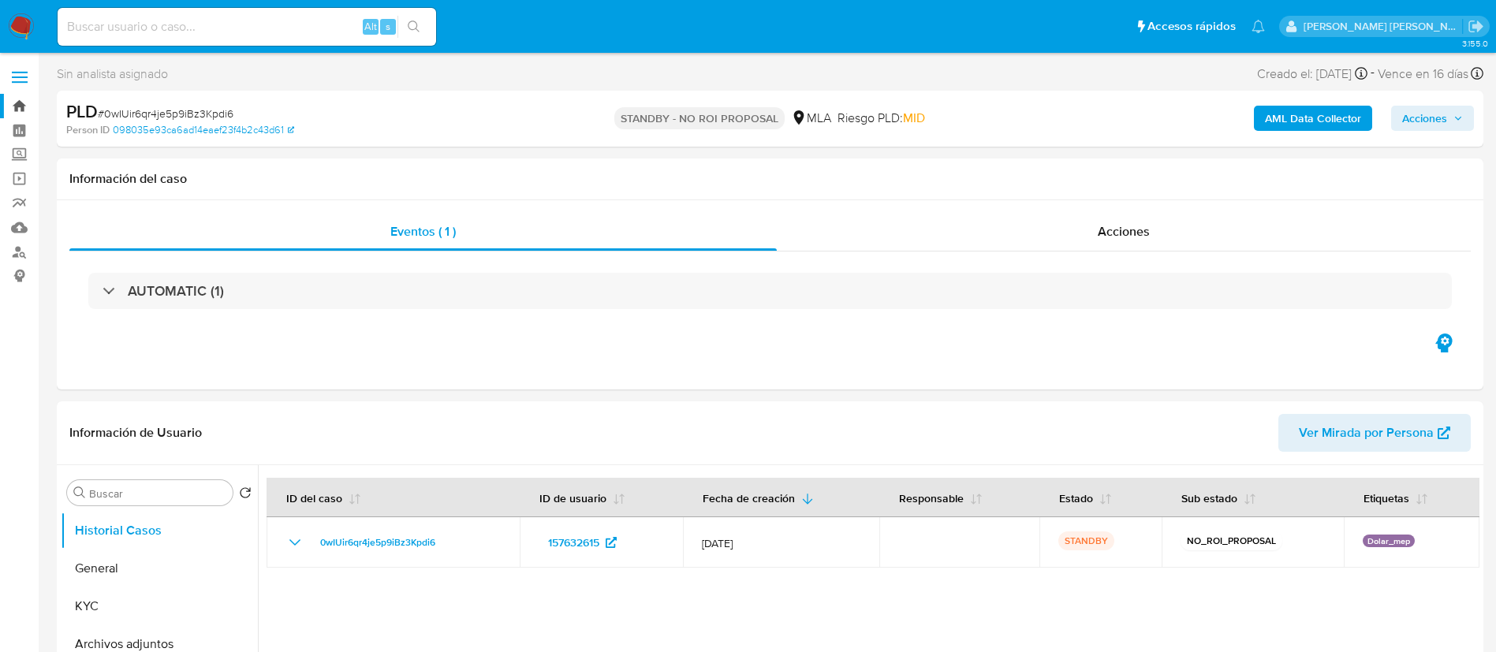
select select "10"
click at [15, 102] on link "Bandeja" at bounding box center [94, 106] width 188 height 24
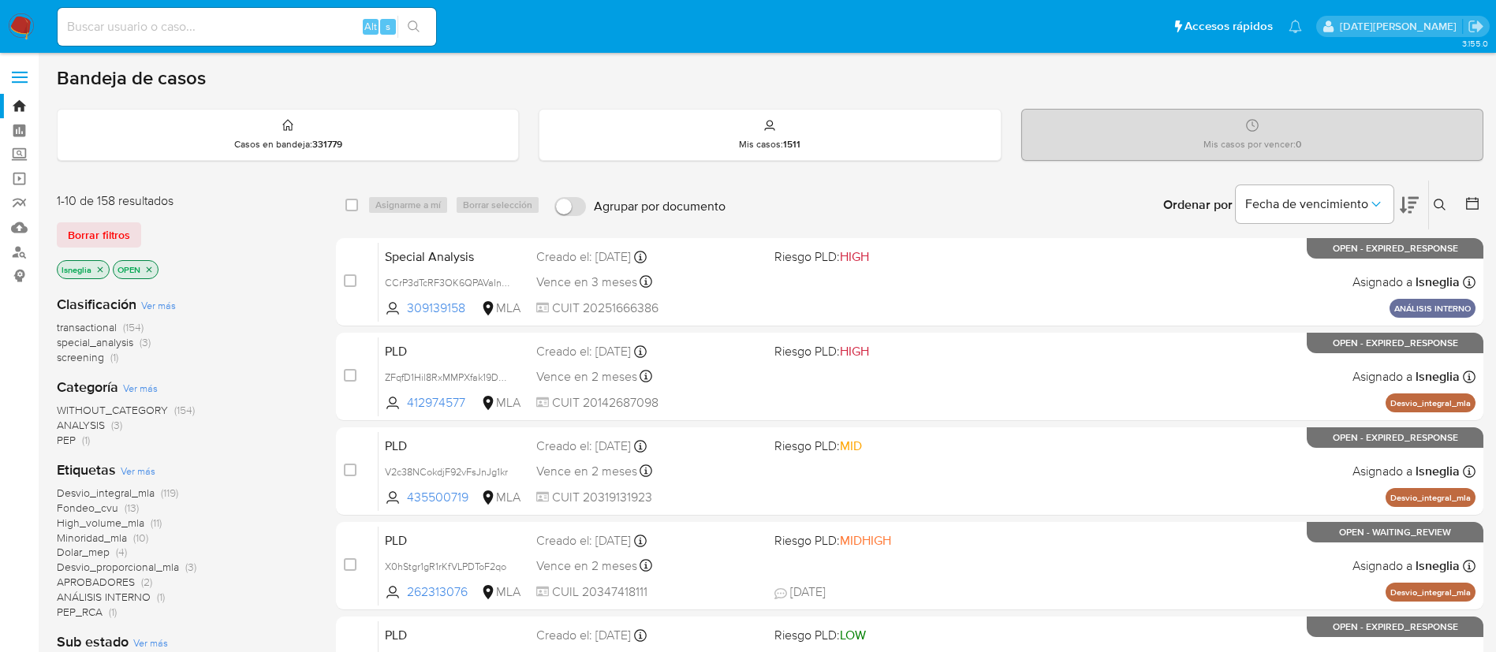
click at [1467, 200] on icon at bounding box center [1472, 203] width 13 height 13
click at [1464, 209] on div at bounding box center [1469, 205] width 28 height 49
click at [1472, 198] on icon at bounding box center [1472, 203] width 13 height 13
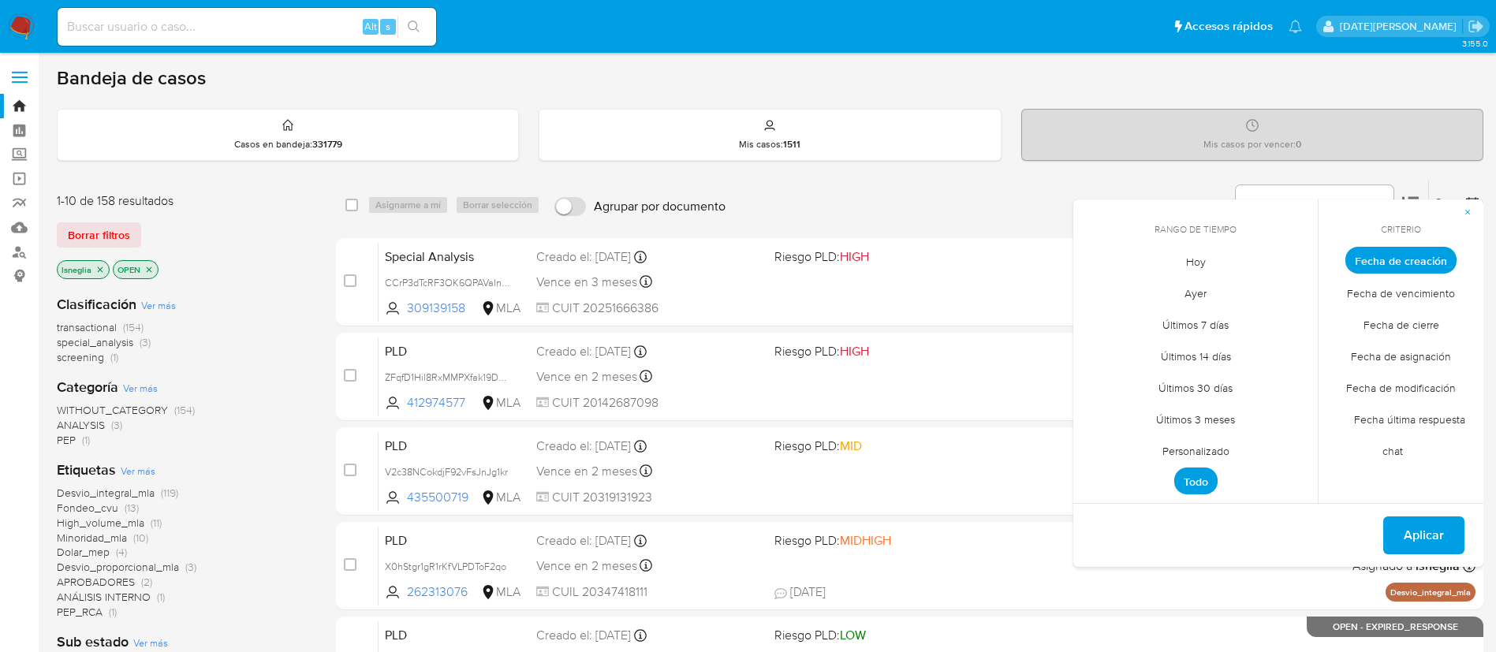
click at [1194, 445] on span "Personalizado" at bounding box center [1196, 451] width 100 height 32
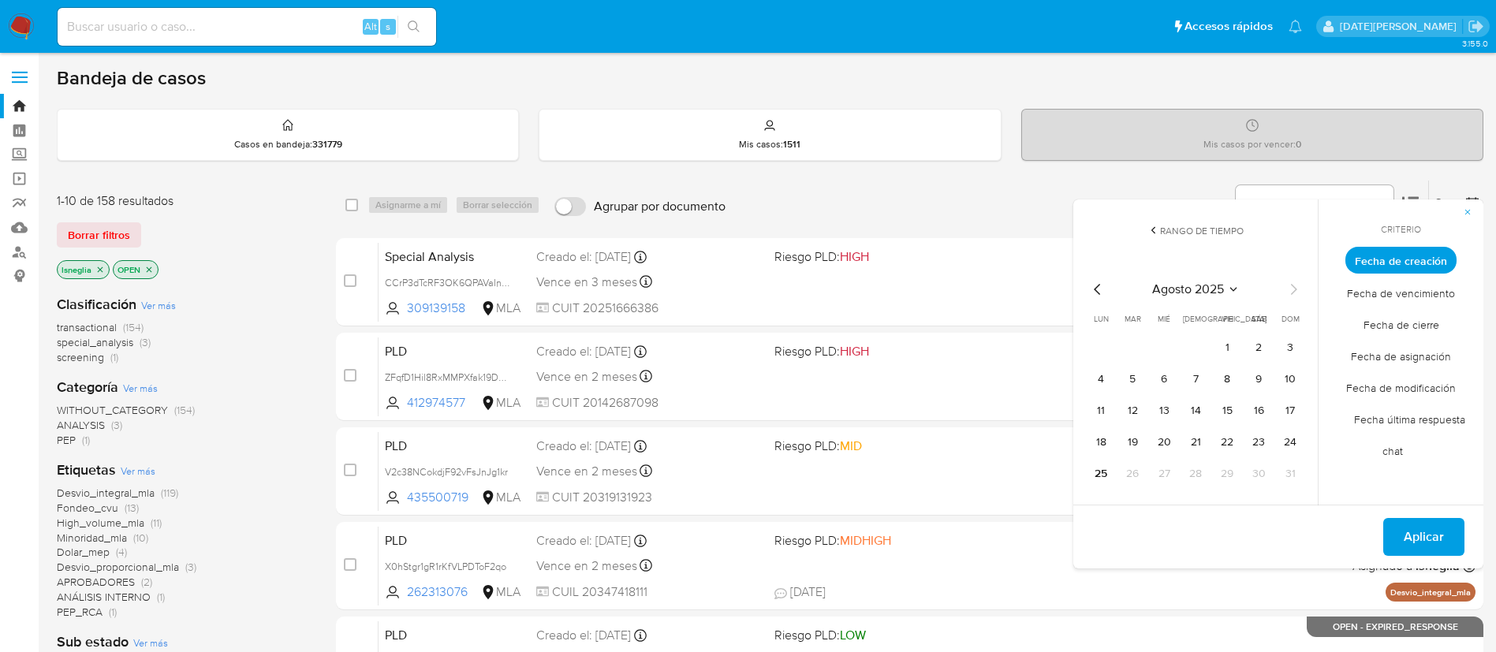
click at [1094, 296] on icon "Mes anterior" at bounding box center [1098, 289] width 19 height 19
click at [1094, 288] on icon "Mes anterior" at bounding box center [1098, 289] width 19 height 19
click at [1205, 348] on button "1" at bounding box center [1195, 347] width 25 height 25
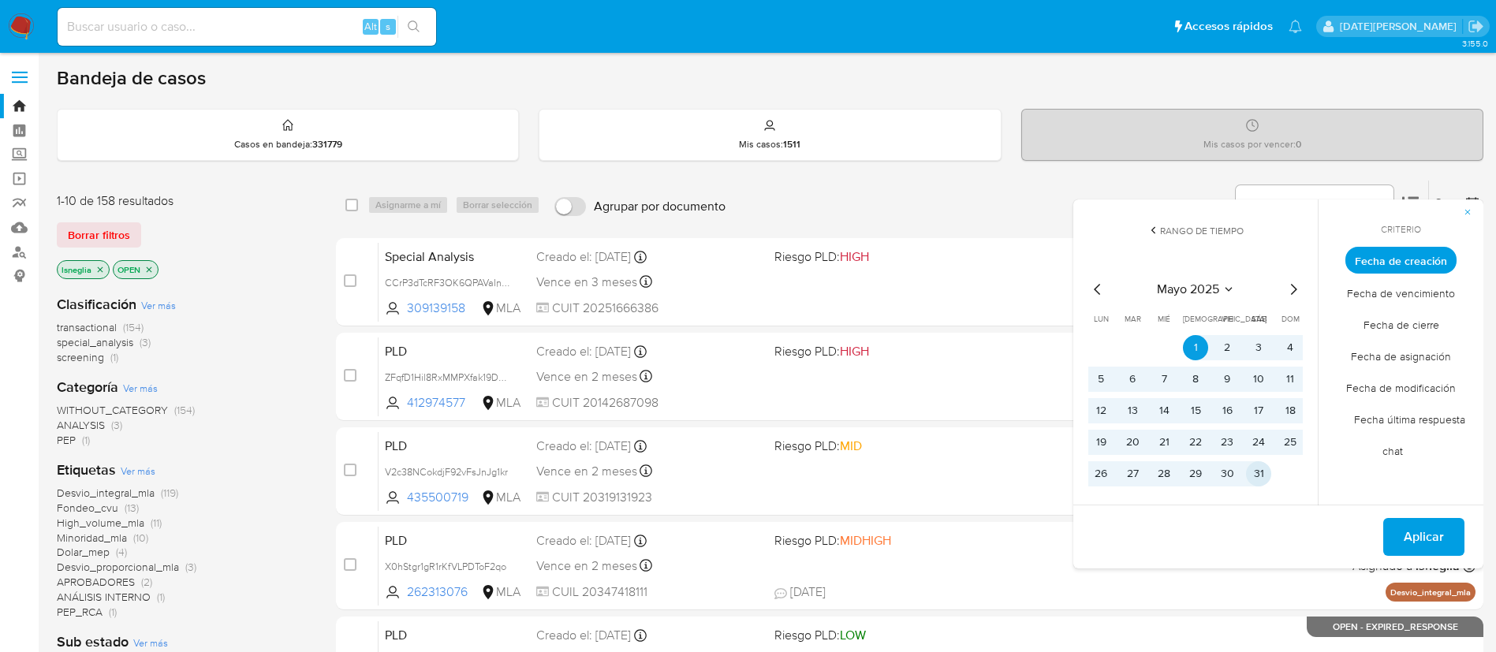
click at [1268, 473] on button "31" at bounding box center [1258, 473] width 25 height 25
click at [1425, 540] on span "Aplicar" at bounding box center [1424, 537] width 40 height 35
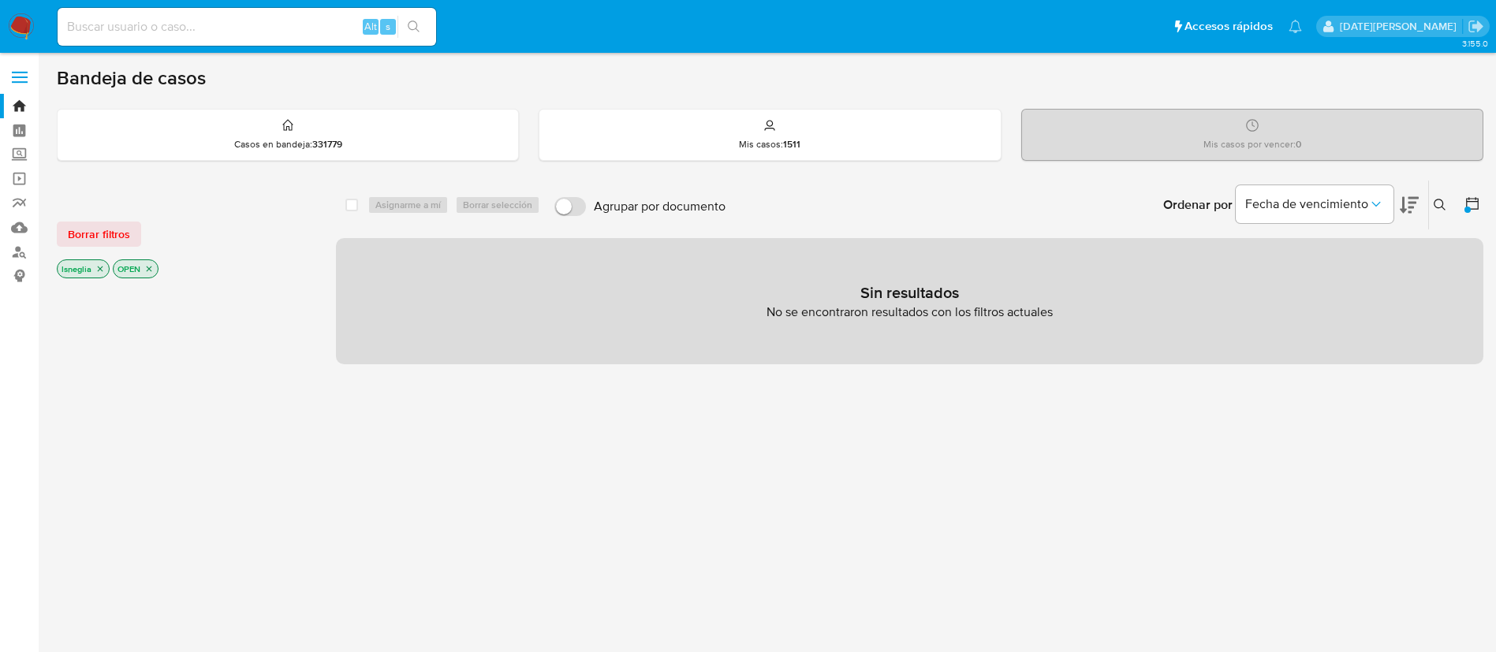
click at [1464, 206] on div at bounding box center [1469, 205] width 28 height 49
click at [1474, 201] on icon at bounding box center [1472, 203] width 13 height 13
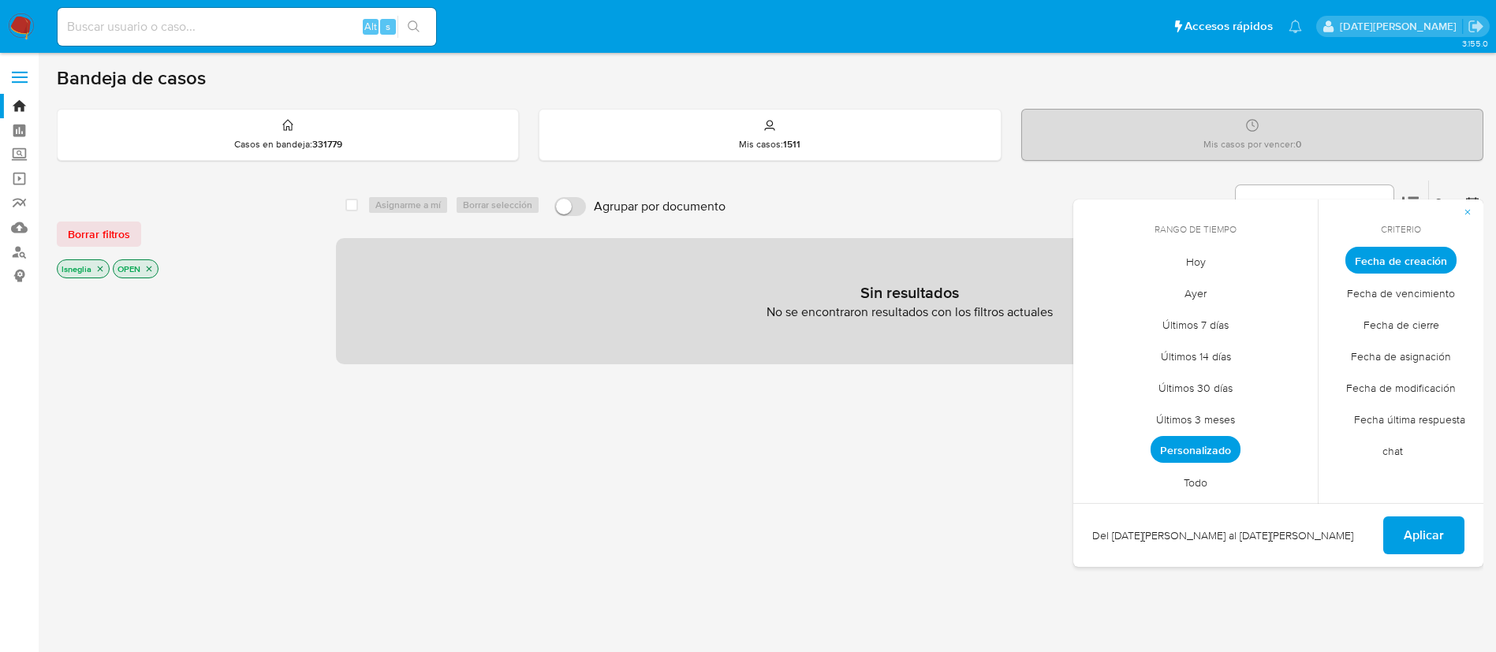
click at [1211, 444] on span "Personalizado" at bounding box center [1196, 449] width 90 height 27
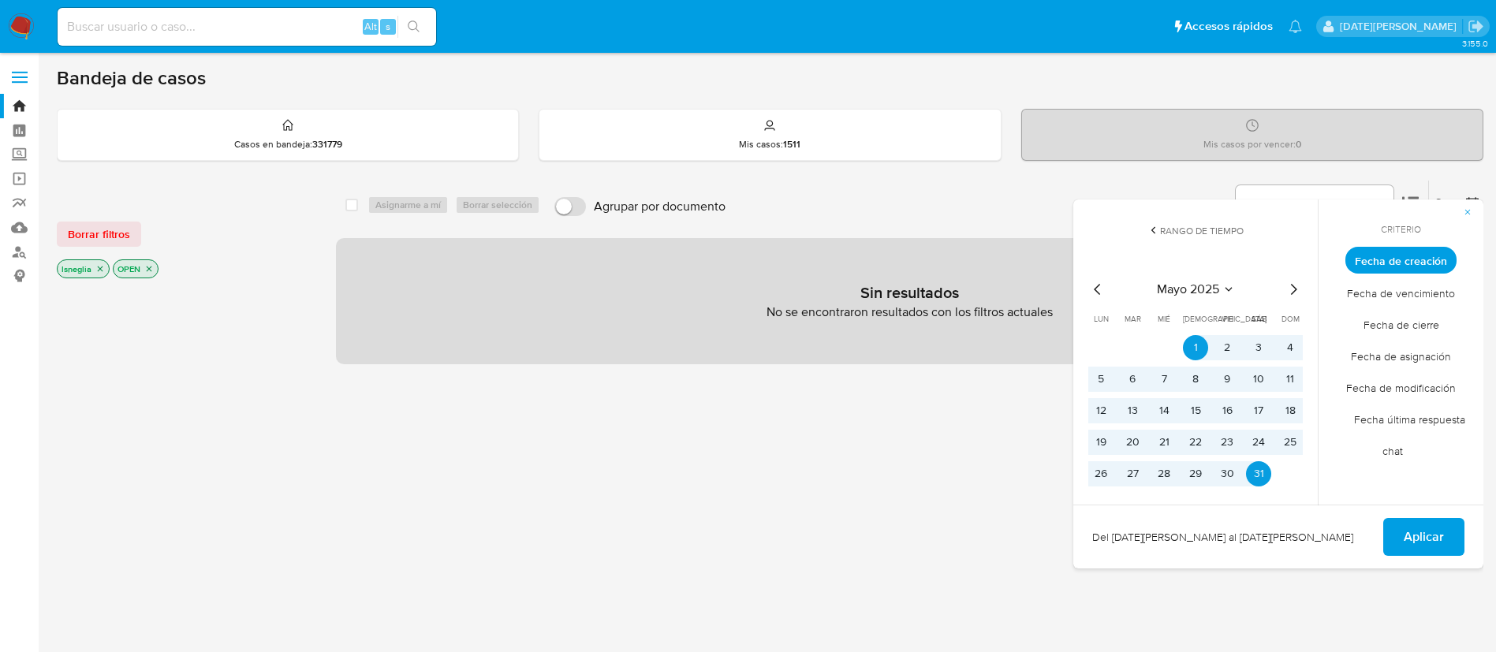
click at [1294, 285] on icon "Mes siguiente" at bounding box center [1293, 289] width 19 height 19
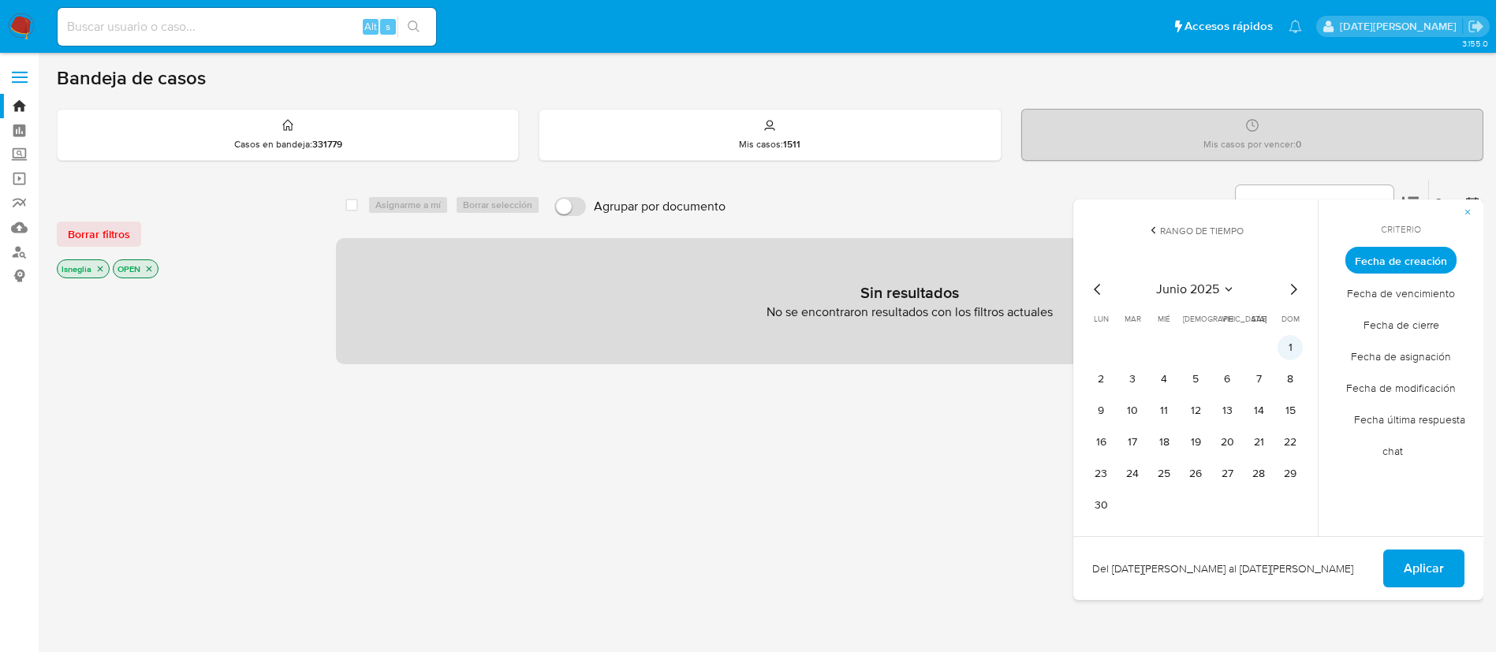
click at [1291, 343] on button "1" at bounding box center [1290, 347] width 25 height 25
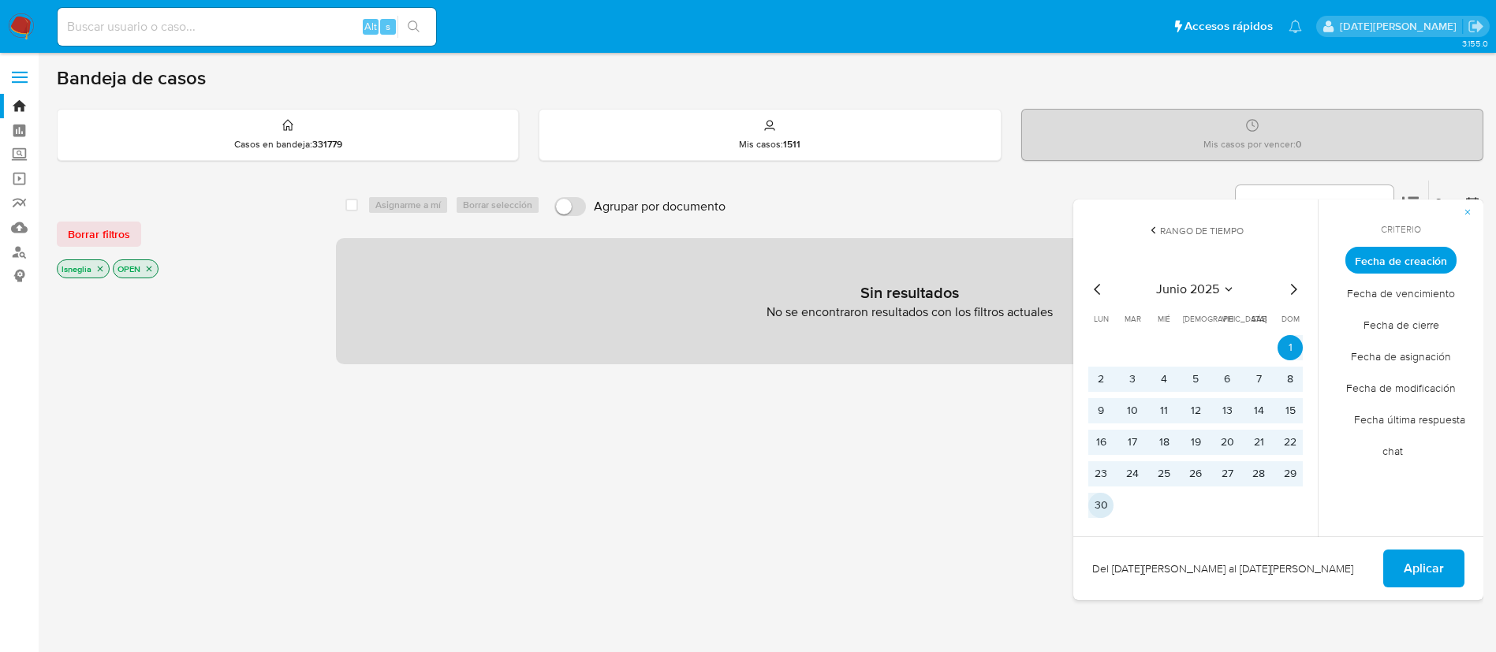
drag, startPoint x: 1099, startPoint y: 511, endPoint x: 1195, endPoint y: 503, distance: 96.6
click at [1100, 511] on button "30" at bounding box center [1101, 505] width 25 height 25
click at [1430, 583] on span "Aplicar" at bounding box center [1424, 568] width 40 height 35
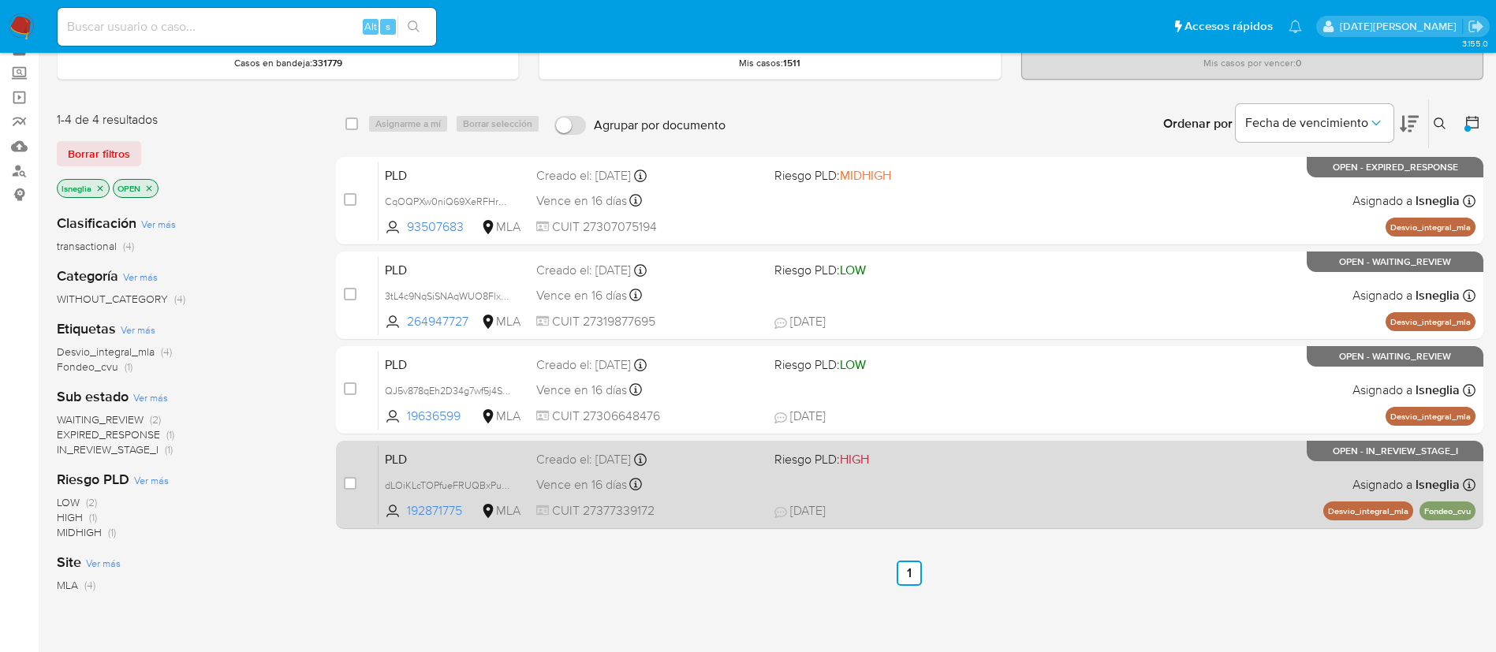
scroll to position [118, 0]
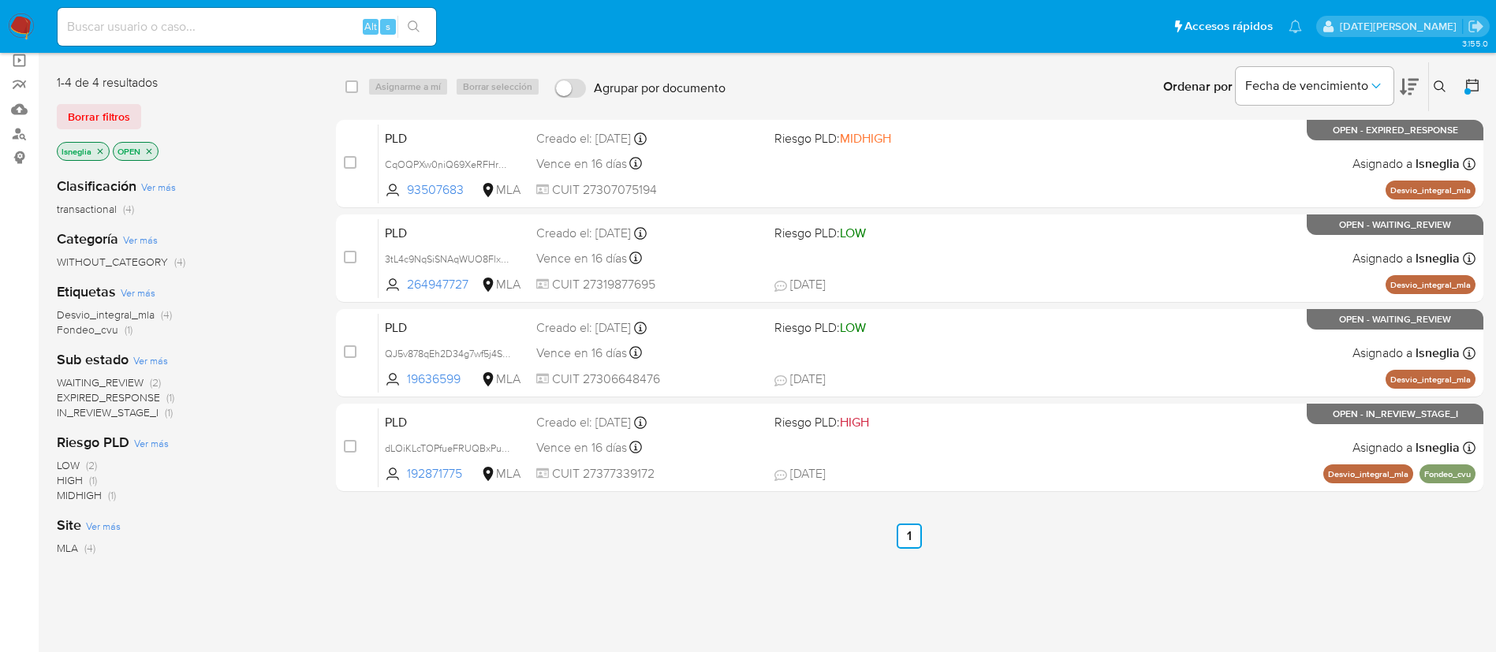
click at [100, 149] on icon "close-filter" at bounding box center [99, 151] width 9 height 9
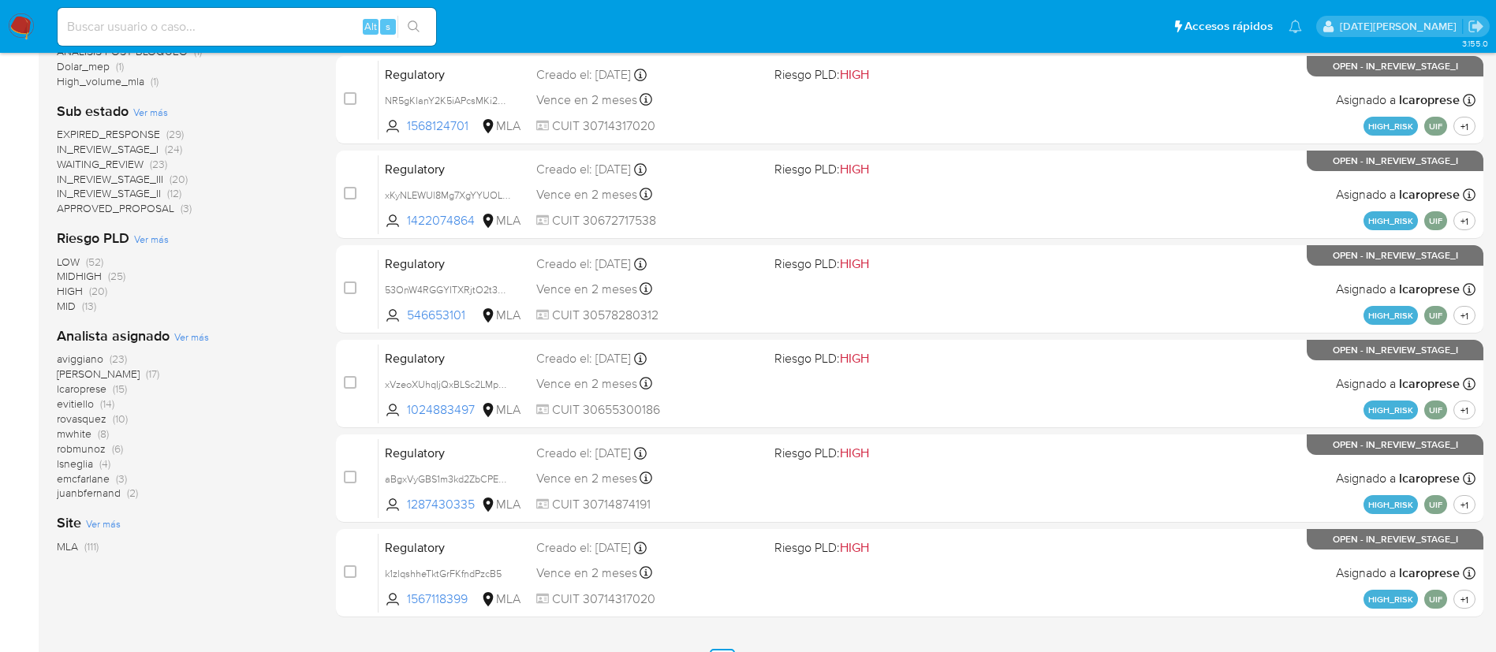
scroll to position [592, 0]
